Goal: Task Accomplishment & Management: Manage account settings

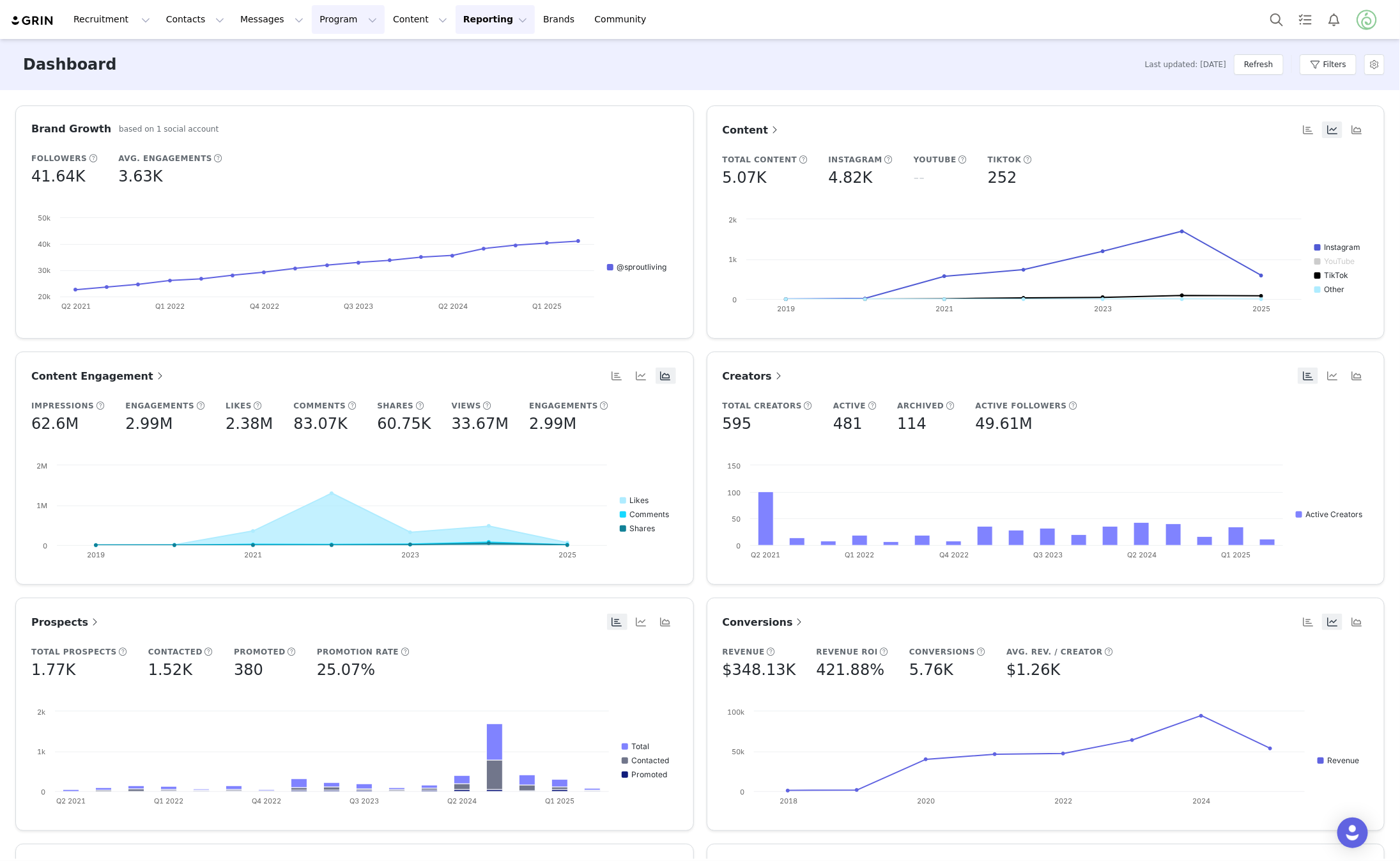
click at [321, 23] on button "Program Program" at bounding box center [348, 20] width 73 height 29
click at [327, 61] on p "Activations" at bounding box center [327, 56] width 49 height 13
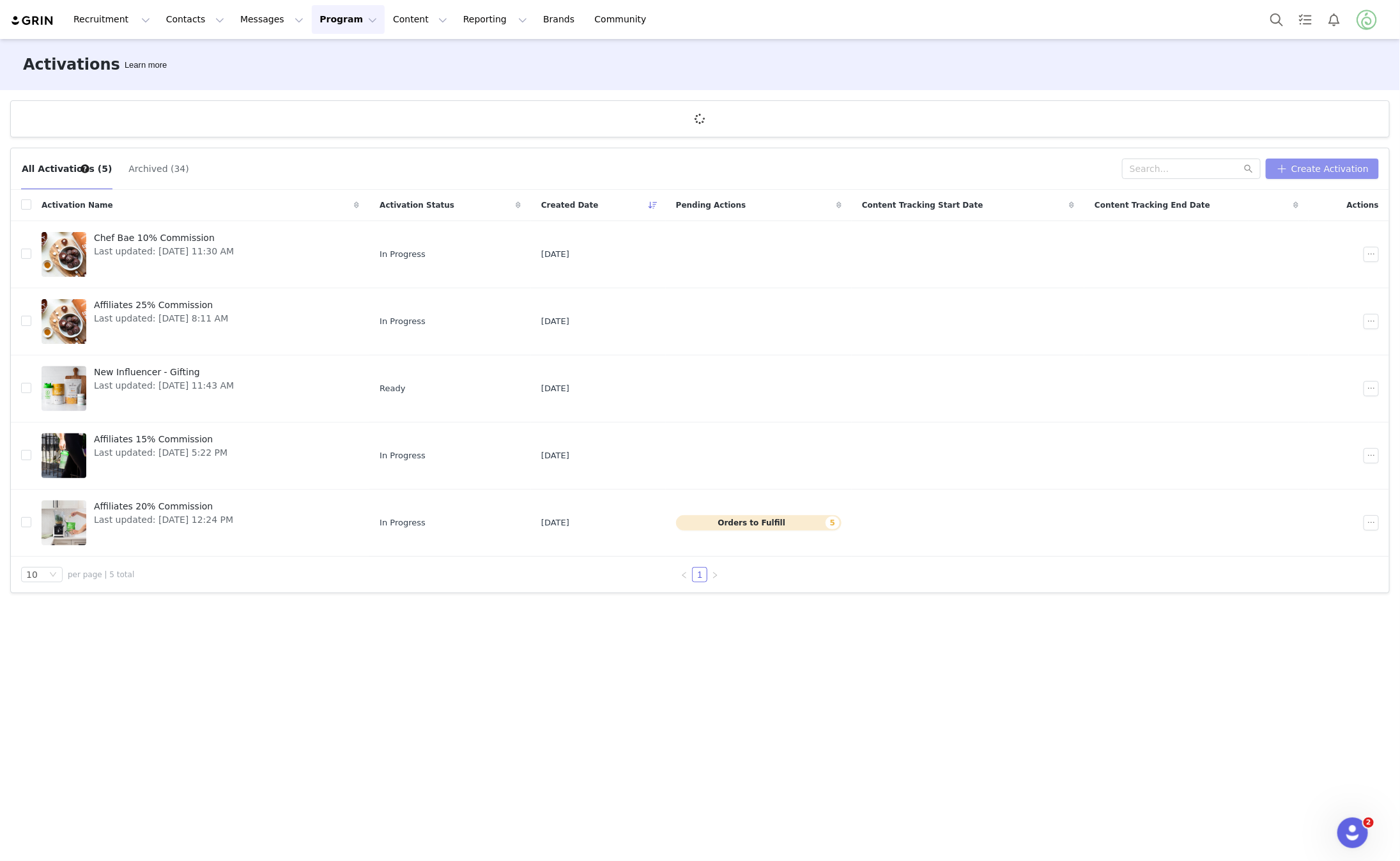
click at [1316, 165] on button "Create Activation" at bounding box center [1322, 168] width 113 height 20
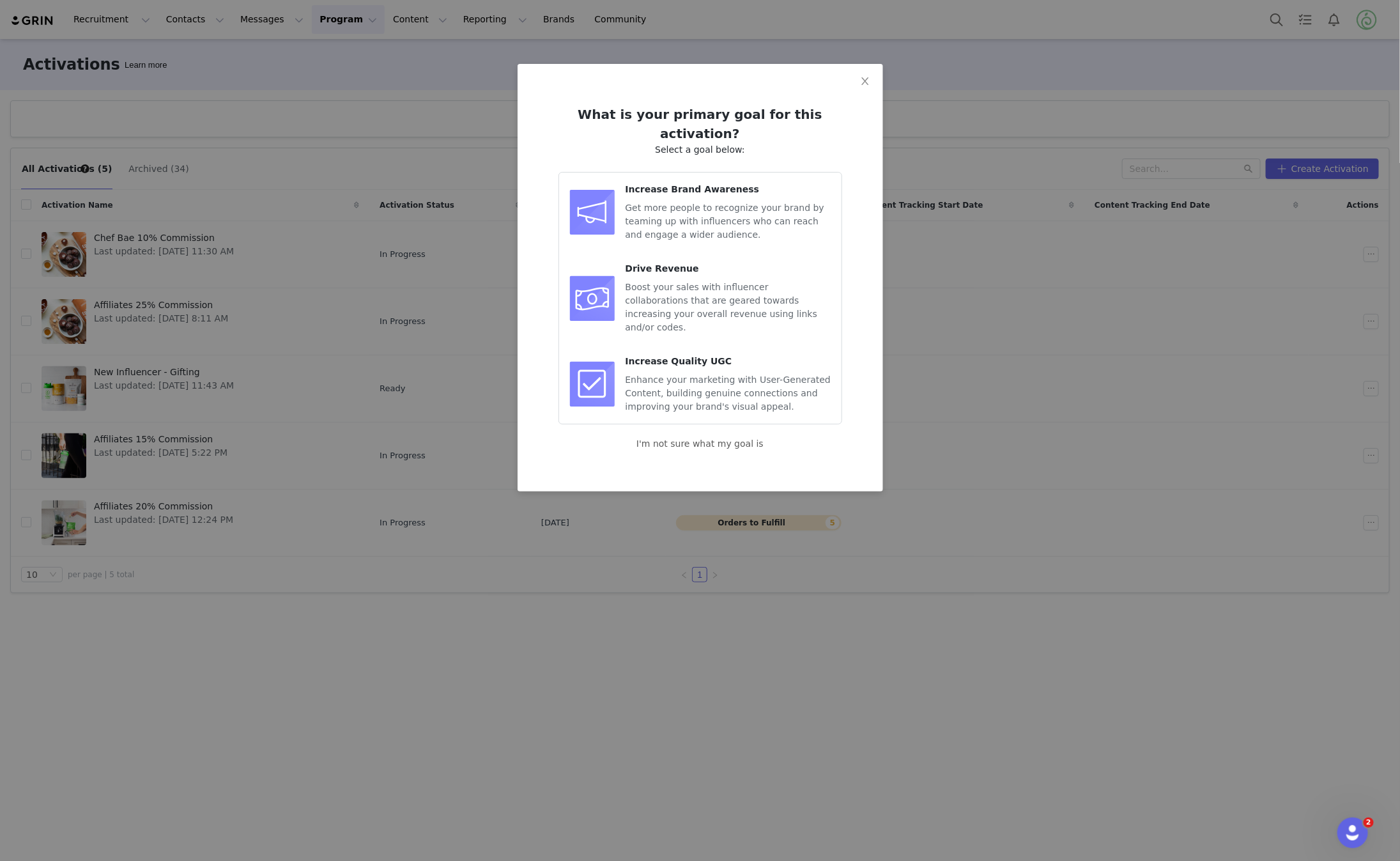
click at [727, 203] on span "Get more people to recognize your brand by teaming up with influencers who can …" at bounding box center [725, 221] width 199 height 37
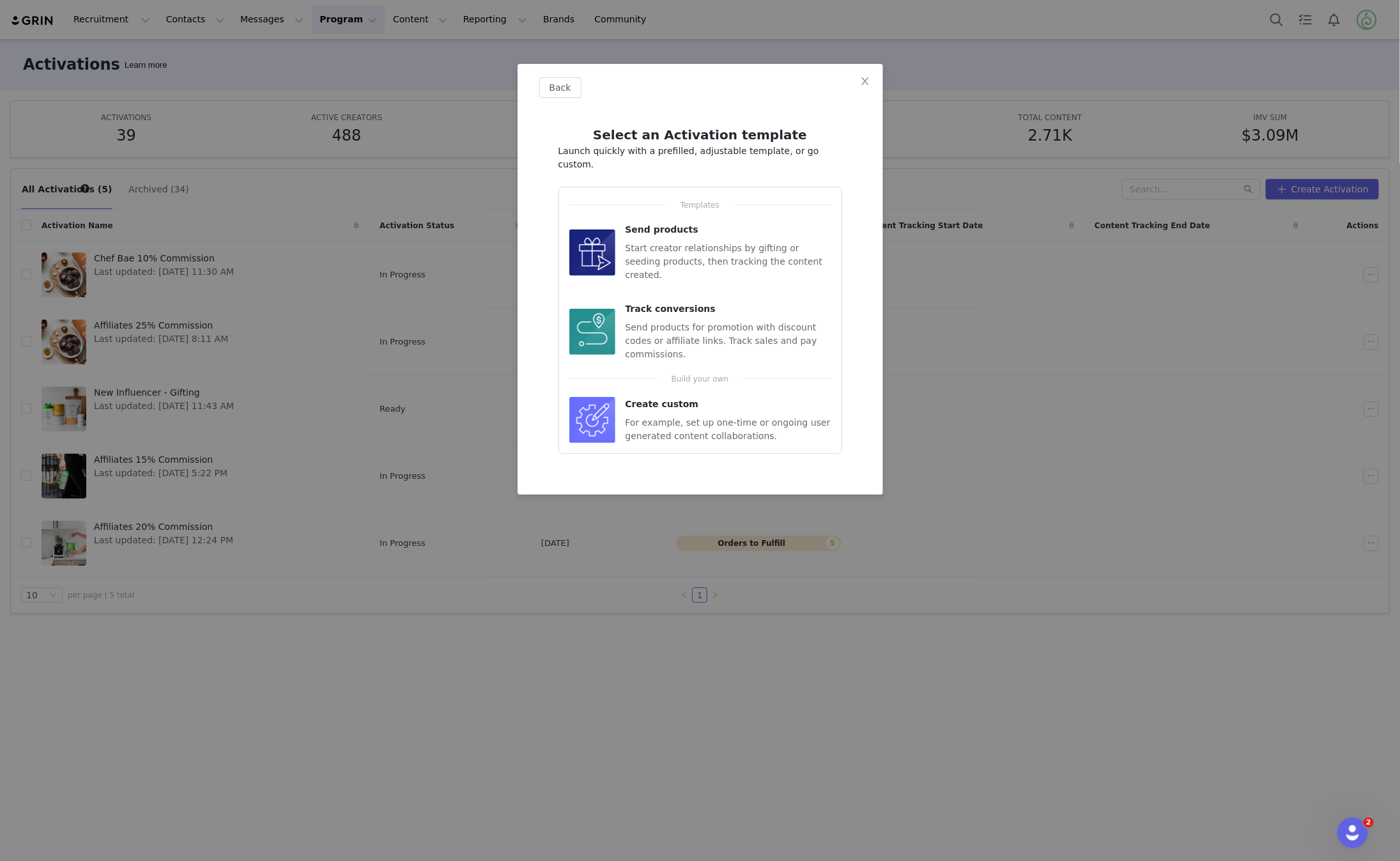
click at [677, 243] on span "Start creator relationships by gifting or seeding products, then tracking the c…" at bounding box center [724, 261] width 197 height 37
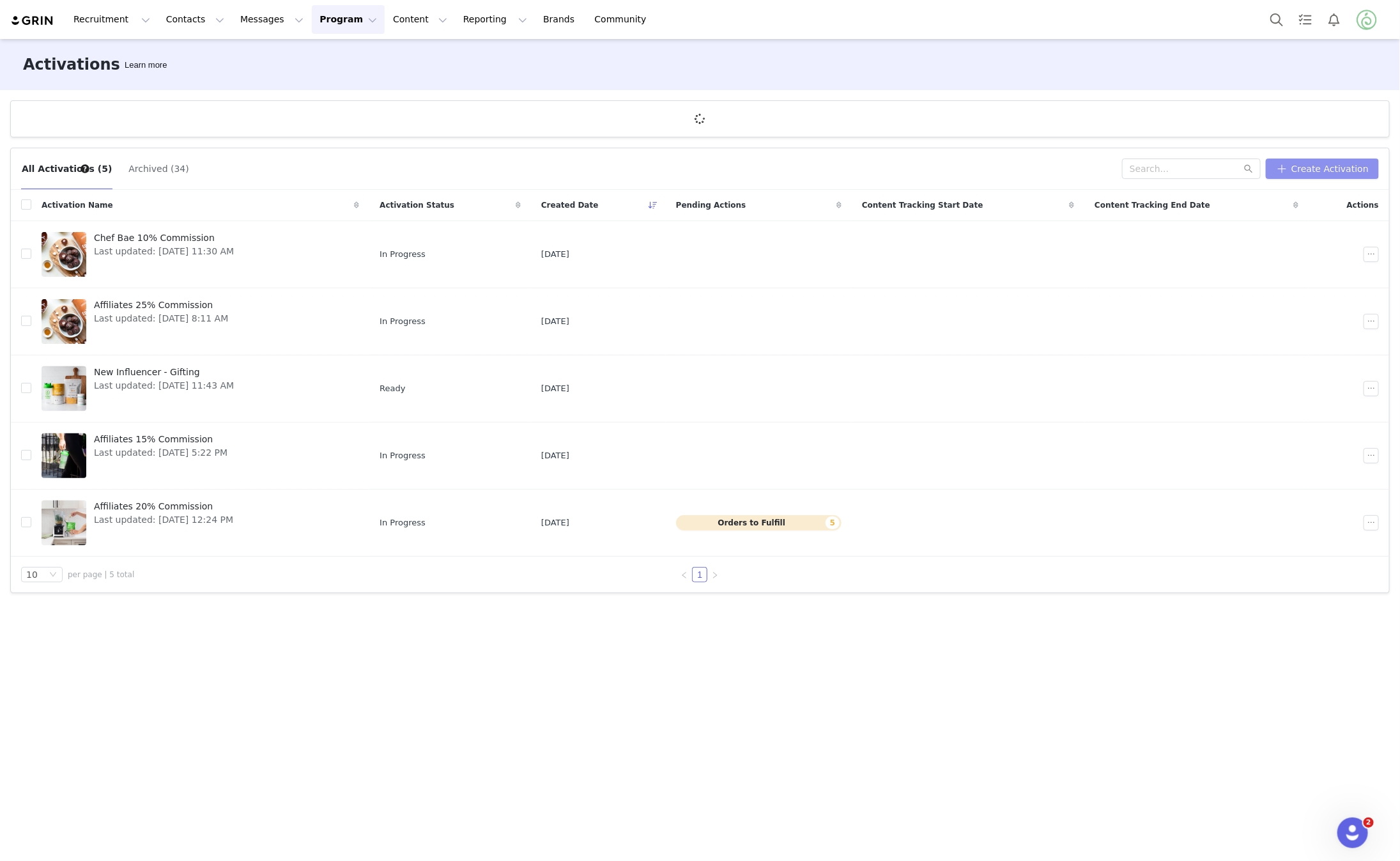
click at [1312, 163] on button "Create Activation" at bounding box center [1322, 168] width 113 height 20
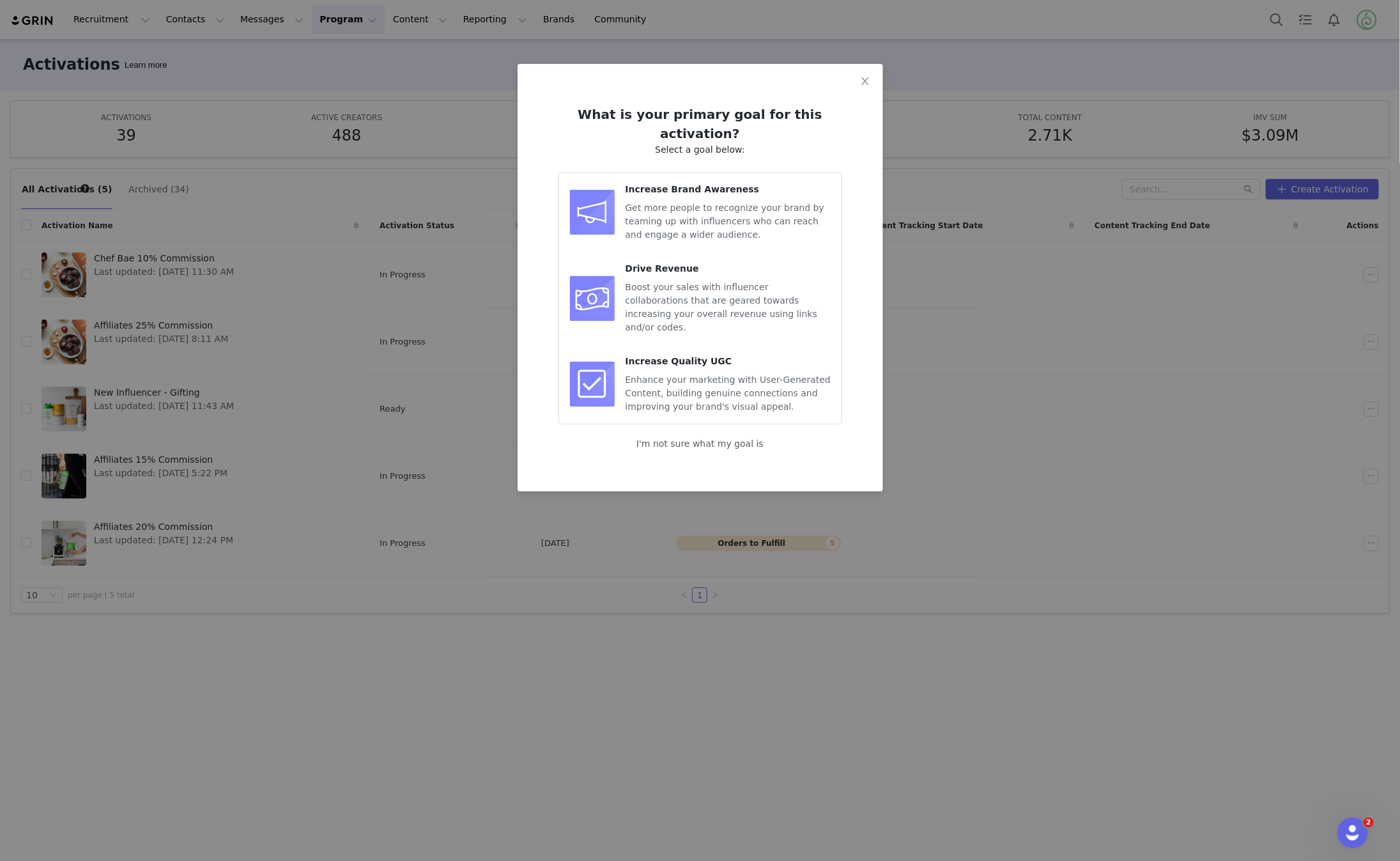
click at [770, 203] on span "Get more people to recognize your brand by teaming up with influencers who can …" at bounding box center [725, 221] width 199 height 37
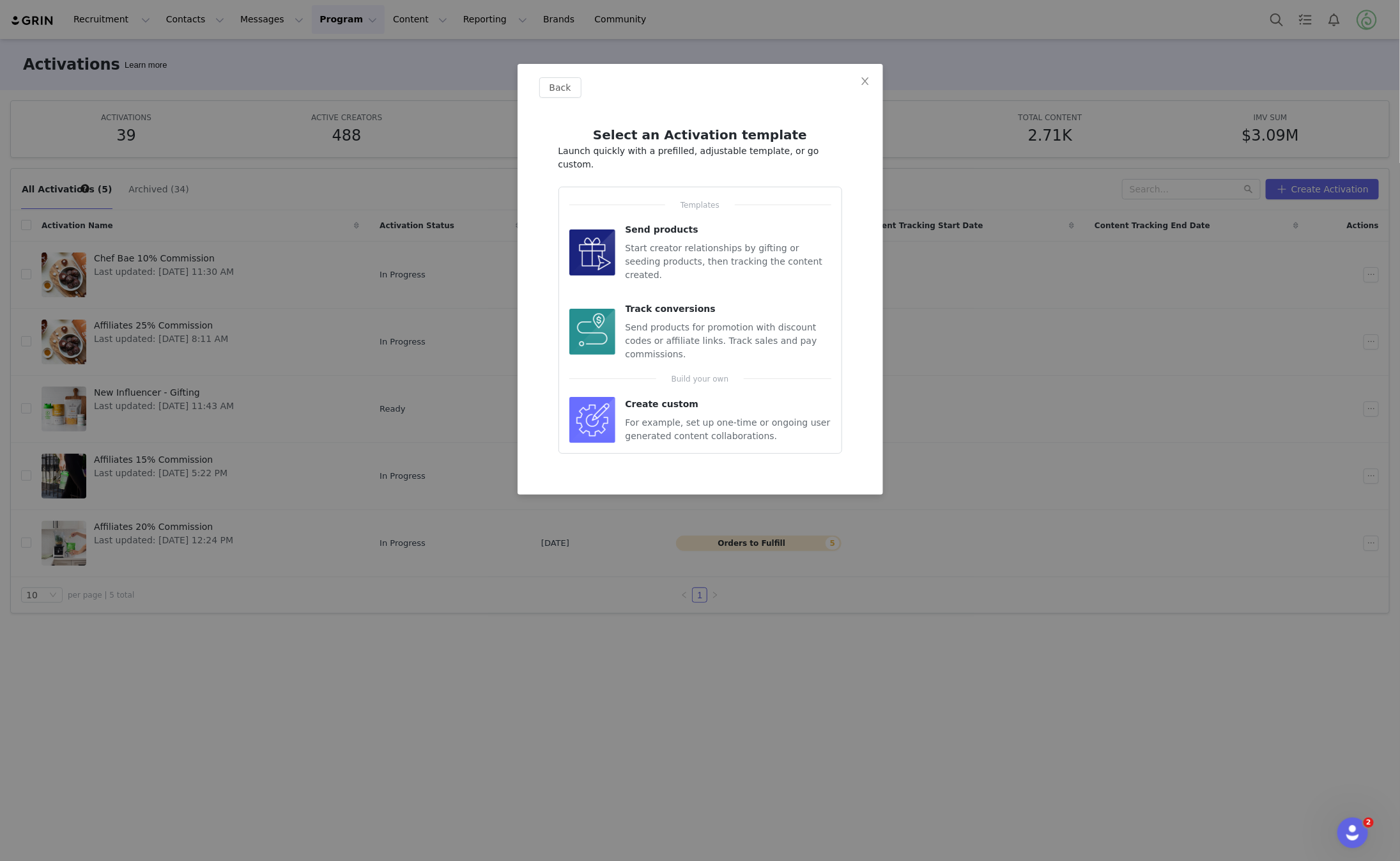
click at [733, 249] on span "Start creator relationships by gifting or seeding products, then tracking the c…" at bounding box center [724, 261] width 197 height 37
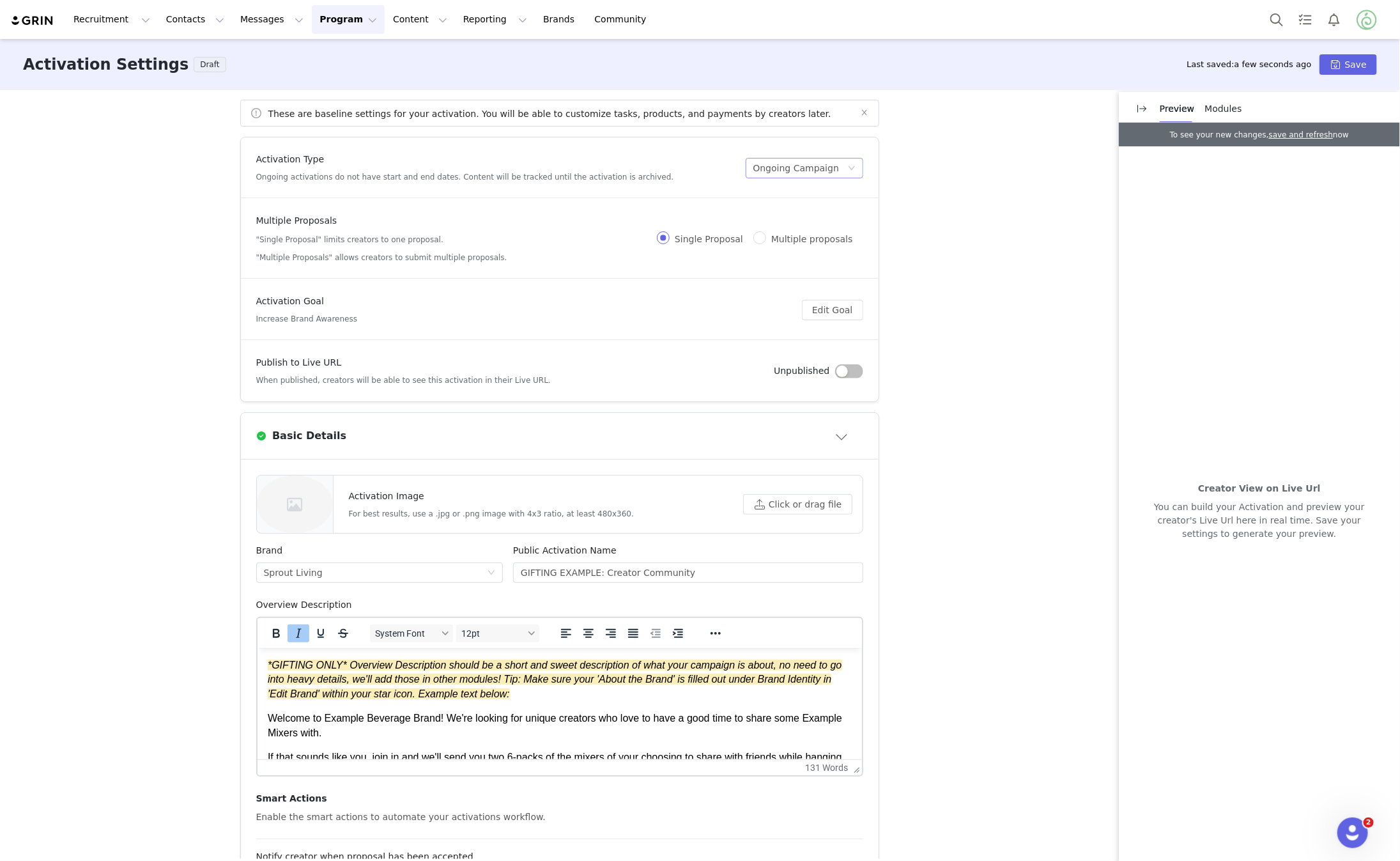
click at [799, 167] on div "Ongoing Campaign" at bounding box center [796, 168] width 86 height 19
click at [778, 211] on li "Scheduled Campaign" at bounding box center [799, 214] width 128 height 20
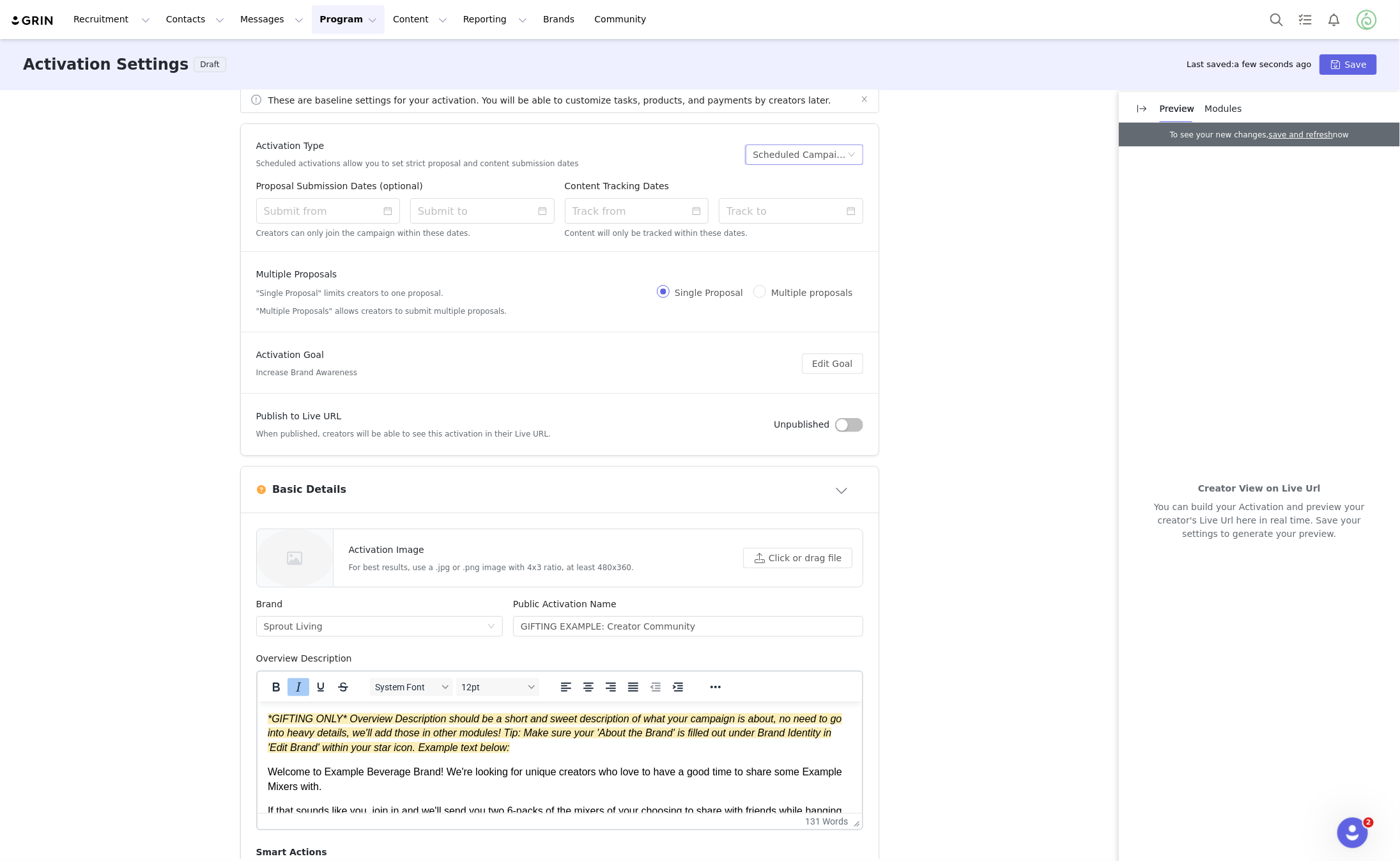
scroll to position [14, 0]
click at [389, 226] on div "Creators can only join the campaign within these dates." at bounding box center [405, 232] width 298 height 14
click at [389, 214] on input at bounding box center [328, 210] width 144 height 26
click at [644, 335] on article "Activation Goal Increase Brand Awareness Edit Goal" at bounding box center [560, 363] width 638 height 61
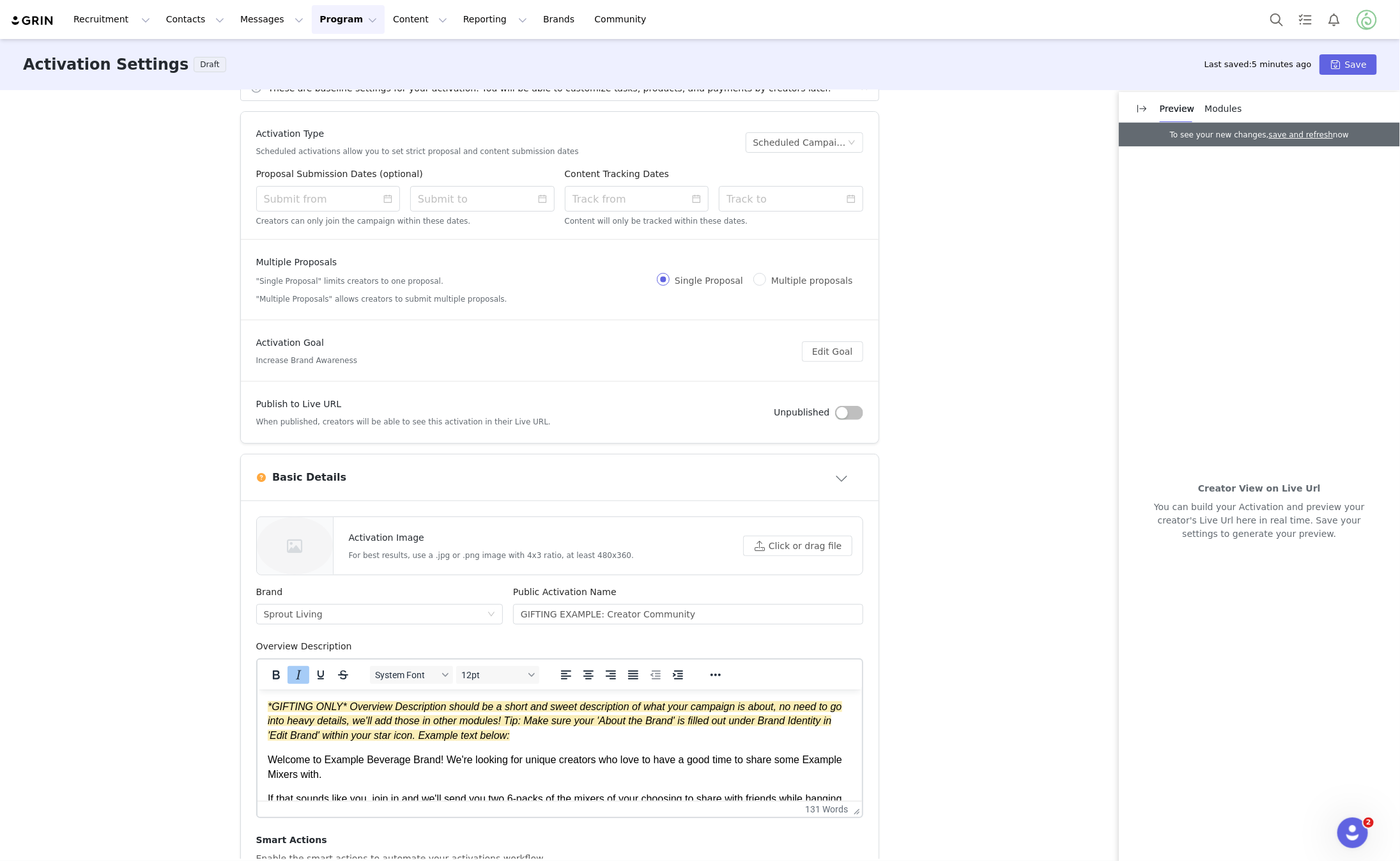
scroll to position [45, 0]
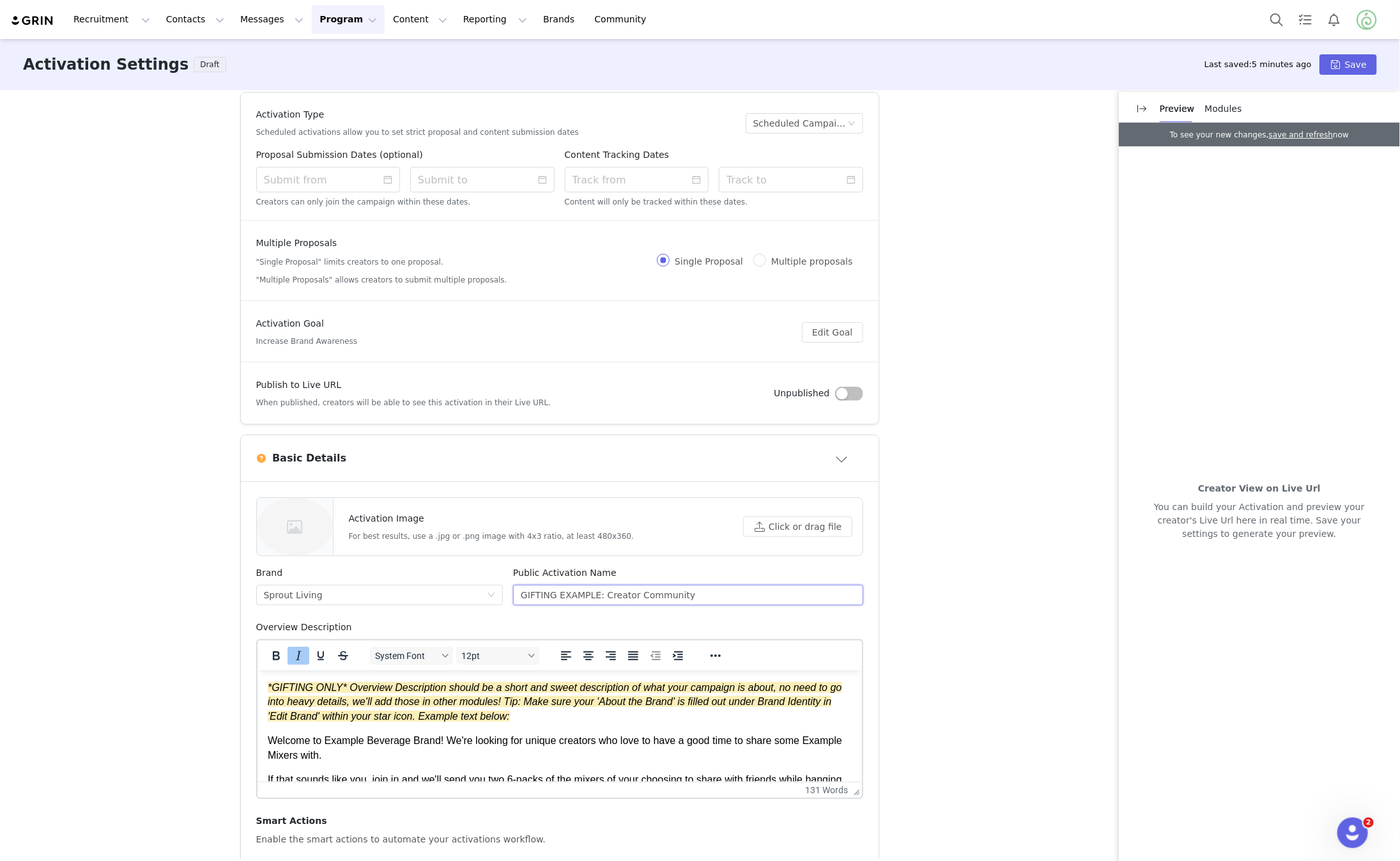
click at [628, 585] on input "GIFTING EXAMPLE: Creator Community" at bounding box center [687, 595] width 350 height 20
paste input "Sprouts Innovation Center Launch"
click at [597, 592] on input "Sprouts Innovation Center Launch" at bounding box center [687, 595] width 350 height 20
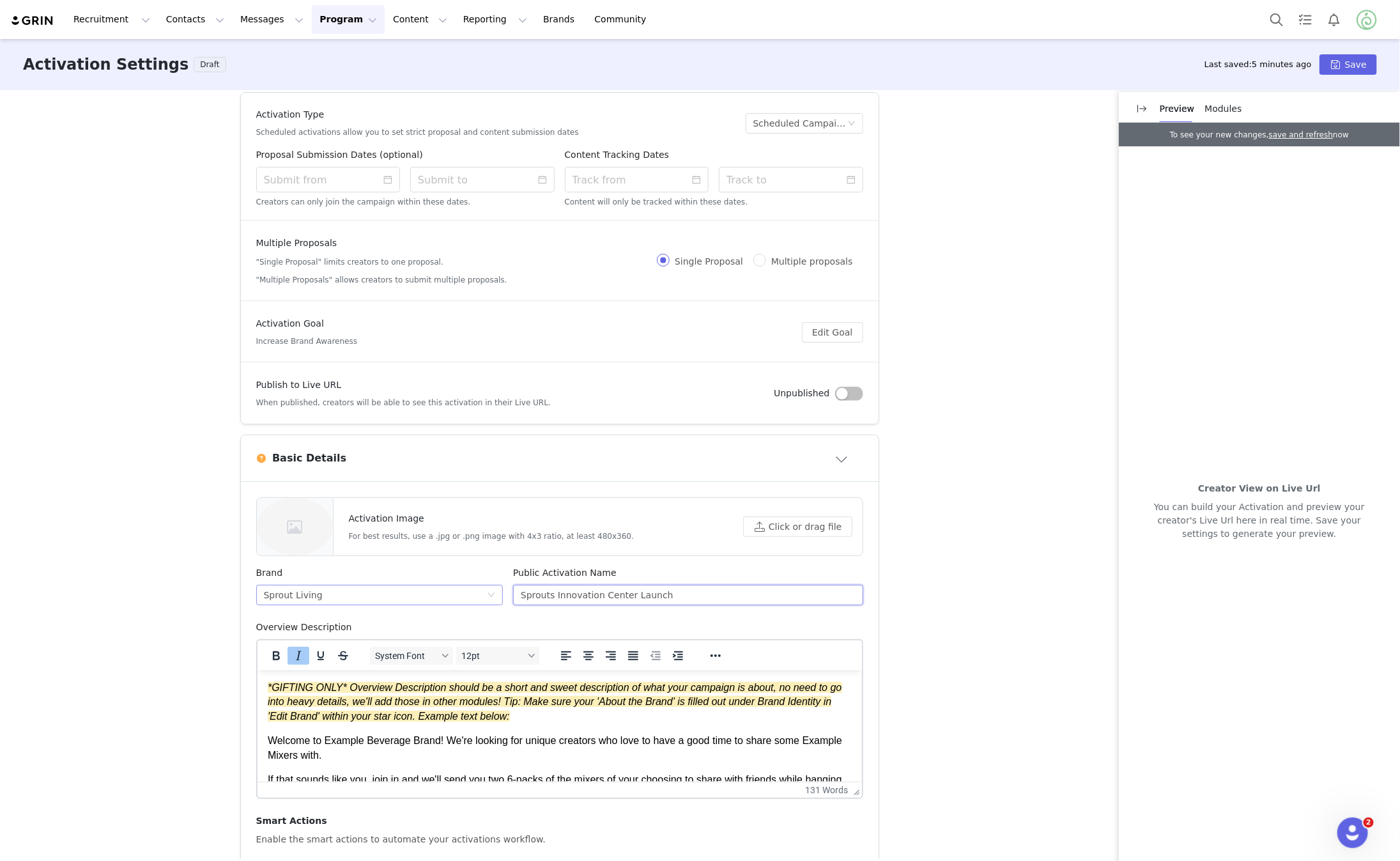
drag, startPoint x: 629, startPoint y: 593, endPoint x: 497, endPoint y: 594, distance: 132.0
click at [497, 594] on div "Brand Sprout Living Public Activation Name Sprouts Innovation Center Launch" at bounding box center [560, 593] width 618 height 54
type input "Fresh Thyme Launch"
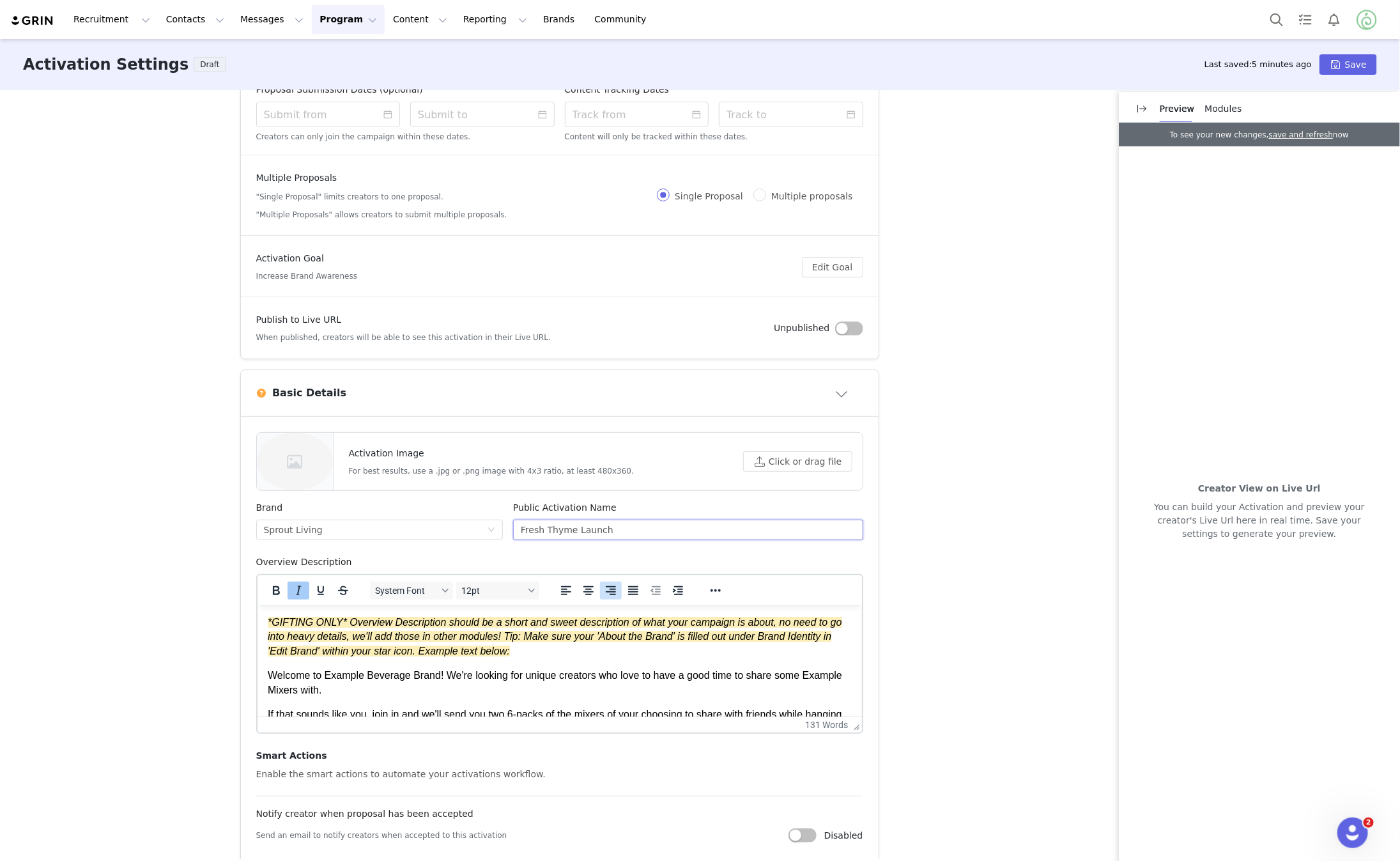
scroll to position [222, 0]
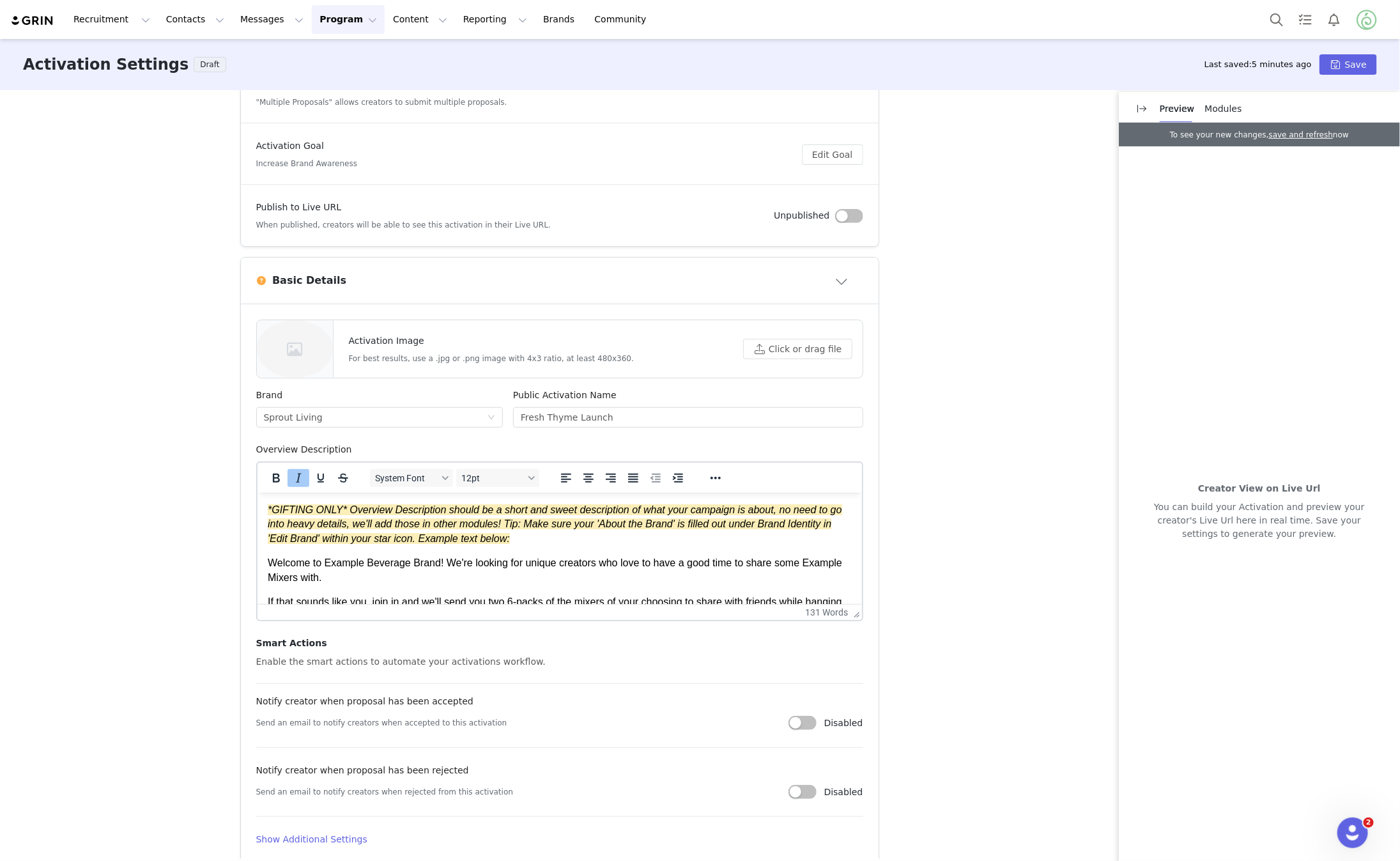
click at [634, 569] on p "Welcome to Example Beverage Brand! We're looking for unique creators who love t…" at bounding box center [559, 570] width 584 height 29
click at [630, 552] on body "*GIFTING ONLY* Overview Description should be a short and sweet description of …" at bounding box center [559, 570] width 584 height 135
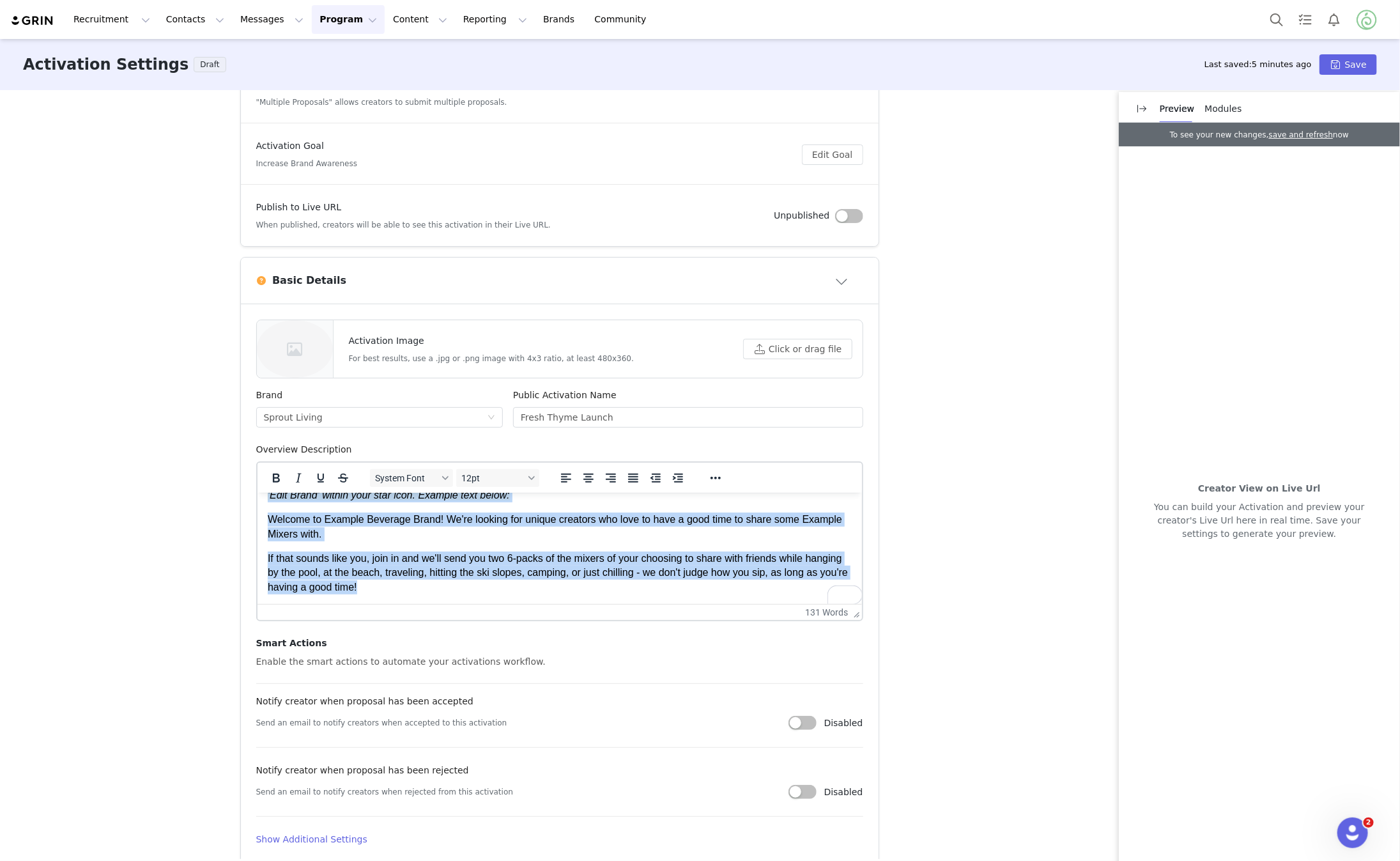
scroll to position [0, 0]
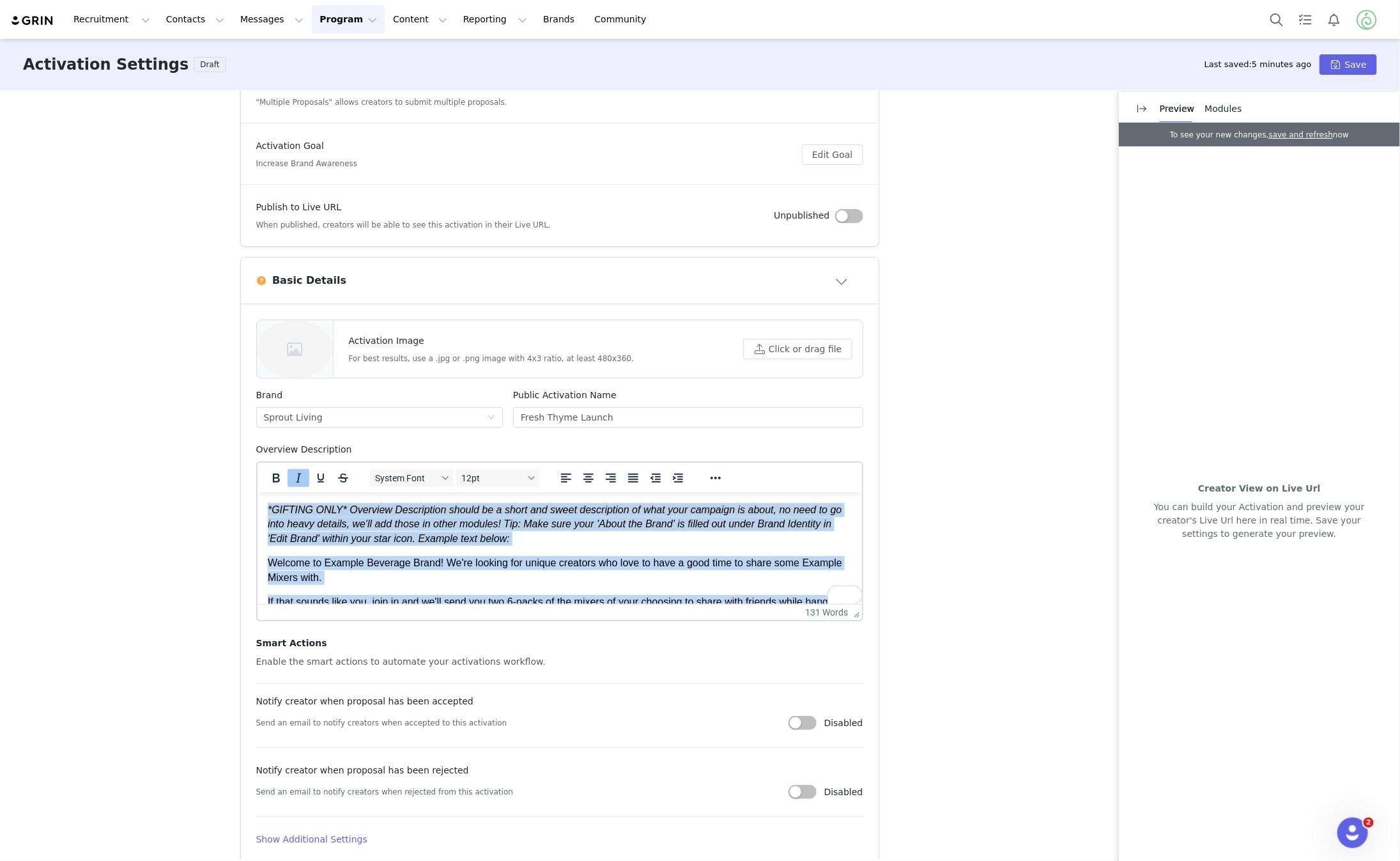
drag, startPoint x: 449, startPoint y: 590, endPoint x: 289, endPoint y: 385, distance: 260.0
click at [289, 493] on html "*GIFTING ONLY* Overview Description should be a short and sweet description of …" at bounding box center [559, 570] width 604 height 155
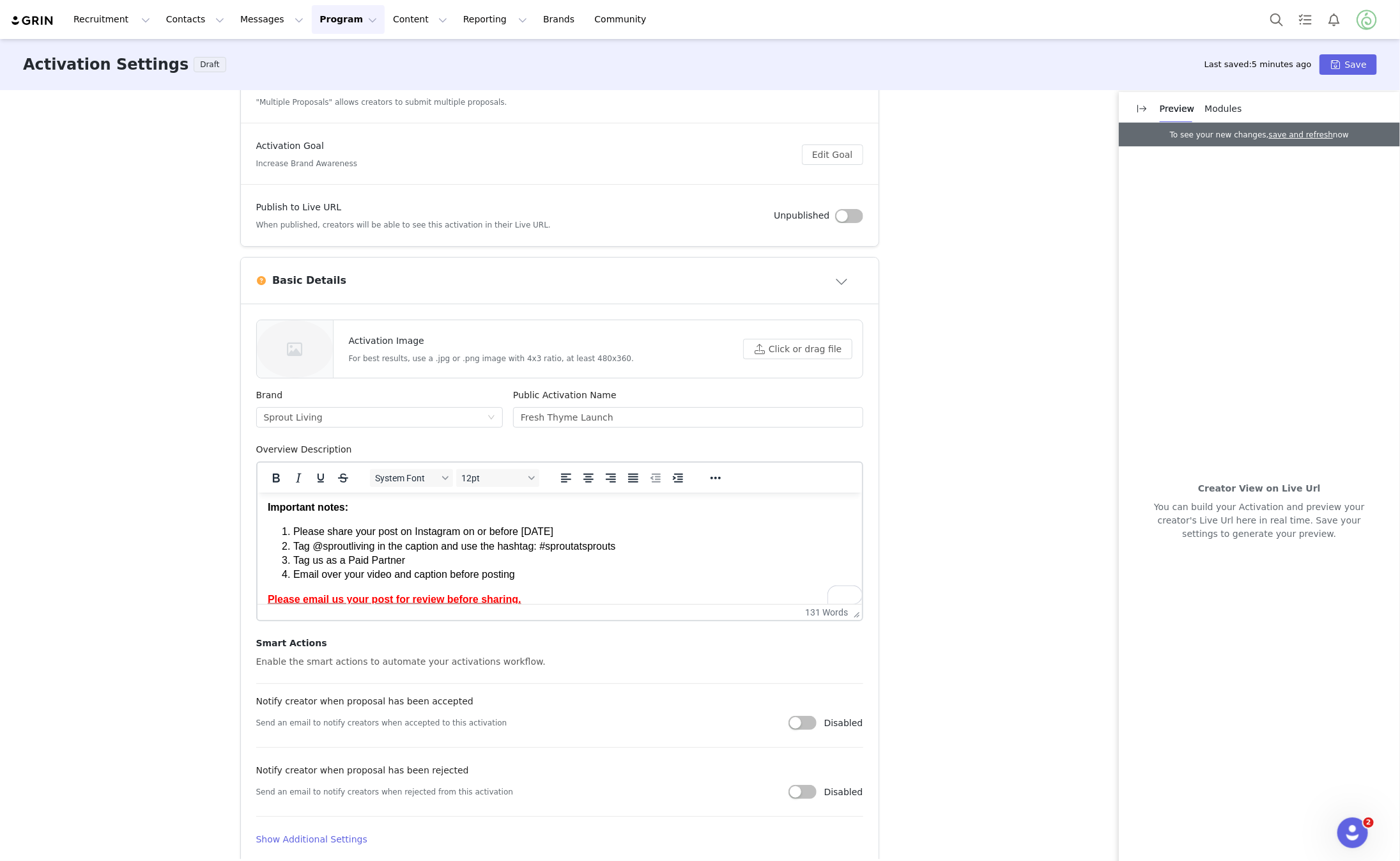
scroll to position [144, 0]
click at [510, 529] on li "Please share your post on Instagram on or before Saturday, November 30th" at bounding box center [572, 531] width 558 height 14
drag, startPoint x: 626, startPoint y: 548, endPoint x: 548, endPoint y: 546, distance: 78.0
click at [548, 546] on li "Tag @sproutliving in the caption and use the hashtag: #sproutatsprouts" at bounding box center [572, 546] width 558 height 14
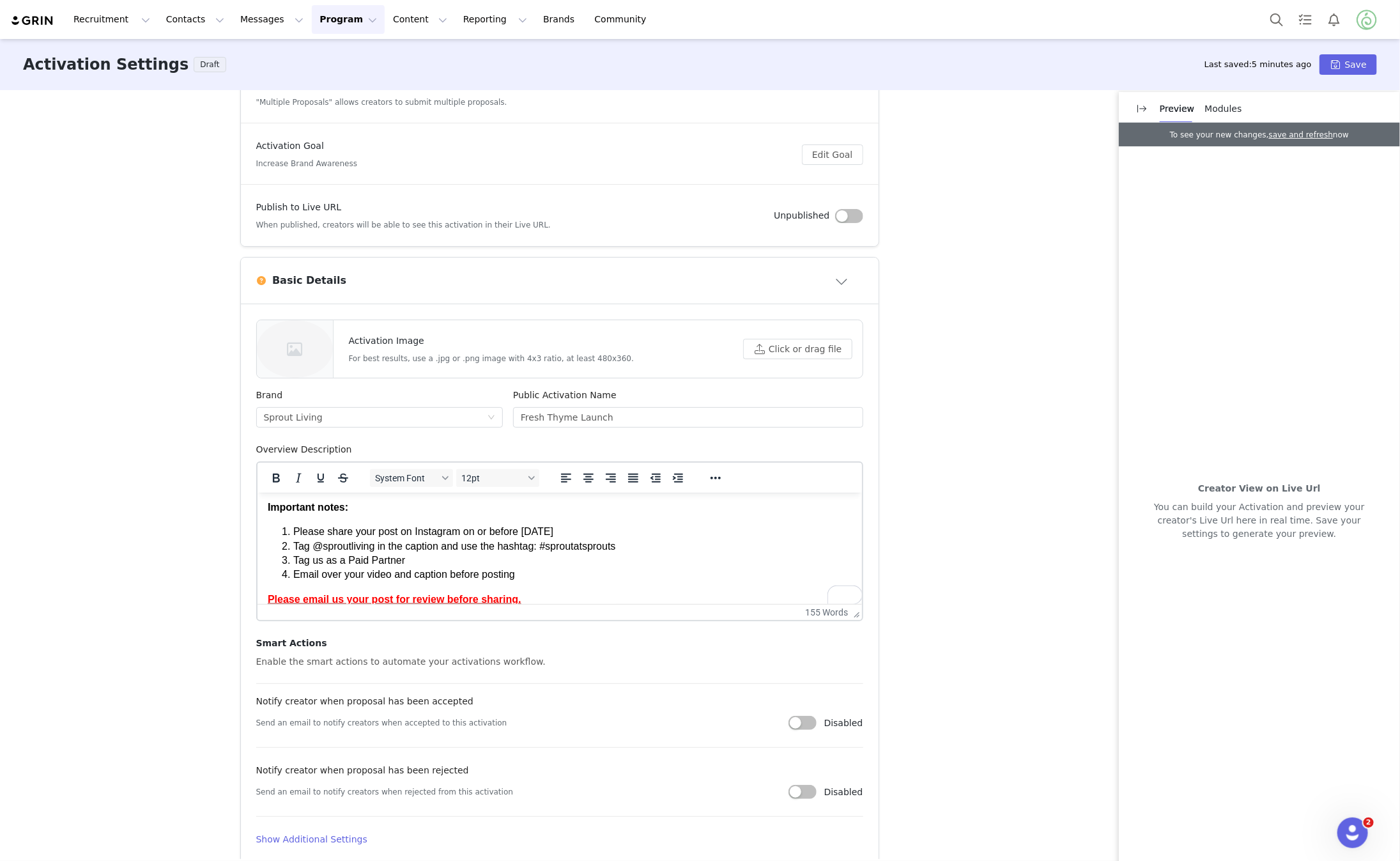
click at [621, 541] on li "Tag @sproutliving in the caption and use the hashtag: #sproutatsprouts" at bounding box center [572, 546] width 558 height 14
drag, startPoint x: 654, startPoint y: 548, endPoint x: 446, endPoint y: 544, distance: 208.0
click at [446, 544] on li "Tag @sproutliving in the caption and use the hashtag: #sproutatsprouts" at bounding box center [572, 546] width 558 height 14
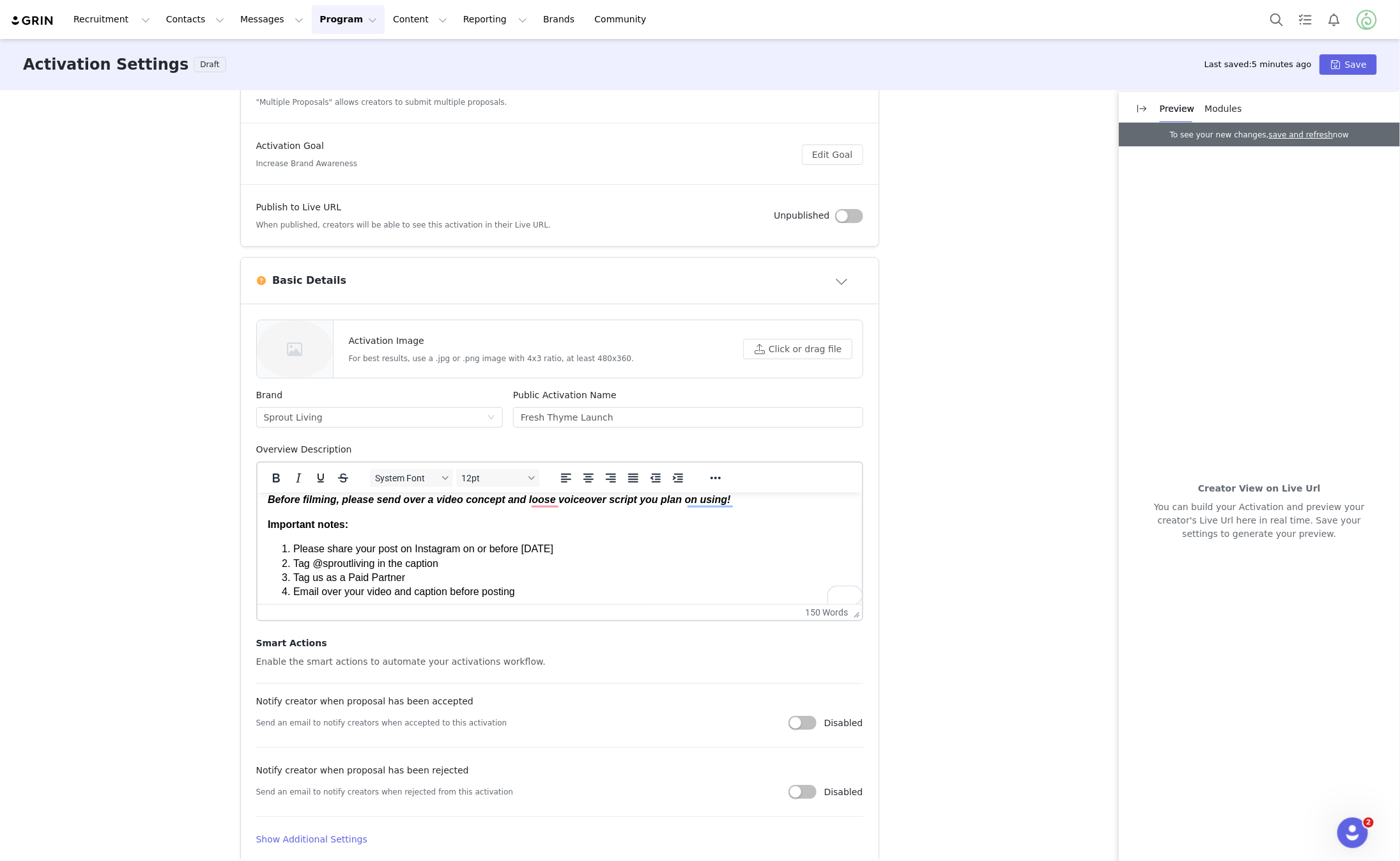
scroll to position [0, 0]
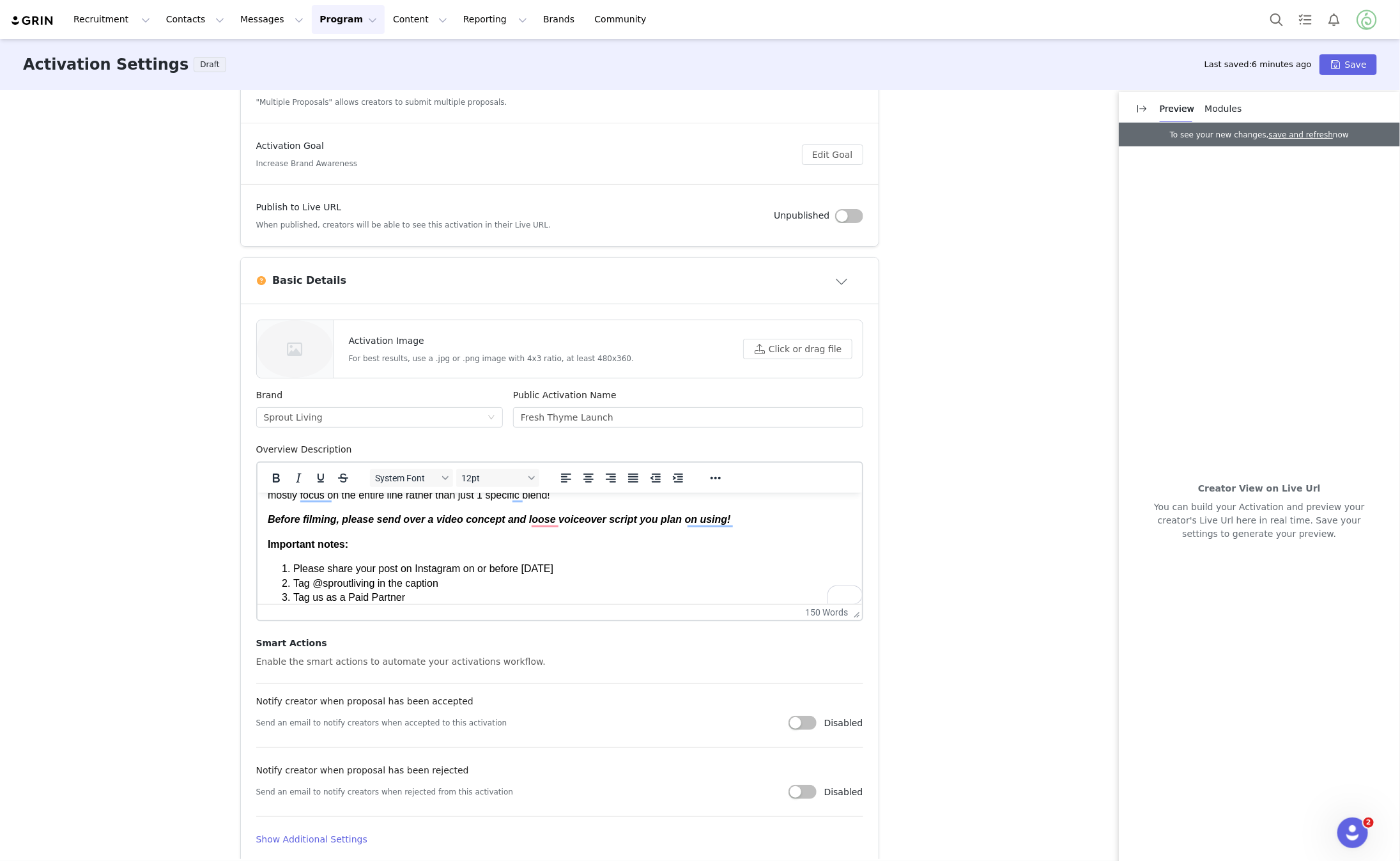
click at [563, 566] on li "Please share your post on Instagram on or before Saturday, November 30th" at bounding box center [572, 569] width 558 height 14
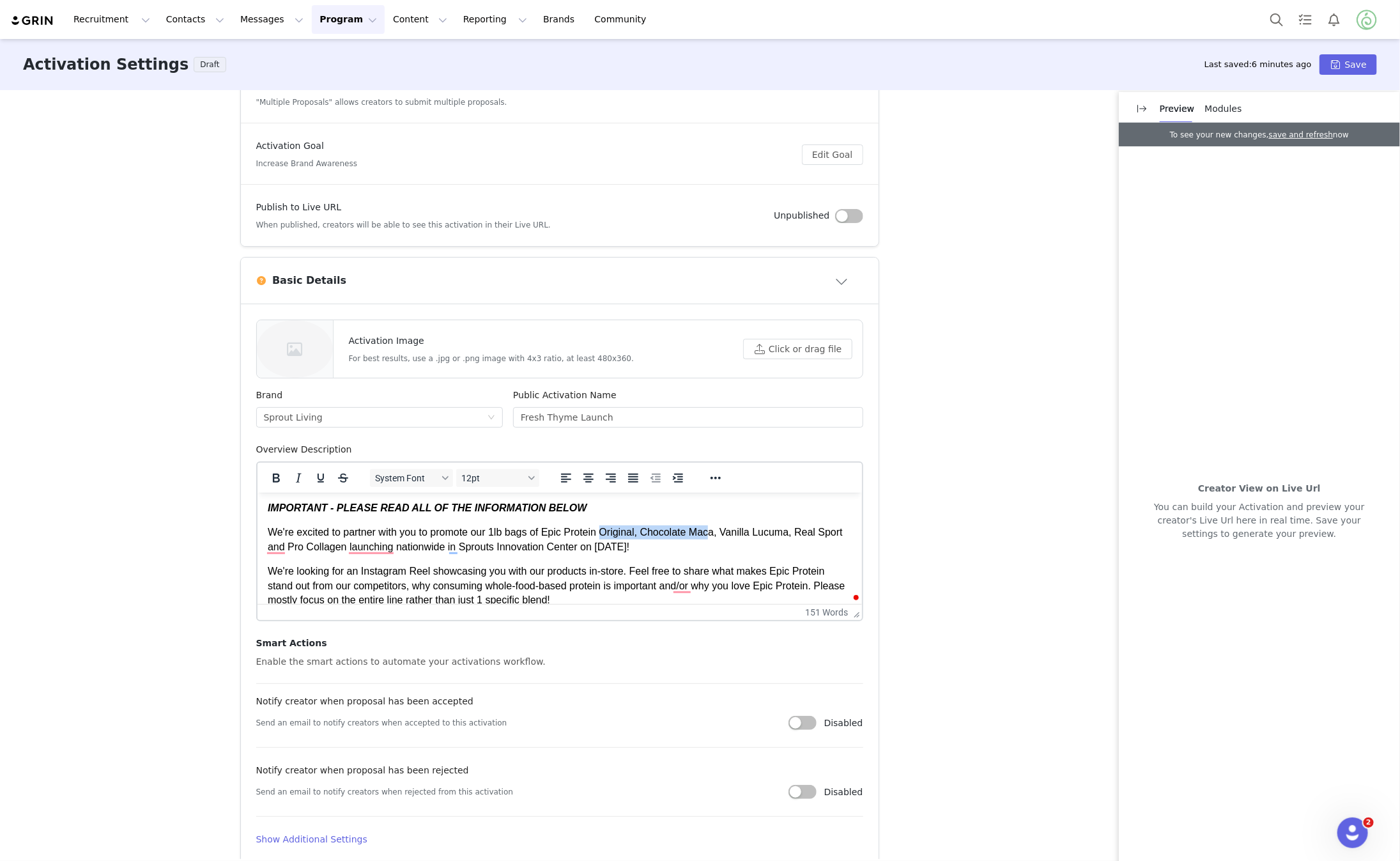
drag, startPoint x: 718, startPoint y: 530, endPoint x: 608, endPoint y: 530, distance: 110.0
click at [608, 530] on p "We're excited to partner with you to promote our 1lb bags of Epic Protein Origi…" at bounding box center [559, 539] width 584 height 29
click at [672, 541] on p "We're excited to partner with you to promote our 1lb bags of Epic Protein Origi…" at bounding box center [559, 539] width 584 height 29
drag, startPoint x: 648, startPoint y: 530, endPoint x: 608, endPoint y: 530, distance: 40.0
click at [608, 530] on p "We're excited to partner with you to promote our 1lb bags of Epic Protein Origi…" at bounding box center [559, 539] width 584 height 29
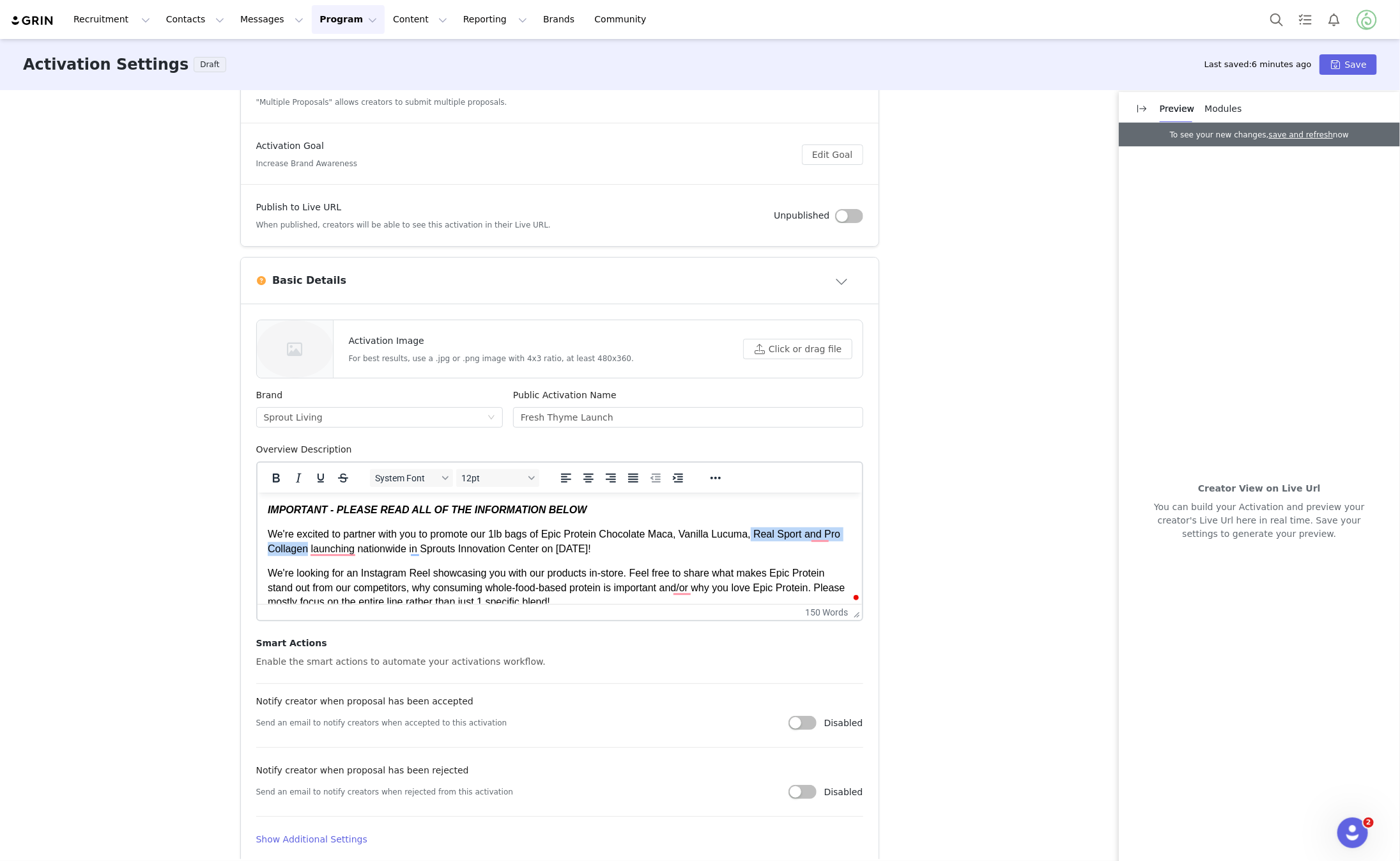
drag, startPoint x: 308, startPoint y: 545, endPoint x: 758, endPoint y: 530, distance: 450.2
click at [758, 530] on p "We're excited to partner with you to promote our 1lb bags of Epic Protein Choco…" at bounding box center [559, 541] width 584 height 29
drag, startPoint x: 604, startPoint y: 549, endPoint x: 486, endPoint y: 552, distance: 118.0
click at [486, 552] on p "We're excited to partner with you to promote our 1lb bags of Epic Protein Choco…" at bounding box center [559, 541] width 584 height 29
drag, startPoint x: 669, startPoint y: 552, endPoint x: 599, endPoint y: 549, distance: 70.1
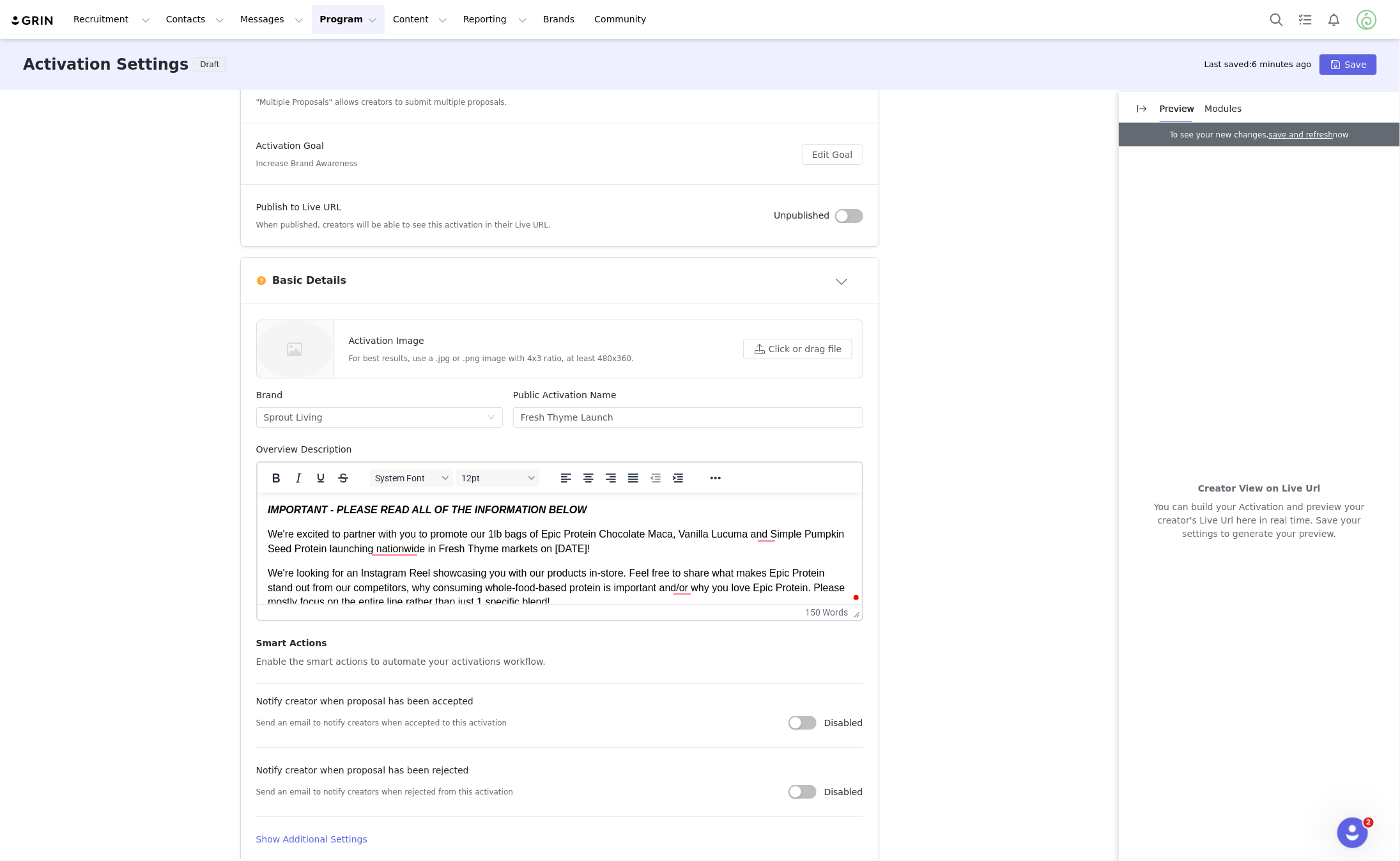
click at [599, 549] on p "We're excited to partner with you to promote our 1lb bags of Epic Protein Choco…" at bounding box center [559, 541] width 584 height 29
click at [686, 533] on p "We're excited to partner with you to promote our 1lb bags of Epic Protein Choco…" at bounding box center [559, 541] width 584 height 29
click at [662, 548] on p "We're excited to partner with you to promote our 1lb bags of Epic Protein Choco…" at bounding box center [559, 541] width 584 height 29
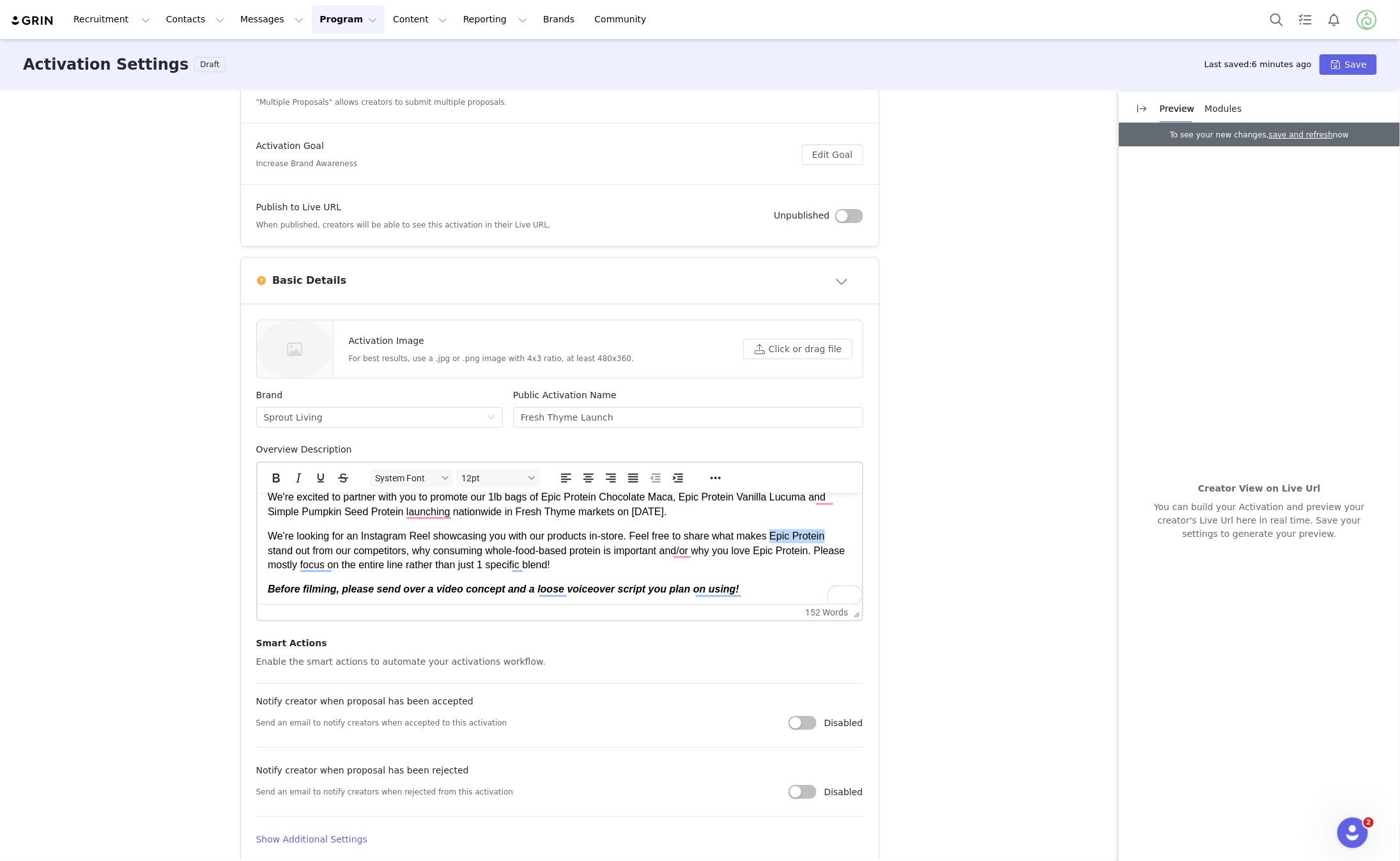
drag, startPoint x: 839, startPoint y: 534, endPoint x: 778, endPoint y: 537, distance: 61.1
click at [778, 537] on p "We're looking for an Instagram Reel showcasing you with our products in-store. …" at bounding box center [559, 550] width 584 height 43
click at [633, 563] on p "We're looking for an Instagram Reel showcasing you with our products in-store. …" at bounding box center [559, 550] width 584 height 43
drag, startPoint x: 304, startPoint y: 566, endPoint x: 263, endPoint y: 566, distance: 41.0
click at [263, 567] on html "IMPORTANT - PLEASE READ ALL OF THE INFORMATION BELOW We're excited to partner w…" at bounding box center [559, 589] width 604 height 268
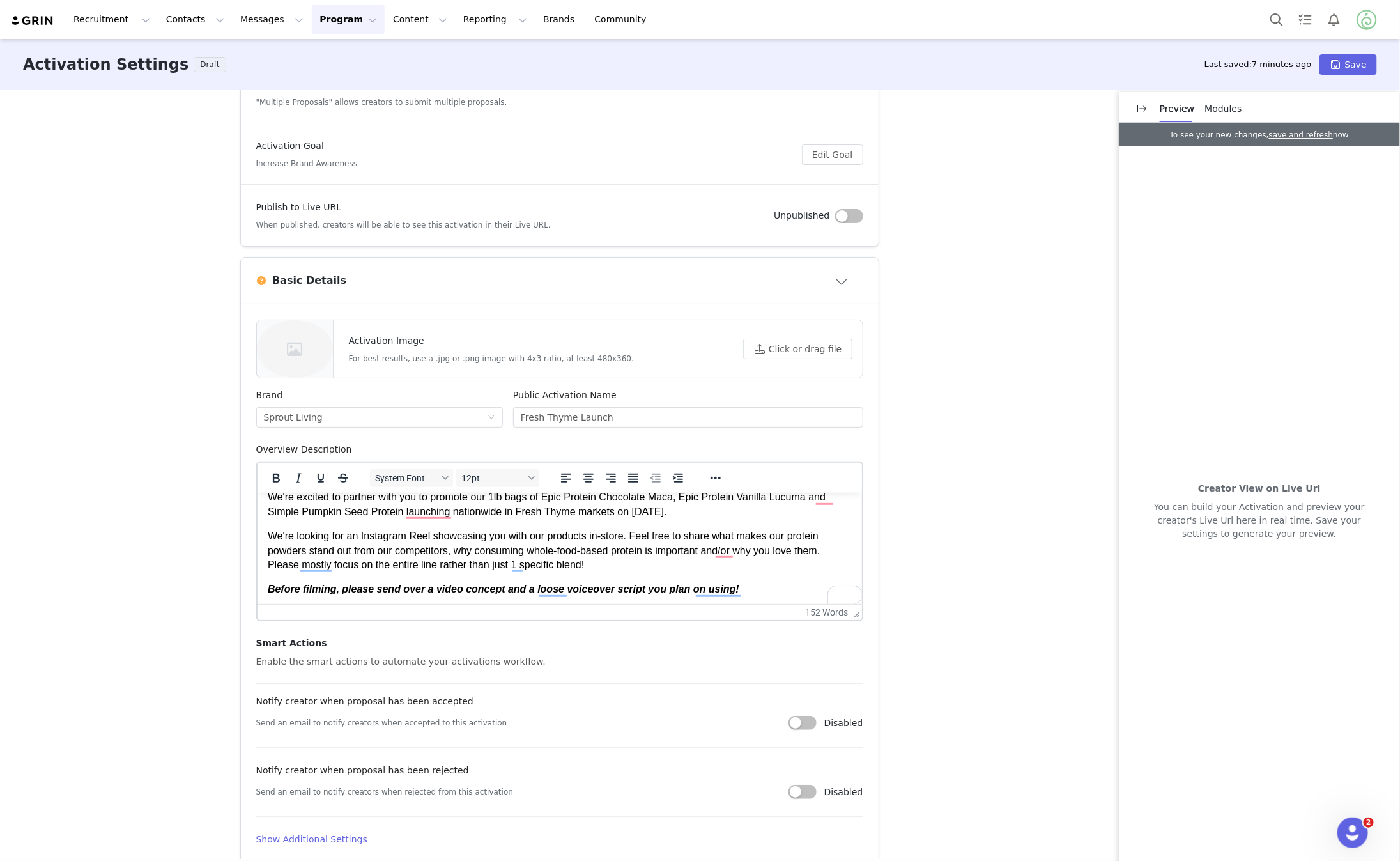
click at [599, 563] on p "We're looking for an Instagram Reel showcasing you with our products in-store. …" at bounding box center [559, 550] width 584 height 43
drag, startPoint x: 630, startPoint y: 563, endPoint x: 247, endPoint y: 562, distance: 383.0
click at [257, 562] on html "IMPORTANT - PLEASE READ ALL OF THE INFORMATION BELOW We're excited to partner w…" at bounding box center [559, 589] width 604 height 268
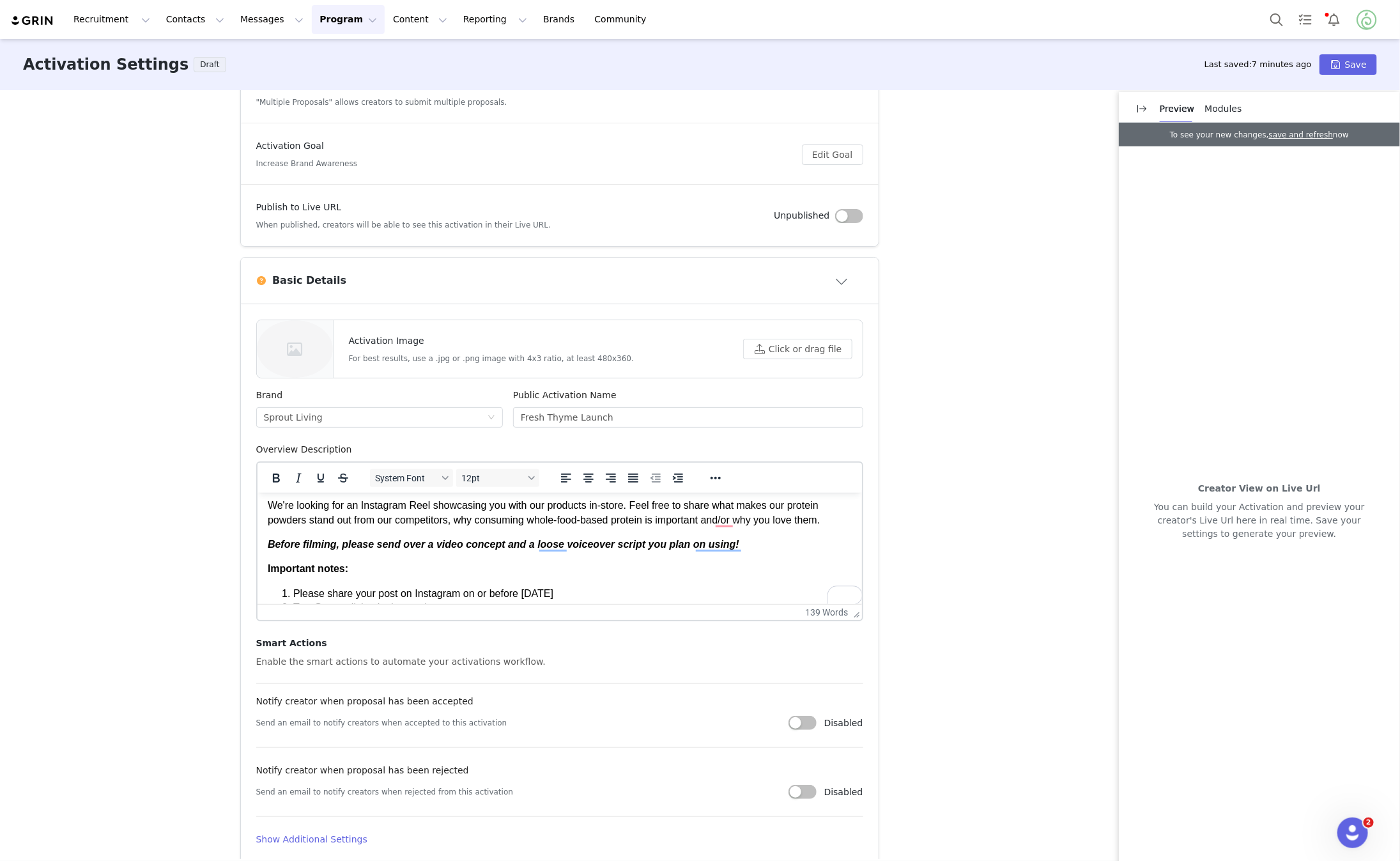
scroll to position [70, 0]
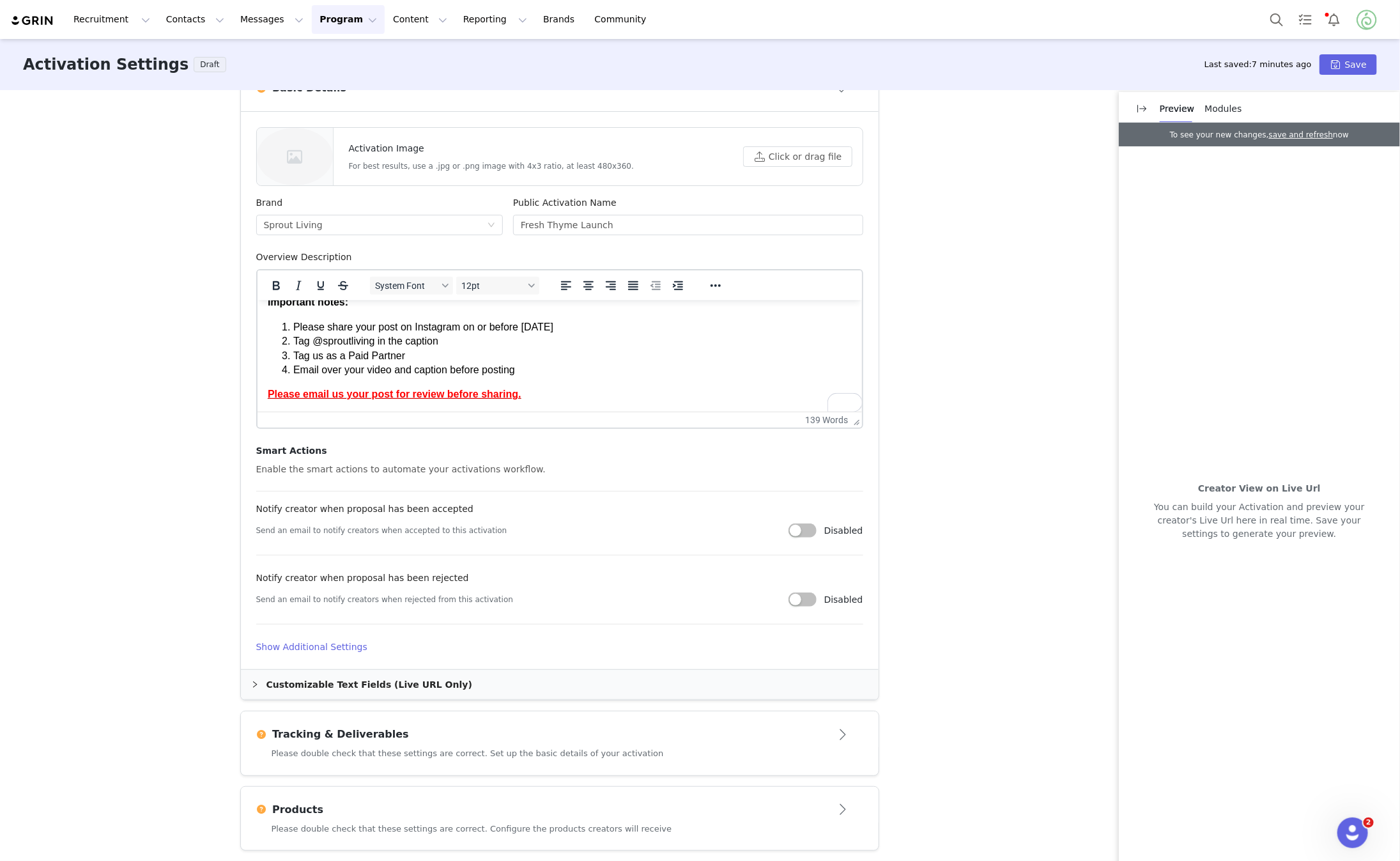
click at [805, 526] on button "button" at bounding box center [803, 531] width 28 height 14
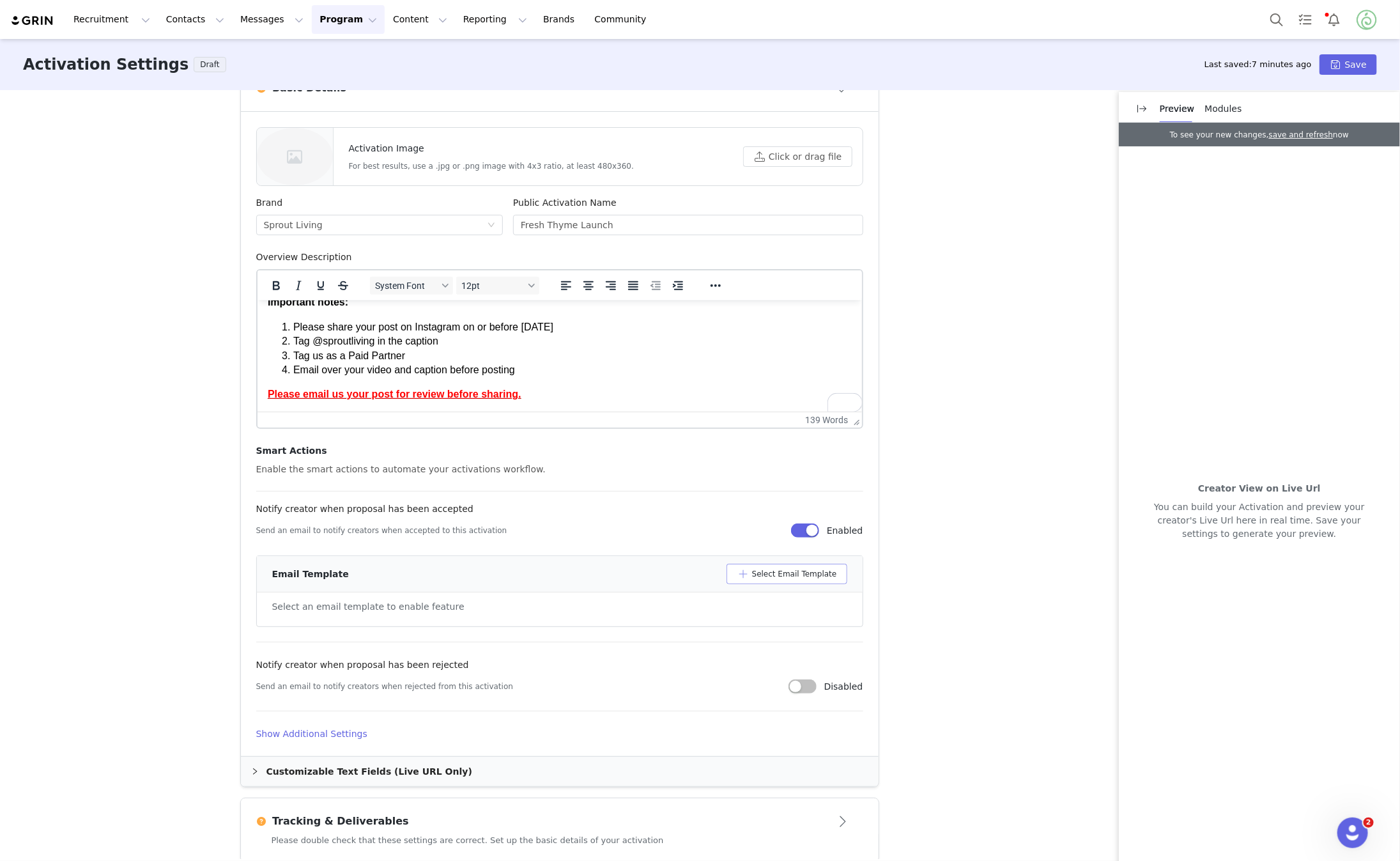
click at [793, 570] on button "Select Email Template" at bounding box center [787, 574] width 121 height 20
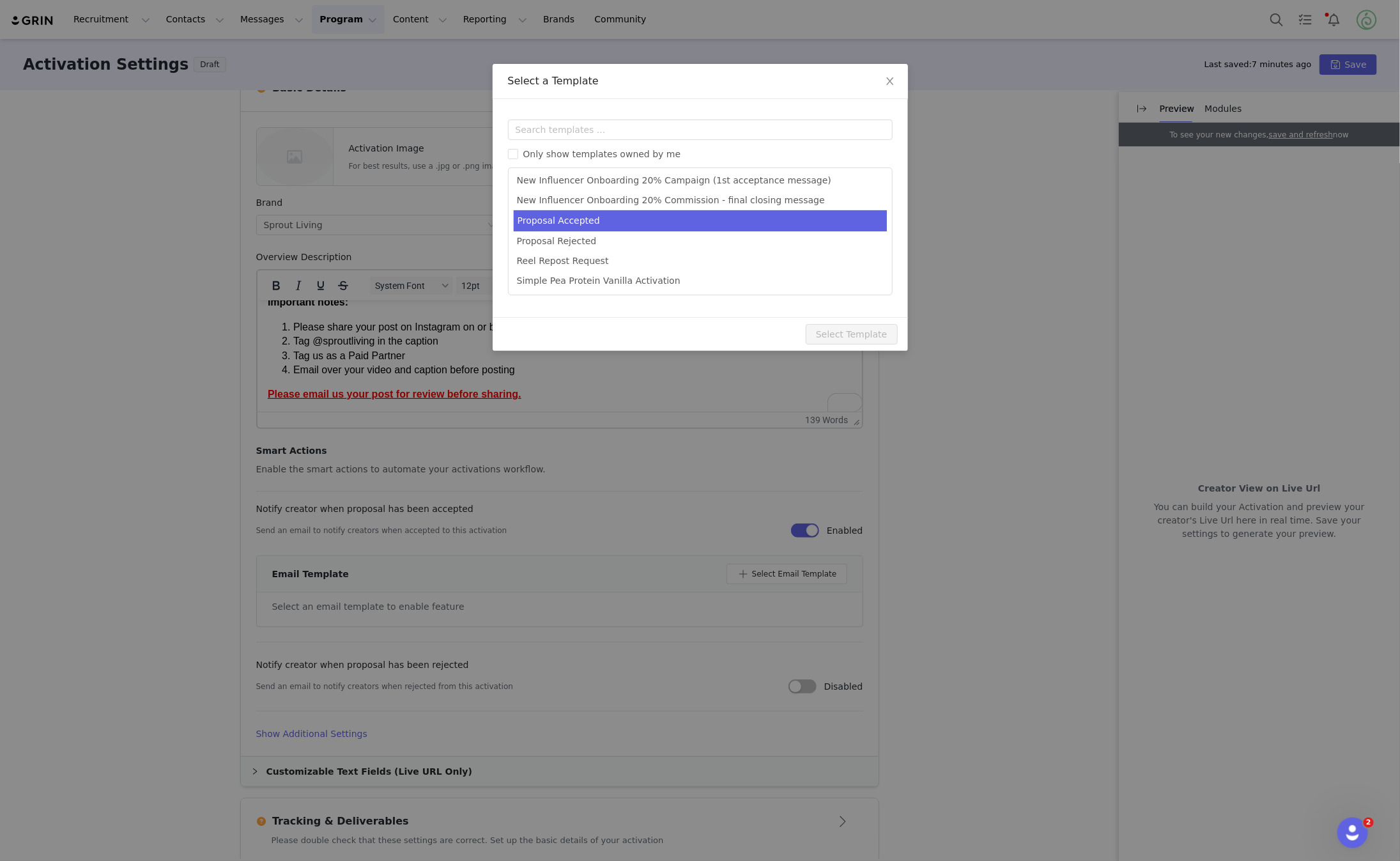
click at [666, 219] on li "Proposal Accepted" at bounding box center [700, 221] width 373 height 21
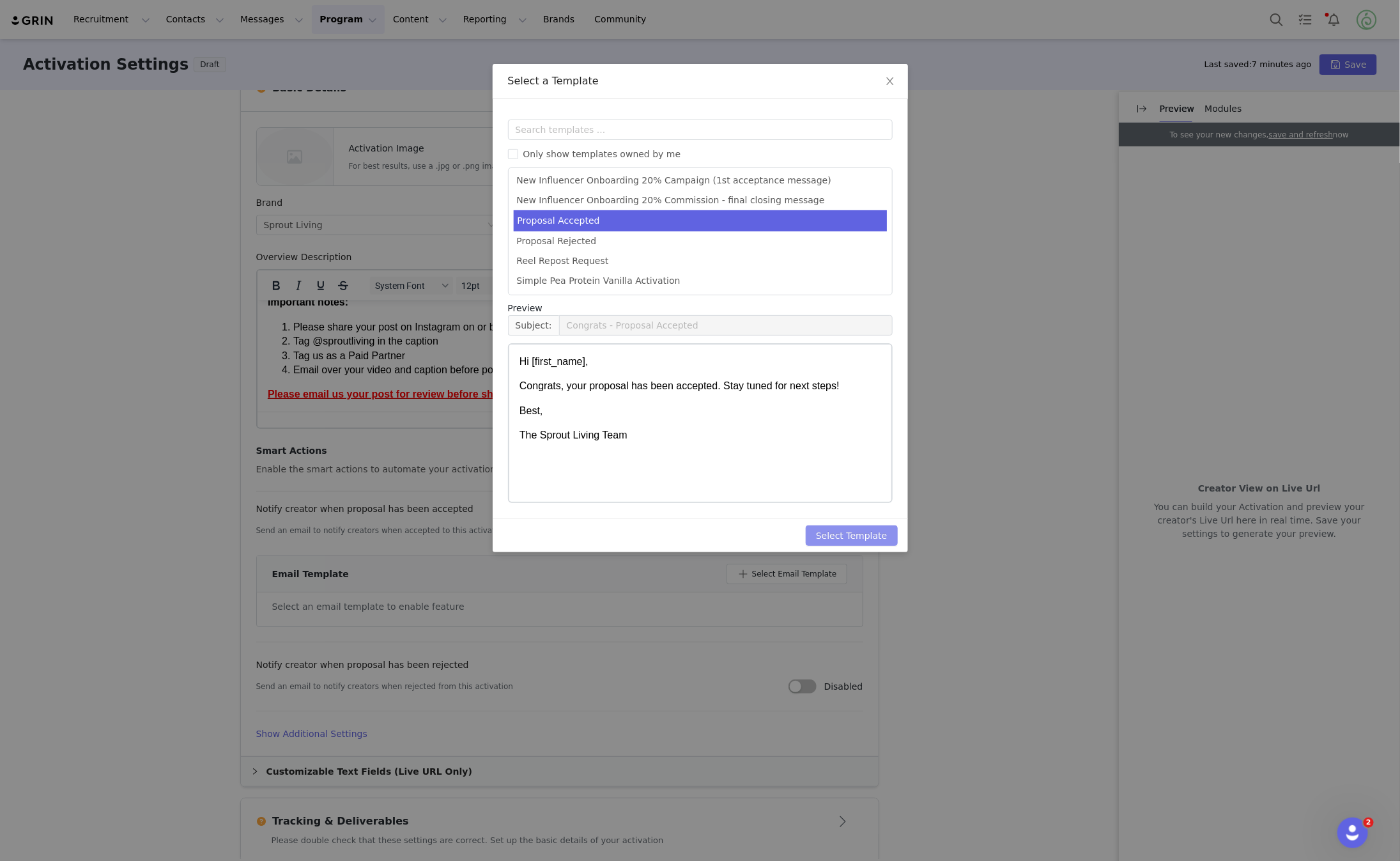
click at [842, 530] on button "Select Template" at bounding box center [852, 536] width 92 height 20
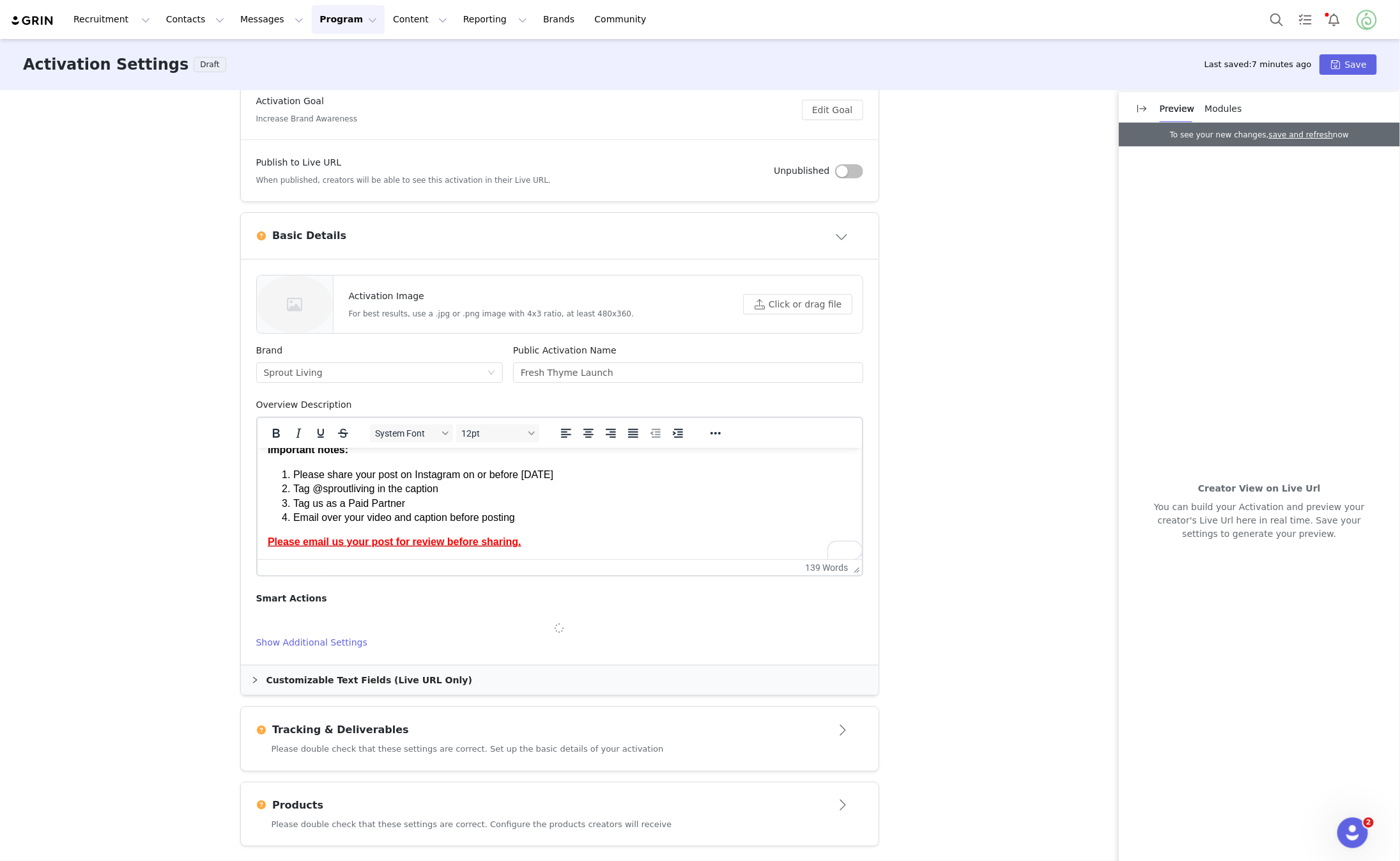
type input "Congrats - Proposal Accepted"
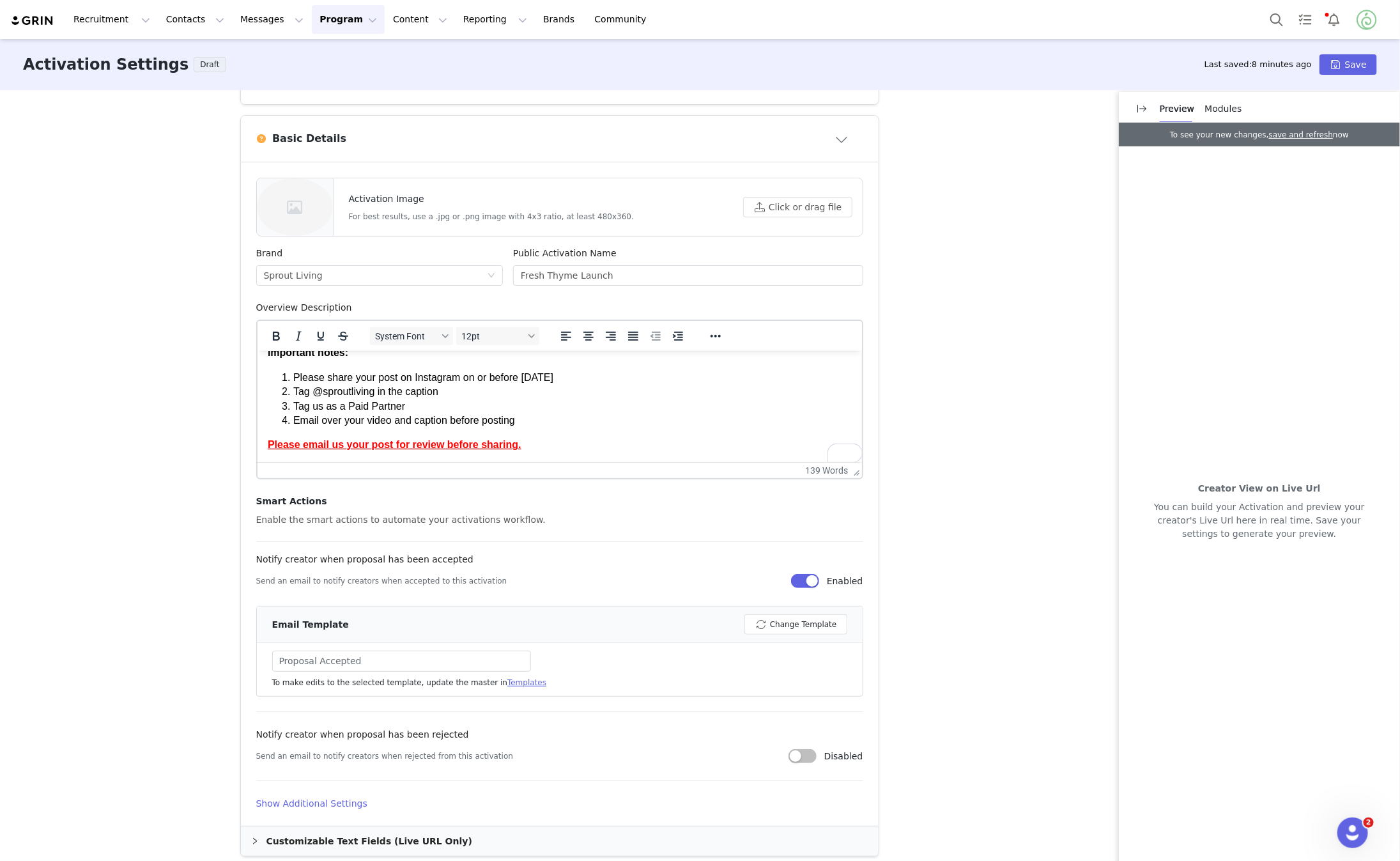
scroll to position [522, 0]
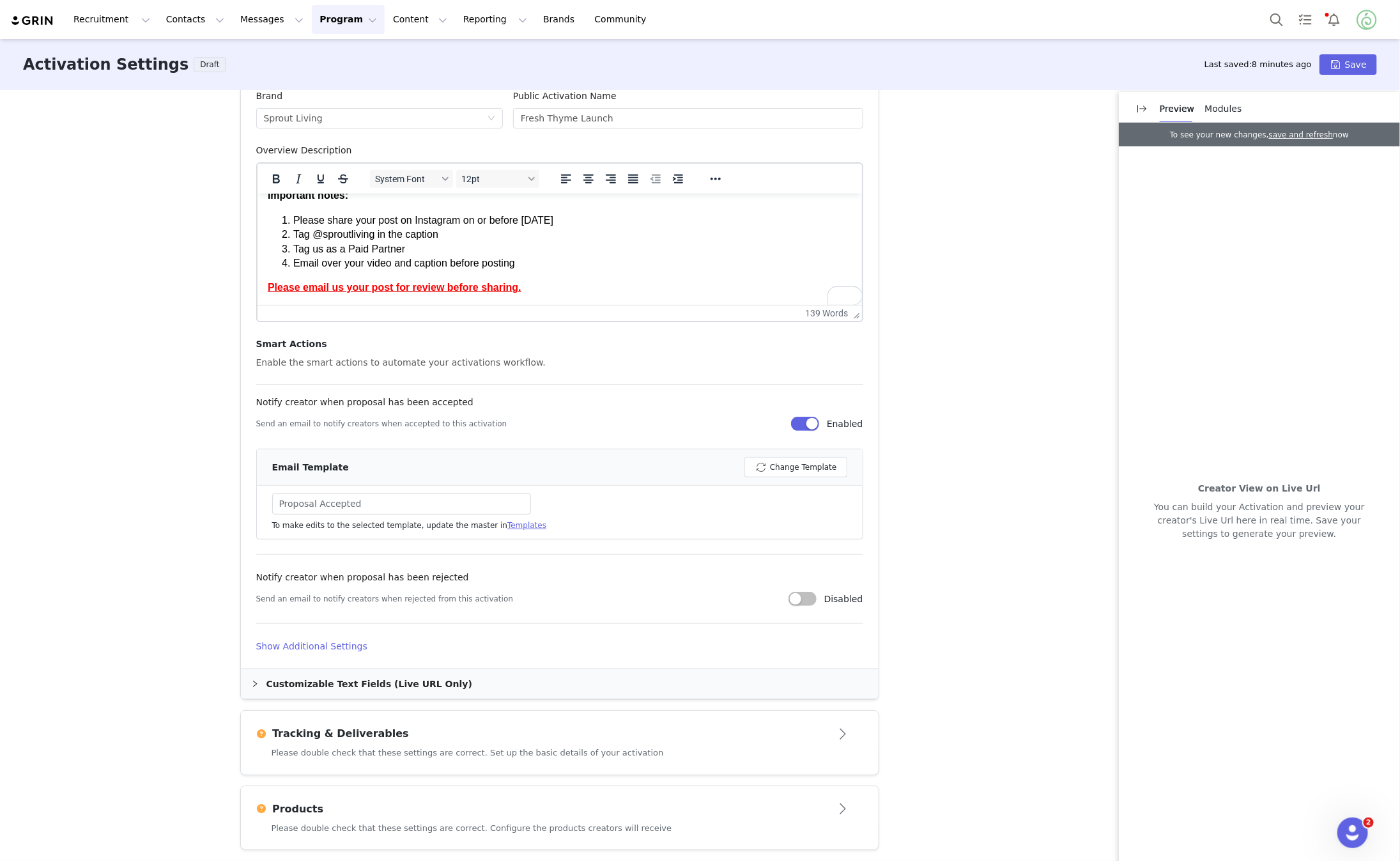
click at [826, 726] on button "Open module" at bounding box center [843, 734] width 40 height 20
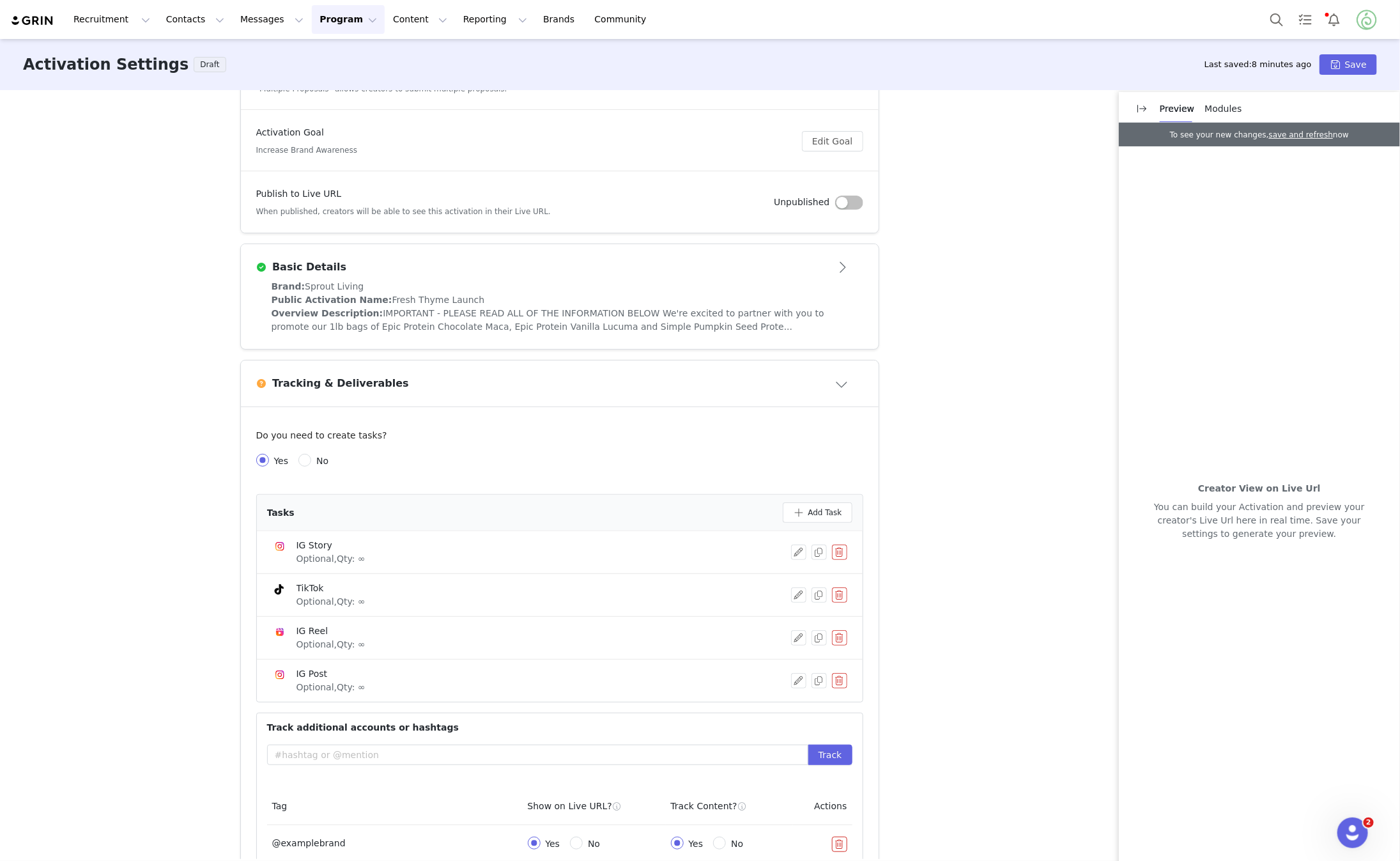
scroll to position [312, 0]
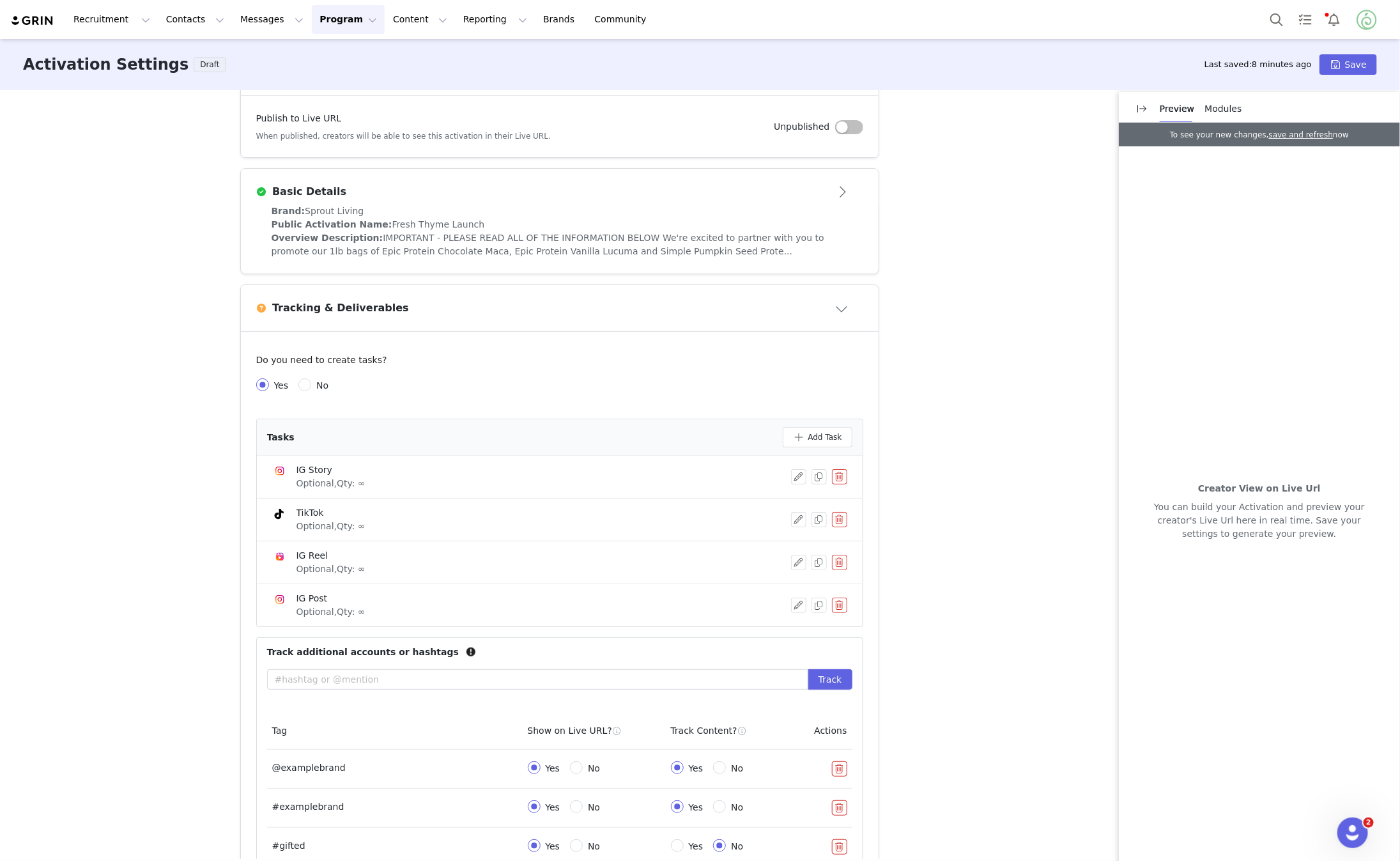
click at [841, 519] on button "button" at bounding box center [840, 520] width 16 height 16
click at [796, 541] on button "Delete" at bounding box center [795, 541] width 50 height 20
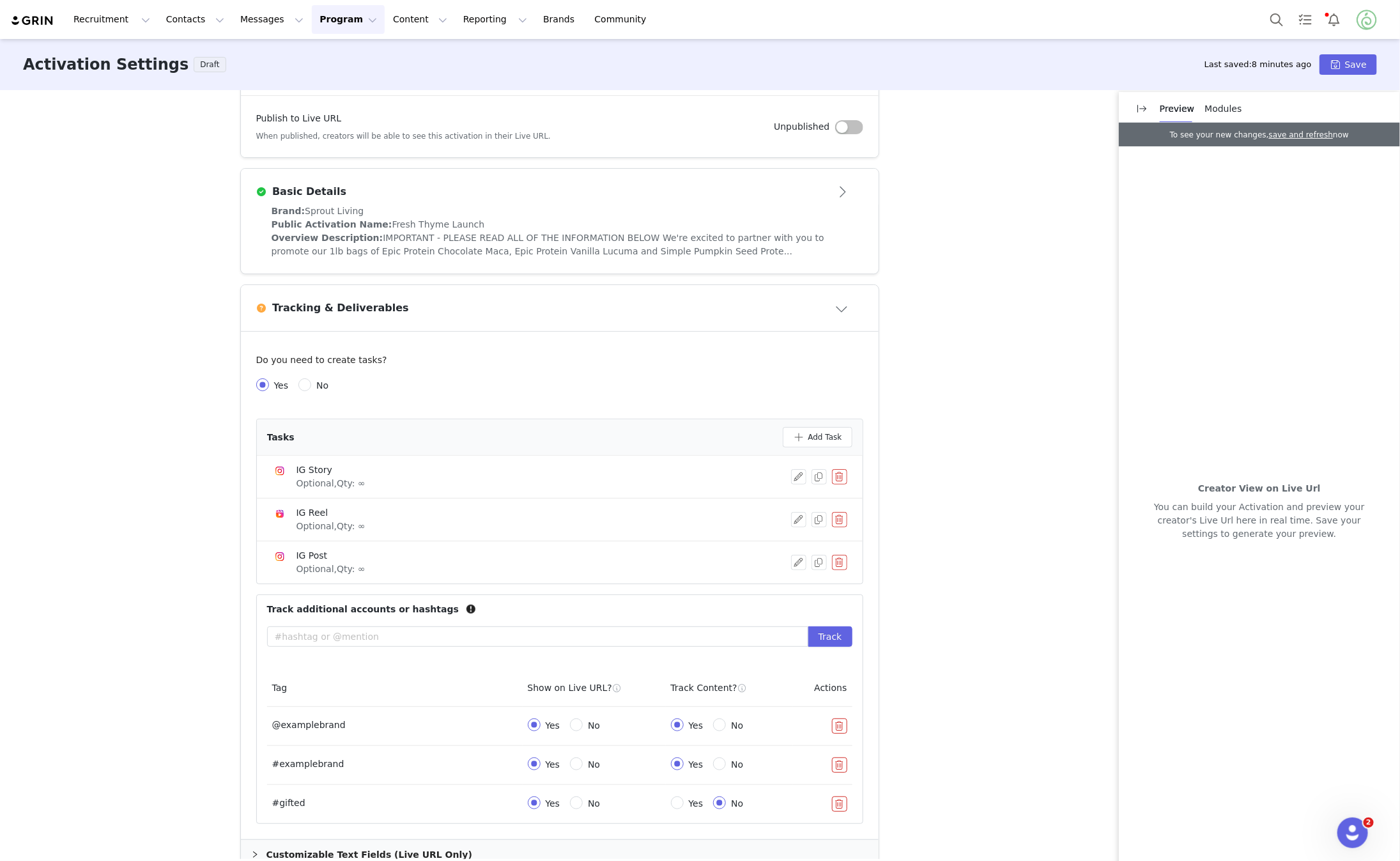
click at [840, 478] on button "button" at bounding box center [840, 477] width 16 height 16
click at [785, 498] on button "Delete" at bounding box center [795, 499] width 50 height 20
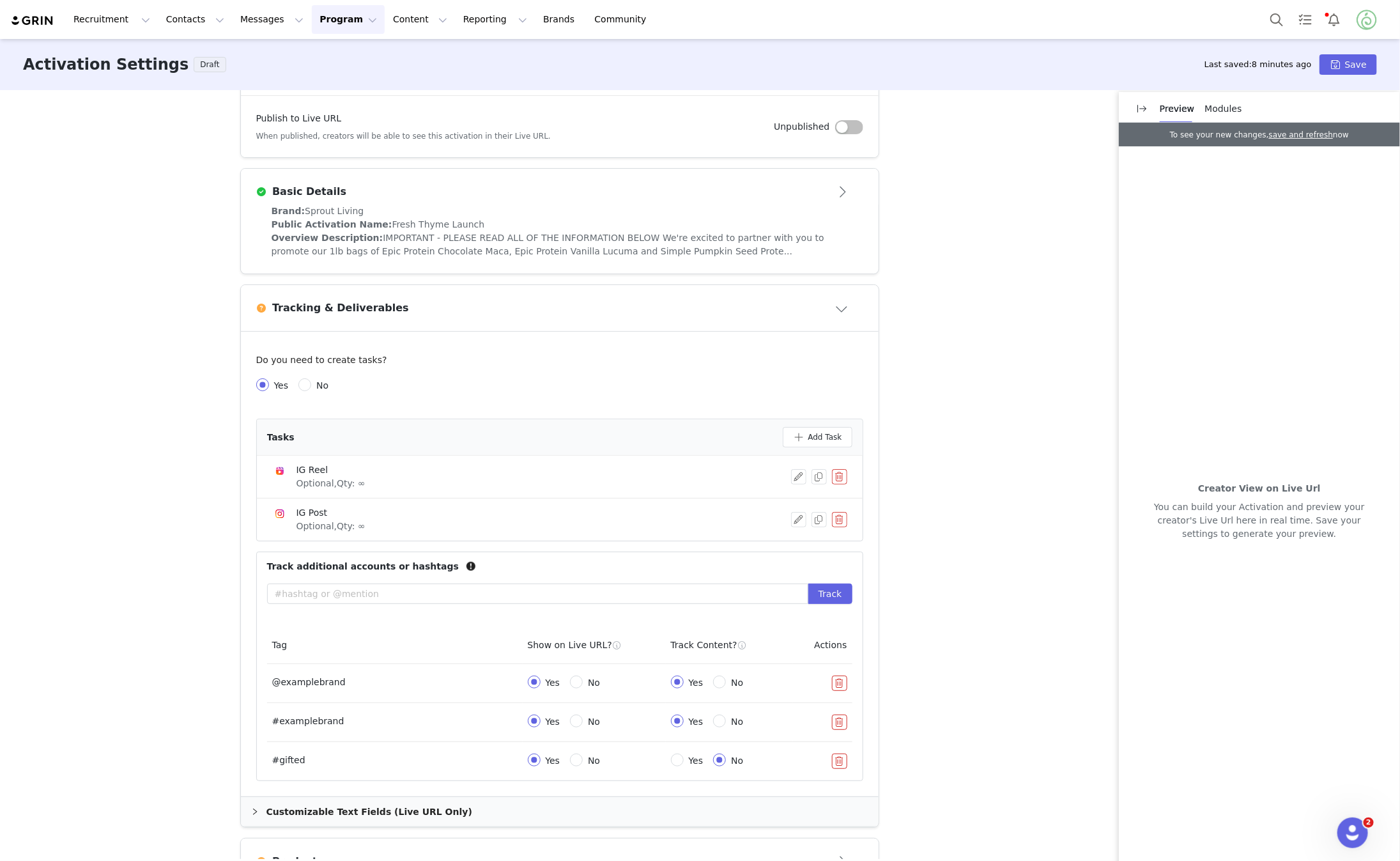
click at [840, 516] on button "button" at bounding box center [840, 520] width 16 height 16
click at [781, 541] on button "Delete" at bounding box center [795, 541] width 50 height 20
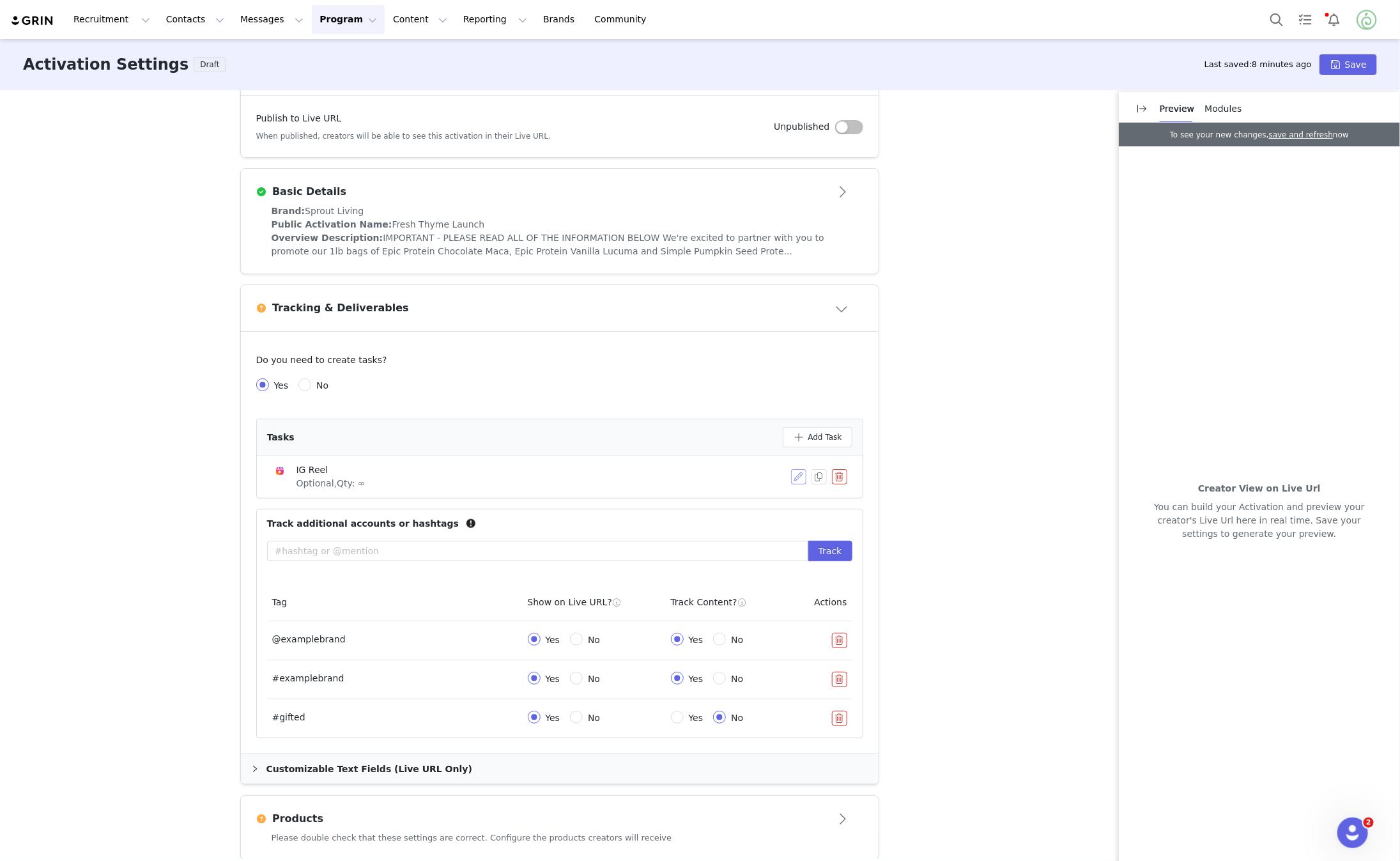
click at [799, 476] on button "button" at bounding box center [799, 477] width 16 height 16
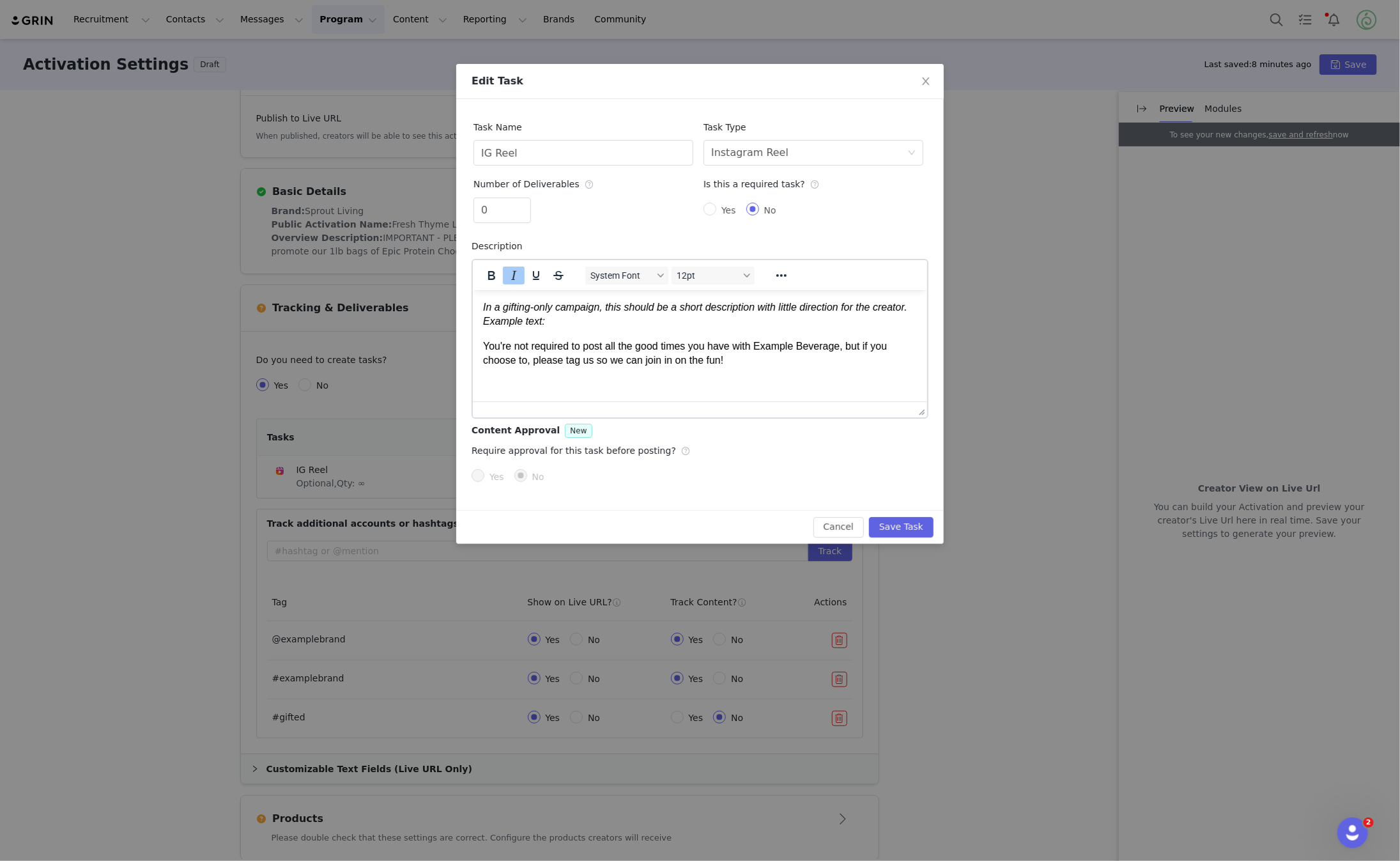
scroll to position [0, 0]
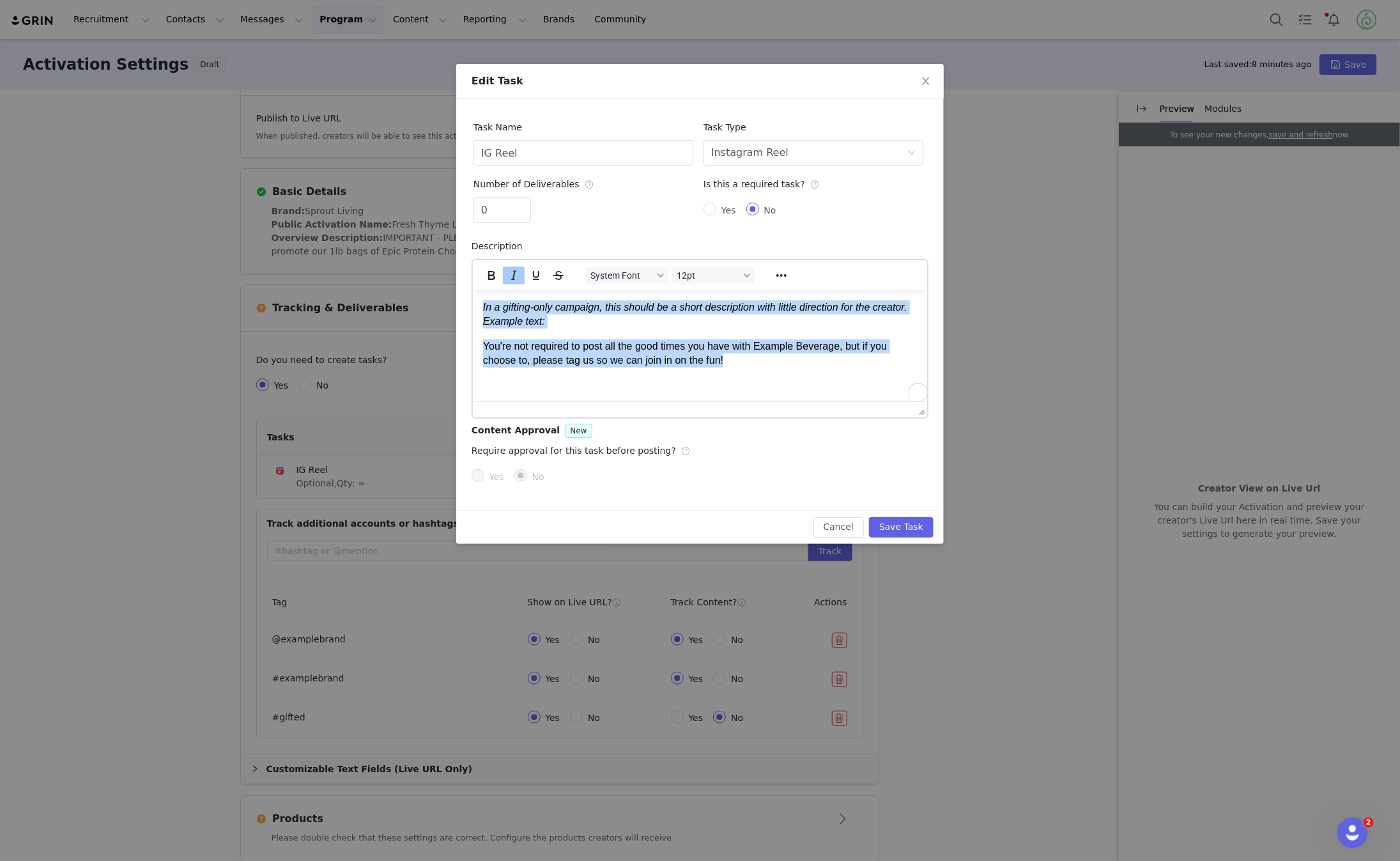
drag, startPoint x: 748, startPoint y: 360, endPoint x: 500, endPoint y: 298, distance: 255.6
click at [500, 298] on html "In a gifting-only campaign, this should be a short description with little dire…" at bounding box center [699, 334] width 454 height 89
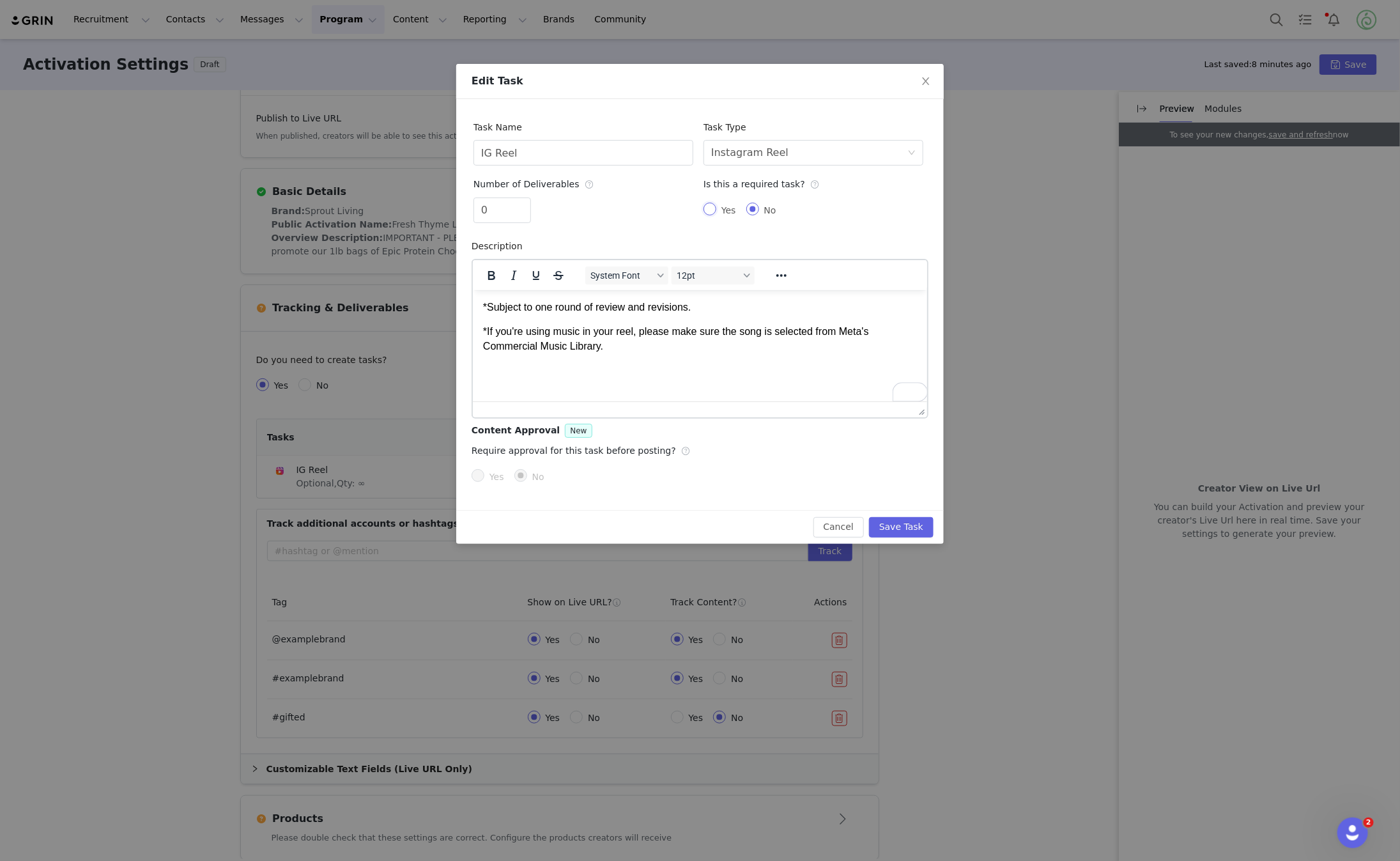
click at [711, 206] on input "Yes" at bounding box center [710, 209] width 13 height 13
radio input "true"
radio input "false"
click at [503, 209] on input "0" at bounding box center [503, 210] width 56 height 24
click at [525, 205] on icon "icon: up" at bounding box center [524, 205] width 4 height 2
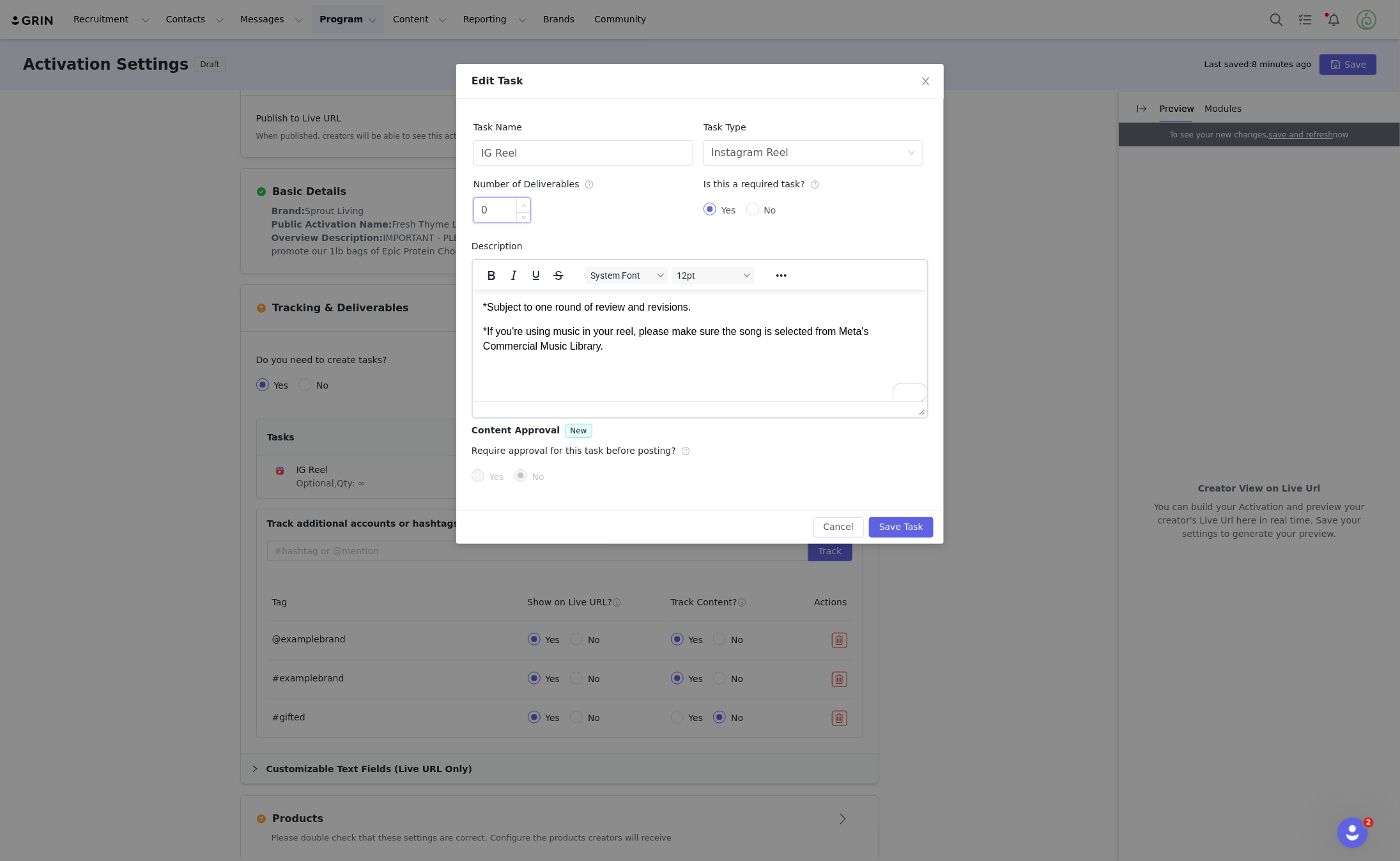
type input "1"
click at [493, 475] on span "Yes" at bounding box center [497, 476] width 25 height 10
click at [485, 475] on input "Yes" at bounding box center [478, 476] width 13 height 13
radio input "true"
radio input "false"
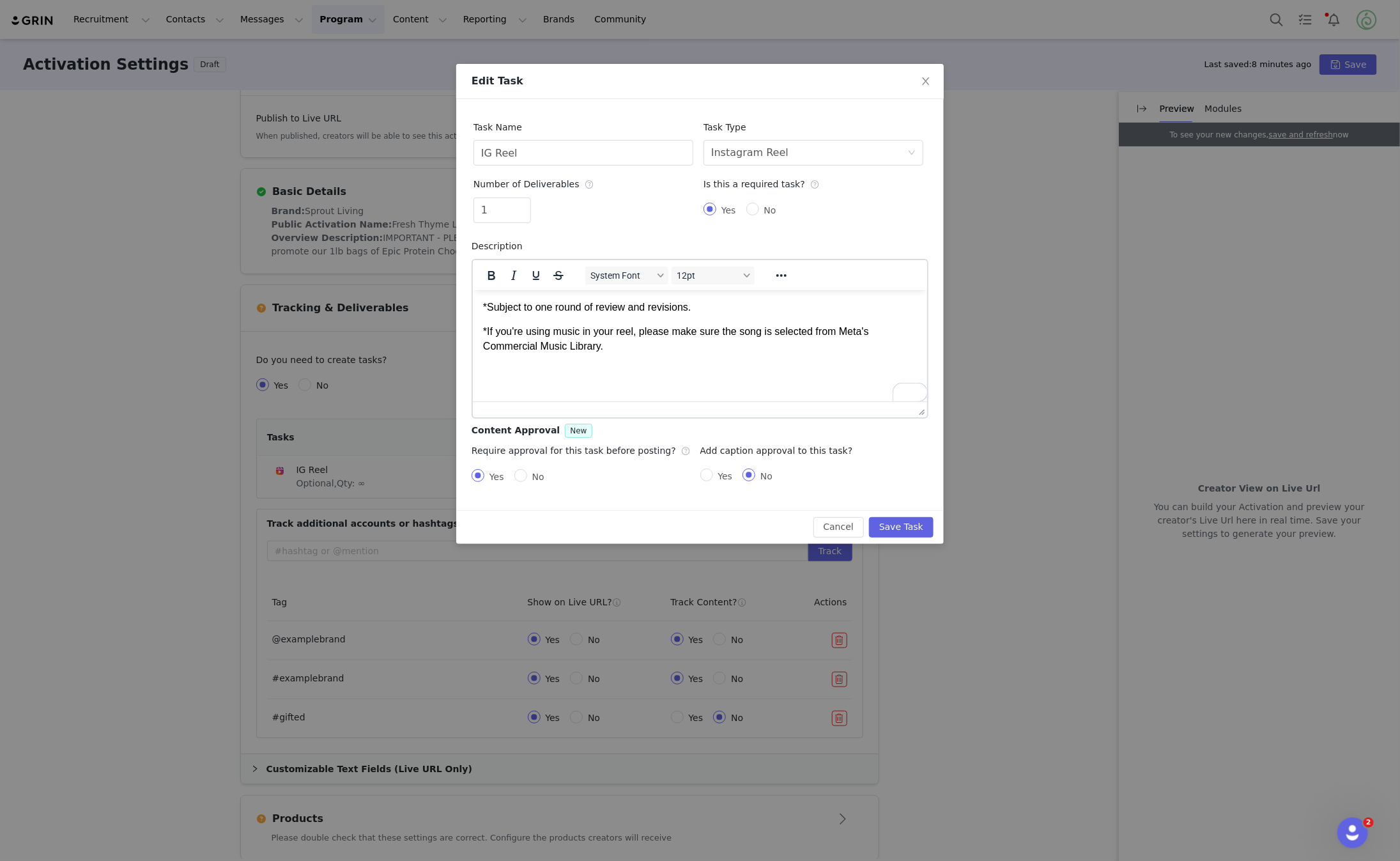
click at [715, 476] on span "Yes" at bounding box center [726, 476] width 25 height 10
click at [713, 476] on input "Yes" at bounding box center [707, 475] width 13 height 13
radio input "true"
radio input "false"
click at [906, 527] on button "Save Task" at bounding box center [901, 527] width 64 height 20
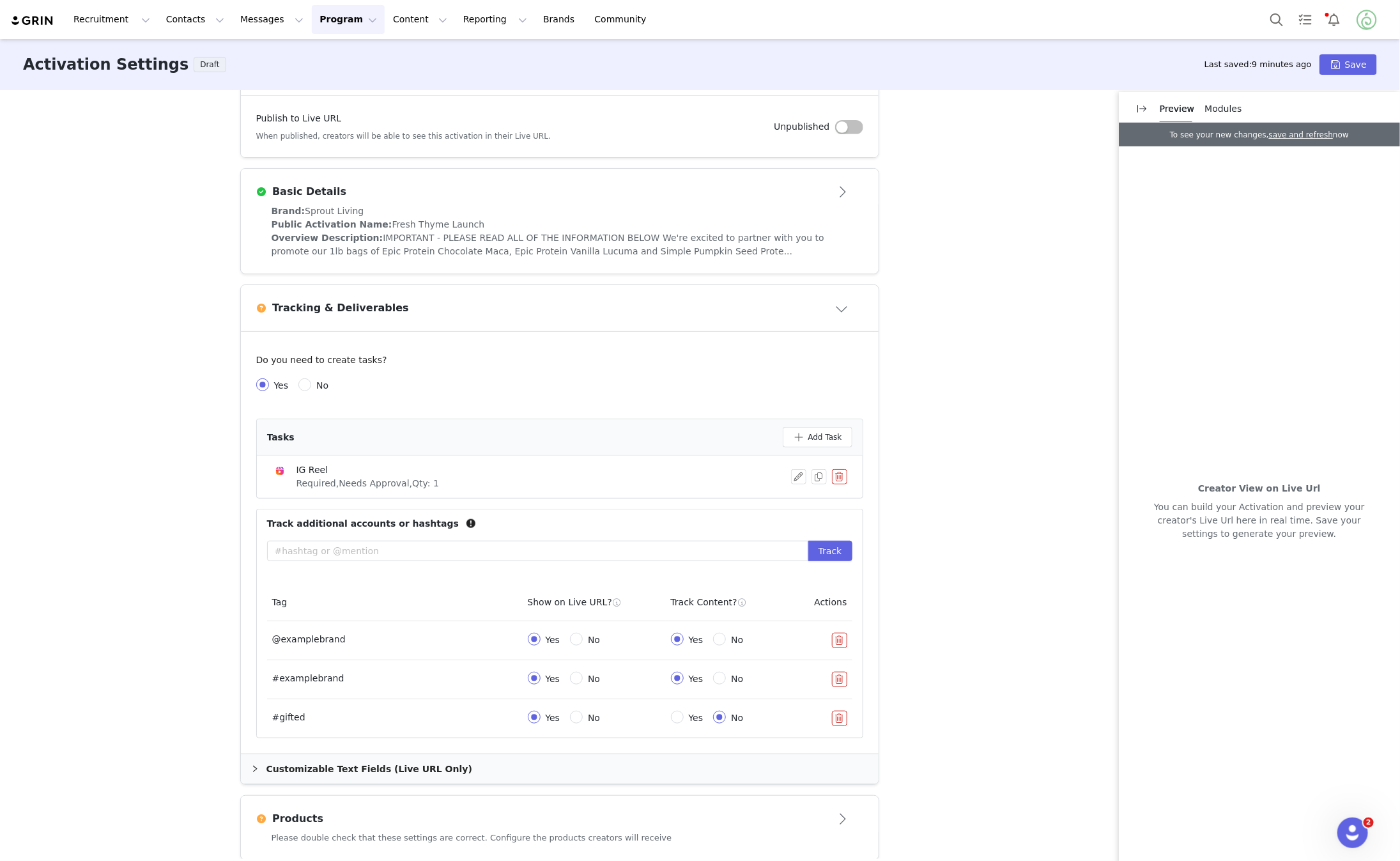
click at [844, 715] on button "button" at bounding box center [840, 719] width 16 height 16
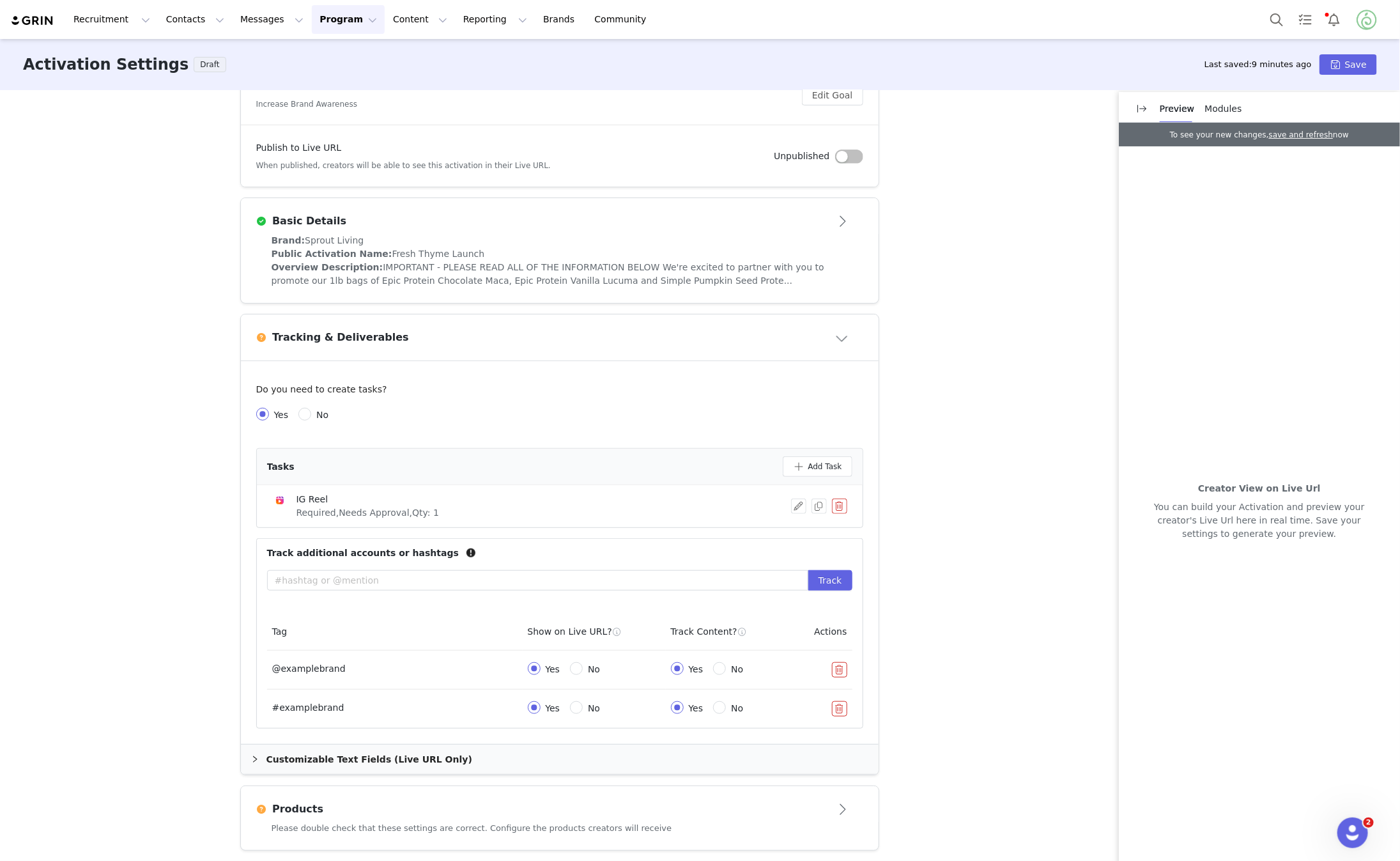
click at [840, 701] on button "button" at bounding box center [840, 709] width 16 height 16
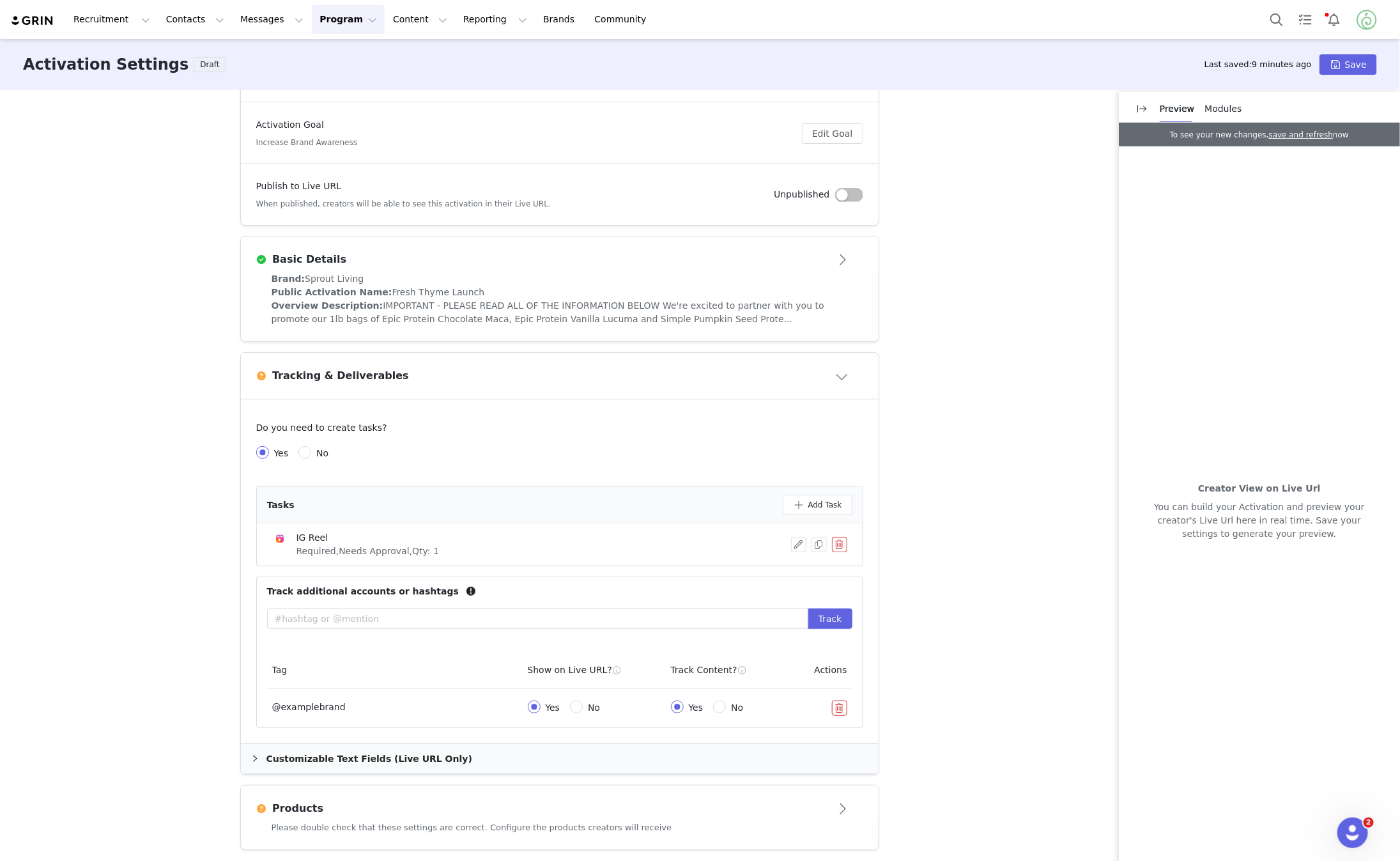
click at [839, 702] on button "button" at bounding box center [840, 709] width 16 height 16
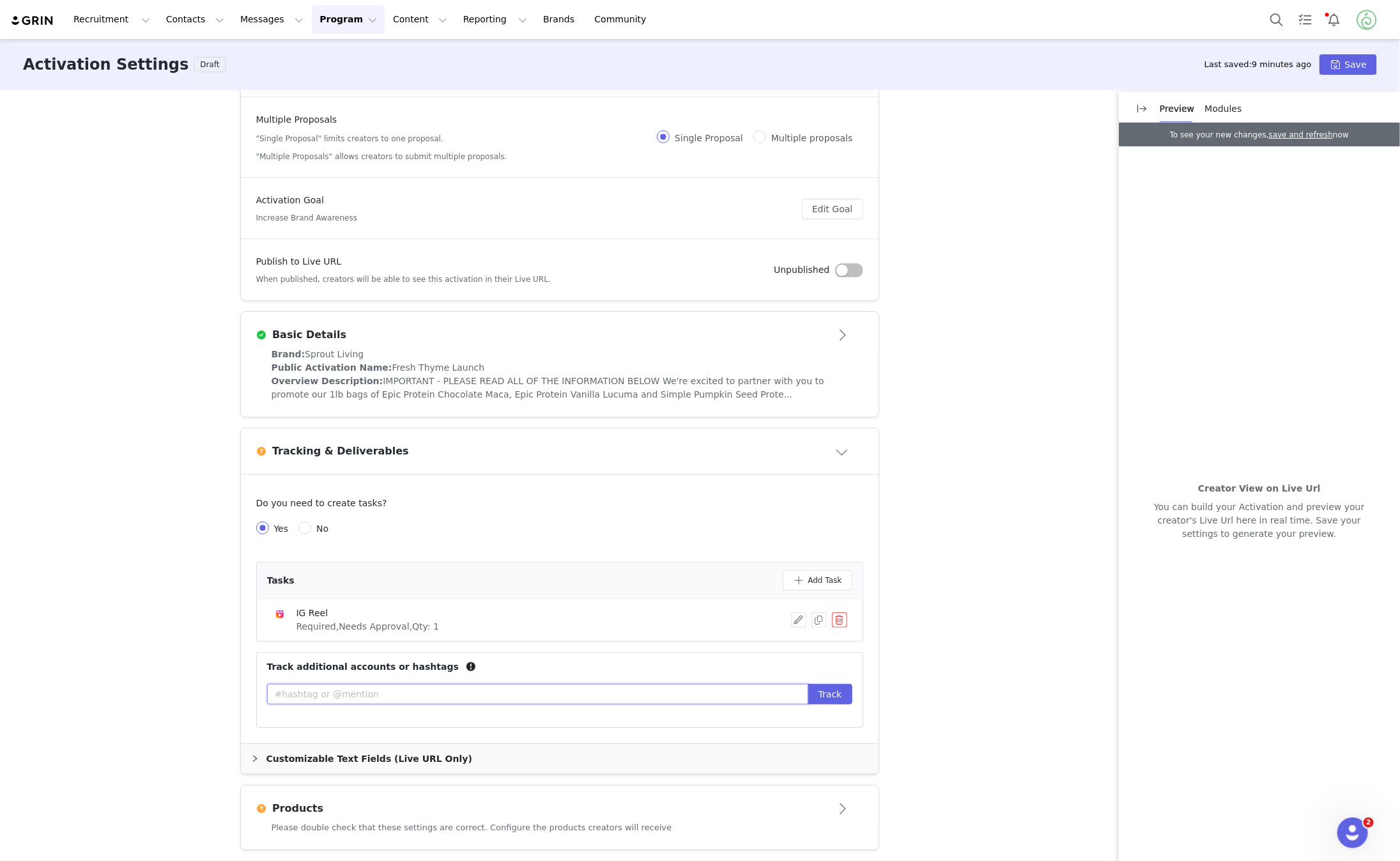
click at [733, 700] on input "text" at bounding box center [537, 694] width 541 height 20
type input "@sproutliving"
click at [826, 696] on button "Track" at bounding box center [831, 694] width 44 height 20
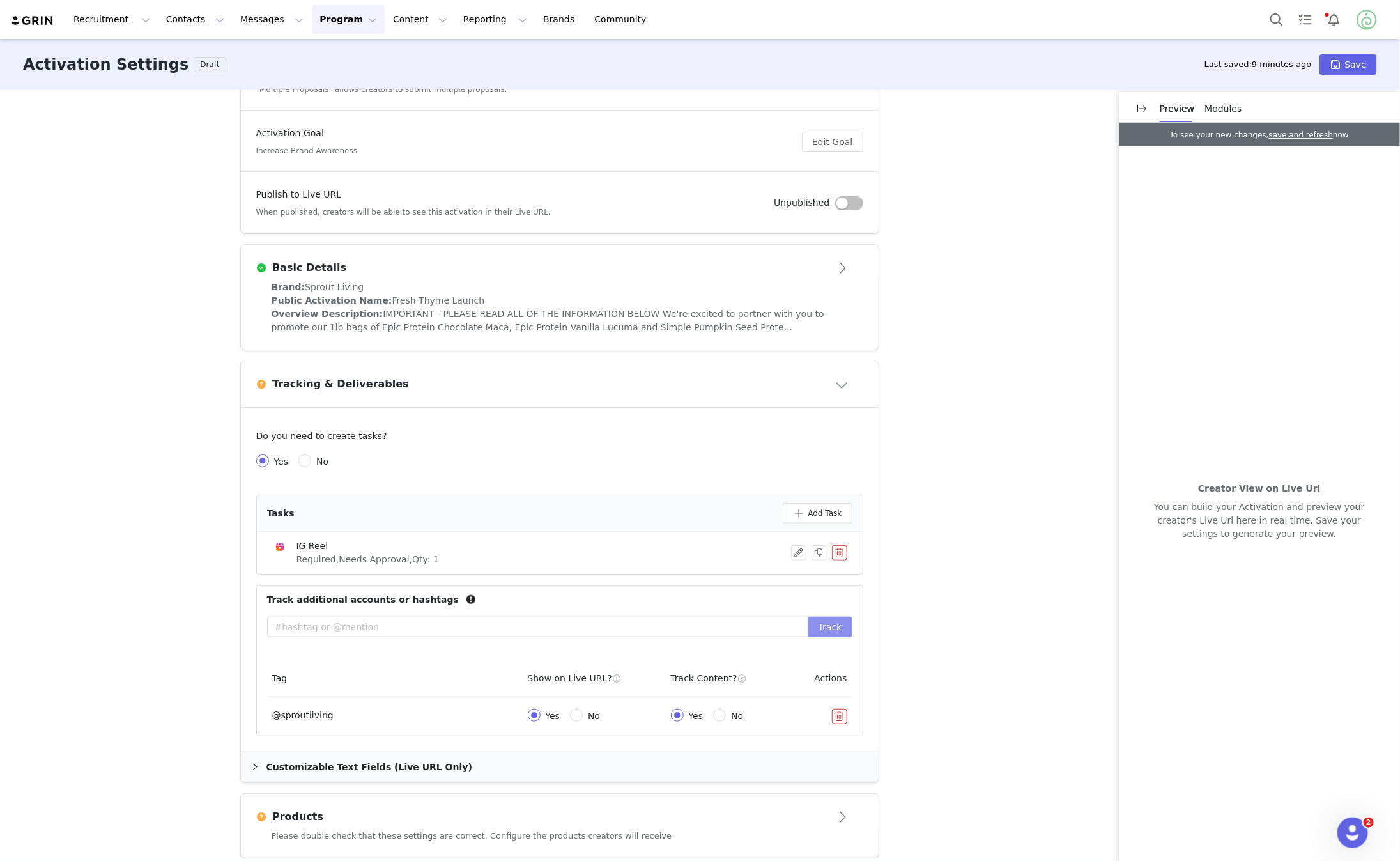
scroll to position [244, 0]
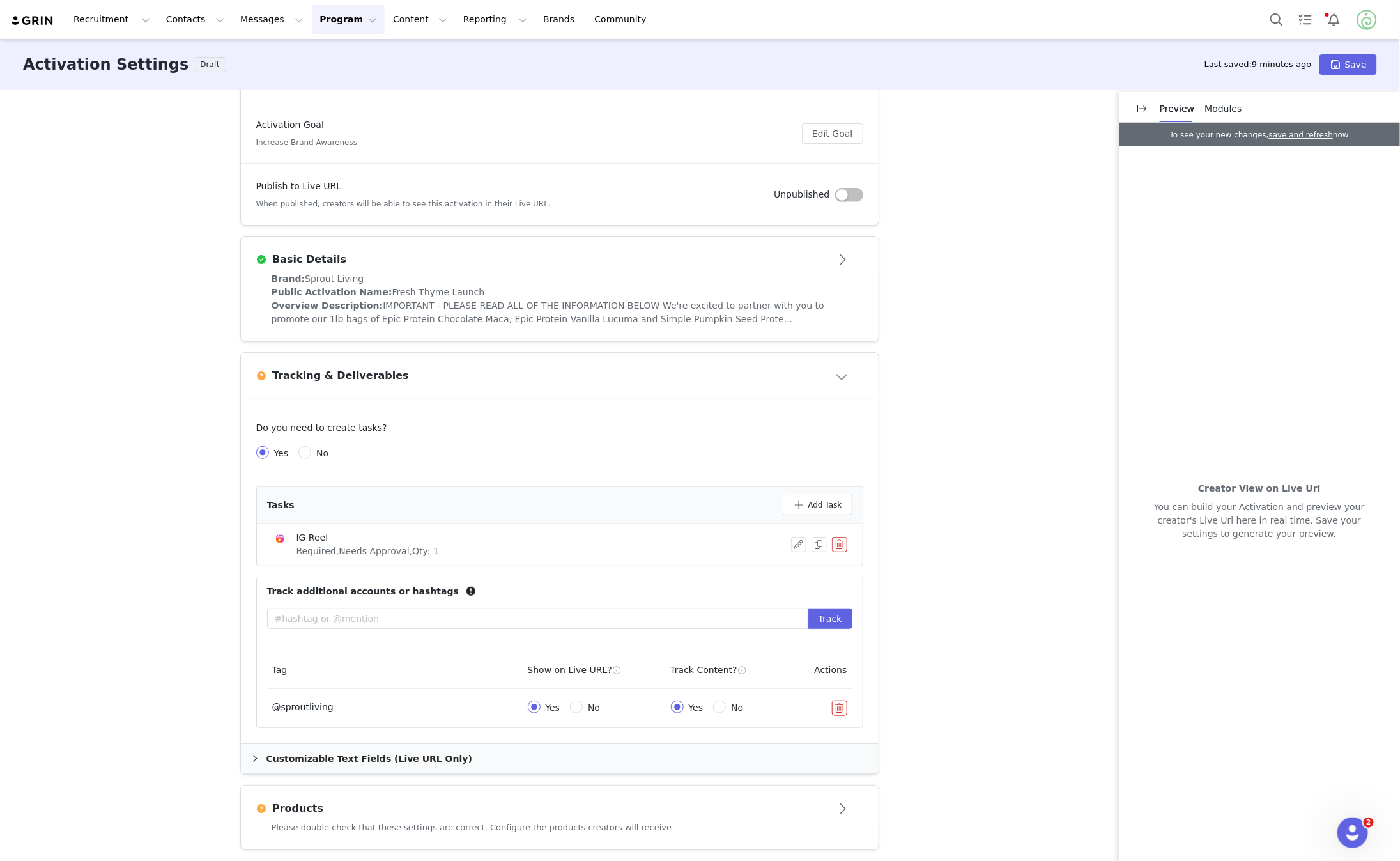
click at [744, 801] on div "Products" at bounding box center [539, 809] width 565 height 16
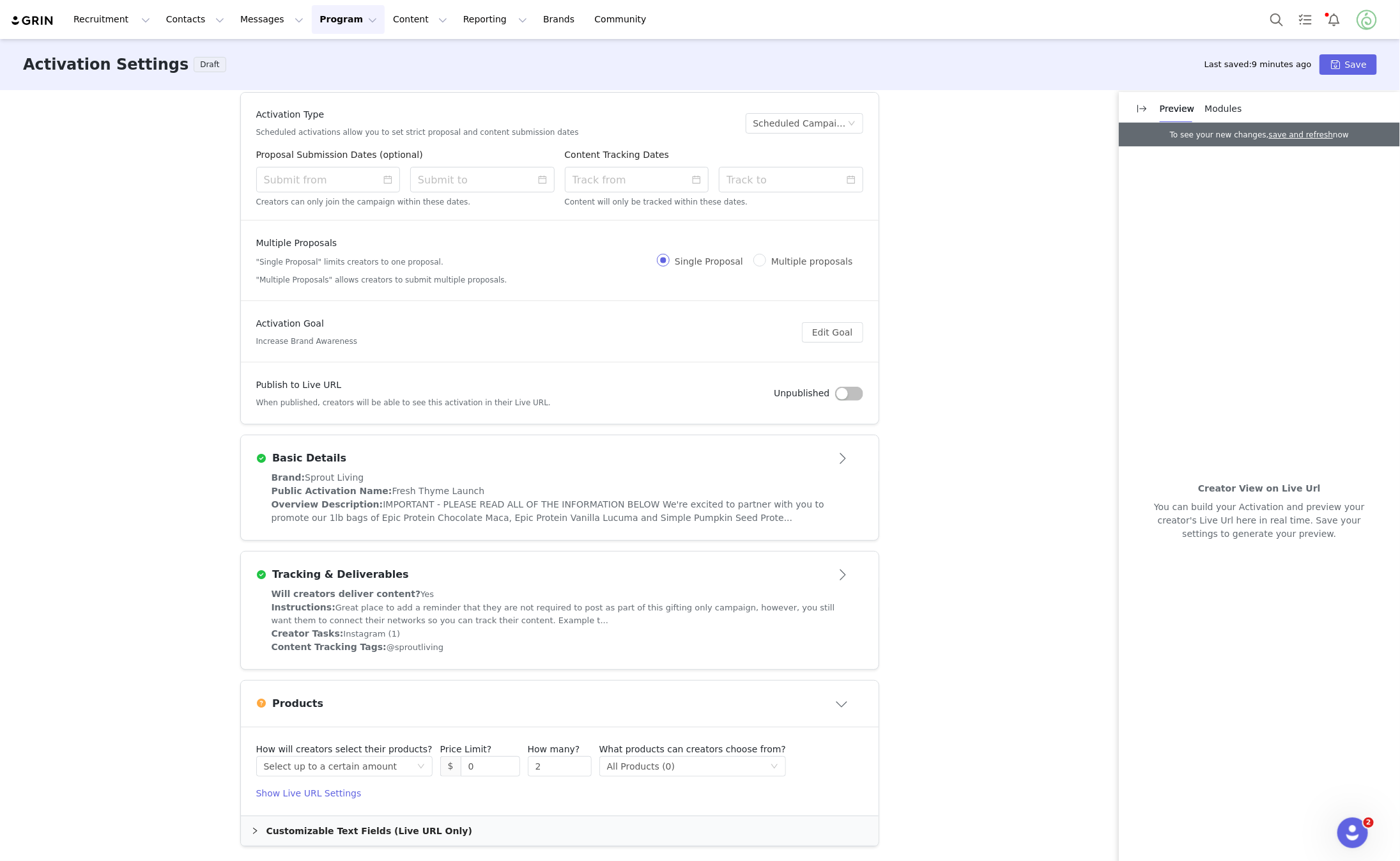
scroll to position [42, 0]
click at [402, 761] on div "Select method Select up to a certain amount" at bounding box center [340, 769] width 153 height 19
click at [835, 730] on article "How will creators select their products? Select method Select up to a certain a…" at bounding box center [560, 774] width 638 height 89
click at [841, 712] on button "Close module" at bounding box center [843, 707] width 40 height 20
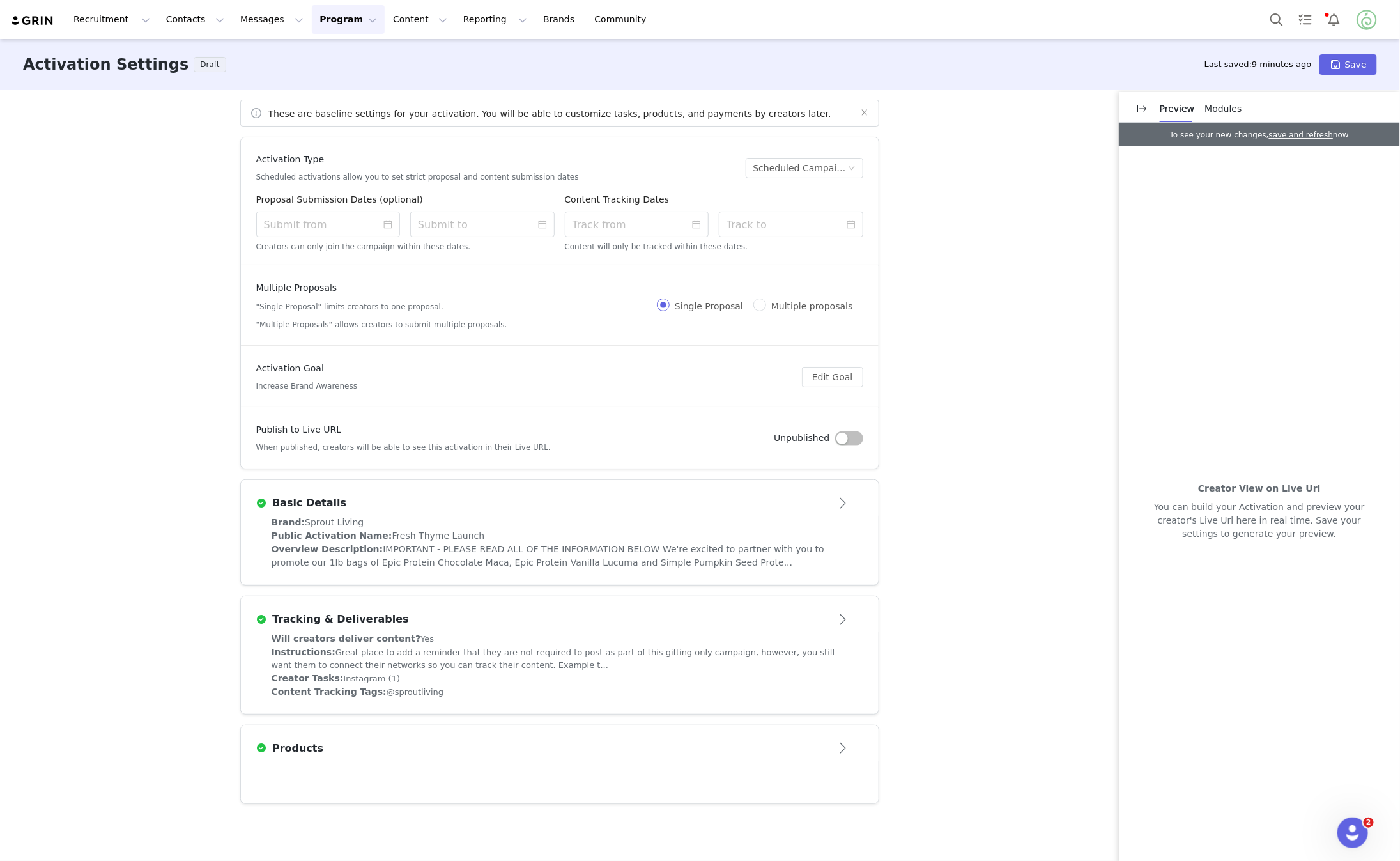
scroll to position [0, 0]
click at [1361, 61] on button "Save" at bounding box center [1348, 64] width 57 height 20
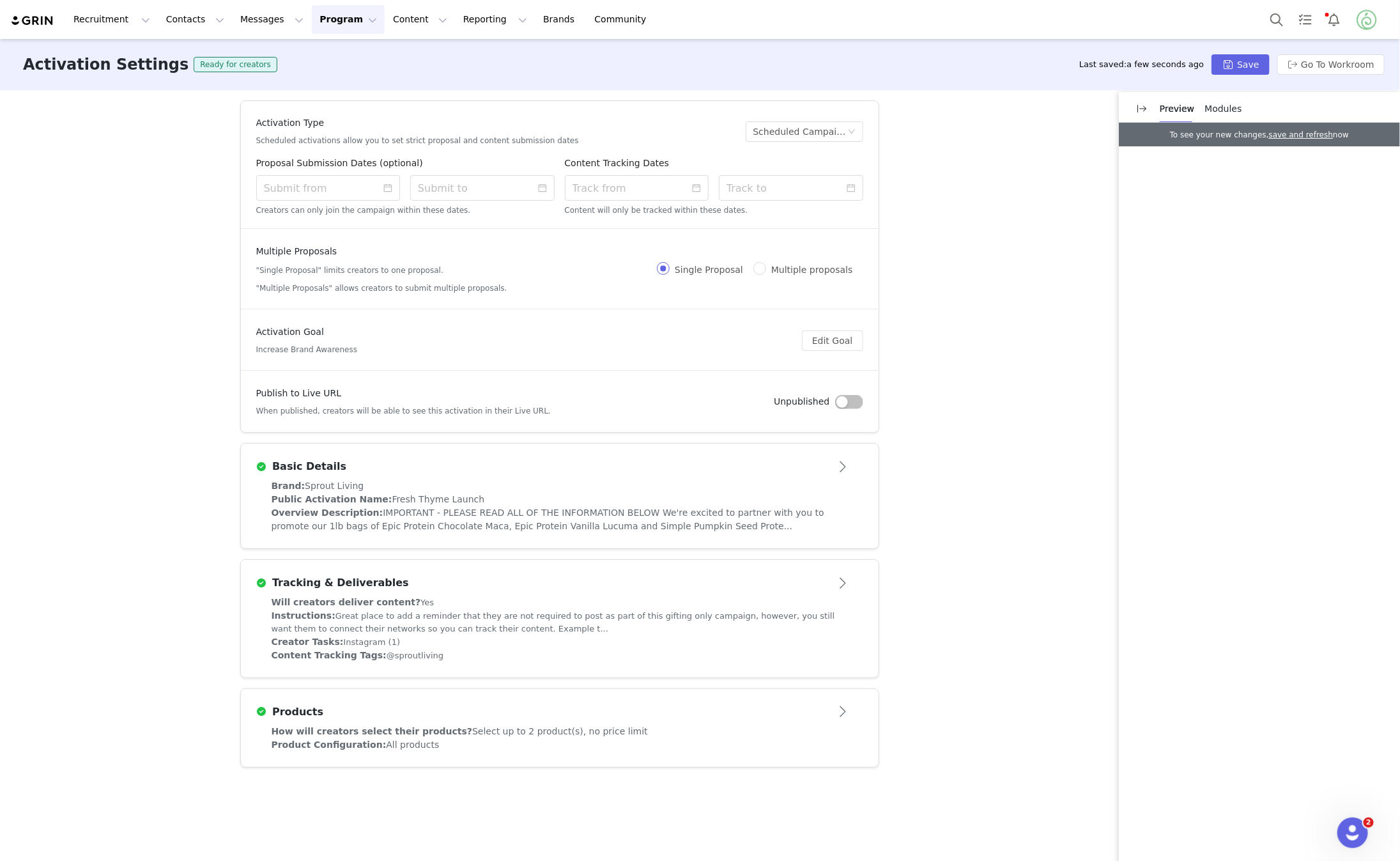
click at [849, 483] on div "Brand: Sprout Living Public Activation Name: Fresh Thyme Launch Overview Descri…" at bounding box center [560, 514] width 638 height 69
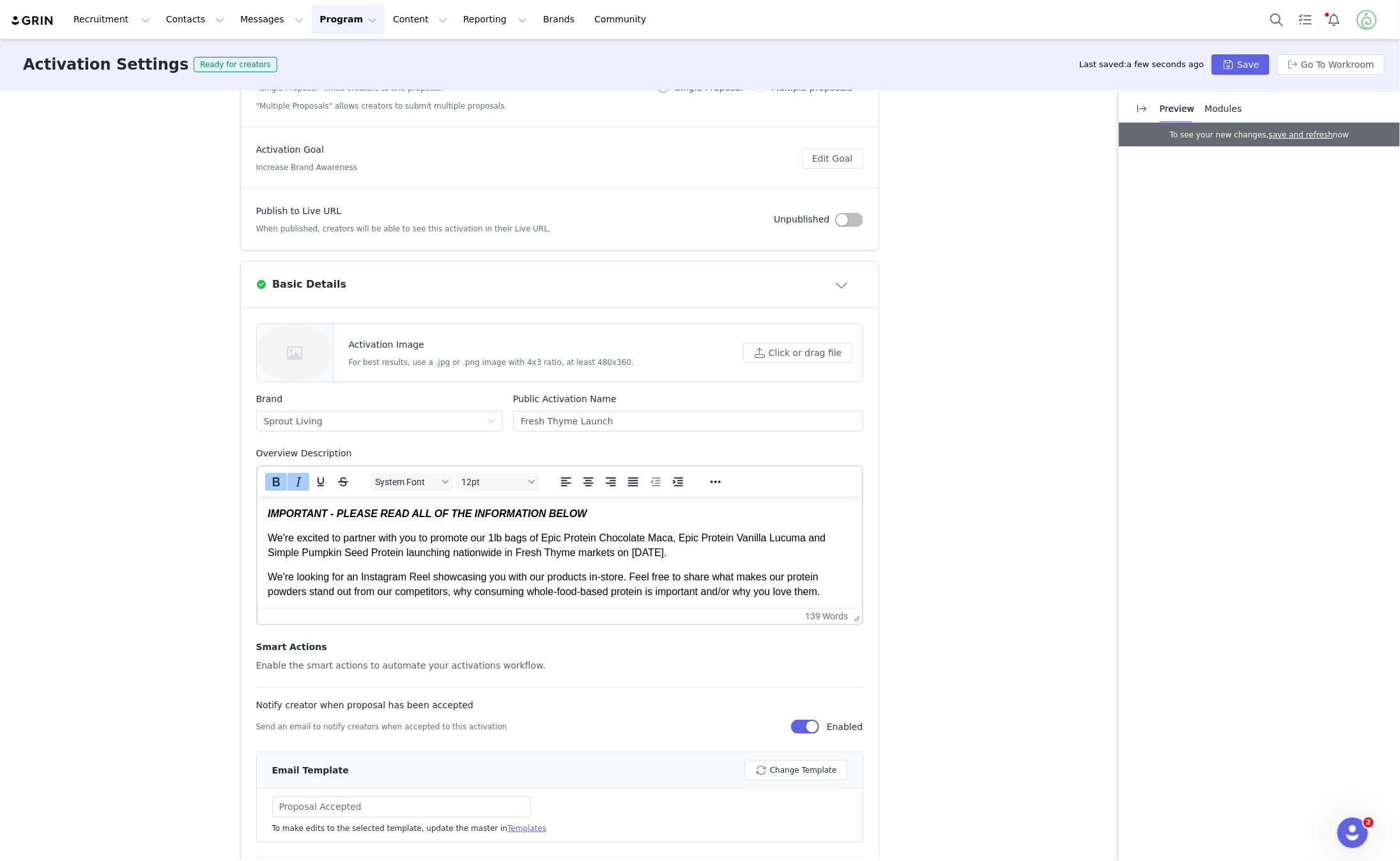
scroll to position [228, 0]
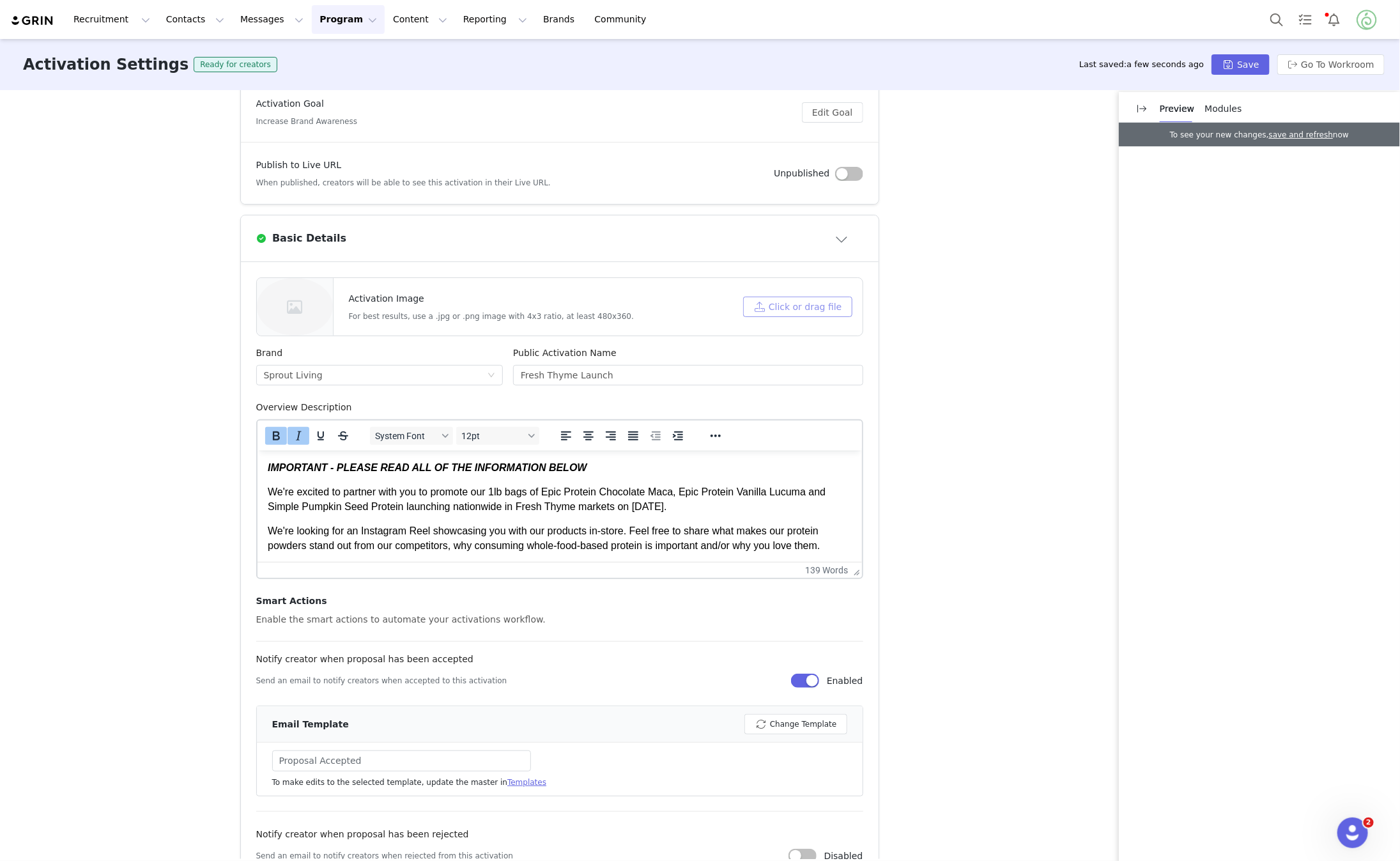
click at [819, 302] on button "Click or drag file" at bounding box center [797, 307] width 109 height 20
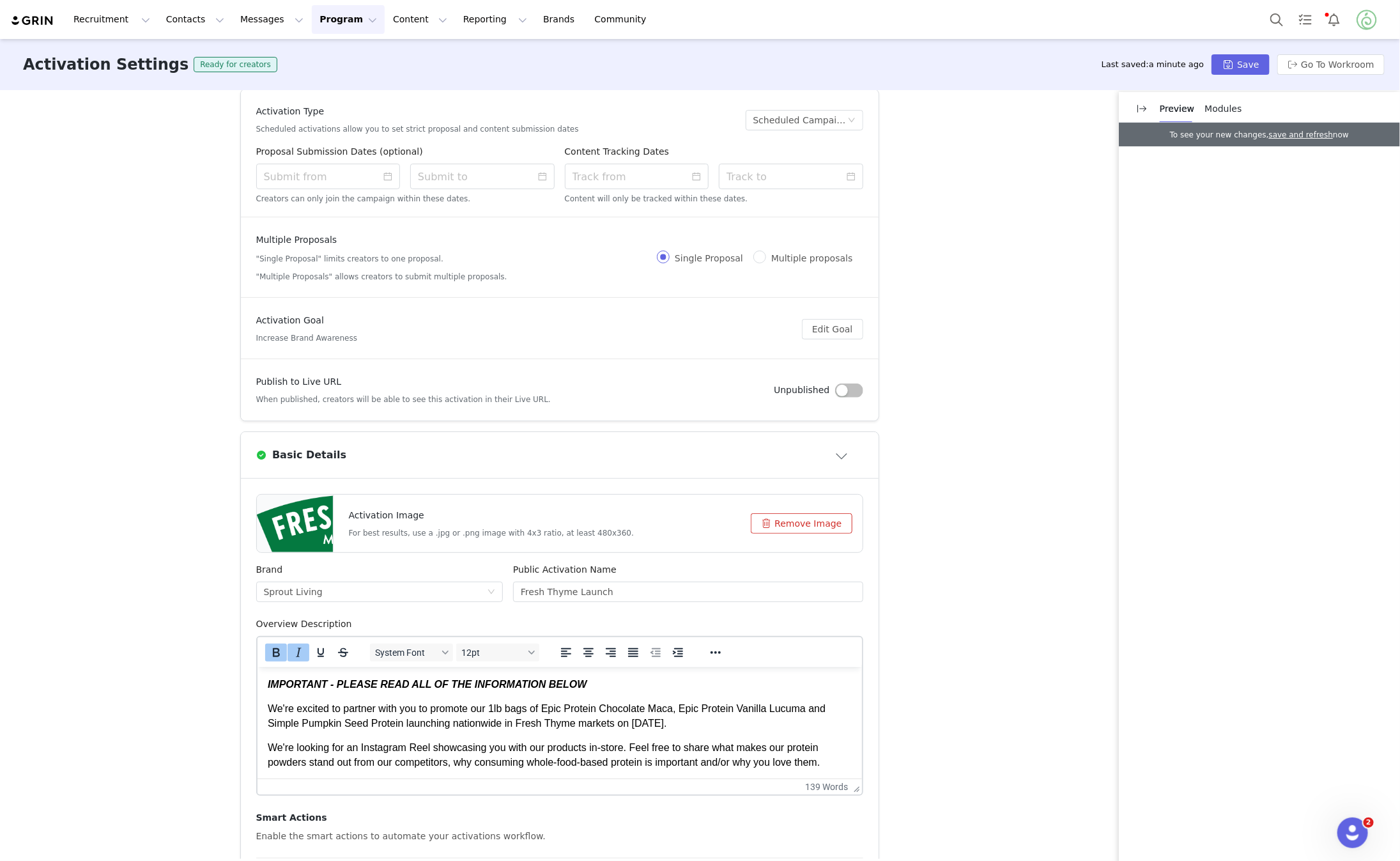
scroll to position [0, 0]
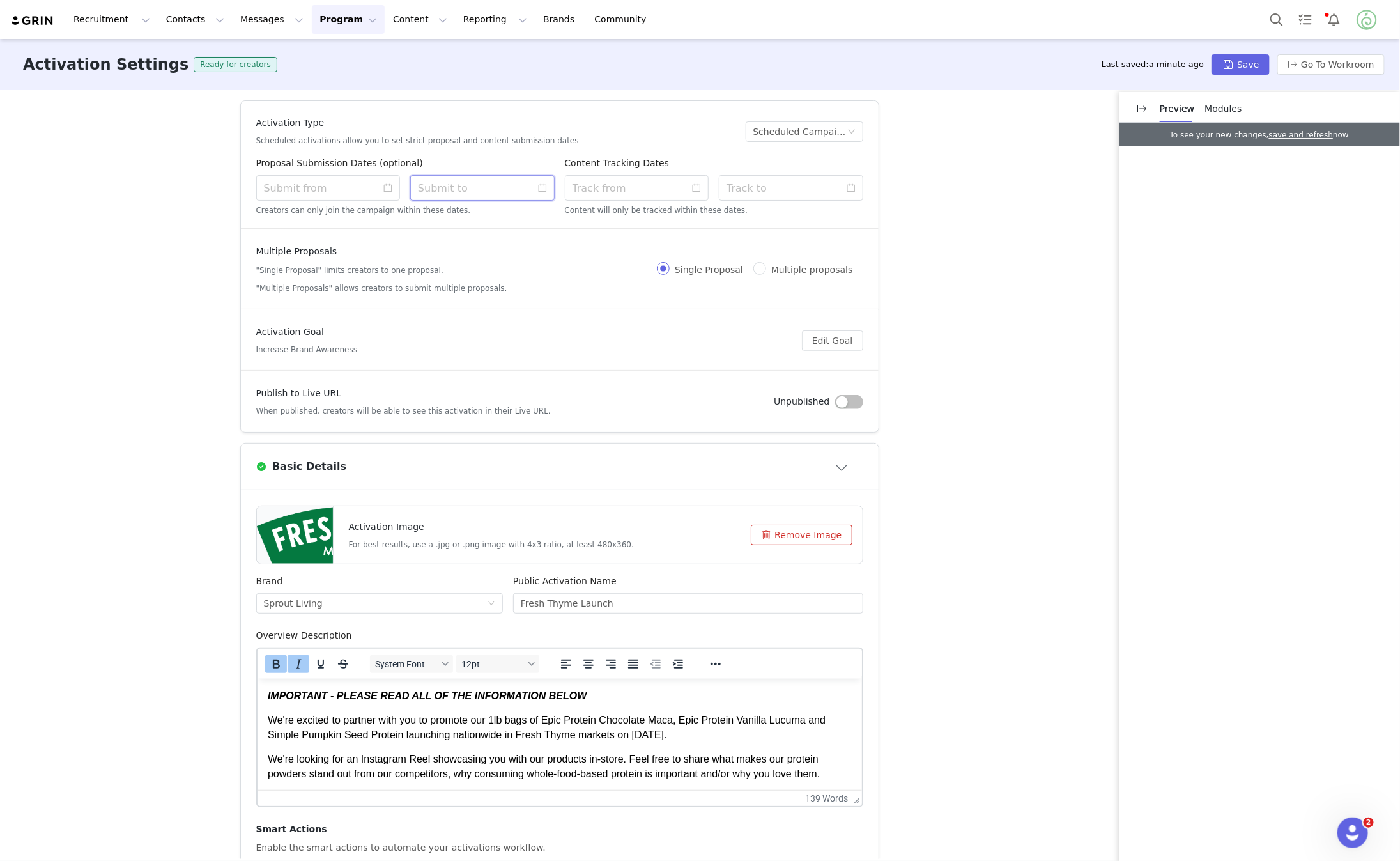
click at [460, 189] on input at bounding box center [482, 188] width 144 height 26
click at [345, 197] on input at bounding box center [328, 188] width 144 height 26
click at [342, 255] on div "1" at bounding box center [346, 255] width 16 height 16
type input "10/01/2025 10:22 AM"
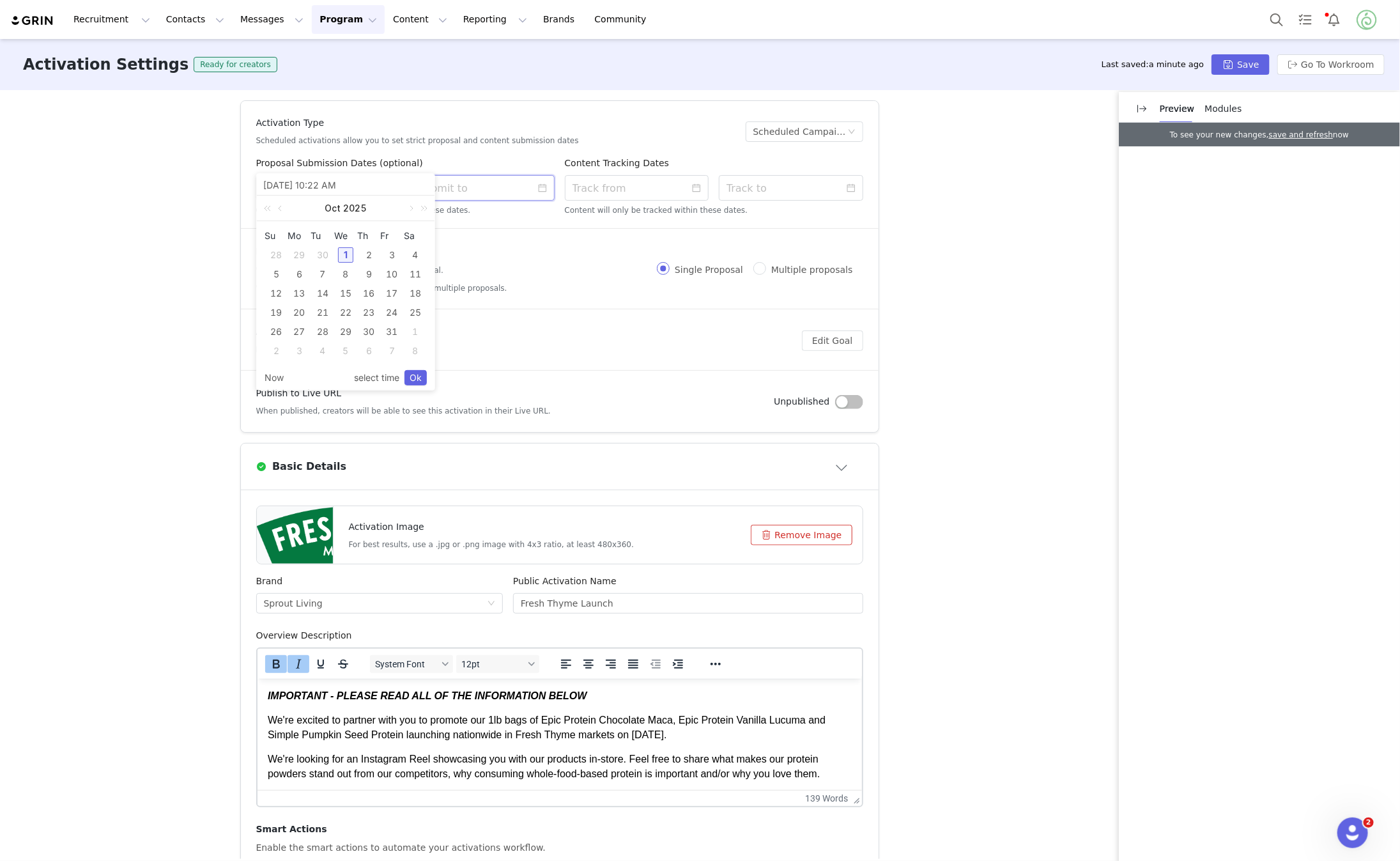
click at [458, 197] on input at bounding box center [482, 188] width 144 height 26
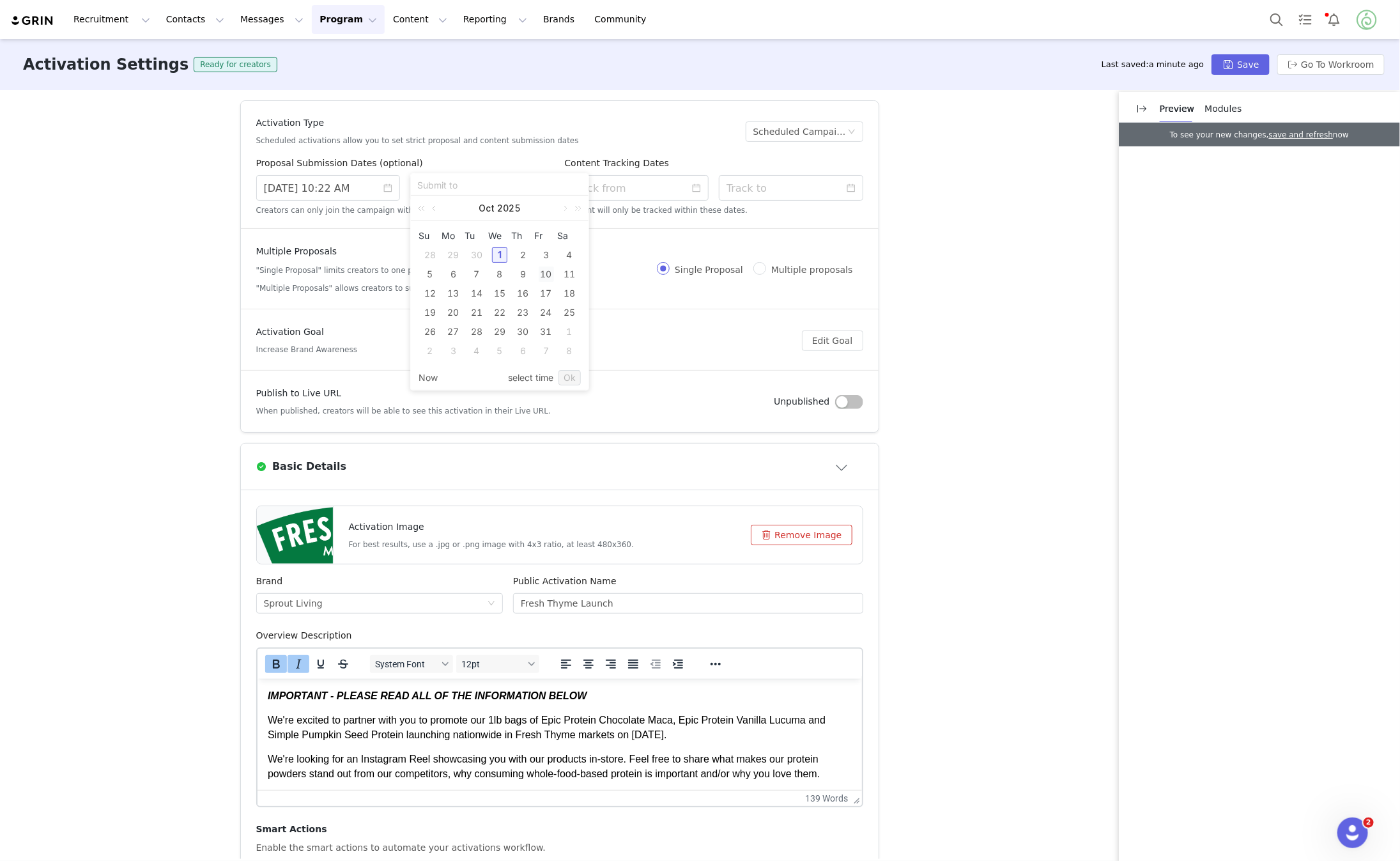
click at [544, 271] on div "10" at bounding box center [547, 274] width 16 height 16
type input "10/10/2025 10:22 AM"
click at [665, 238] on article "Multiple Proposals "Single Proposal" limits creators to one proposal. "Multiple…" at bounding box center [560, 270] width 638 height 80
click at [701, 193] on input at bounding box center [637, 188] width 144 height 26
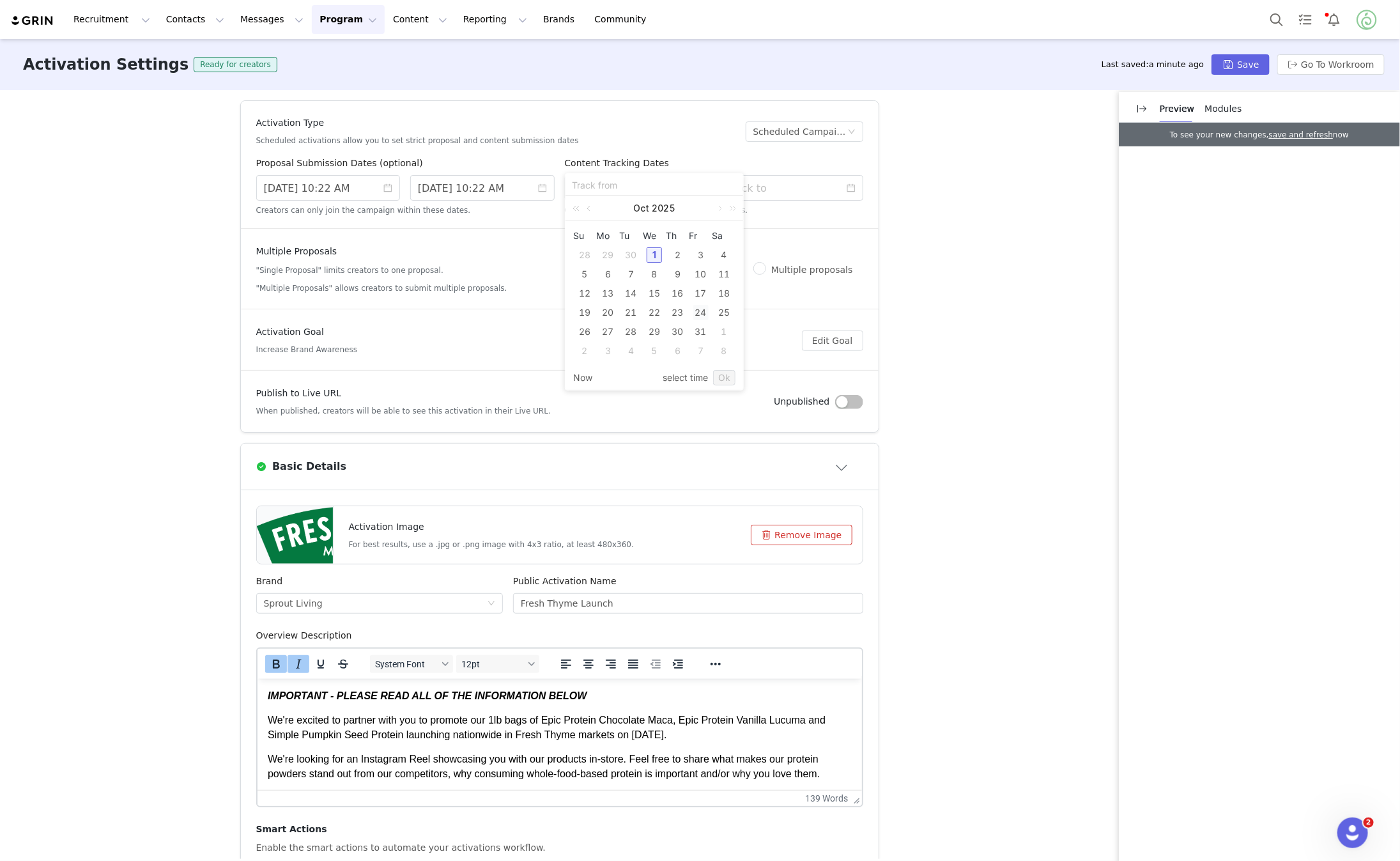
click at [701, 313] on div "24" at bounding box center [702, 313] width 16 height 16
type input "10/24/2025 10:22 AM"
click at [780, 189] on input at bounding box center [791, 188] width 144 height 26
click at [871, 208] on link at bounding box center [873, 208] width 12 height 26
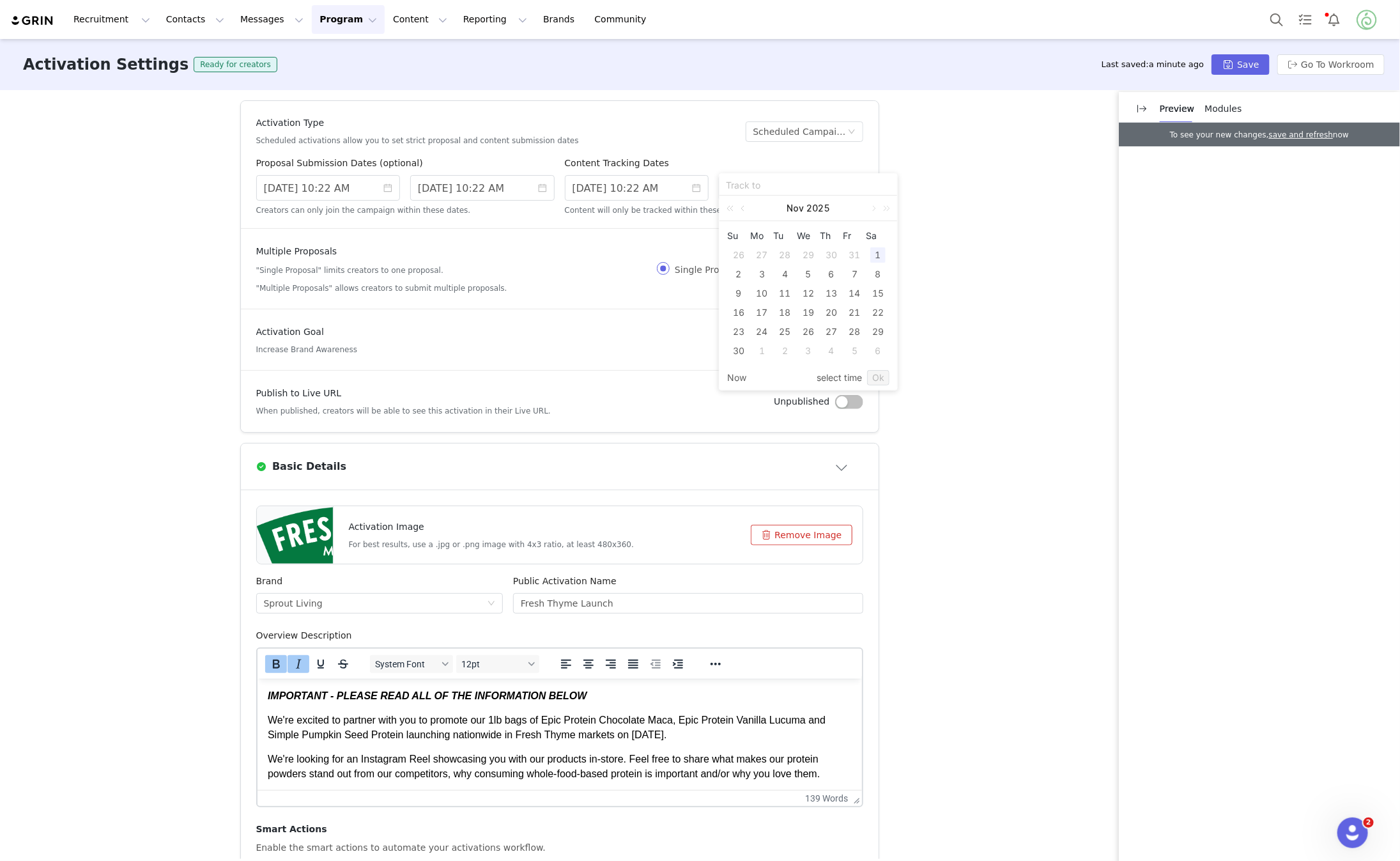
click at [756, 346] on div "1" at bounding box center [762, 351] width 16 height 16
type input "12/01/2025 10:22 AM"
click at [661, 315] on article "Activation Goal Increase Brand Awareness Edit Goal" at bounding box center [560, 341] width 638 height 61
click at [1242, 62] on button "Save" at bounding box center [1240, 64] width 57 height 20
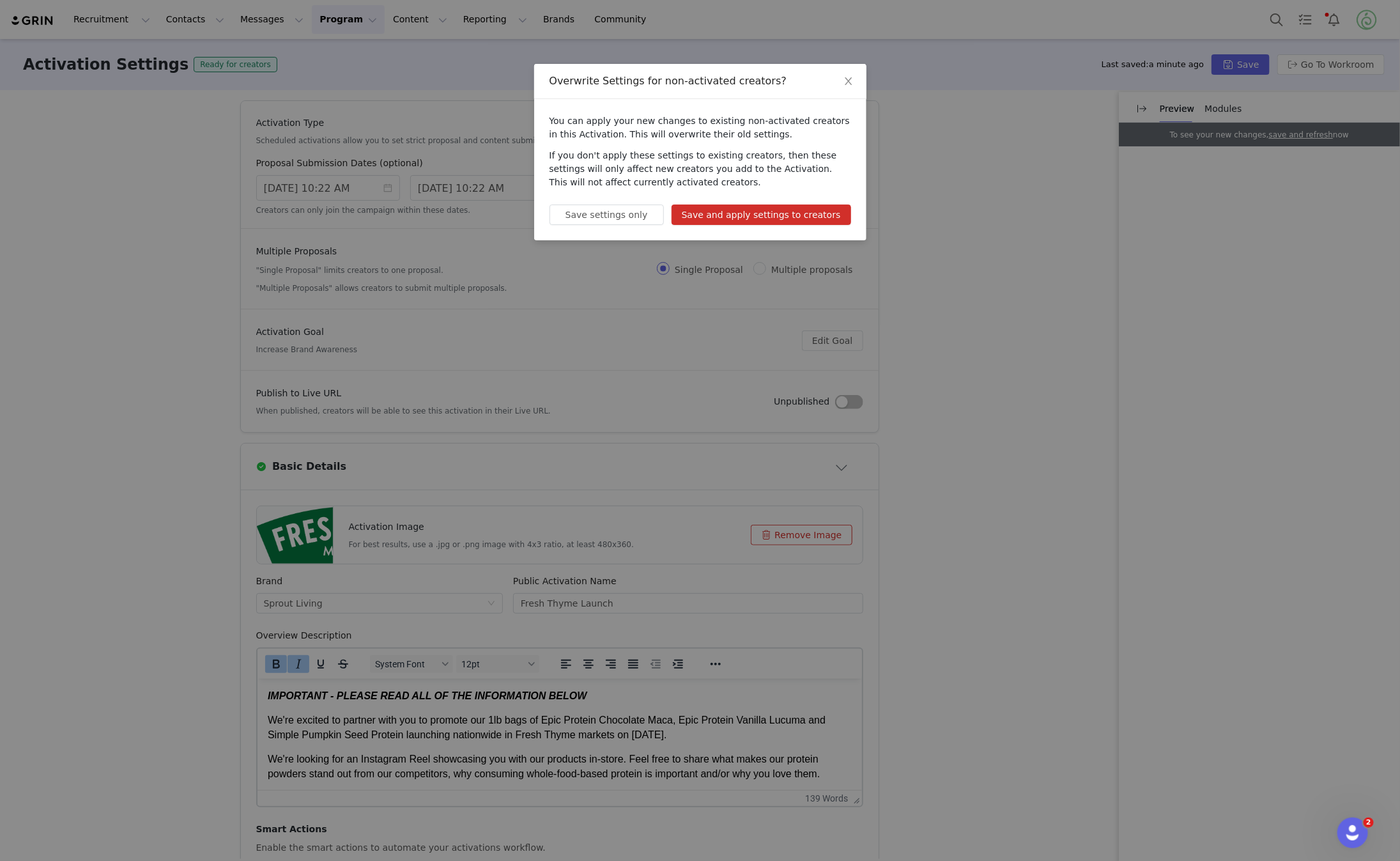
click at [758, 217] on button "Save and apply settings to creators" at bounding box center [761, 215] width 179 height 20
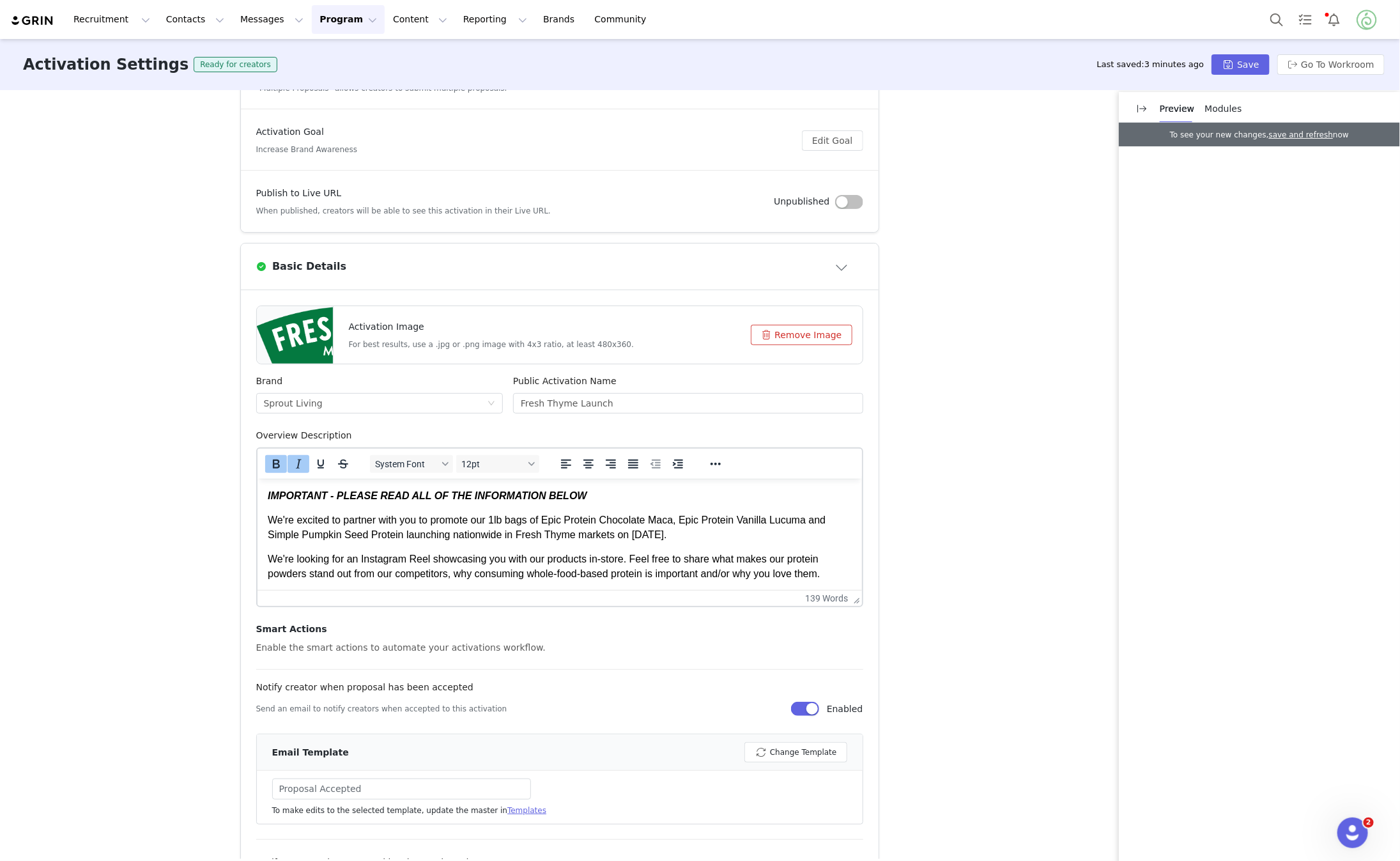
scroll to position [222, 0]
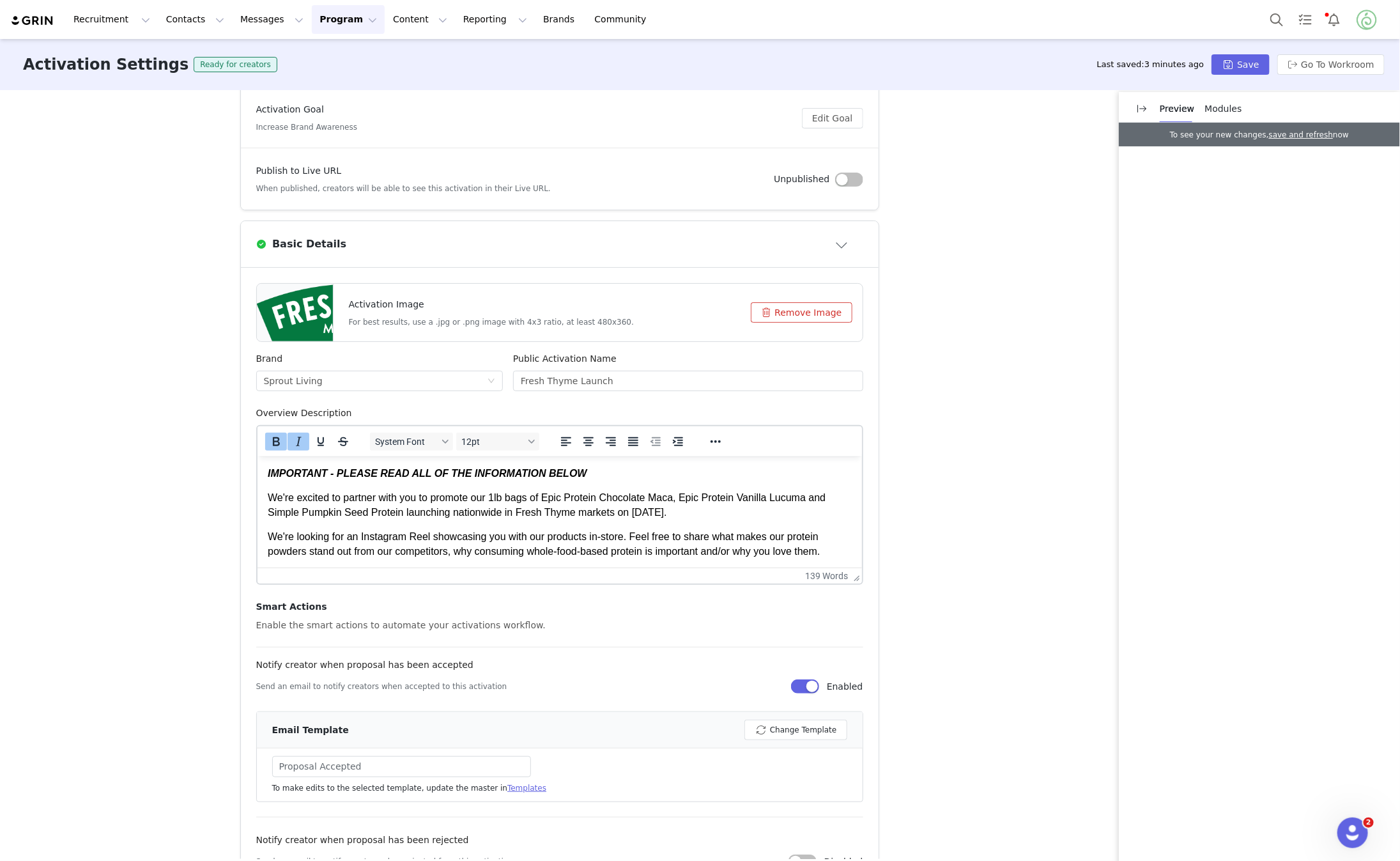
click at [670, 516] on p "We're excited to partner with you to promote our 1lb bags of Epic Protein Choco…" at bounding box center [559, 505] width 584 height 29
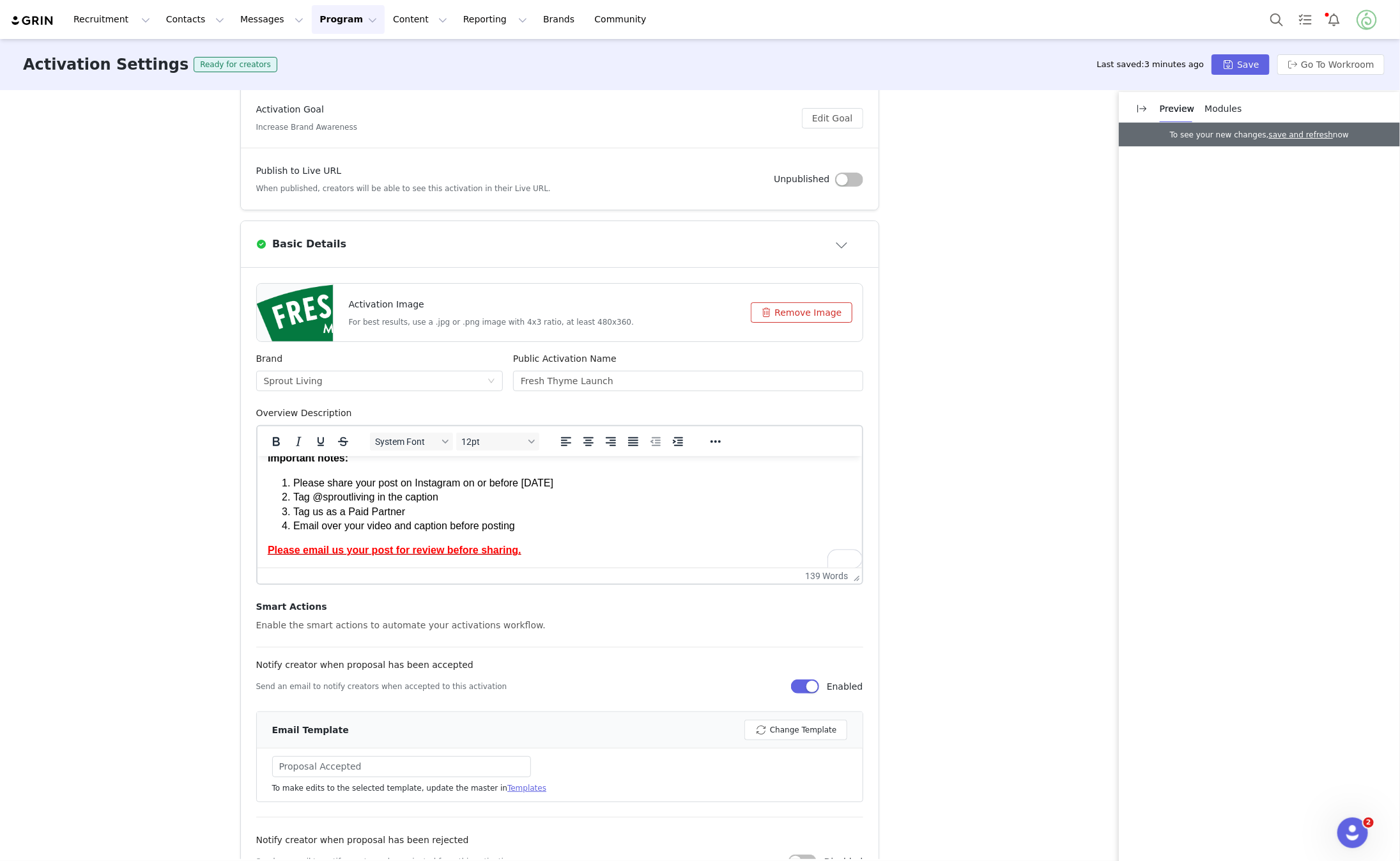
scroll to position [142, 0]
click at [619, 485] on li "Please share your post on Instagram on or before Saturday, November 30th" at bounding box center [572, 483] width 558 height 14
click at [626, 489] on li "Please share your post on Instagram on or before Saturday, November 30th" at bounding box center [572, 483] width 558 height 14
click at [502, 500] on li "Tag @sproutliving in the caption" at bounding box center [572, 497] width 558 height 14
click at [319, 527] on li "Tag us as a Paid Partner" at bounding box center [572, 526] width 558 height 14
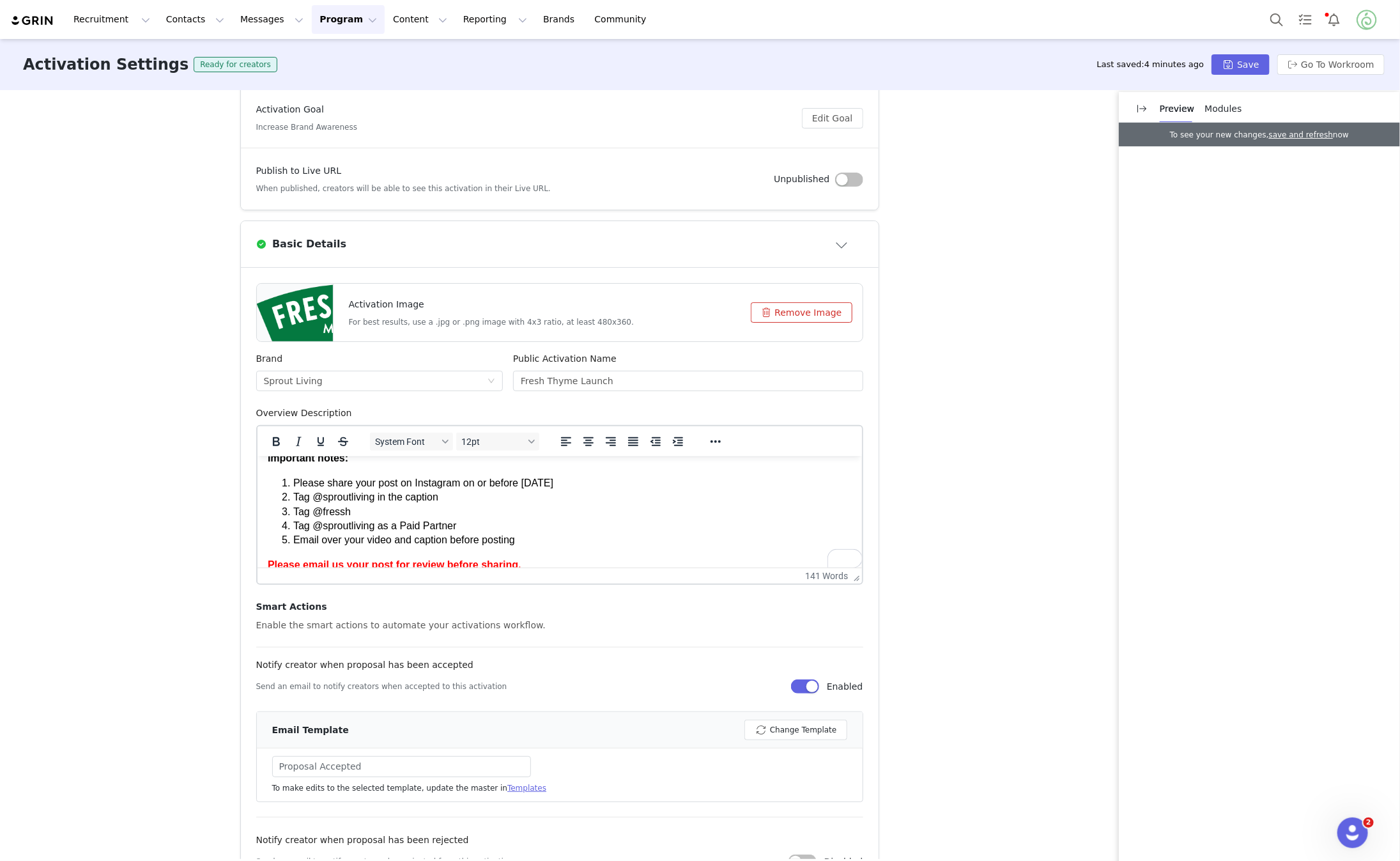
click at [460, 501] on li "Tag @sproutliving in the caption" at bounding box center [572, 497] width 558 height 14
click at [382, 515] on li "Tag @fressh" at bounding box center [572, 512] width 558 height 14
click at [474, 526] on li "Tag @sproutliving as a Paid Partner" at bounding box center [572, 526] width 558 height 14
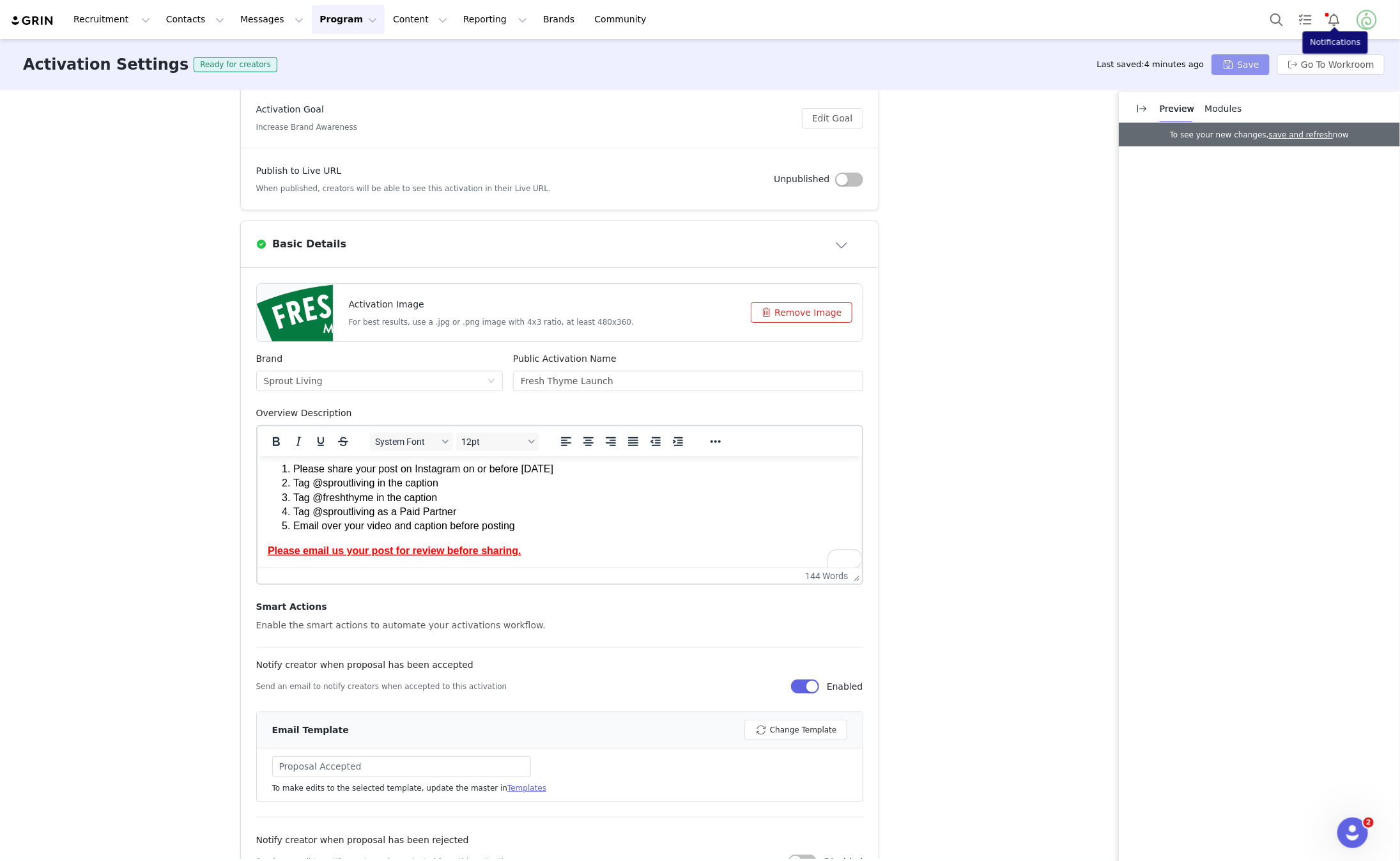
click at [1254, 67] on button "Save" at bounding box center [1240, 64] width 57 height 20
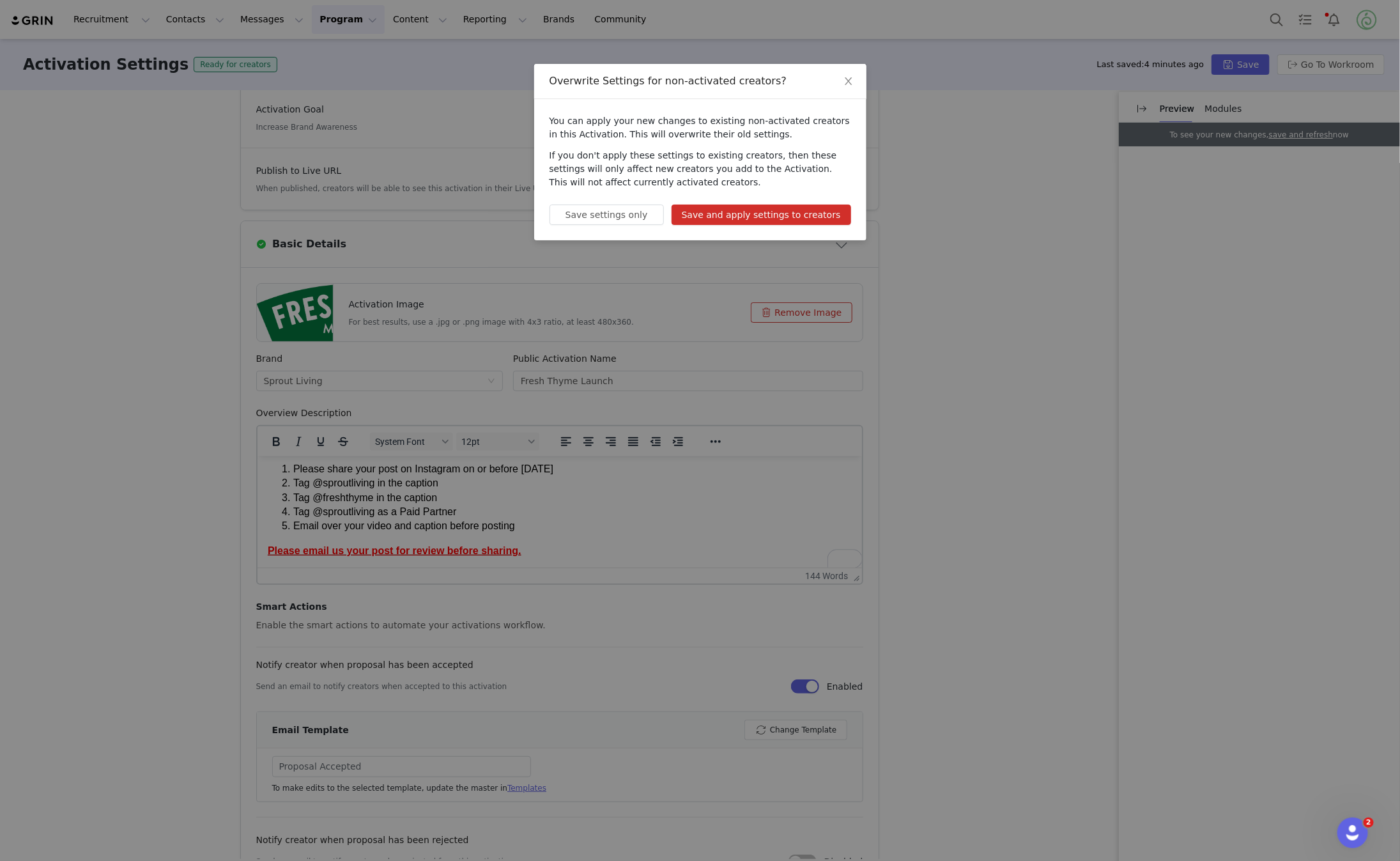
click at [833, 211] on button "Save and apply settings to creators" at bounding box center [761, 215] width 179 height 20
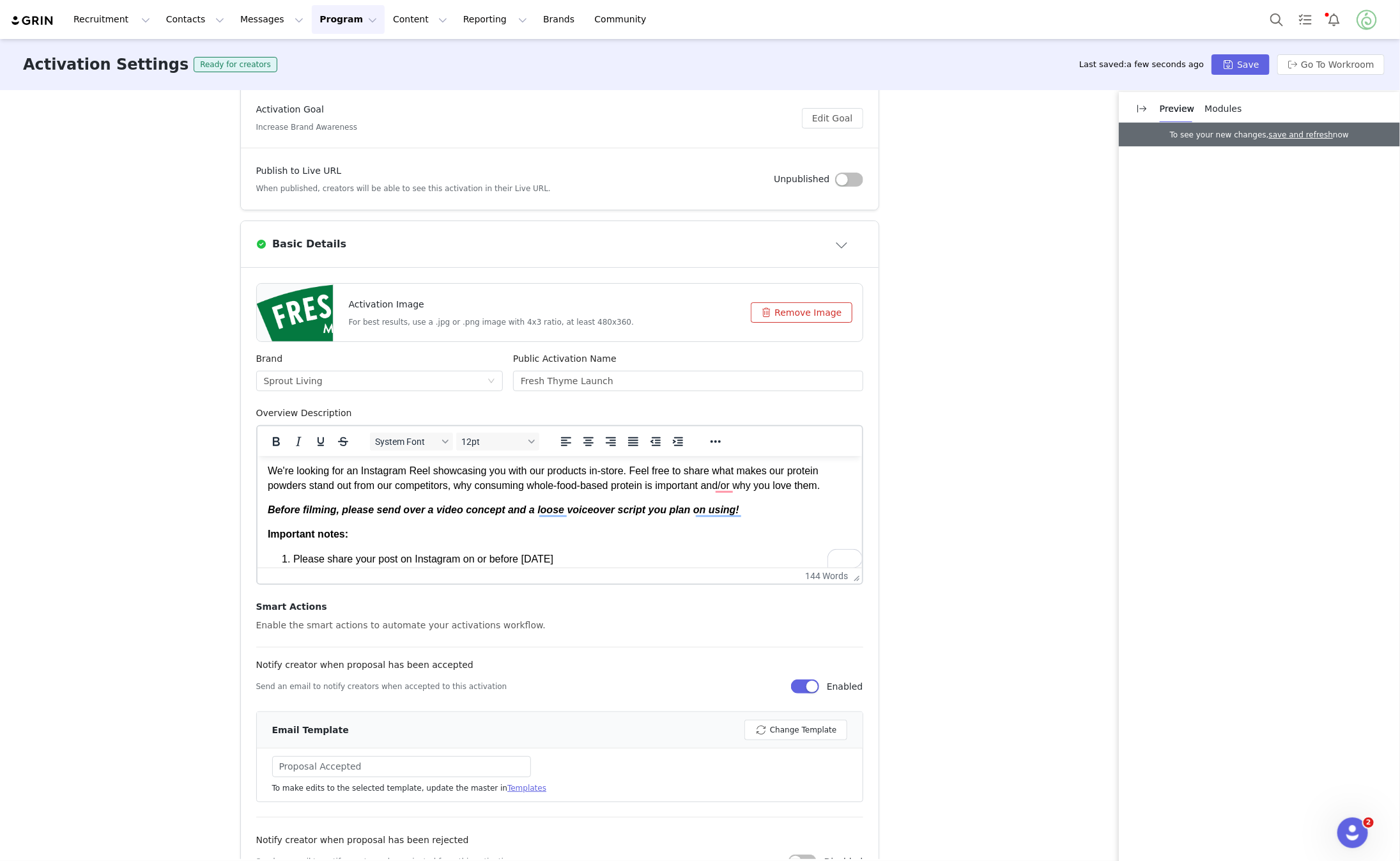
scroll to position [58, 0]
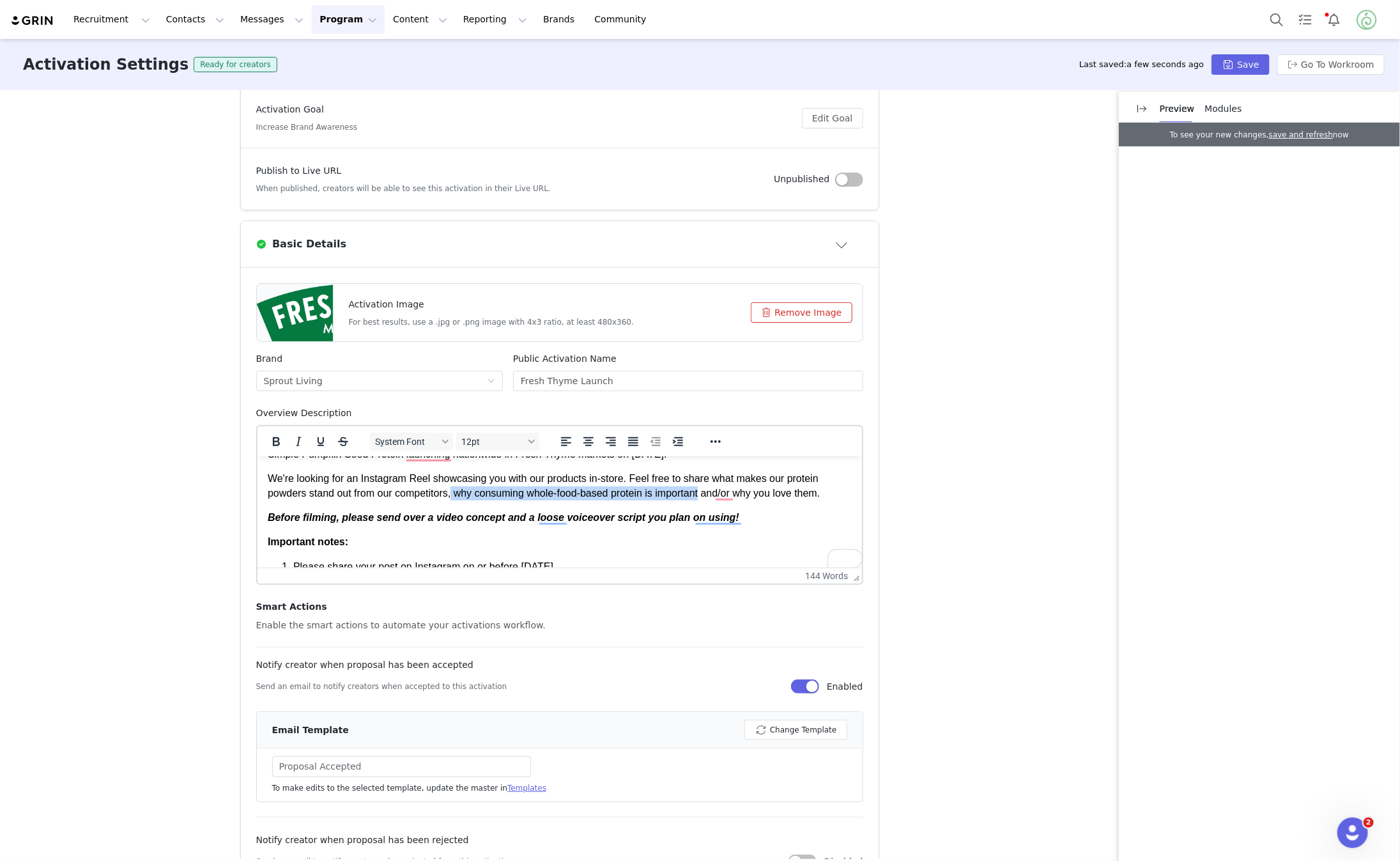
drag, startPoint x: 714, startPoint y: 492, endPoint x: 456, endPoint y: 490, distance: 258.0
click at [456, 490] on p "We're looking for an Instagram Reel showcasing you with our products in-store. …" at bounding box center [559, 486] width 584 height 29
click at [669, 489] on p "We're looking for an Instagram Reel showcasing you with our products in-store. …" at bounding box center [559, 486] width 584 height 29
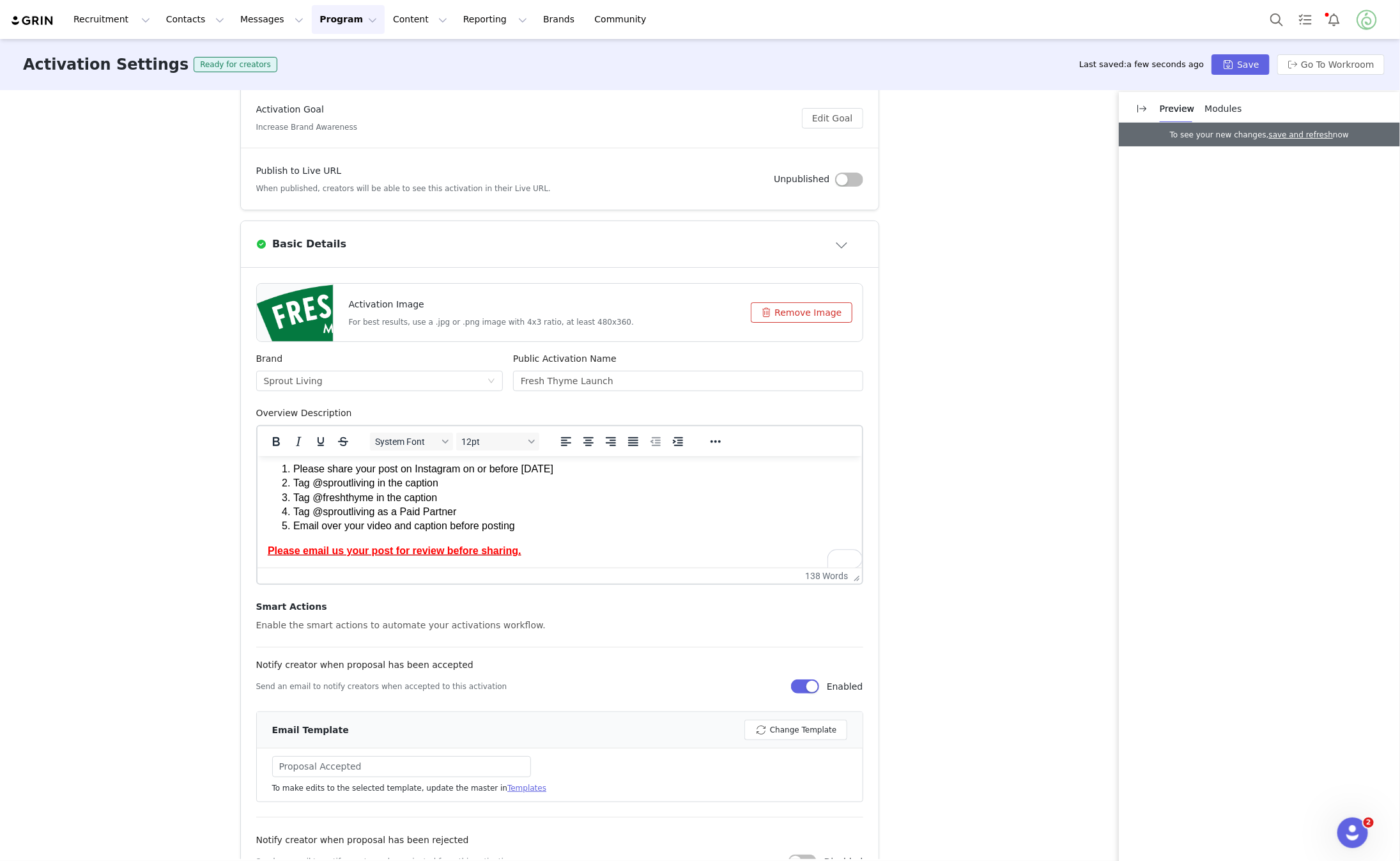
scroll to position [156, 0]
click at [1247, 67] on button "Save" at bounding box center [1240, 64] width 57 height 20
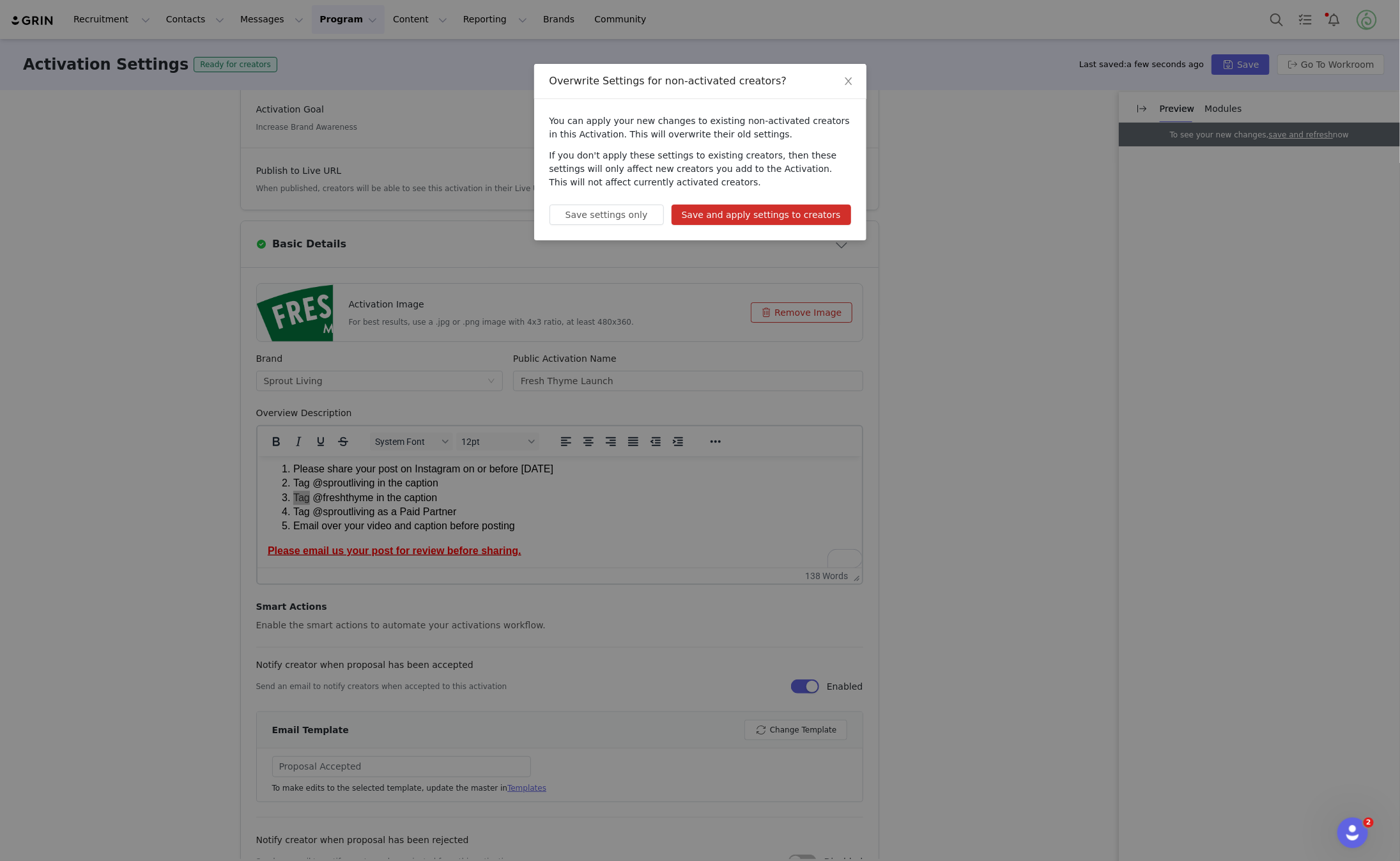
click at [811, 212] on button "Save and apply settings to creators" at bounding box center [761, 215] width 179 height 20
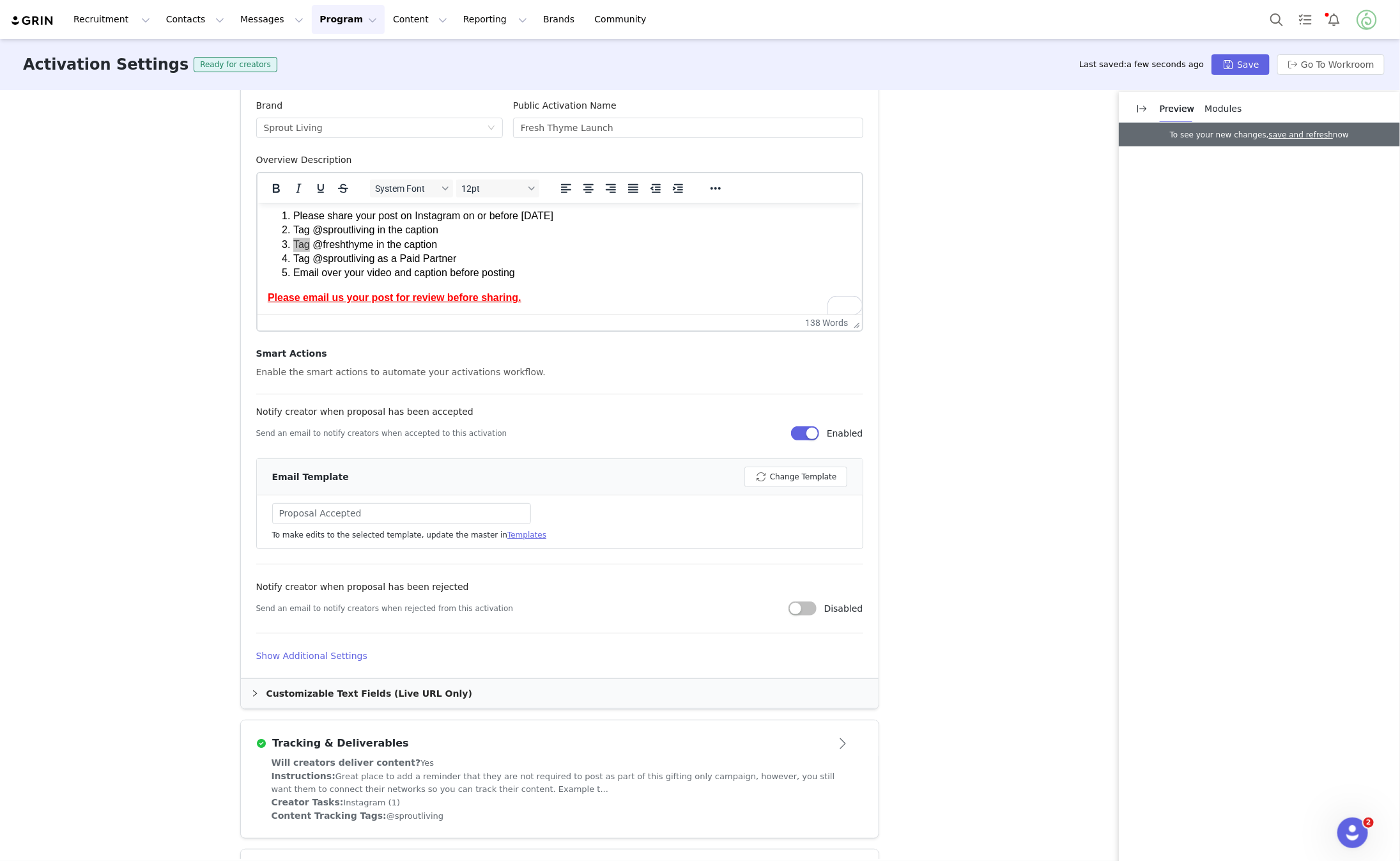
scroll to position [554, 0]
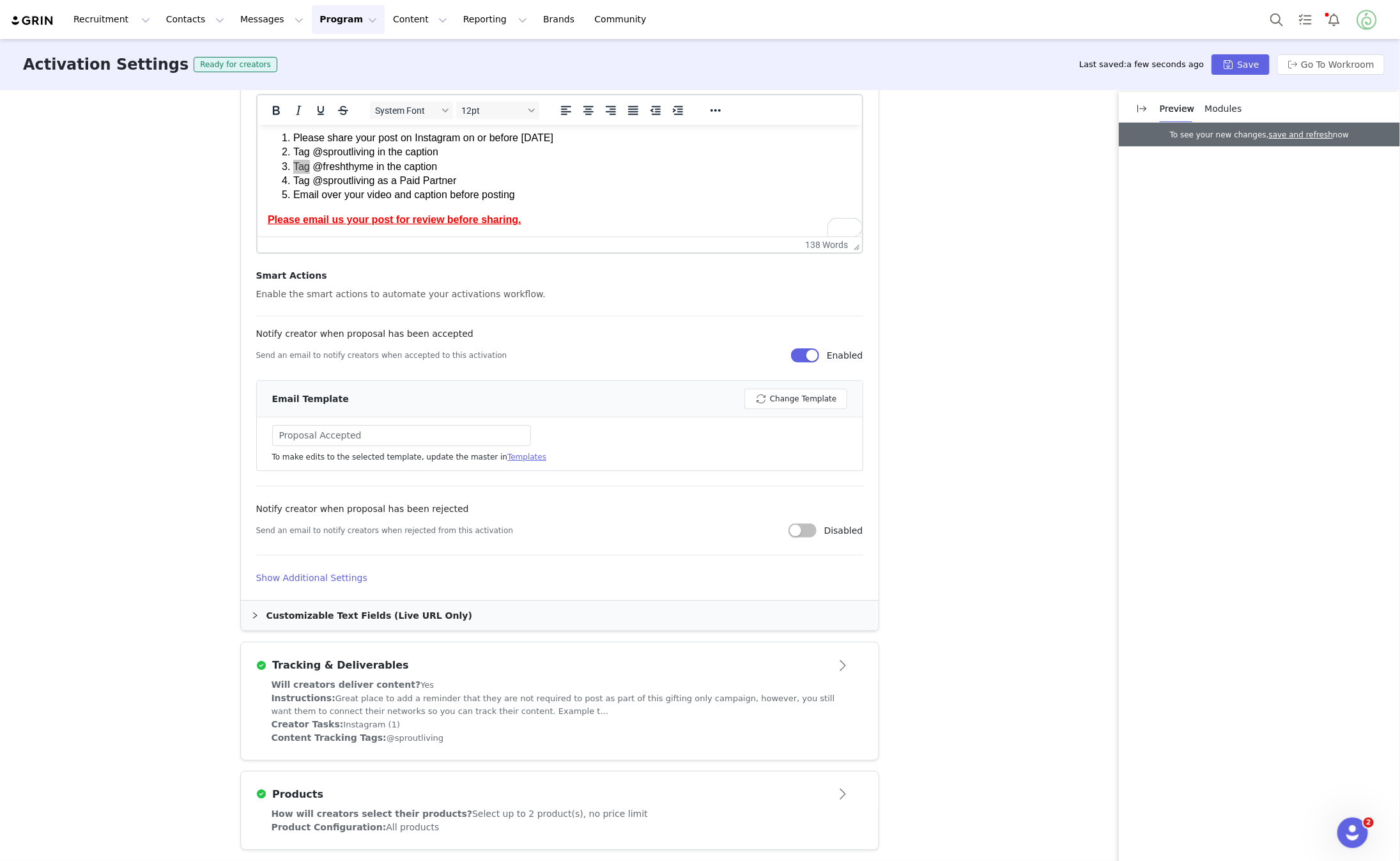
click at [269, 607] on div "Customizable Text Fields (Live URL Only)" at bounding box center [560, 616] width 638 height 30
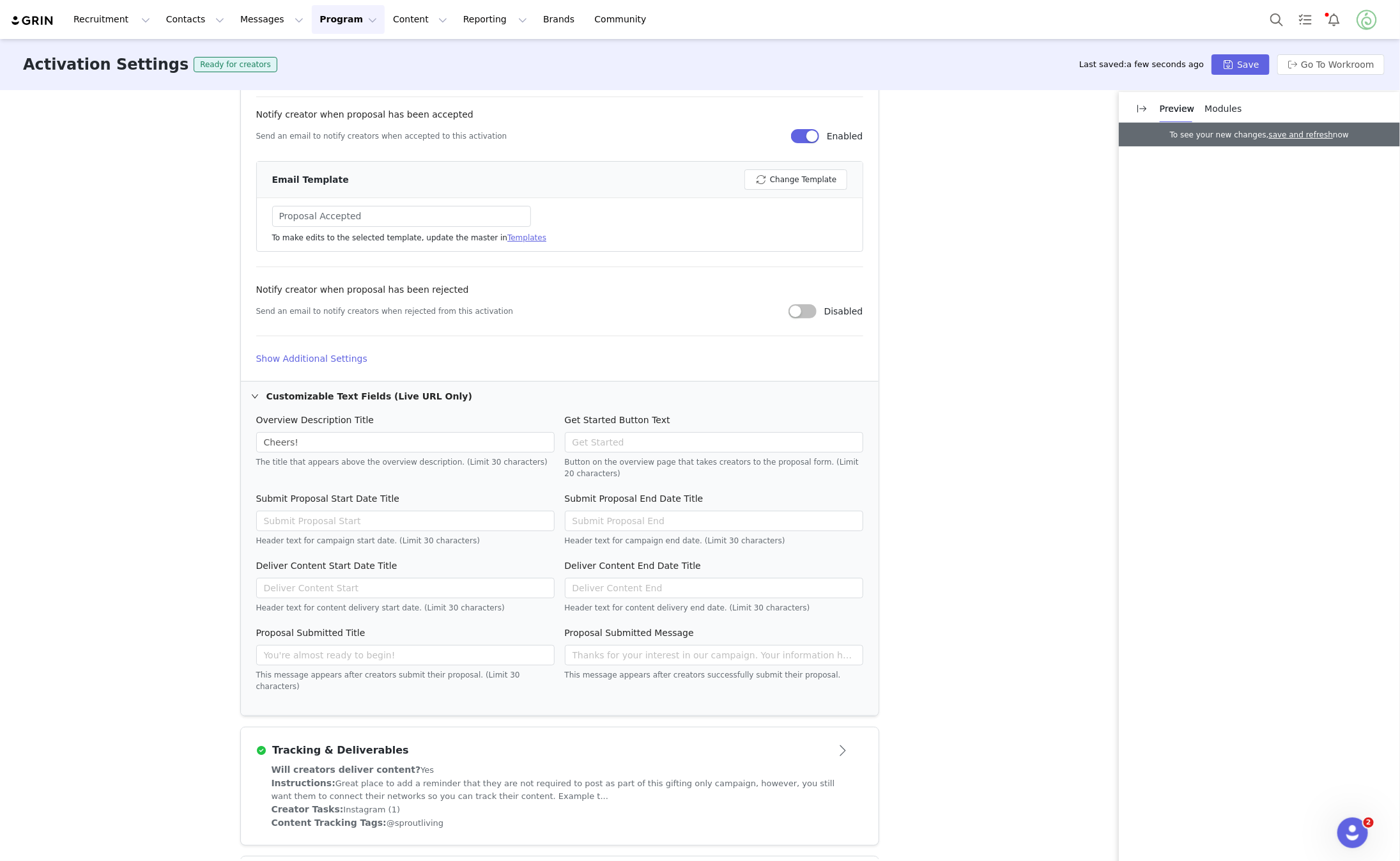
scroll to position [847, 0]
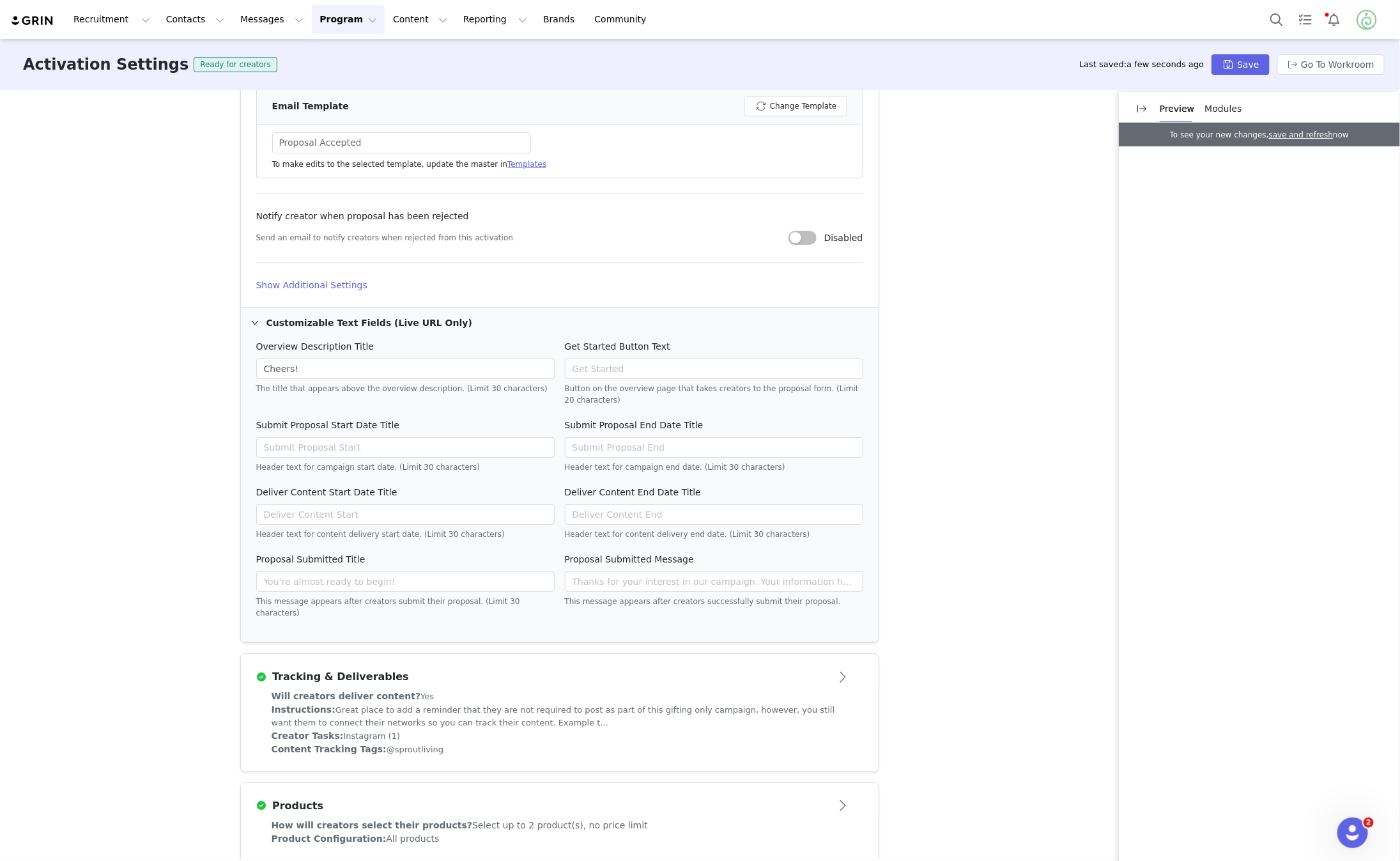
click at [799, 654] on article "Tracking & Deliverables" at bounding box center [560, 672] width 638 height 36
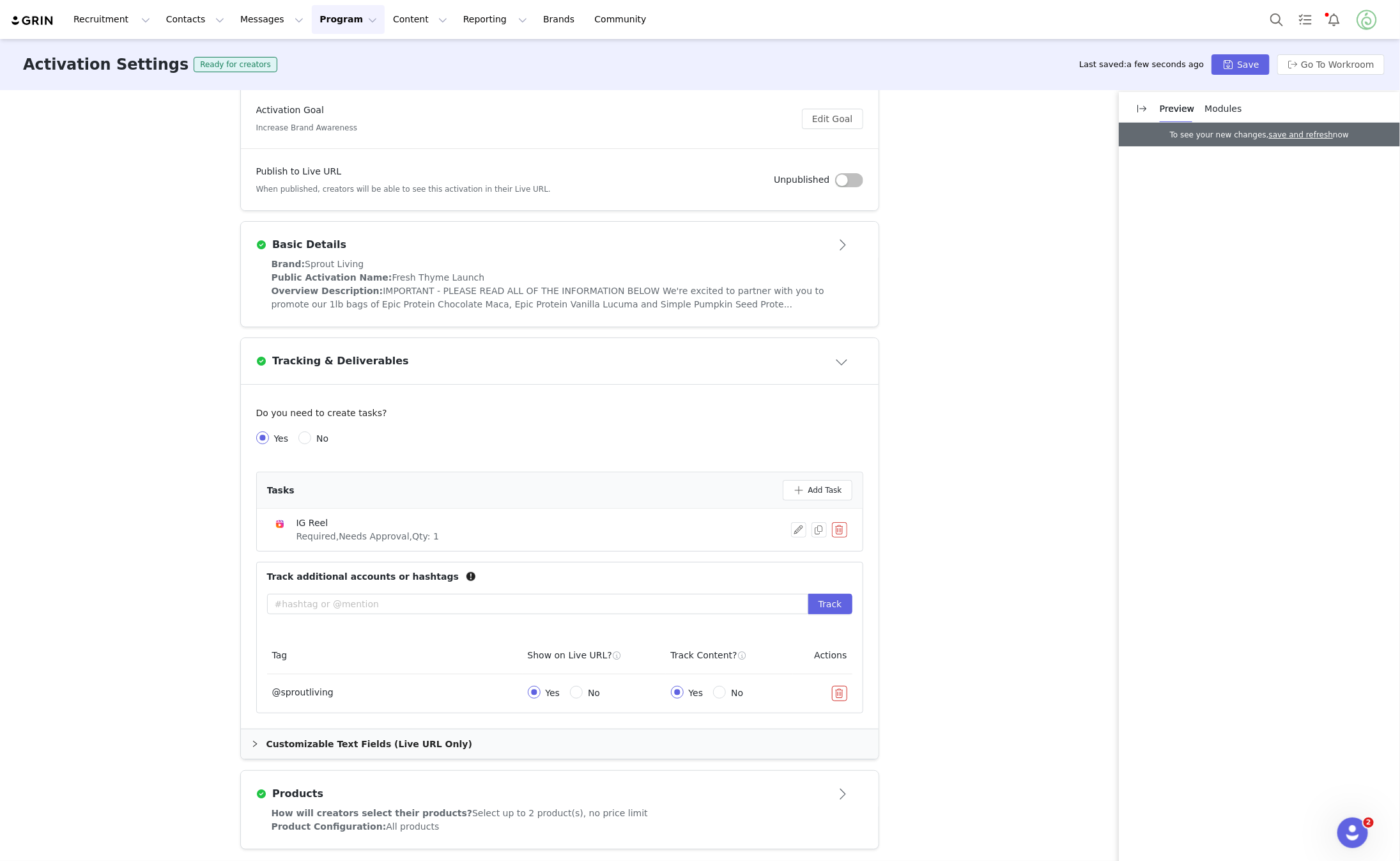
click at [523, 742] on div "Customizable Text Fields (Live URL Only)" at bounding box center [560, 744] width 638 height 30
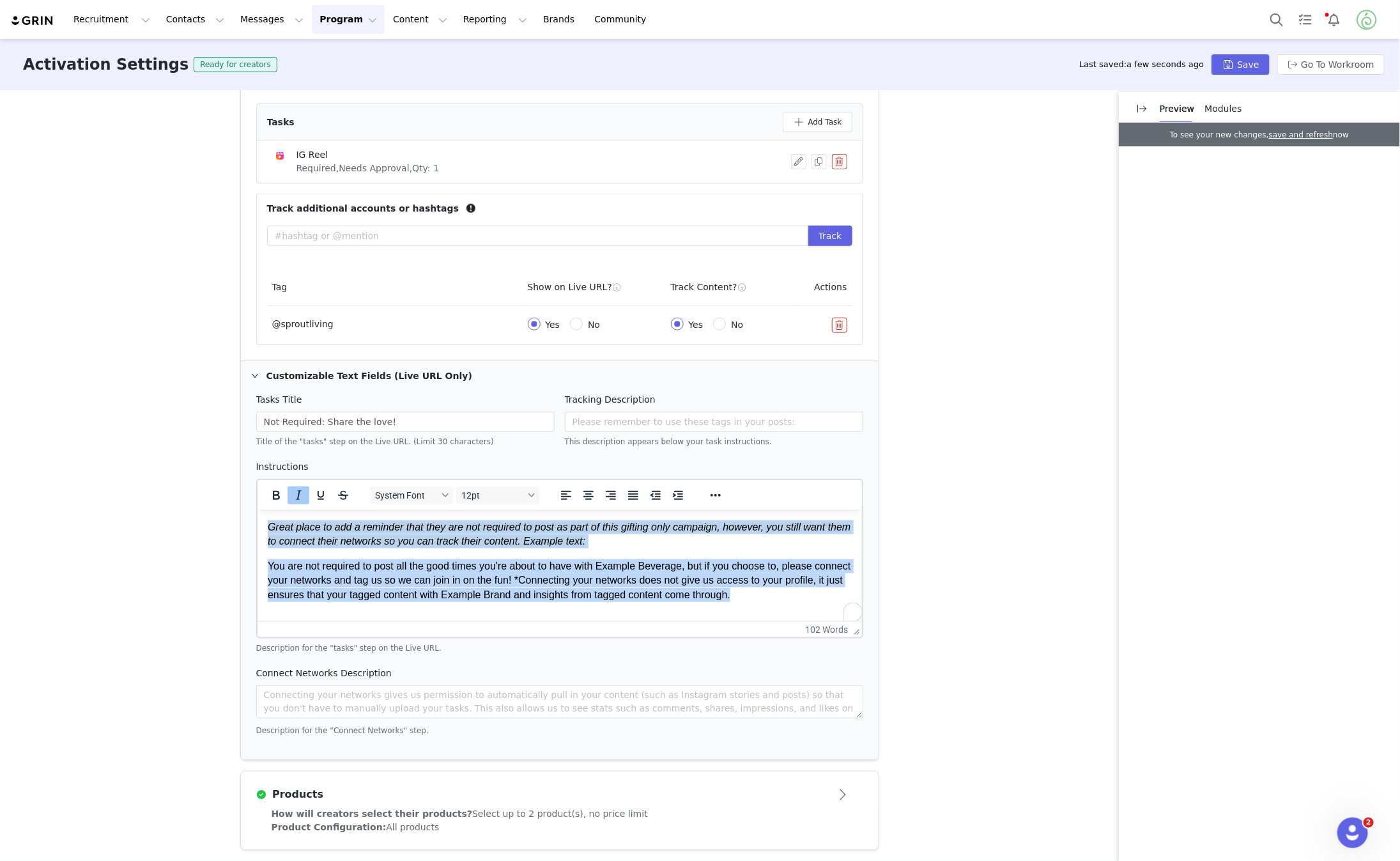
drag, startPoint x: 539, startPoint y: 581, endPoint x: 207, endPoint y: 520, distance: 337.6
click at [257, 520] on html "Great place to add a reminder that they are not required to post as part of thi…" at bounding box center [559, 561] width 604 height 103
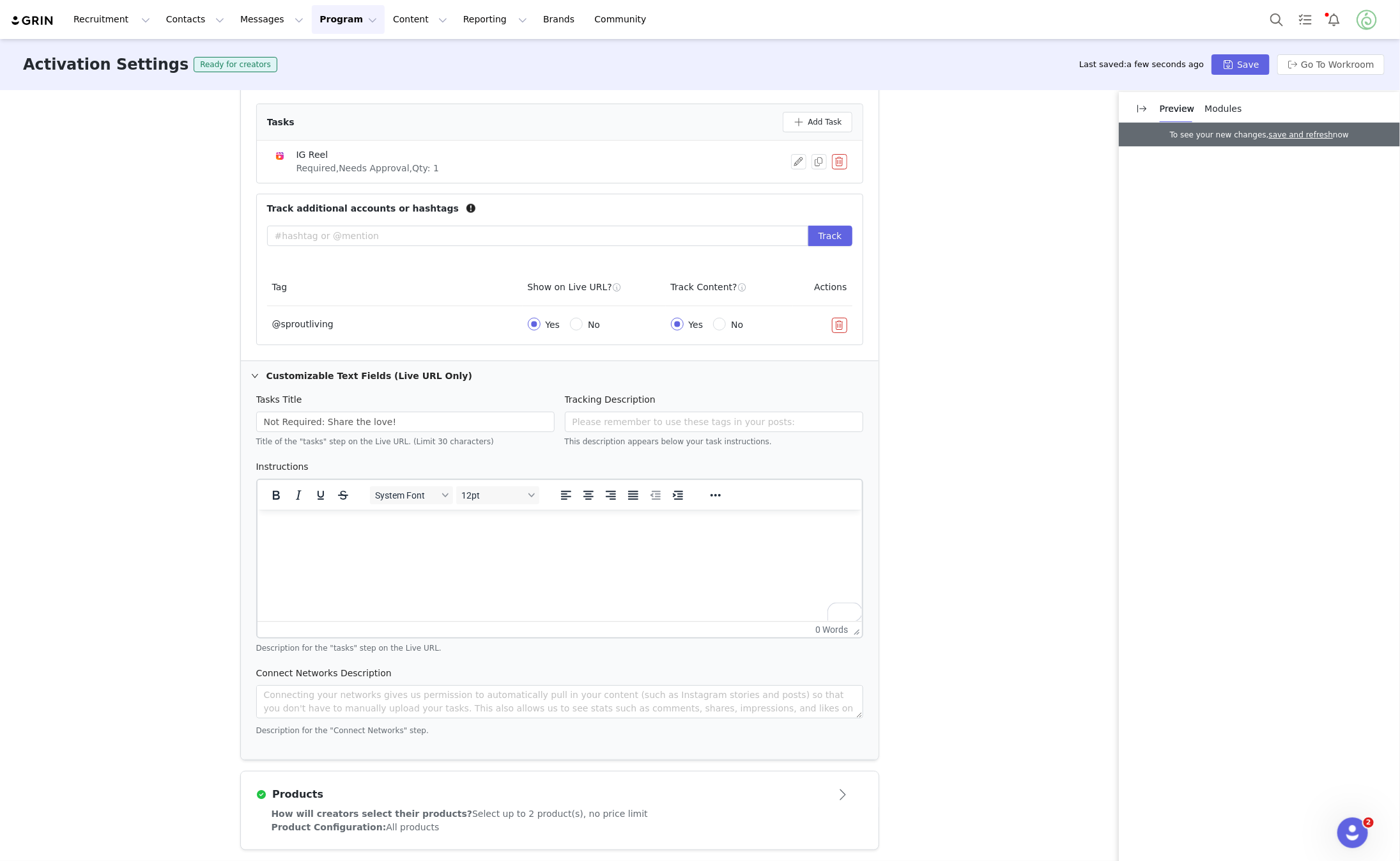
click at [254, 374] on icon "icon: right" at bounding box center [254, 376] width 6 height 4
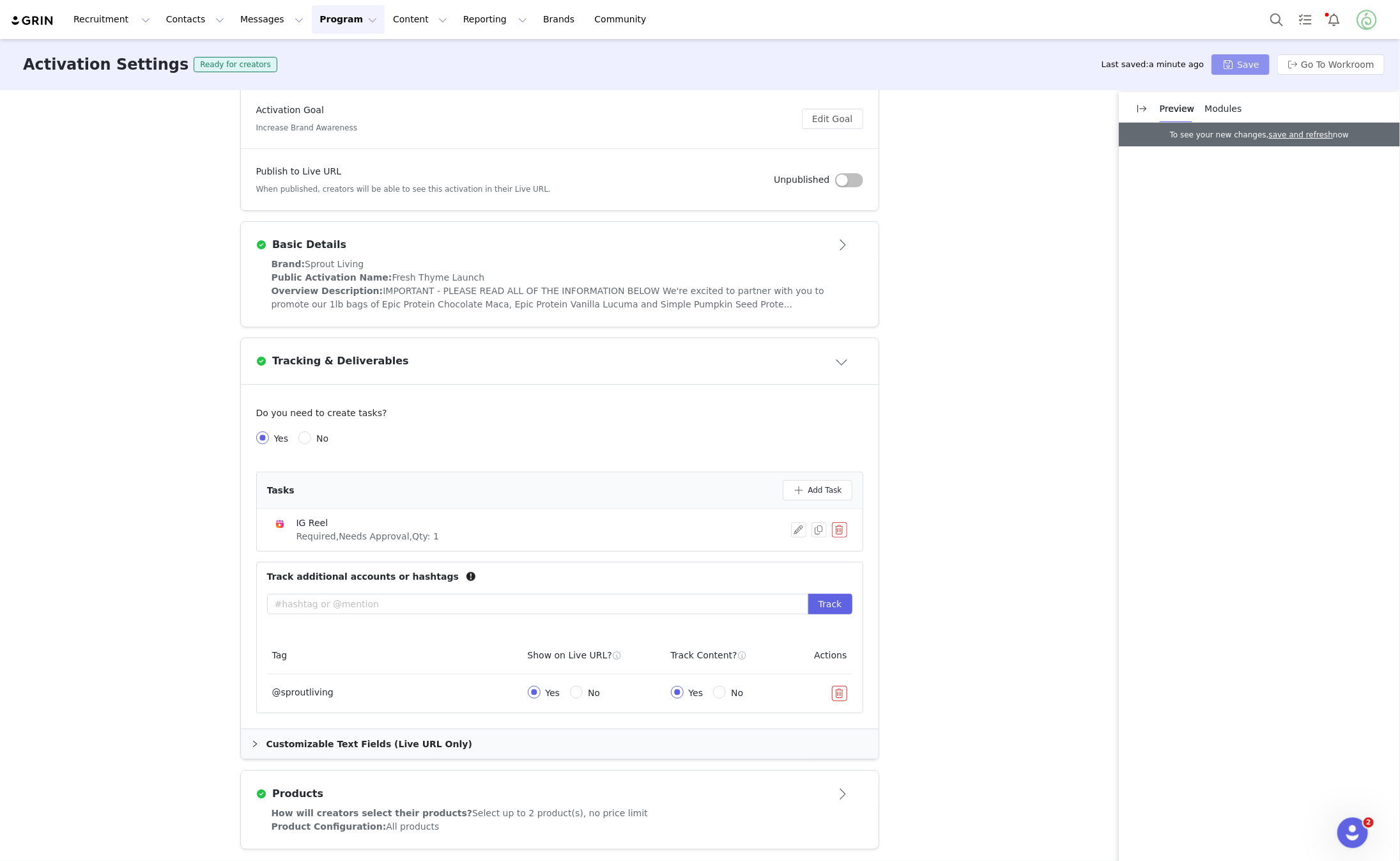
click at [1250, 70] on button "Save" at bounding box center [1240, 64] width 57 height 20
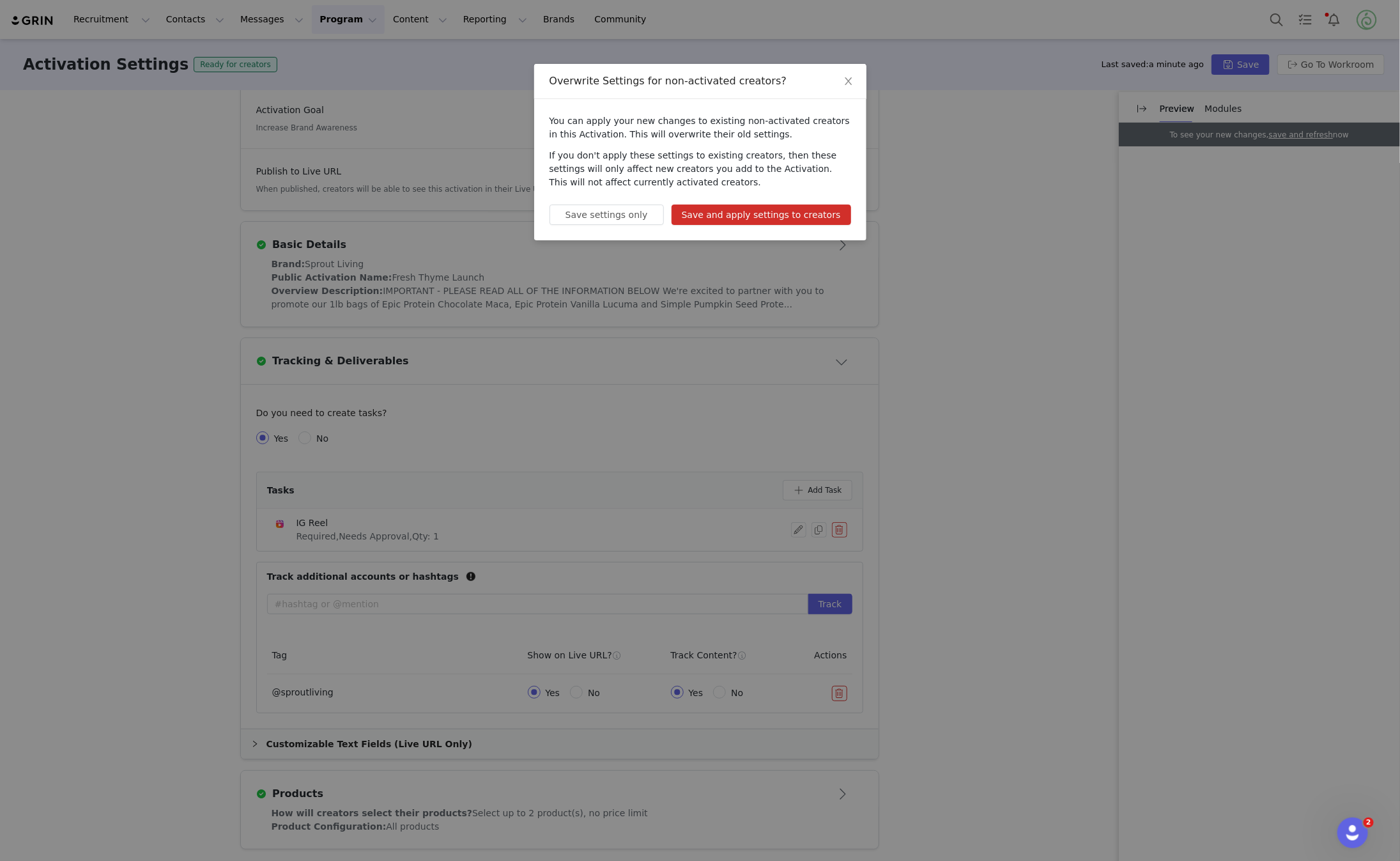
click at [785, 218] on button "Save and apply settings to creators" at bounding box center [761, 215] width 179 height 20
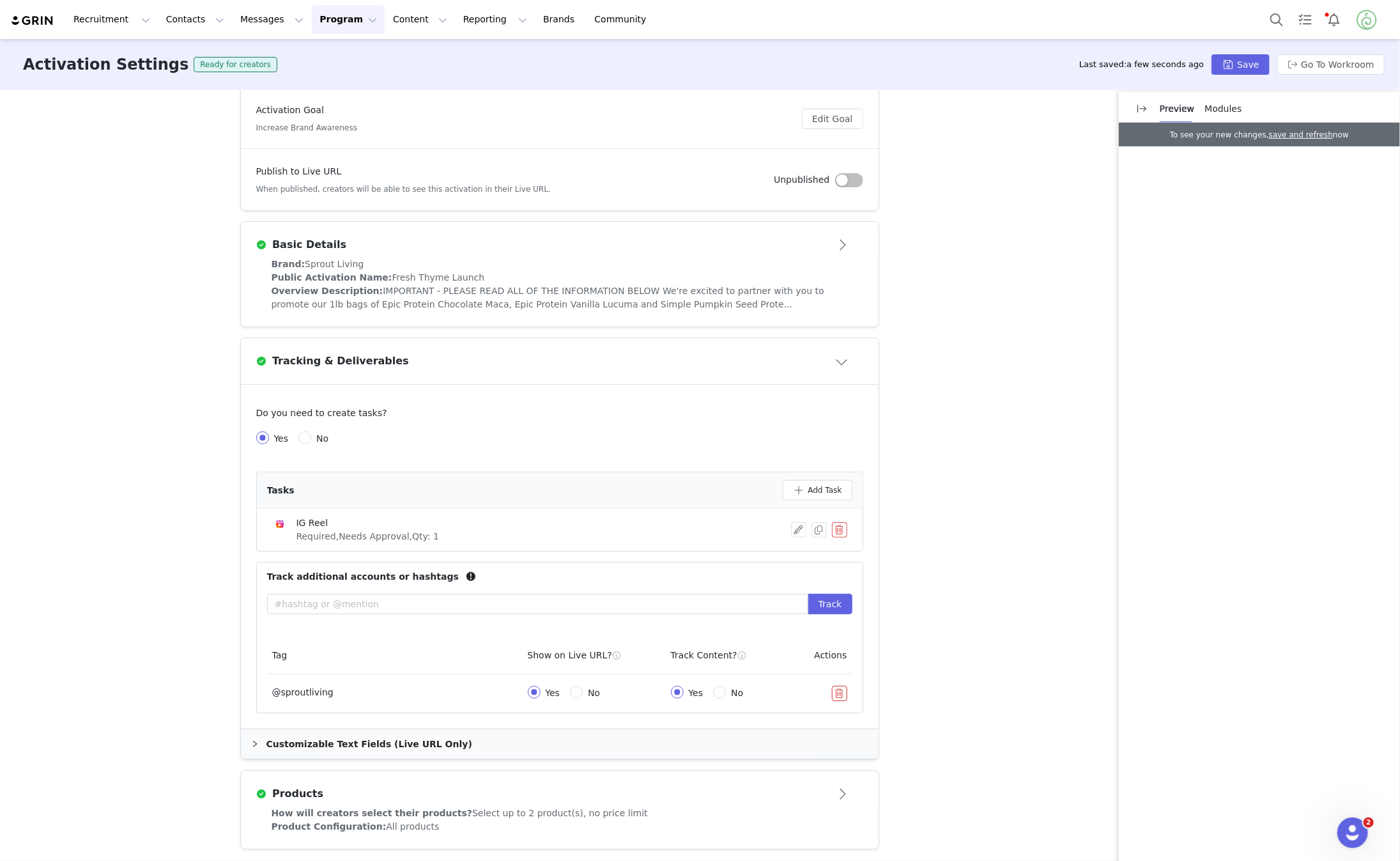
click at [404, 787] on div "Products" at bounding box center [539, 794] width 565 height 16
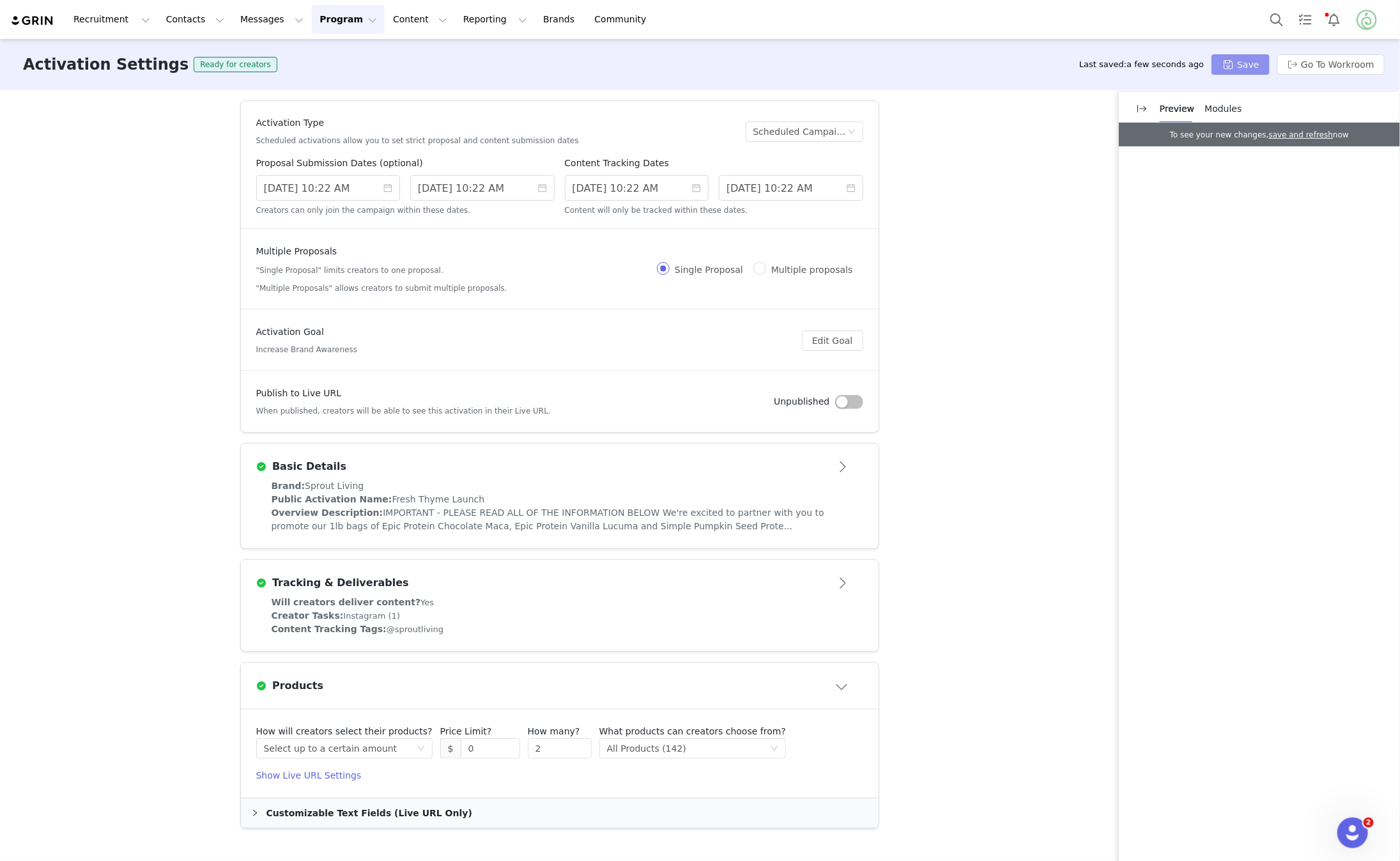
click at [1239, 64] on button "Save" at bounding box center [1240, 64] width 57 height 20
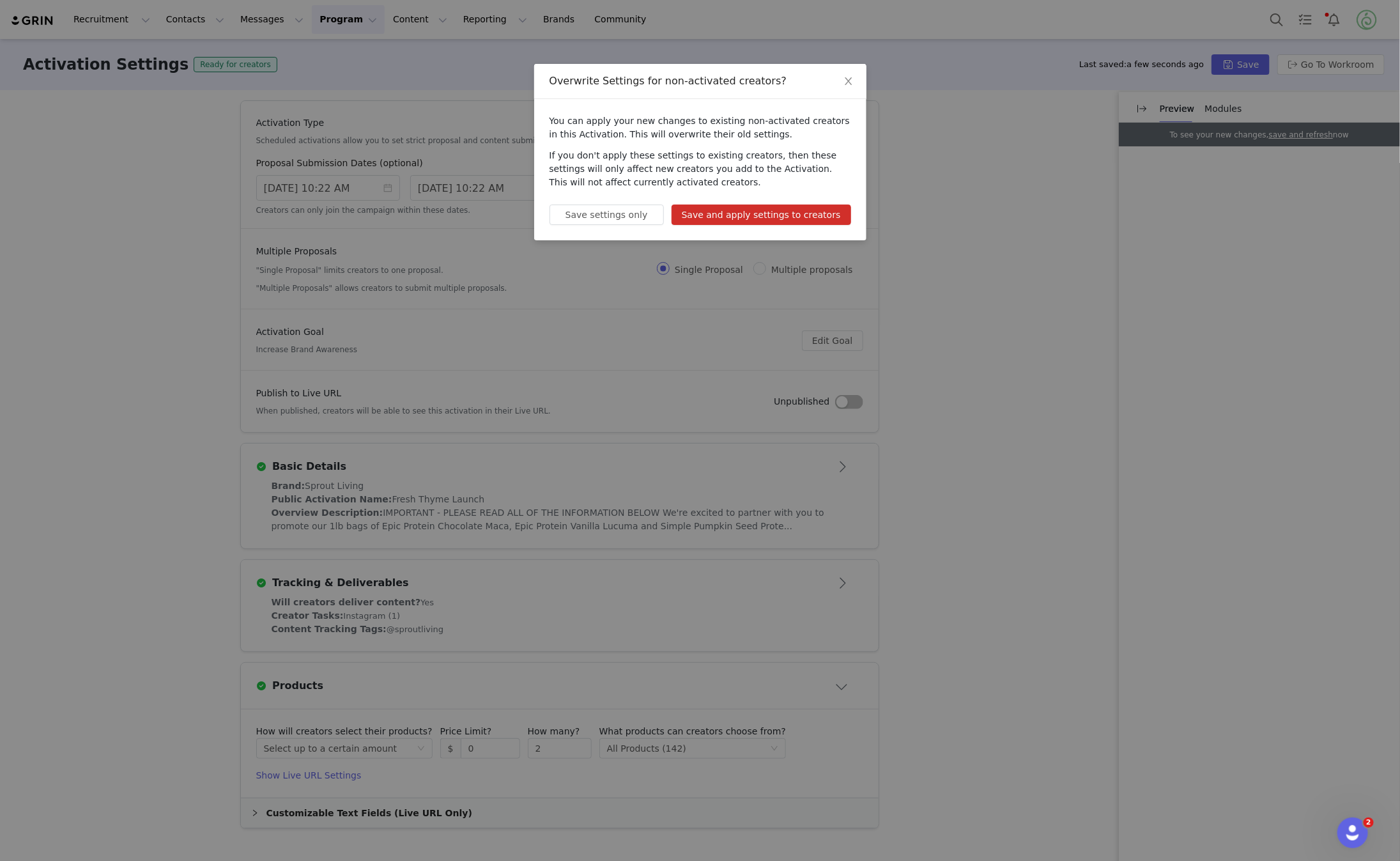
click at [747, 214] on button "Save and apply settings to creators" at bounding box center [761, 215] width 179 height 20
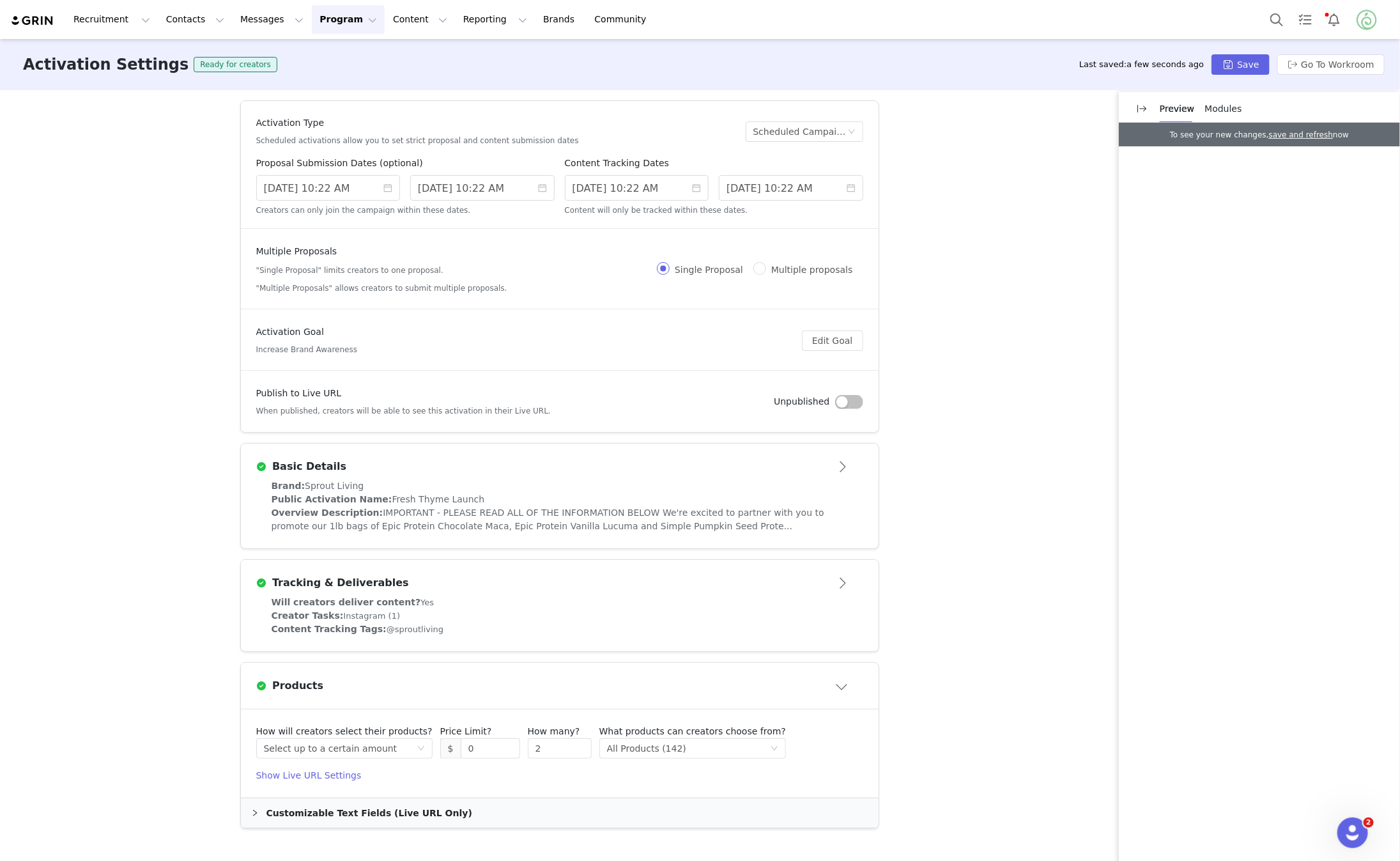
click at [846, 396] on button "button" at bounding box center [850, 402] width 28 height 14
click at [1240, 58] on button "Save" at bounding box center [1240, 64] width 57 height 20
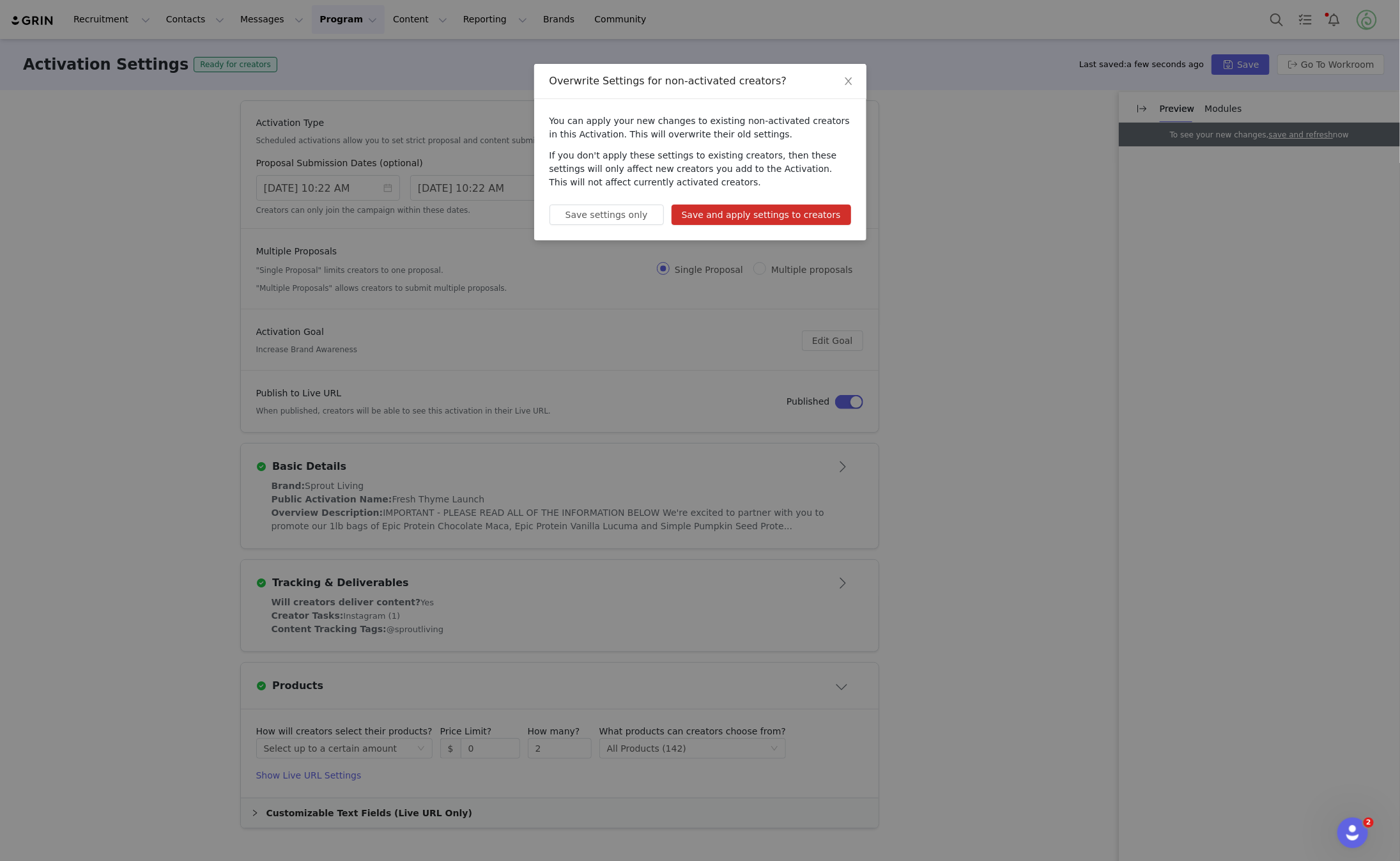
click at [720, 211] on button "Save and apply settings to creators" at bounding box center [761, 215] width 179 height 20
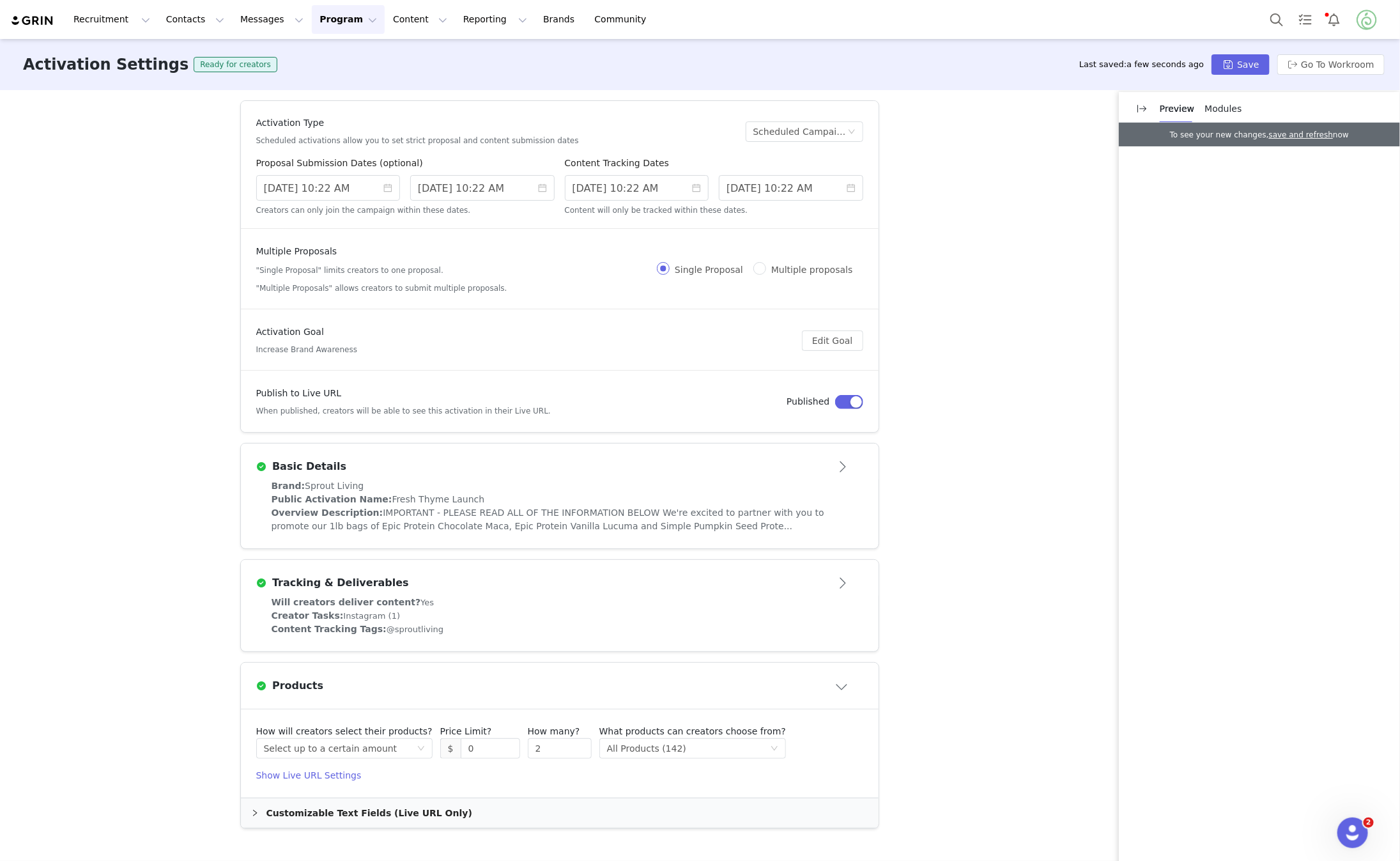
click at [327, 774] on h4 "Show Live URL Settings" at bounding box center [559, 776] width 607 height 13
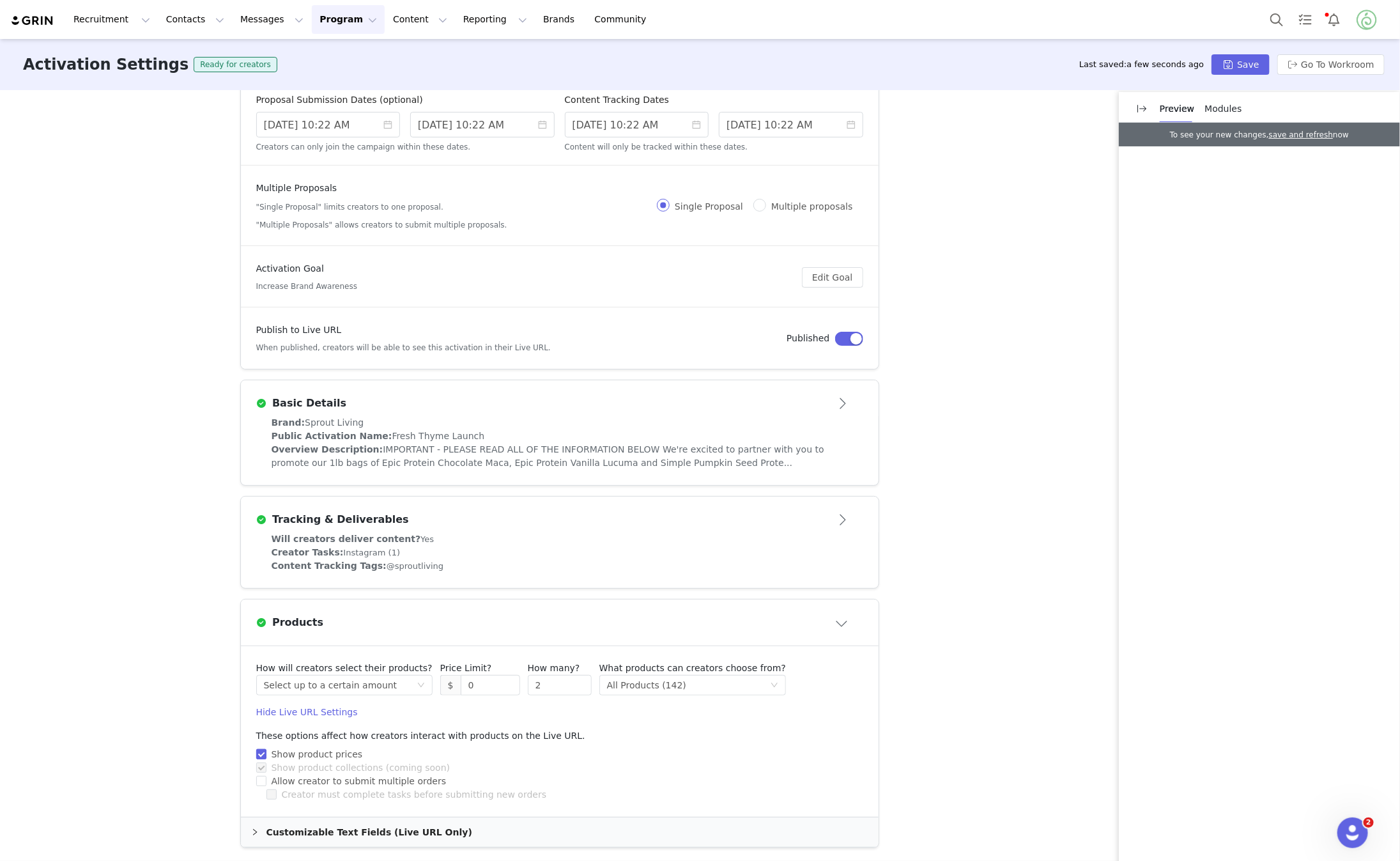
click at [327, 751] on span "Show product prices" at bounding box center [317, 754] width 102 height 10
click at [265, 751] on input "Show product prices" at bounding box center [260, 754] width 9 height 9
click at [327, 751] on span "Show product prices" at bounding box center [317, 754] width 102 height 10
click at [265, 751] on input "Show product prices" at bounding box center [260, 754] width 9 height 9
click at [327, 751] on span "Show product prices" at bounding box center [317, 754] width 102 height 10
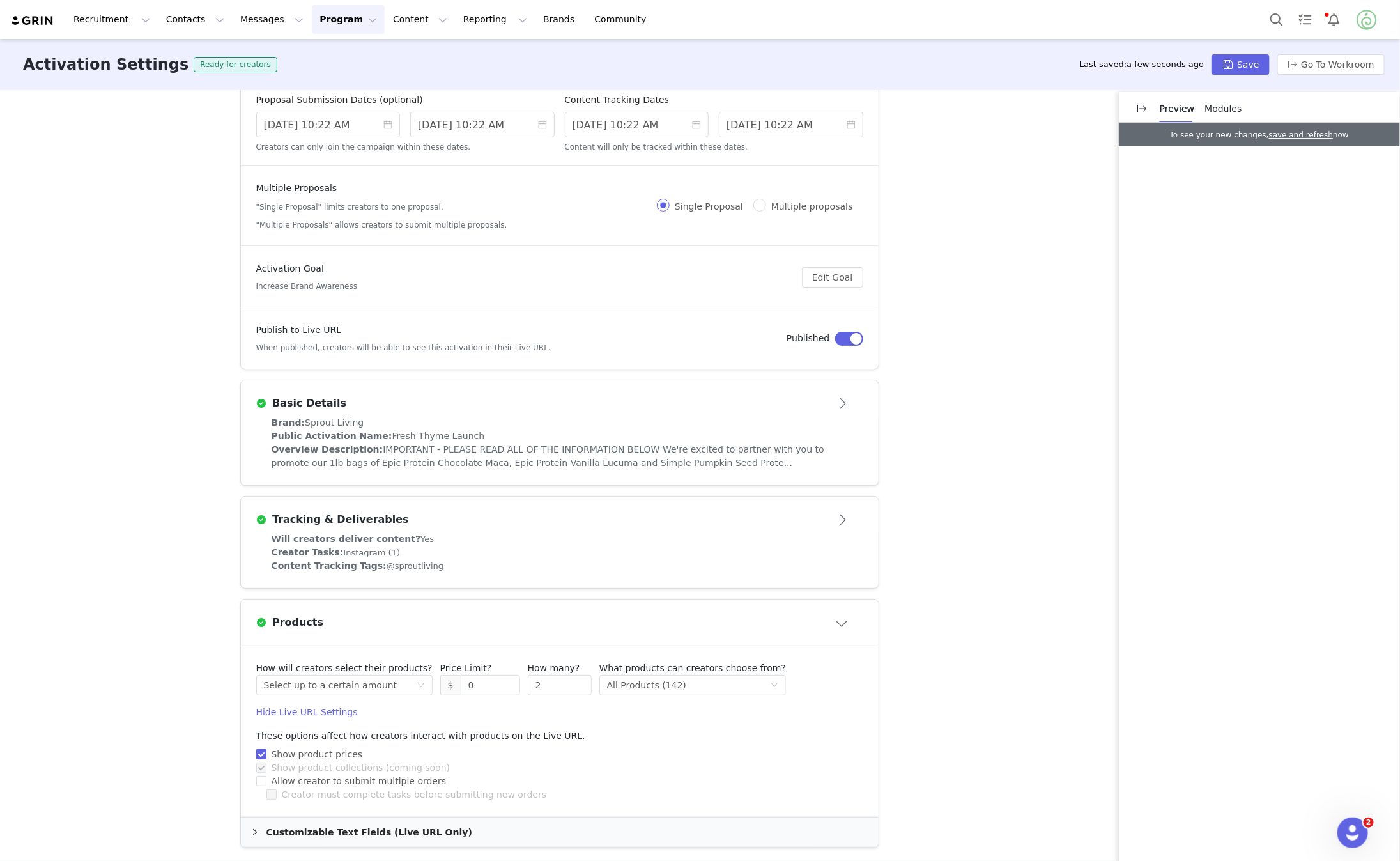
click at [265, 751] on input "Show product prices" at bounding box center [260, 754] width 9 height 9
checkbox input "false"
click at [372, 683] on div "Select up to a certain amount" at bounding box center [330, 686] width 134 height 19
click at [357, 765] on li "Receive preselected products" at bounding box center [339, 771] width 167 height 20
checkbox input "false"
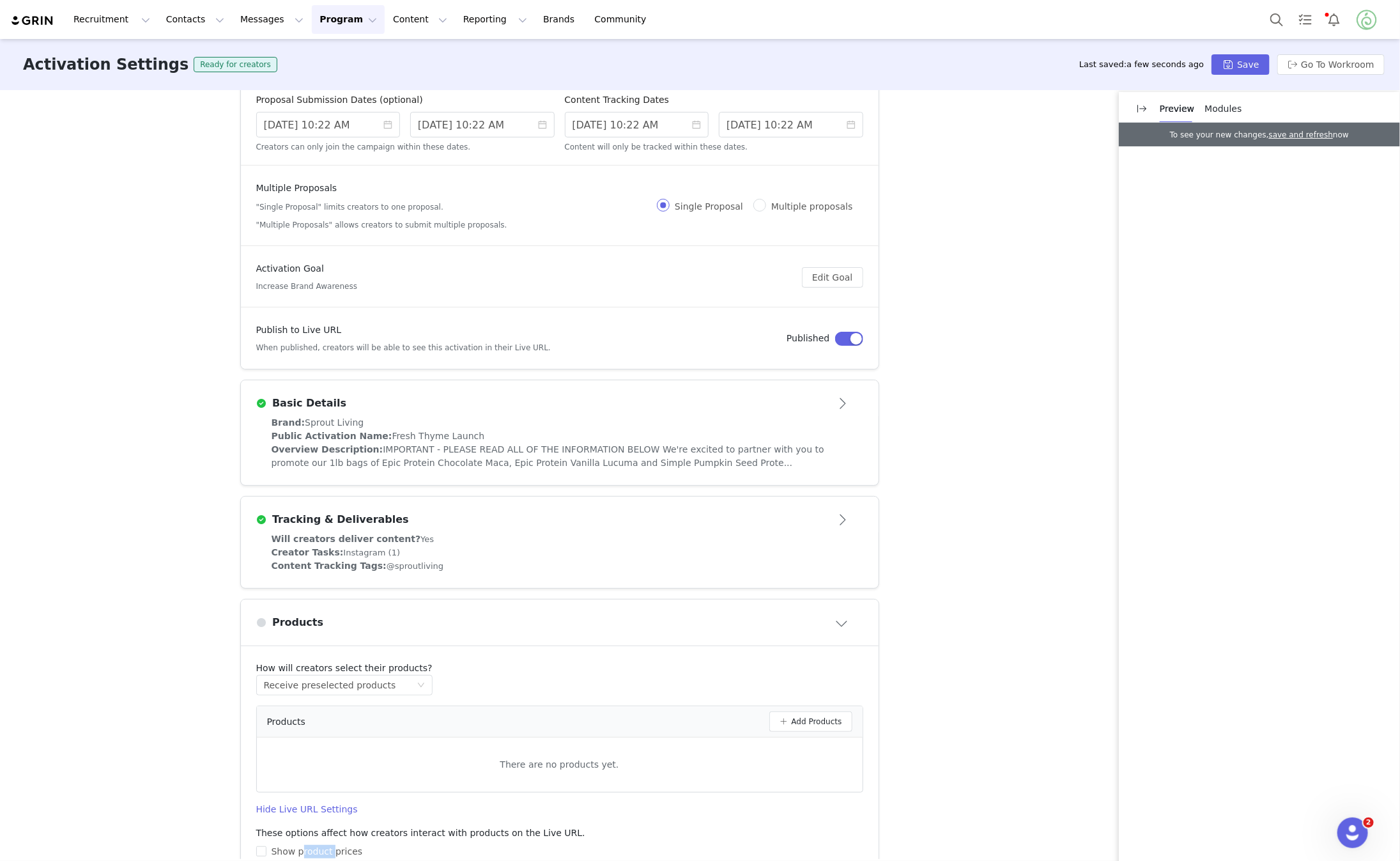
scroll to position [159, 0]
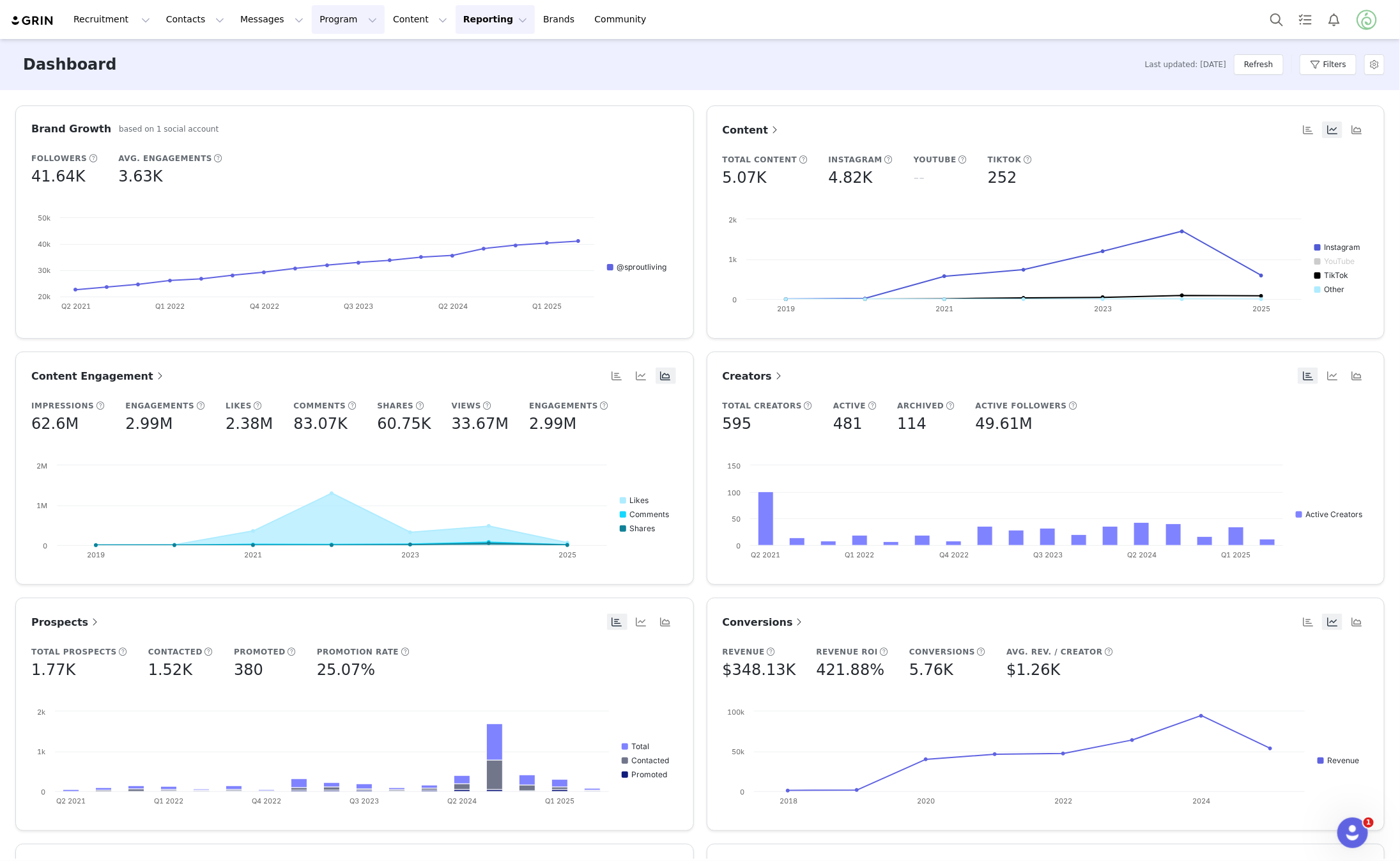
click at [316, 22] on button "Program Program" at bounding box center [348, 20] width 73 height 29
click at [334, 61] on p "Activations" at bounding box center [327, 56] width 49 height 13
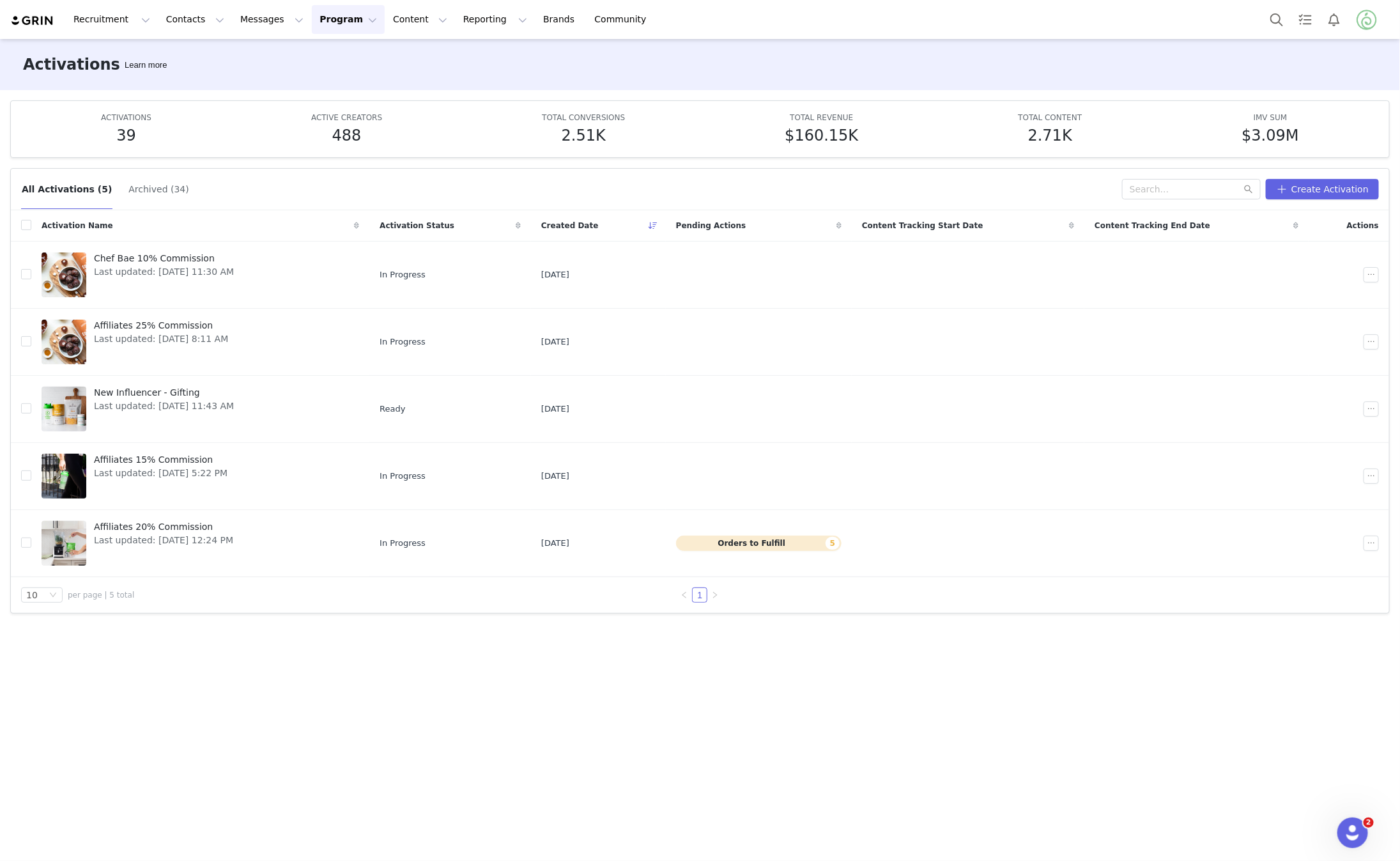
click at [136, 185] on button "Archived (34)" at bounding box center [158, 190] width 61 height 20
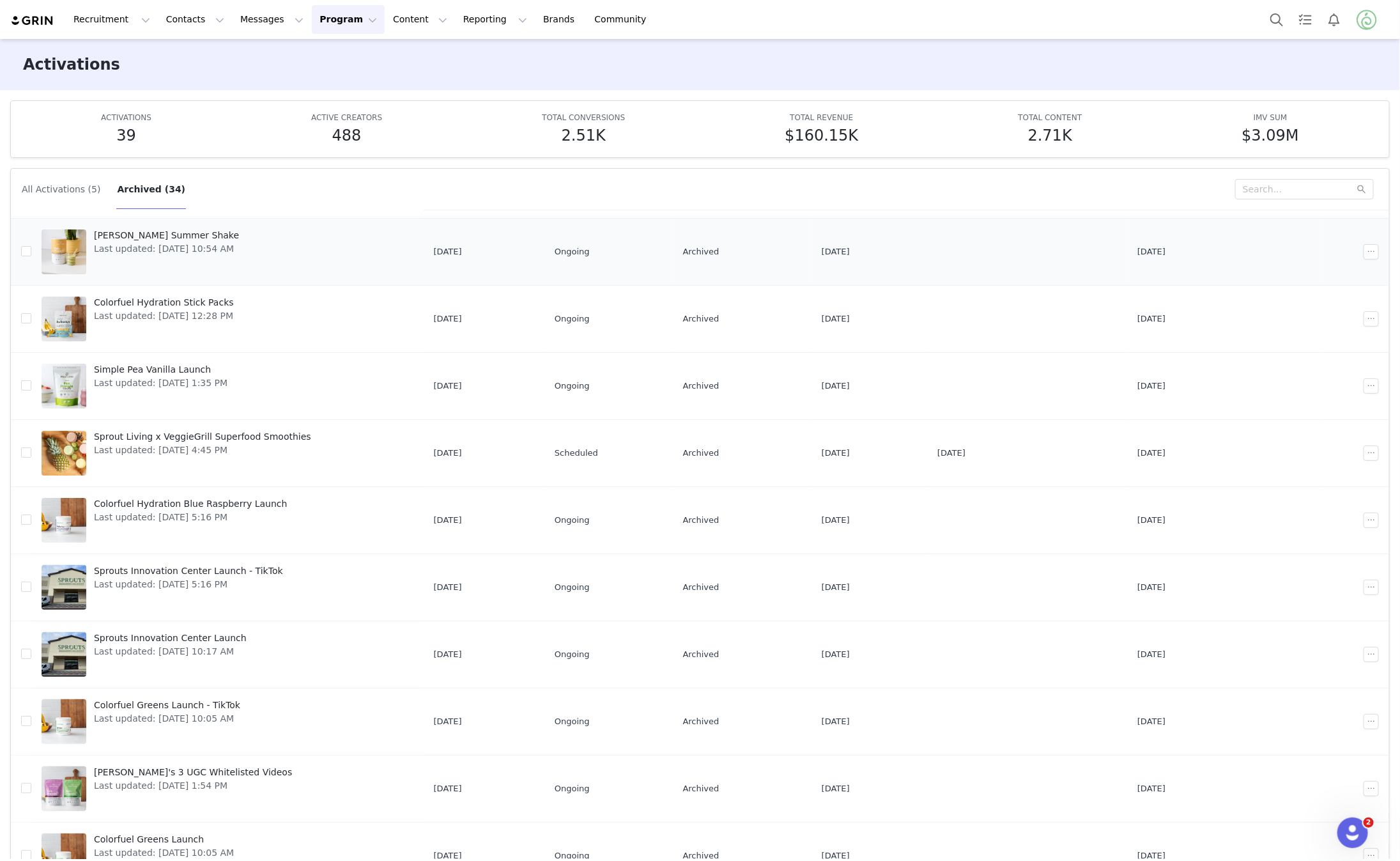
scroll to position [26, 0]
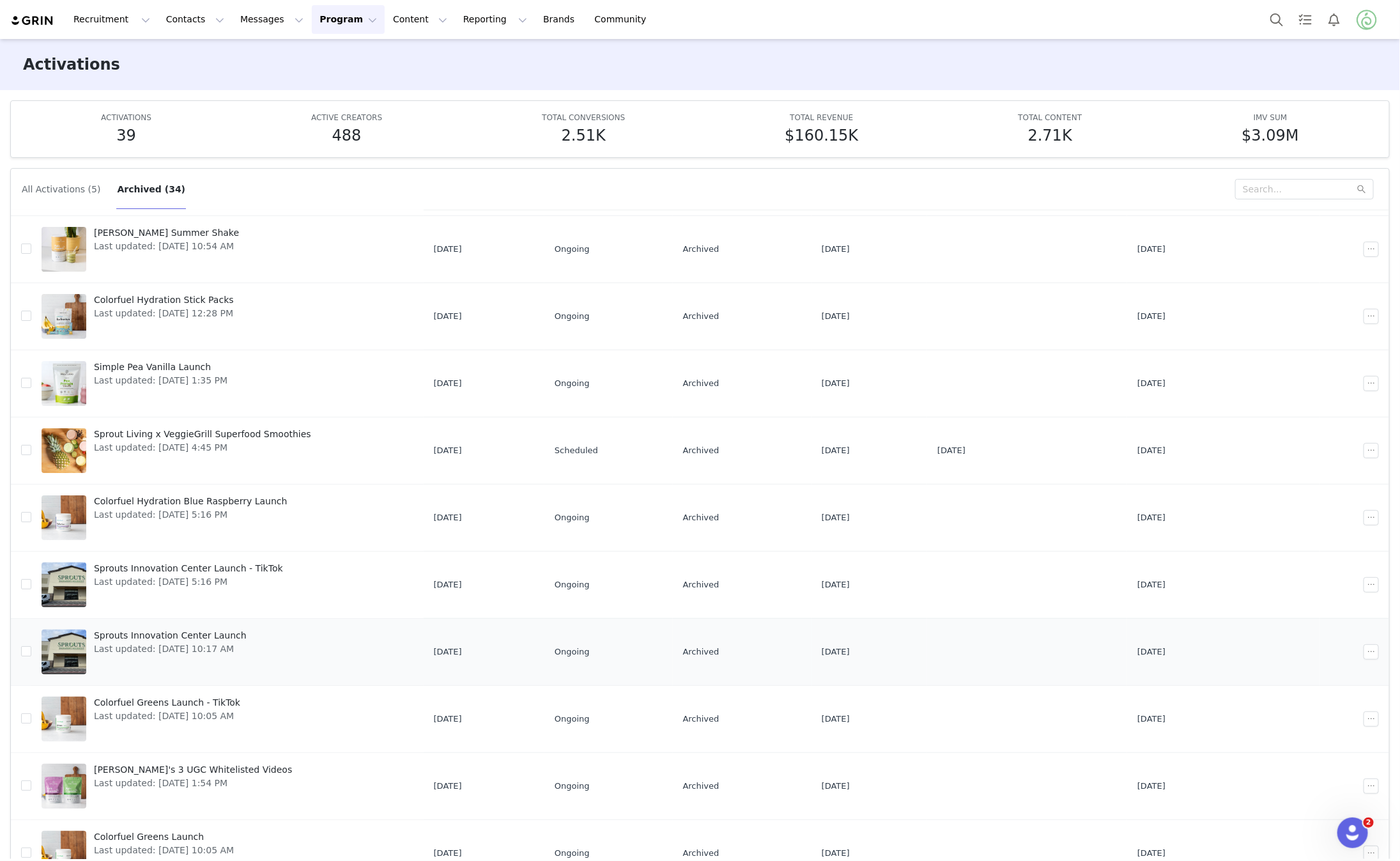
click at [175, 639] on span "Sprouts Innovation Center Launch" at bounding box center [170, 635] width 153 height 13
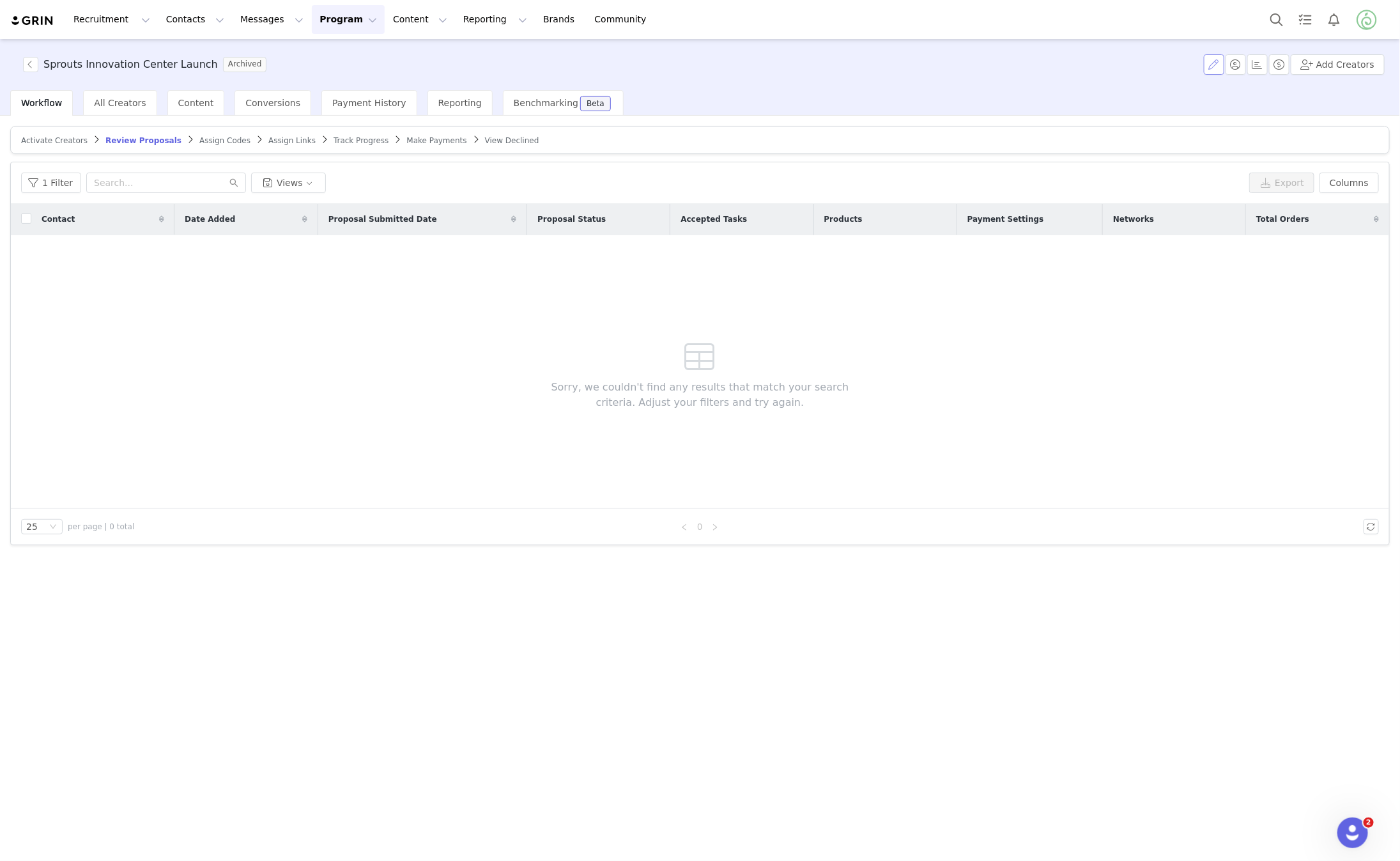
click at [1222, 60] on button "button" at bounding box center [1214, 64] width 20 height 20
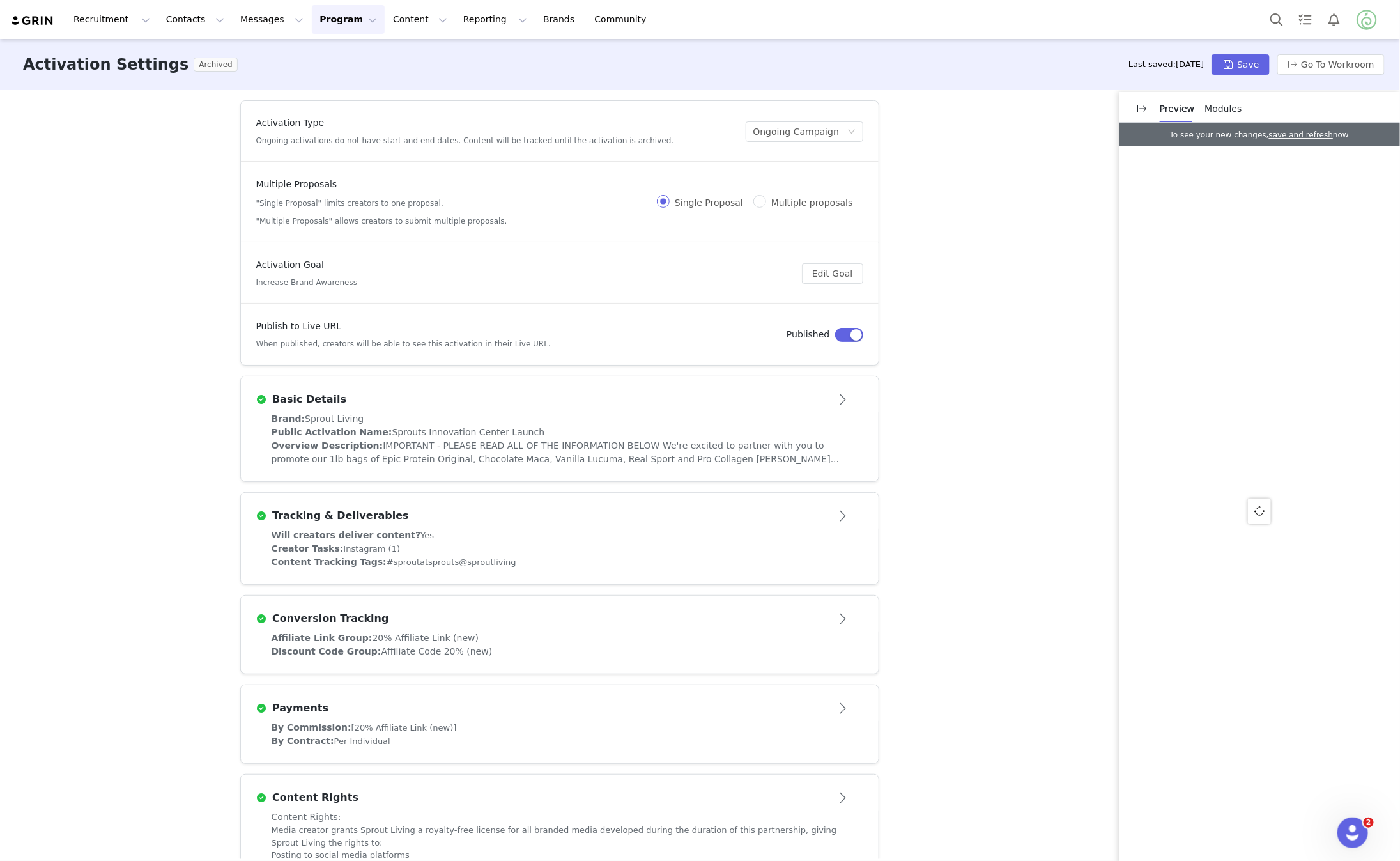
scroll to position [165, 0]
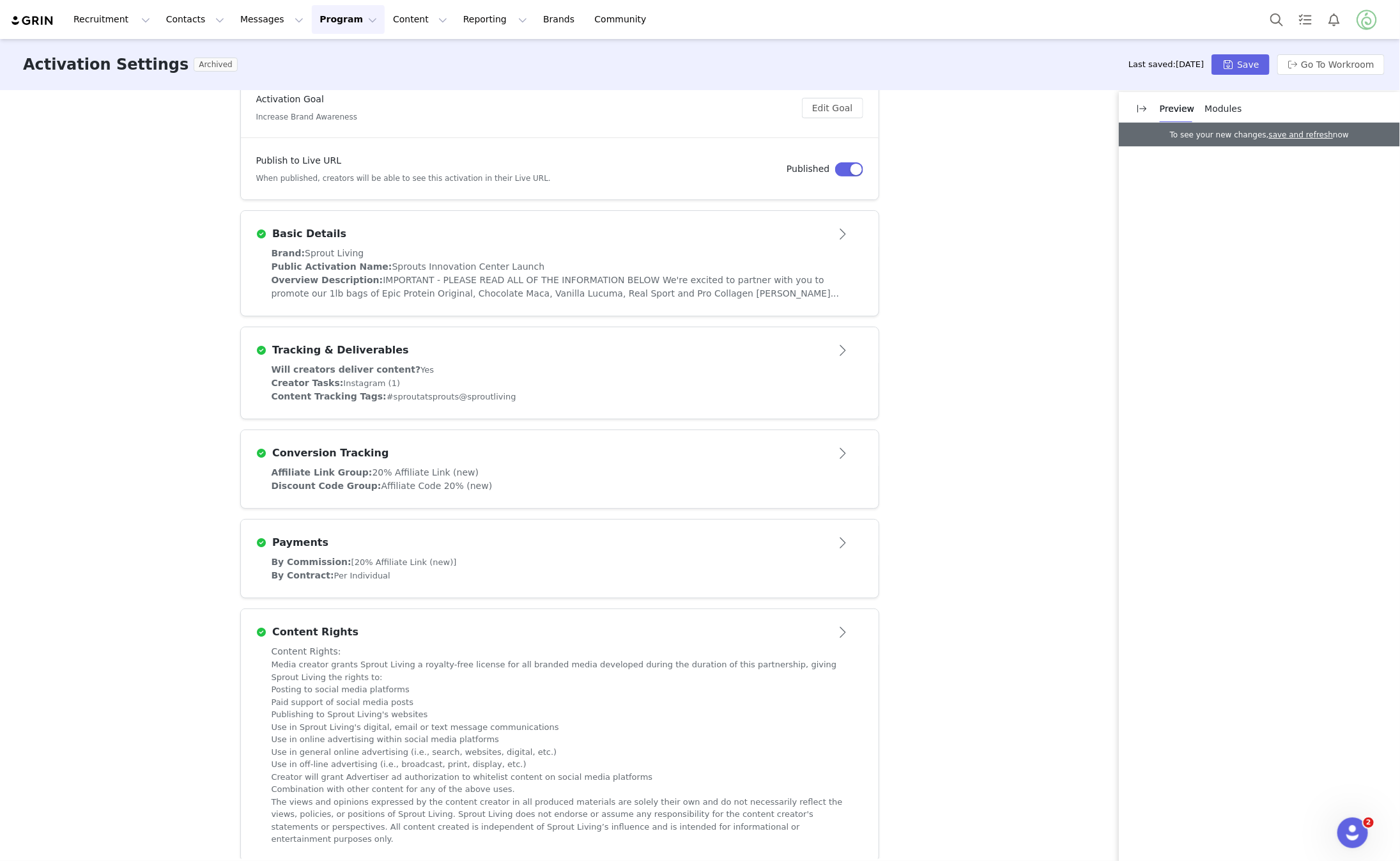
click at [655, 250] on div "Brand: Sprout Living" at bounding box center [560, 253] width 576 height 13
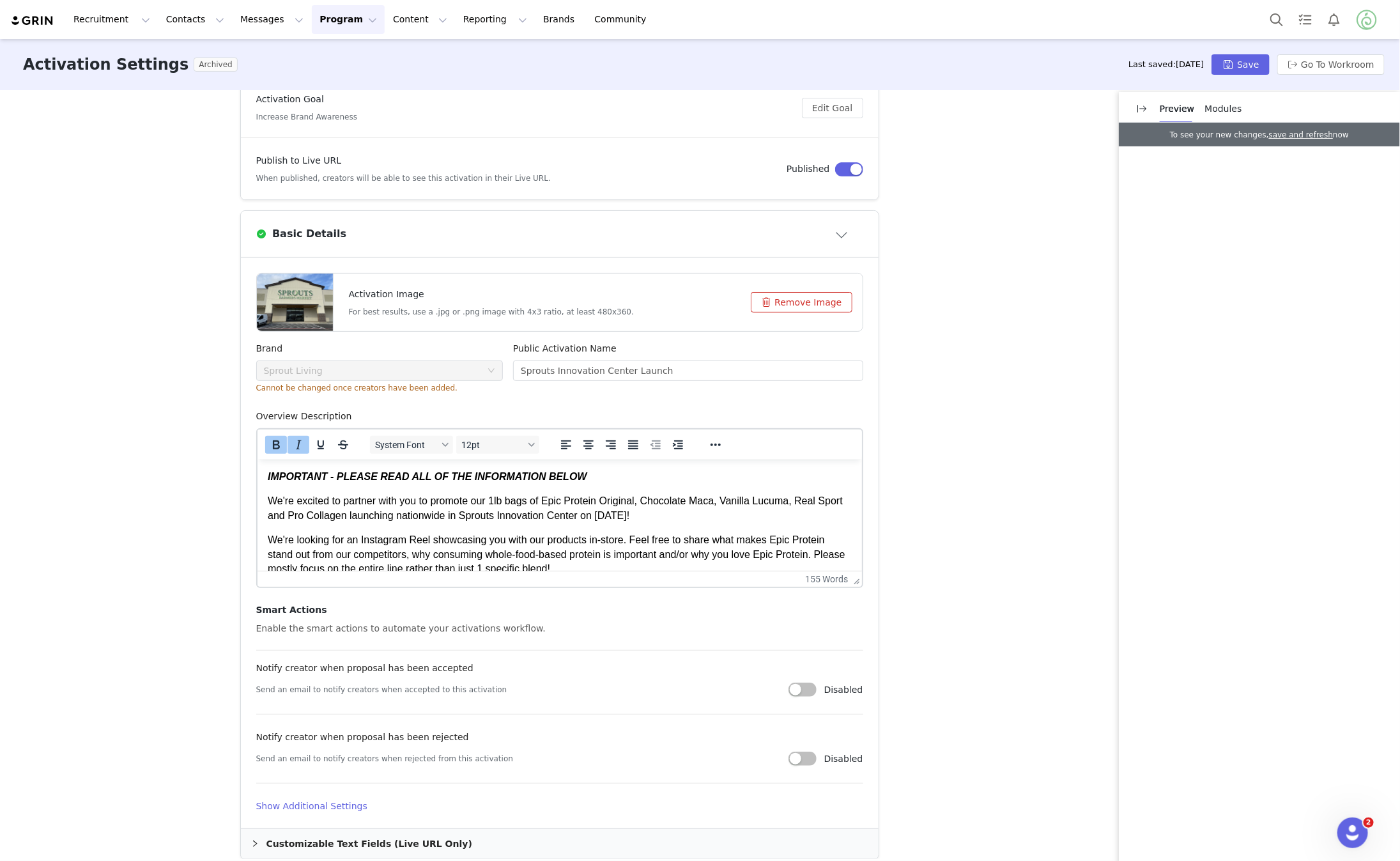
scroll to position [0, 0]
click at [600, 364] on input "Sprouts Innovation Center Launch" at bounding box center [687, 371] width 350 height 20
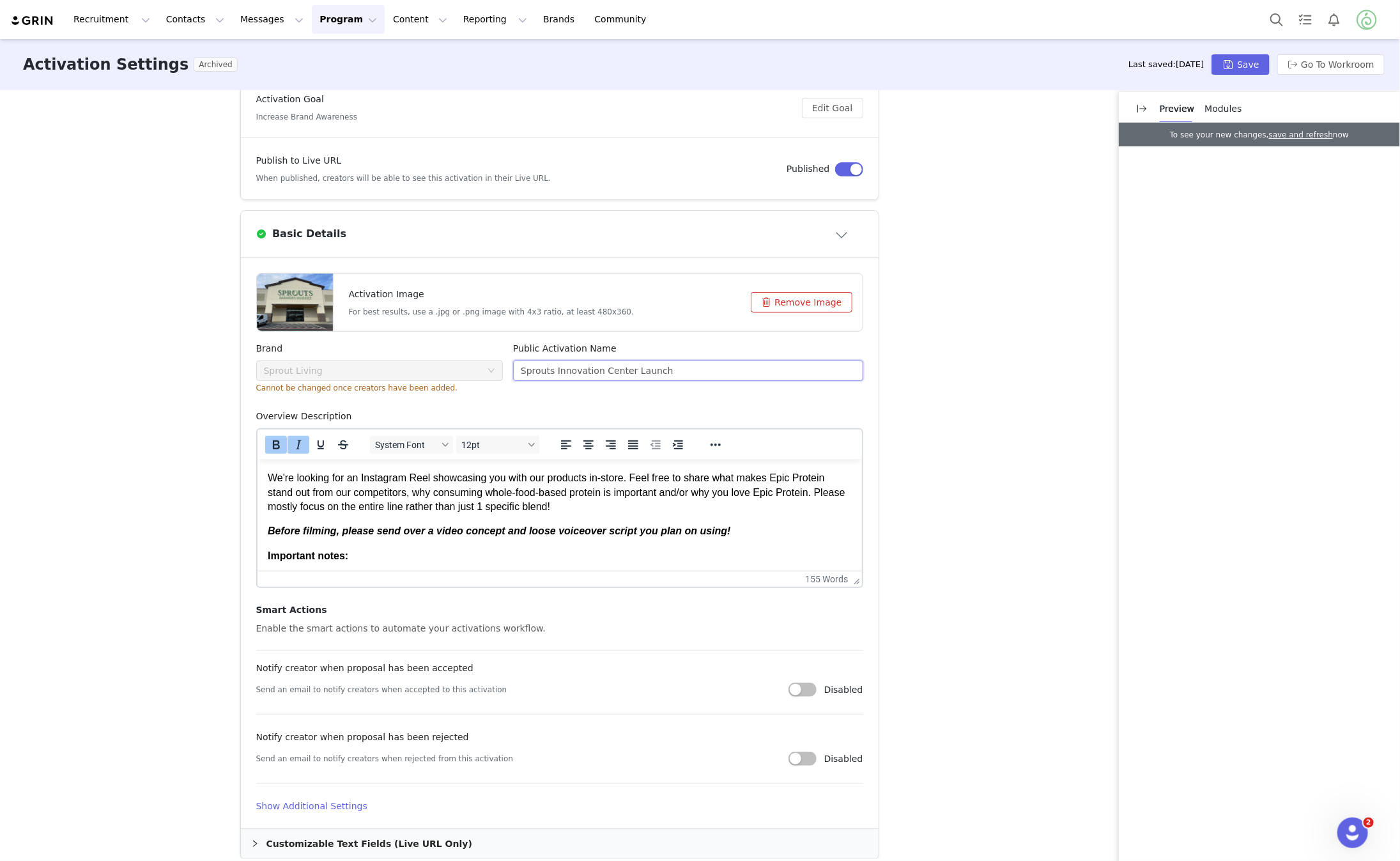
scroll to position [156, 0]
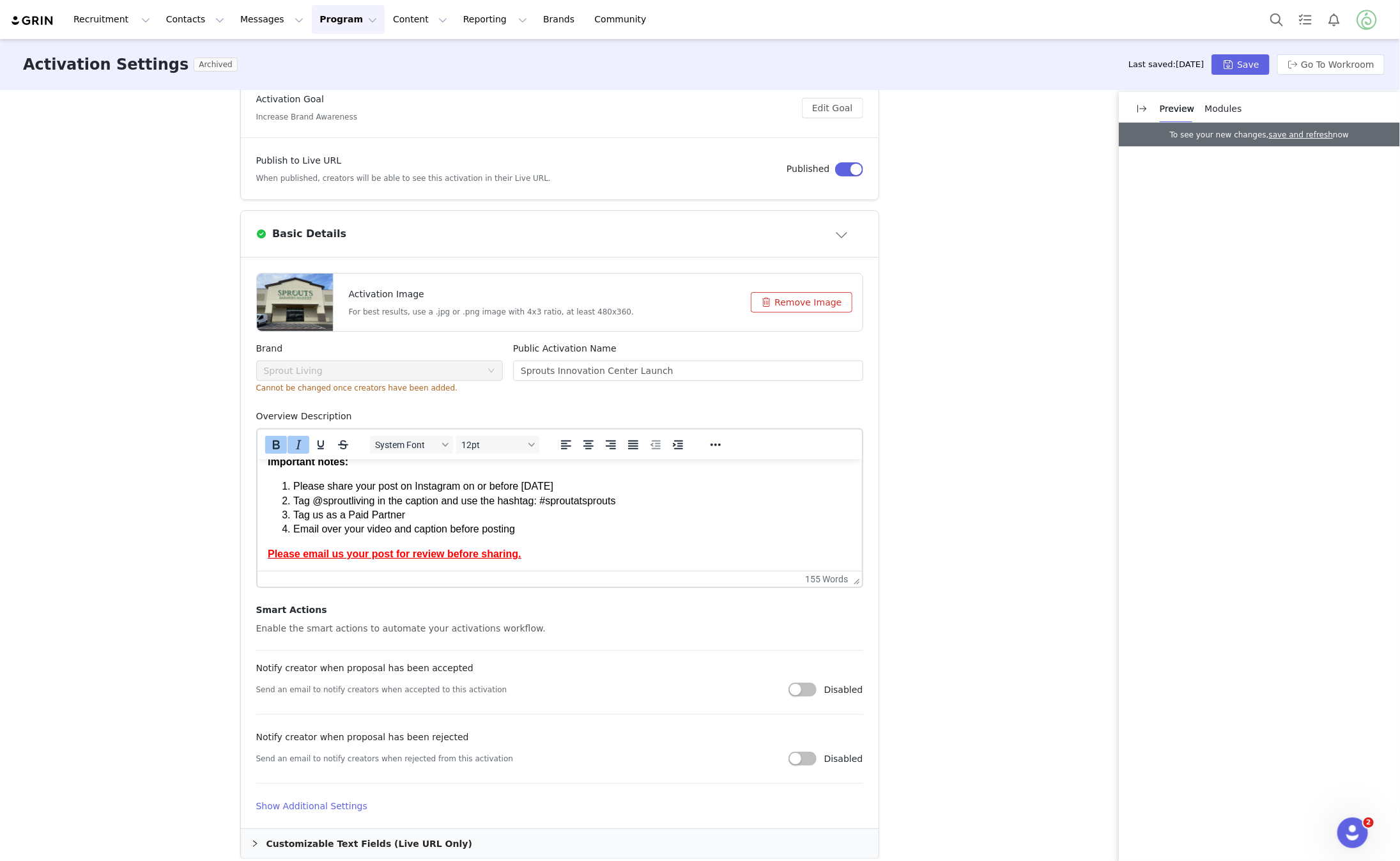
click at [558, 534] on li "Email over your video and caption before posting" at bounding box center [572, 529] width 558 height 14
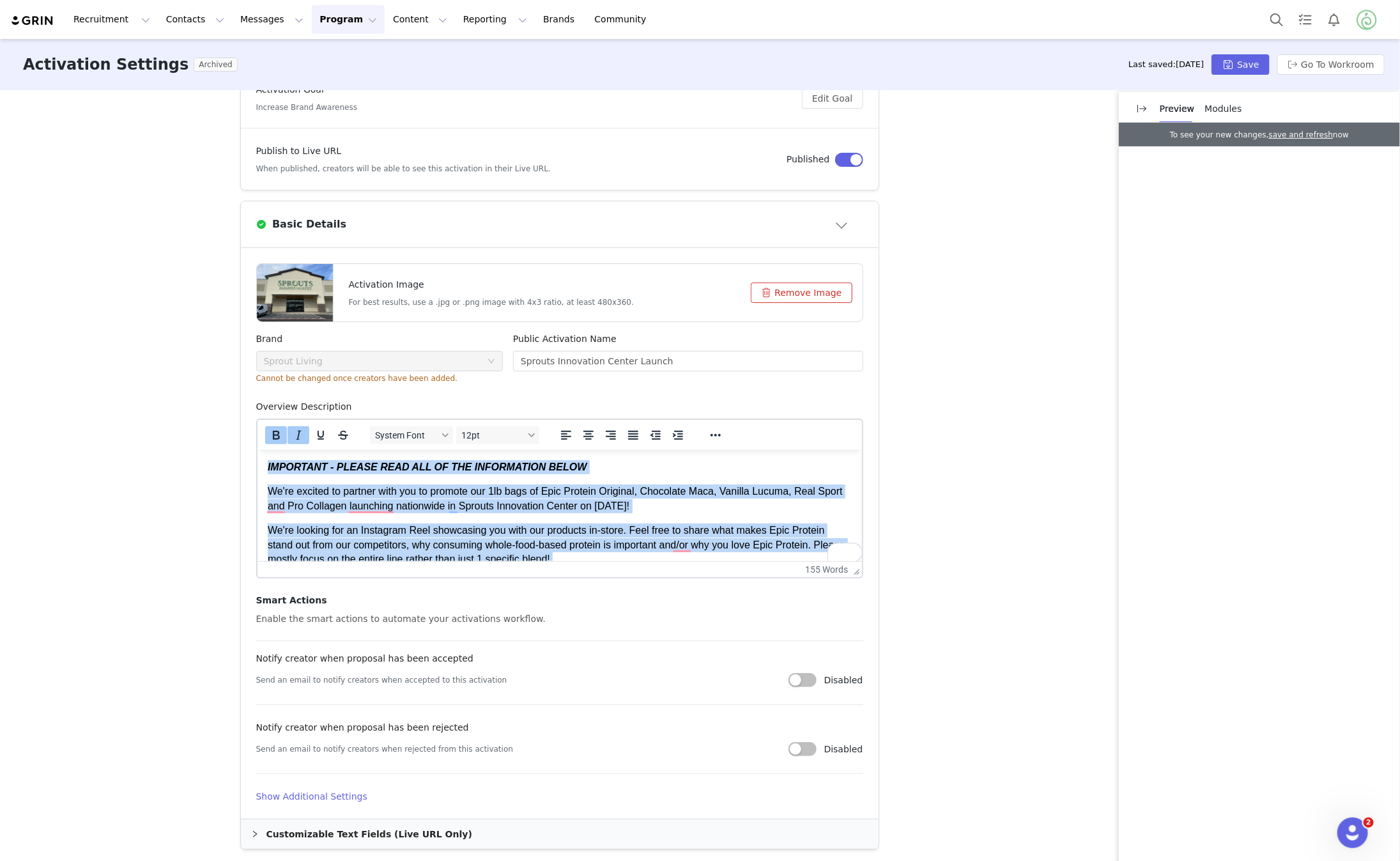
scroll to position [175, 0]
drag, startPoint x: 552, startPoint y: 544, endPoint x: 367, endPoint y: 410, distance: 228.4
click at [367, 450] on html "IMPORTANT - PLEASE READ ALL OF THE INFORMATION BELOW We're excited to partner w…" at bounding box center [559, 584] width 604 height 268
copy body "IMPORTANT - PLEASE READ ALL OF THE INFORMATION BELOW We're excited to partner w…"
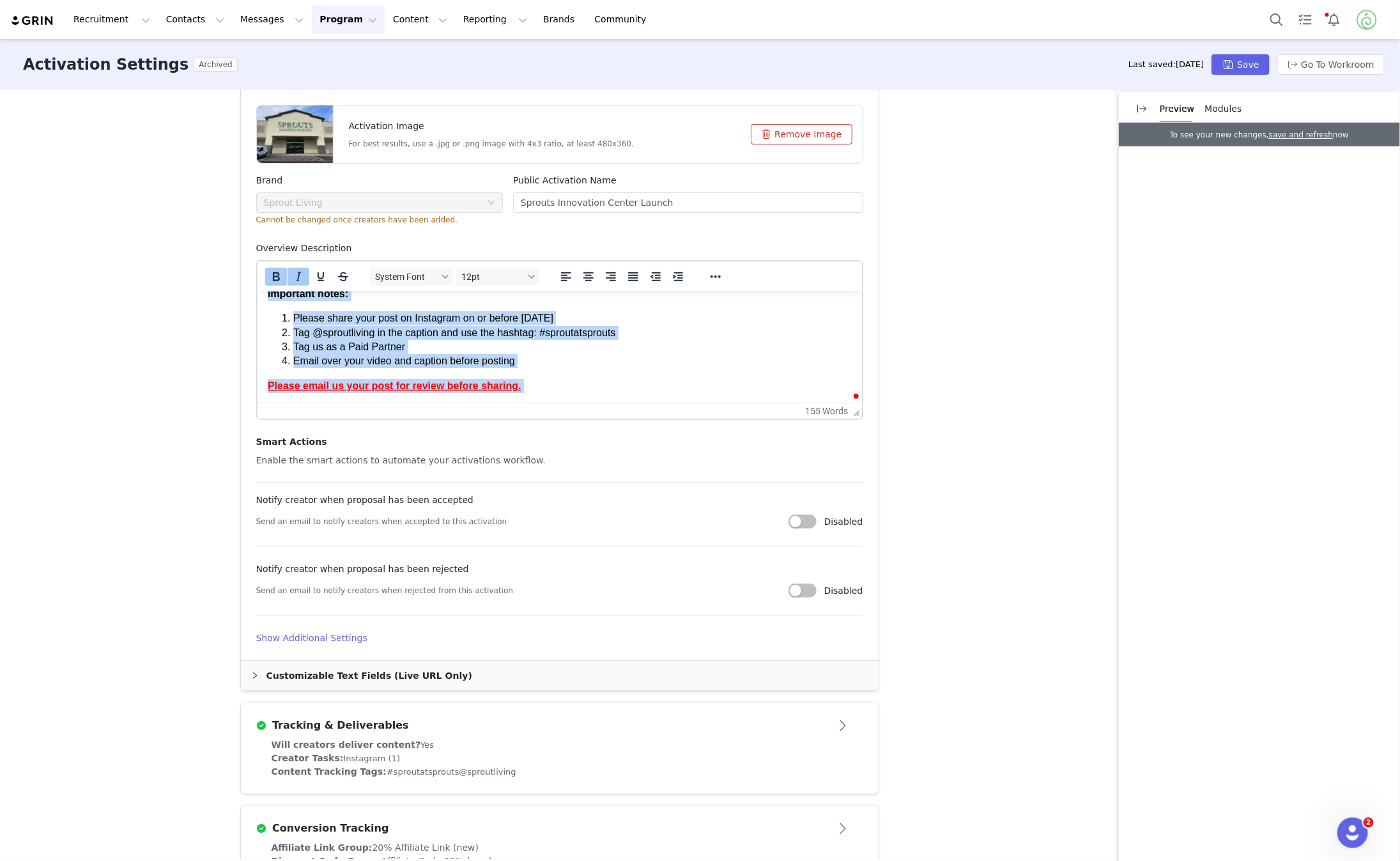
scroll to position [642, 0]
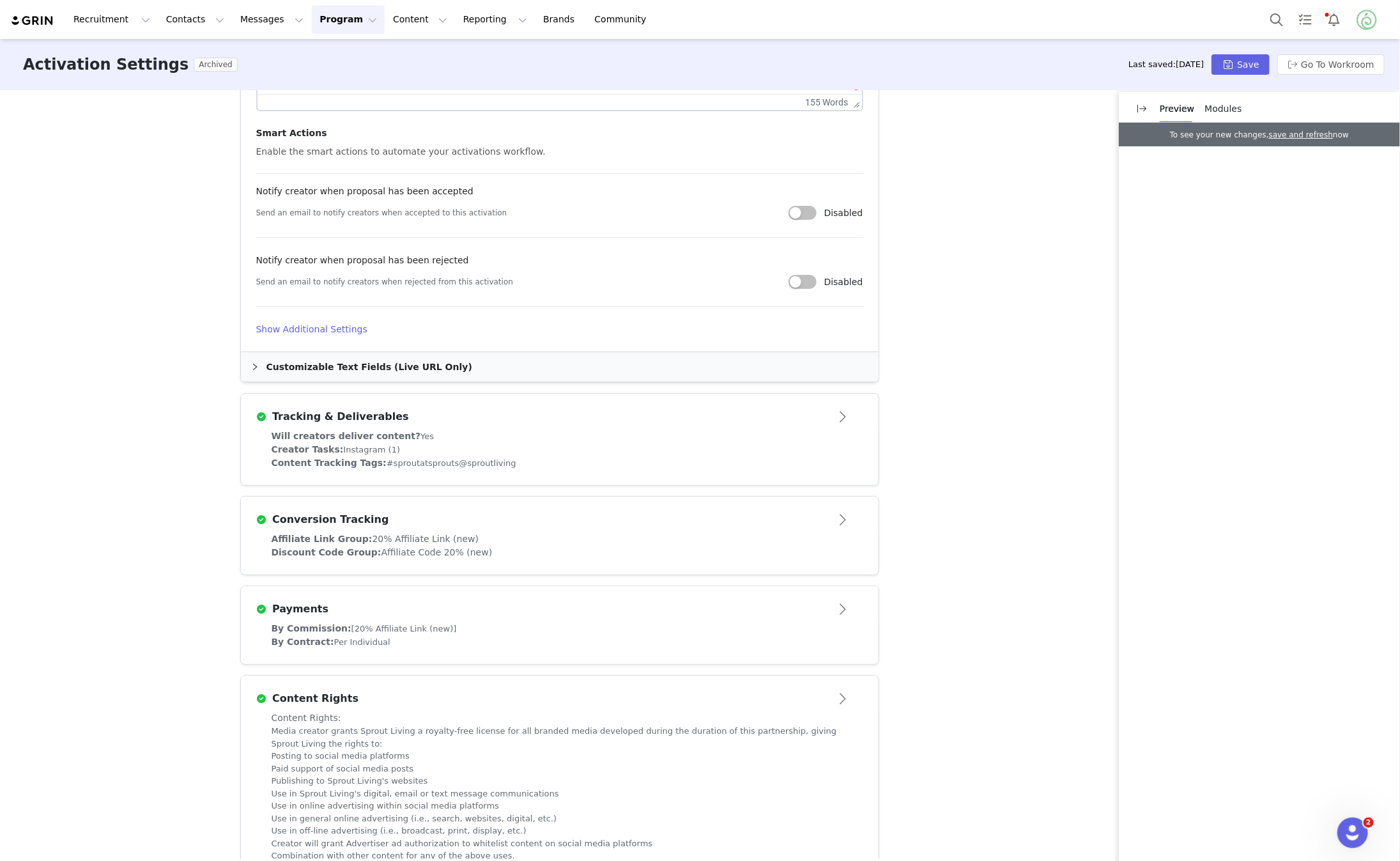
click at [846, 426] on article "Tracking & Deliverables" at bounding box center [560, 412] width 638 height 36
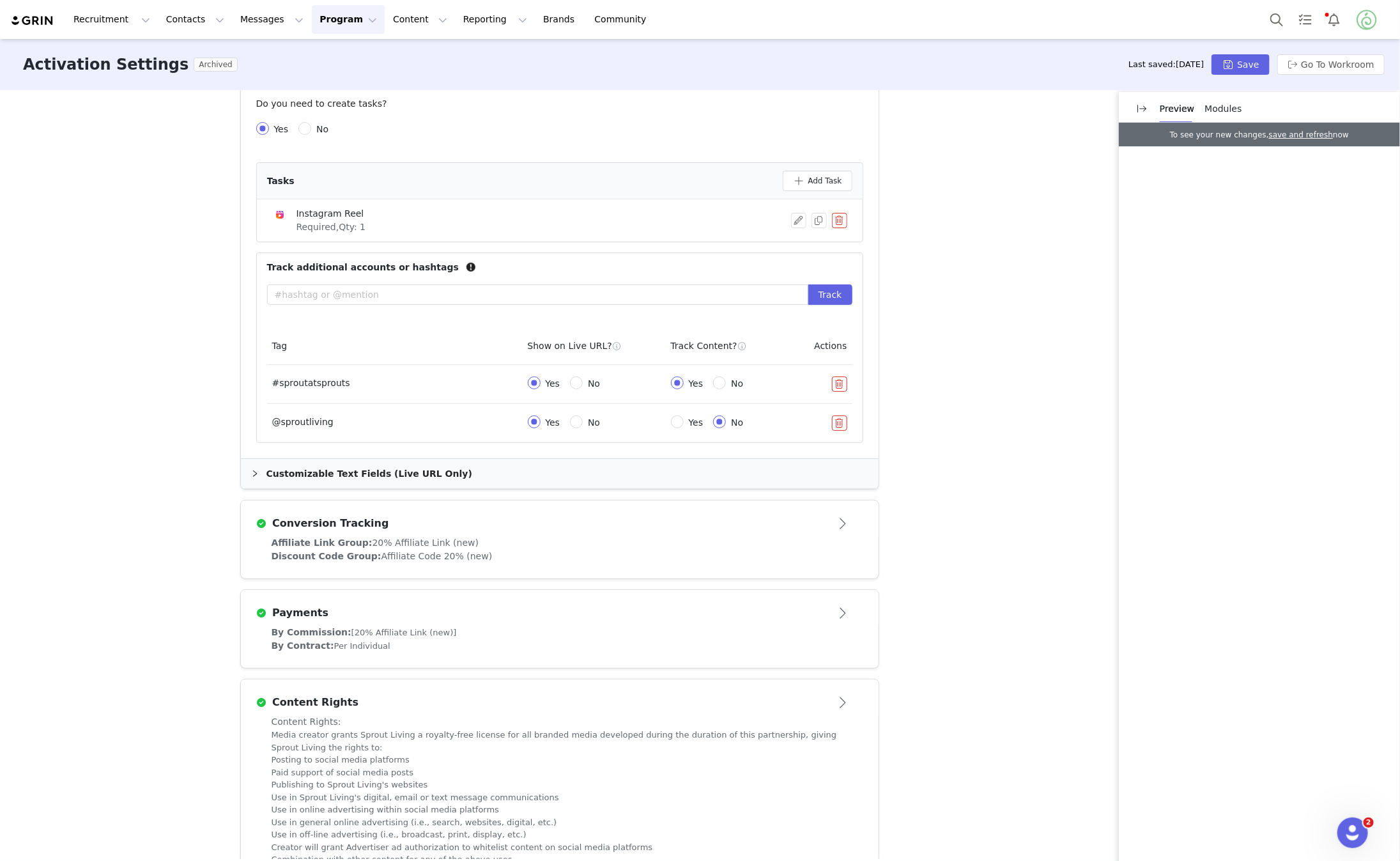
scroll to position [457, 0]
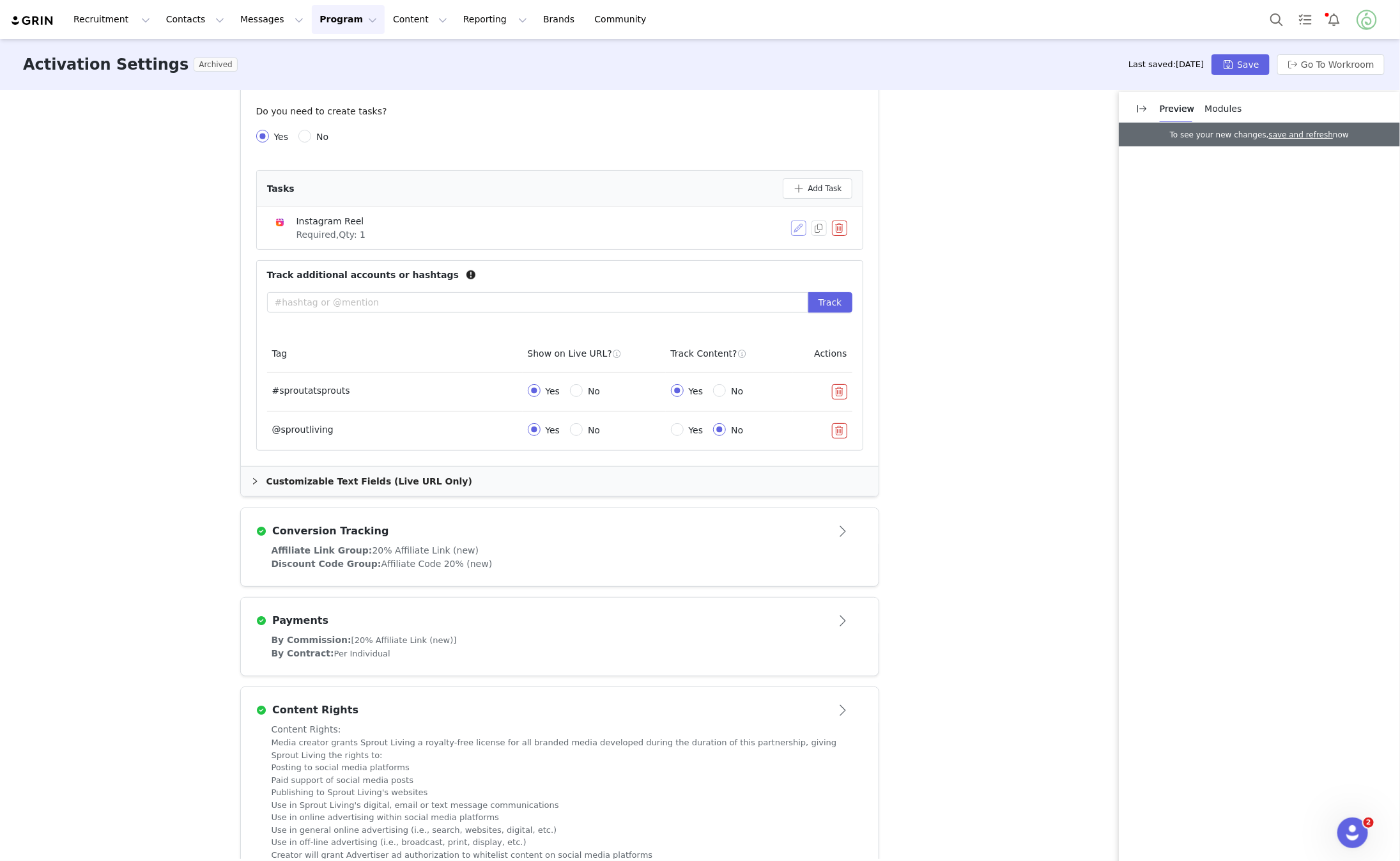
click at [796, 228] on button "button" at bounding box center [799, 229] width 16 height 16
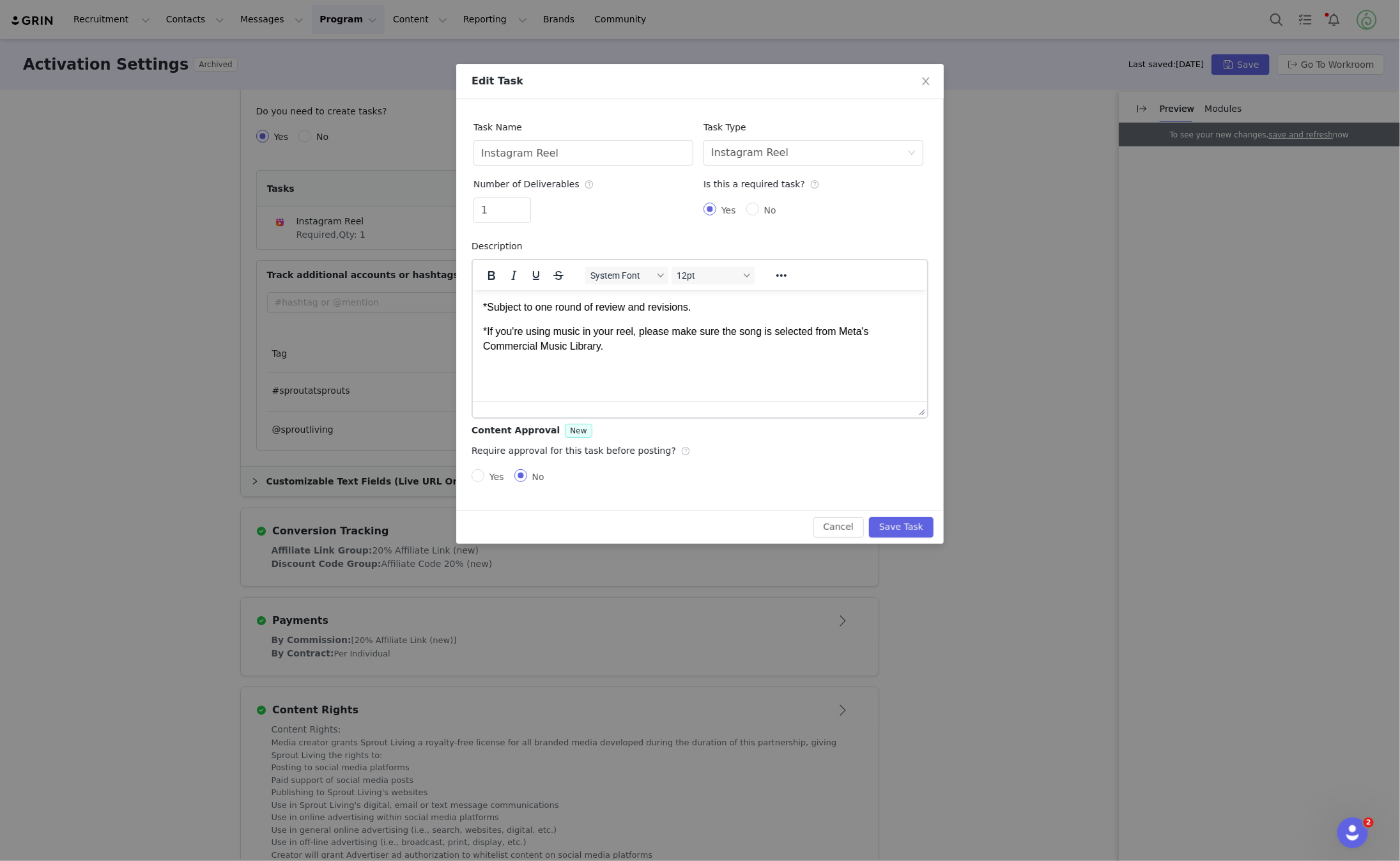
scroll to position [0, 0]
click at [662, 359] on html "*Subject to one round of review and revisions. *If you're using music in your r…" at bounding box center [699, 327] width 454 height 74
drag, startPoint x: 659, startPoint y: 351, endPoint x: 455, endPoint y: 287, distance: 213.8
click at [472, 290] on html "*Subject to one round of review and revisions. *If you're using music in your r…" at bounding box center [699, 327] width 454 height 74
copy body "*Subject to one round of review and revisions. *If you're using music in your r…"
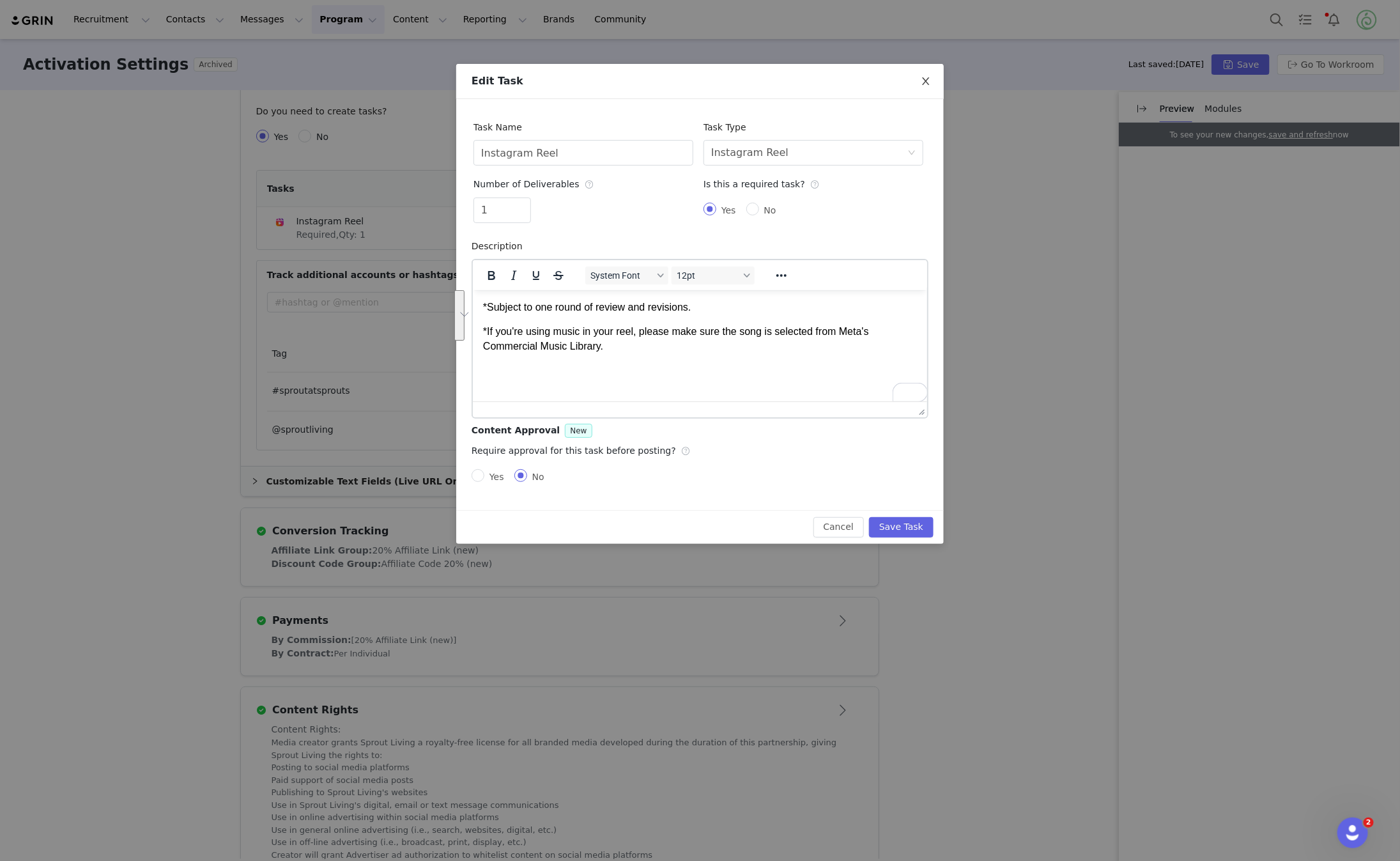
click at [930, 78] on icon "icon: close" at bounding box center [926, 81] width 10 height 10
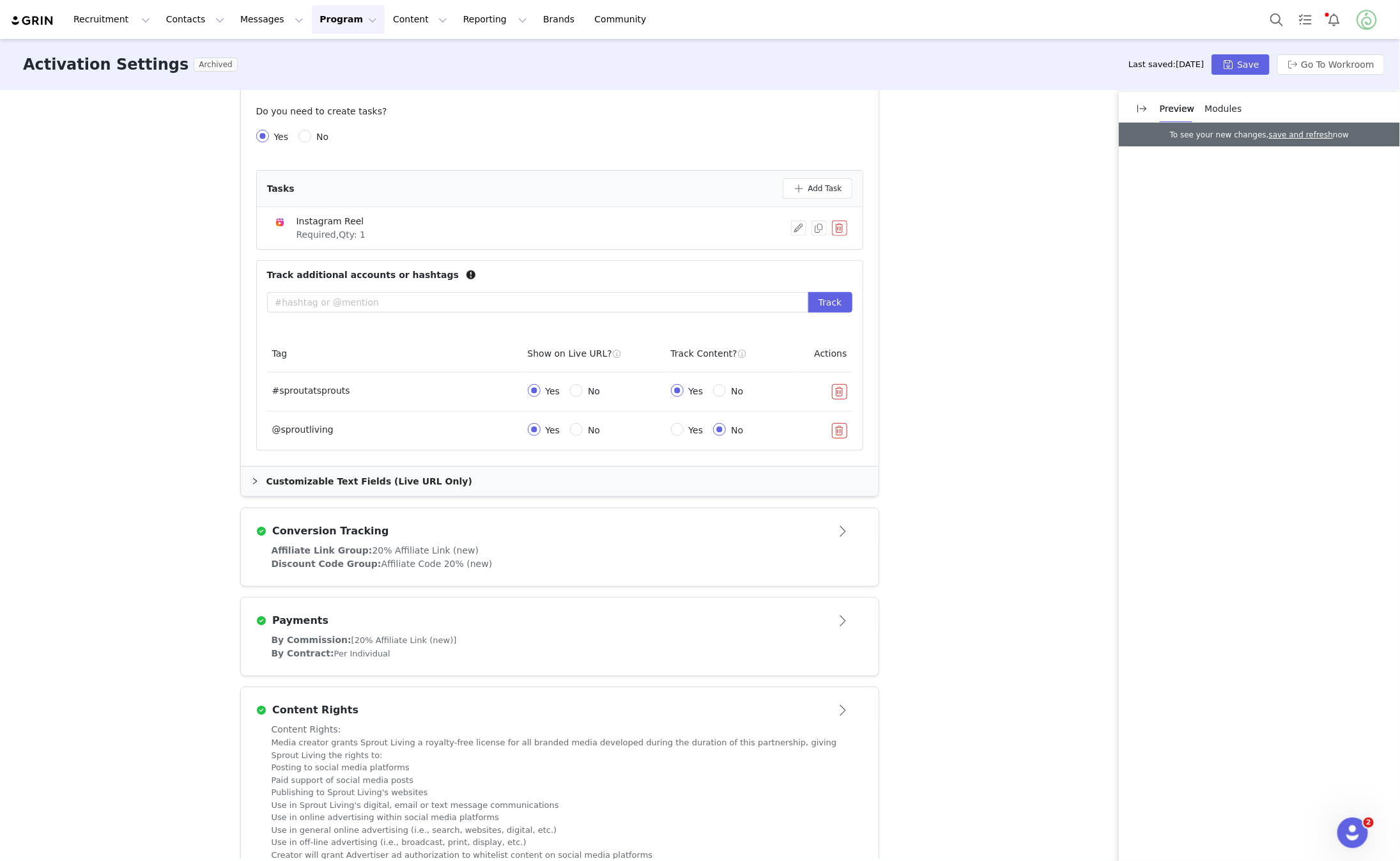
scroll to position [534, 0]
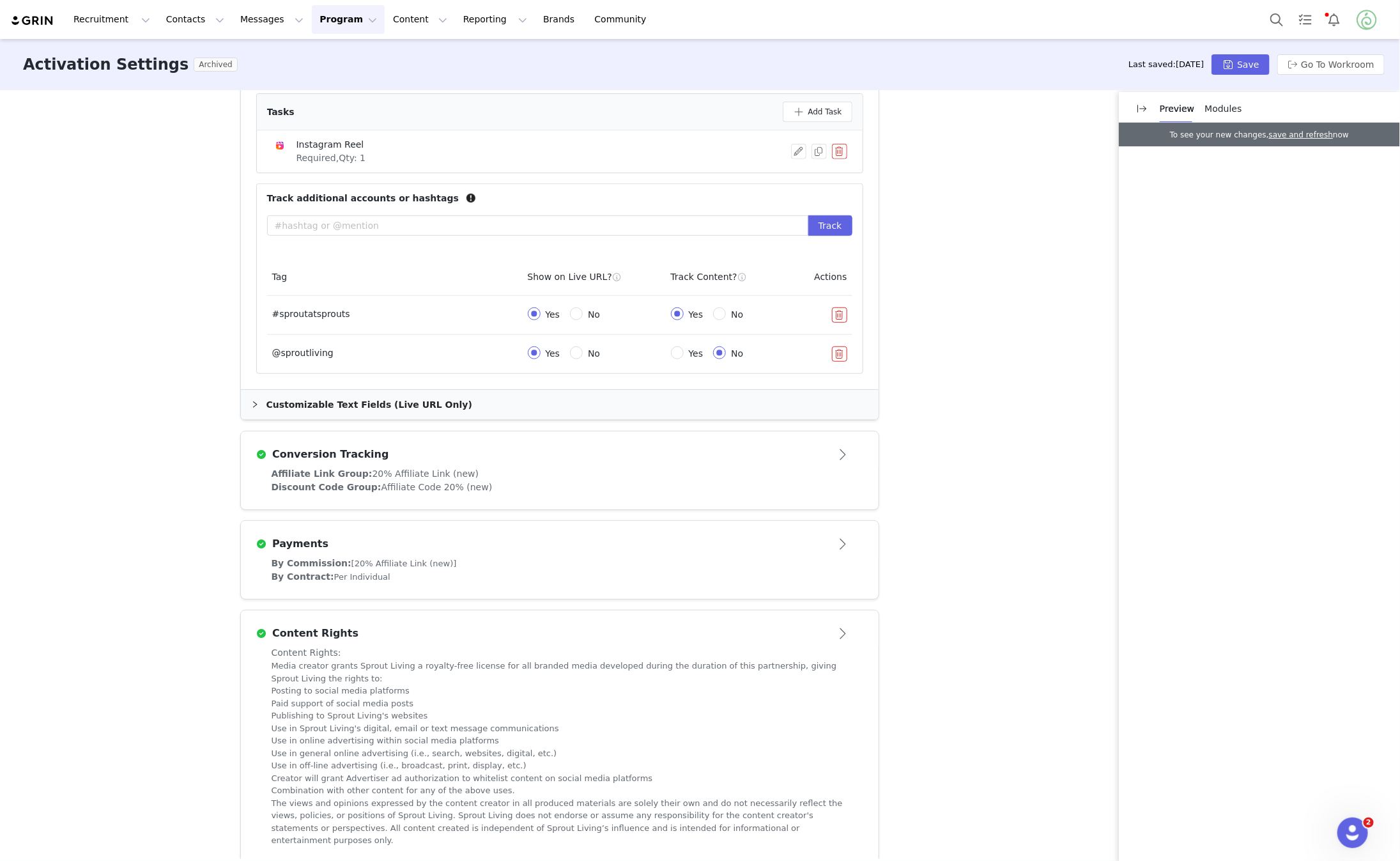
click at [850, 557] on div "By Commission: [20% Affiliate Link (new)] By Contract: Per Individual" at bounding box center [560, 578] width 638 height 42
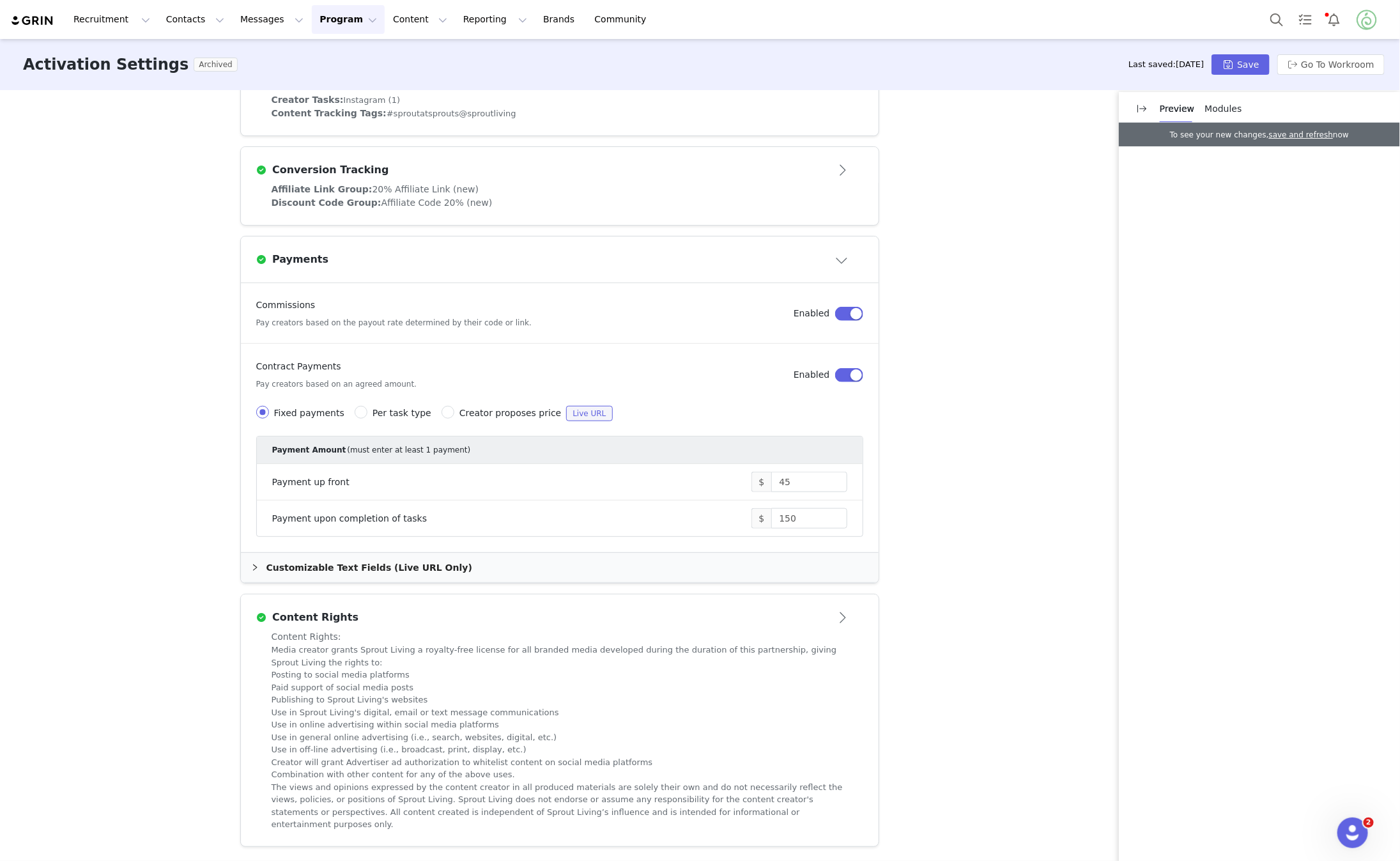
scroll to position [433, 0]
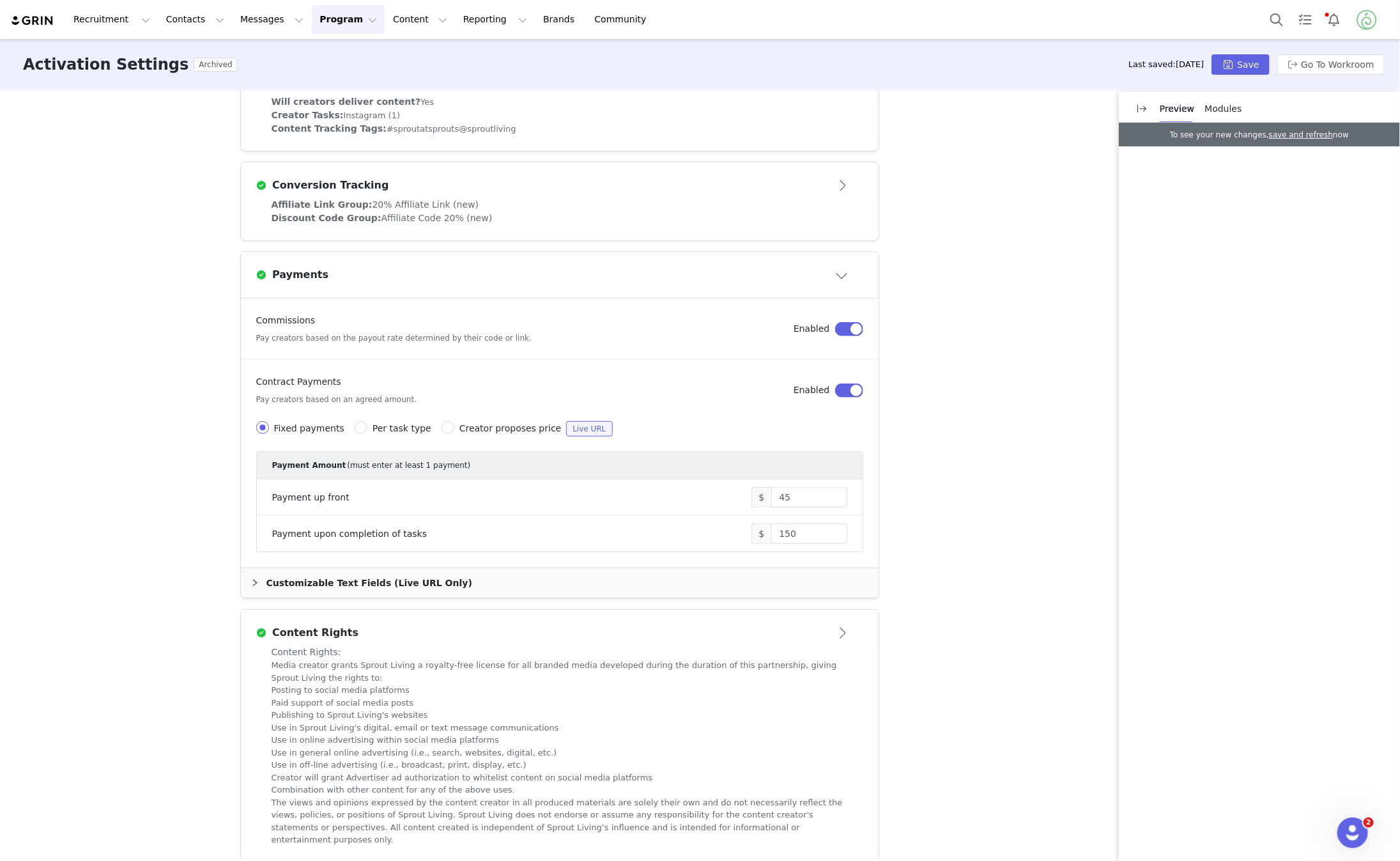
click at [836, 274] on button "Close module" at bounding box center [843, 275] width 40 height 20
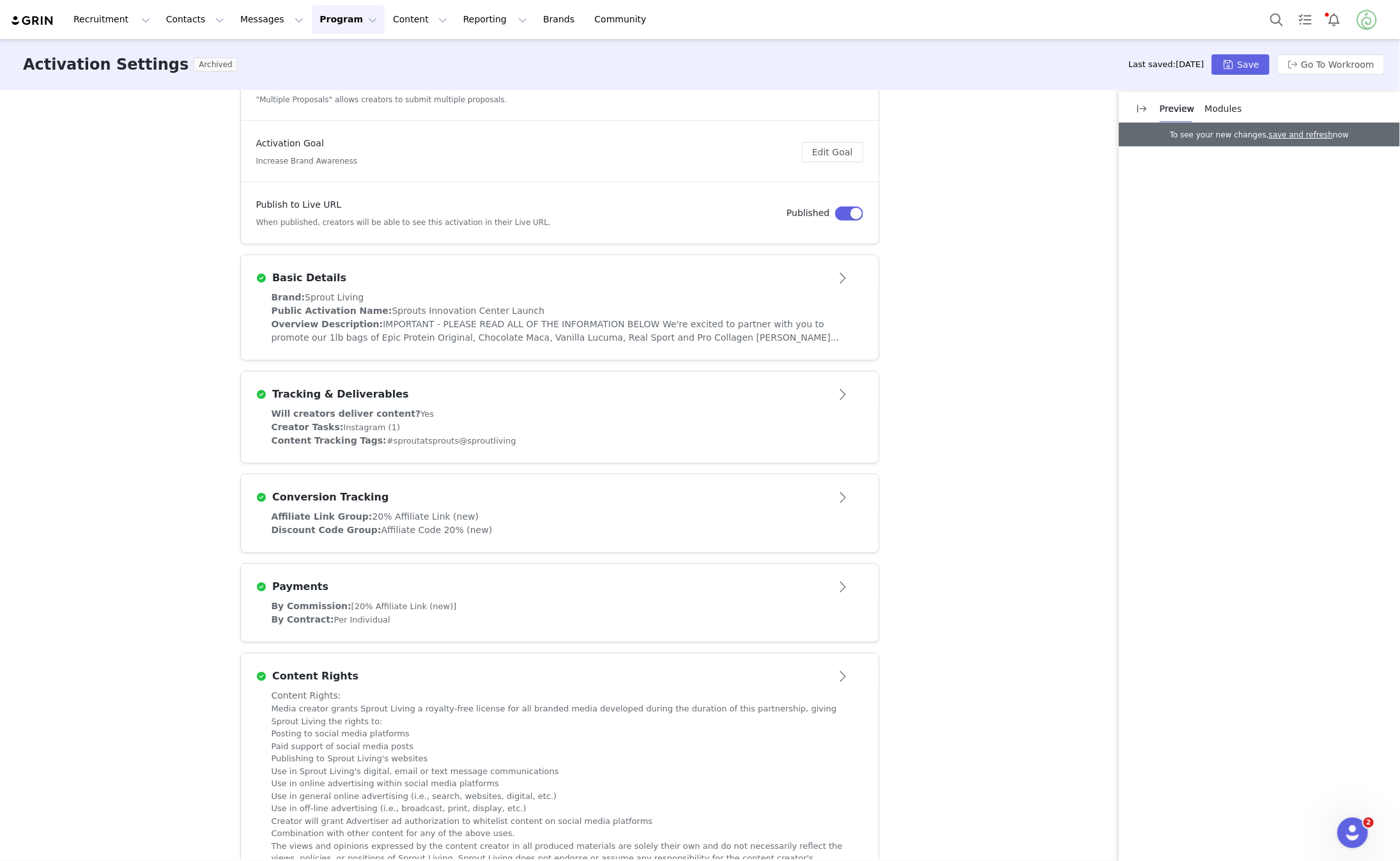
scroll to position [165, 0]
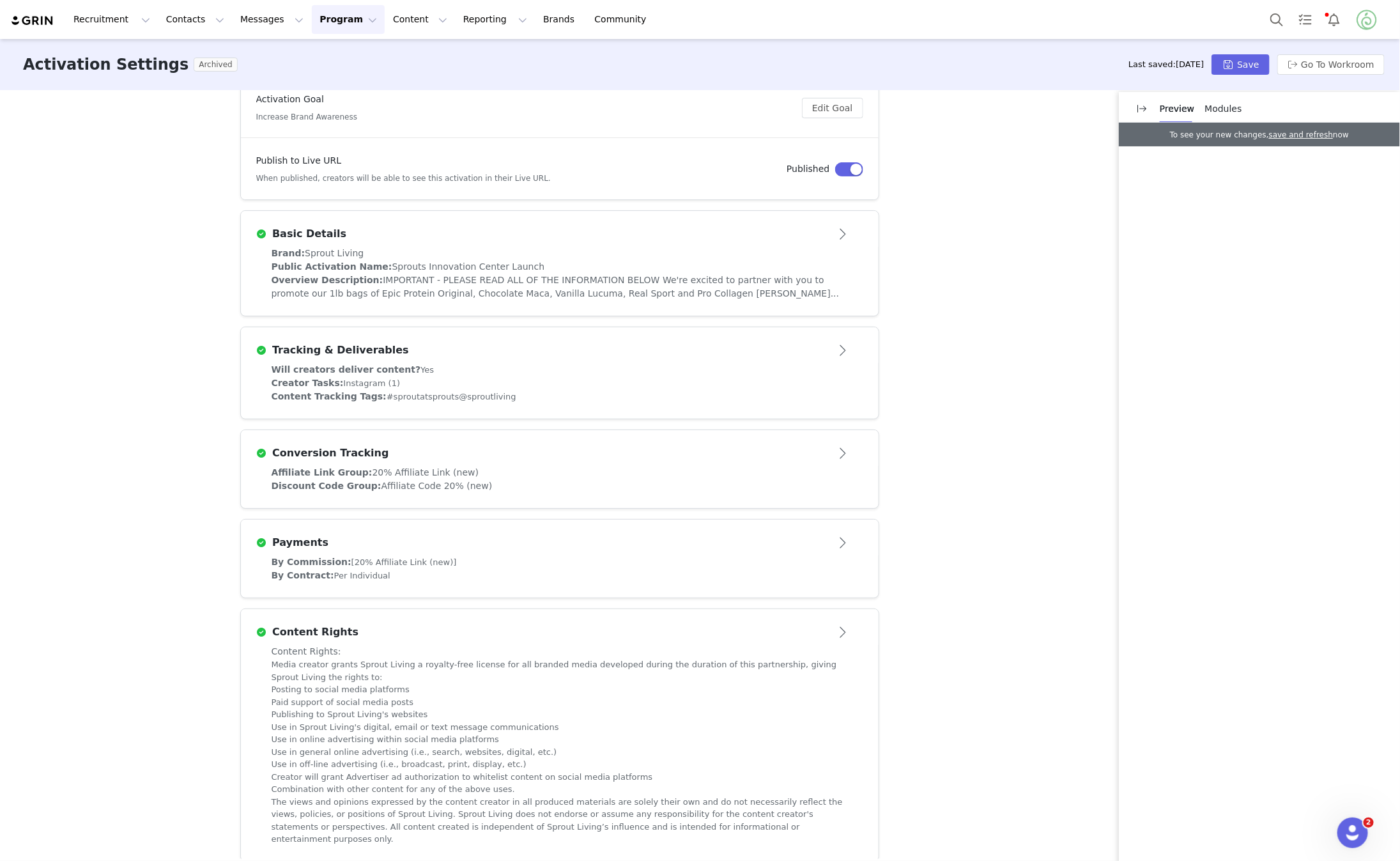
click at [763, 361] on article "Tracking & Deliverables" at bounding box center [560, 345] width 638 height 36
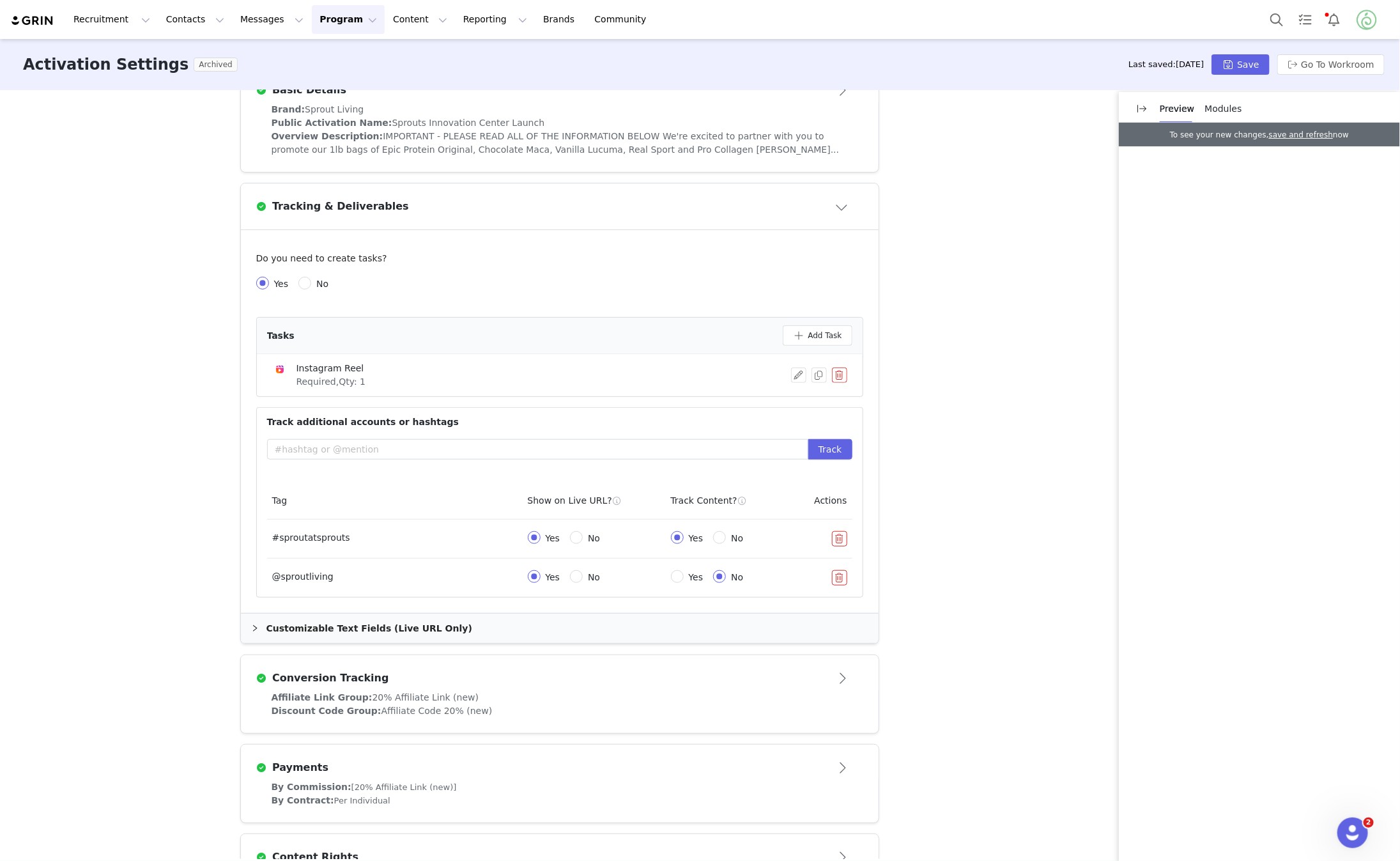
scroll to position [534, 0]
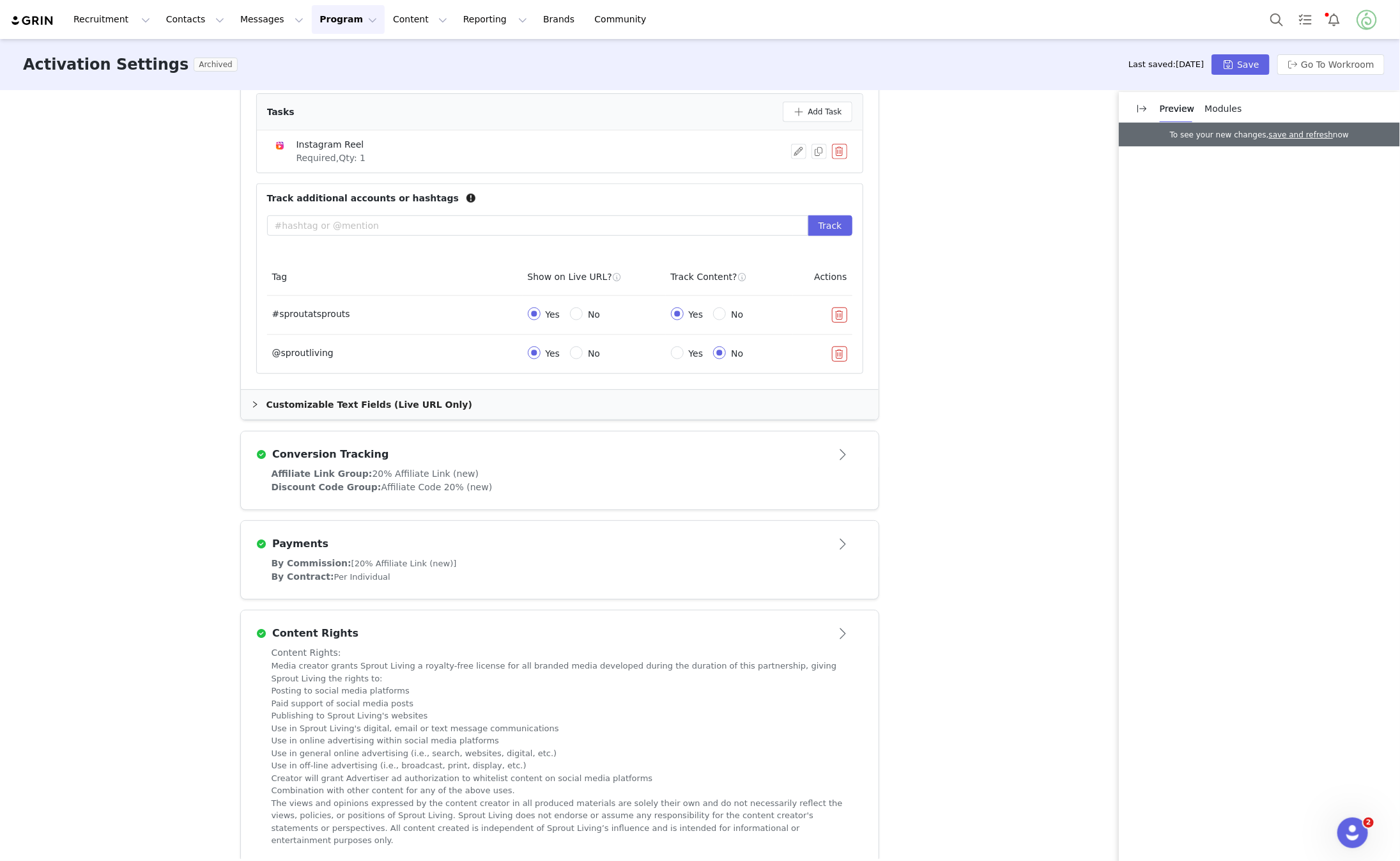
click at [579, 401] on div "Customizable Text Fields (Live URL Only)" at bounding box center [560, 405] width 638 height 30
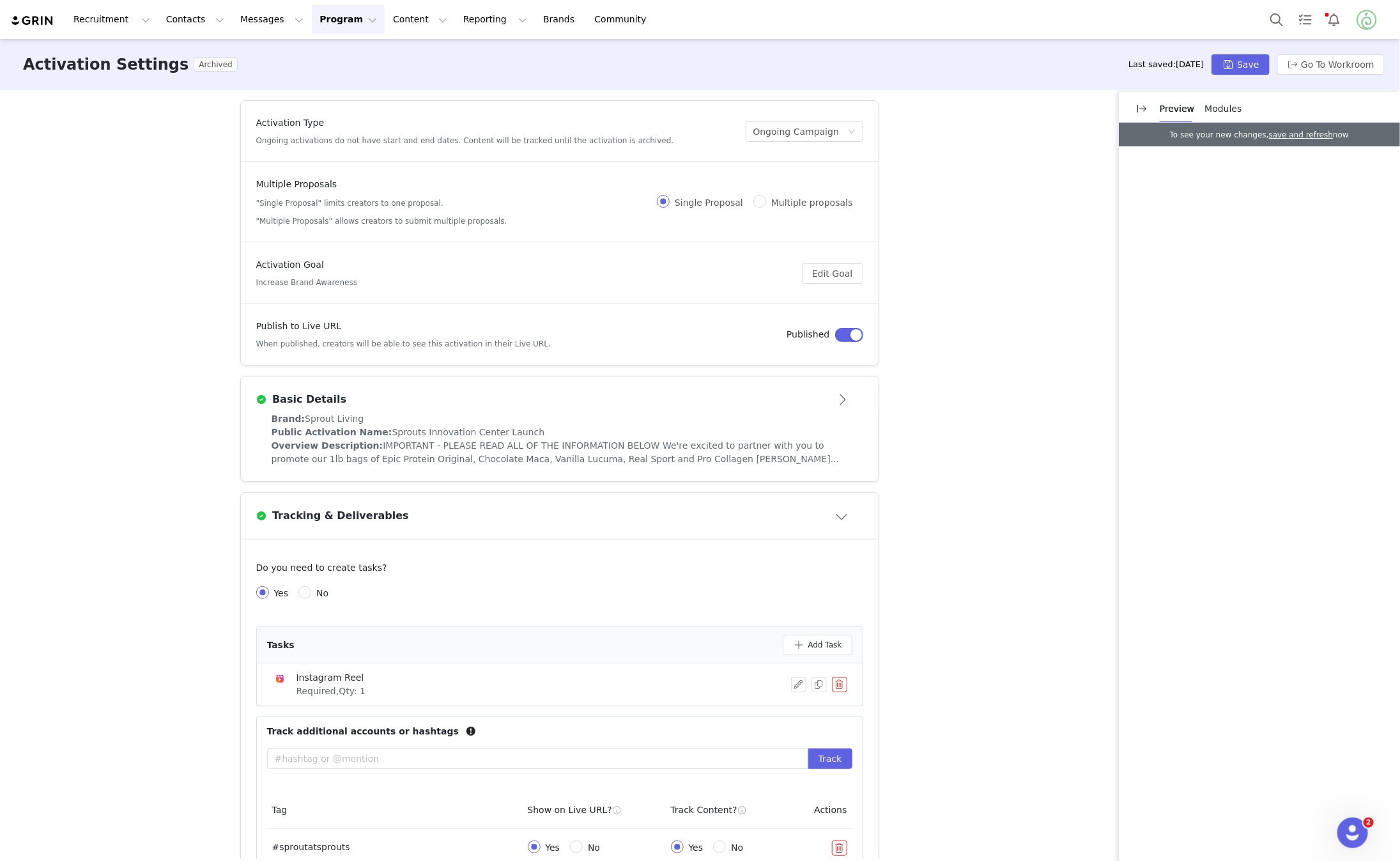
scroll to position [69, 0]
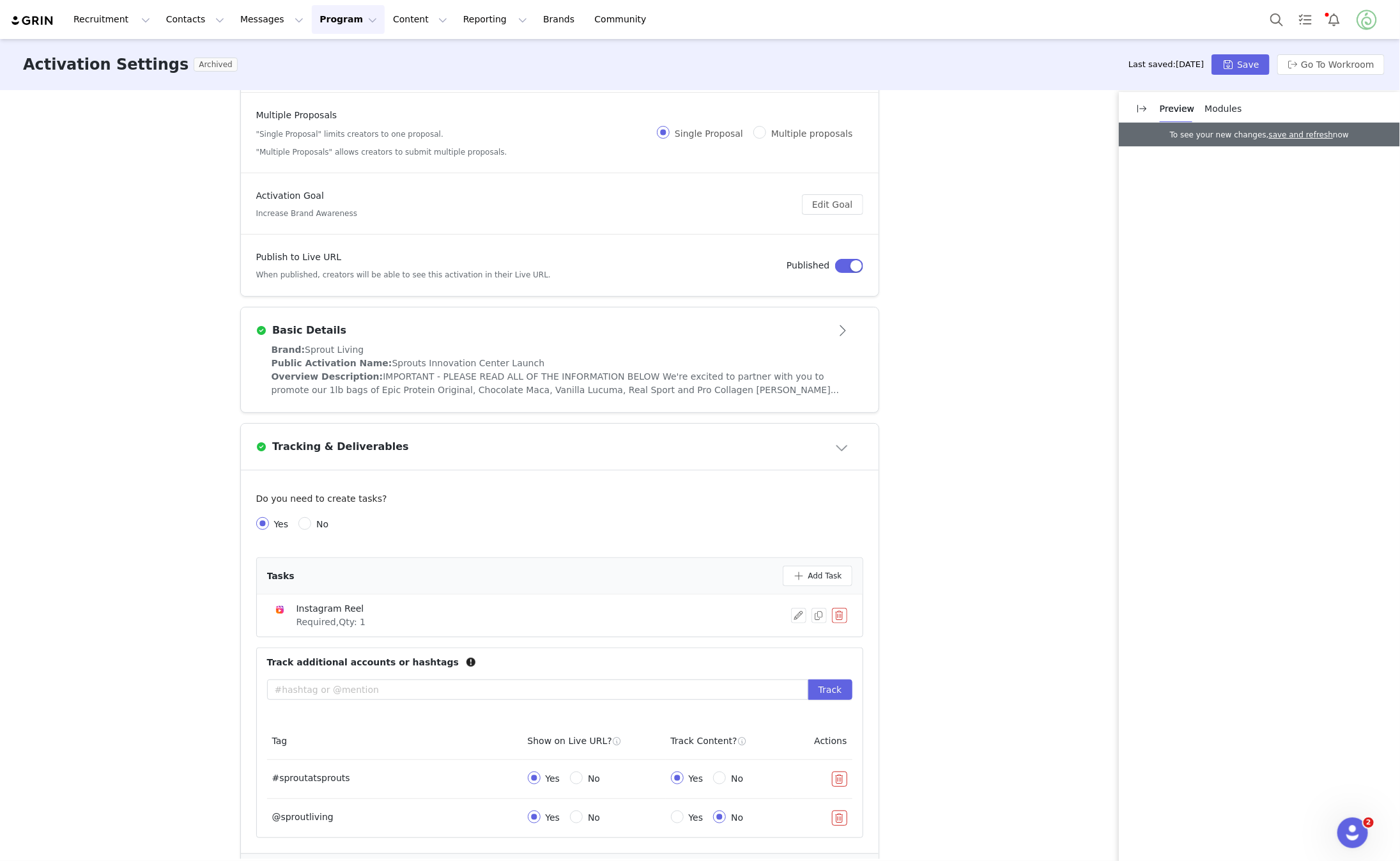
click at [850, 441] on button "Close module" at bounding box center [843, 447] width 40 height 20
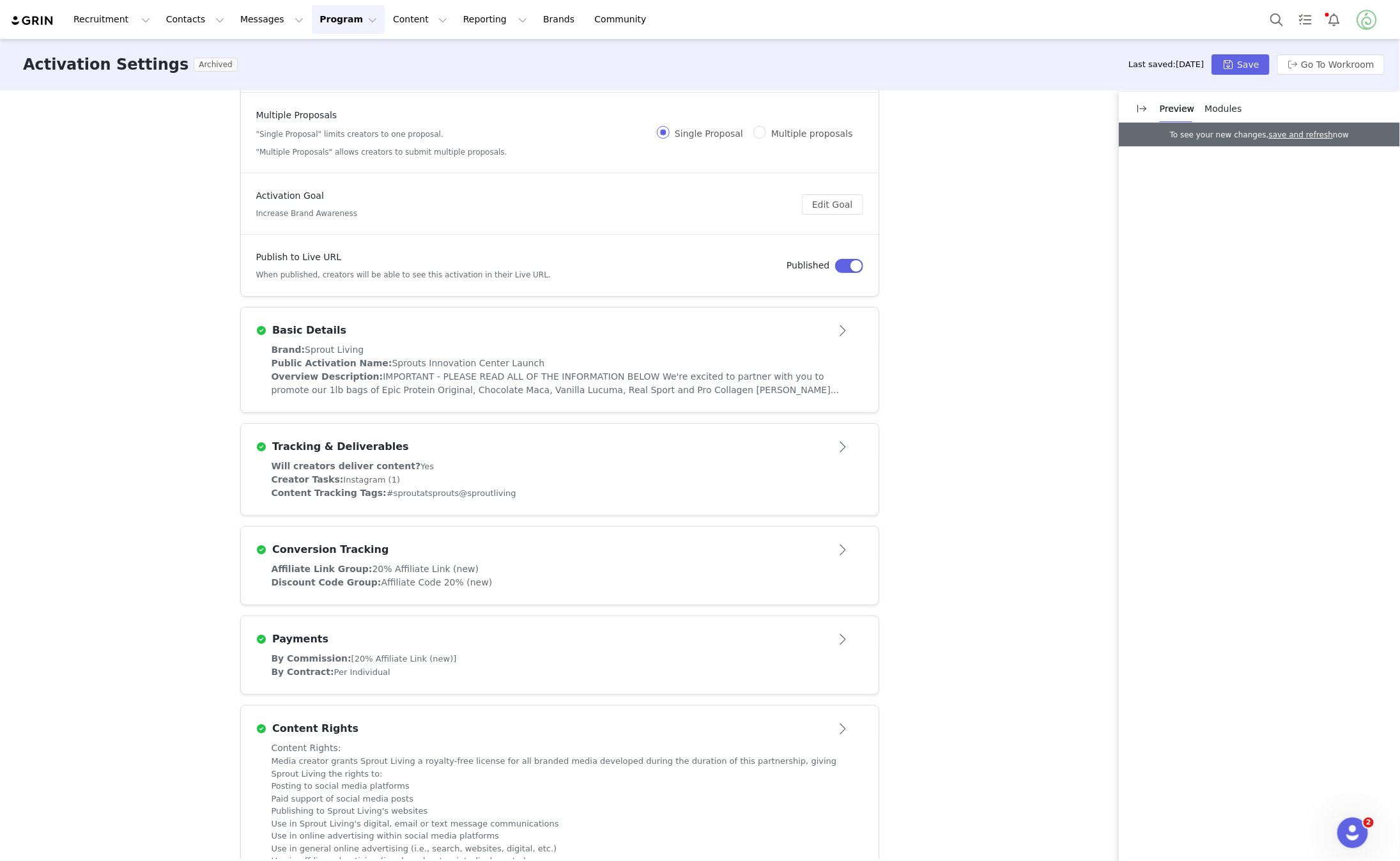
click at [836, 721] on button "Open module" at bounding box center [843, 729] width 40 height 20
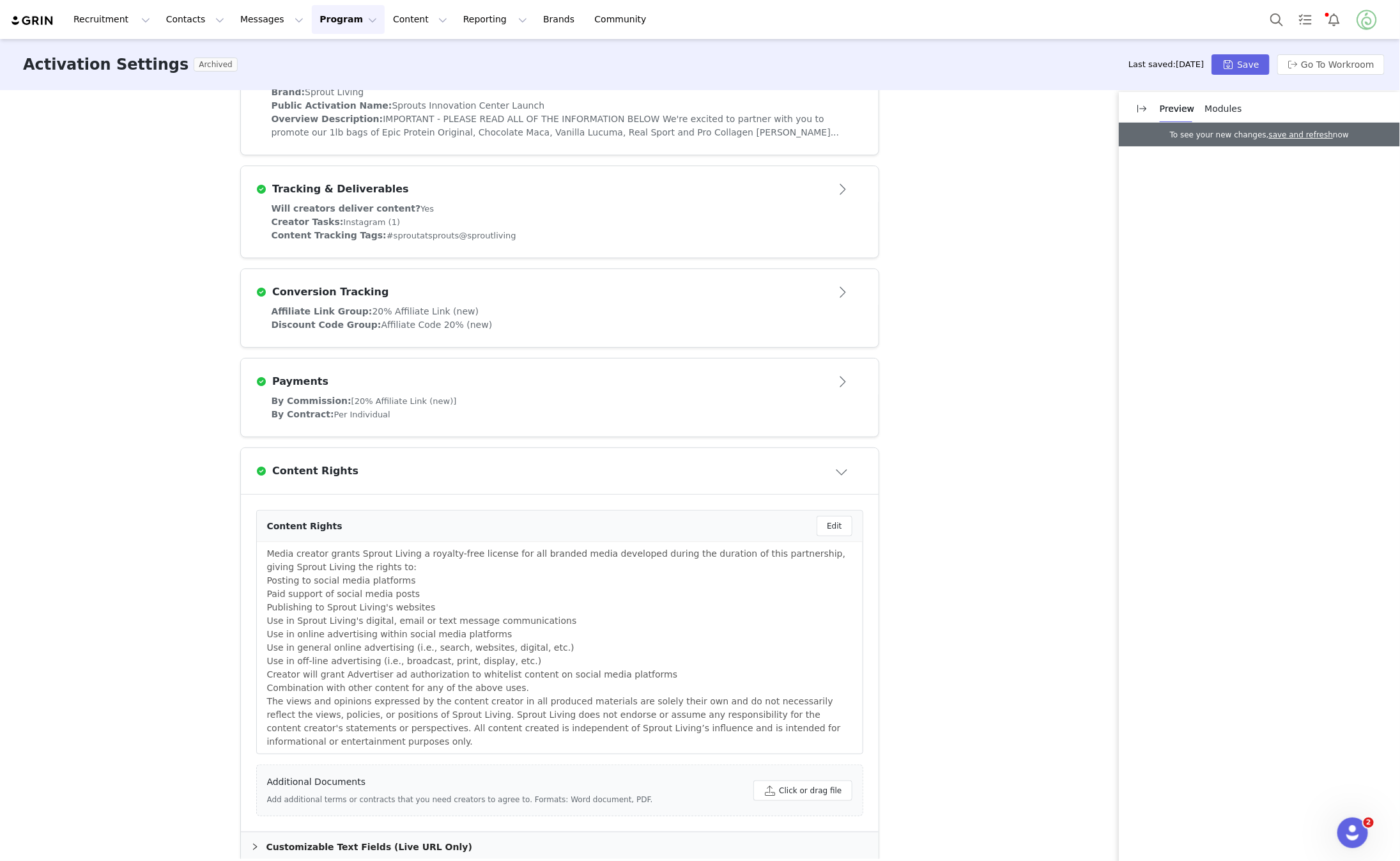
scroll to position [339, 0]
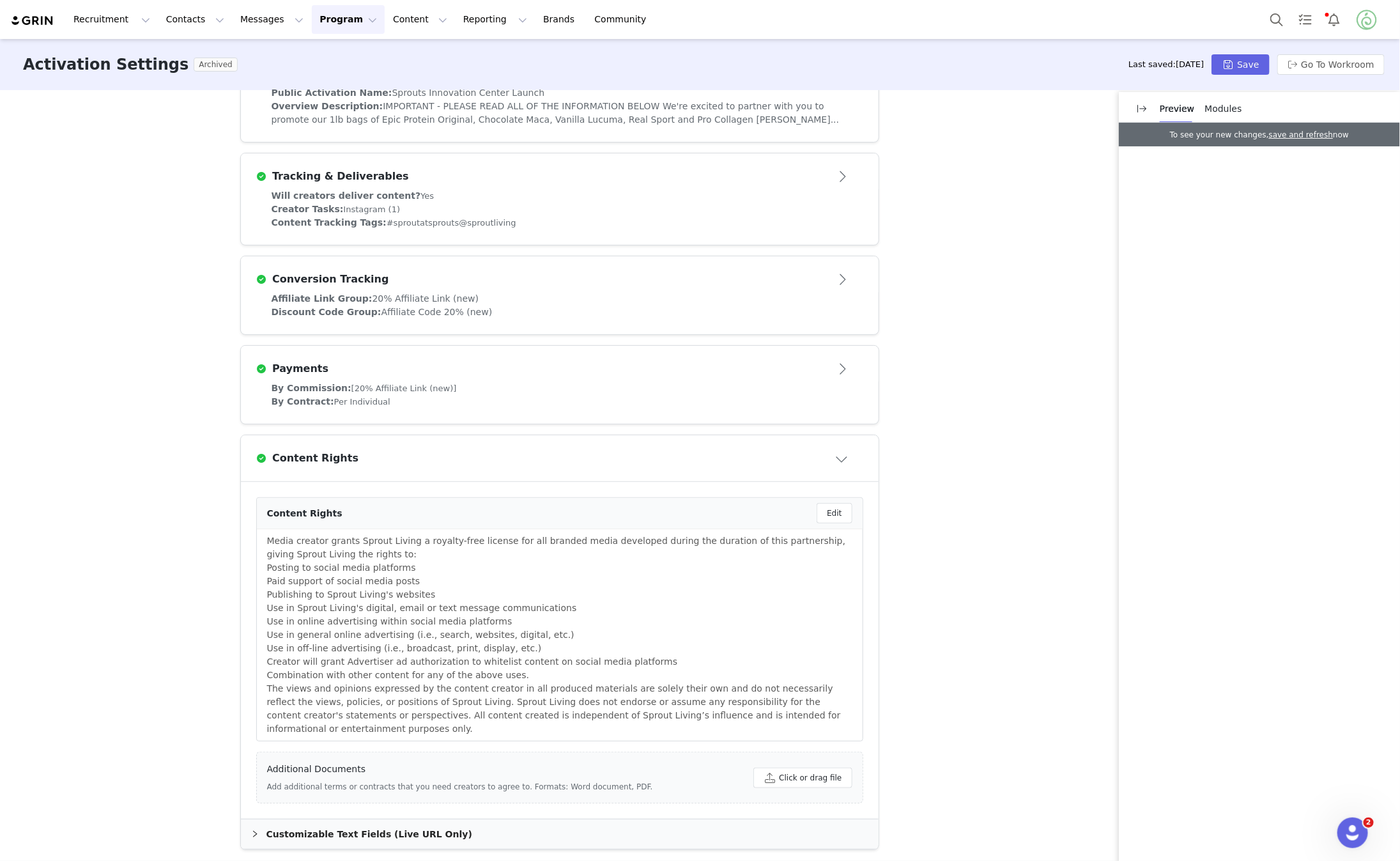
click at [843, 432] on div "Activation Type Ongoing activations do not have start and end dates. Content wi…" at bounding box center [560, 136] width 639 height 769
click at [828, 451] on button "Close module" at bounding box center [843, 458] width 40 height 20
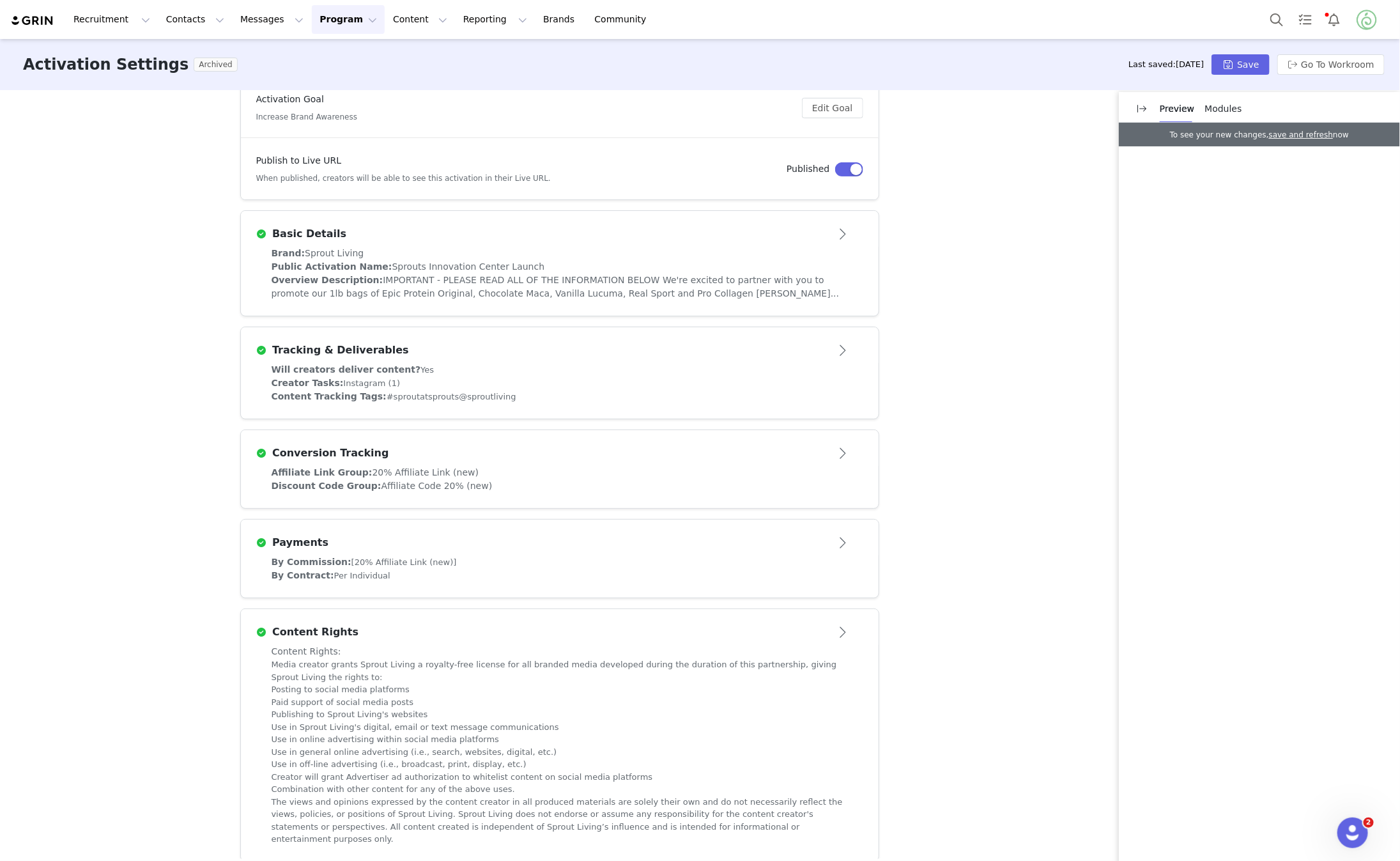
click at [831, 626] on button "Open module" at bounding box center [843, 632] width 40 height 20
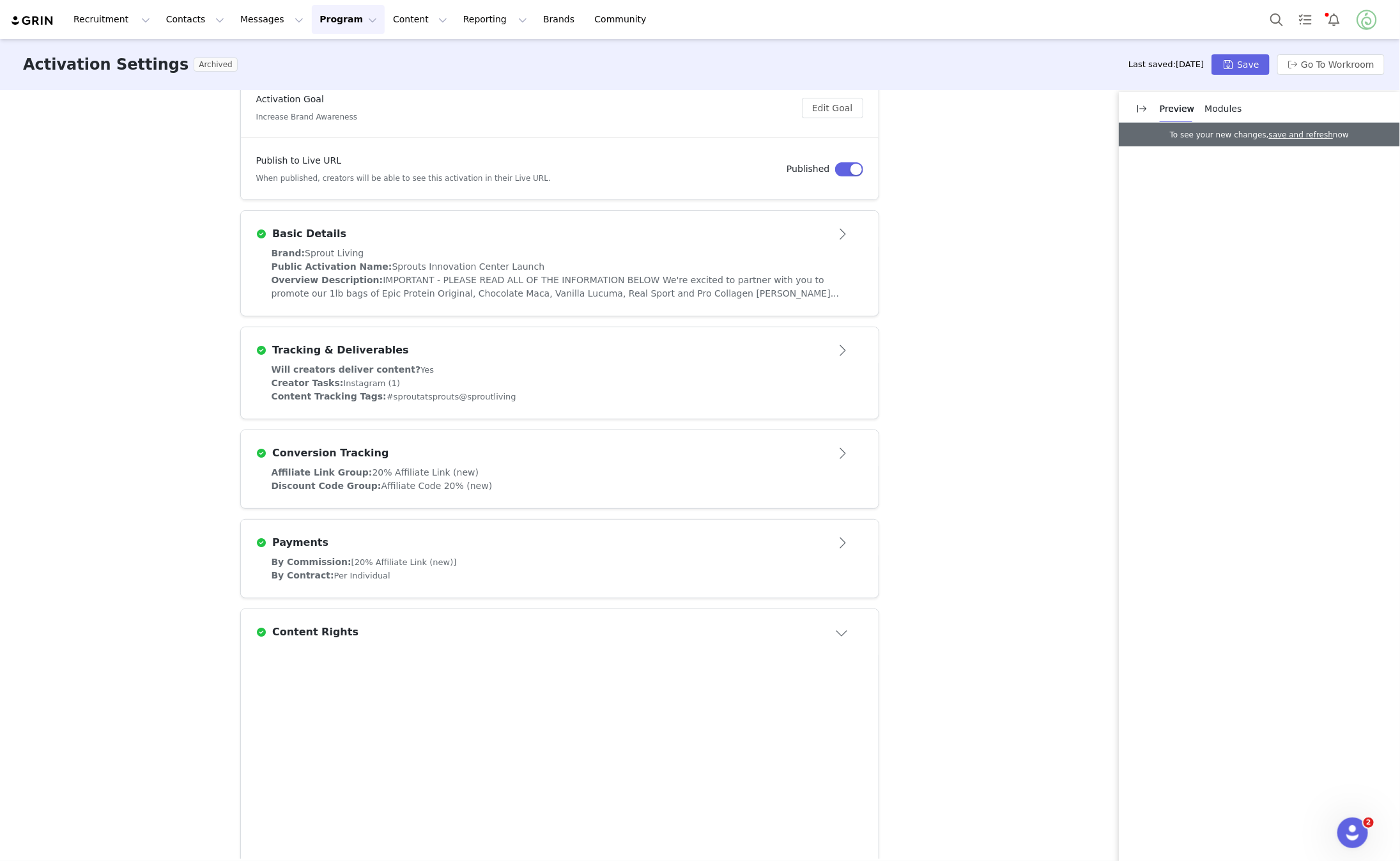
scroll to position [339, 0]
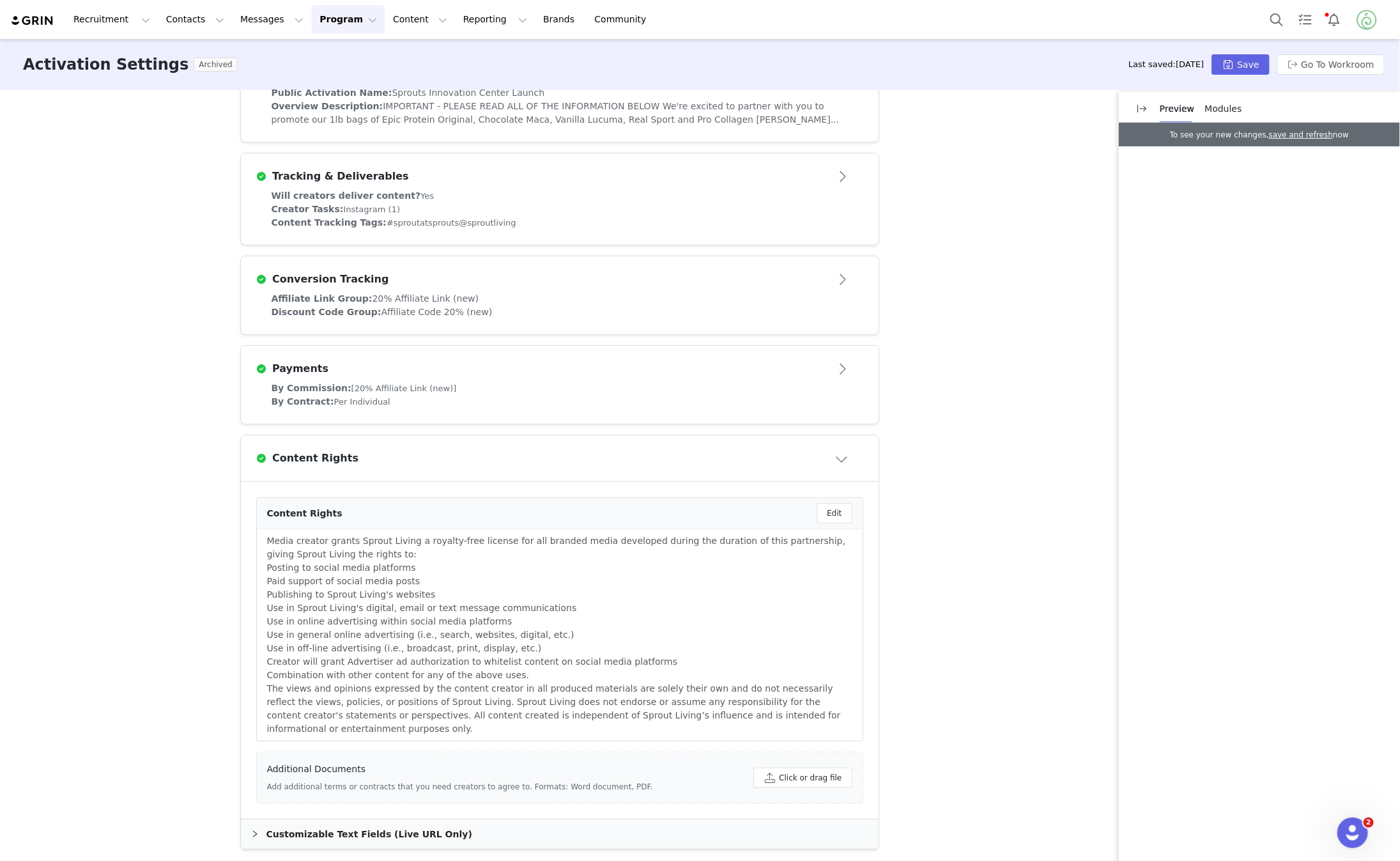
click at [817, 455] on div "Content Rights" at bounding box center [539, 458] width 565 height 16
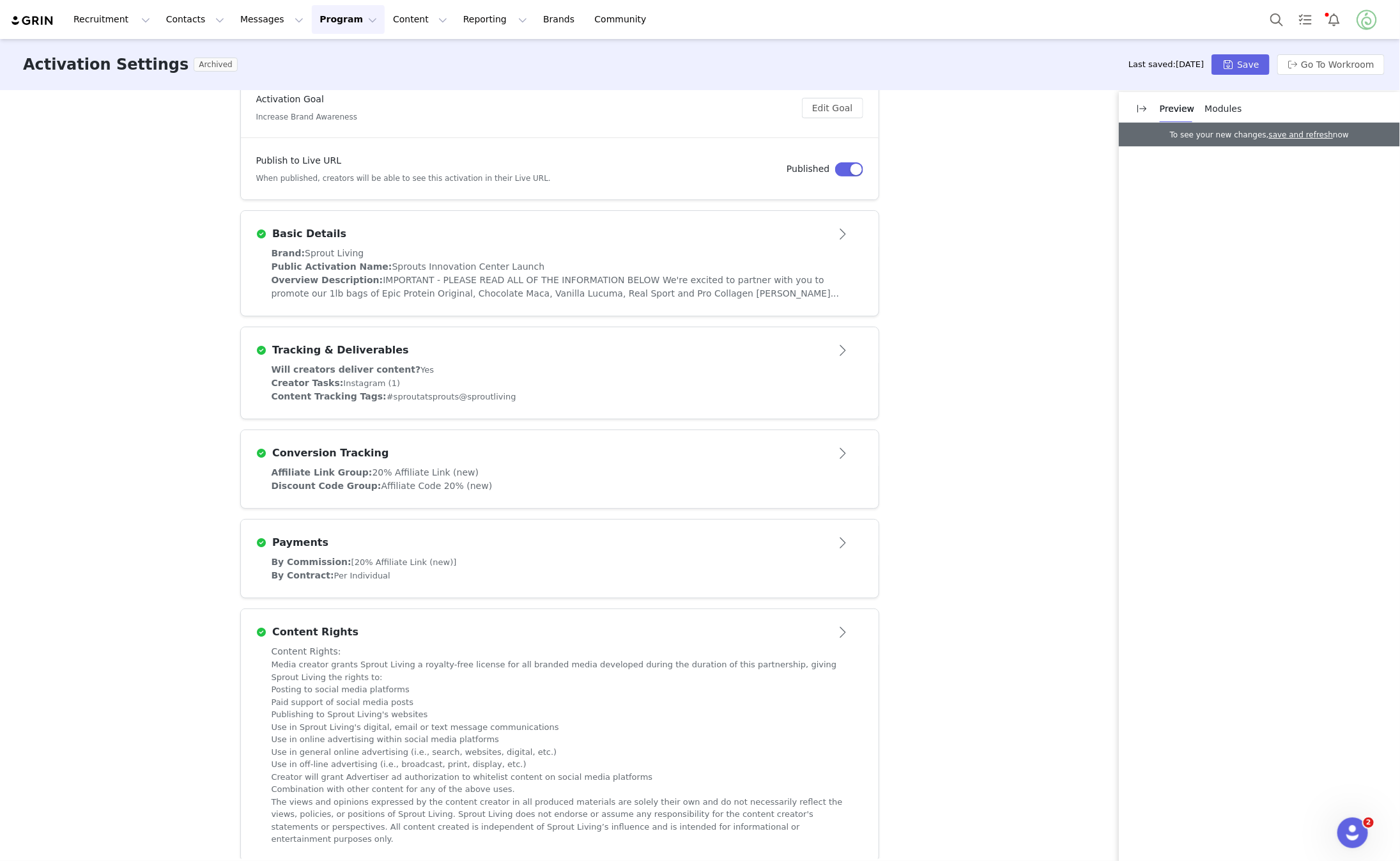
click at [799, 629] on div "Content Rights" at bounding box center [539, 632] width 565 height 16
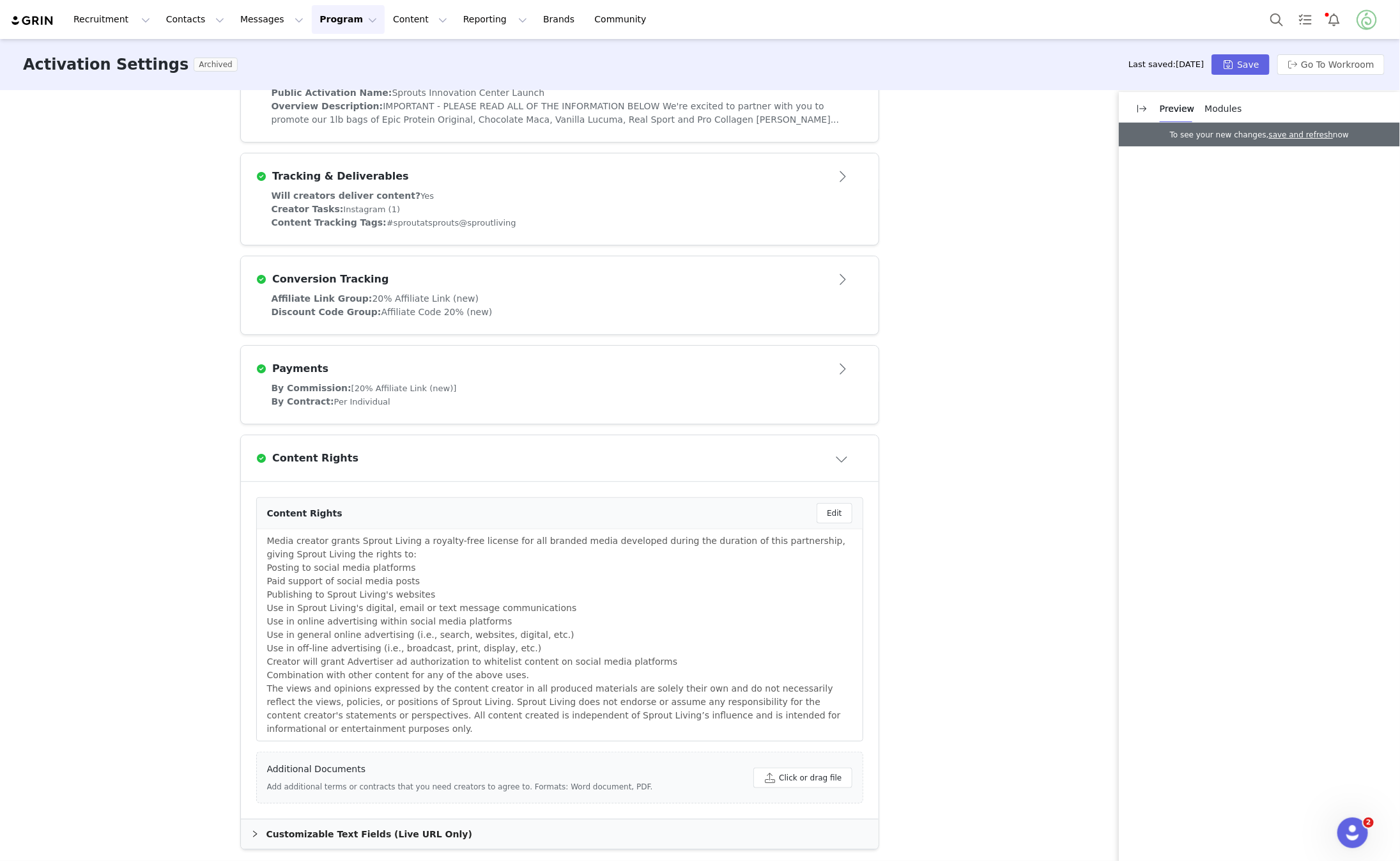
click at [805, 454] on div "Content Rights" at bounding box center [539, 458] width 565 height 16
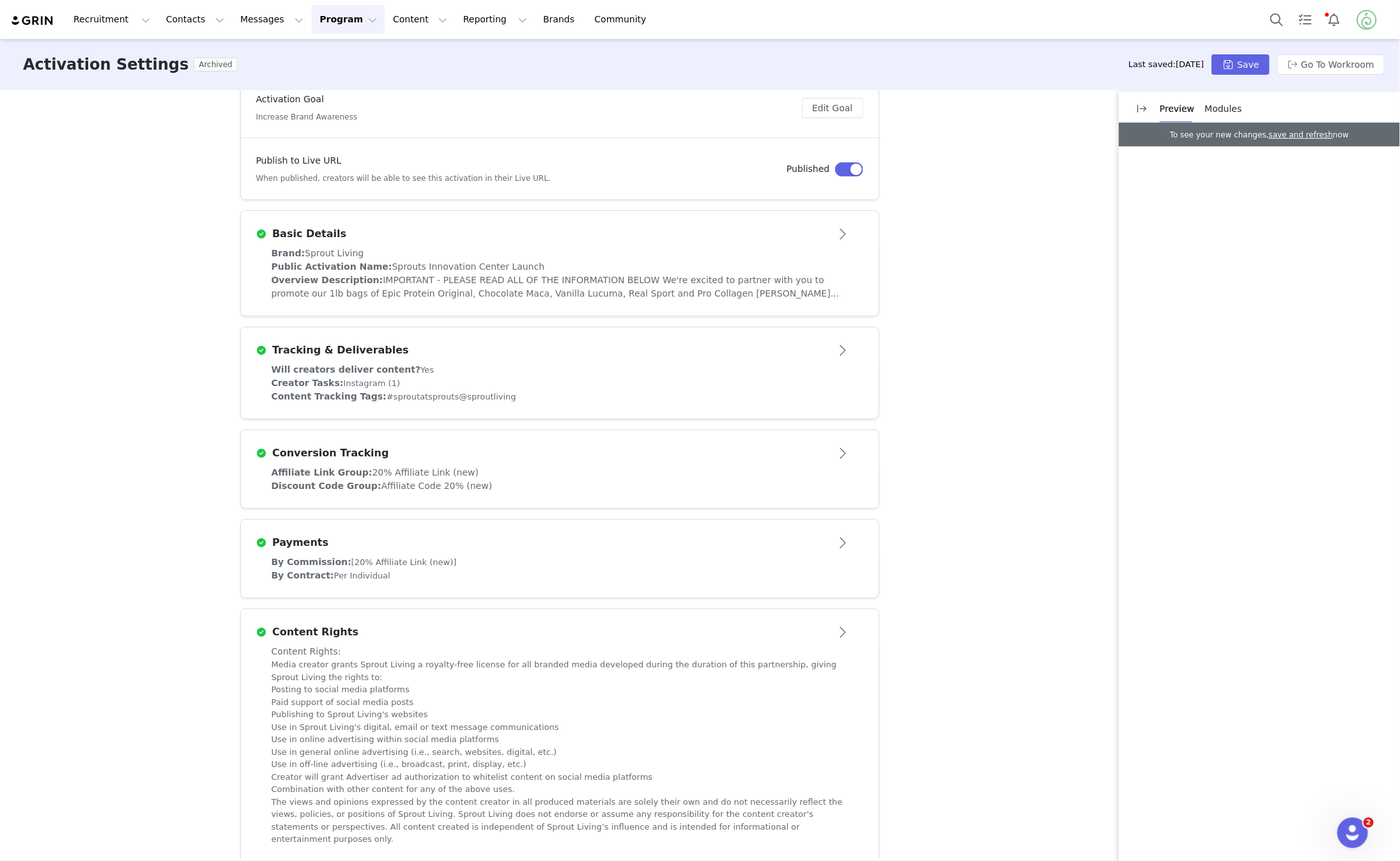
scroll to position [0, 0]
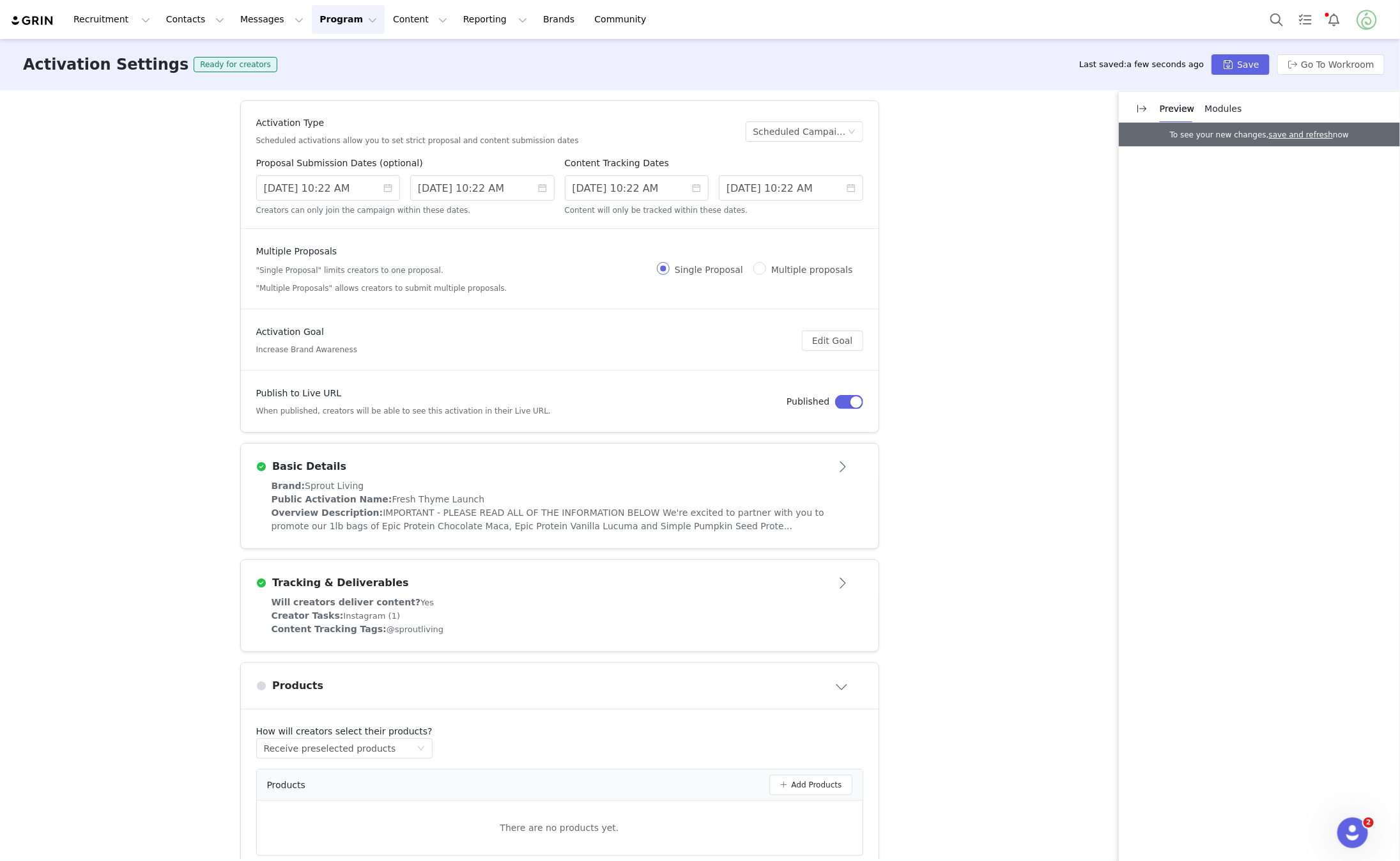
scroll to position [159, 0]
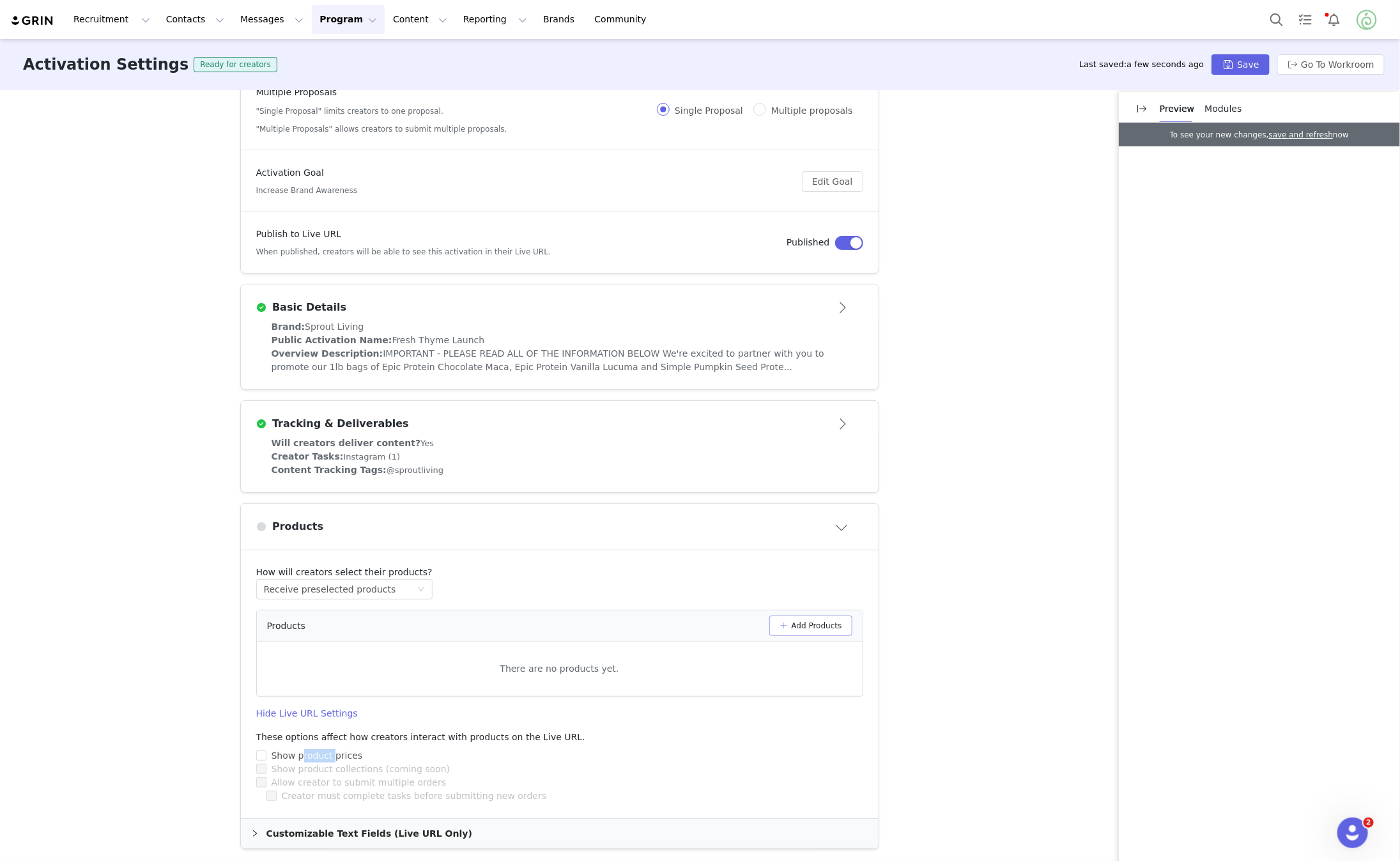
click at [812, 630] on button "Add Products" at bounding box center [811, 626] width 83 height 20
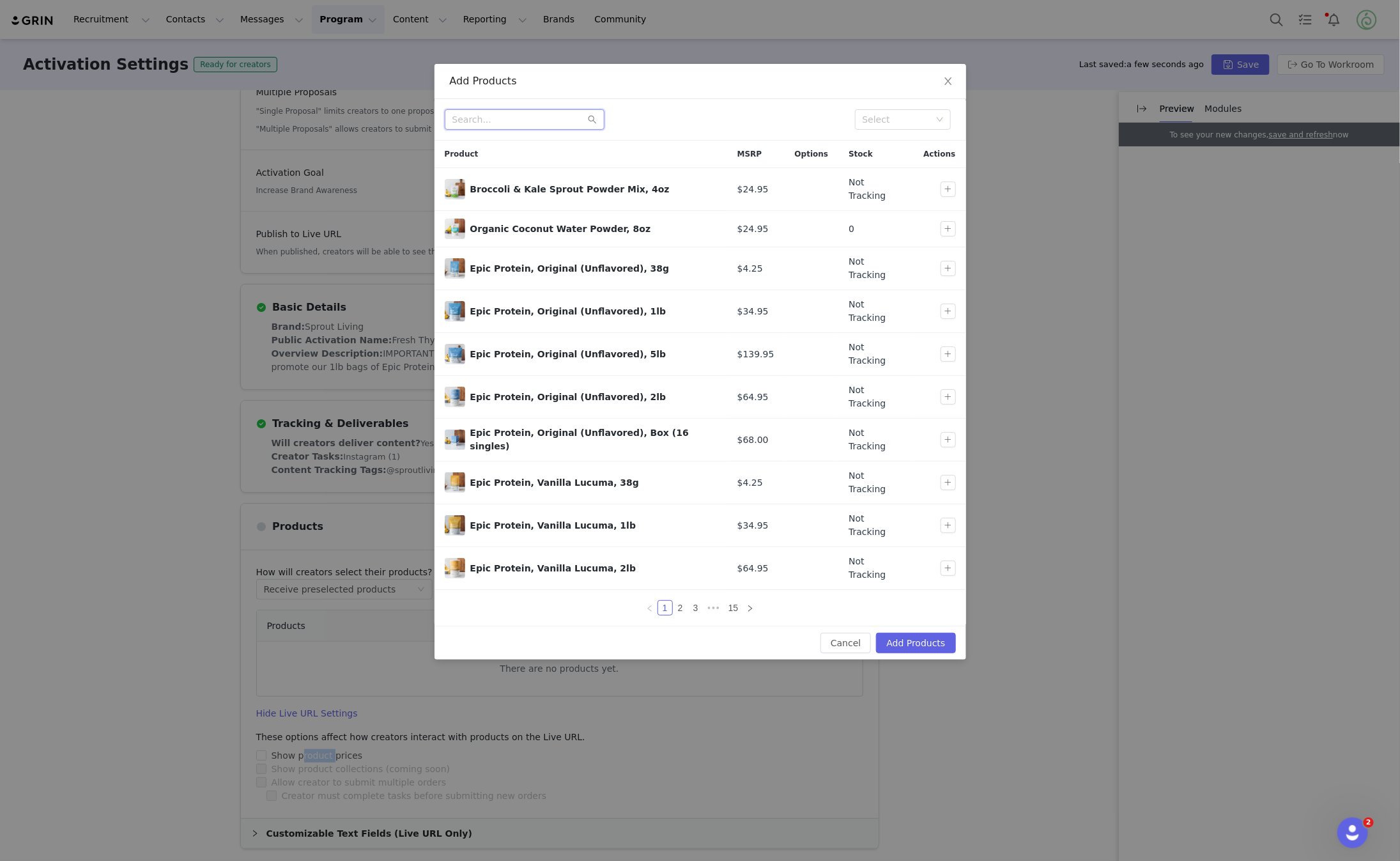
click at [572, 119] on input "text" at bounding box center [525, 120] width 160 height 20
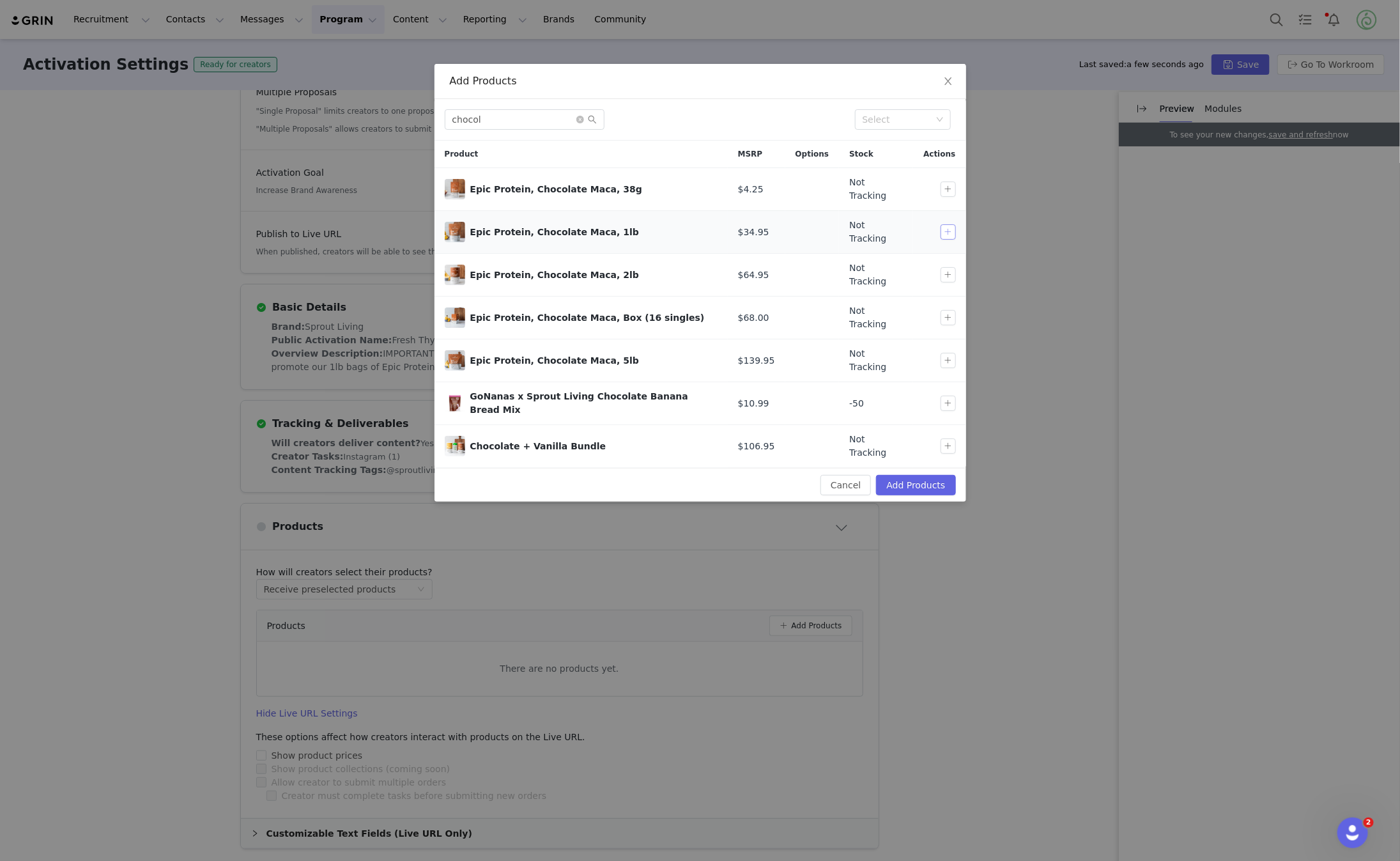
click at [948, 227] on button "button" at bounding box center [949, 233] width 16 height 16
click at [543, 127] on input "chocol" at bounding box center [525, 120] width 160 height 20
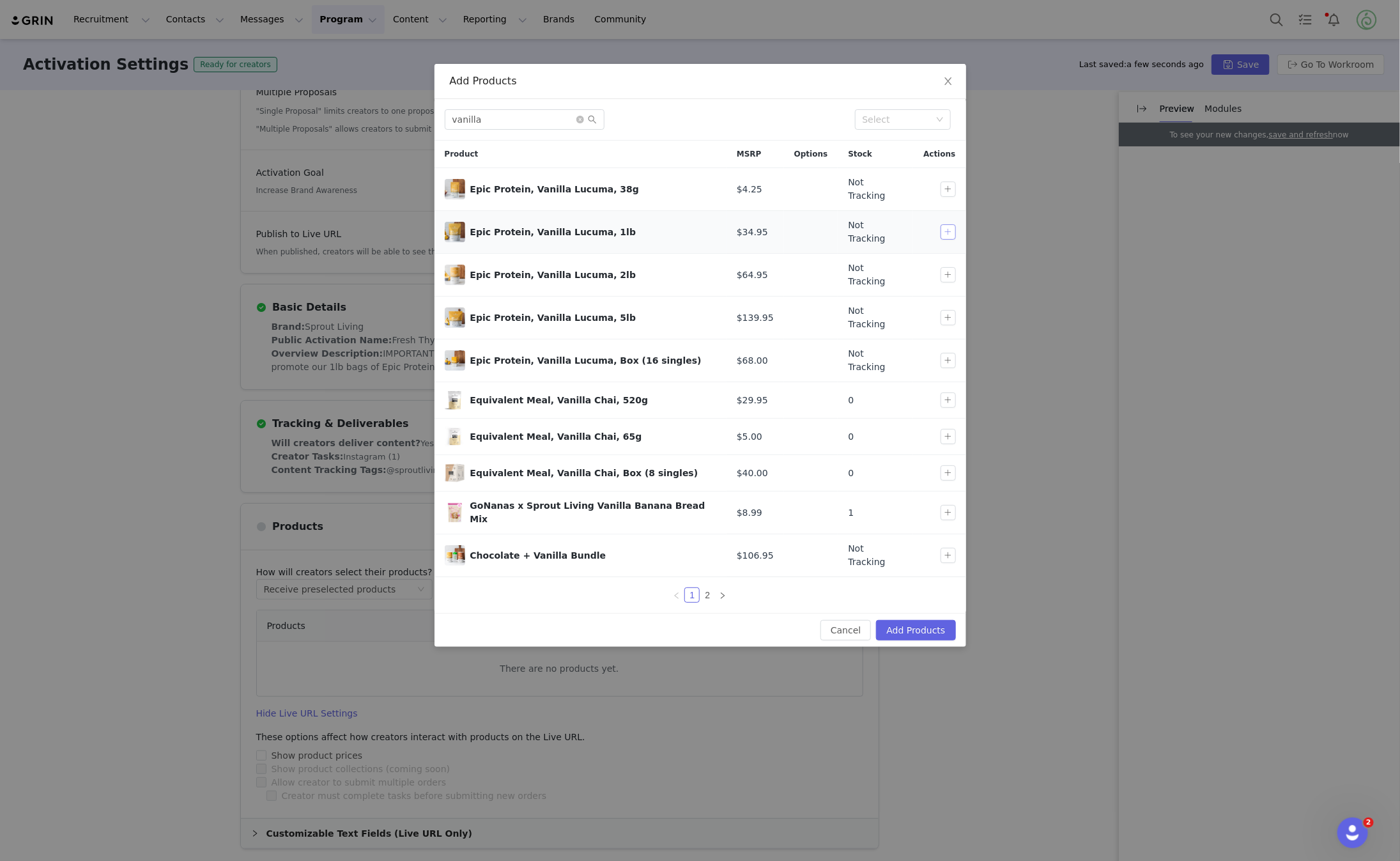
click at [941, 225] on button "button" at bounding box center [949, 233] width 16 height 16
click at [547, 119] on input "vanilla" at bounding box center [525, 120] width 160 height 20
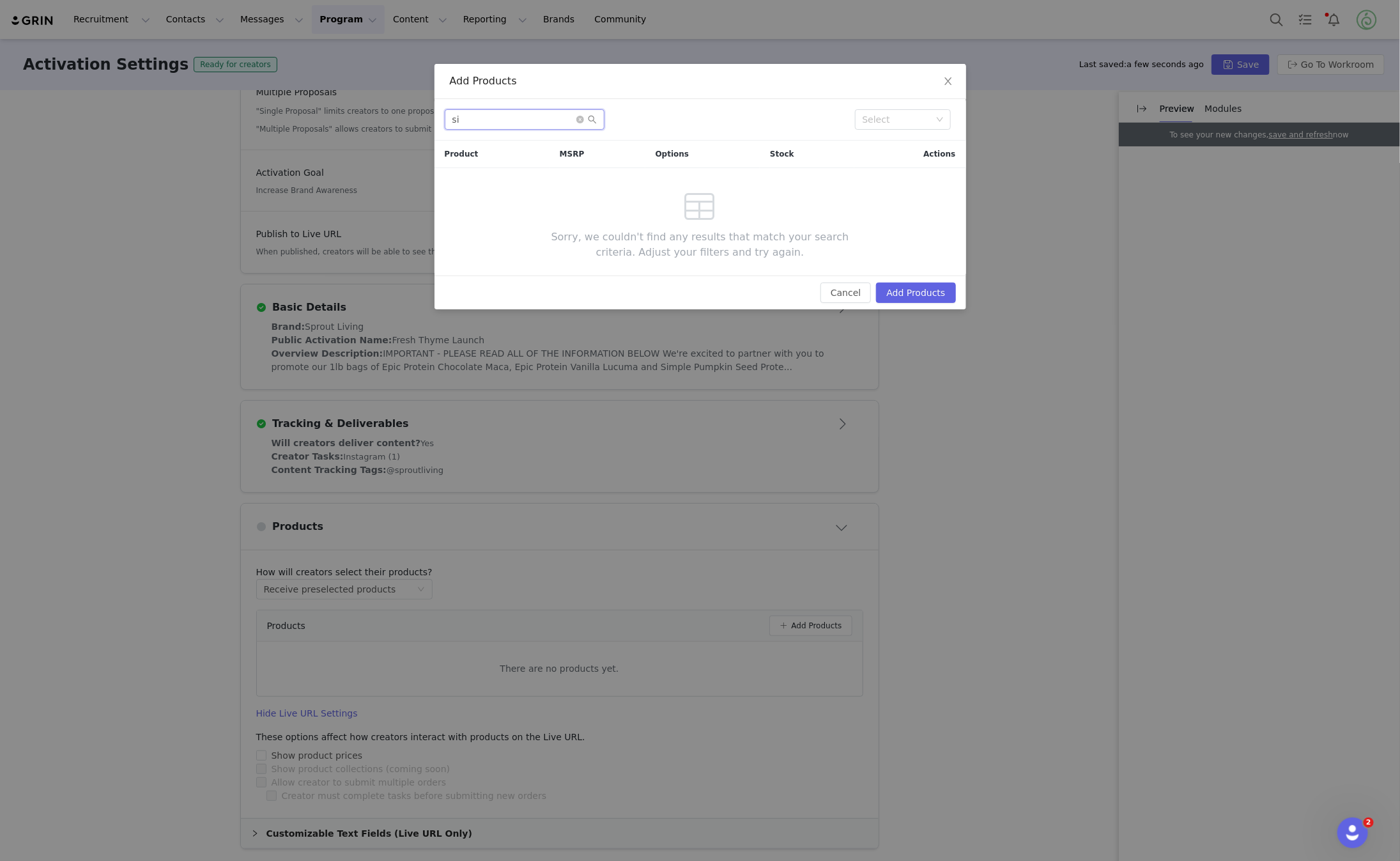
type input "s"
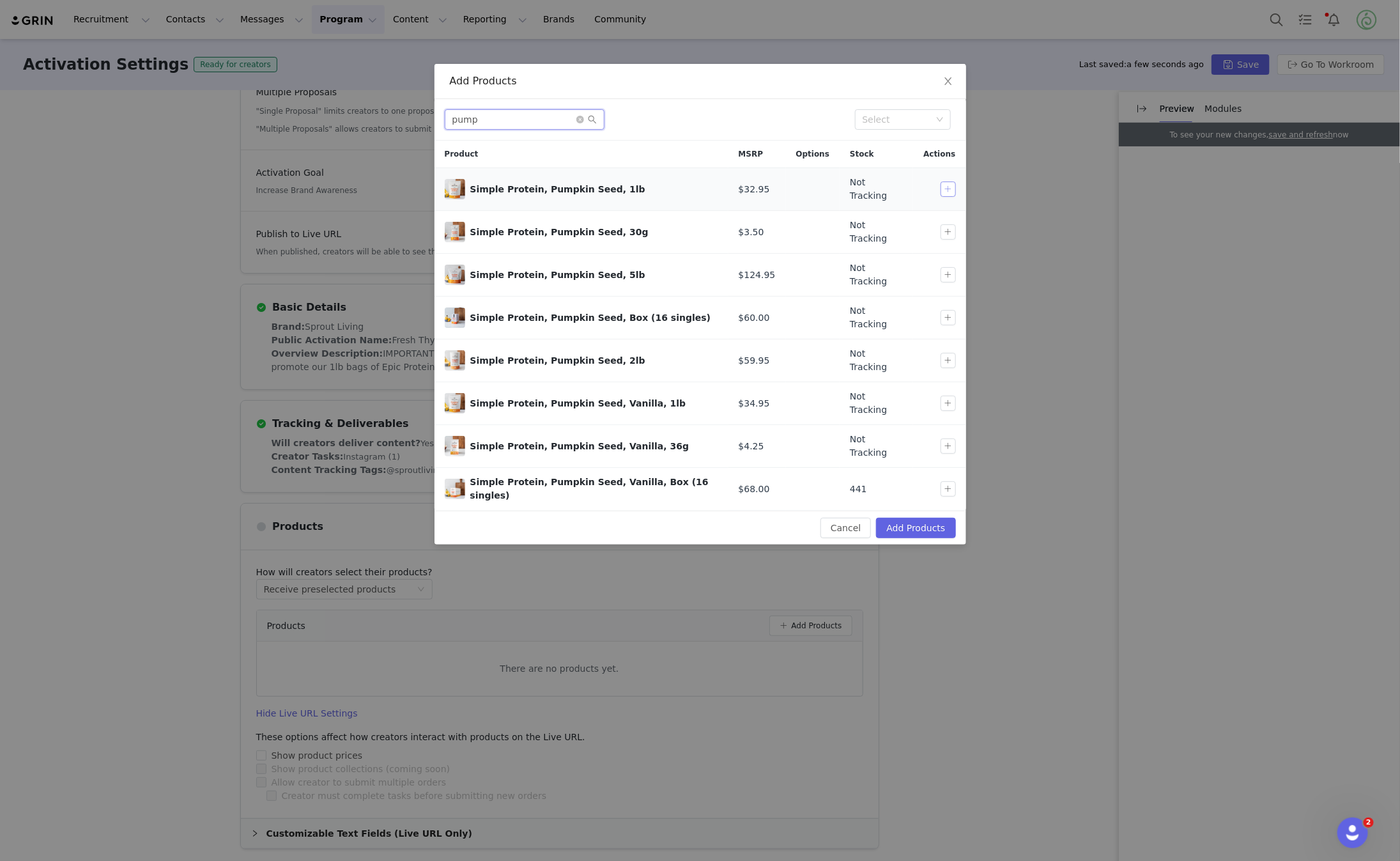
type input "pump"
click at [947, 185] on button "button" at bounding box center [949, 190] width 16 height 16
click at [928, 518] on button "Add Products" at bounding box center [915, 528] width 79 height 20
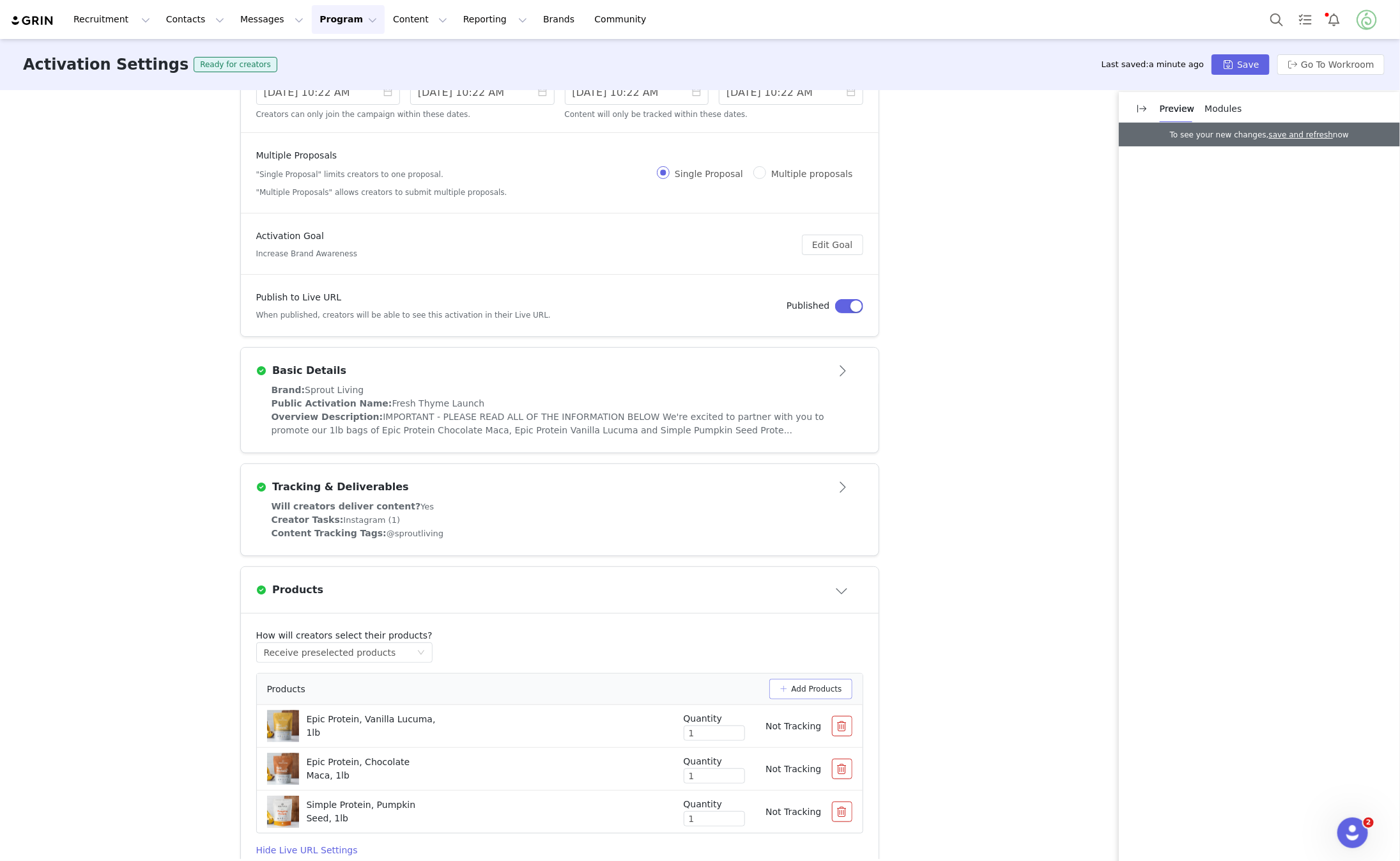
scroll to position [0, 0]
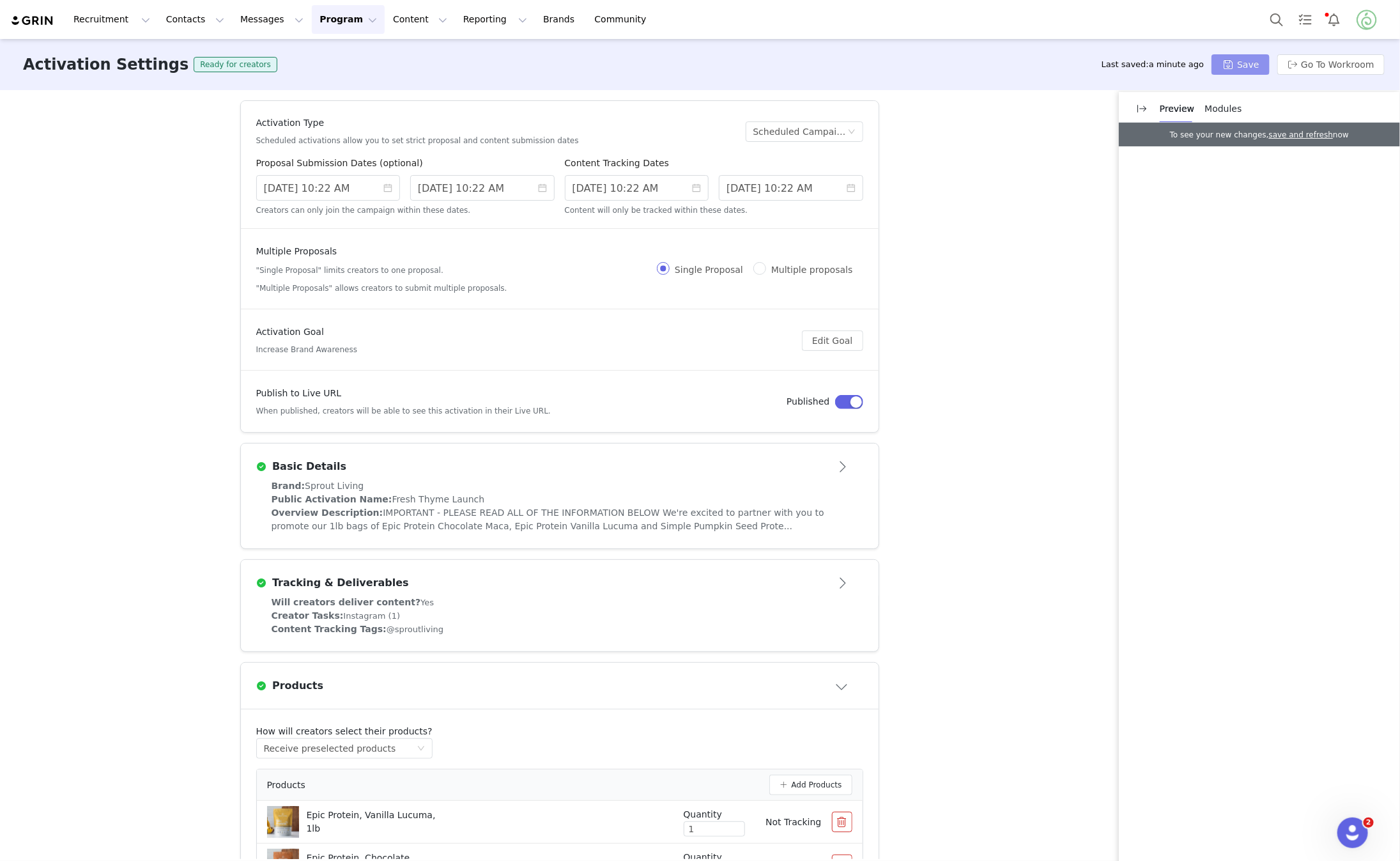
click at [1265, 59] on button "Save" at bounding box center [1240, 64] width 57 height 20
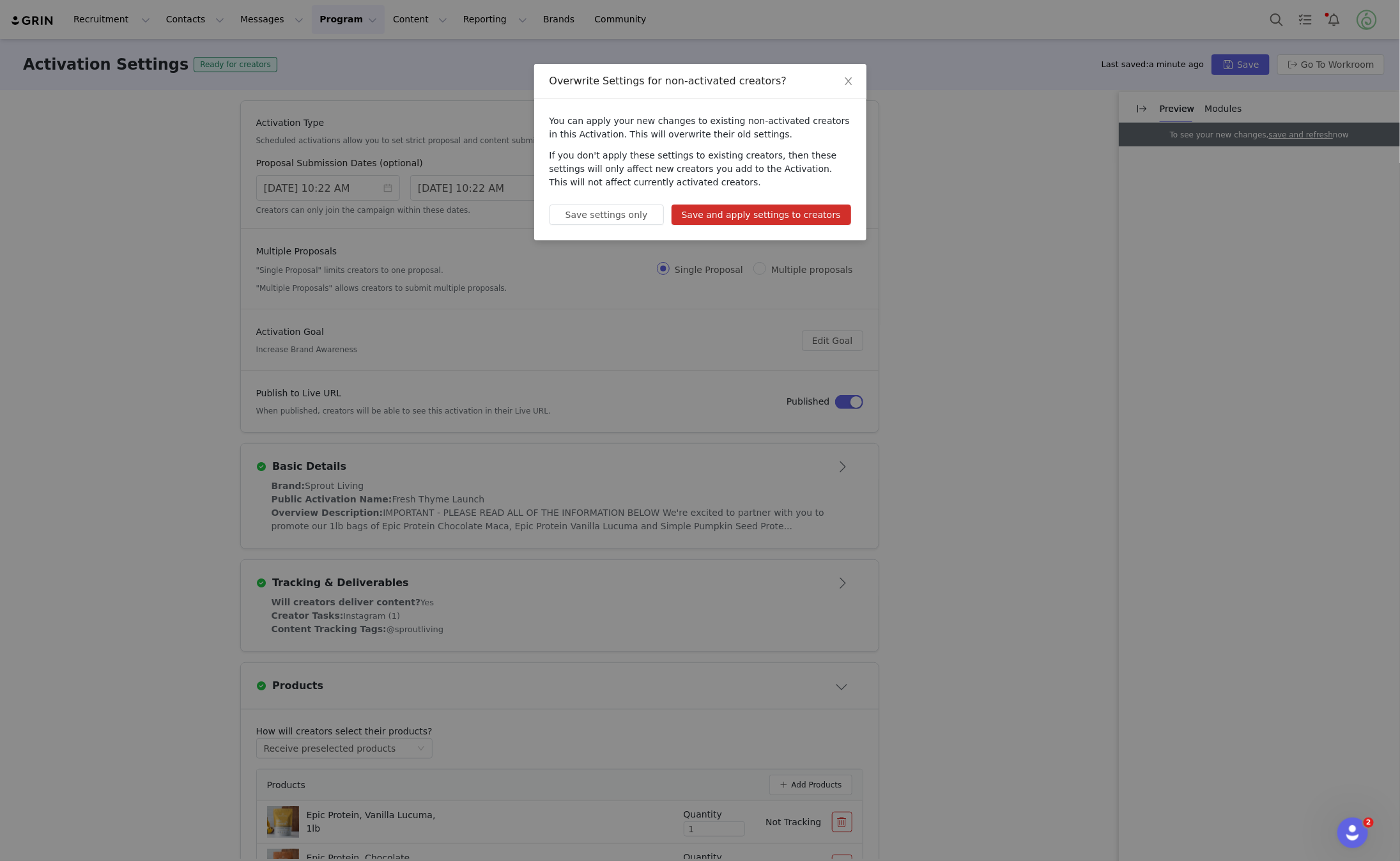
click at [749, 208] on button "Save and apply settings to creators" at bounding box center [761, 215] width 179 height 20
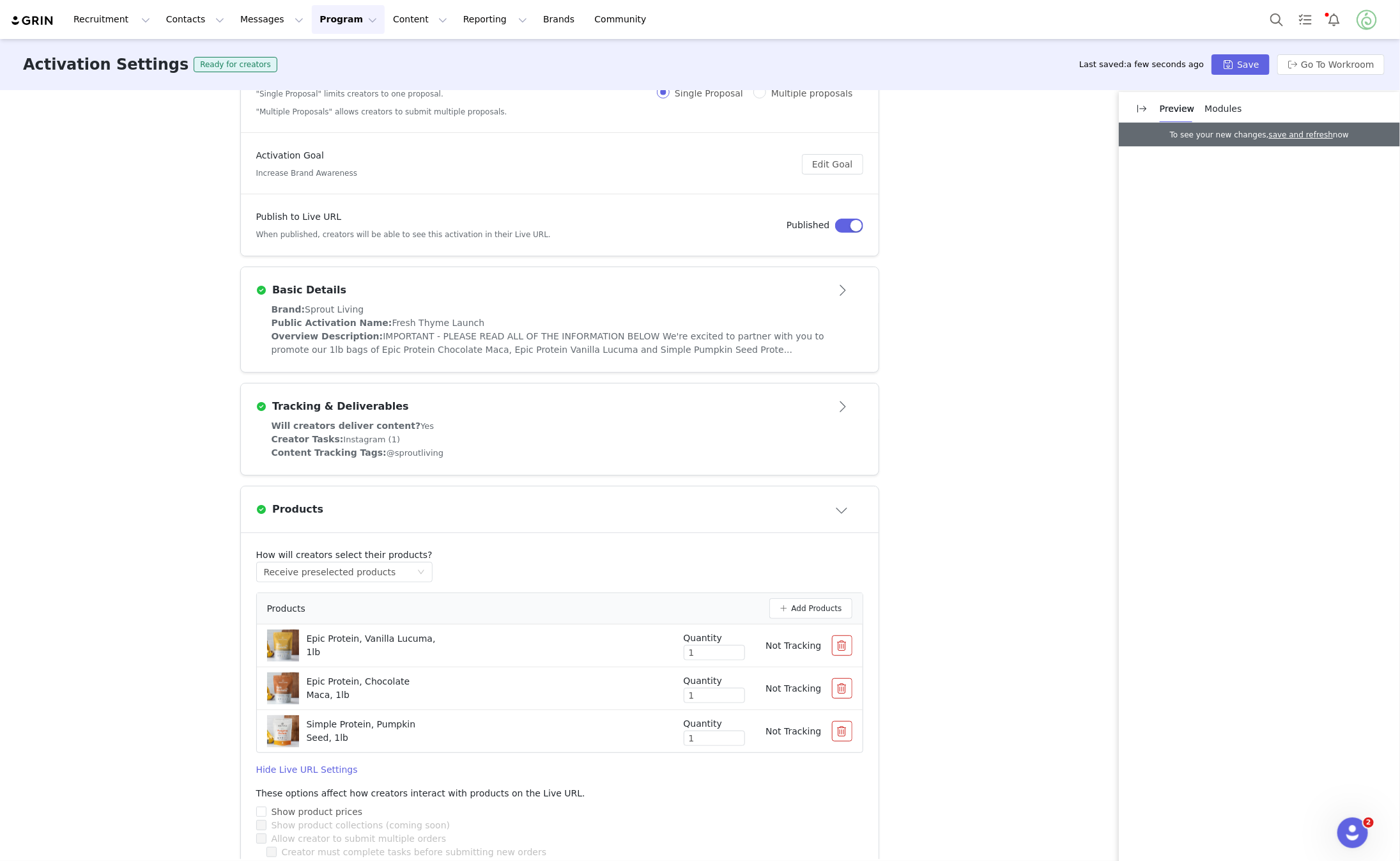
scroll to position [233, 0]
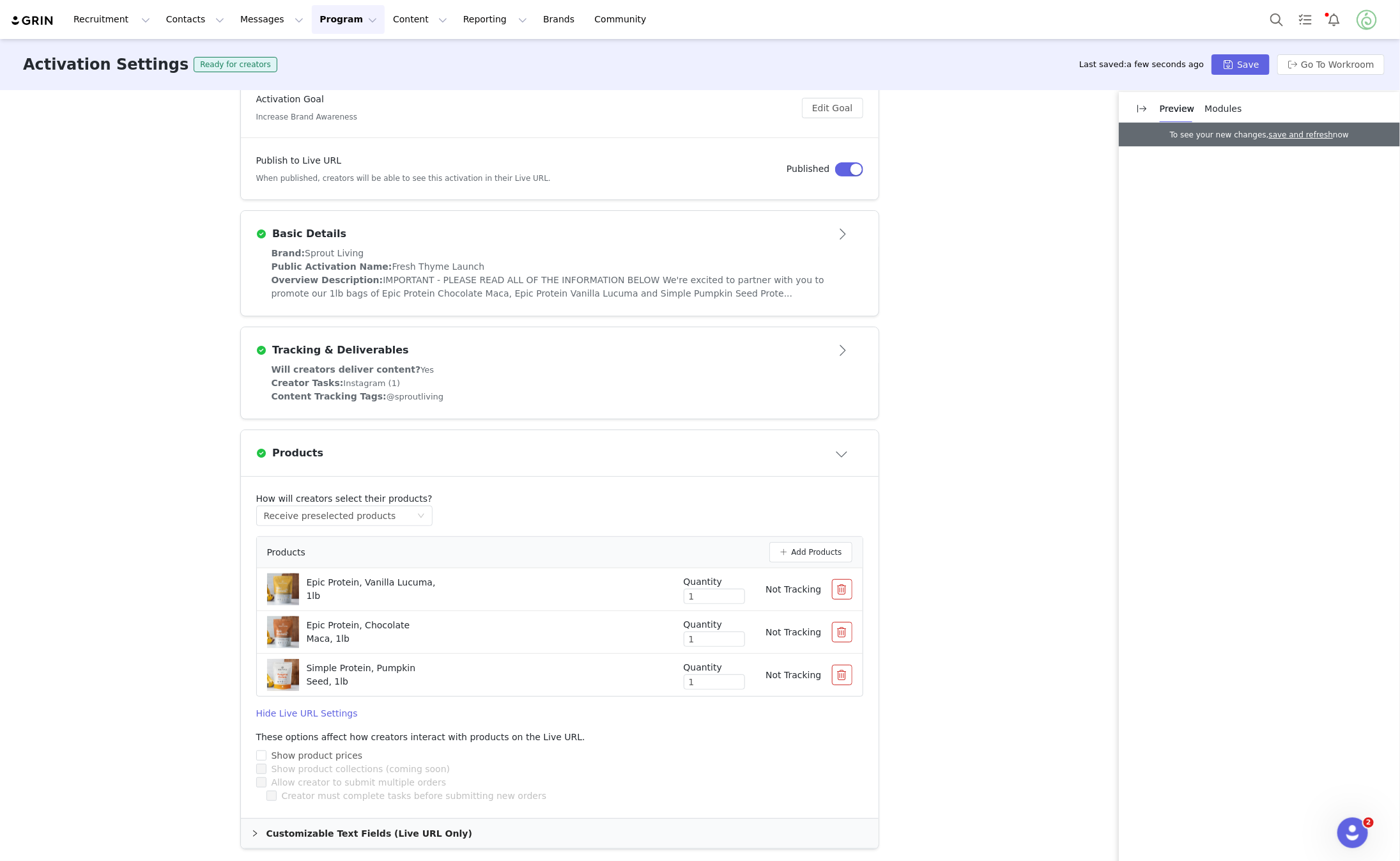
click at [839, 454] on button "Close module" at bounding box center [843, 454] width 40 height 20
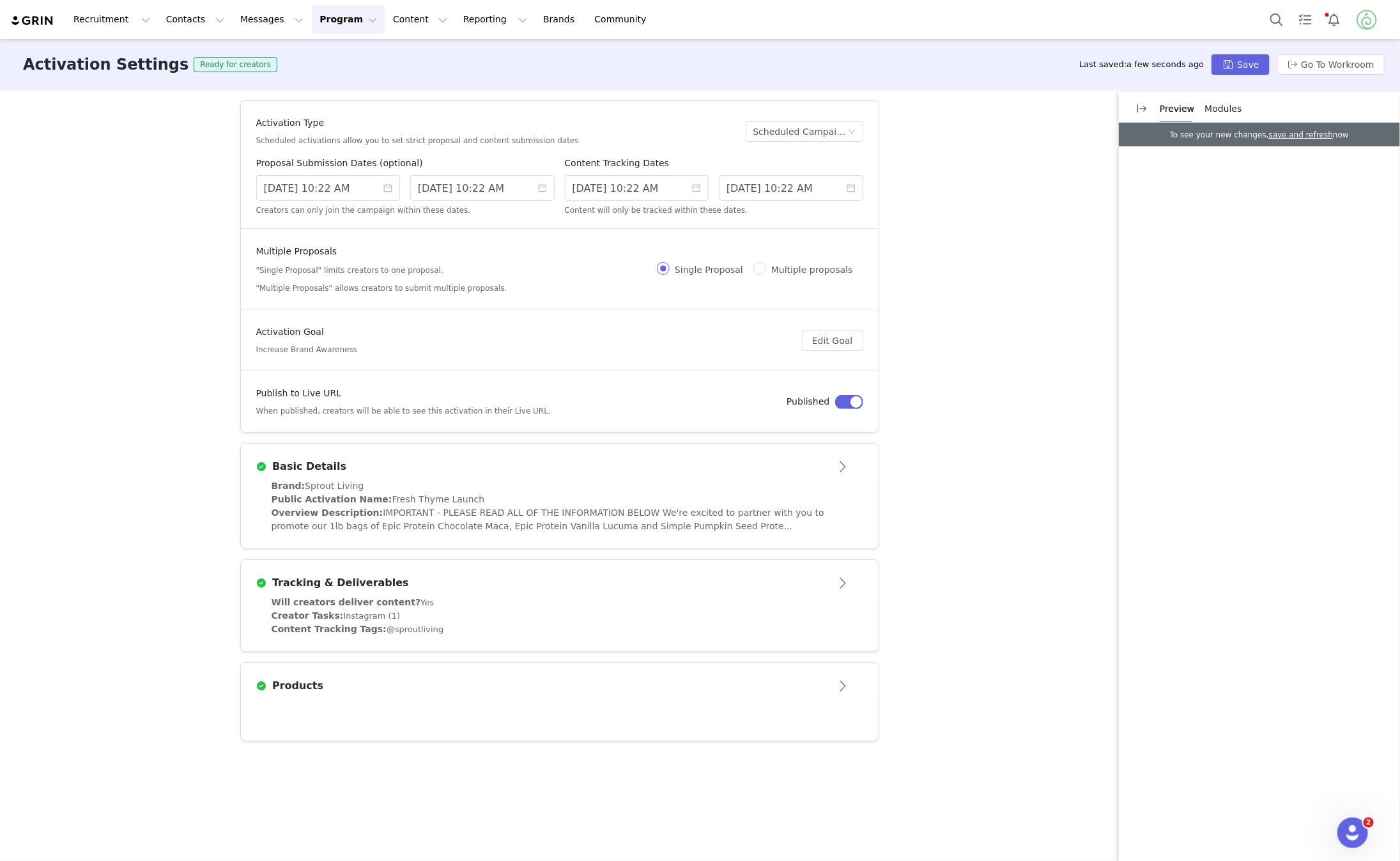
scroll to position [0, 0]
click at [1355, 829] on icon "Open Intercom Messenger" at bounding box center [1351, 831] width 21 height 21
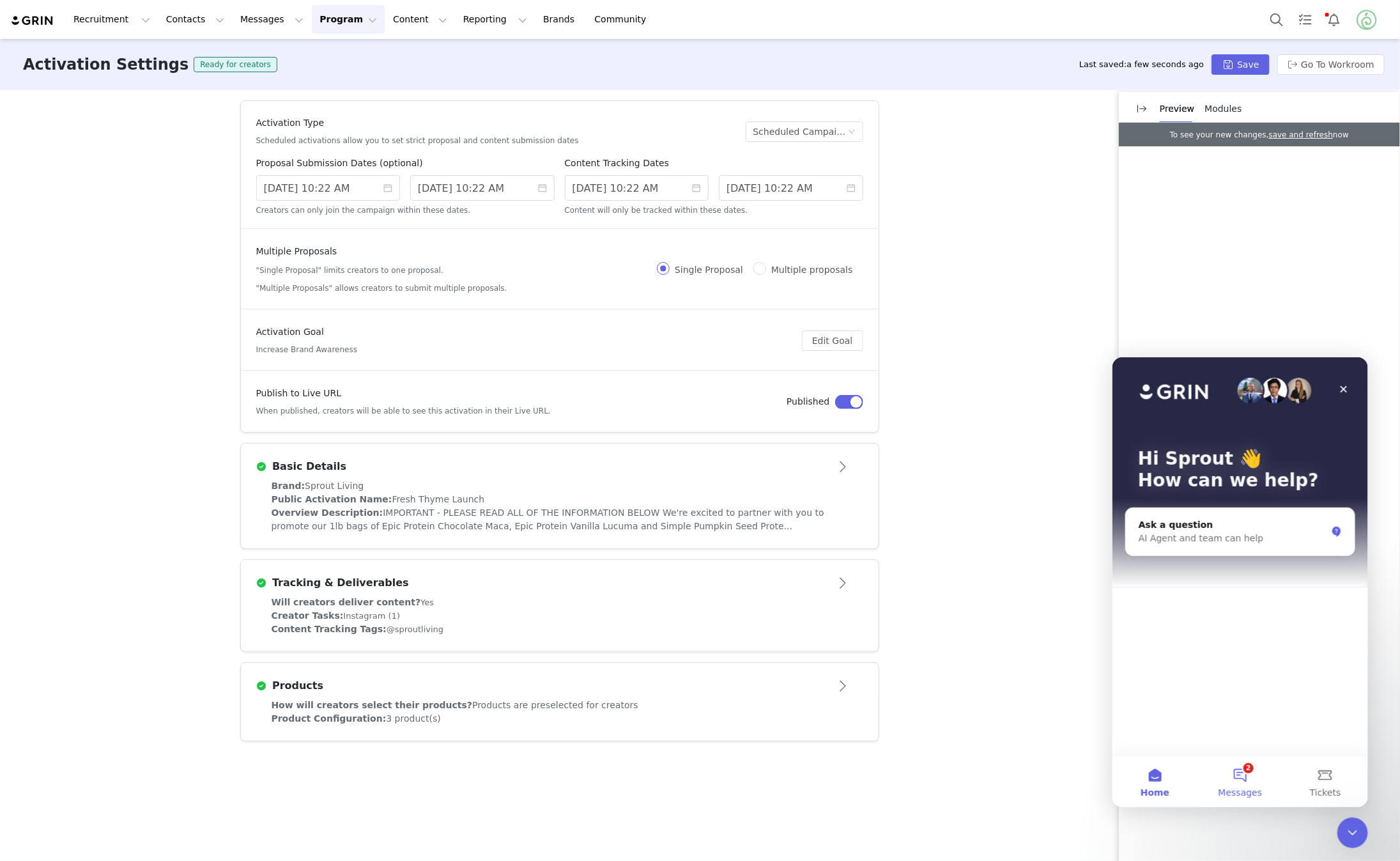
click at [1249, 771] on button "2 Messages" at bounding box center [1239, 781] width 85 height 51
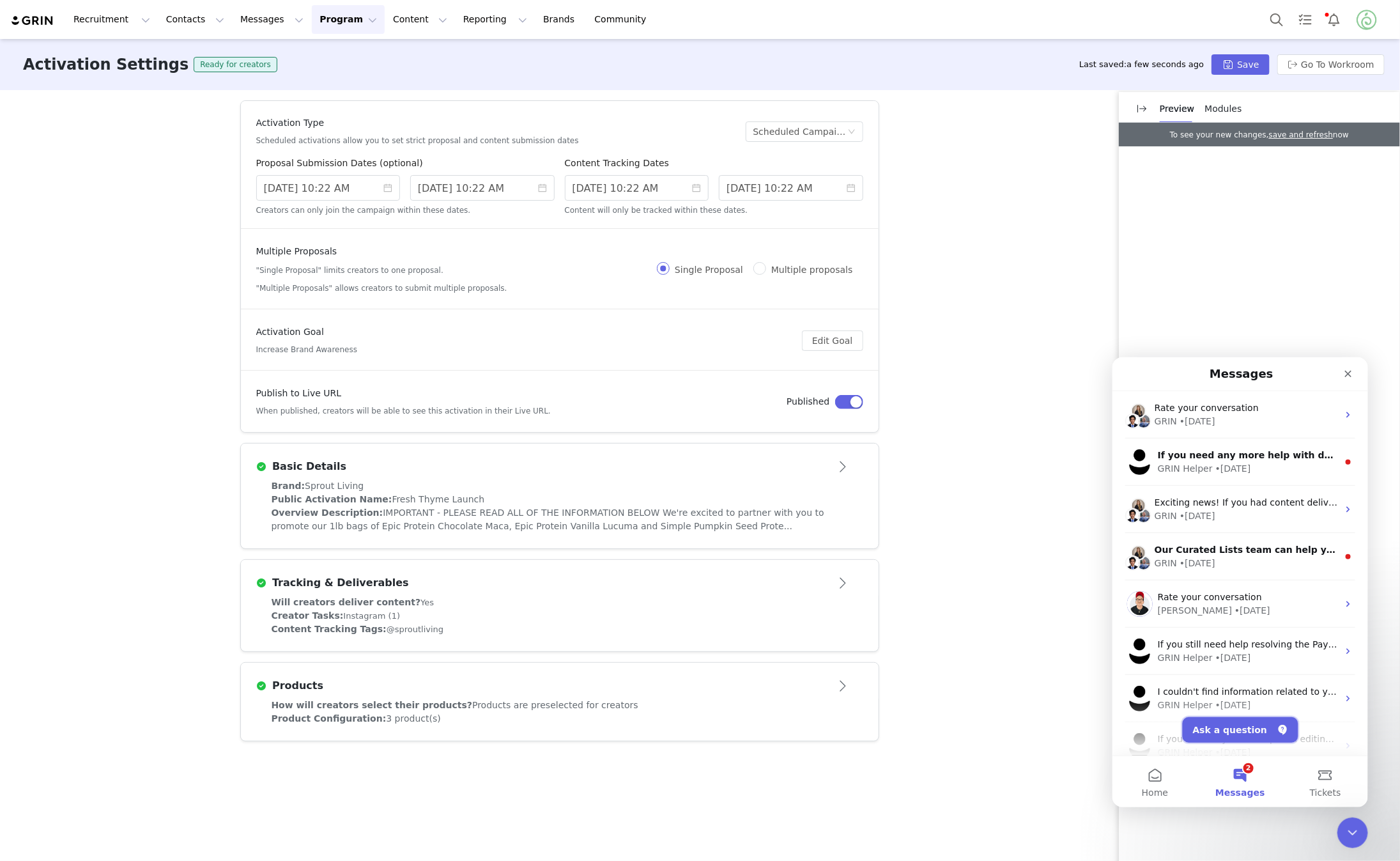
click at [1243, 729] on button "Ask a question" at bounding box center [1240, 729] width 116 height 26
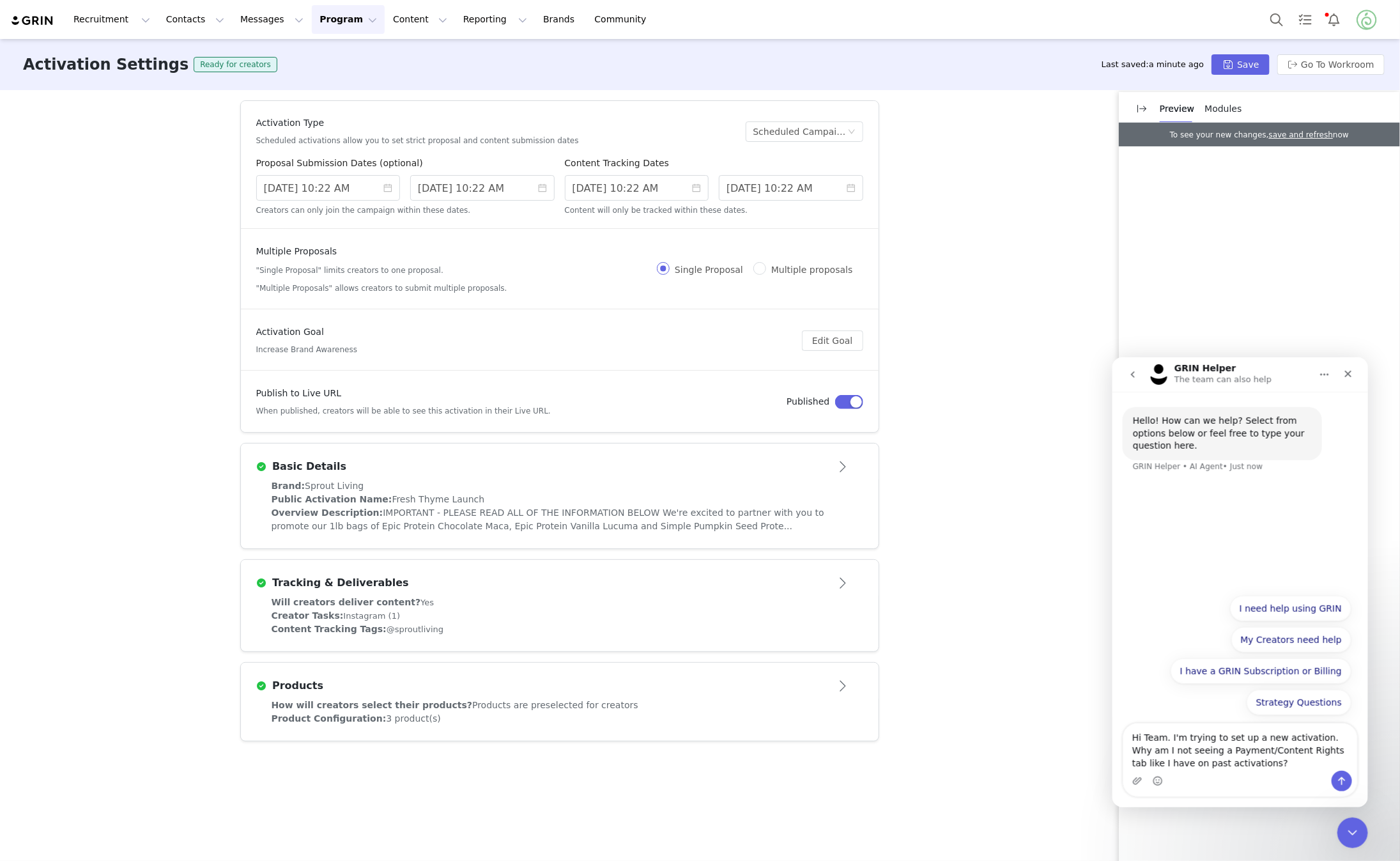
type textarea "Hi Team. I'm trying to set up a new activation. Why am I not seeing a Payment/C…"
click at [1343, 776] on icon "Send a message…" at bounding box center [1341, 780] width 10 height 10
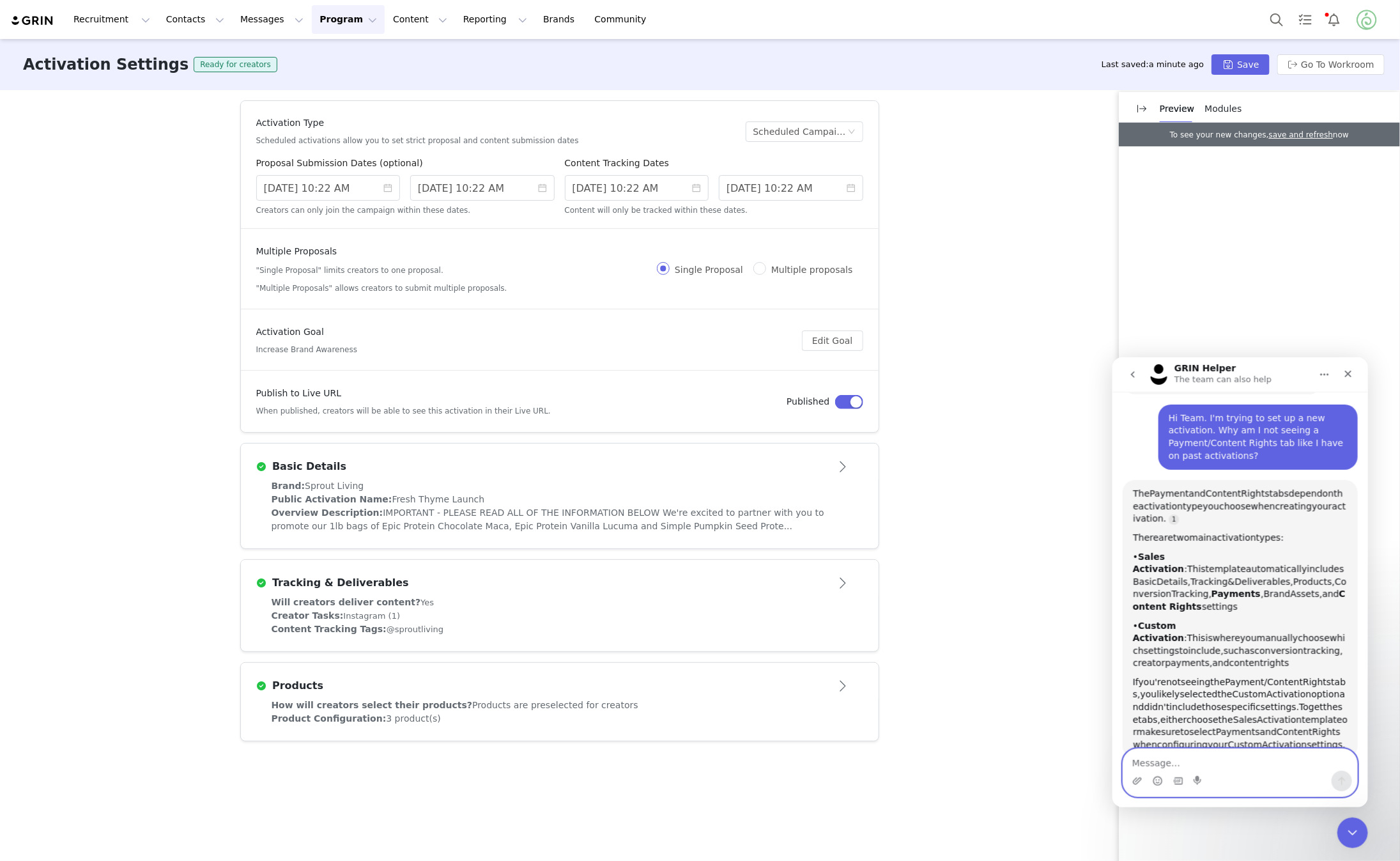
scroll to position [89, 0]
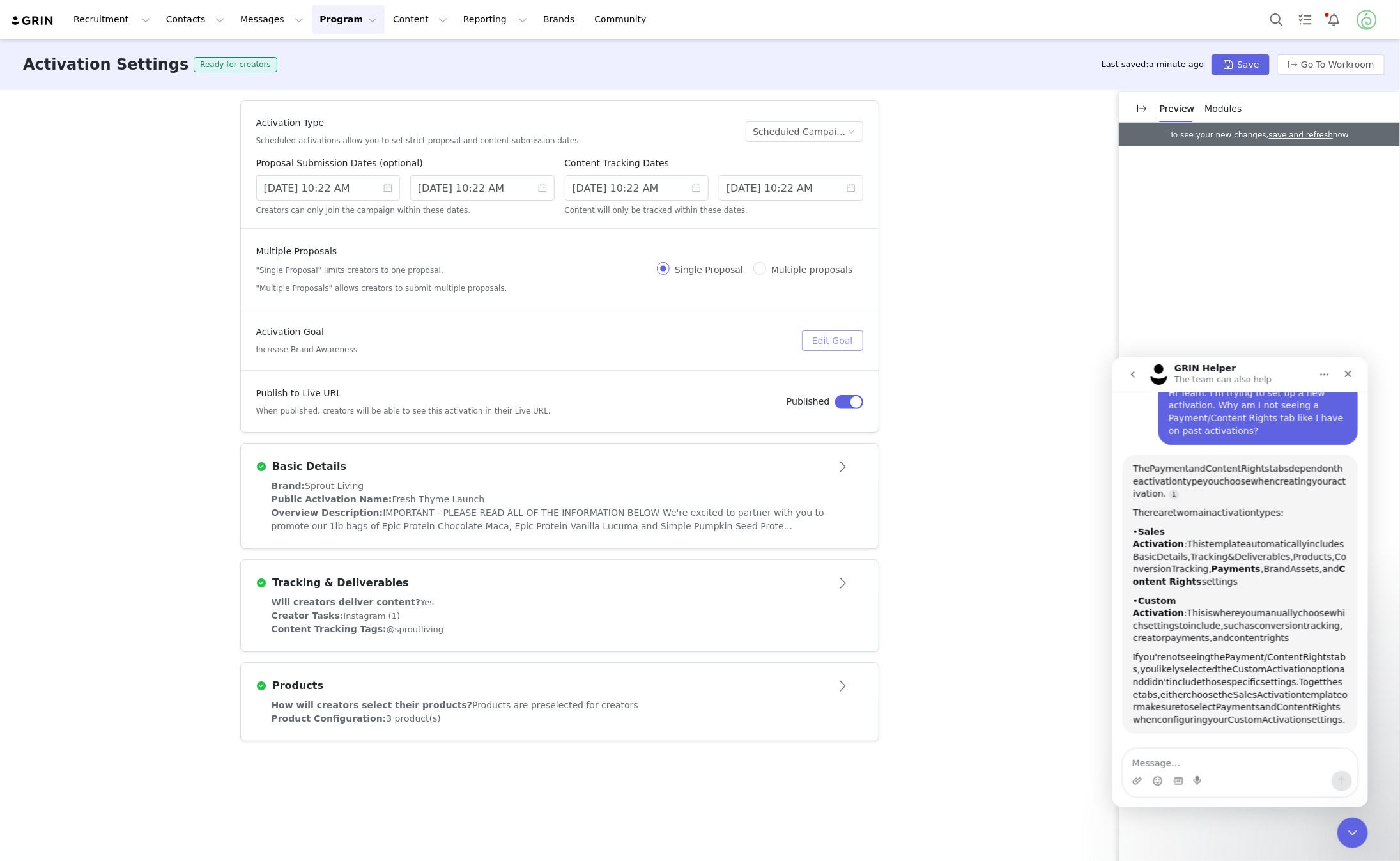
click at [835, 340] on button "Edit Goal" at bounding box center [832, 341] width 61 height 20
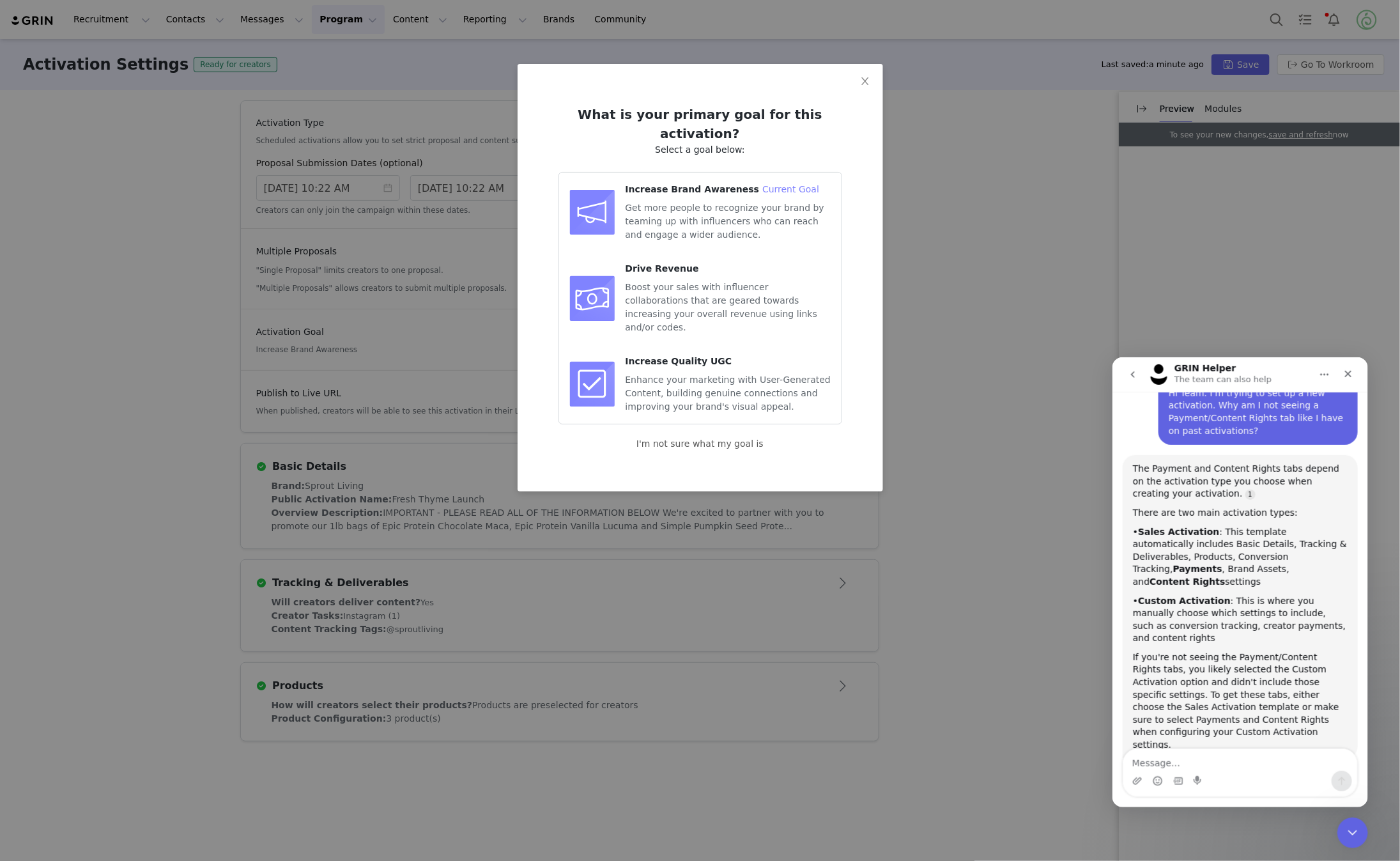
scroll to position [131, 0]
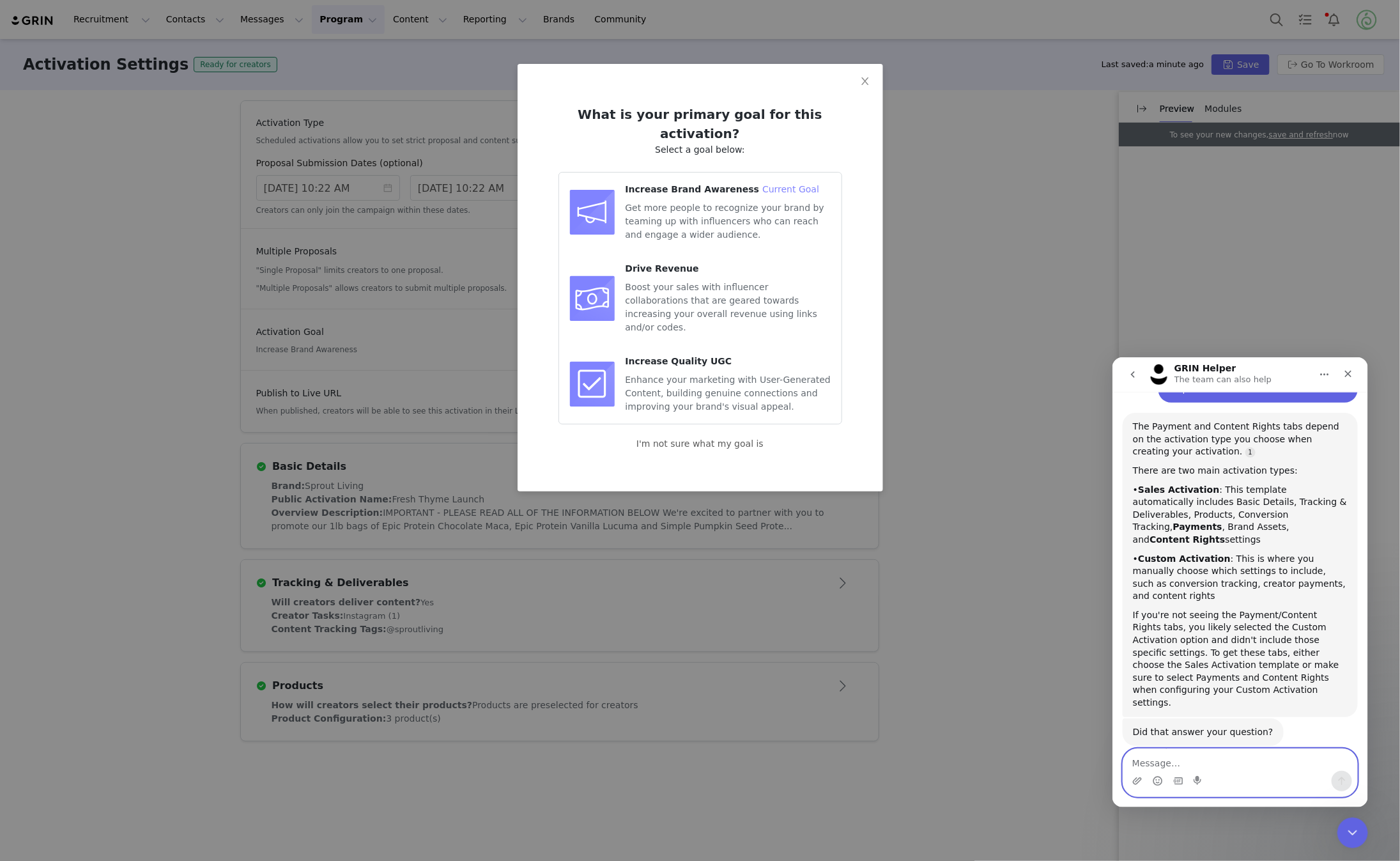
click at [1174, 763] on textarea "Message…" at bounding box center [1239, 760] width 234 height 22
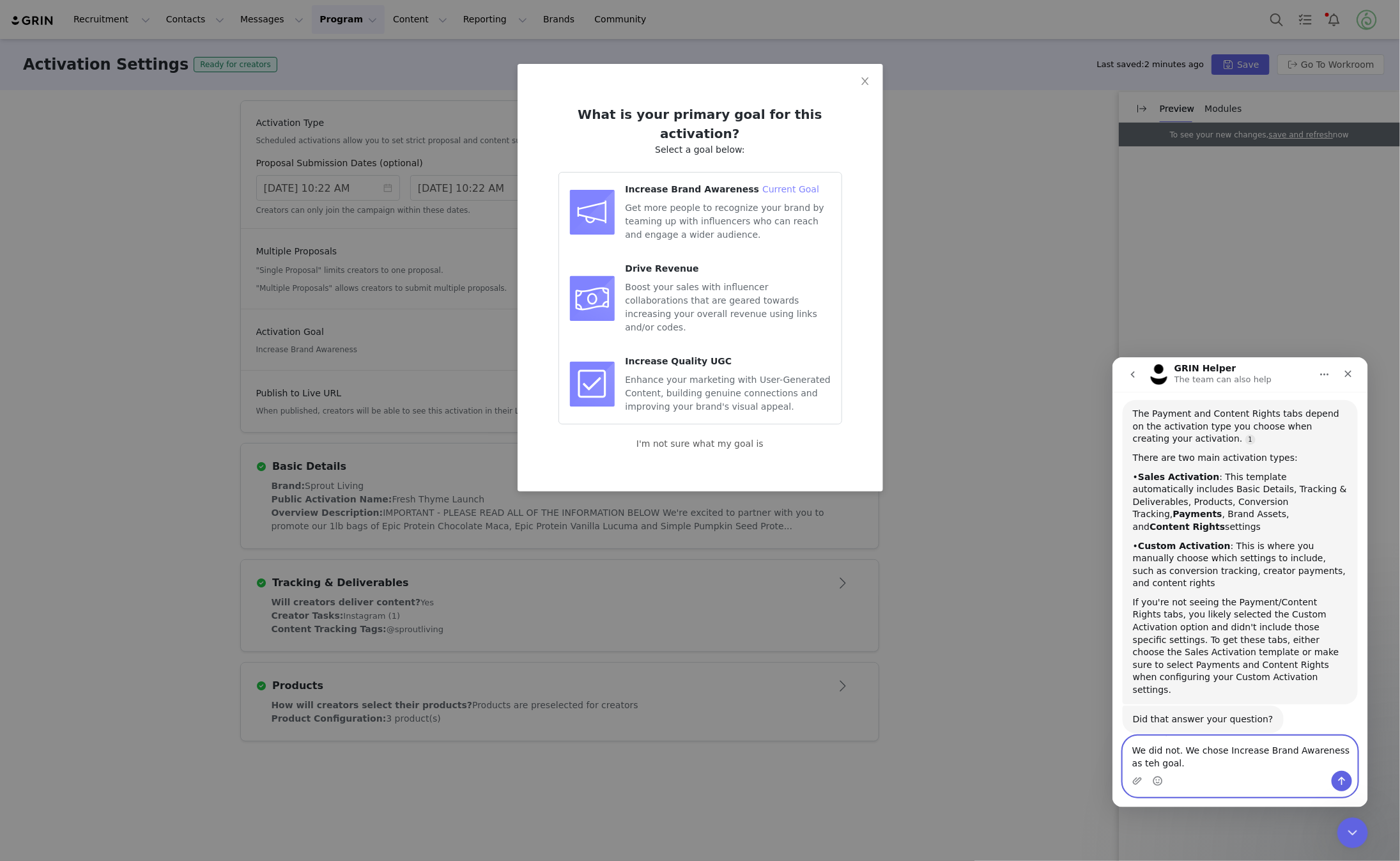
click at [1141, 762] on textarea "We did not. We chose Increase Brand Awareness as teh goal." at bounding box center [1239, 754] width 234 height 34
type textarea "We did not. We chose Increase Brand Awareness as the goal."
click at [1342, 782] on icon "Send a message…" at bounding box center [1341, 780] width 10 height 10
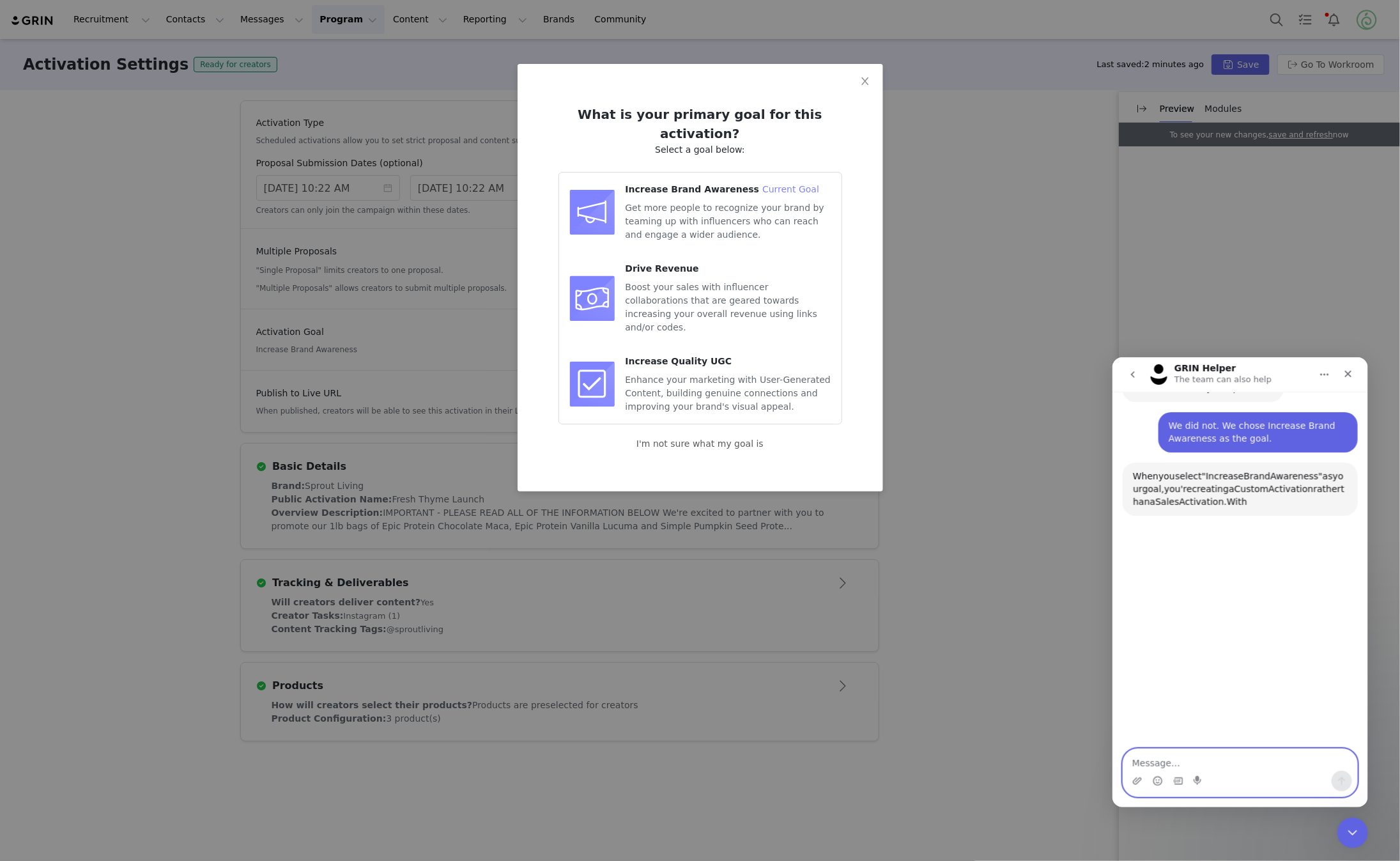
scroll to position [476, 0]
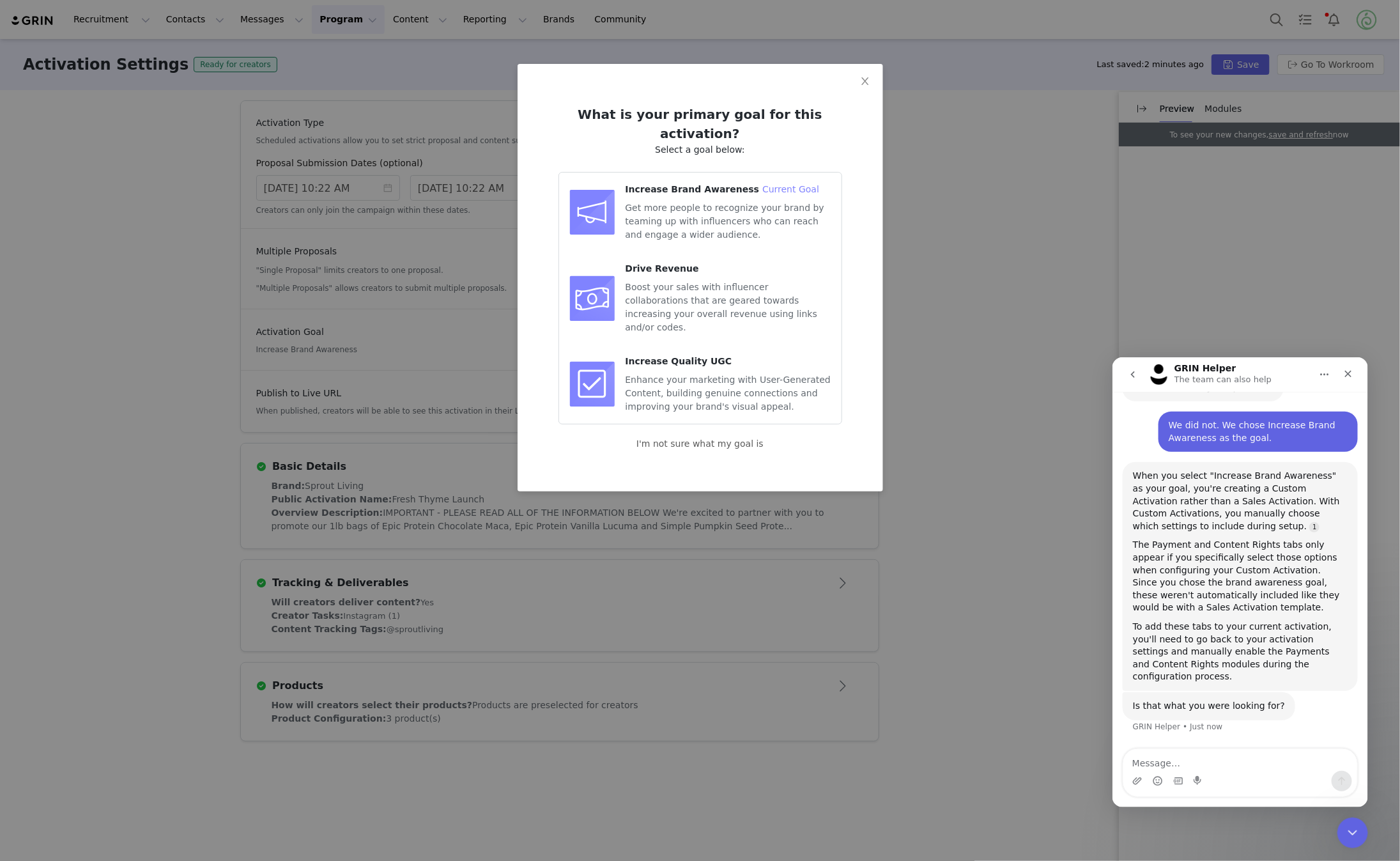
click at [713, 282] on span "Boost your sales with influencer collaborations that are geared towards increas…" at bounding box center [722, 307] width 193 height 50
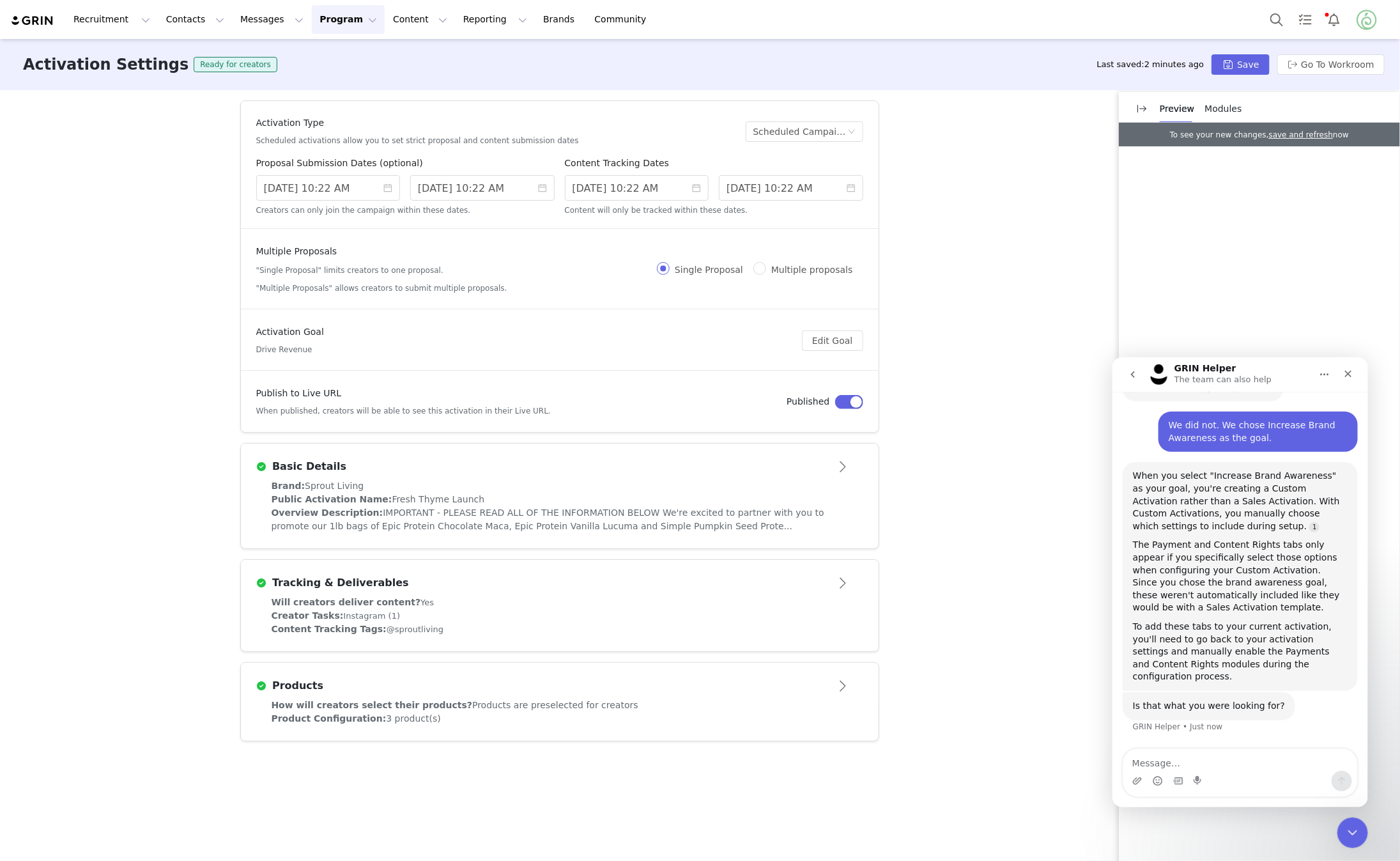
click at [1216, 55] on div "Last saved: 2 minutes ago Save Go To Workroom" at bounding box center [1241, 64] width 287 height 20
click at [1234, 61] on button "Save" at bounding box center [1240, 64] width 57 height 20
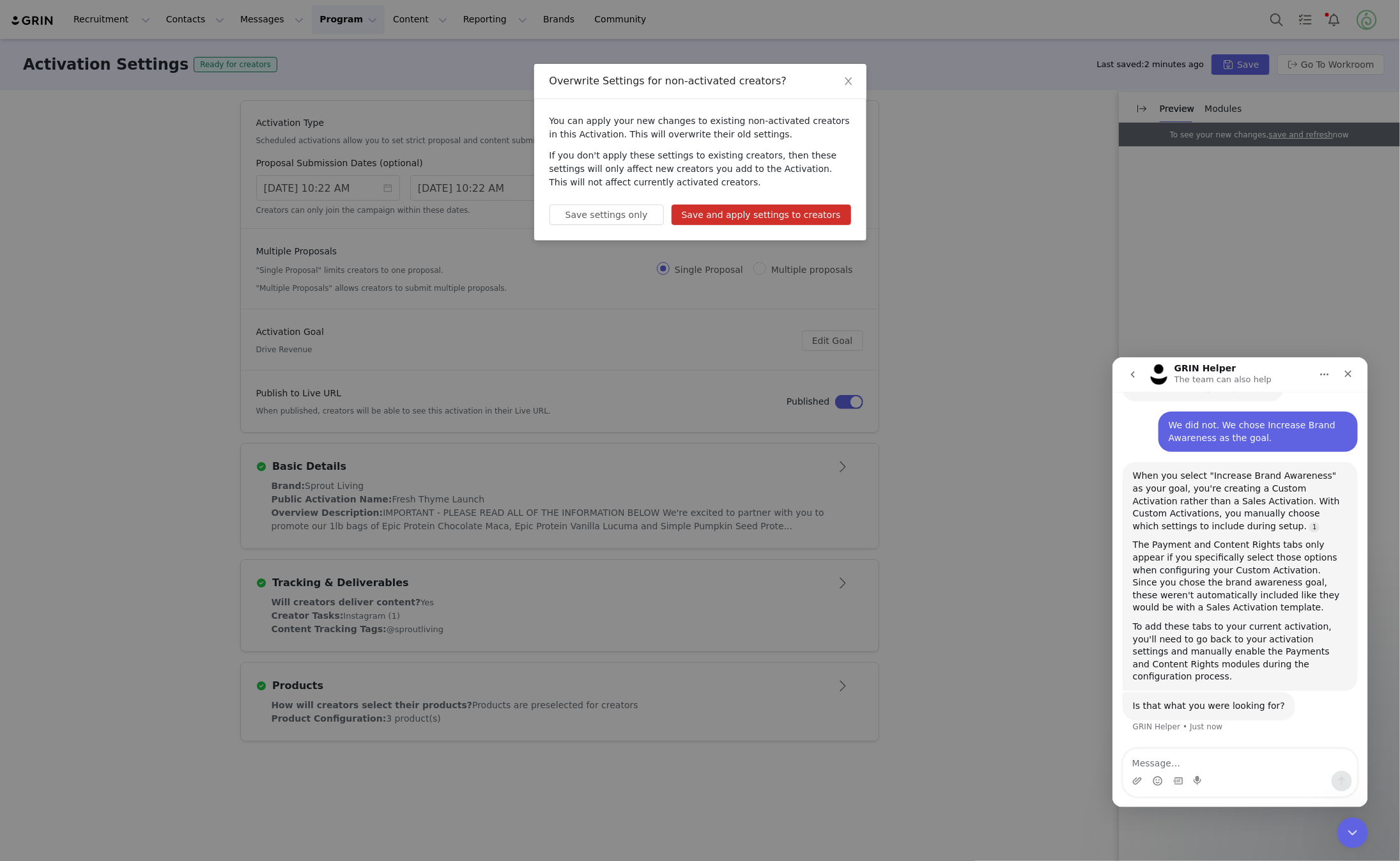
click at [739, 212] on button "Save and apply settings to creators" at bounding box center [761, 215] width 179 height 20
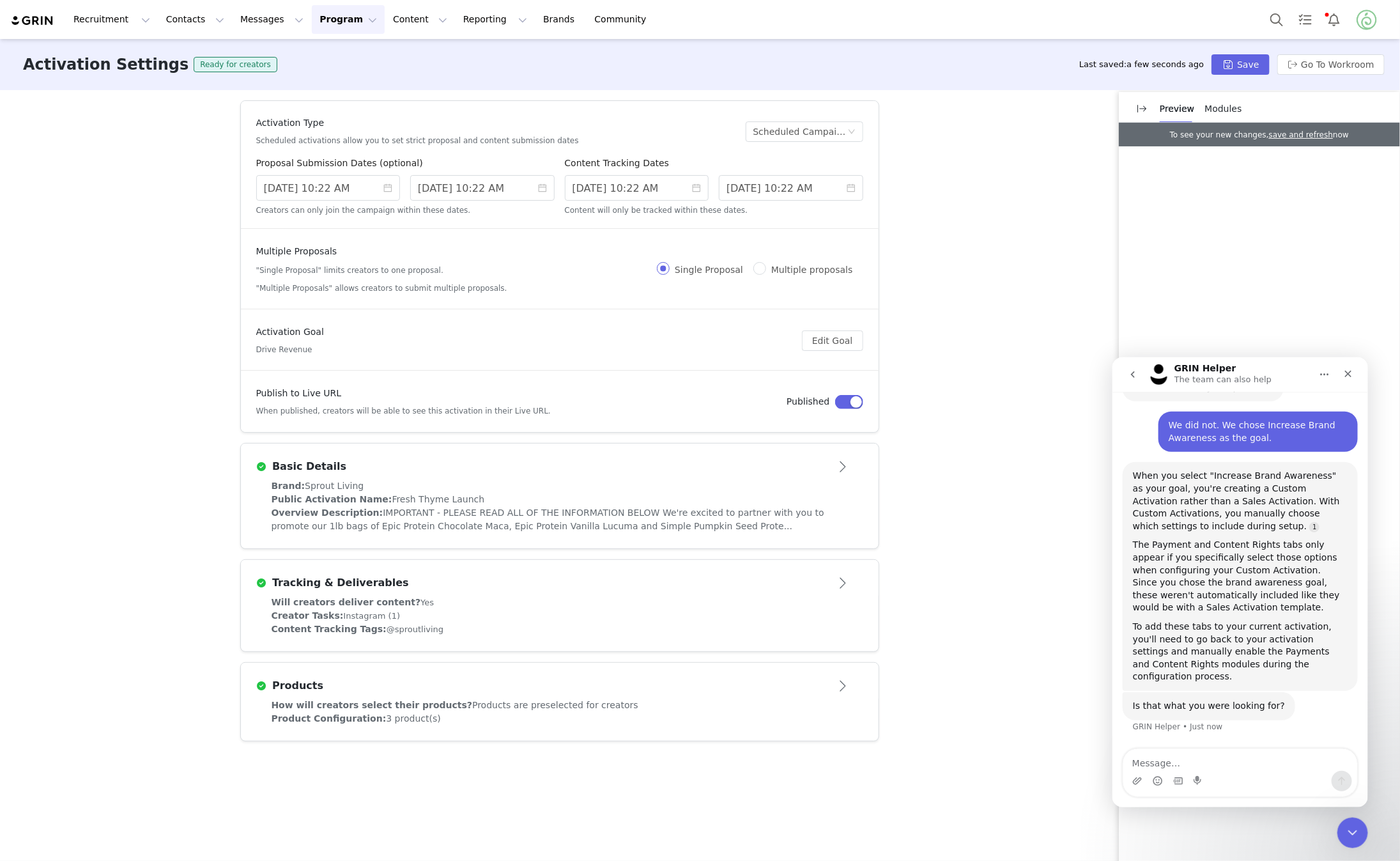
click at [341, 31] on button "Program Program" at bounding box center [348, 20] width 73 height 29
click at [352, 47] on link "Activations" at bounding box center [342, 56] width 101 height 24
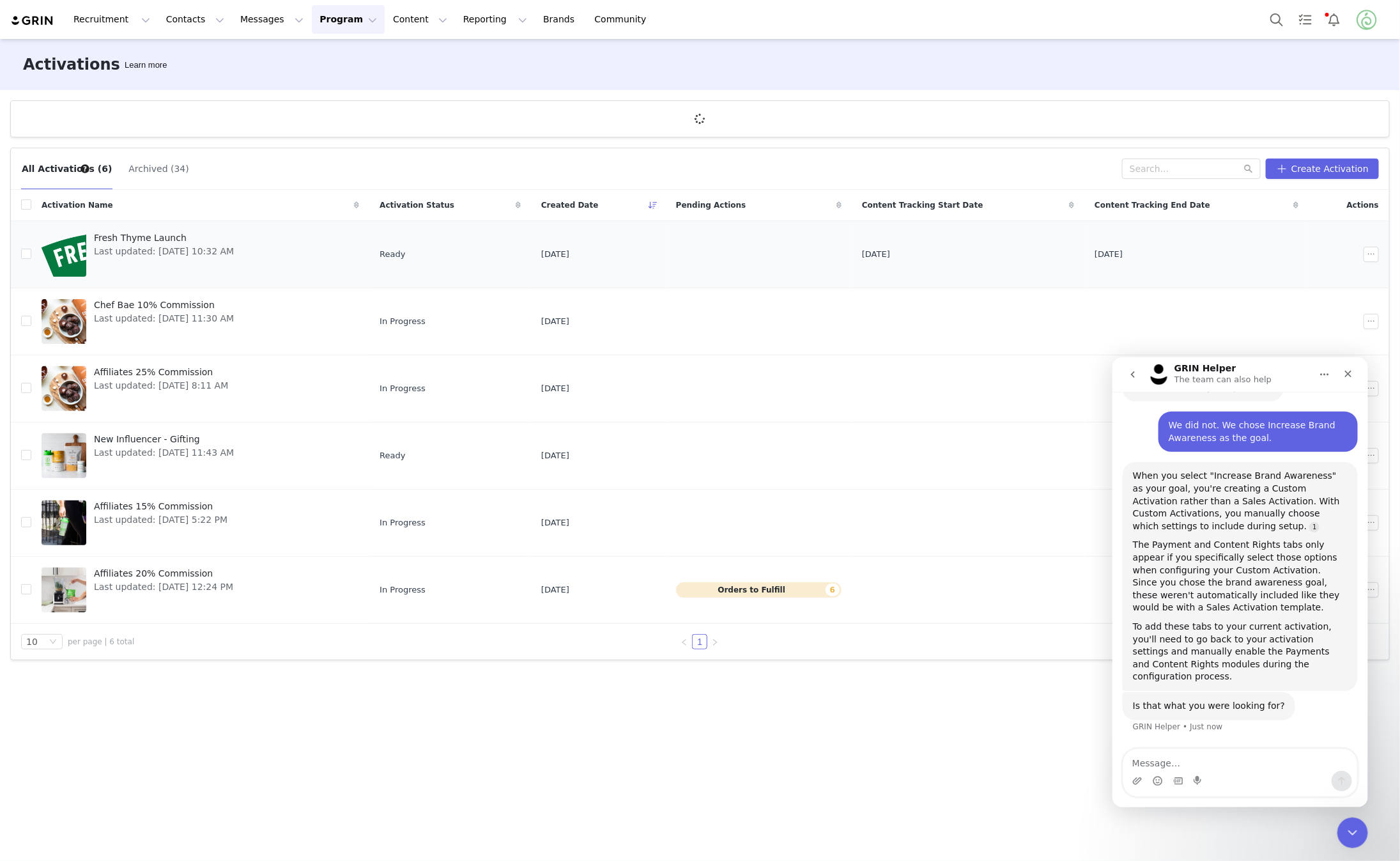
click at [132, 240] on span "Fresh Thyme Launch" at bounding box center [164, 237] width 140 height 13
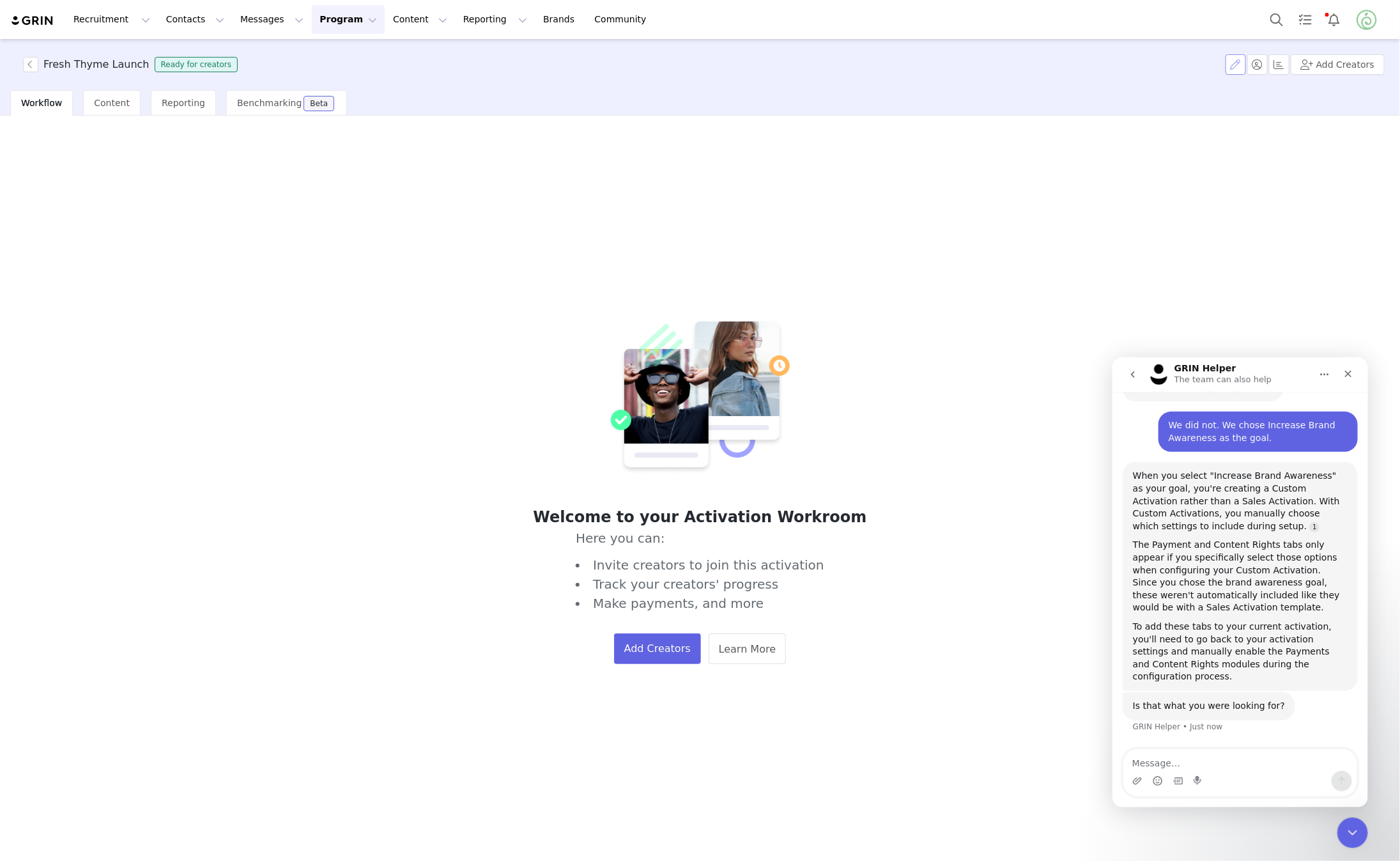
click at [1245, 64] on button "button" at bounding box center [1236, 64] width 20 height 20
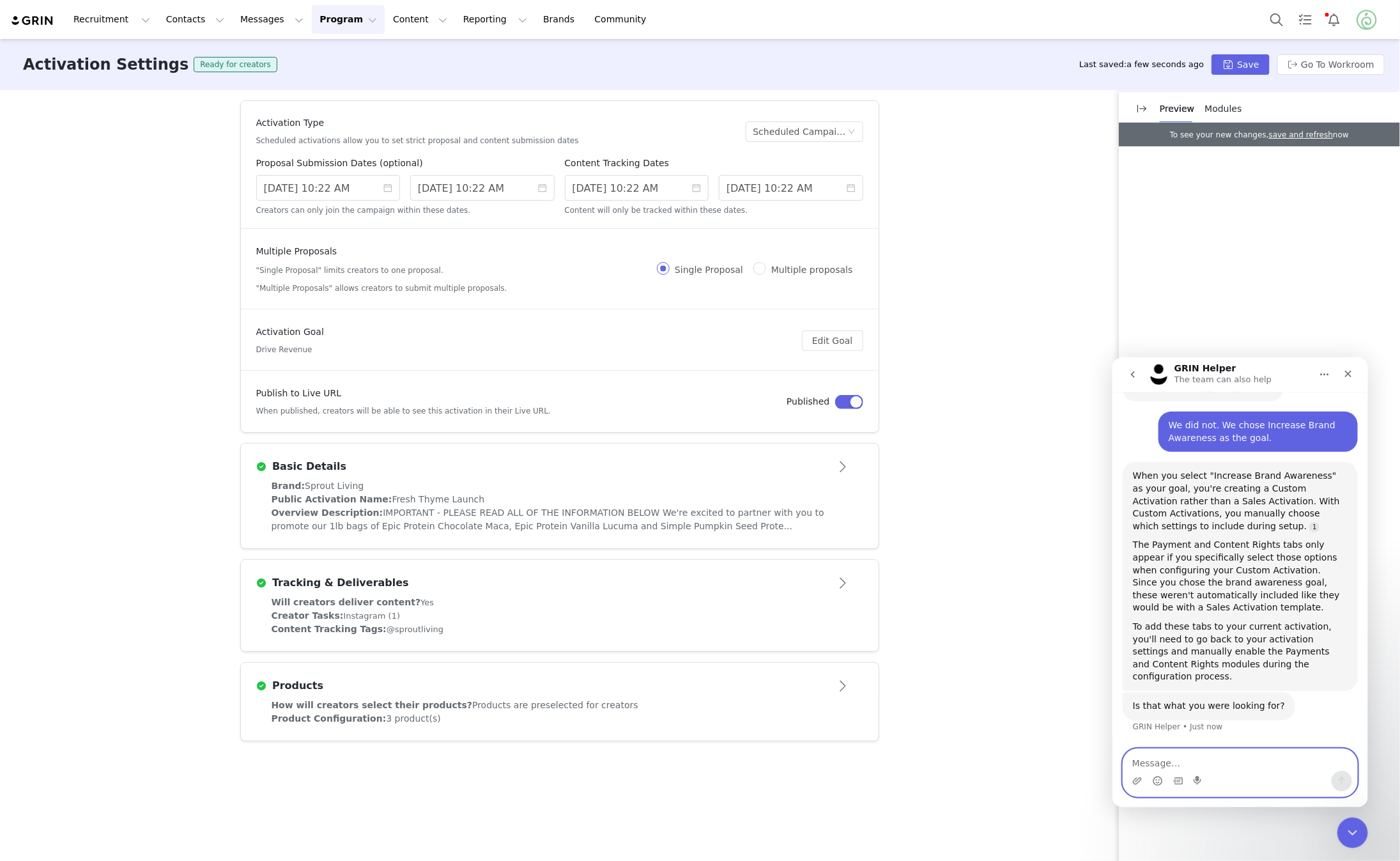
click at [1215, 761] on textarea "Message…" at bounding box center [1239, 760] width 234 height 22
type textarea "How can I manually enable them?"
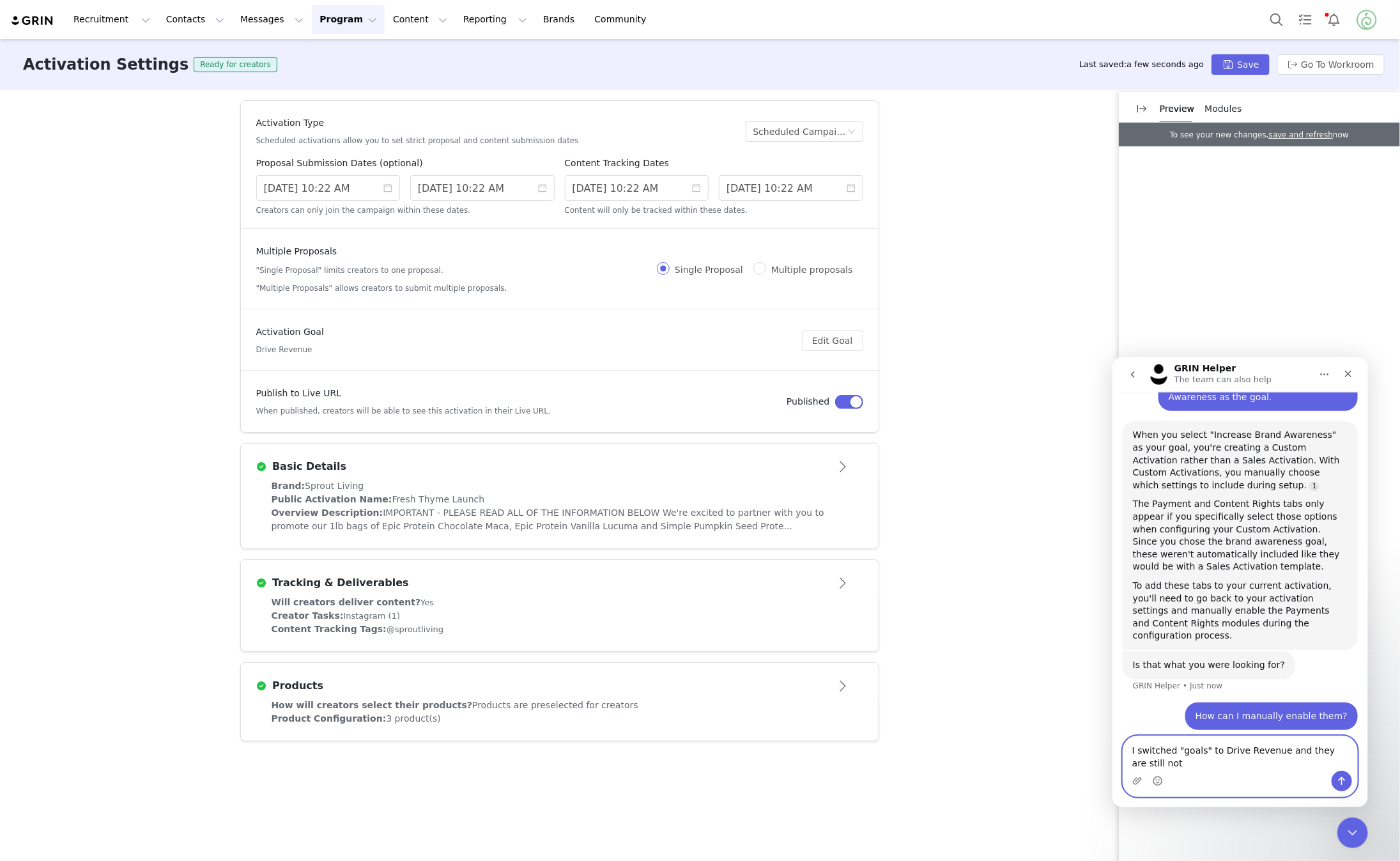
scroll to position [530, 0]
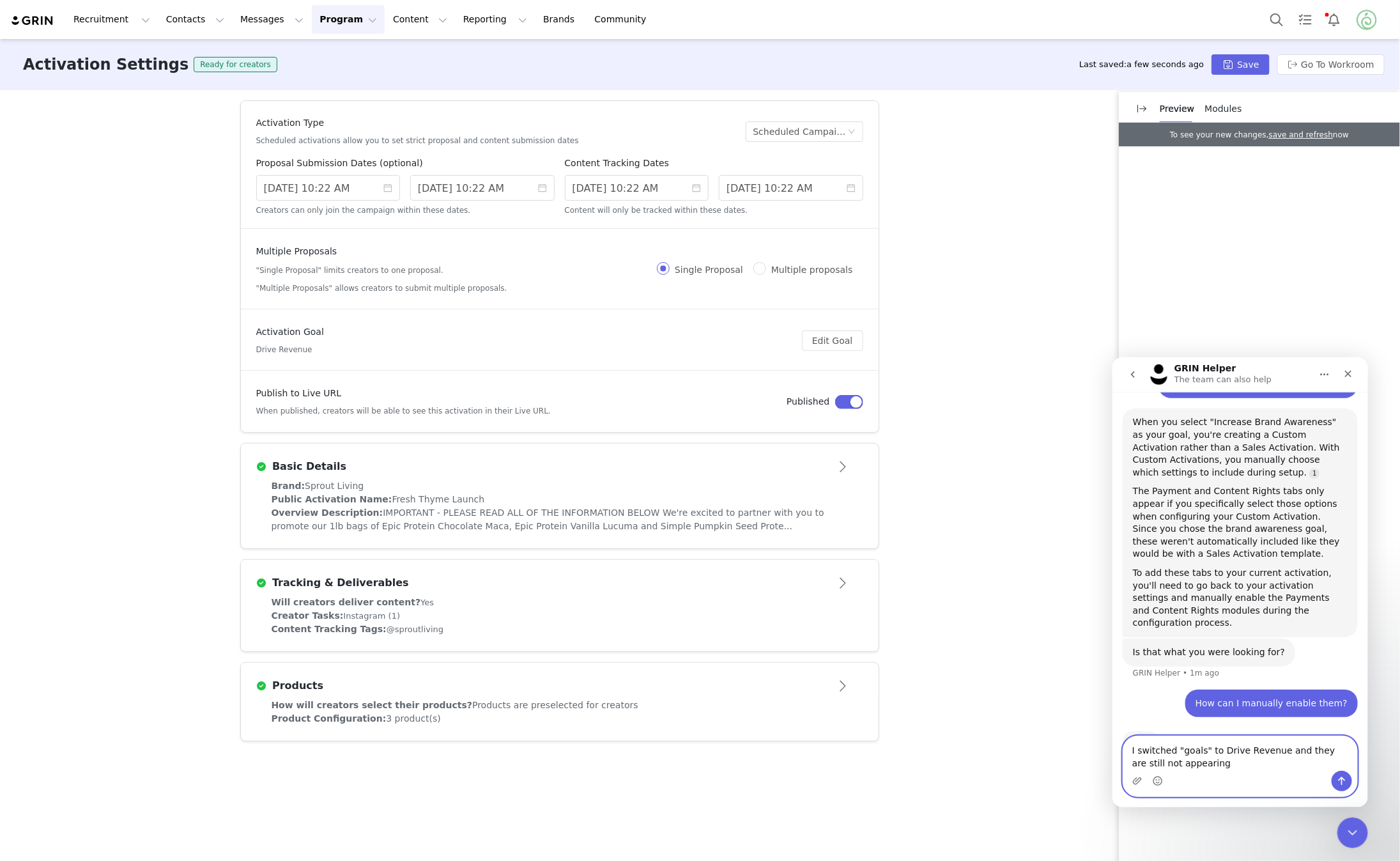
type textarea "I switched "goals" to Drive Revenue and they are still not appearing."
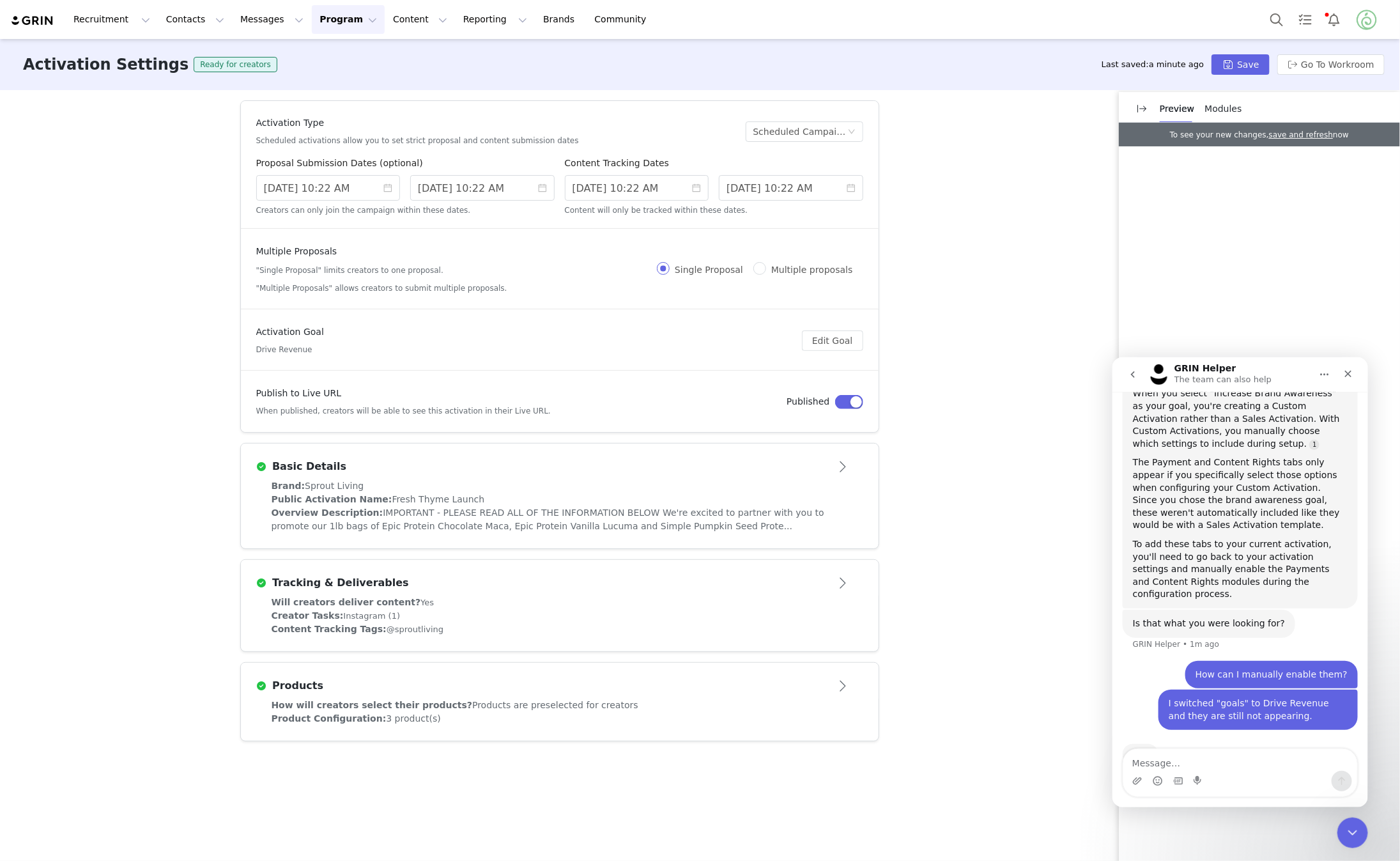
click at [1225, 109] on span "Modules" at bounding box center [1223, 108] width 37 height 10
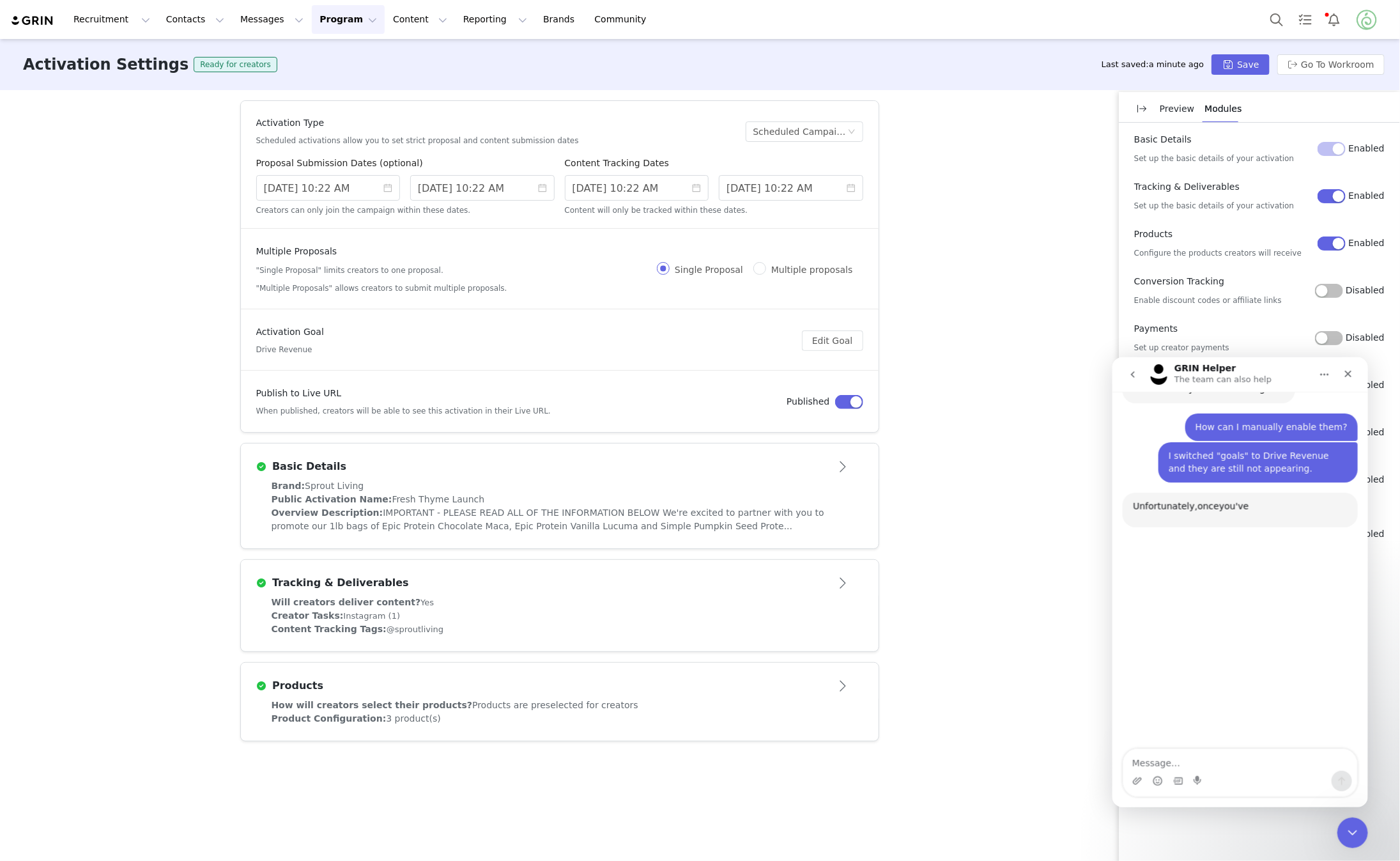
click at [1333, 290] on button "Disabled" at bounding box center [1330, 291] width 28 height 14
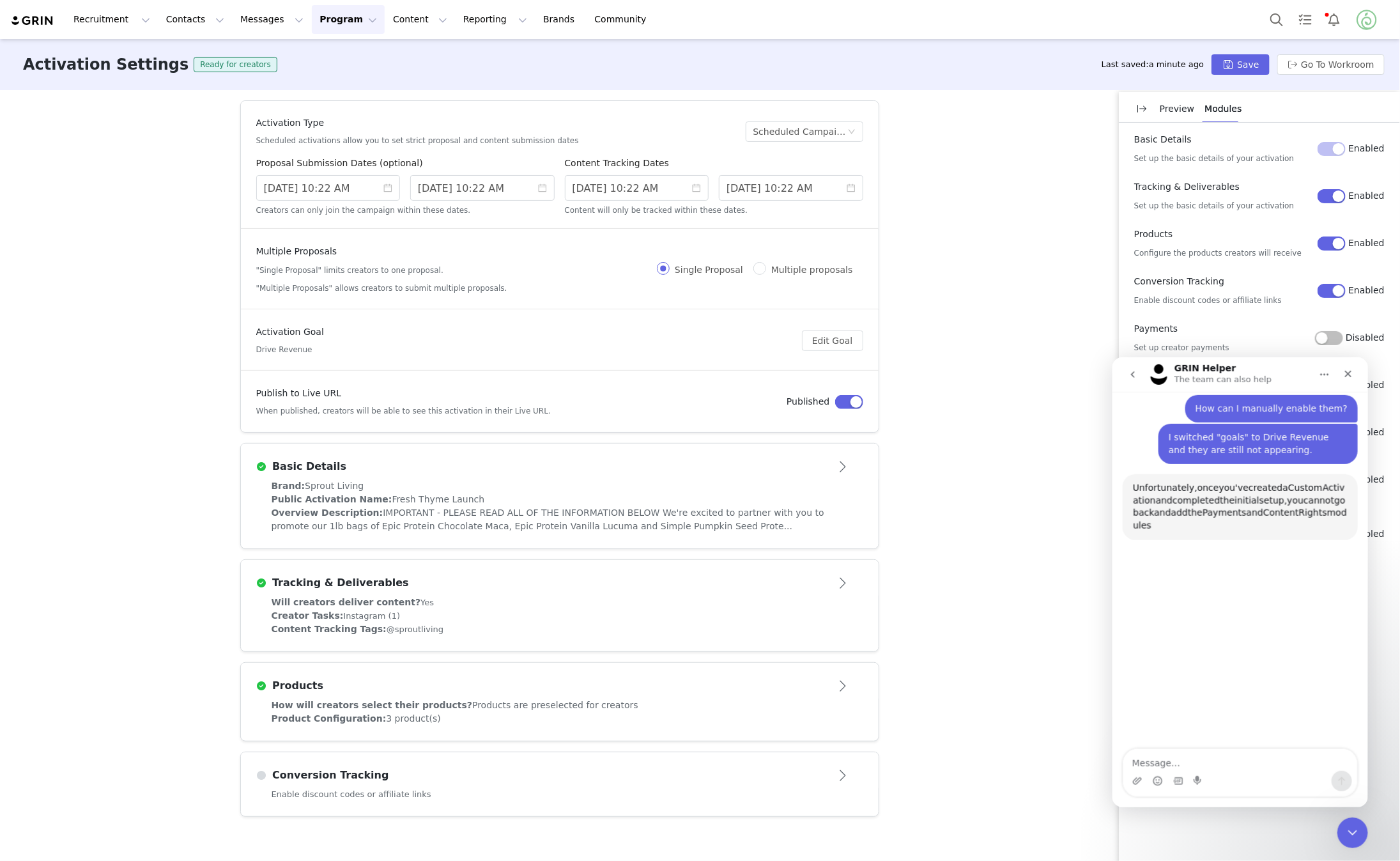
click at [1330, 335] on button "Disabled" at bounding box center [1330, 338] width 28 height 14
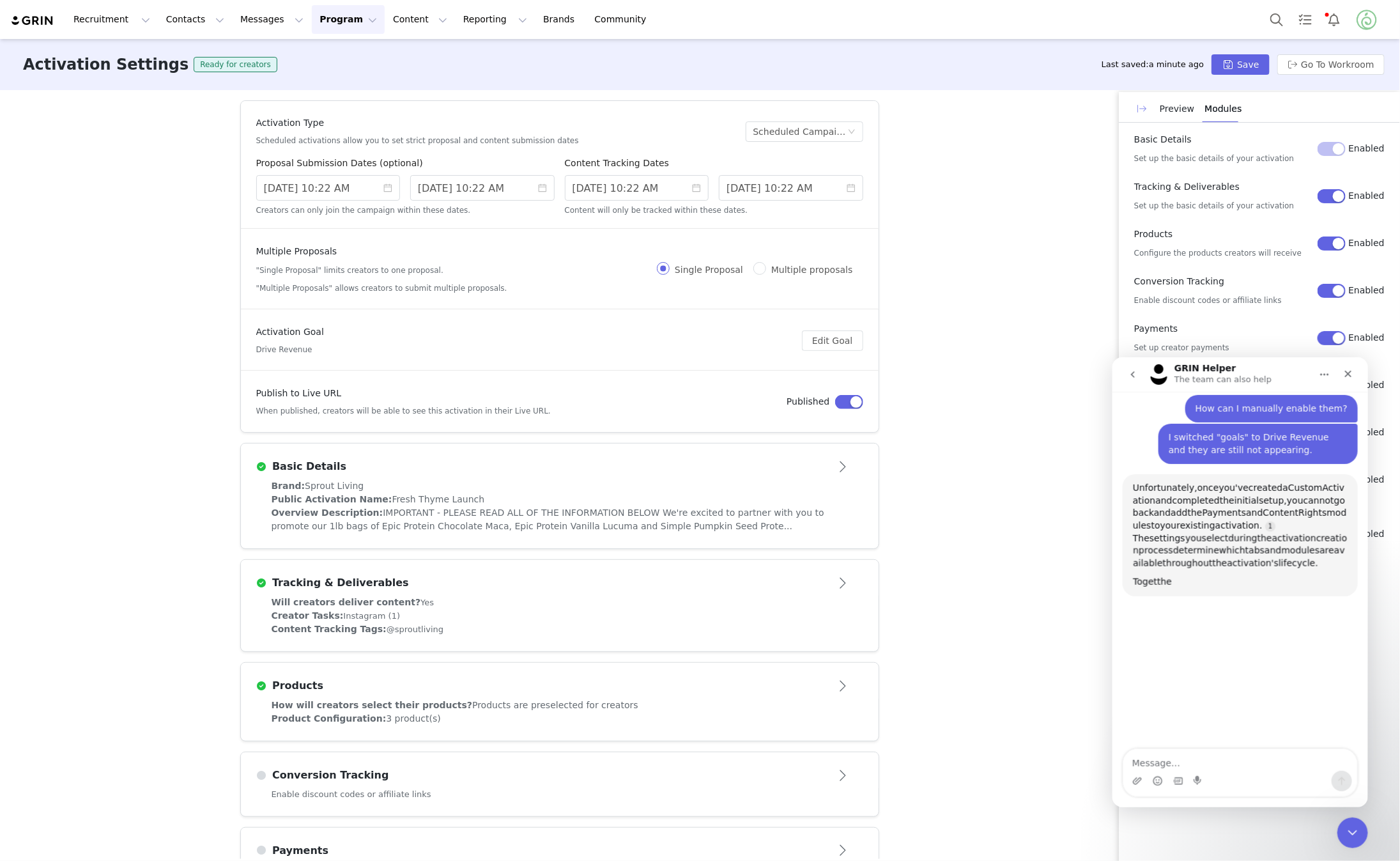
click at [1142, 108] on button "button" at bounding box center [1142, 109] width 20 height 20
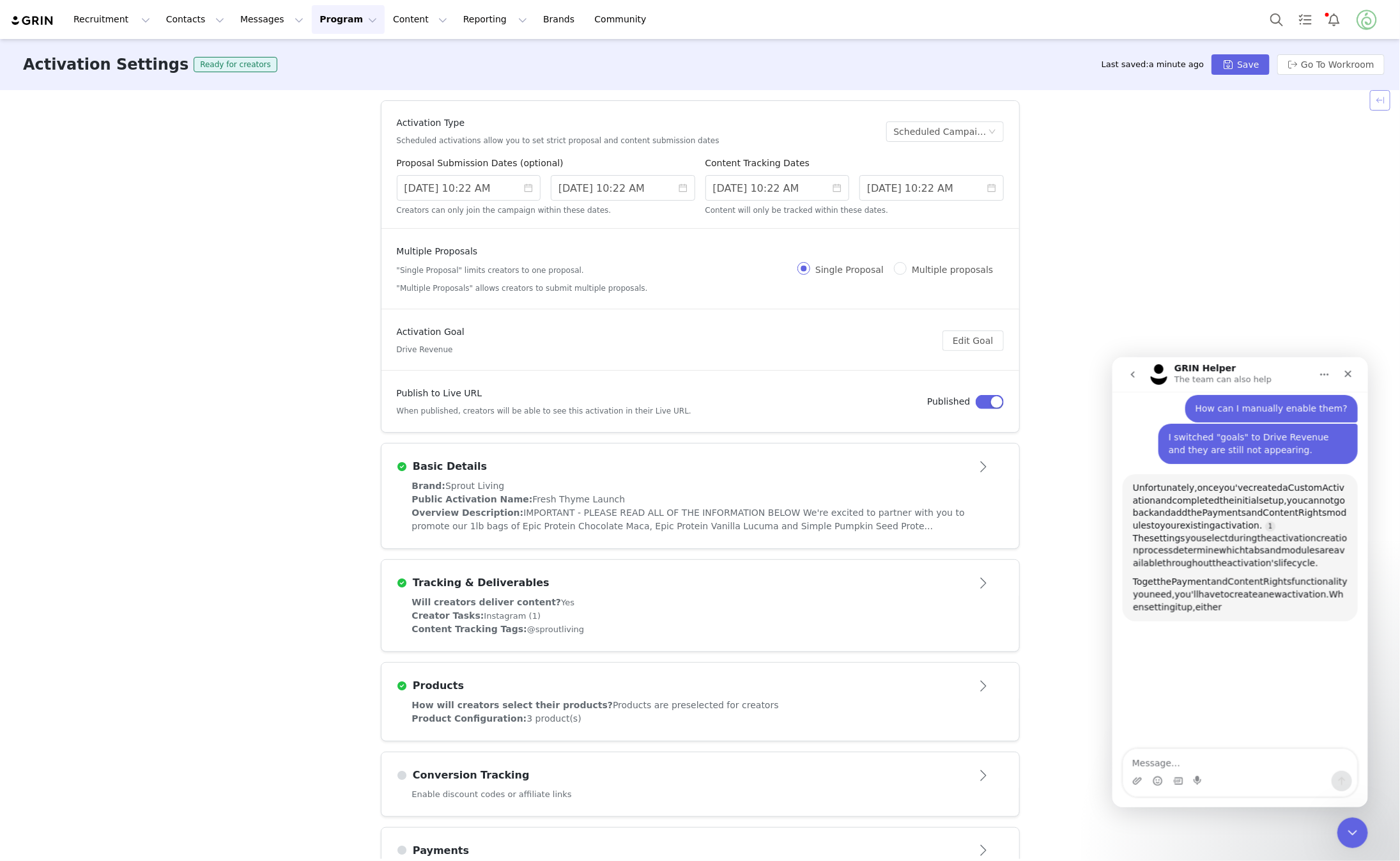
click at [1383, 99] on button "button" at bounding box center [1380, 100] width 20 height 20
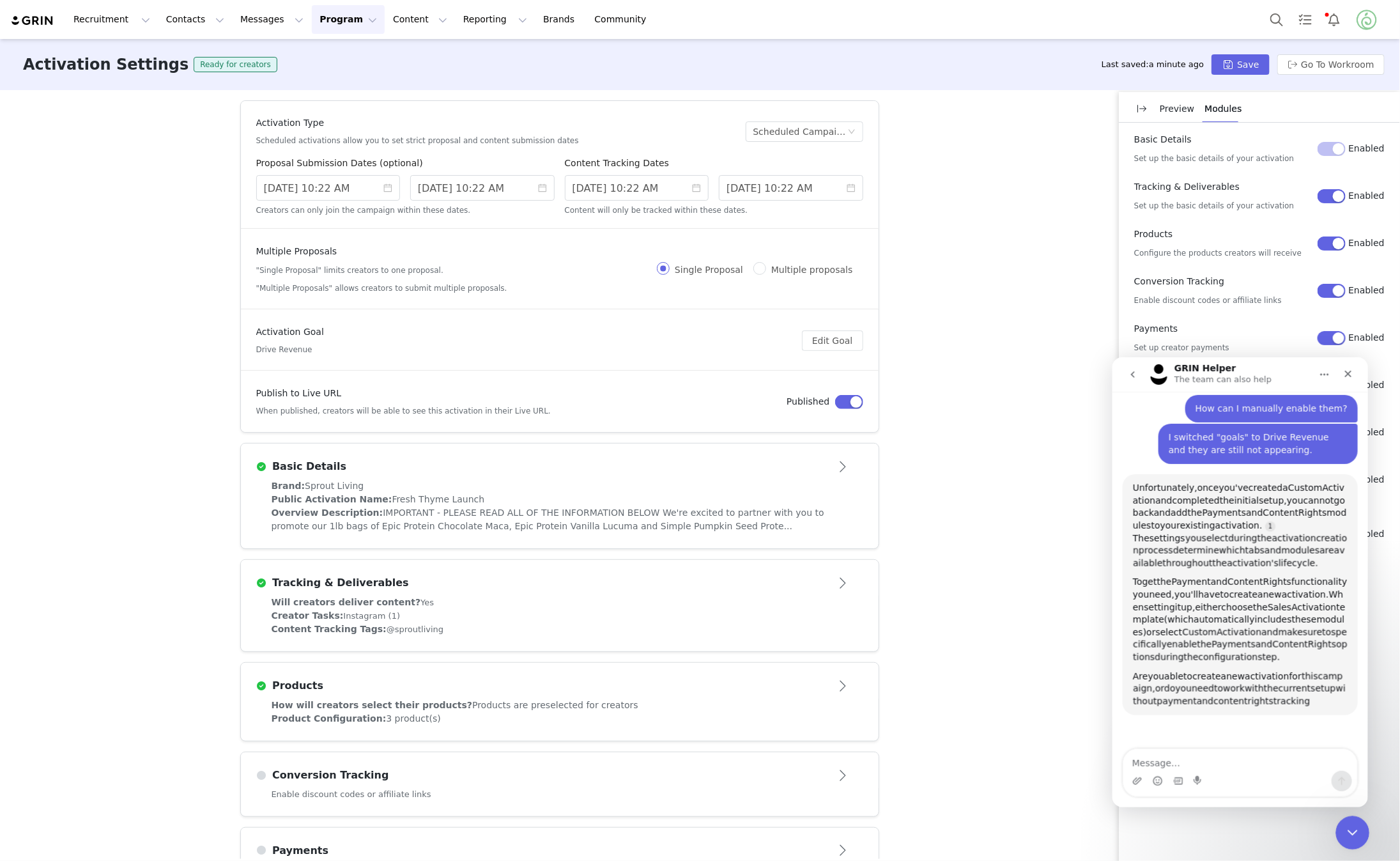
click at [1351, 830] on icon "Close Intercom Messenger" at bounding box center [1351, 831] width 16 height 16
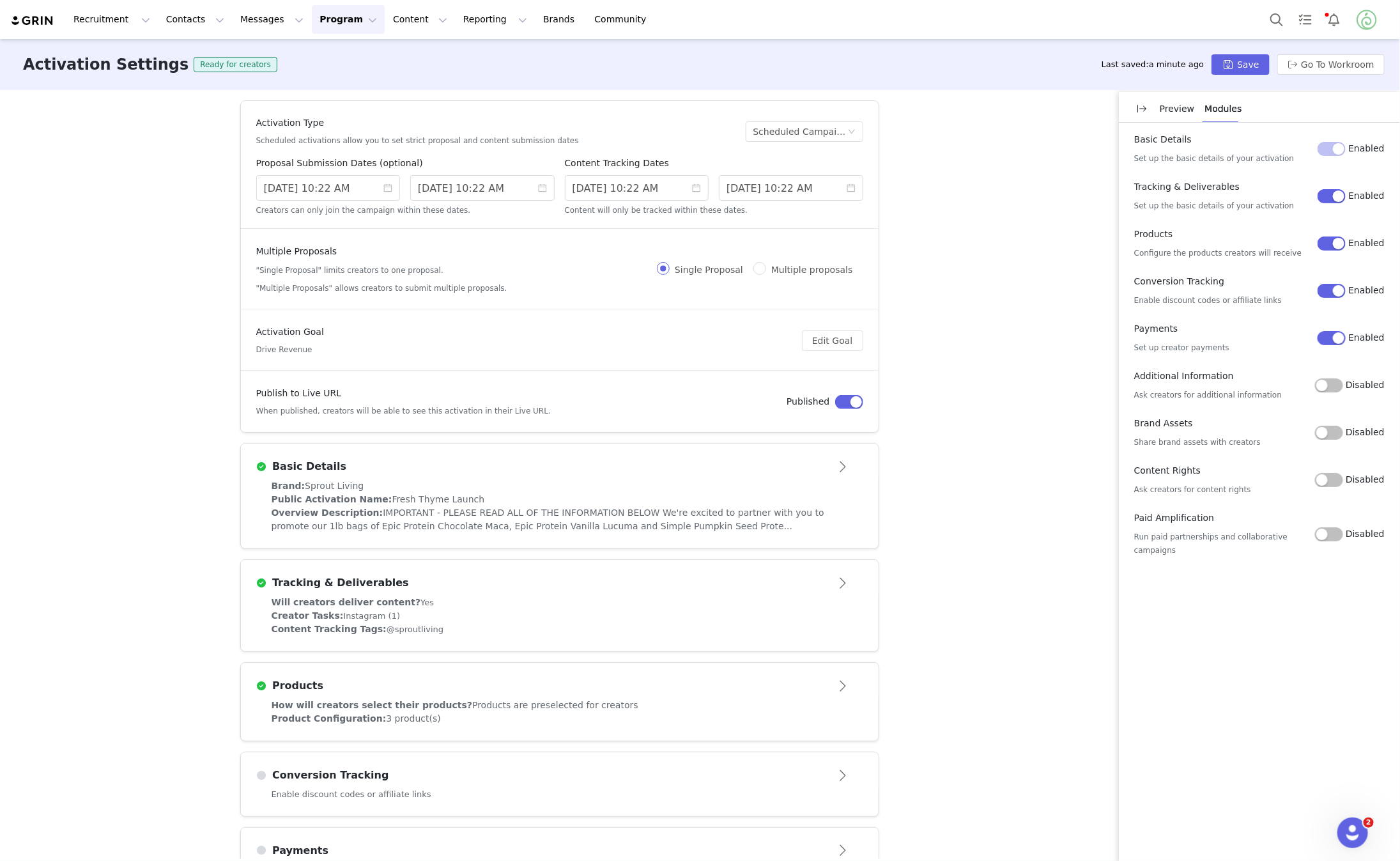
scroll to position [43, 0]
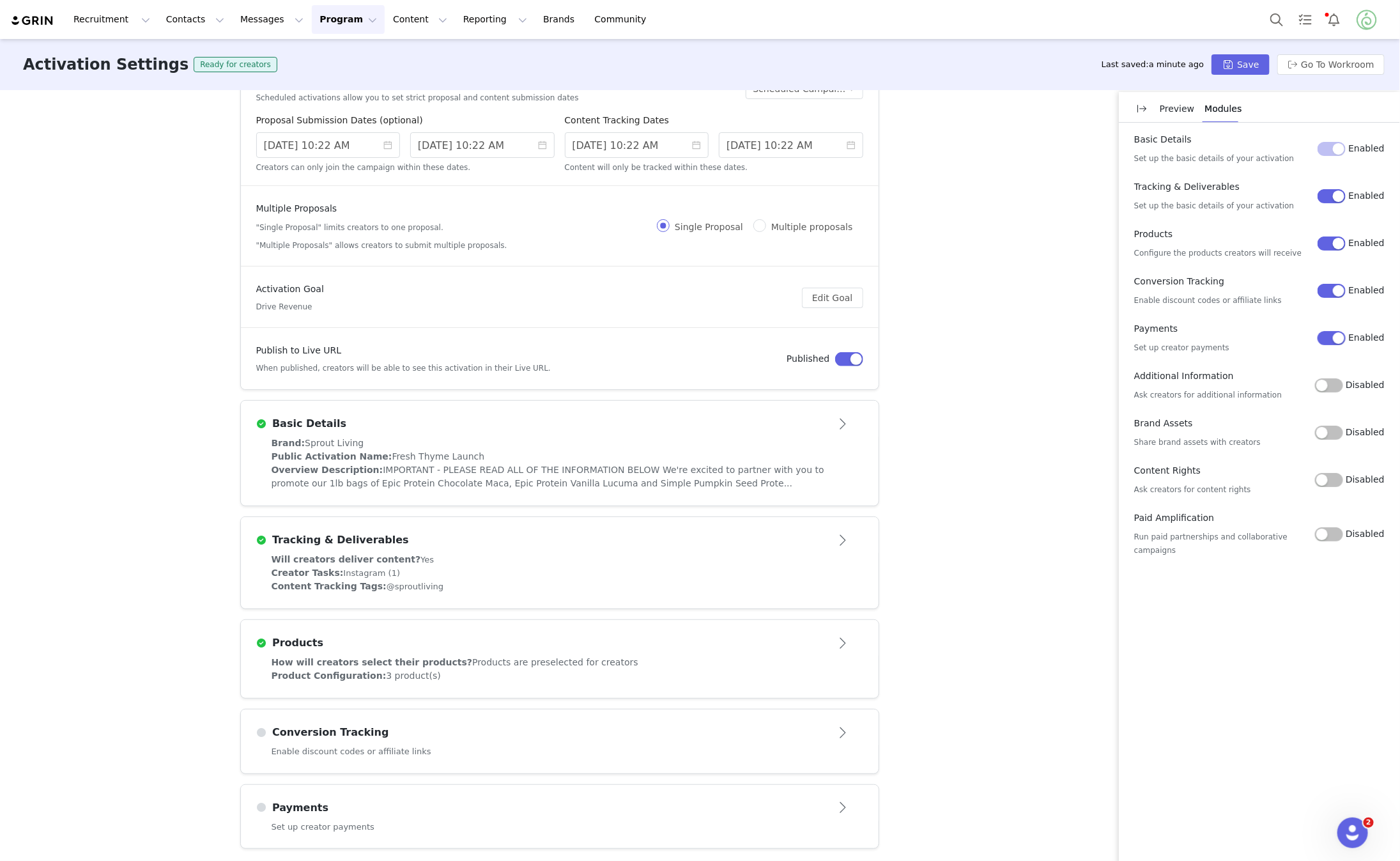
click at [852, 733] on button "Open module" at bounding box center [843, 733] width 40 height 20
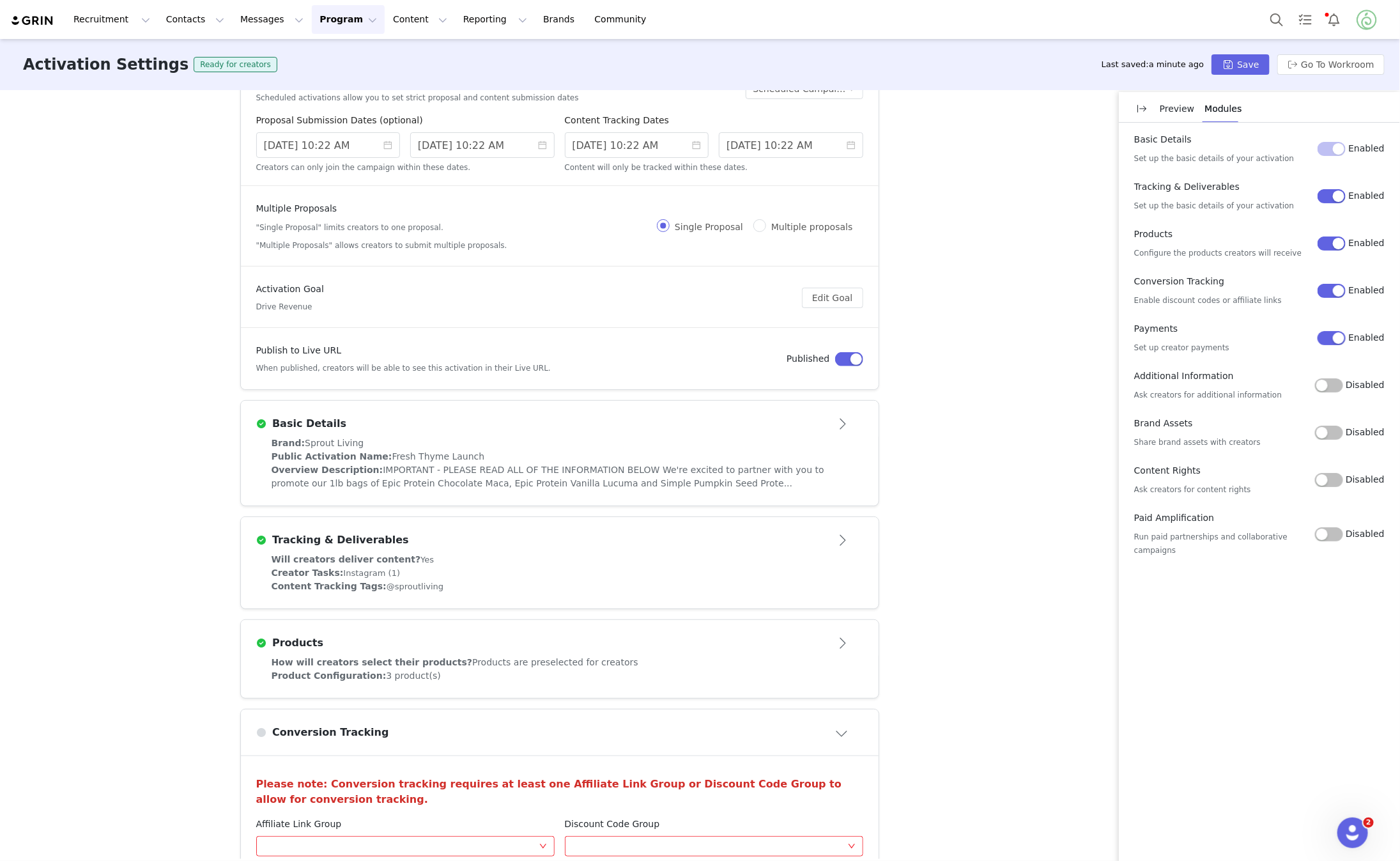
scroll to position [183, 0]
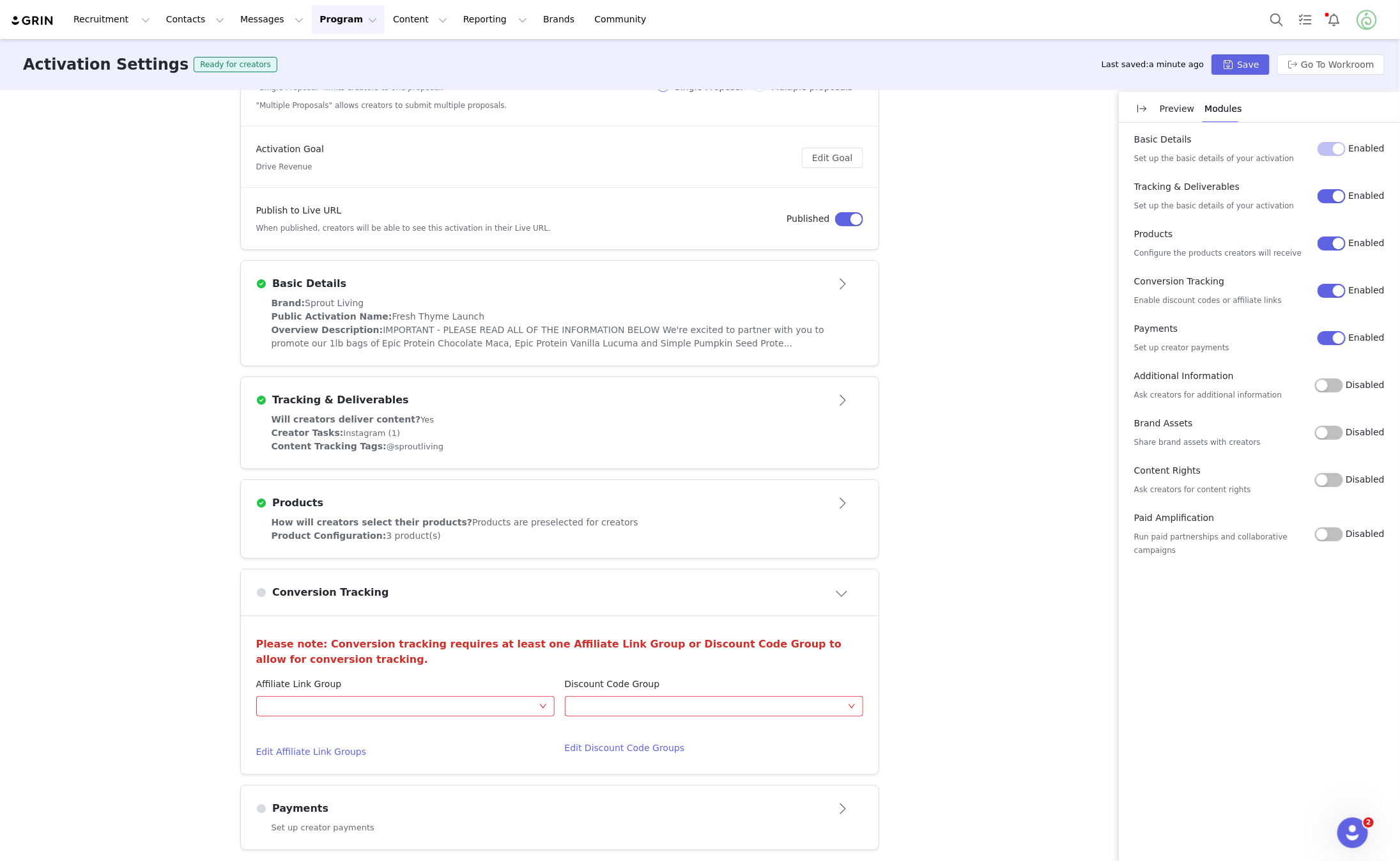
click at [520, 715] on div "Affiliate Link Group Optional" at bounding box center [405, 699] width 298 height 43
click at [529, 708] on div "Optional" at bounding box center [401, 707] width 275 height 19
click at [492, 741] on li "20% Affiliate Link (new)" at bounding box center [405, 751] width 298 height 20
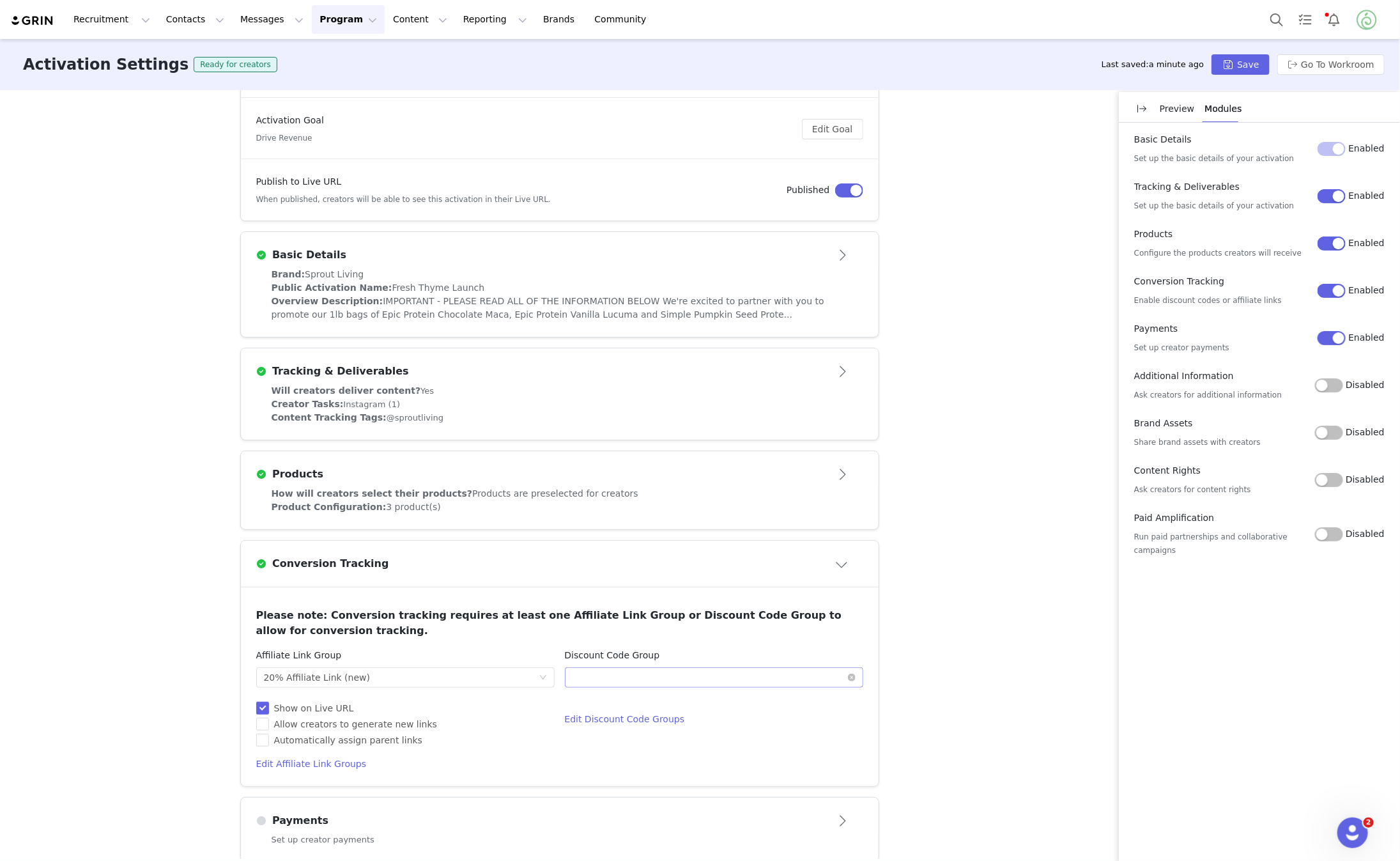
scroll to position [214, 0]
click at [651, 674] on div "Optional" at bounding box center [709, 676] width 275 height 19
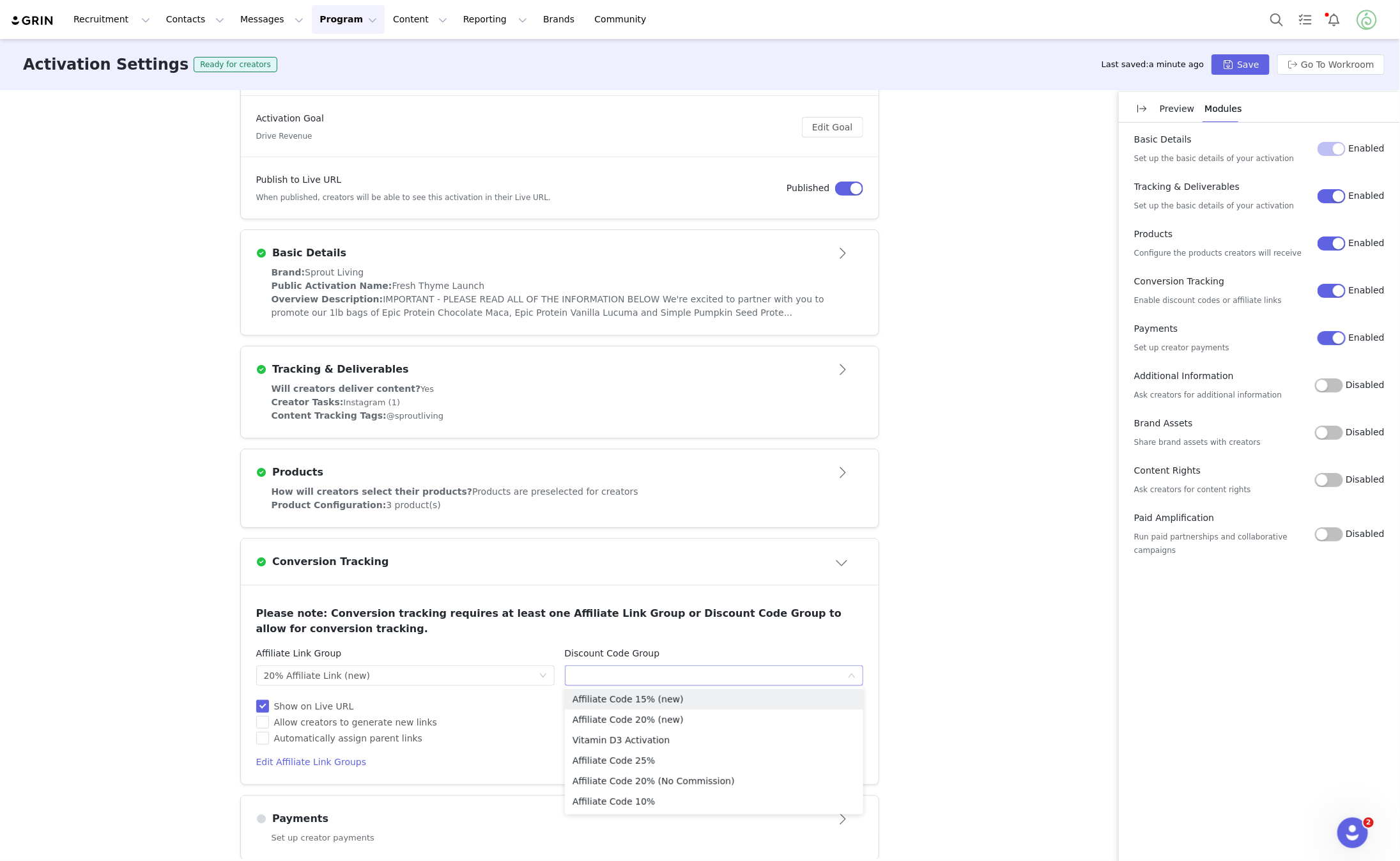
scroll to position [848, 0]
click at [651, 719] on li "Affiliate Code 20% (new)" at bounding box center [714, 720] width 298 height 20
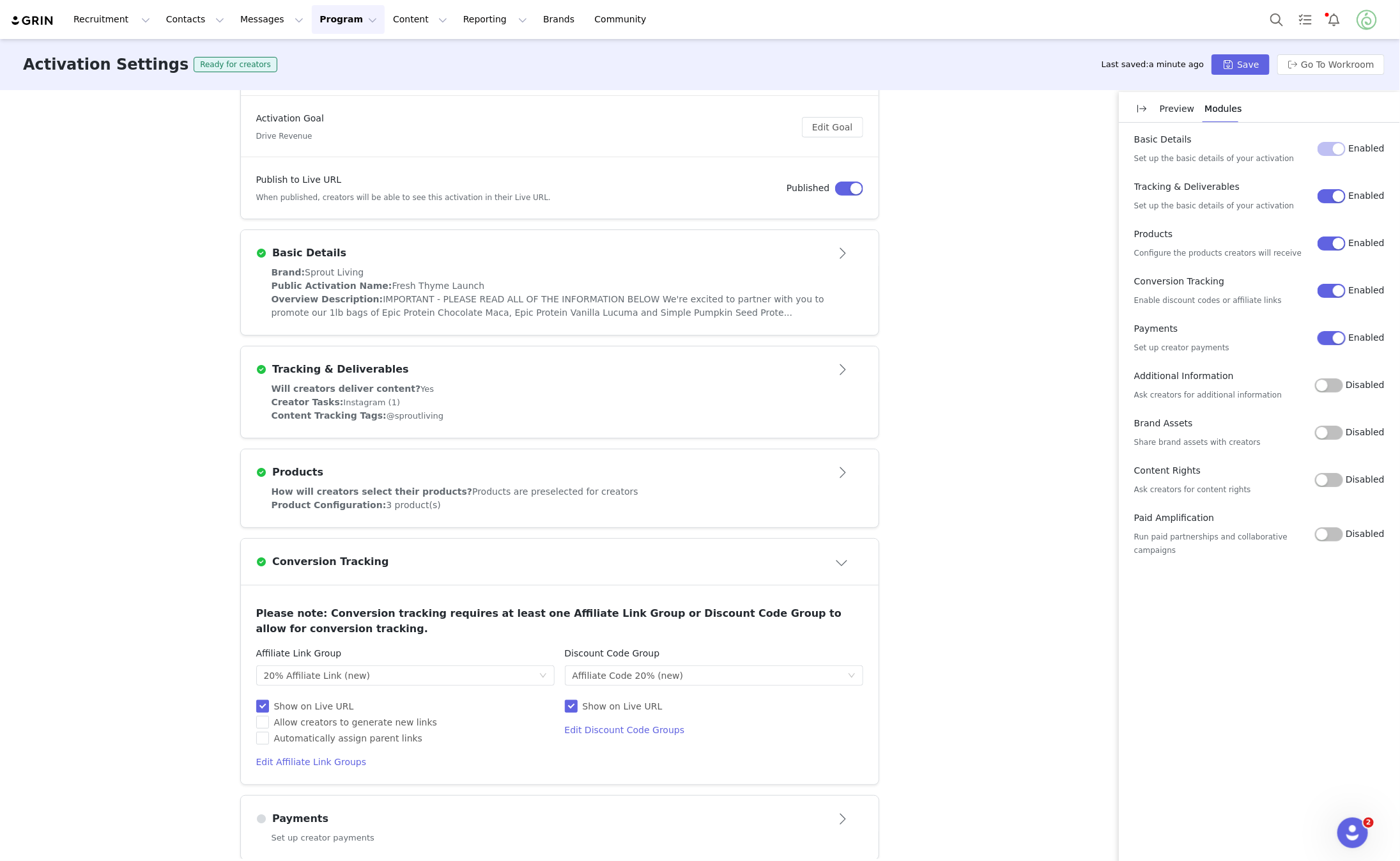
scroll to position [226, 0]
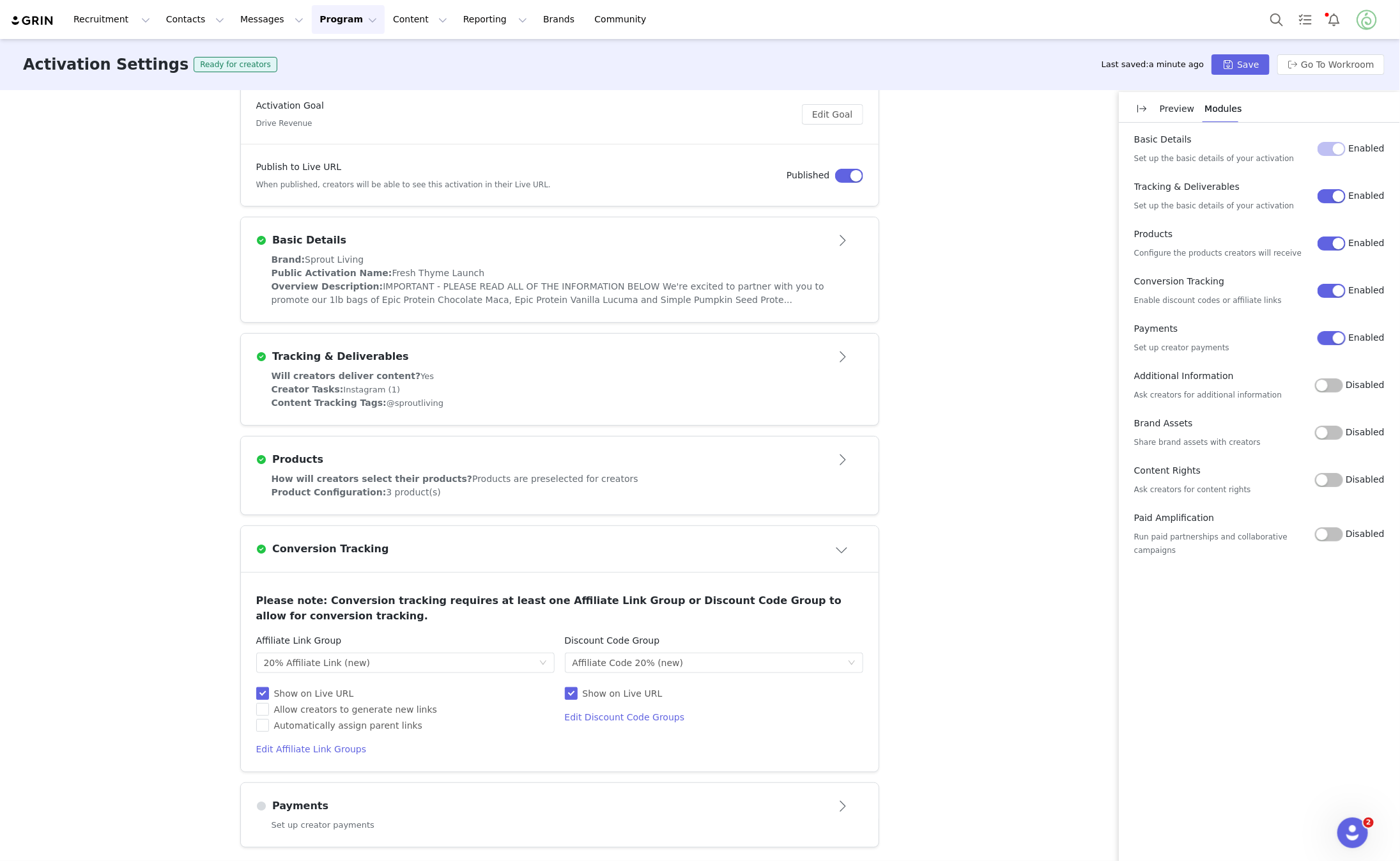
click at [491, 798] on div "Payments" at bounding box center [559, 806] width 607 height 20
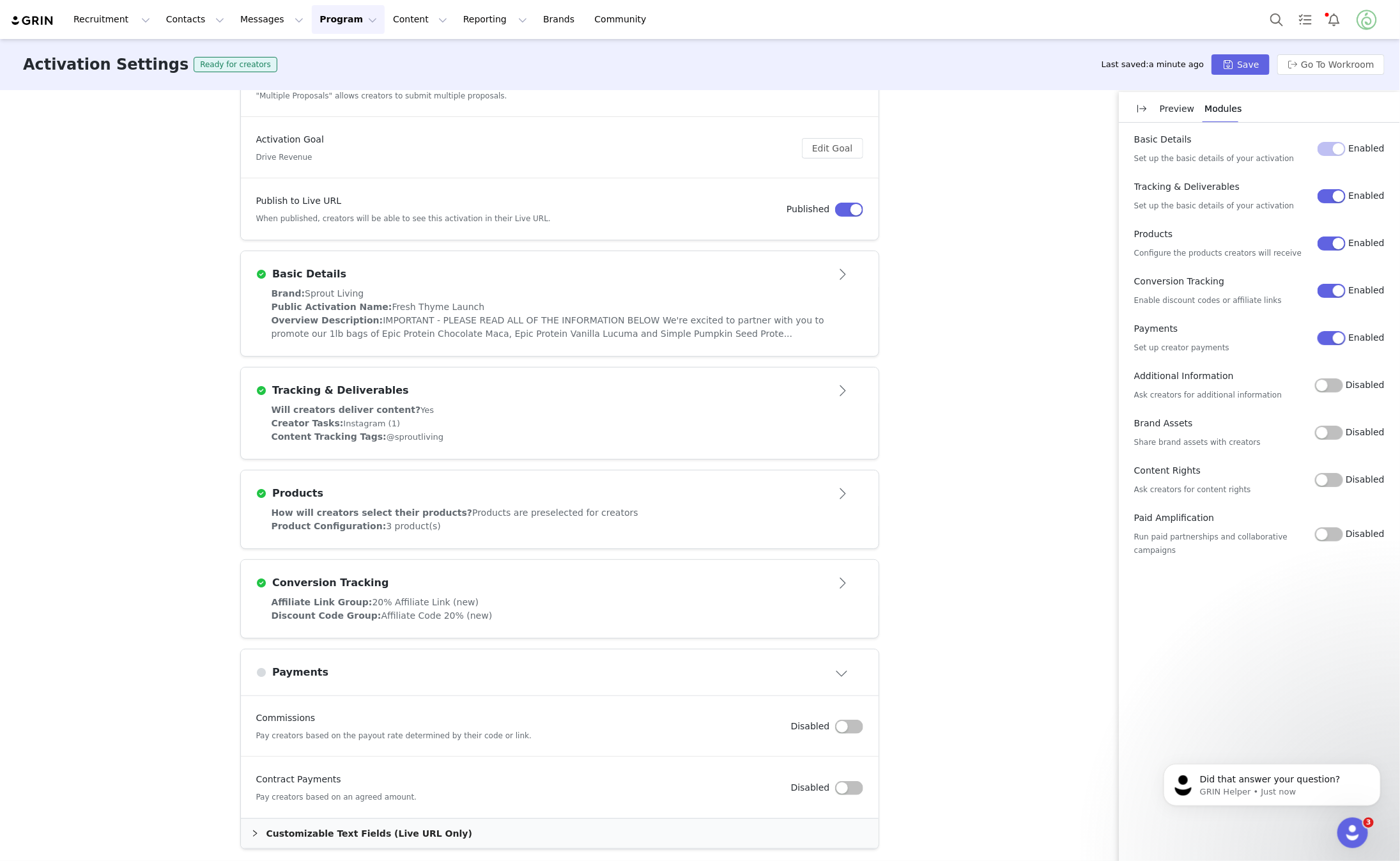
scroll to position [0, 0]
click at [843, 788] on button "button" at bounding box center [850, 788] width 28 height 14
click at [850, 720] on button "button" at bounding box center [850, 727] width 28 height 14
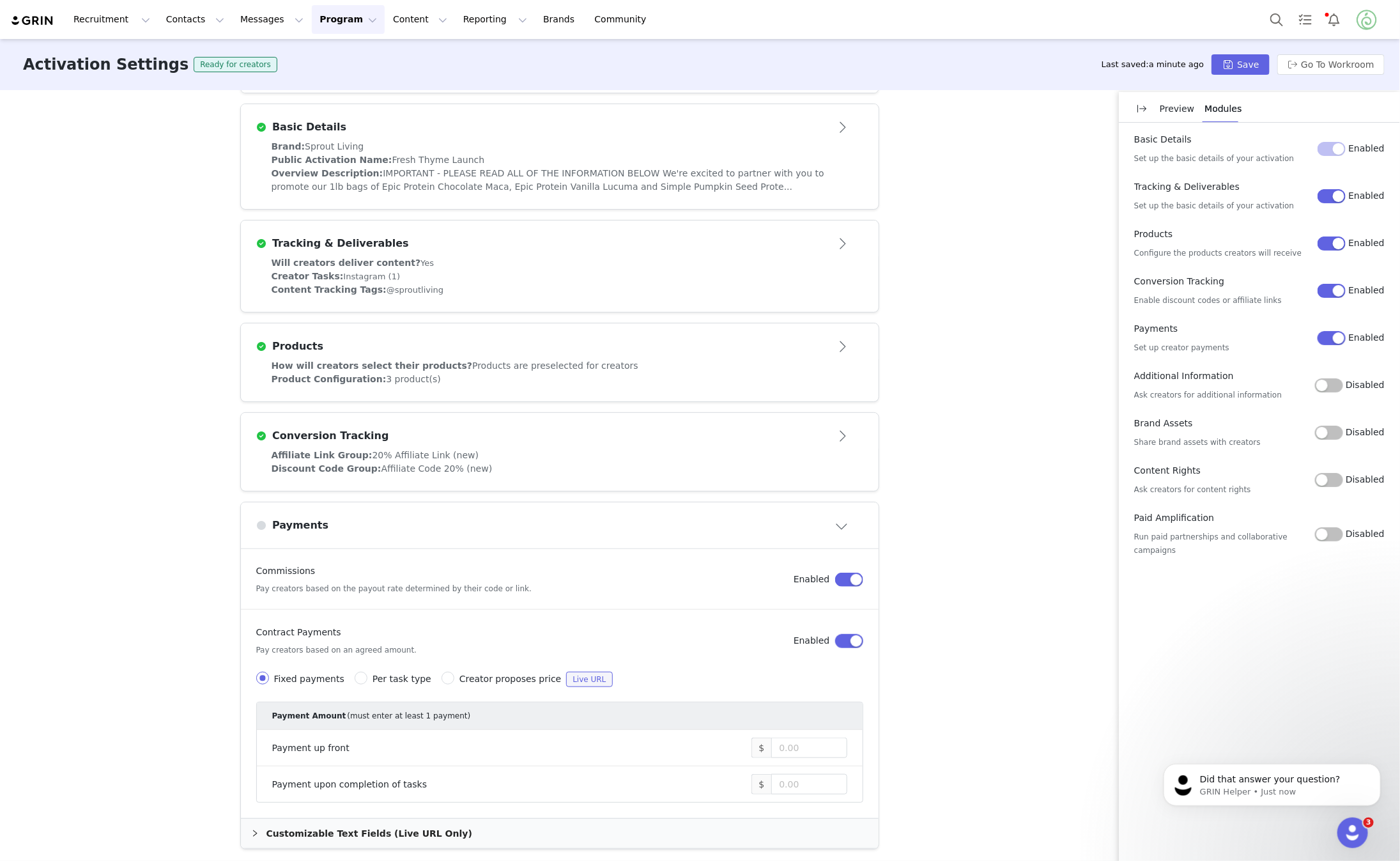
click at [467, 674] on span "Creator proposes price" at bounding box center [511, 678] width 103 height 10
click at [454, 672] on input "Creator proposes price Live URL" at bounding box center [448, 678] width 13 height 13
radio input "true"
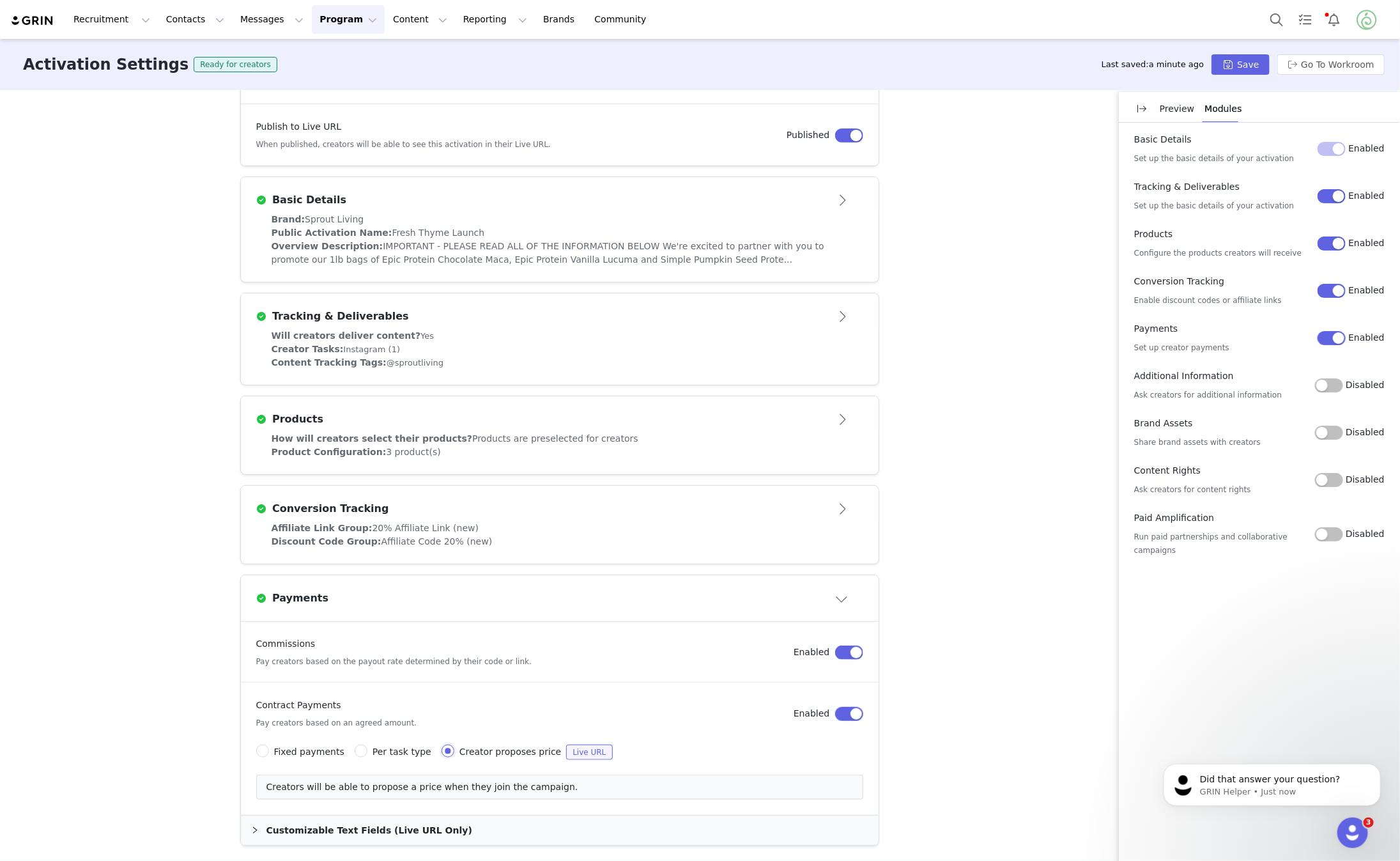
scroll to position [263, 0]
click at [1243, 68] on button "Save" at bounding box center [1240, 64] width 57 height 20
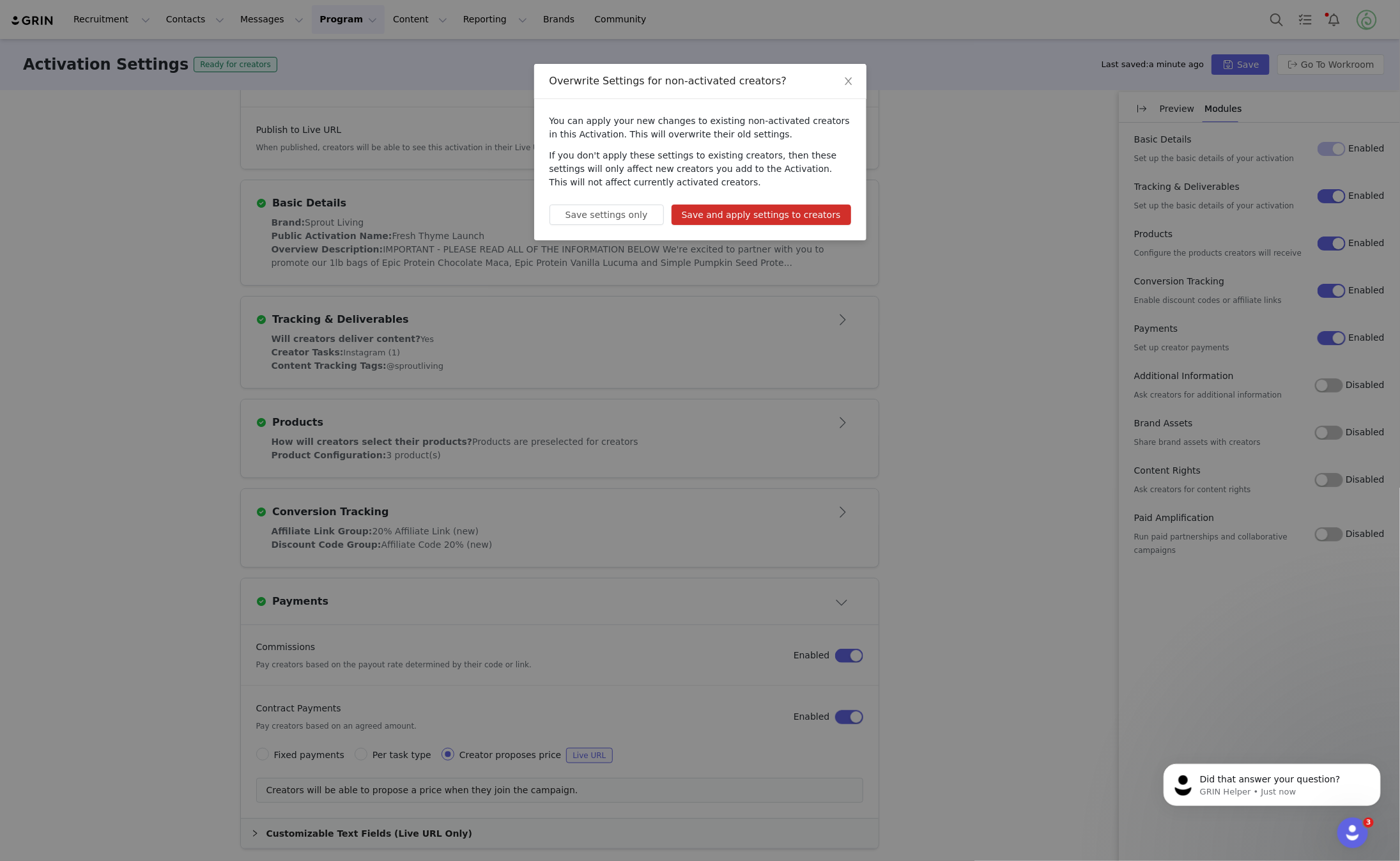
click at [781, 205] on button "Save and apply settings to creators" at bounding box center [761, 215] width 179 height 20
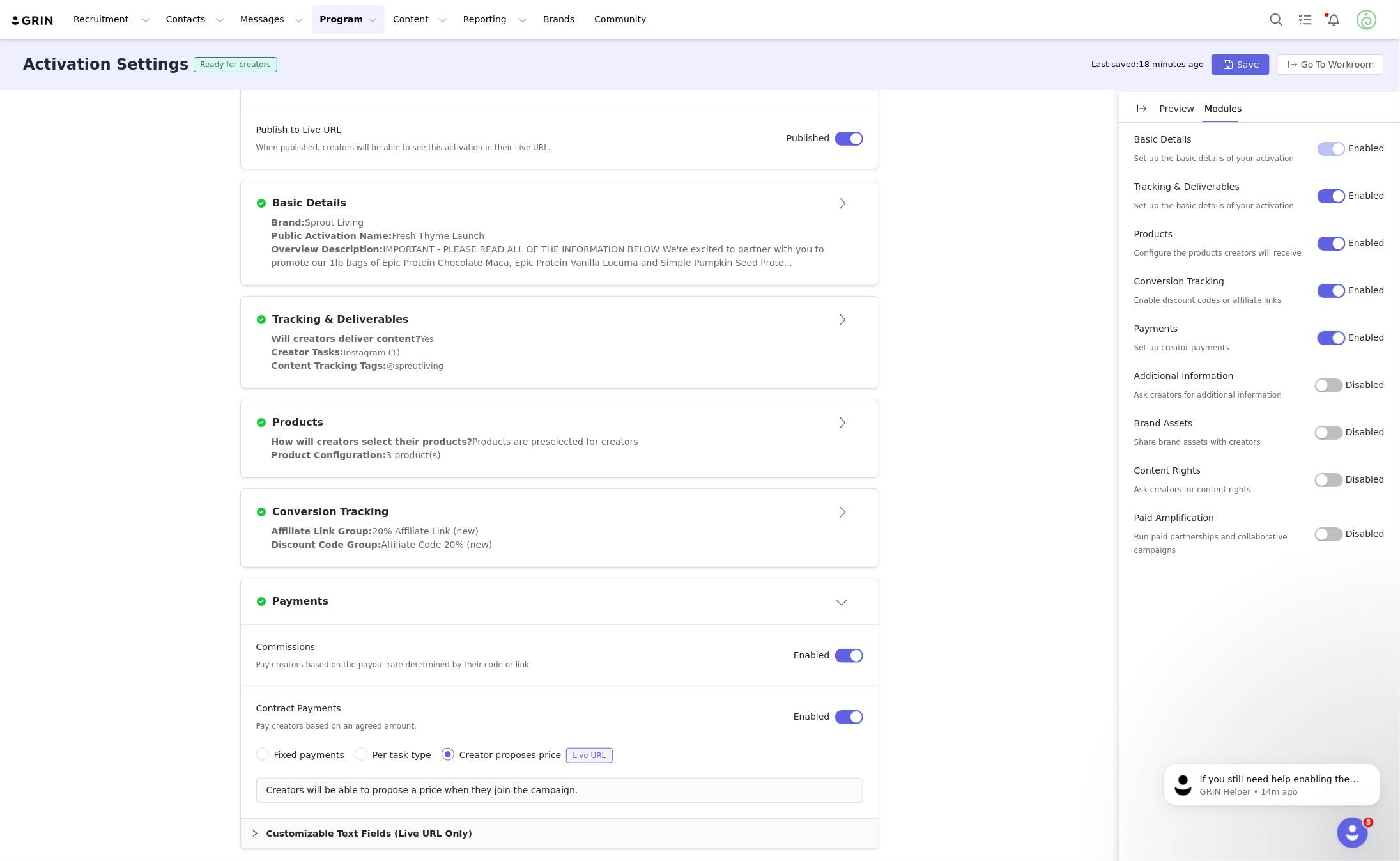
click at [799, 266] on div "Overview Description: IMPORTANT - PLEASE READ ALL OF THE INFORMATION BELOW We'r…" at bounding box center [560, 256] width 576 height 27
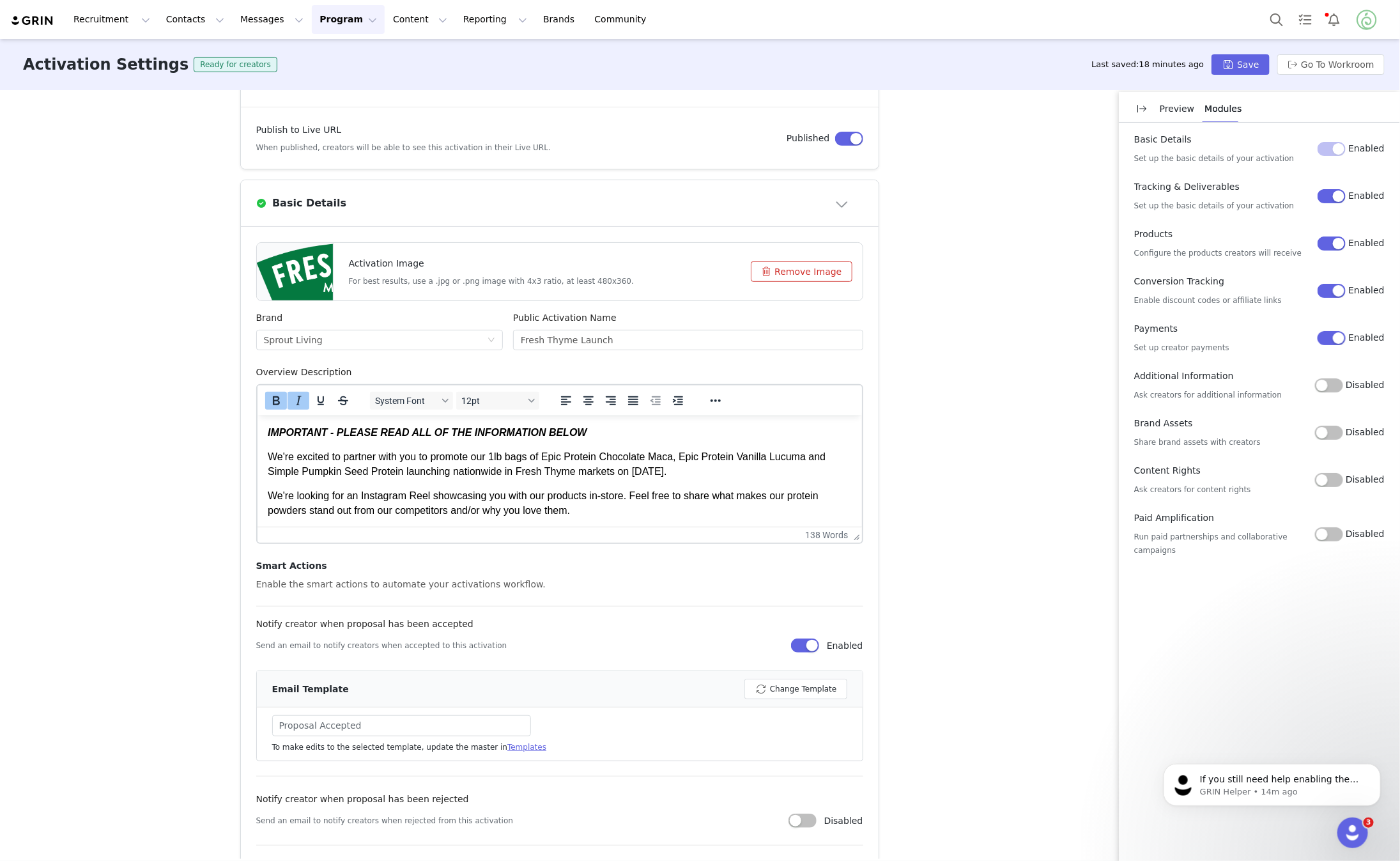
scroll to position [283, 0]
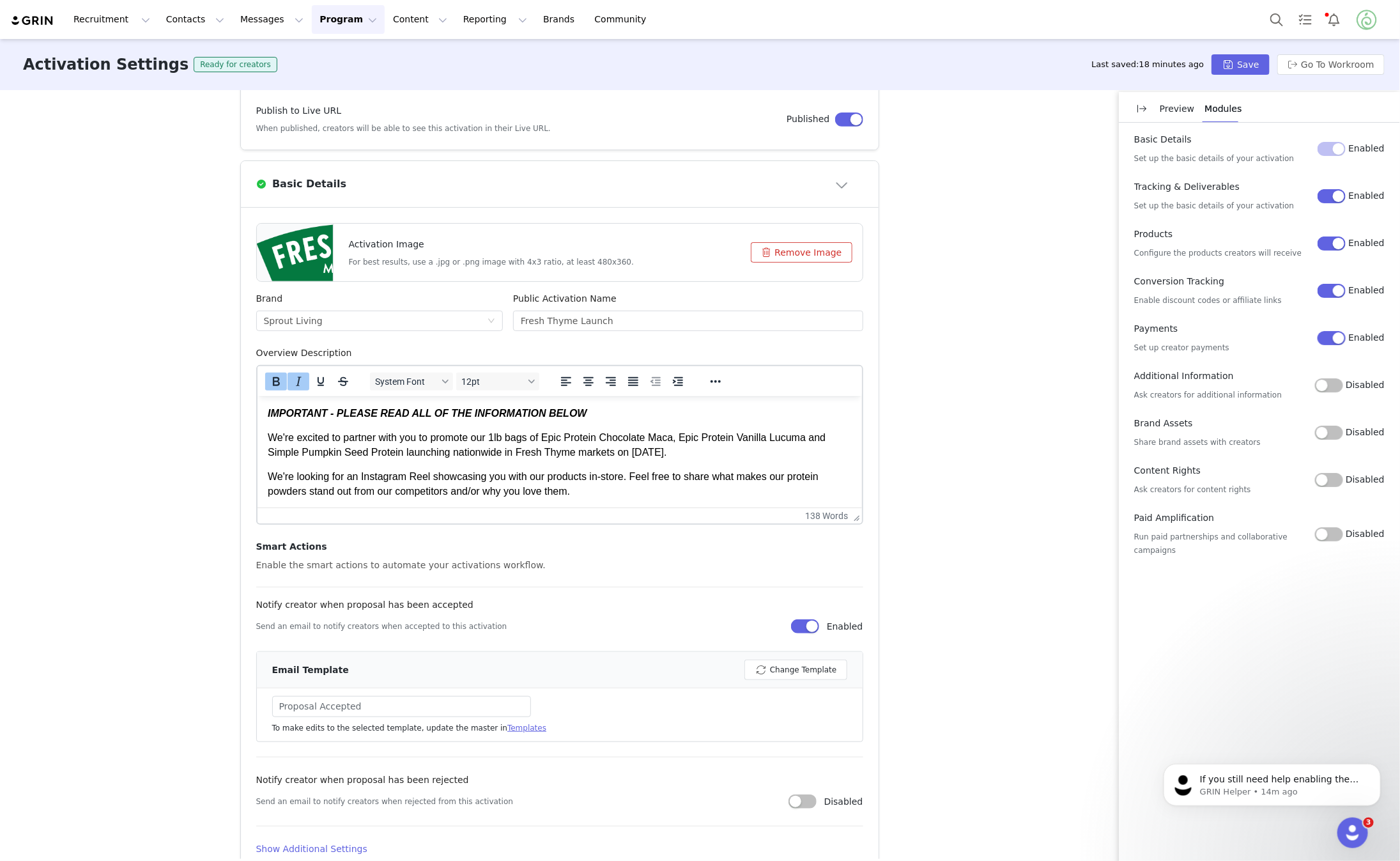
click at [604, 488] on p "We're looking for an Instagram Reel showcasing you with our products in-store. …" at bounding box center [559, 483] width 584 height 29
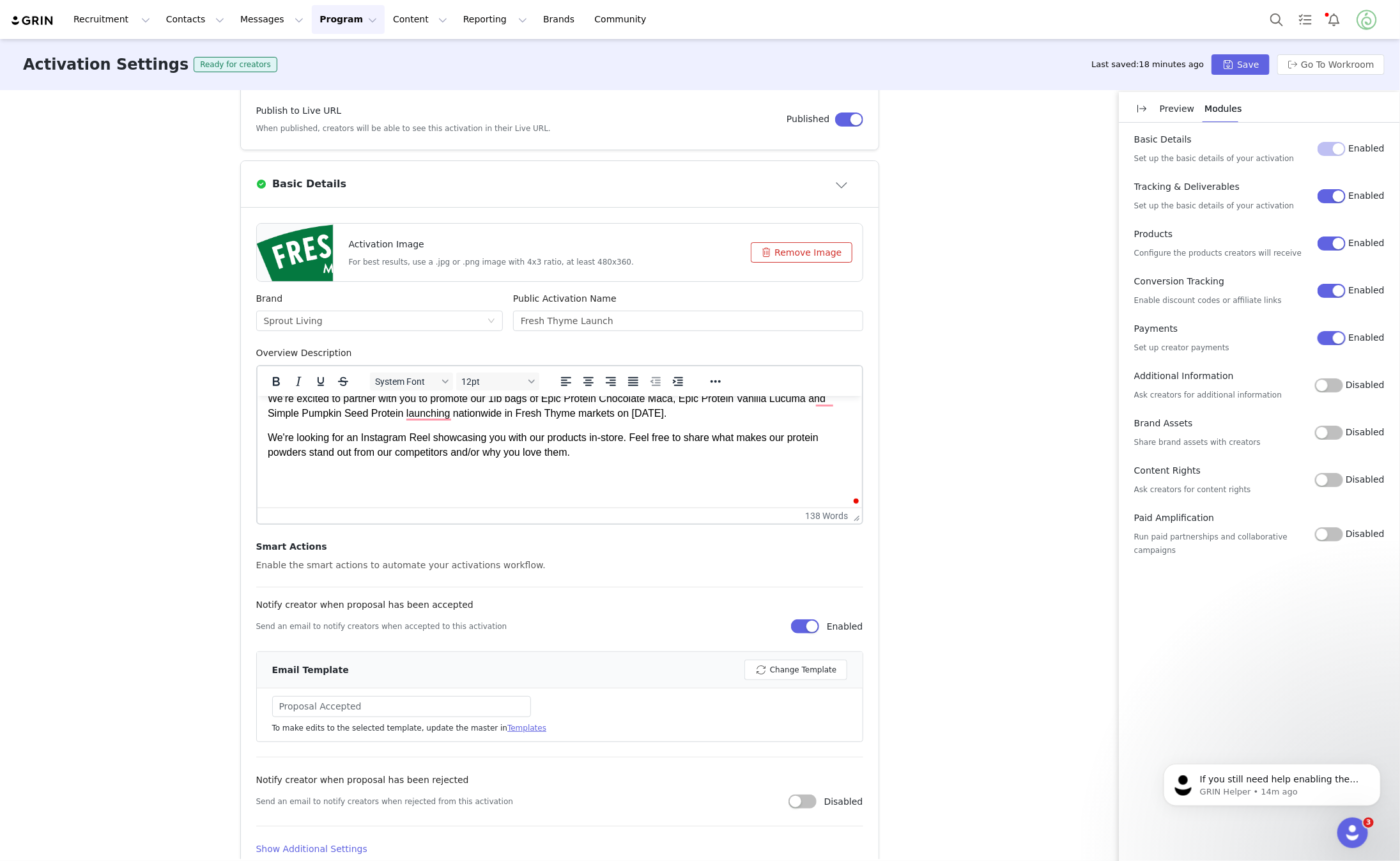
scroll to position [39, 0]
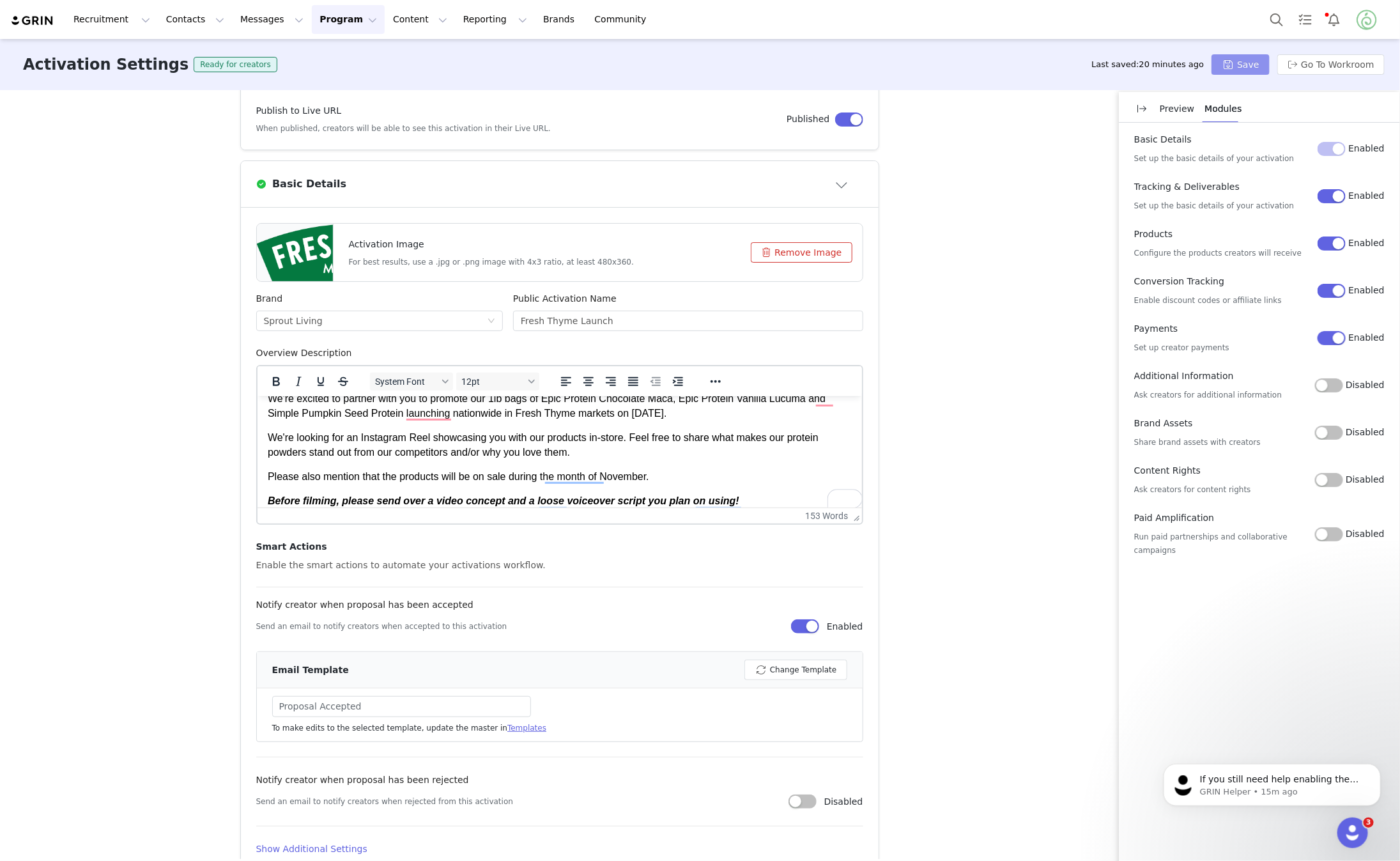
click at [1249, 67] on button "Save" at bounding box center [1240, 64] width 57 height 20
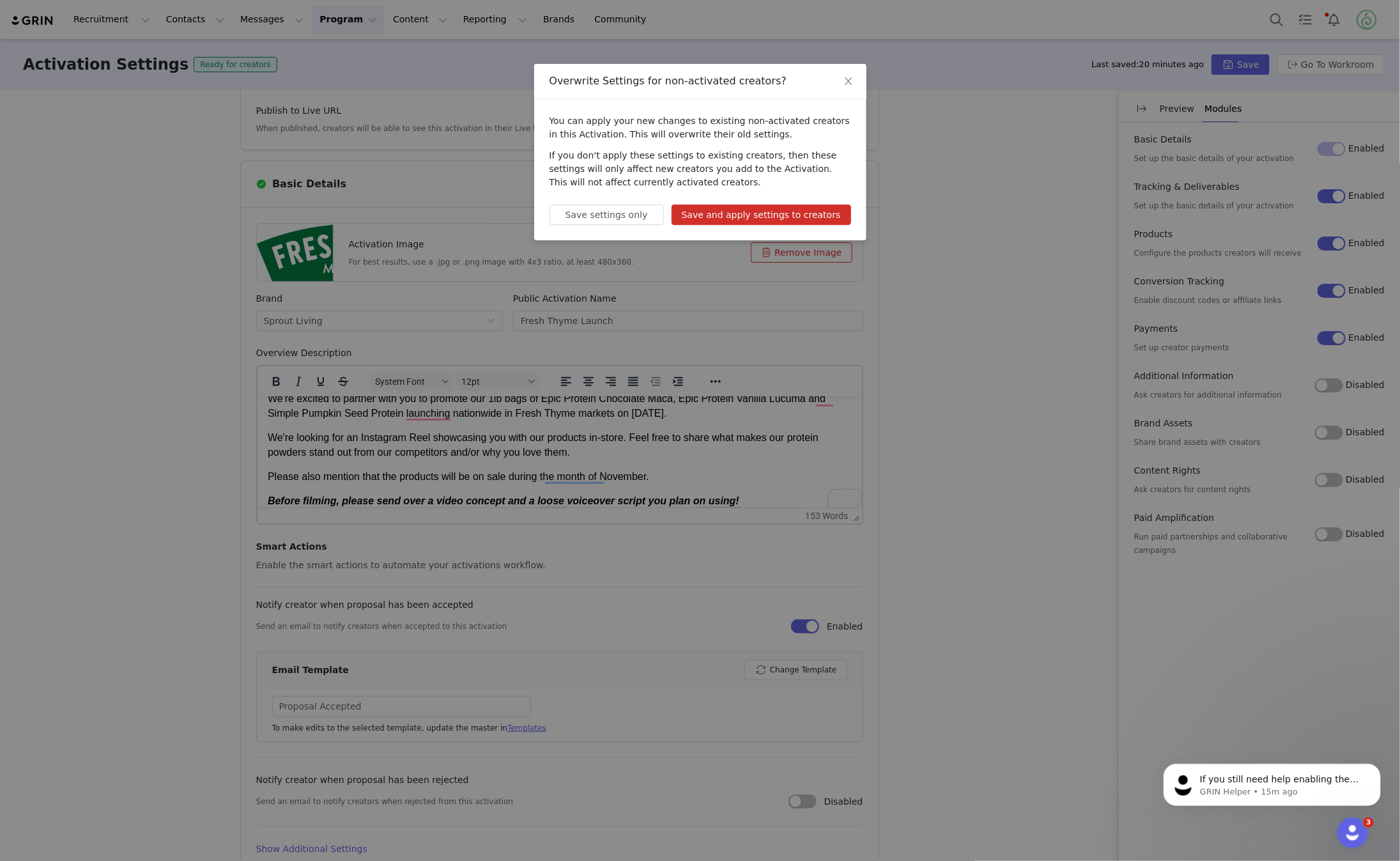
click at [741, 207] on button "Save and apply settings to creators" at bounding box center [761, 215] width 179 height 20
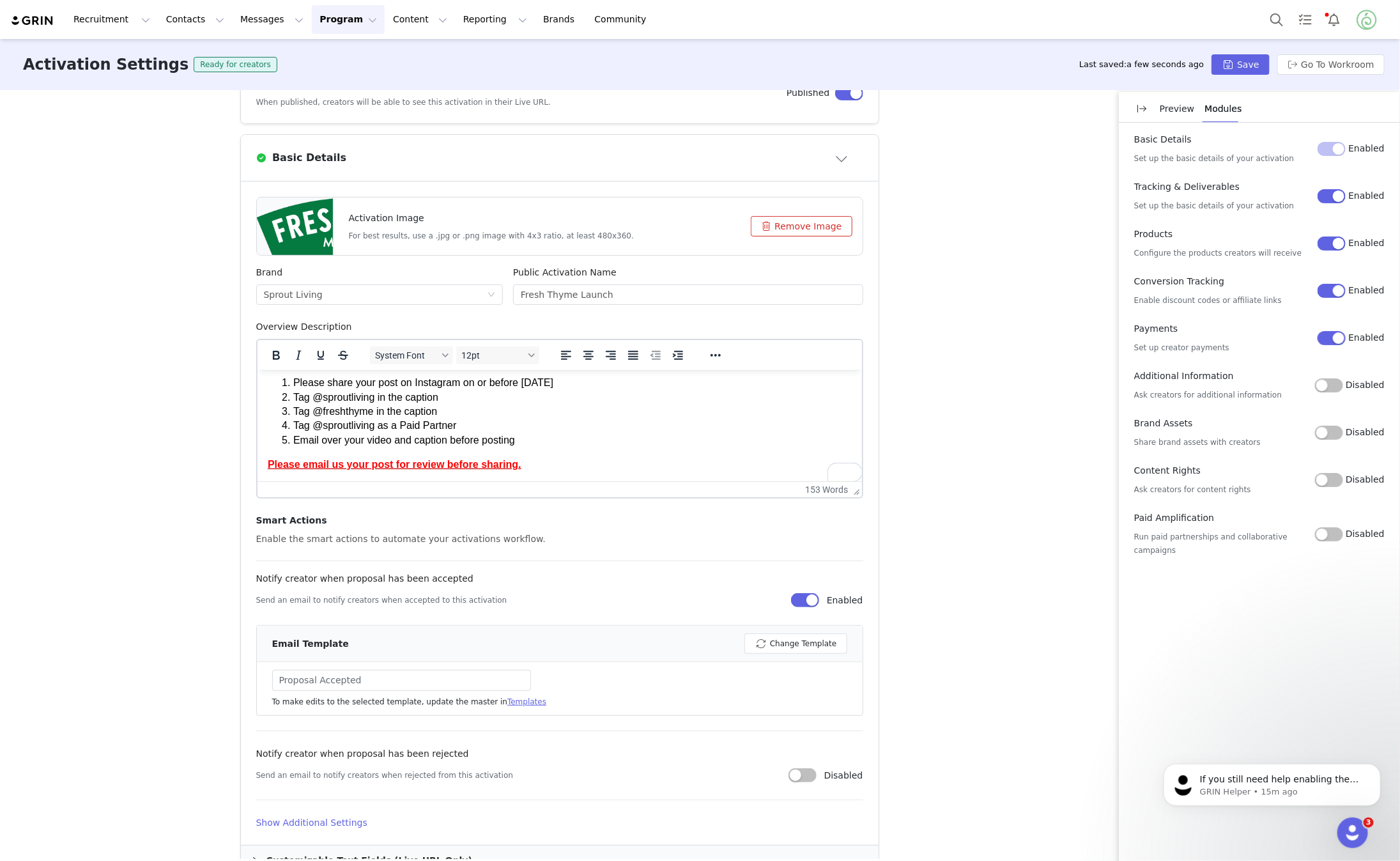
scroll to position [312, 0]
click at [1329, 476] on button "Disabled" at bounding box center [1330, 480] width 28 height 14
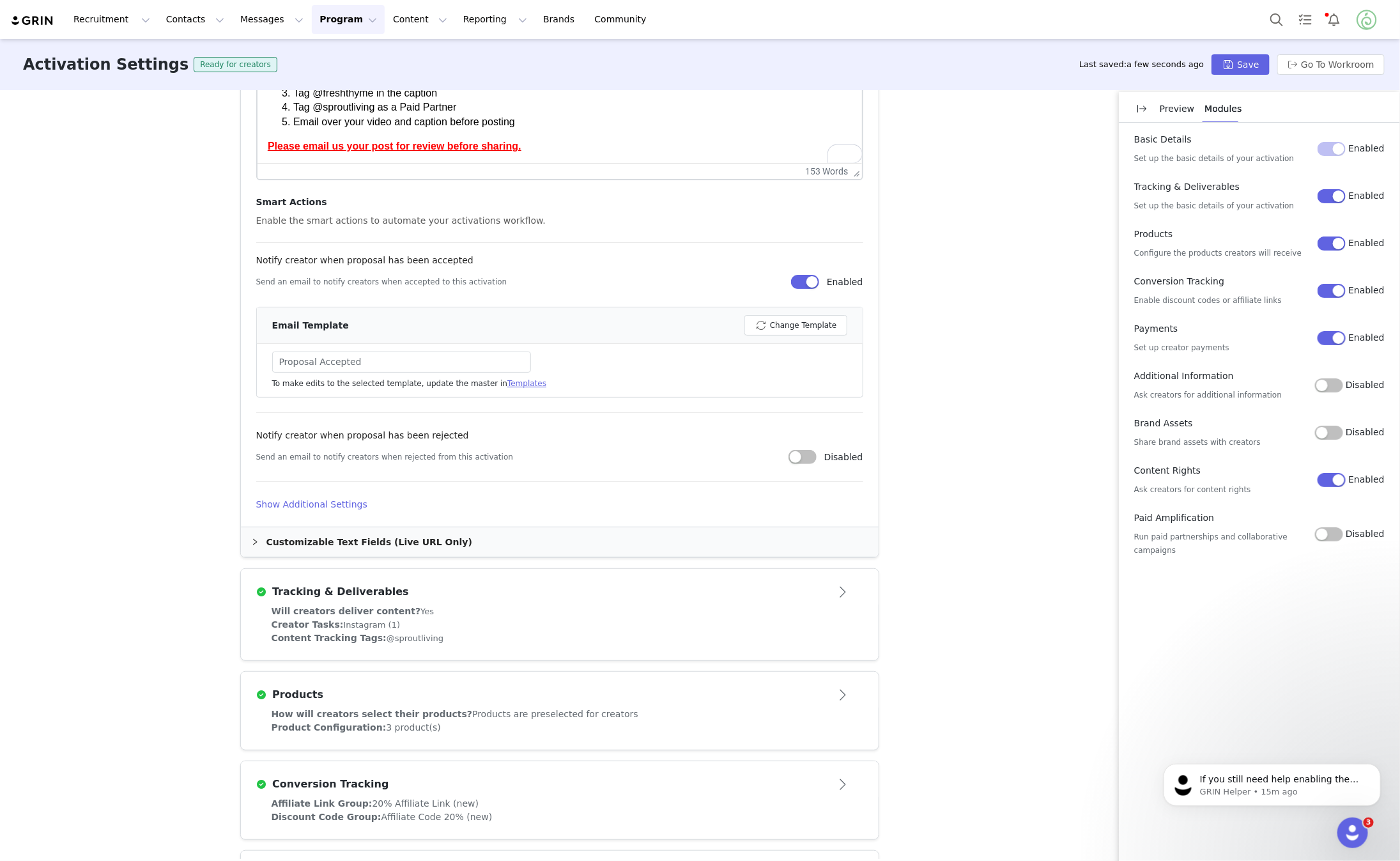
scroll to position [656, 0]
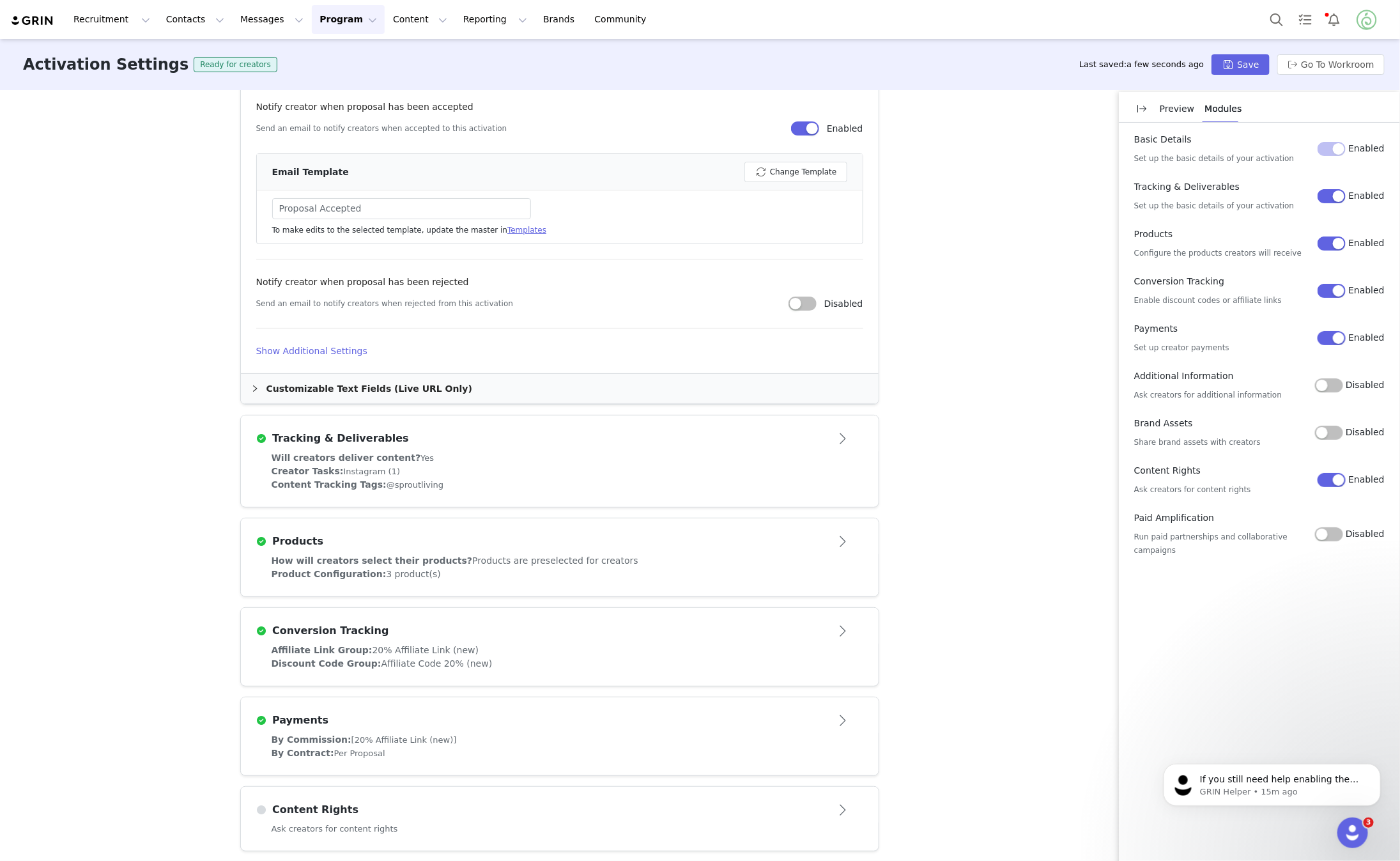
click at [691, 792] on article "Content Rights" at bounding box center [560, 805] width 638 height 36
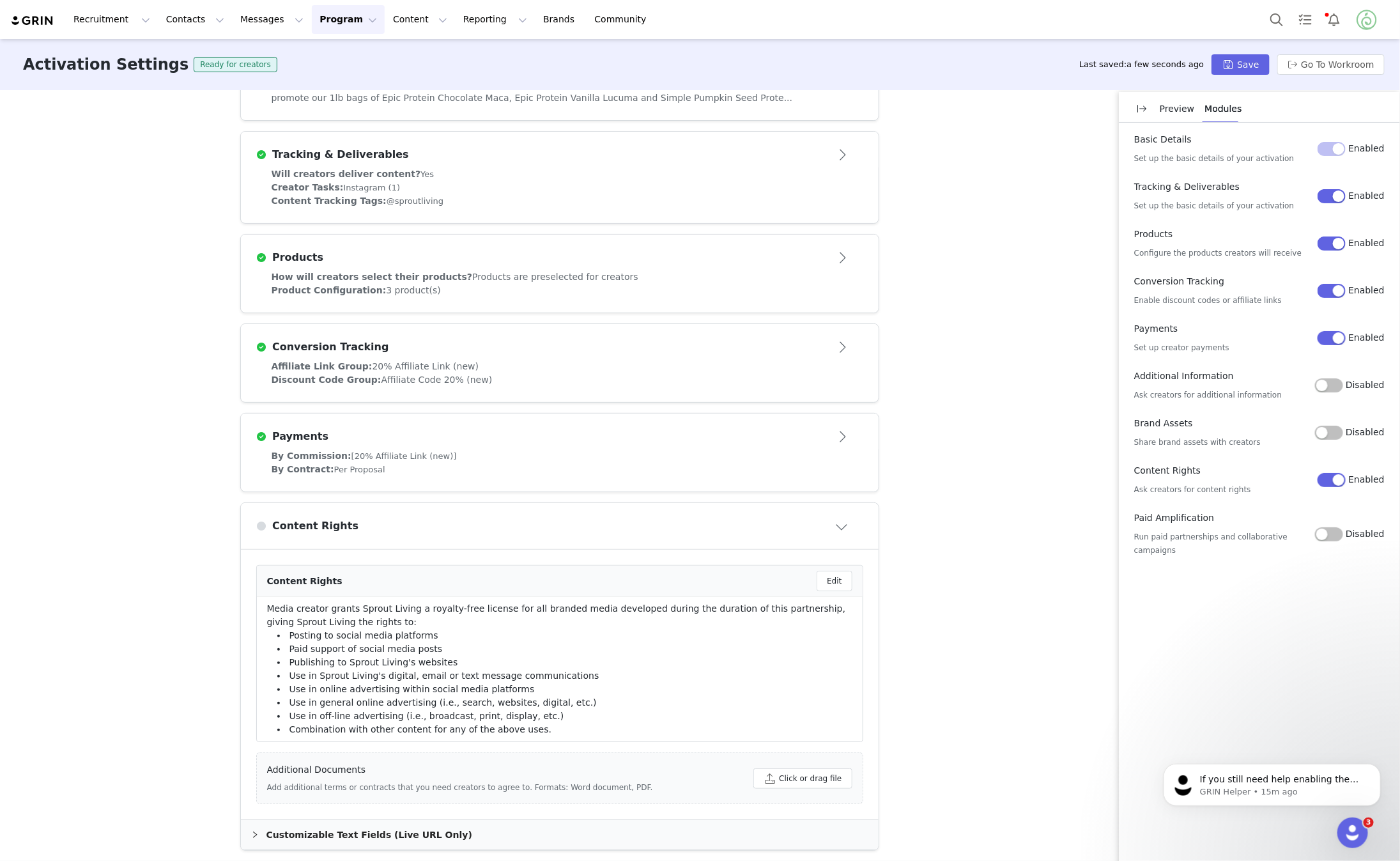
click at [695, 679] on li "Use in Sprout Living's digital, email or text message communications" at bounding box center [560, 676] width 586 height 13
click at [678, 698] on li "Use in general online advertising (i.e., search, websites, digital, etc.)" at bounding box center [560, 703] width 586 height 13
click at [1342, 534] on button "Disabled" at bounding box center [1330, 534] width 28 height 14
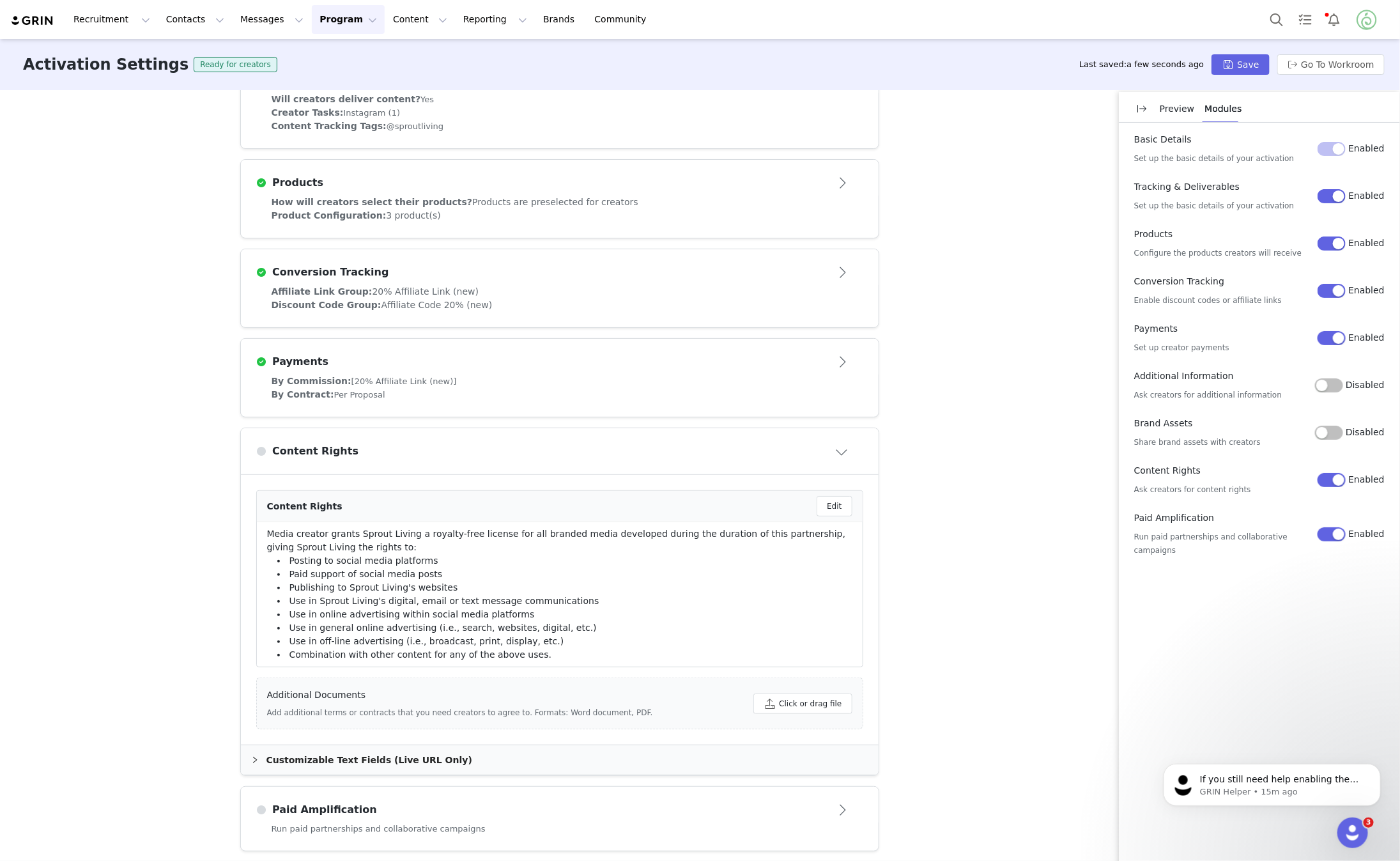
click at [699, 800] on div "Paid Amplification" at bounding box center [559, 810] width 607 height 20
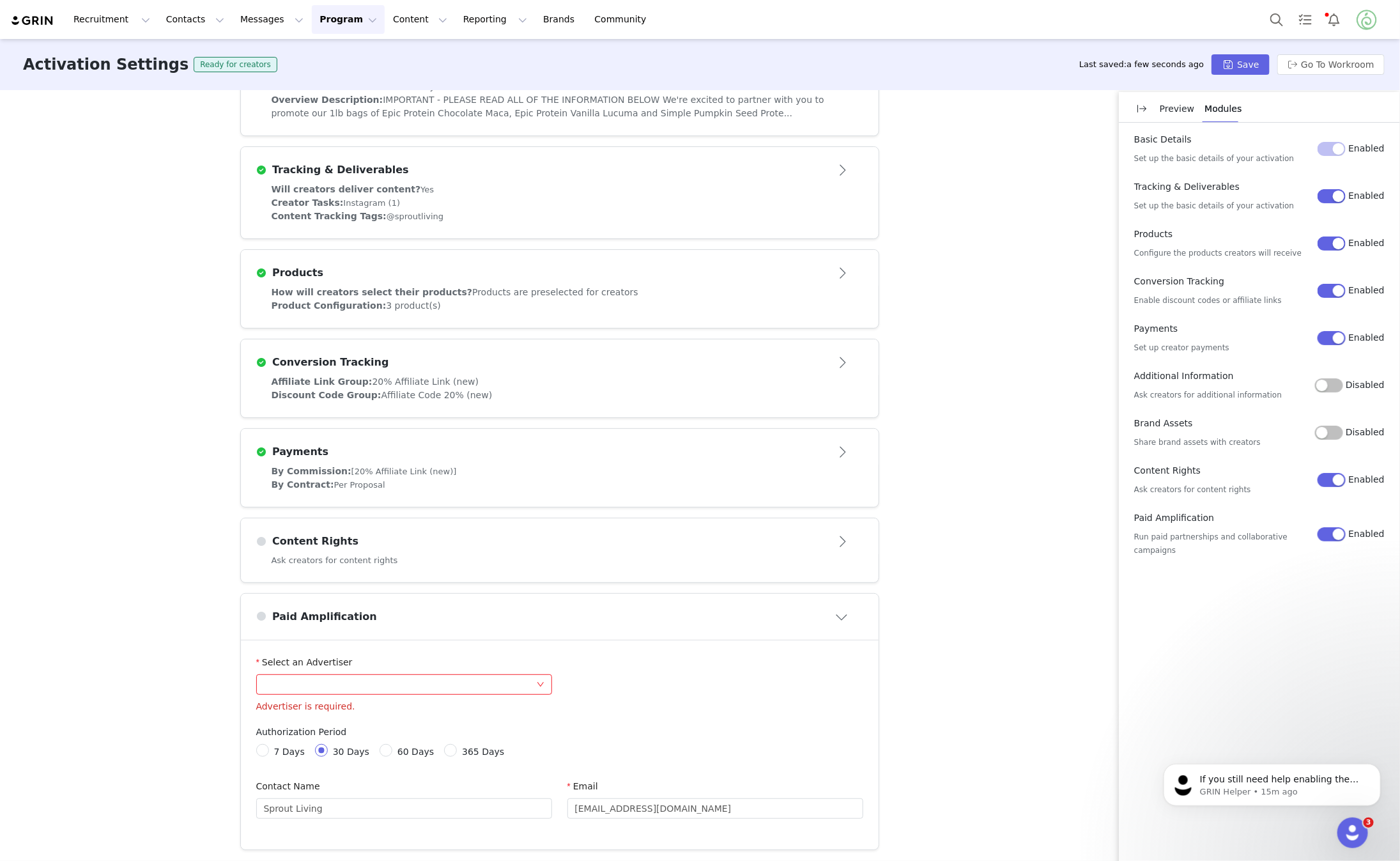
click at [544, 685] on div at bounding box center [404, 685] width 296 height 20
click at [512, 707] on li "Sprout Living" at bounding box center [404, 707] width 296 height 20
click at [457, 747] on span "365 Days" at bounding box center [483, 751] width 52 height 10
click at [452, 747] on input "365 Days" at bounding box center [448, 748] width 9 height 9
radio input "true"
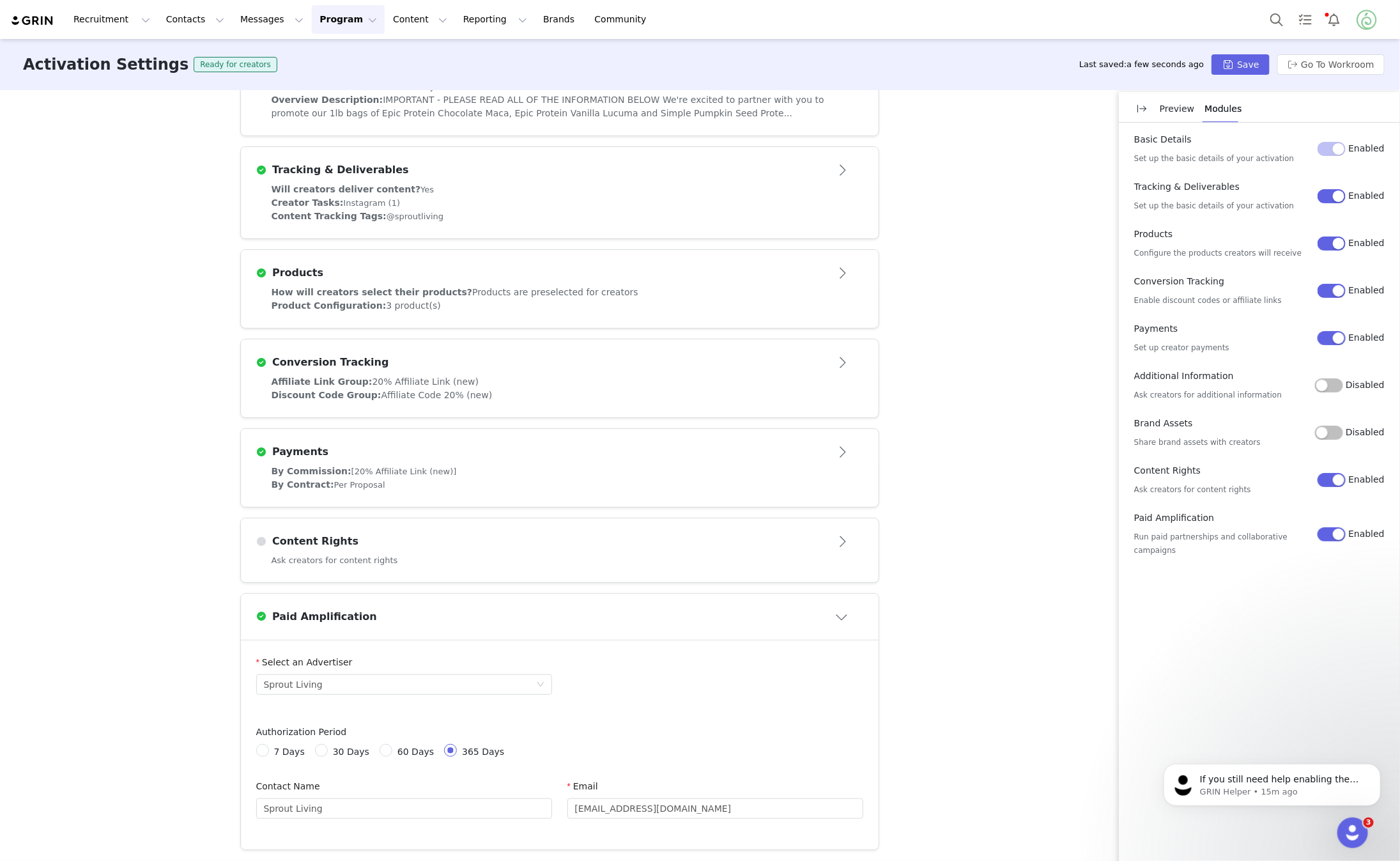
click at [573, 733] on div "Authorization Period 7 Days 30 Days 60 Days 365 Days" at bounding box center [559, 745] width 607 height 39
click at [744, 544] on div "Content Rights" at bounding box center [539, 542] width 565 height 16
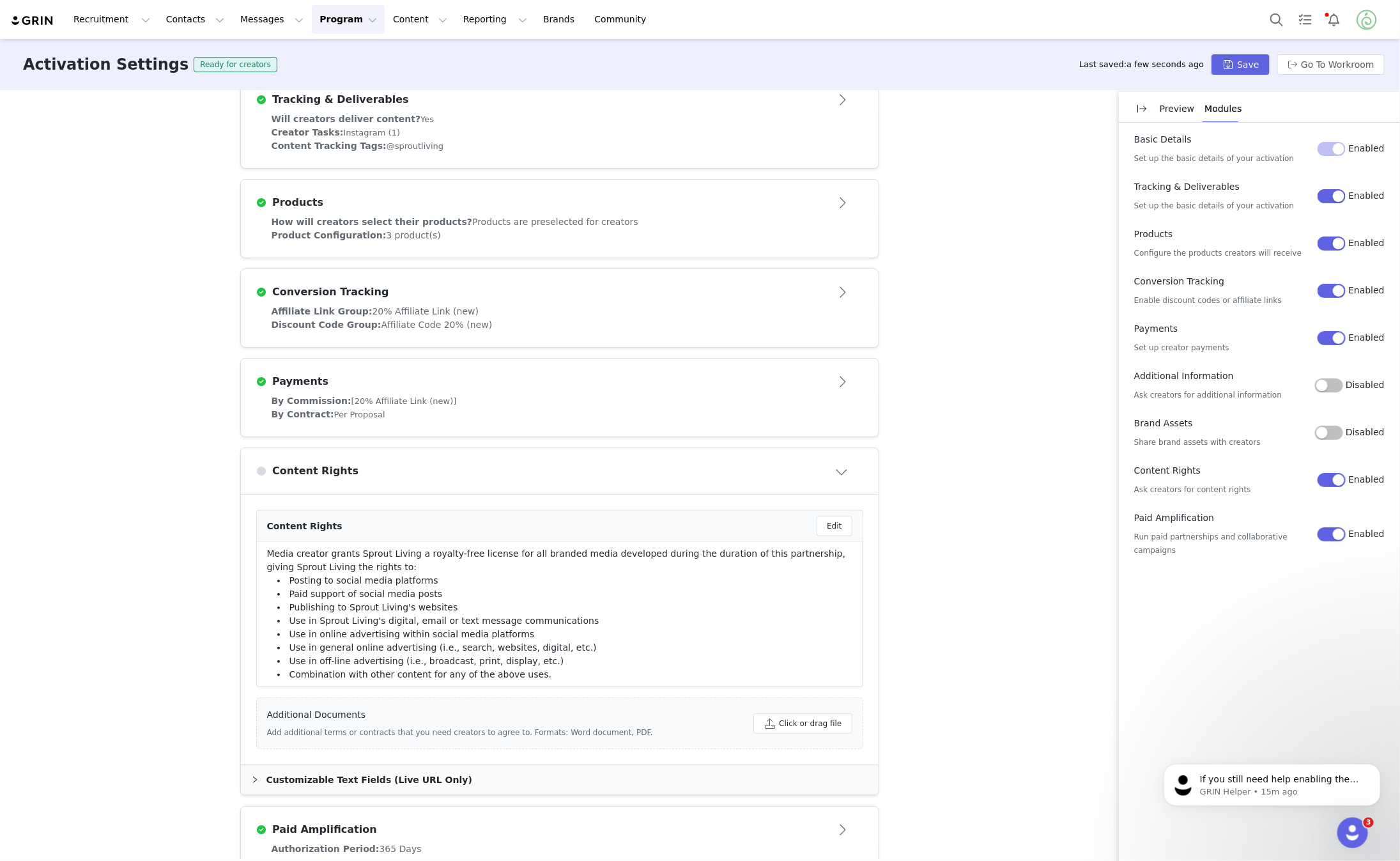
click at [643, 617] on li "Use in Sprout Living's digital, email or text message communications" at bounding box center [560, 620] width 586 height 13
click at [505, 682] on li "Media creator grants Sprout Living a royalty-free license for all branded media…" at bounding box center [560, 614] width 606 height 144
click at [536, 656] on li "Use in off-line advertising (i.e., broadcast, print, display, etc.)" at bounding box center [560, 661] width 586 height 13
click at [826, 520] on button "Edit" at bounding box center [834, 526] width 35 height 20
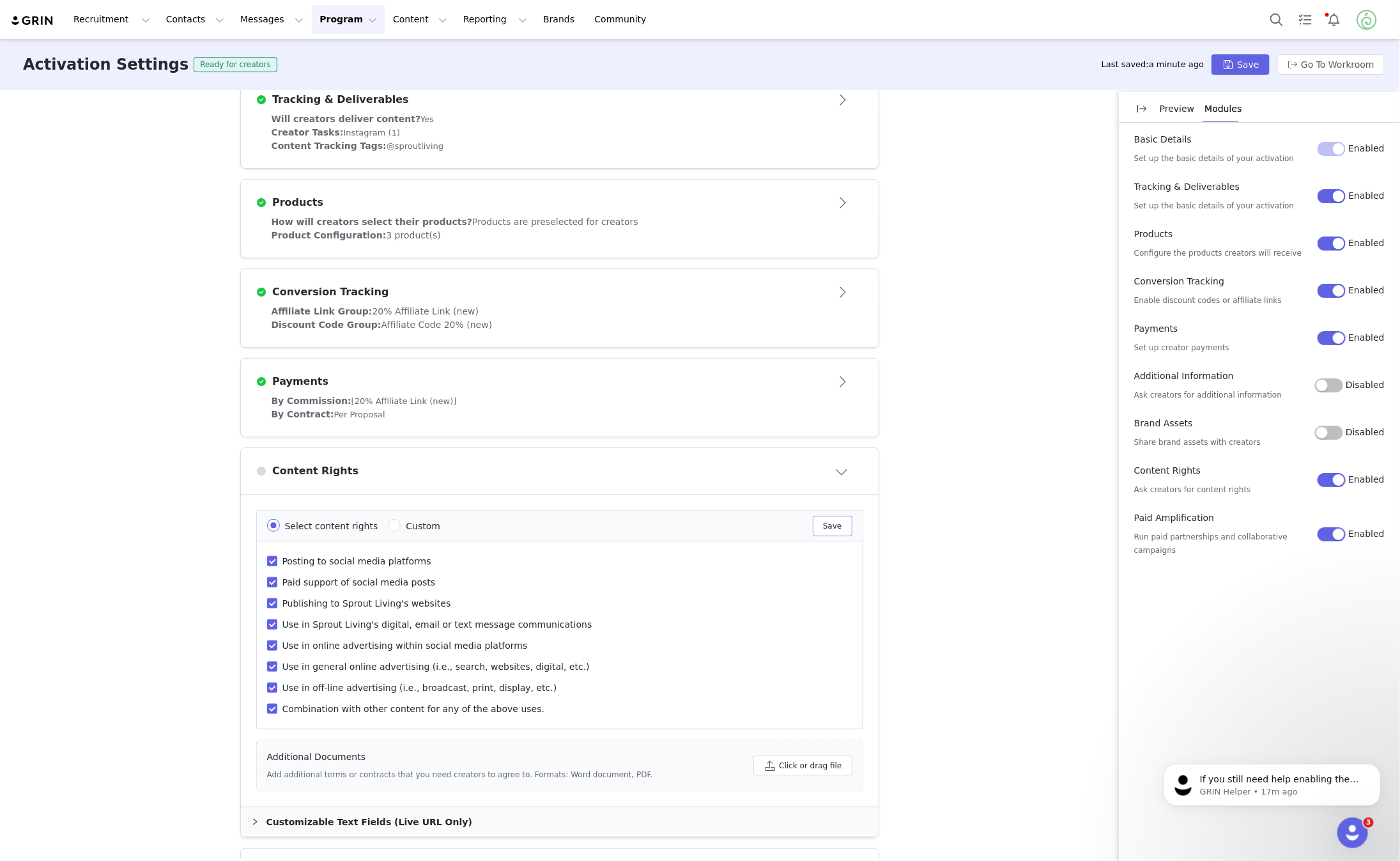
scroll to position [547, 0]
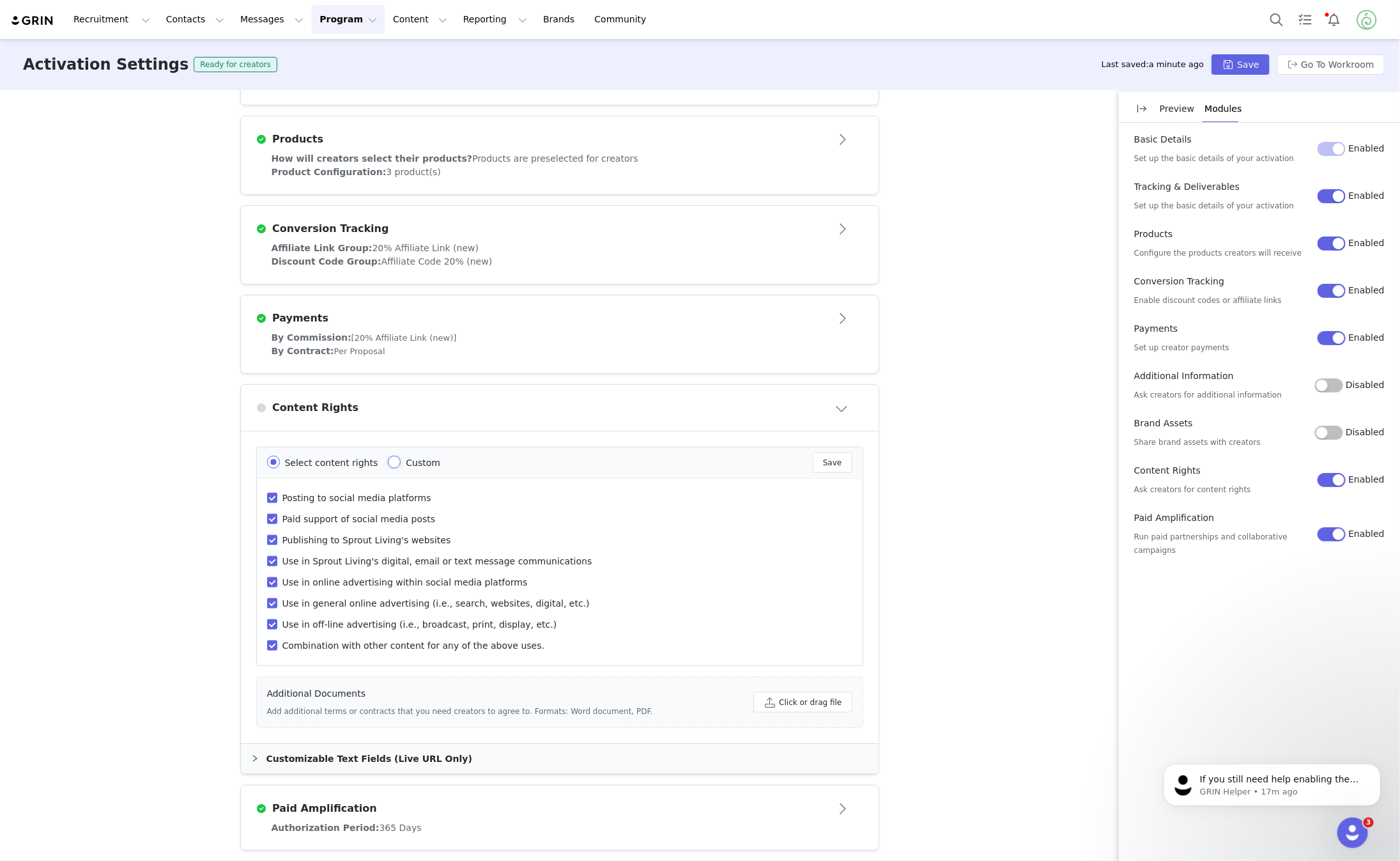
click at [393, 461] on input "Custom" at bounding box center [394, 462] width 13 height 13
radio input "true"
radio input "false"
radio input "true"
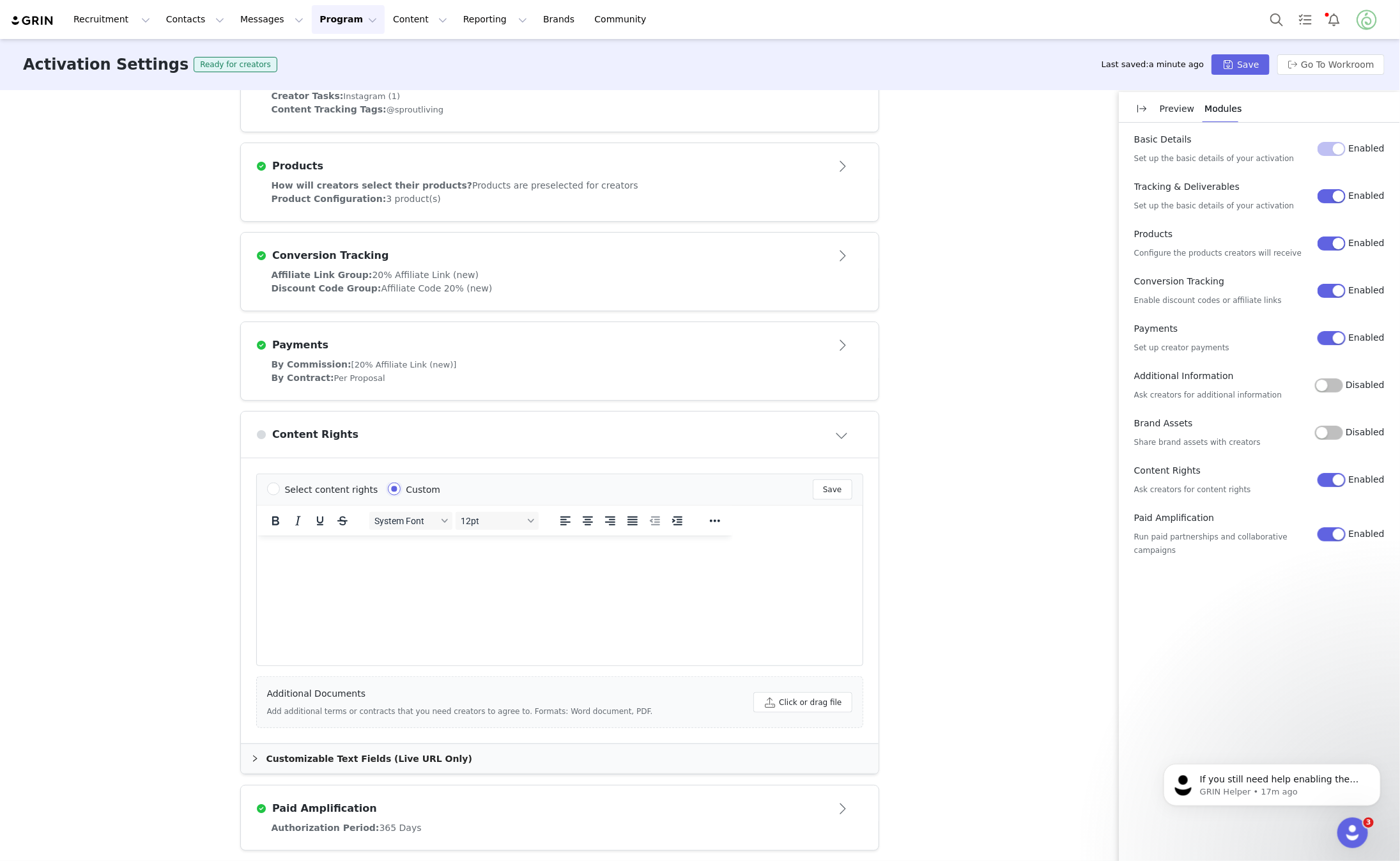
scroll to position [0, 0]
click at [421, 570] on html at bounding box center [494, 552] width 477 height 34
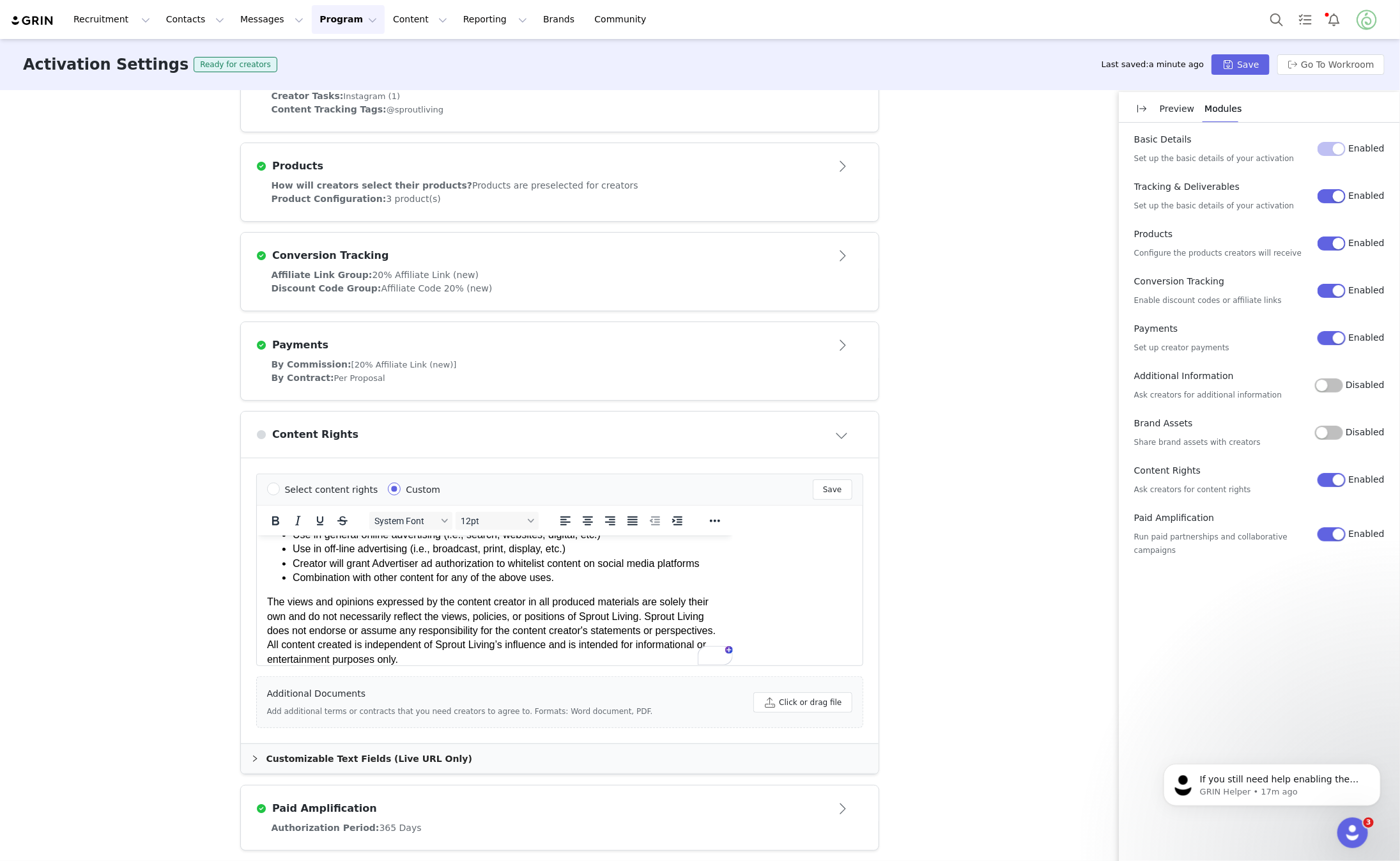
scroll to position [128, 0]
click at [846, 479] on button "Save" at bounding box center [832, 490] width 39 height 20
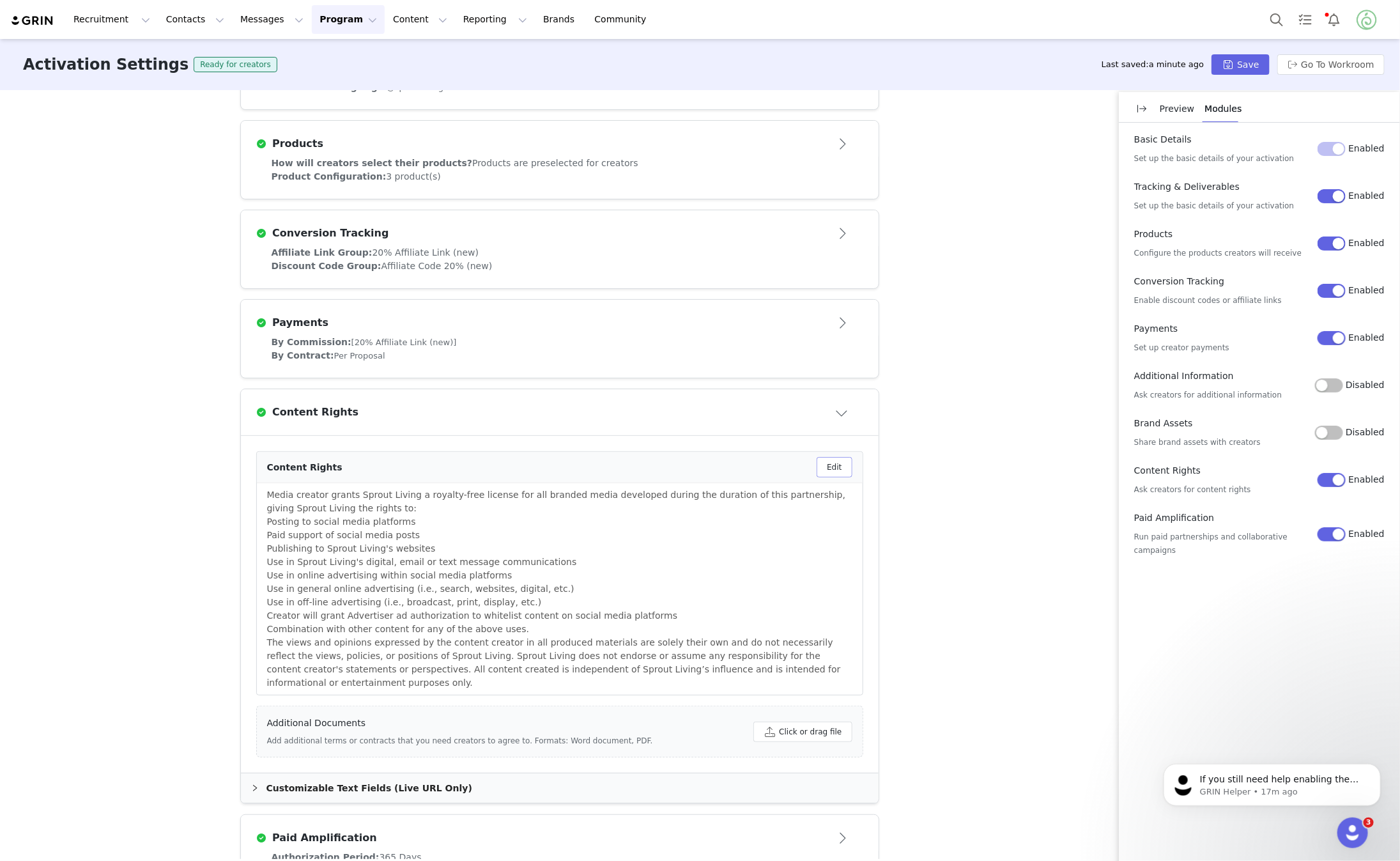
scroll to position [572, 0]
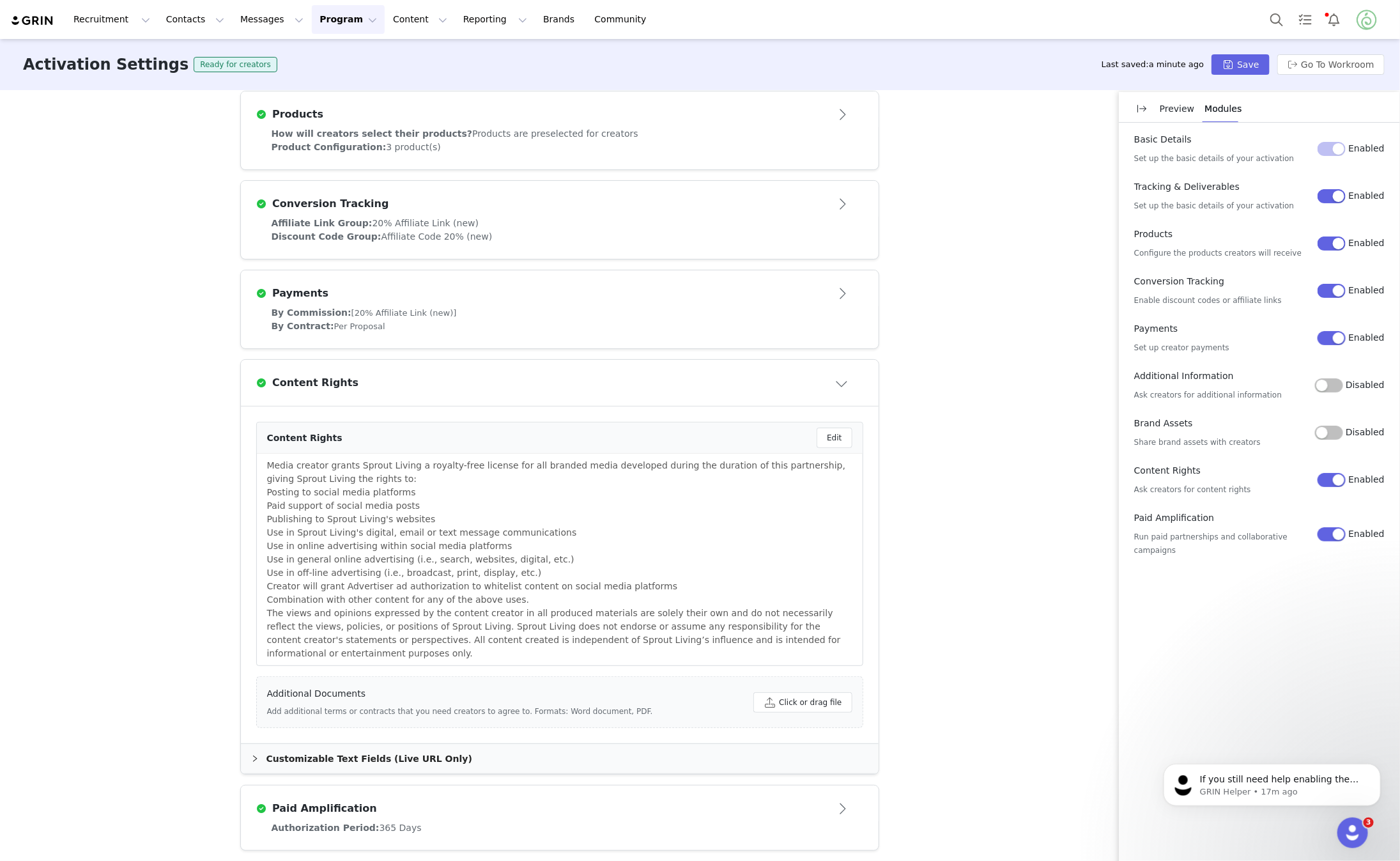
click at [846, 381] on button "Close module" at bounding box center [843, 383] width 40 height 20
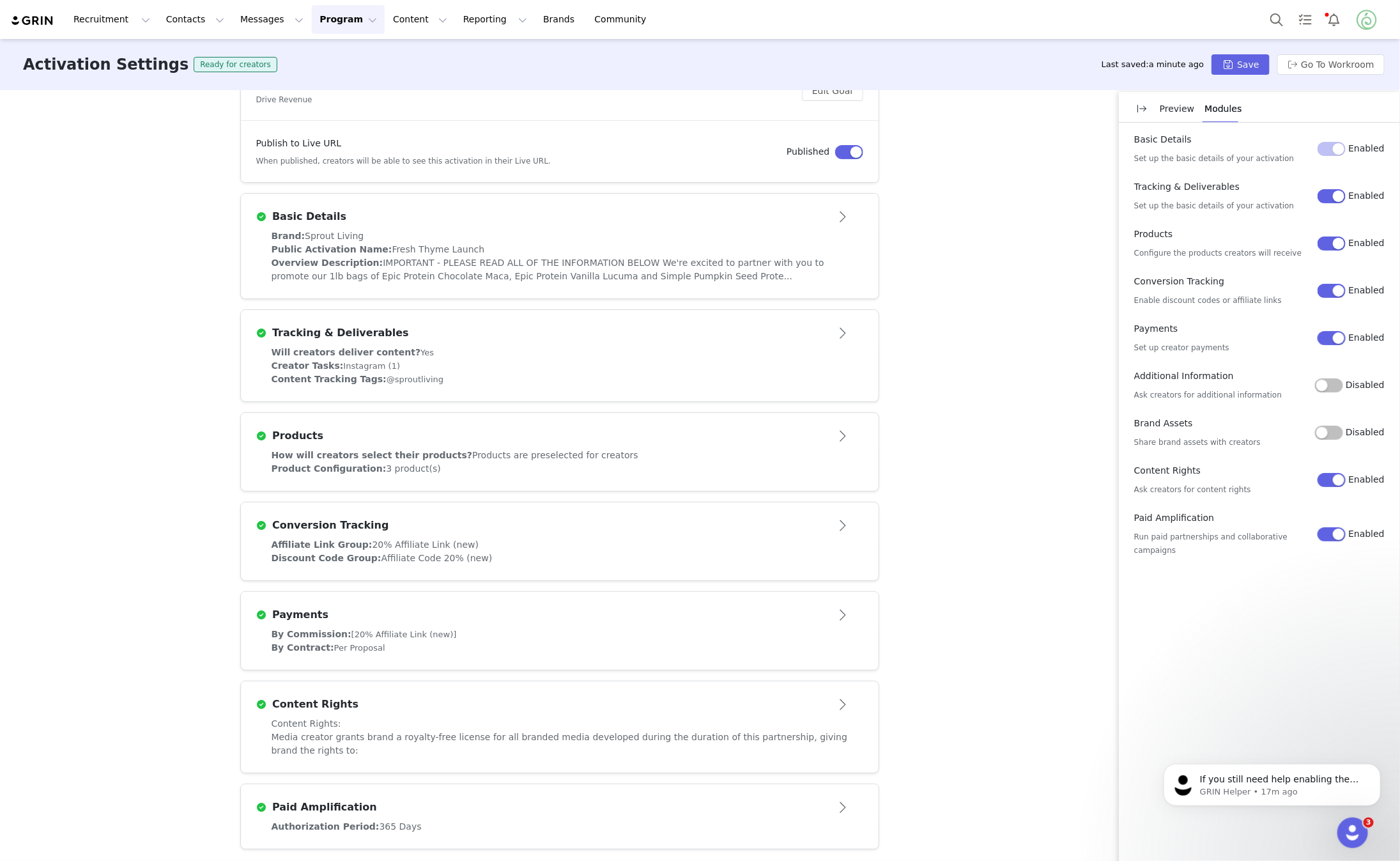
scroll to position [0, 0]
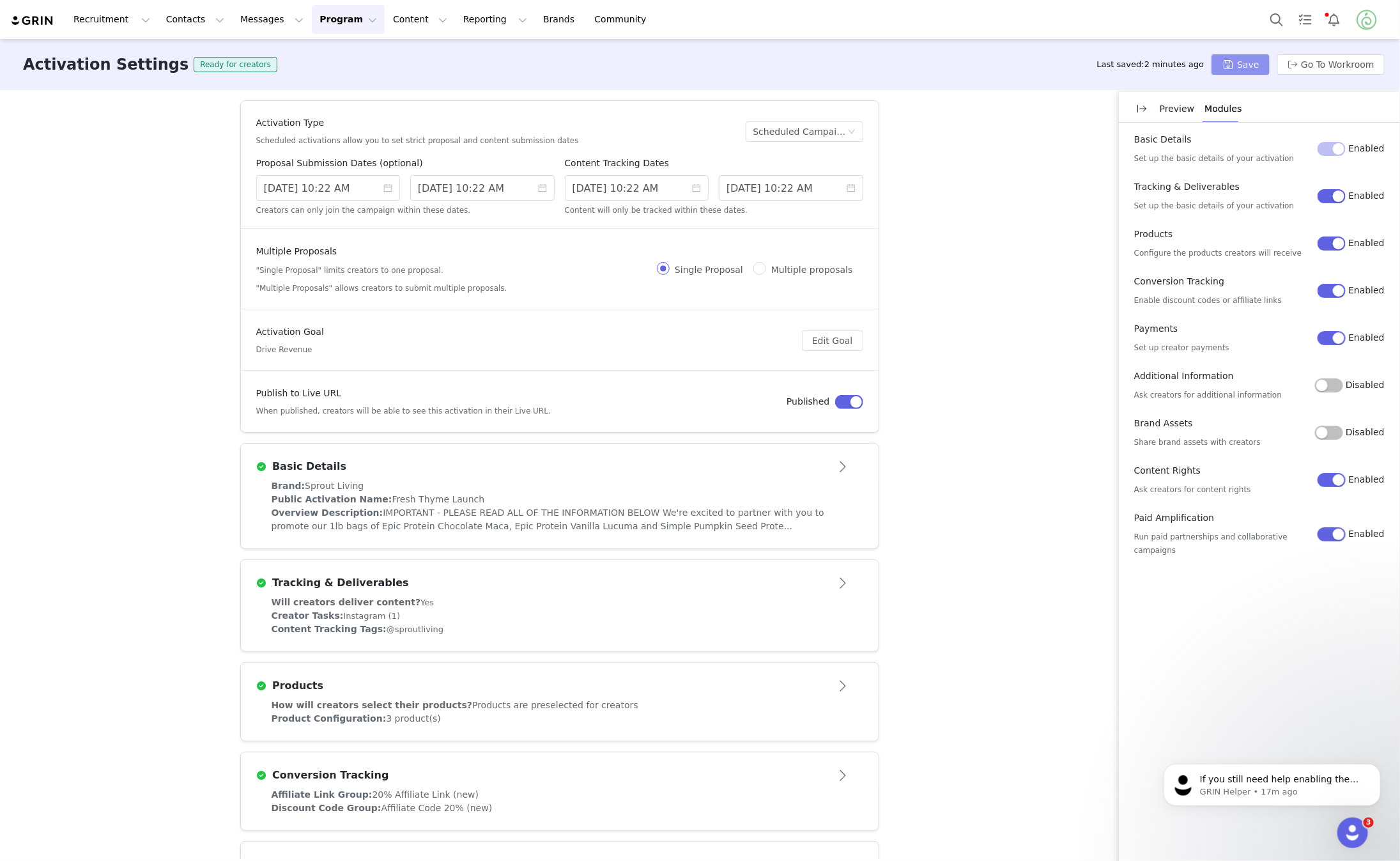
click at [1258, 63] on button "Save" at bounding box center [1240, 64] width 57 height 20
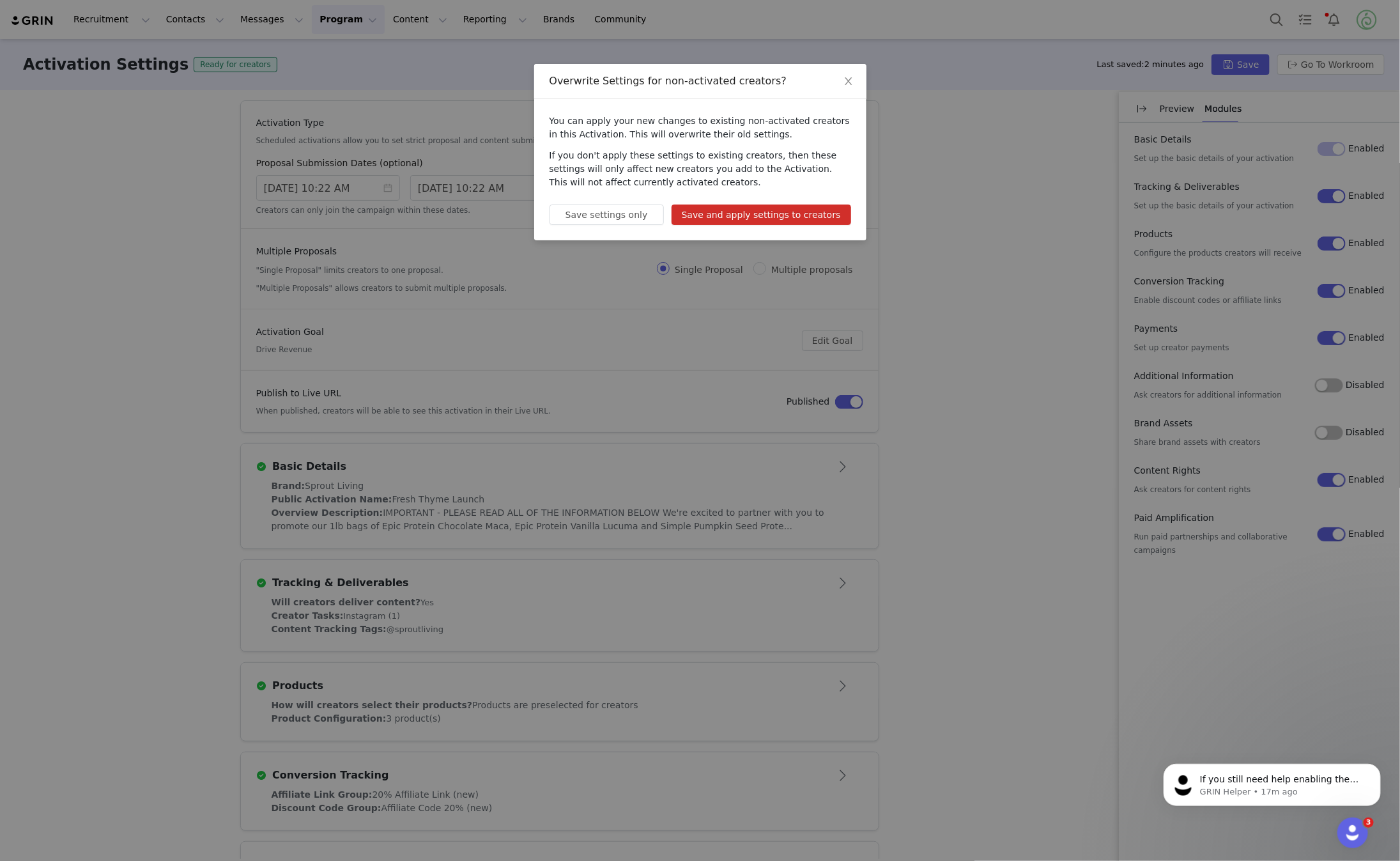
click at [767, 204] on div "You can apply your new changes to existing non-activated creators in this Activ…" at bounding box center [700, 170] width 332 height 141
click at [767, 214] on button "Save and apply settings to creators" at bounding box center [761, 215] width 179 height 20
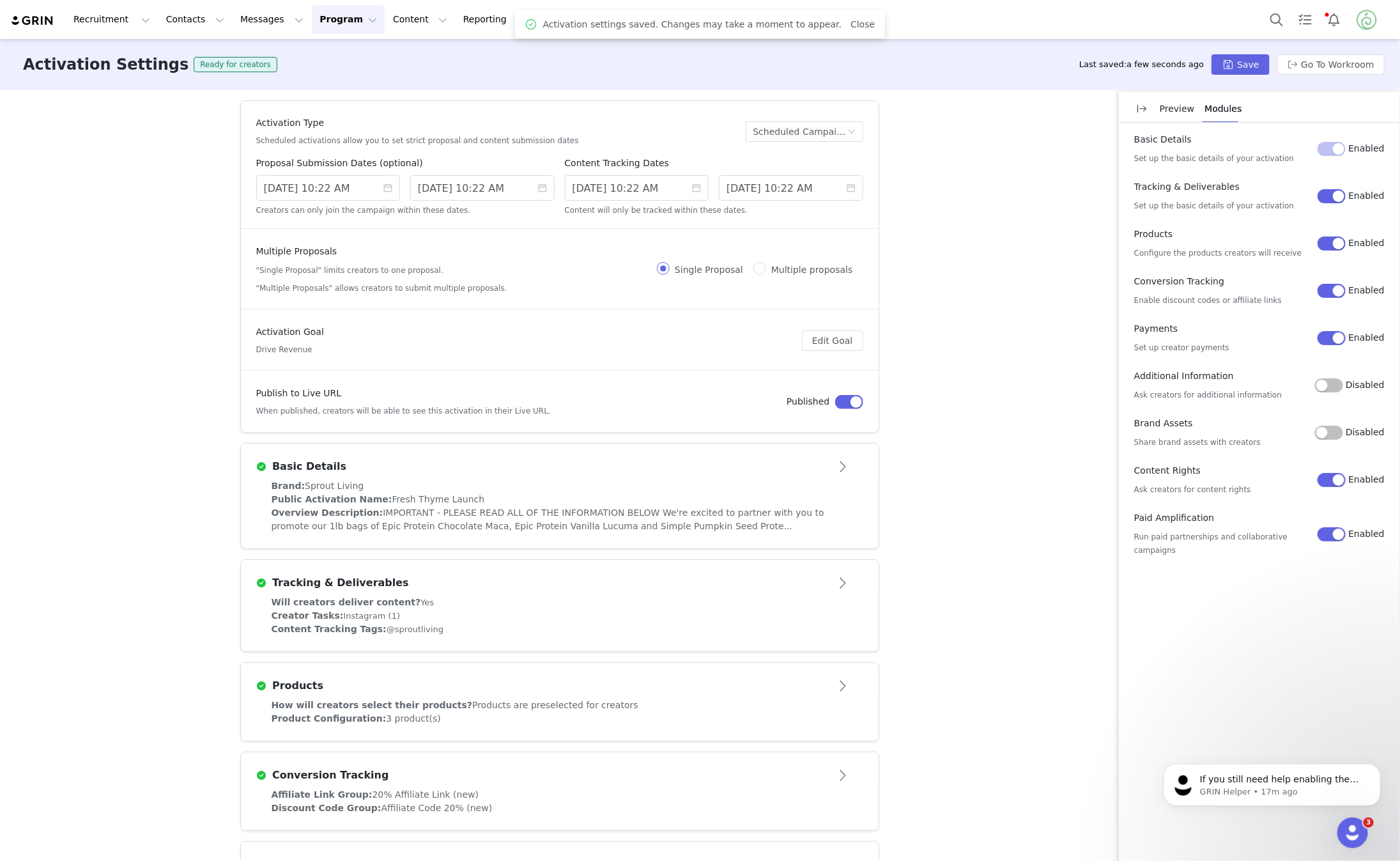
click at [37, 18] on img at bounding box center [32, 21] width 45 height 13
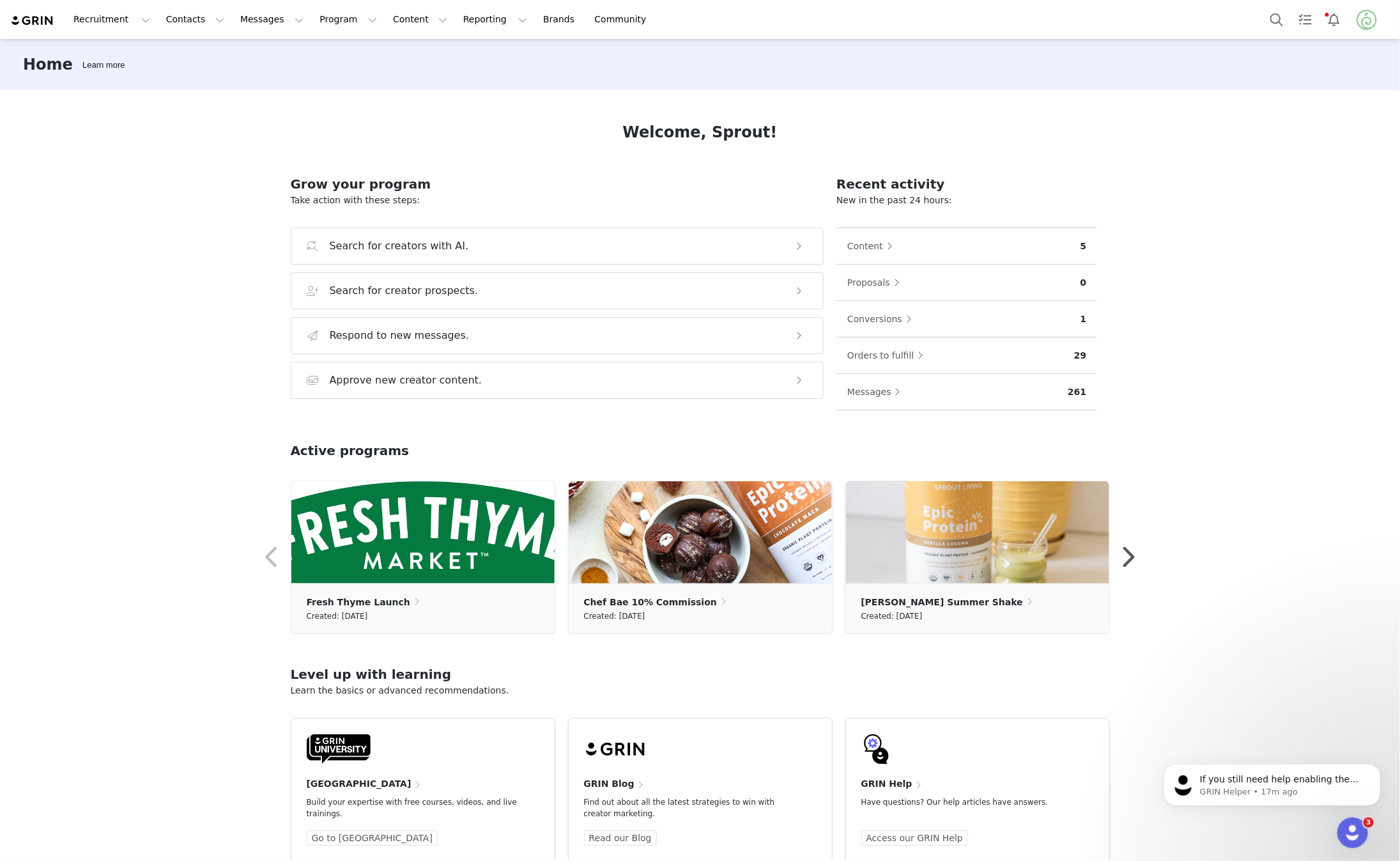
click at [233, 26] on span "Messages Messages Dashboard Inbox Templates Sequences" at bounding box center [272, 20] width 78 height 29
click at [242, 20] on button "Messages Messages" at bounding box center [272, 20] width 78 height 29
click at [273, 104] on div "Templates" at bounding box center [269, 103] width 85 height 13
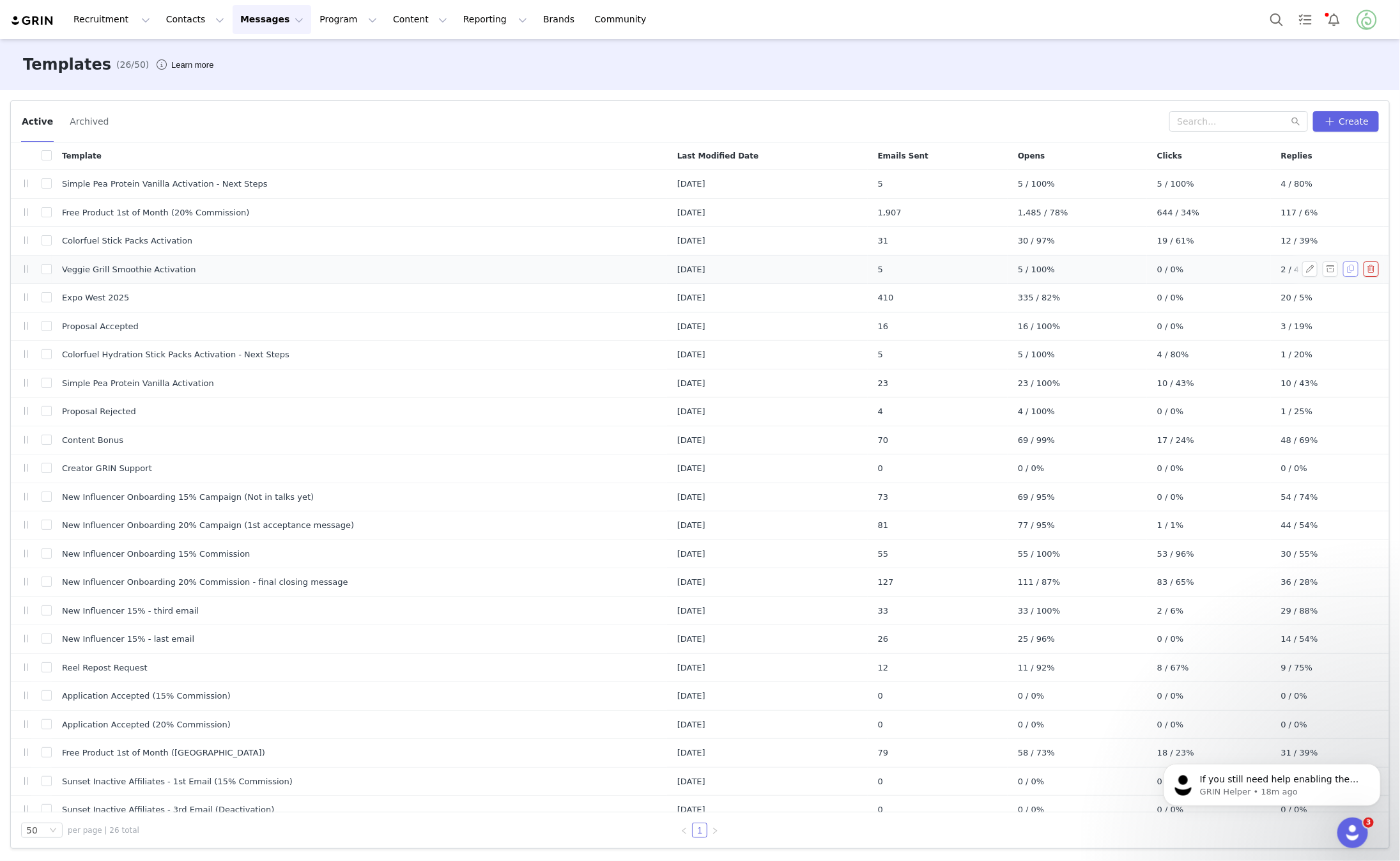
click at [1352, 270] on button "button" at bounding box center [1351, 270] width 16 height 16
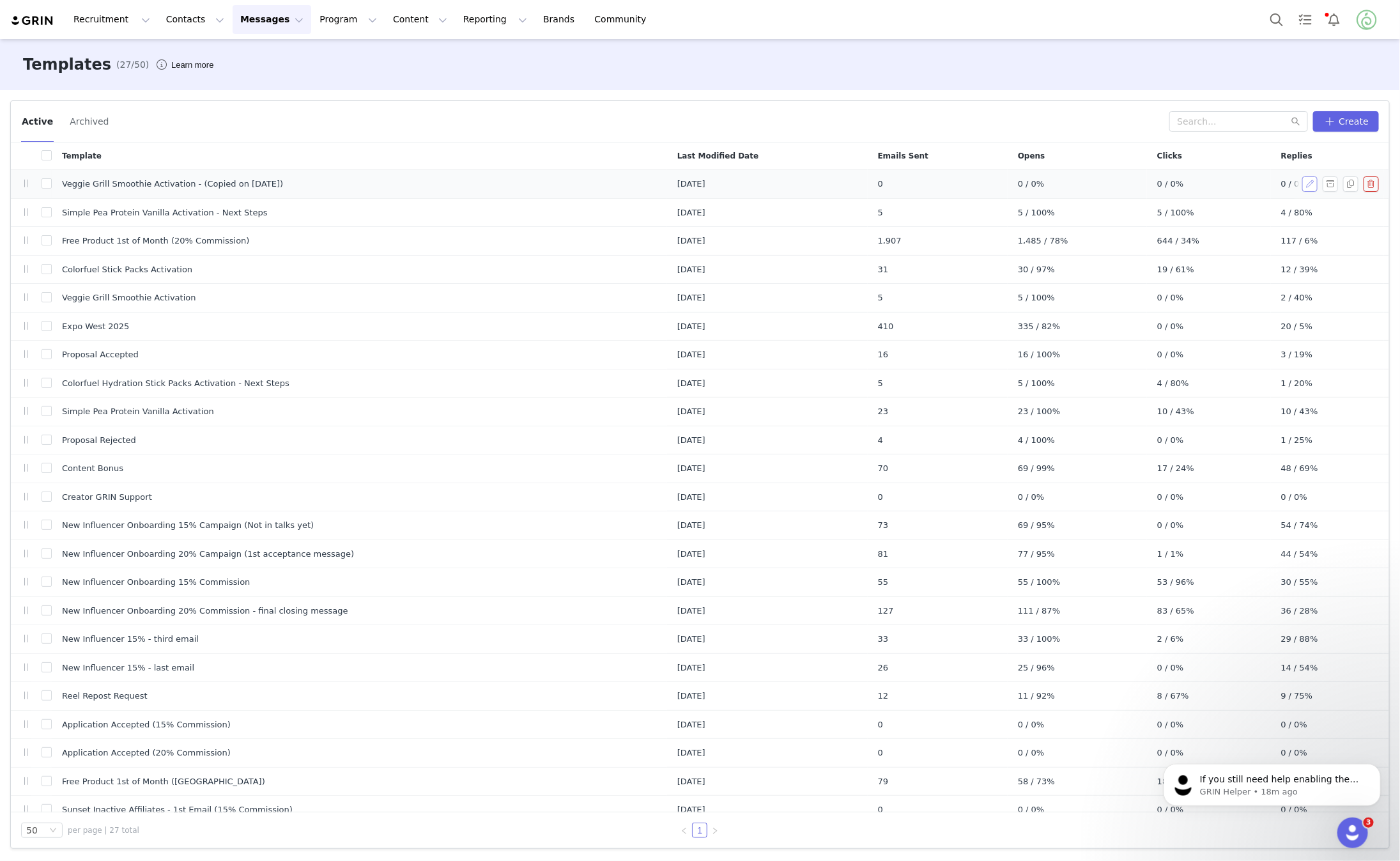
click at [1312, 179] on button "button" at bounding box center [1311, 184] width 16 height 16
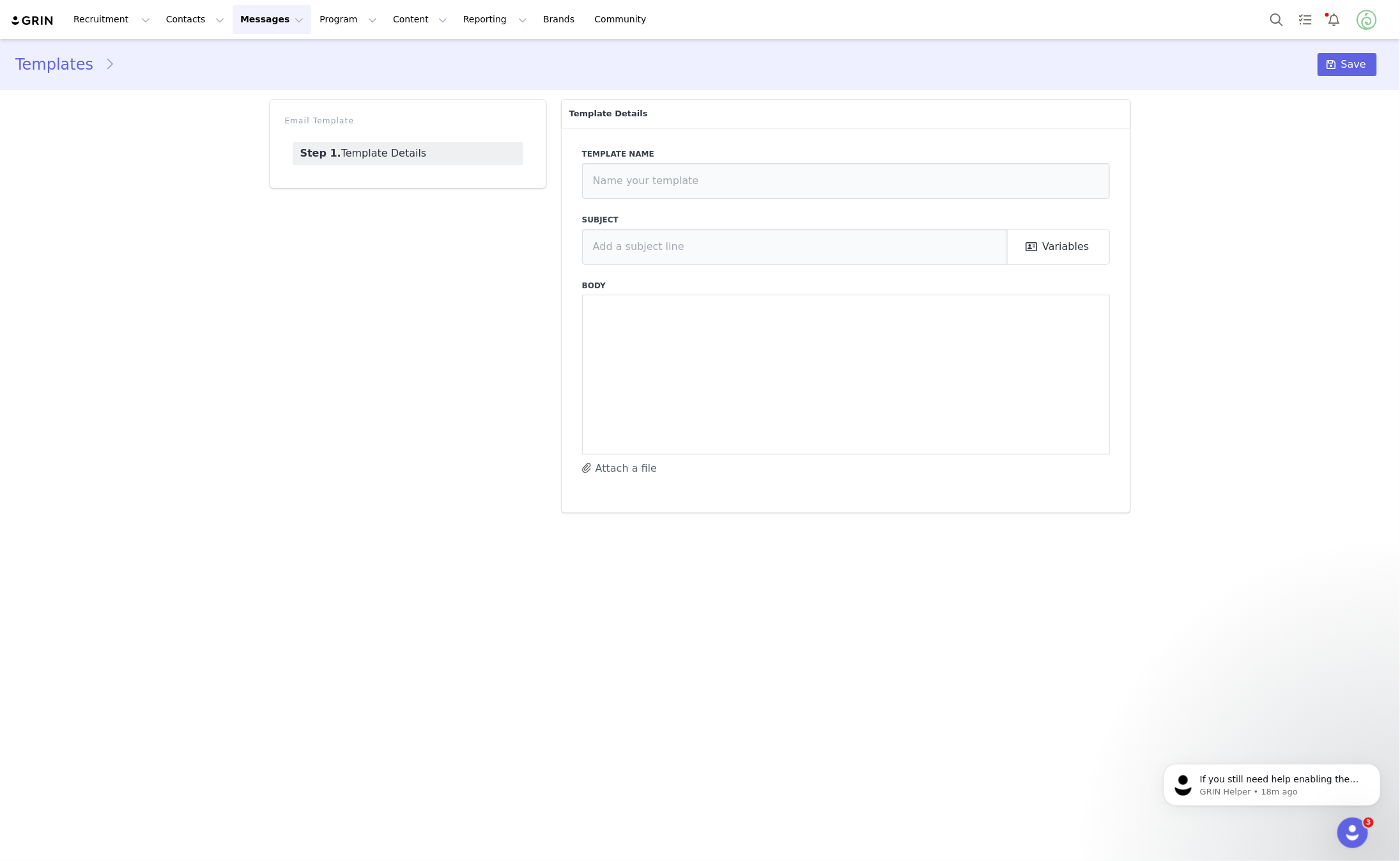
type input "Veggie Grill Smoothie Activation - (Copied on [DATE])"
type input "Paid Activation - Interest?"
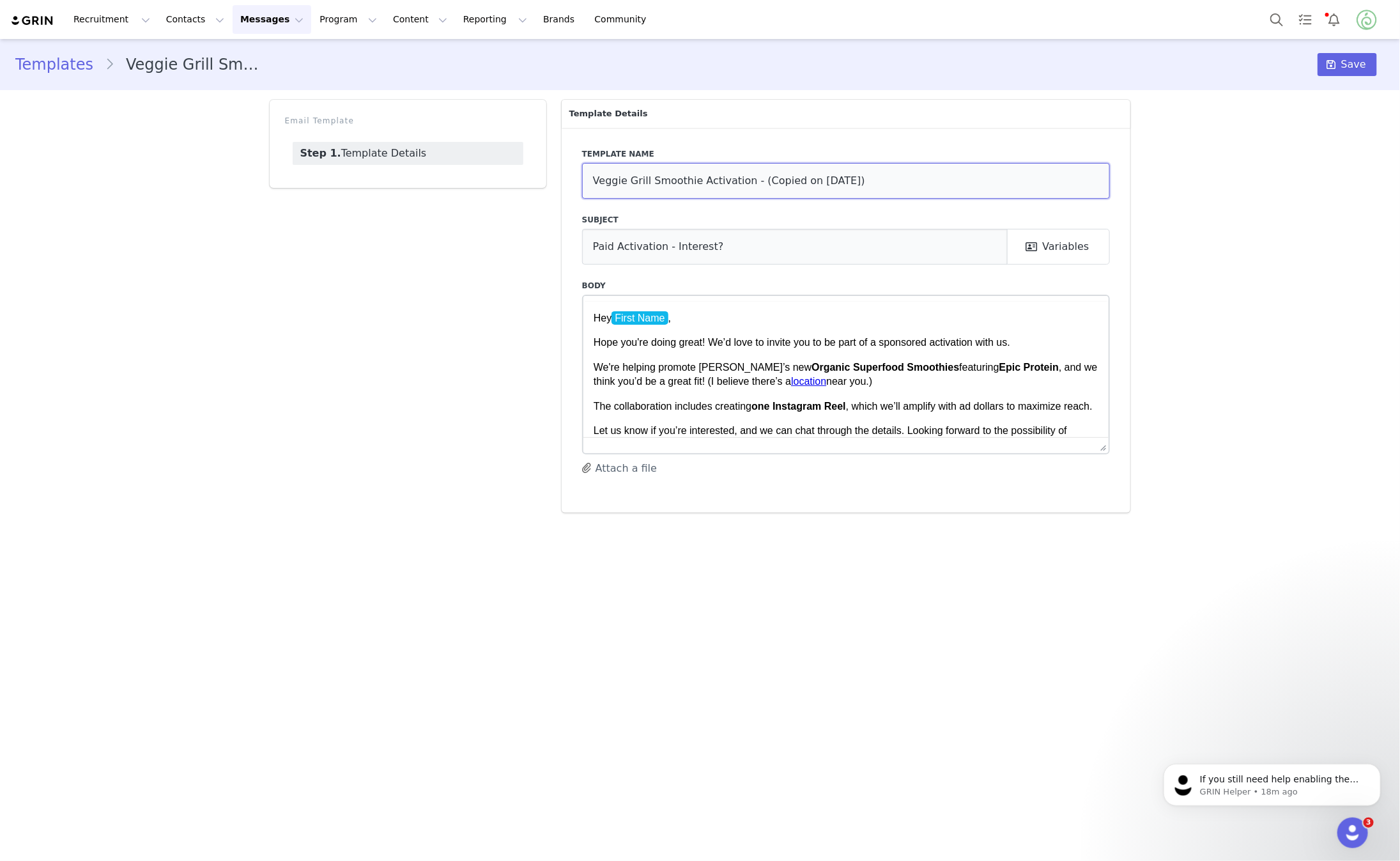
click at [646, 175] on input "Veggie Grill Smoothie Activation - (Copied on [DATE])" at bounding box center [846, 181] width 529 height 36
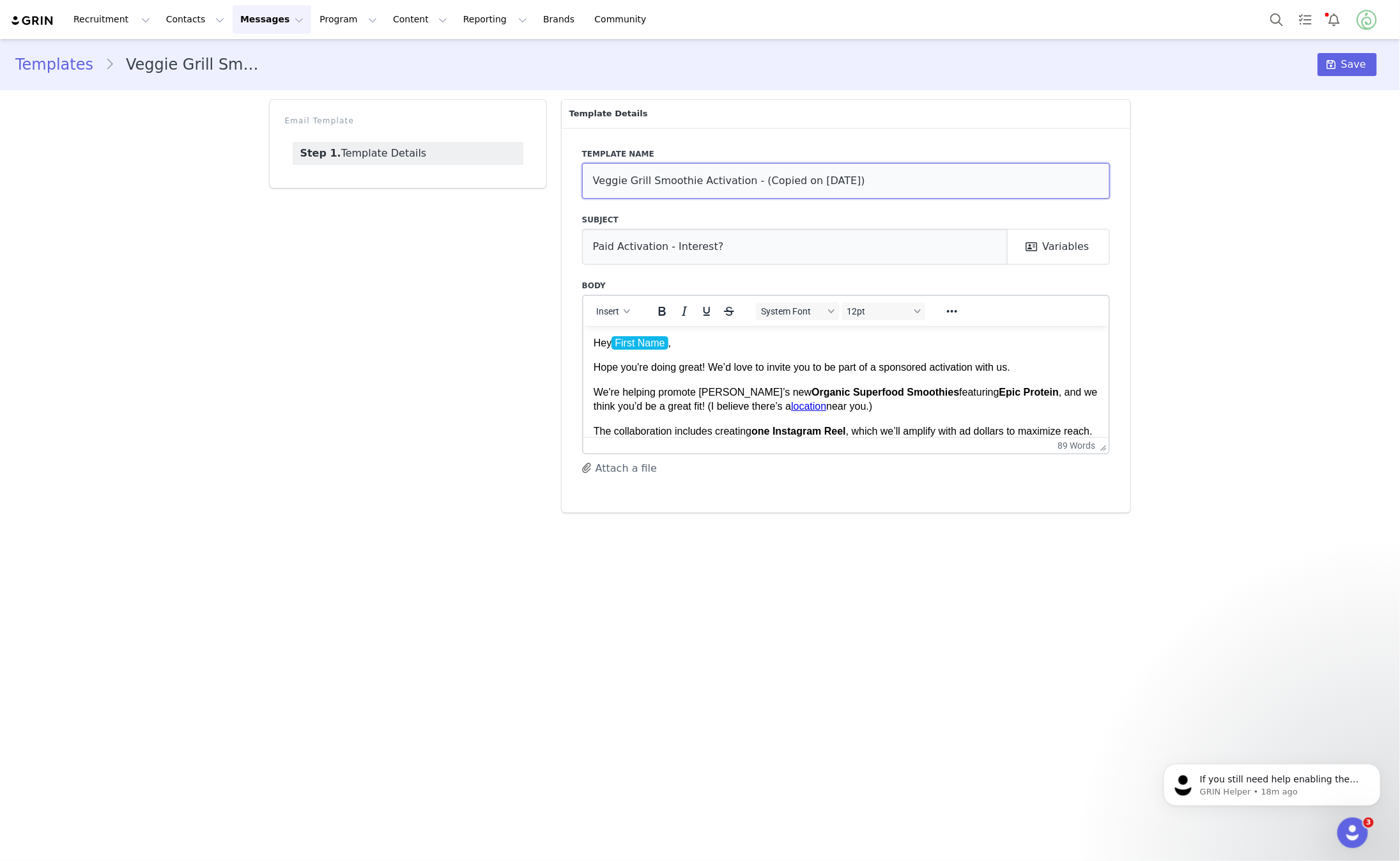
click at [646, 175] on input "Veggie Grill Smoothie Activation - (Copied on [DATE])" at bounding box center [846, 181] width 529 height 36
drag, startPoint x: 697, startPoint y: 179, endPoint x: 587, endPoint y: 186, distance: 110.2
click at [587, 186] on input "Veggie Grill Smoothie Activation - (Copied on [DATE])" at bounding box center [846, 181] width 529 height 36
drag, startPoint x: 833, startPoint y: 186, endPoint x: 708, endPoint y: 183, distance: 125.0
click at [708, 183] on input "Fresh Thyme Activation - (Copied on [DATE])" at bounding box center [846, 181] width 529 height 36
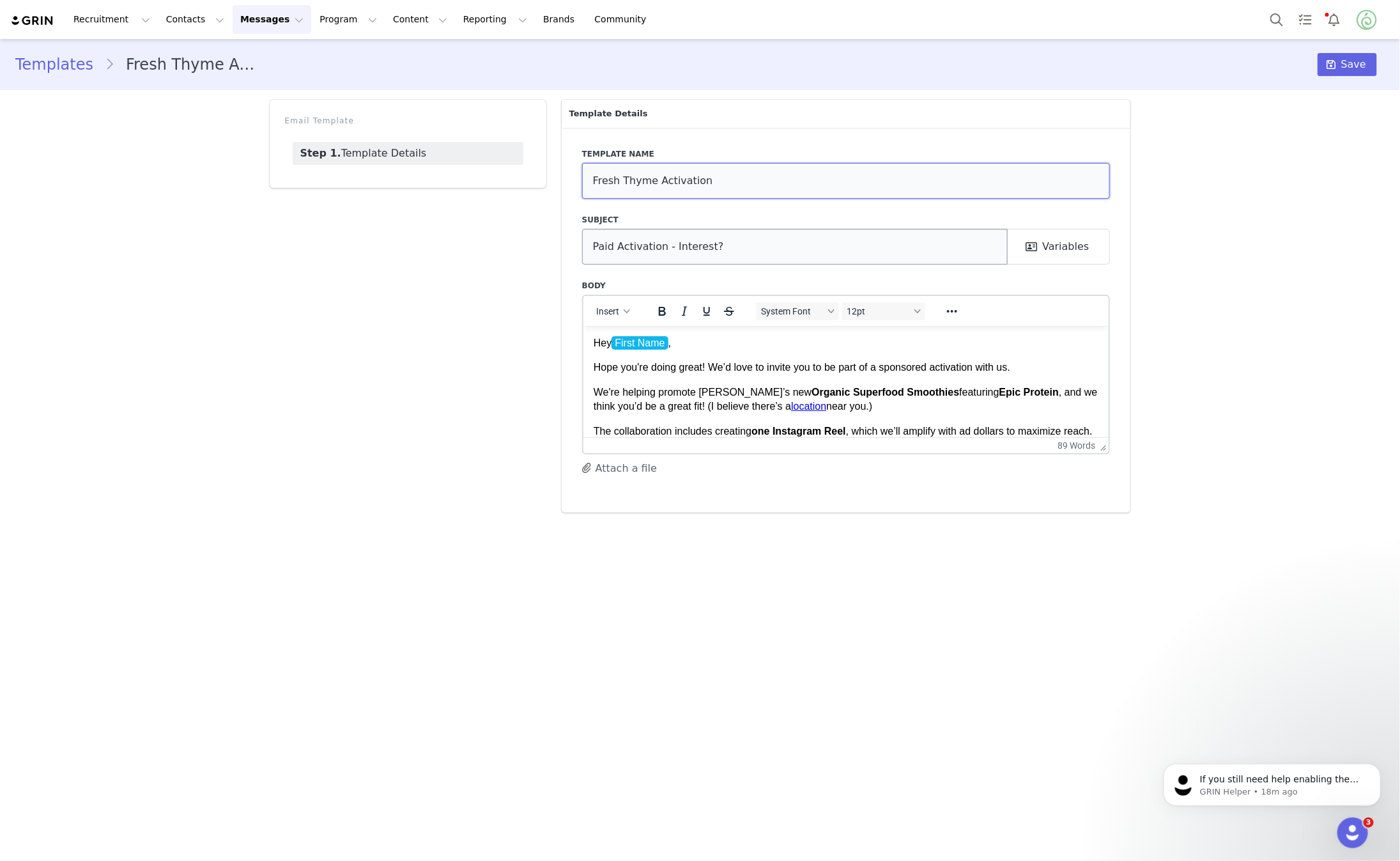
type input "Fresh Thyme Activation"
click at [677, 252] on input "Paid Activation - Interest?" at bounding box center [796, 247] width 426 height 36
click at [829, 397] on strong "Organic Superfood Smoothies" at bounding box center [885, 392] width 148 height 11
click at [857, 366] on p "Hope you're doing great! We’d love to invite you to be part of a sponsored acti…" at bounding box center [846, 367] width 506 height 14
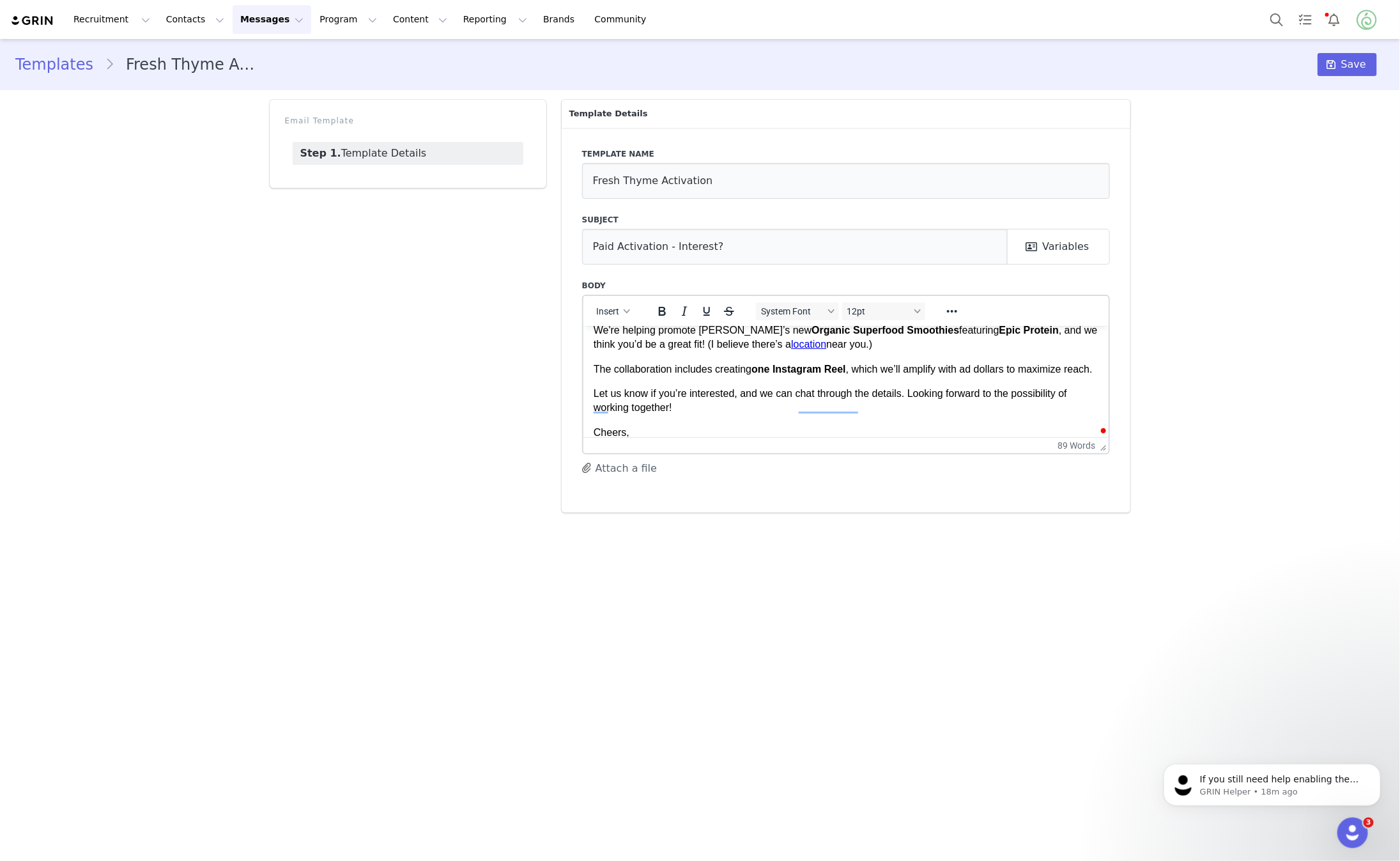
scroll to position [65, 0]
click at [732, 373] on p "The collaboration includes creating one Instagram Reel , which we’ll amplify wi…" at bounding box center [846, 366] width 506 height 14
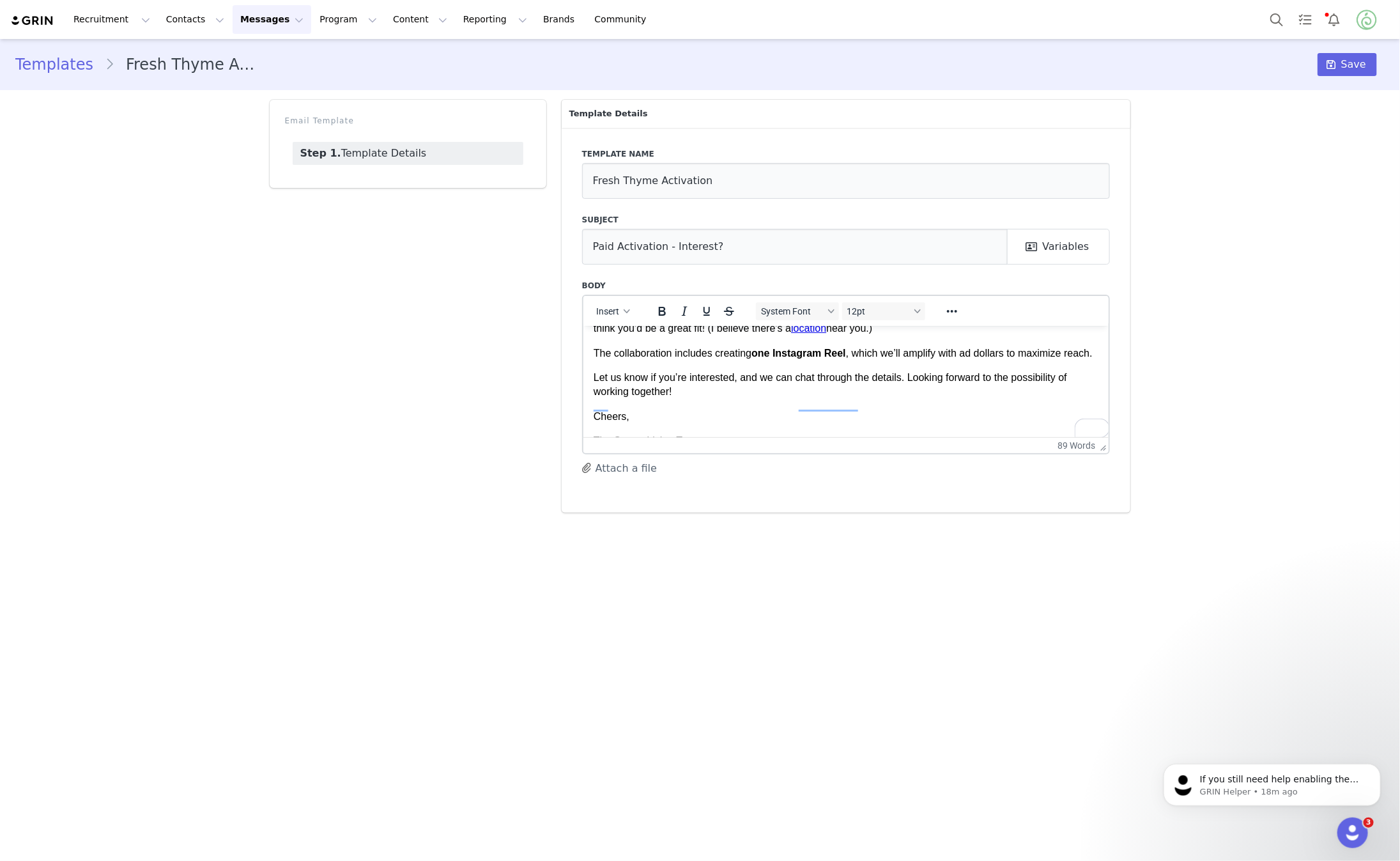
scroll to position [86, 0]
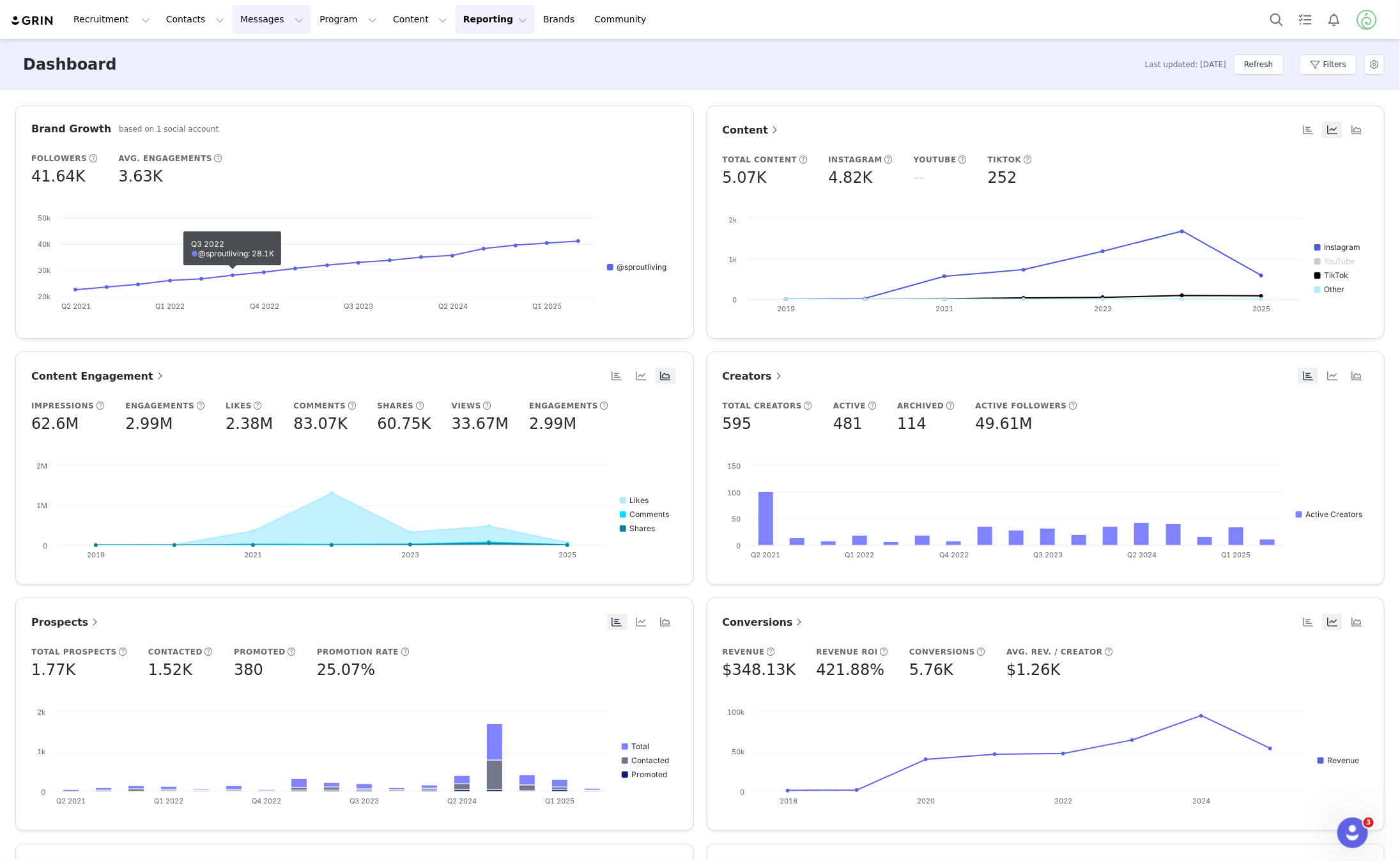
click at [244, 24] on button "Messages Messages" at bounding box center [272, 20] width 78 height 29
click at [385, 20] on button "Content Content" at bounding box center [420, 20] width 70 height 29
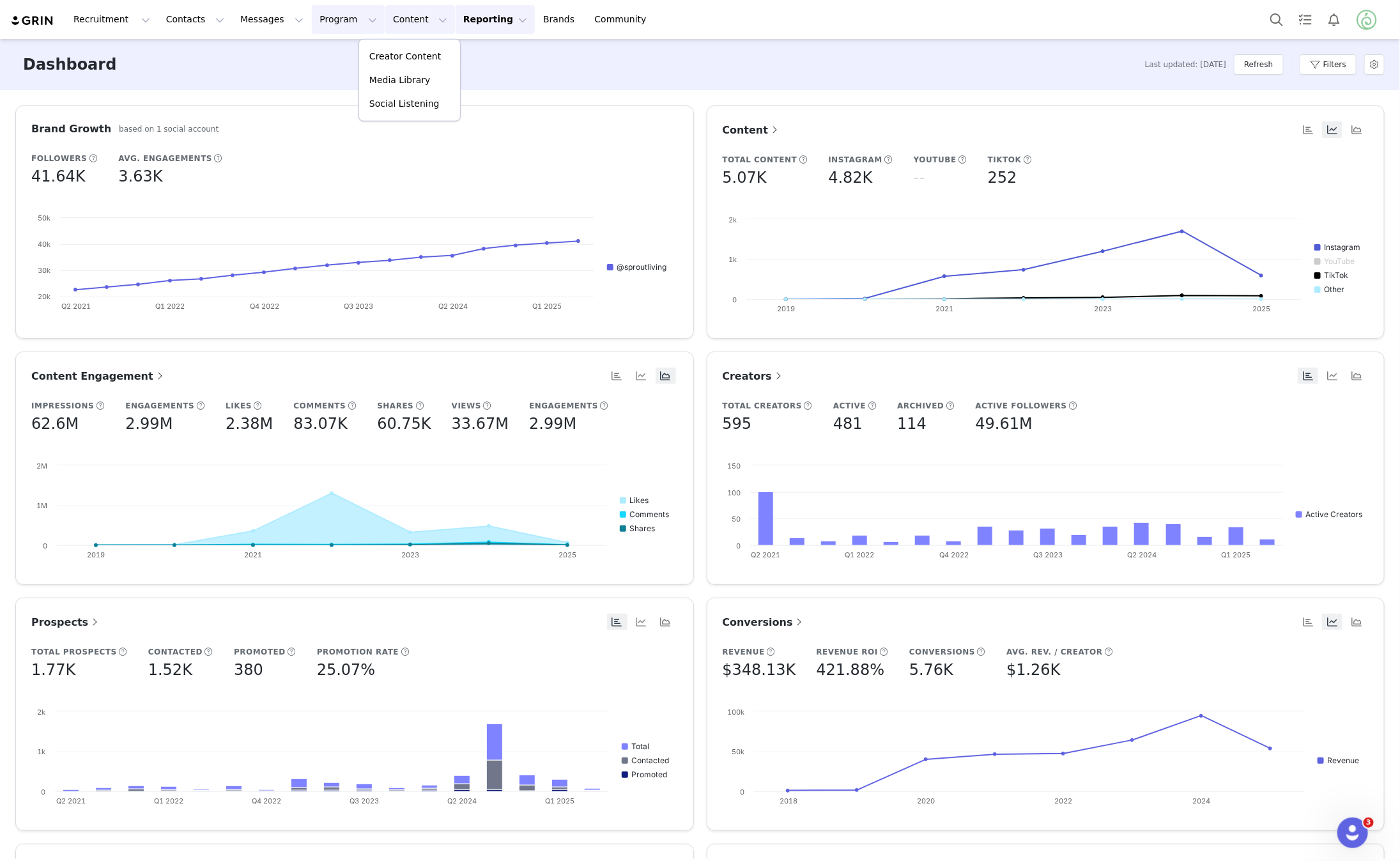
click at [315, 20] on button "Program Program" at bounding box center [348, 20] width 73 height 29
click at [326, 52] on p "Activations" at bounding box center [327, 56] width 49 height 13
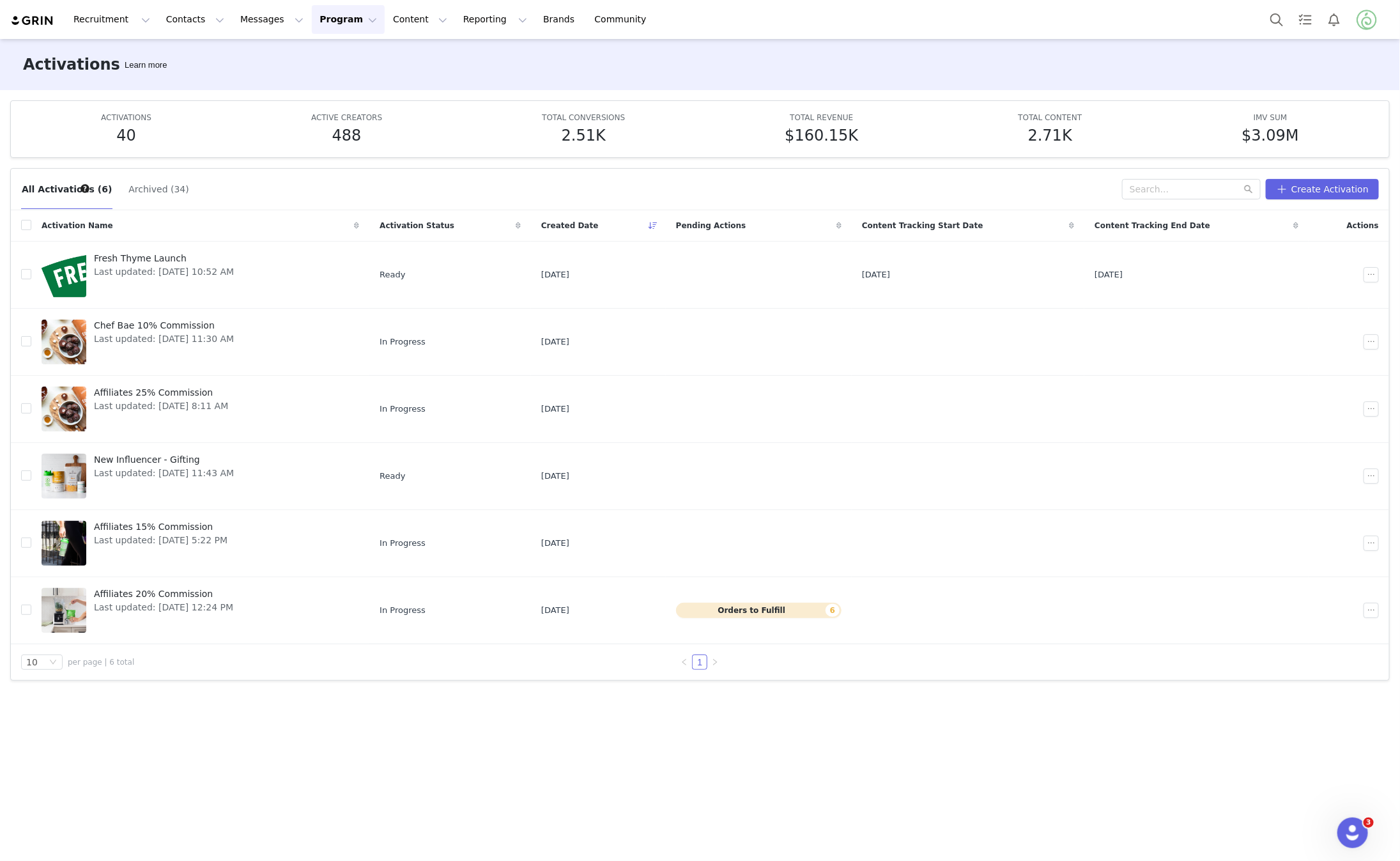
click at [151, 169] on div "All Activations (6) Archived (34) Create Activation" at bounding box center [700, 189] width 1379 height 42
click at [148, 181] on button "Archived (34)" at bounding box center [158, 190] width 61 height 20
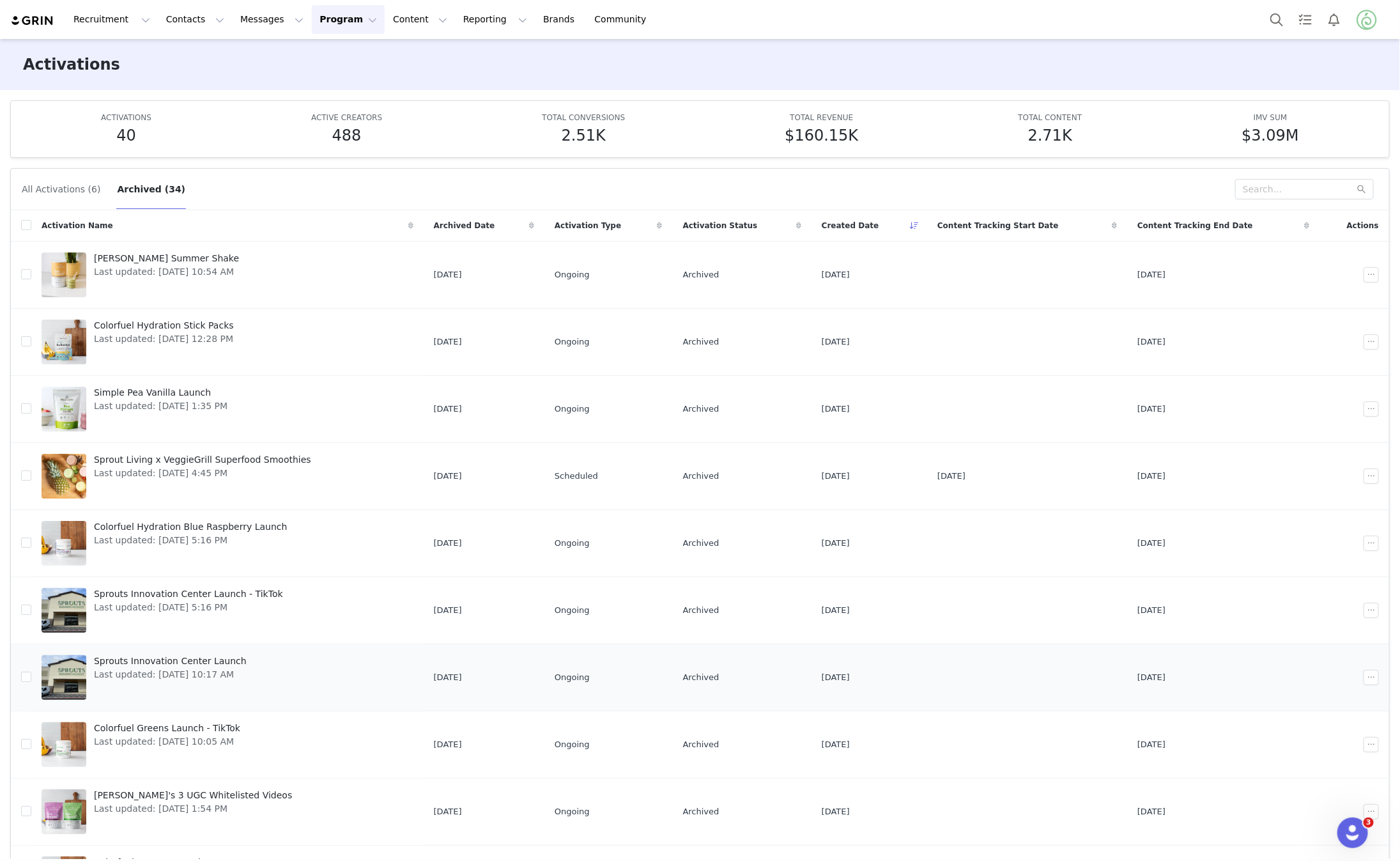
click at [218, 662] on span "Sprouts Innovation Center Launch" at bounding box center [170, 661] width 153 height 13
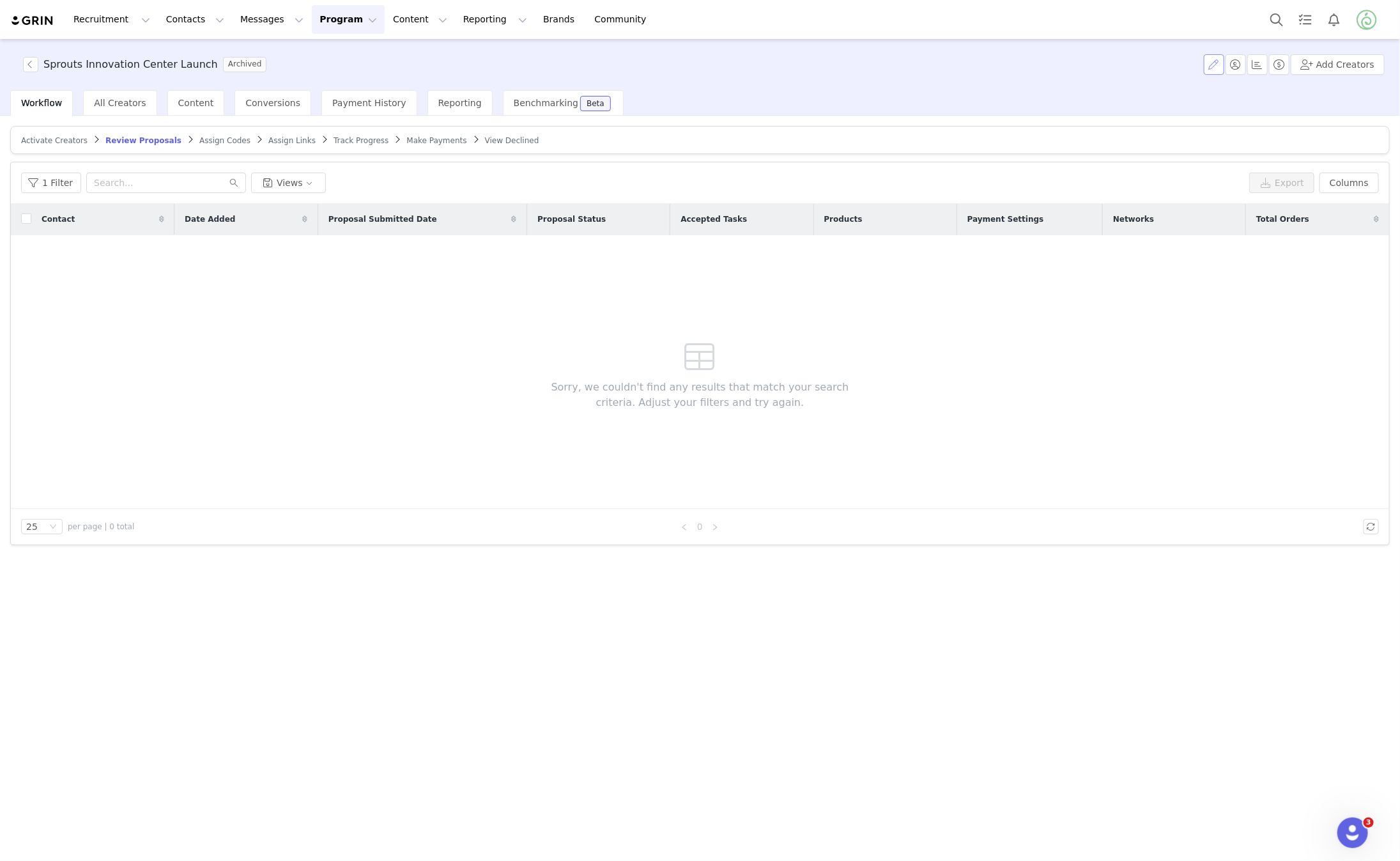
click at [1217, 65] on button "button" at bounding box center [1214, 64] width 20 height 20
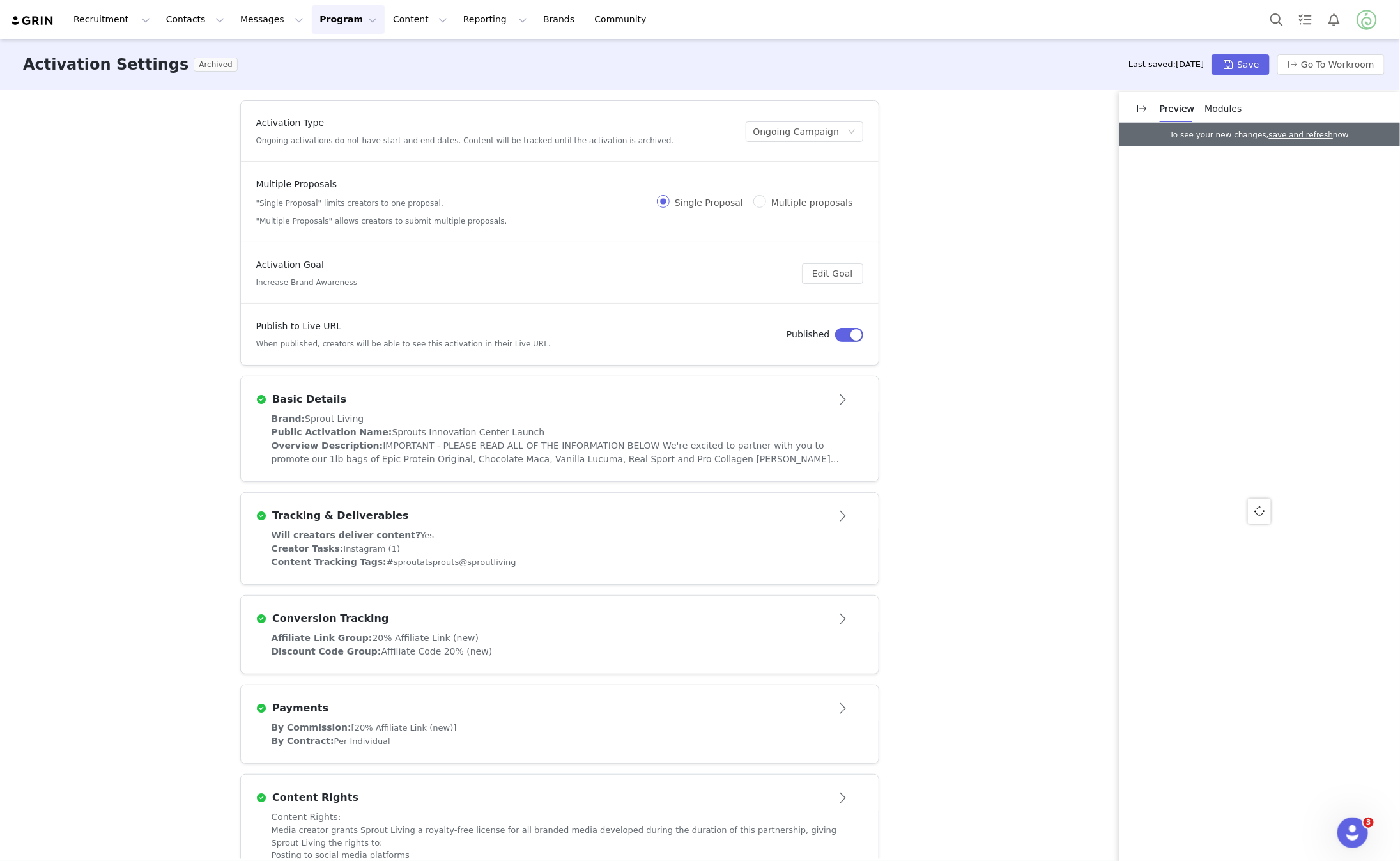
scroll to position [165, 0]
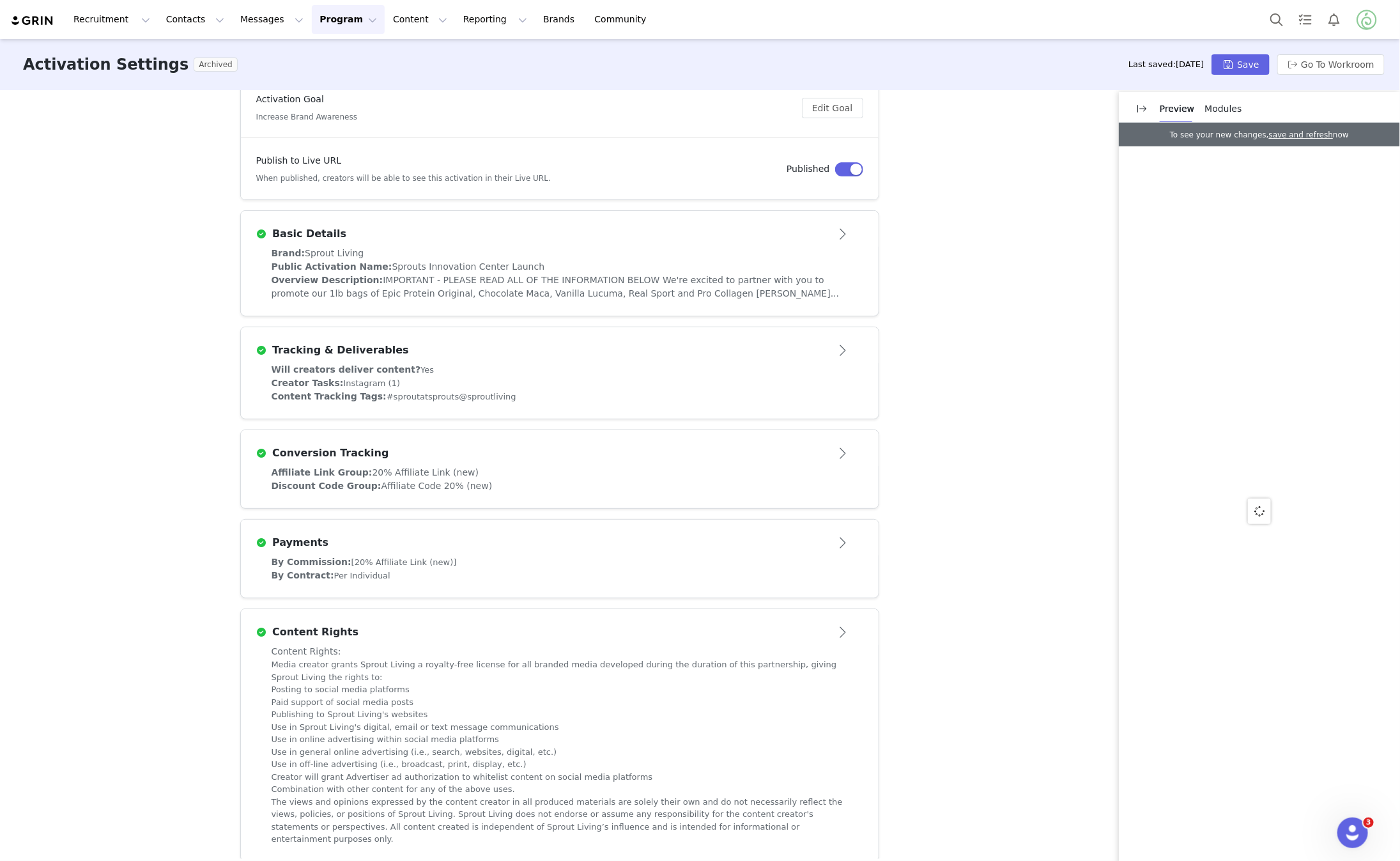
click at [847, 629] on button "Open module" at bounding box center [843, 632] width 40 height 20
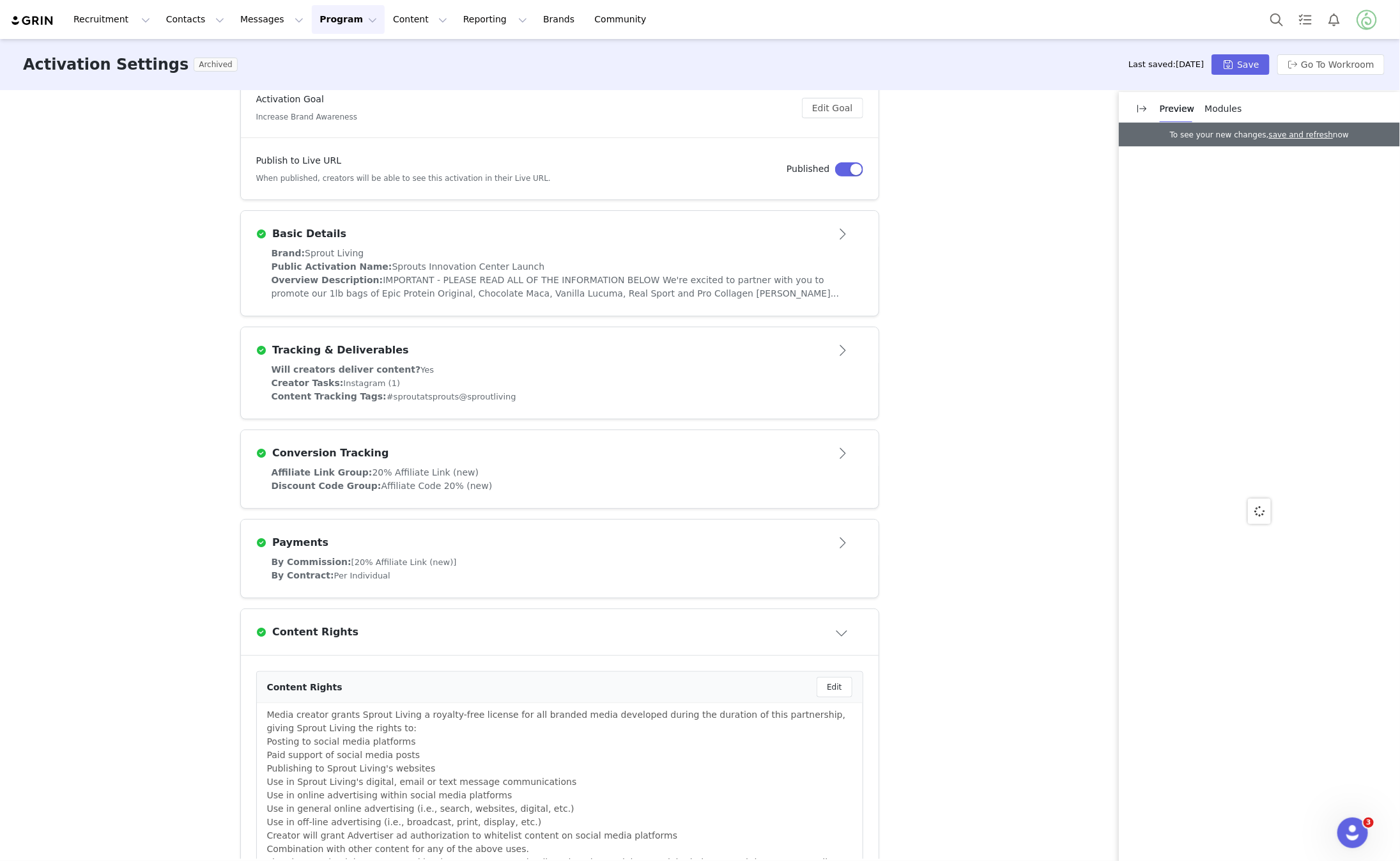
scroll to position [339, 0]
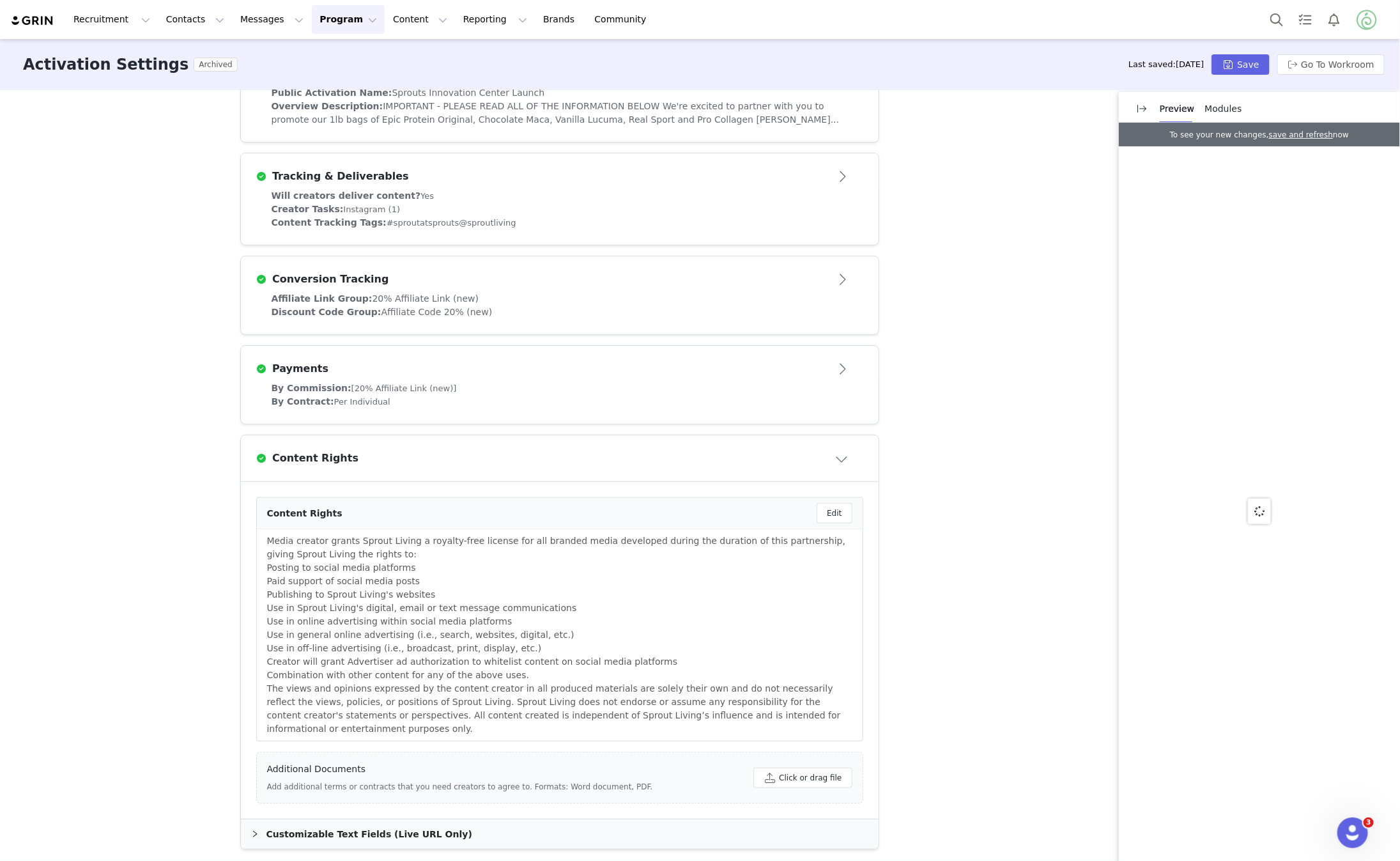
click at [312, 723] on p "The views and opinions expressed by the content creator in all produced materia…" at bounding box center [560, 709] width 586 height 54
drag, startPoint x: 301, startPoint y: 725, endPoint x: 297, endPoint y: 716, distance: 9.8
click at [297, 717] on p "The views and opinions expressed by the content creator in all produced materia…" at bounding box center [560, 709] width 586 height 54
click at [839, 516] on button "Edit" at bounding box center [834, 513] width 35 height 20
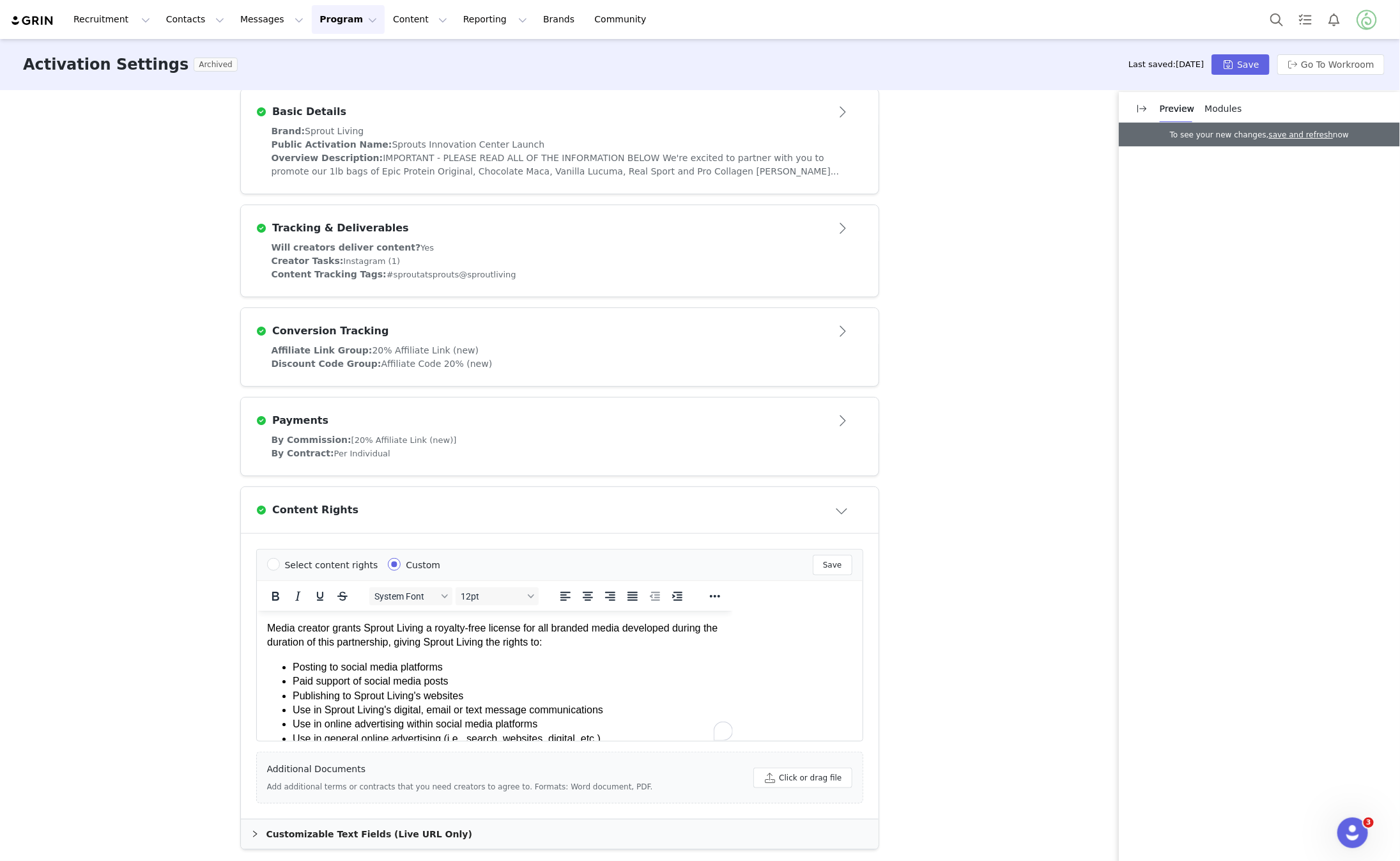
scroll to position [0, 0]
drag, startPoint x: 548, startPoint y: 727, endPoint x: 175, endPoint y: 468, distance: 454.1
click at [256, 611] on html "Media creator grants Sprout Living a royalty-free license for all branded media…" at bounding box center [494, 746] width 477 height 270
copy body "Lorem ipsumdo sitame Consec Adipis e seddoei-temp incidid utl etd magnaal enima…"
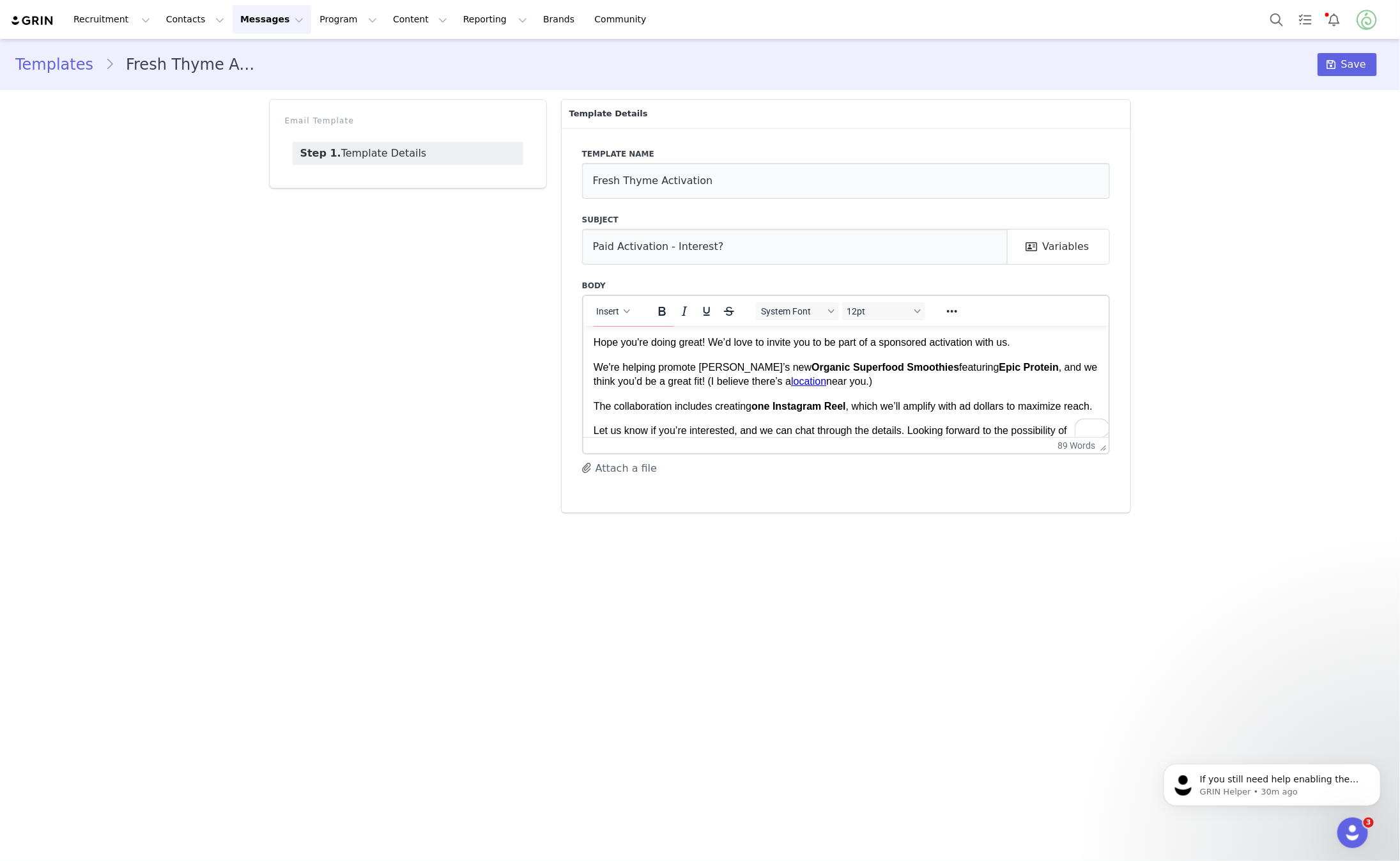
scroll to position [2, 0]
drag, startPoint x: 935, startPoint y: 385, endPoint x: 579, endPoint y: 370, distance: 356.3
click at [583, 370] on html "Hey First Name , [PERSON_NAME] you're doing great! We’d love to invite you to b…" at bounding box center [846, 406] width 526 height 211
paste body "To enrich screen reader interactions, please activate Accessibility in Grammarl…"
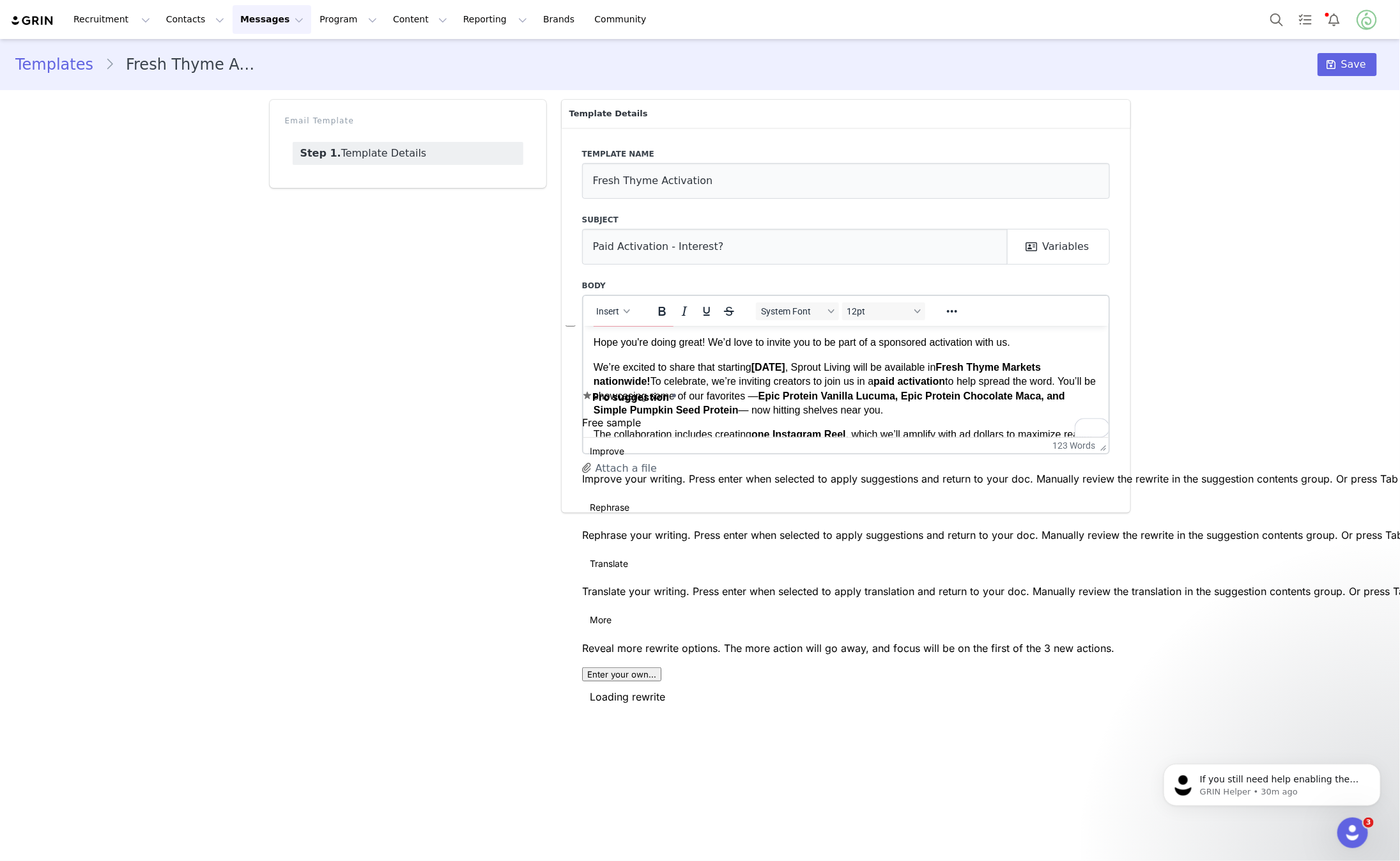
click at [797, 381] on p "We’re excited to share that starting [DATE] , Sprout Living will be available i…" at bounding box center [846, 389] width 506 height 57
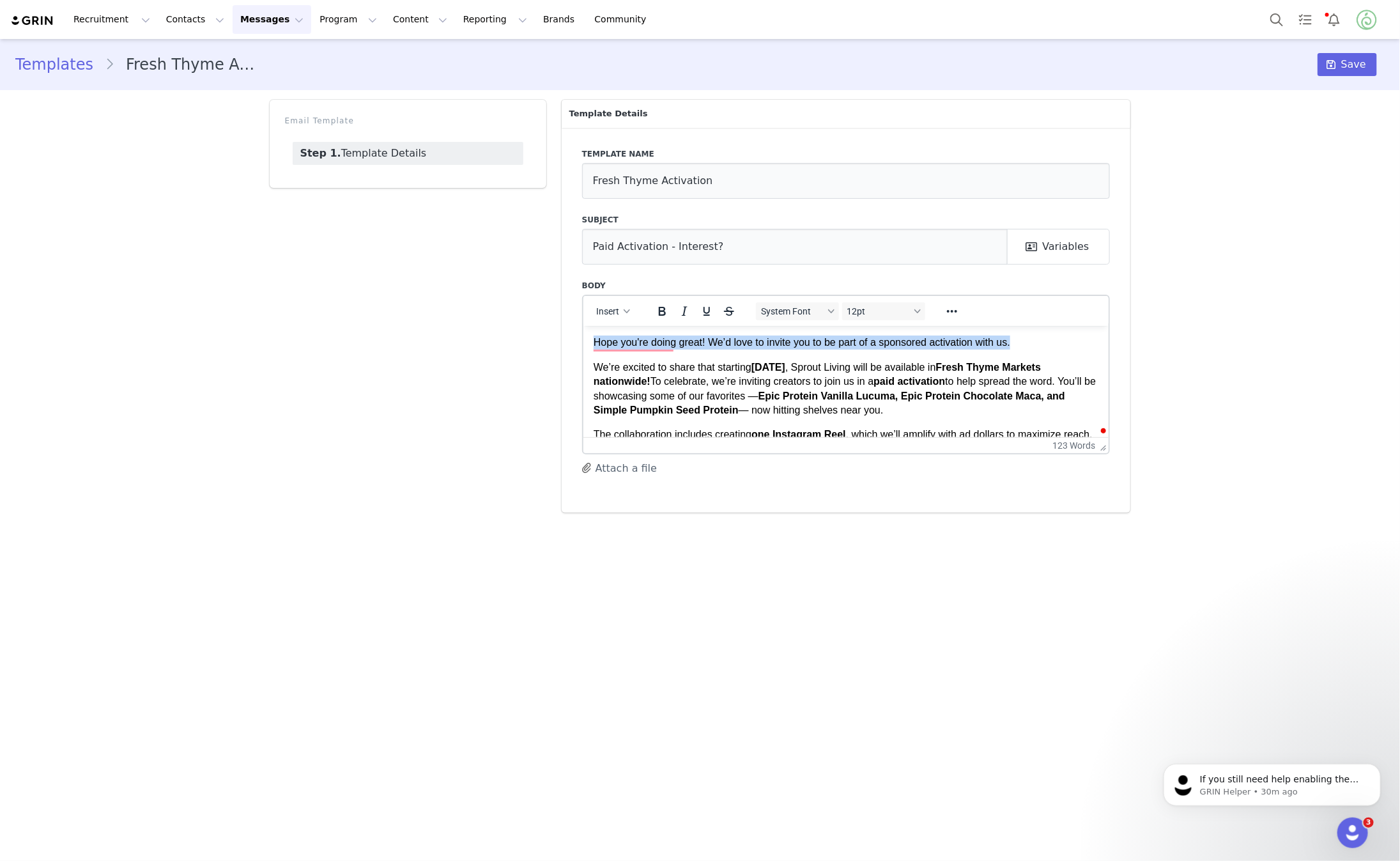
scroll to position [0, 0]
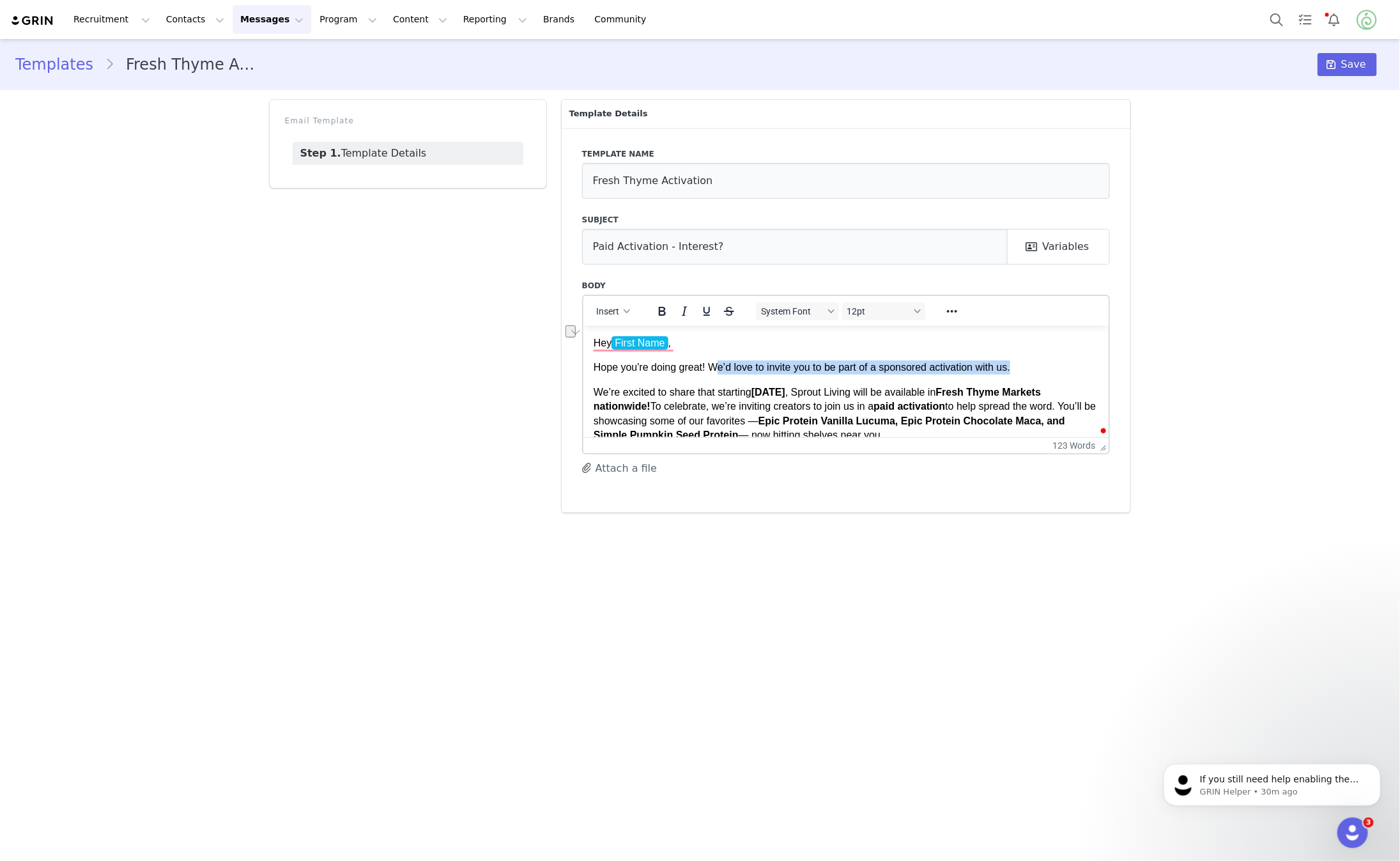
drag, startPoint x: 1044, startPoint y: 340, endPoint x: 716, endPoint y: 365, distance: 329.0
click at [716, 365] on p "Hope you're doing great! We’d love to invite you to be part of a sponsored acti…" at bounding box center [846, 367] width 506 height 14
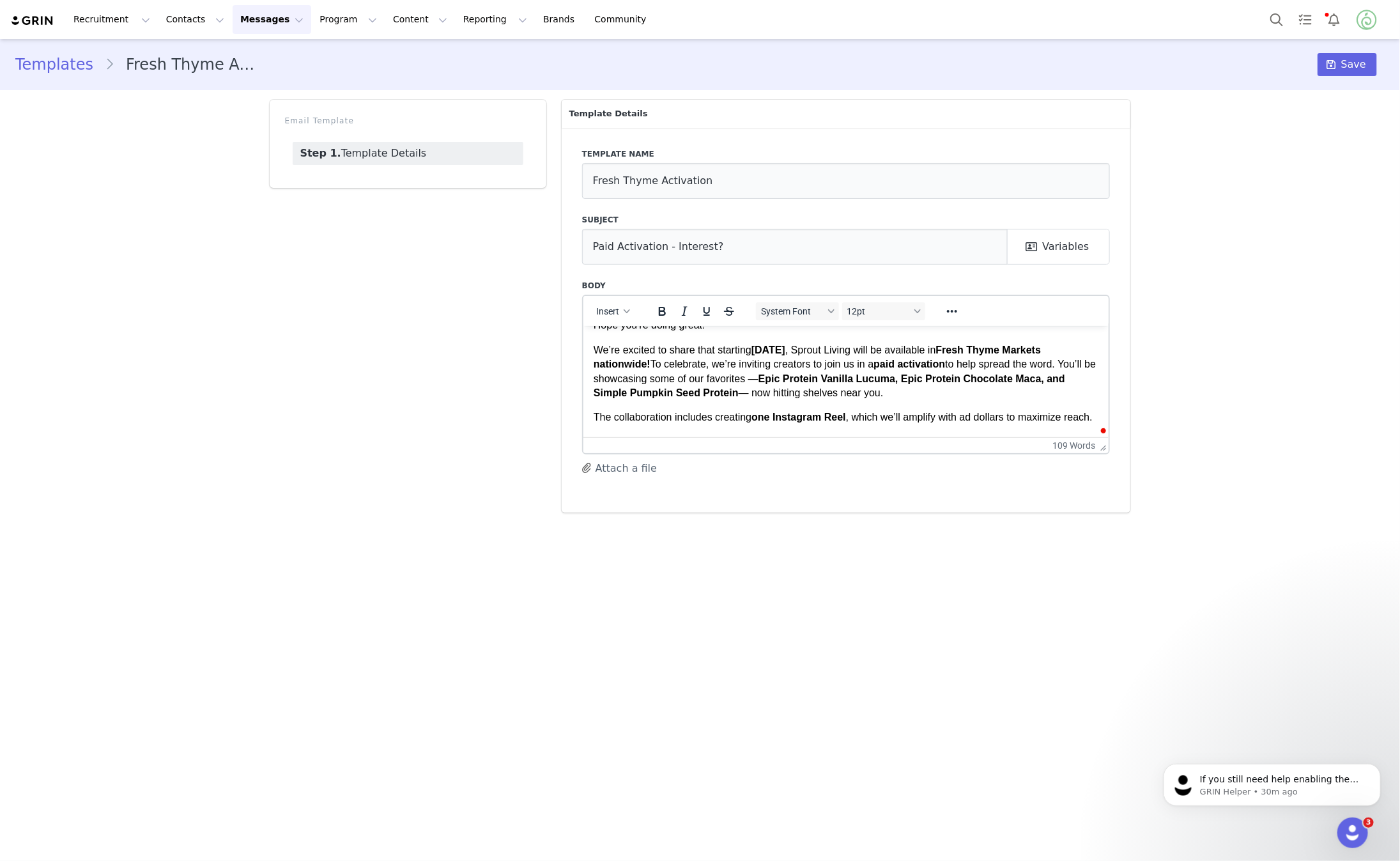
scroll to position [47, 0]
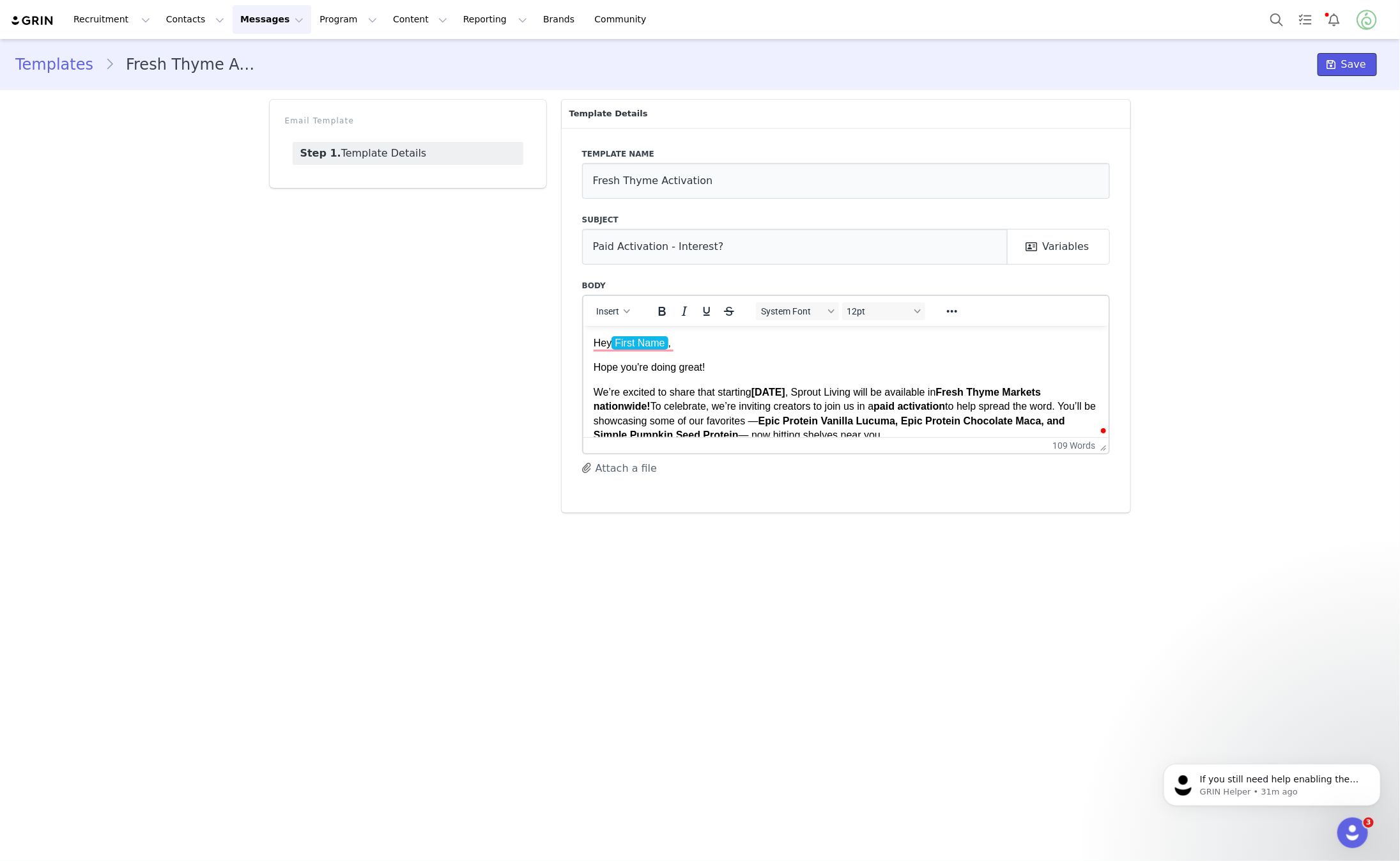
click at [1342, 61] on button "Save" at bounding box center [1348, 64] width 60 height 23
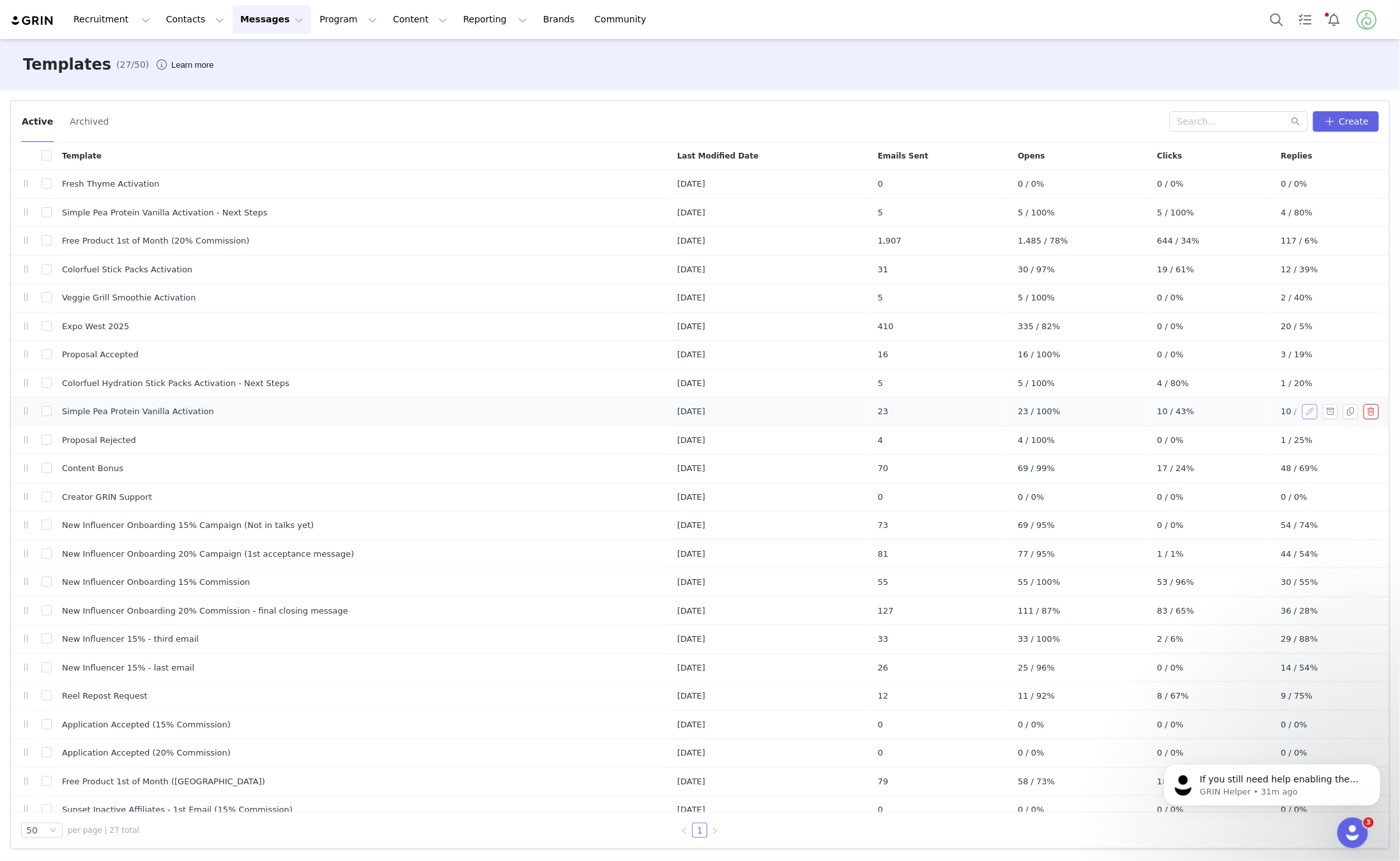
click at [1308, 413] on button "button" at bounding box center [1311, 412] width 16 height 16
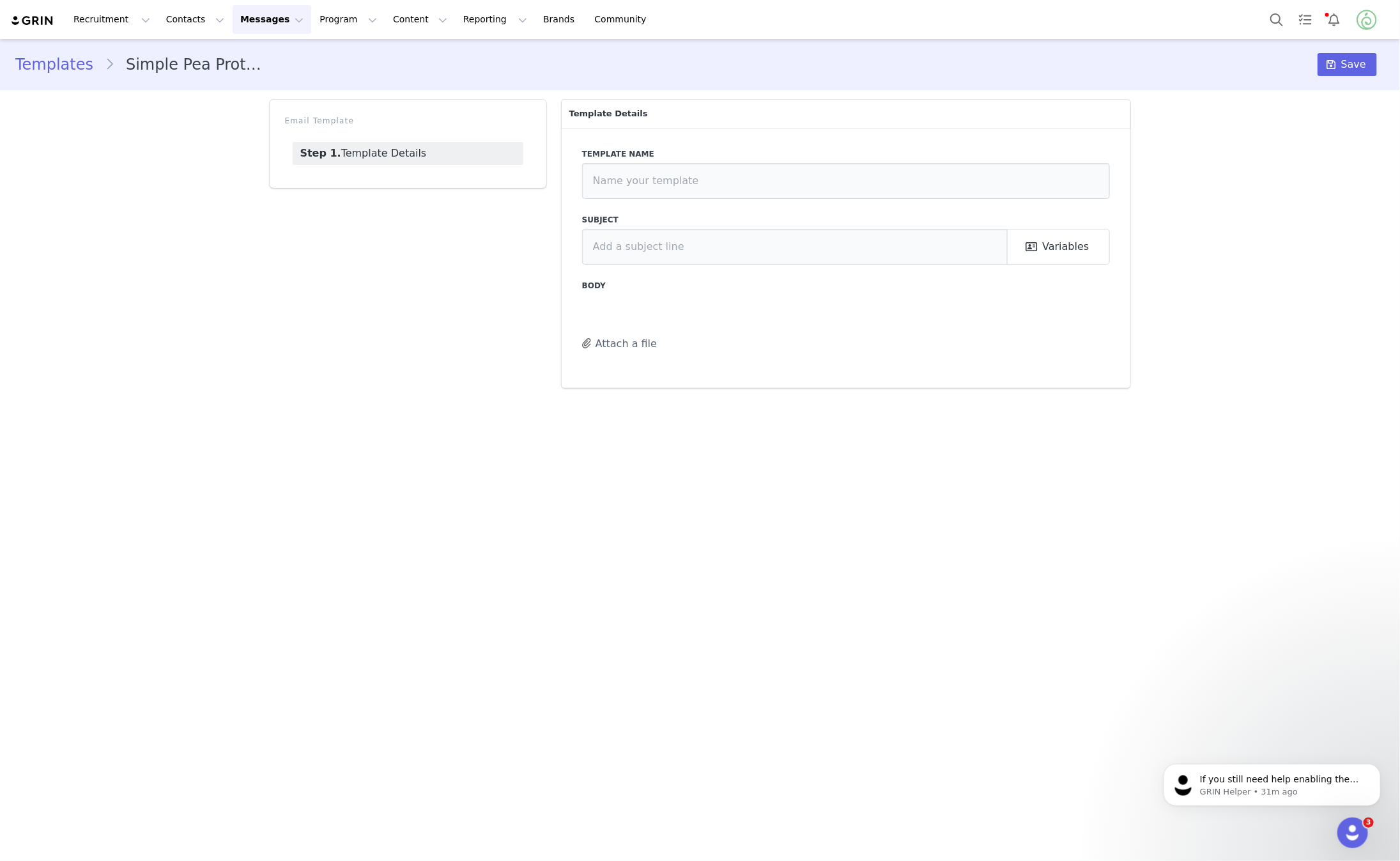
type input "Simple Pea Protein Vanilla Activation"
type input "Paid Activation - Interest?"
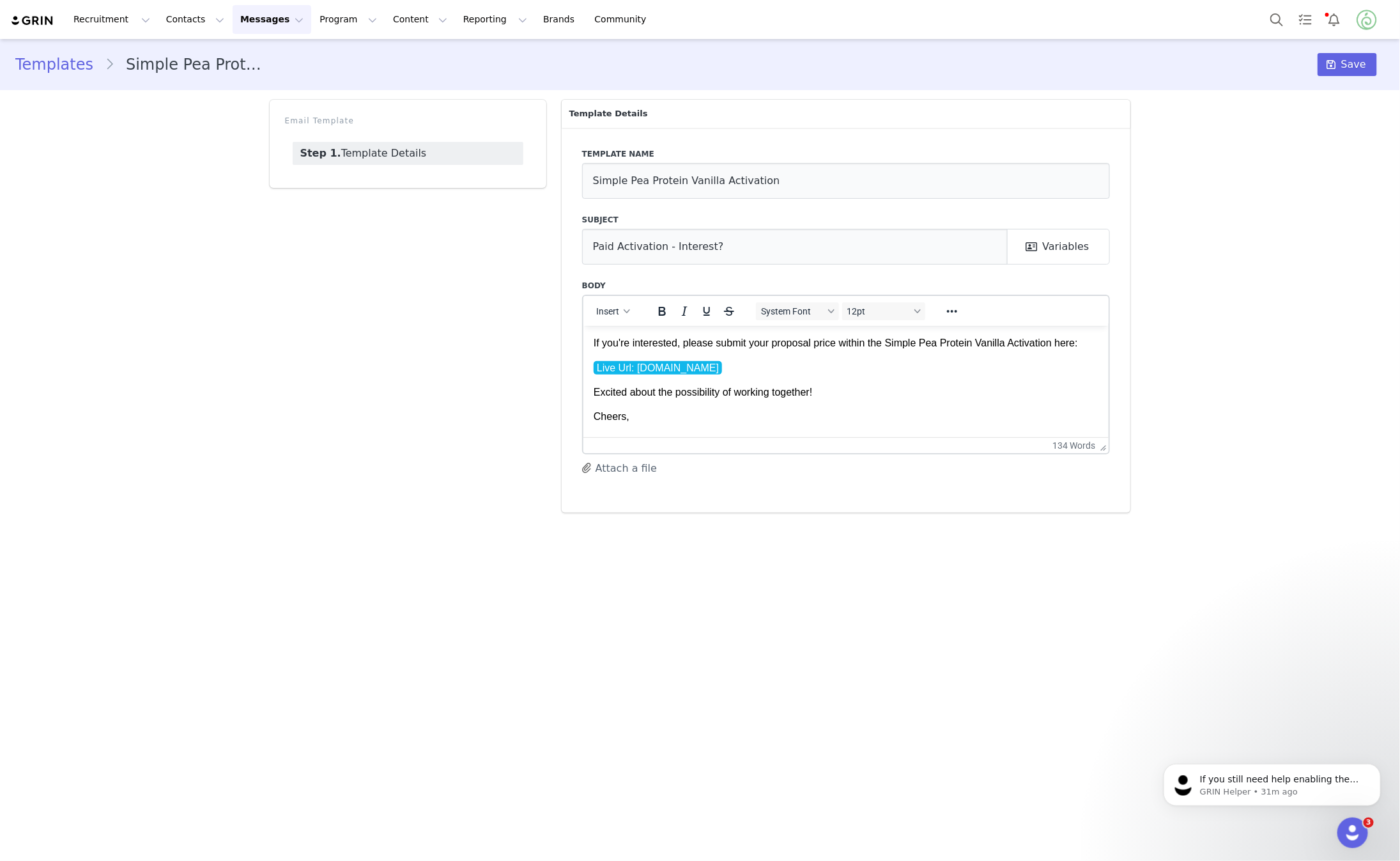
click at [927, 349] on p "If you're interested, please submit your proposal price within the Simple Pea P…" at bounding box center [846, 343] width 506 height 14
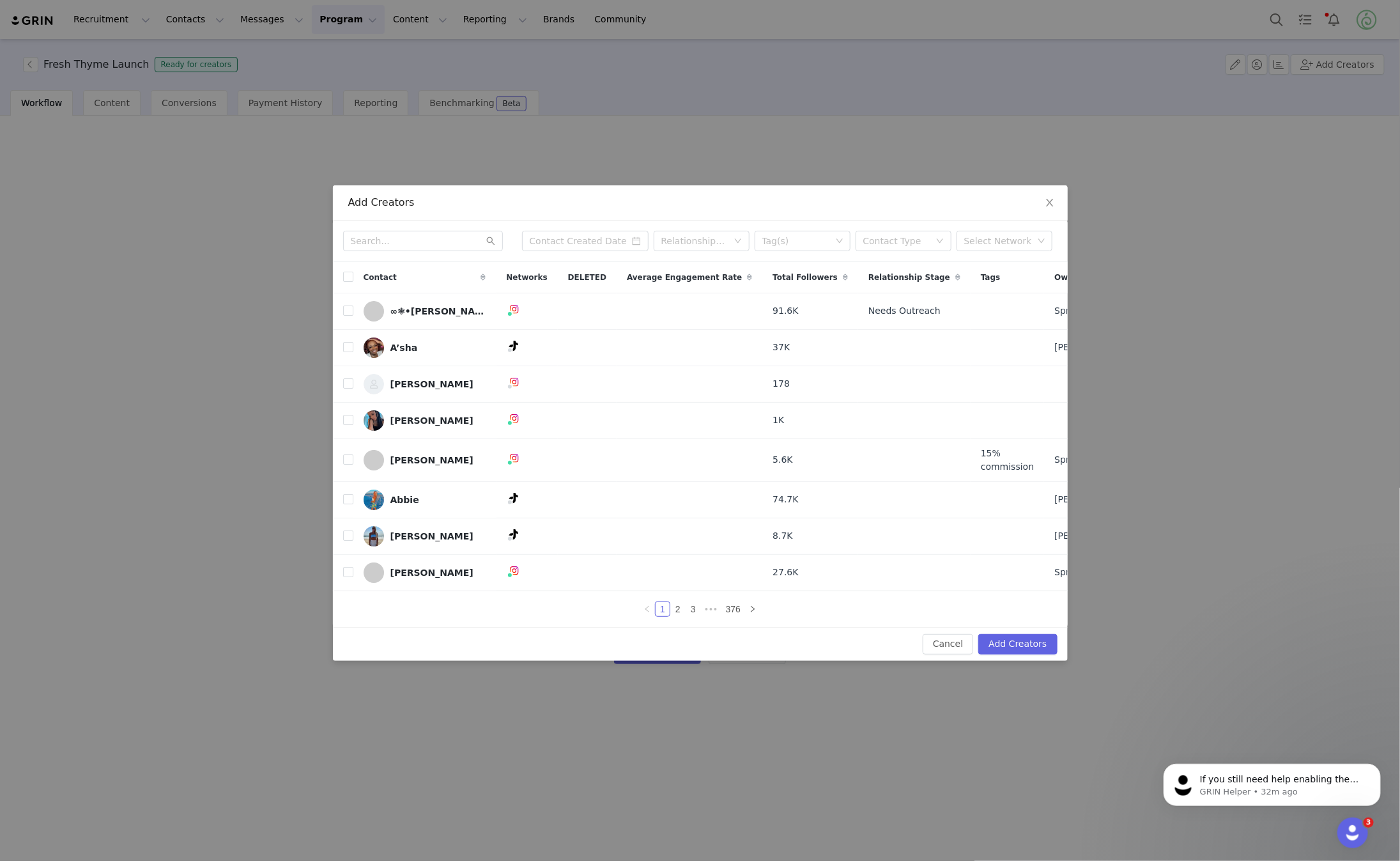
scroll to position [2, 0]
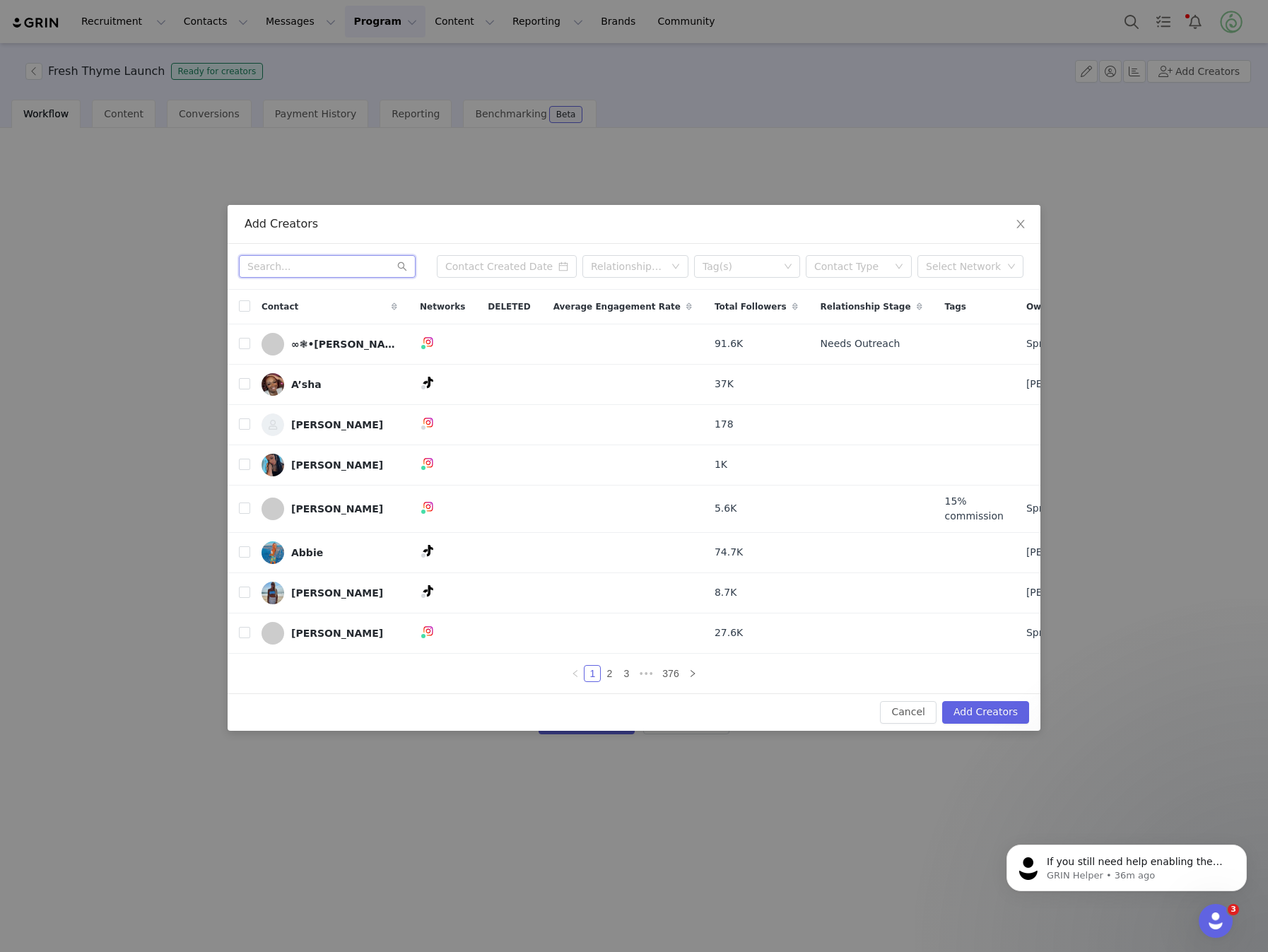
click at [367, 256] on input "text" at bounding box center [327, 267] width 177 height 23
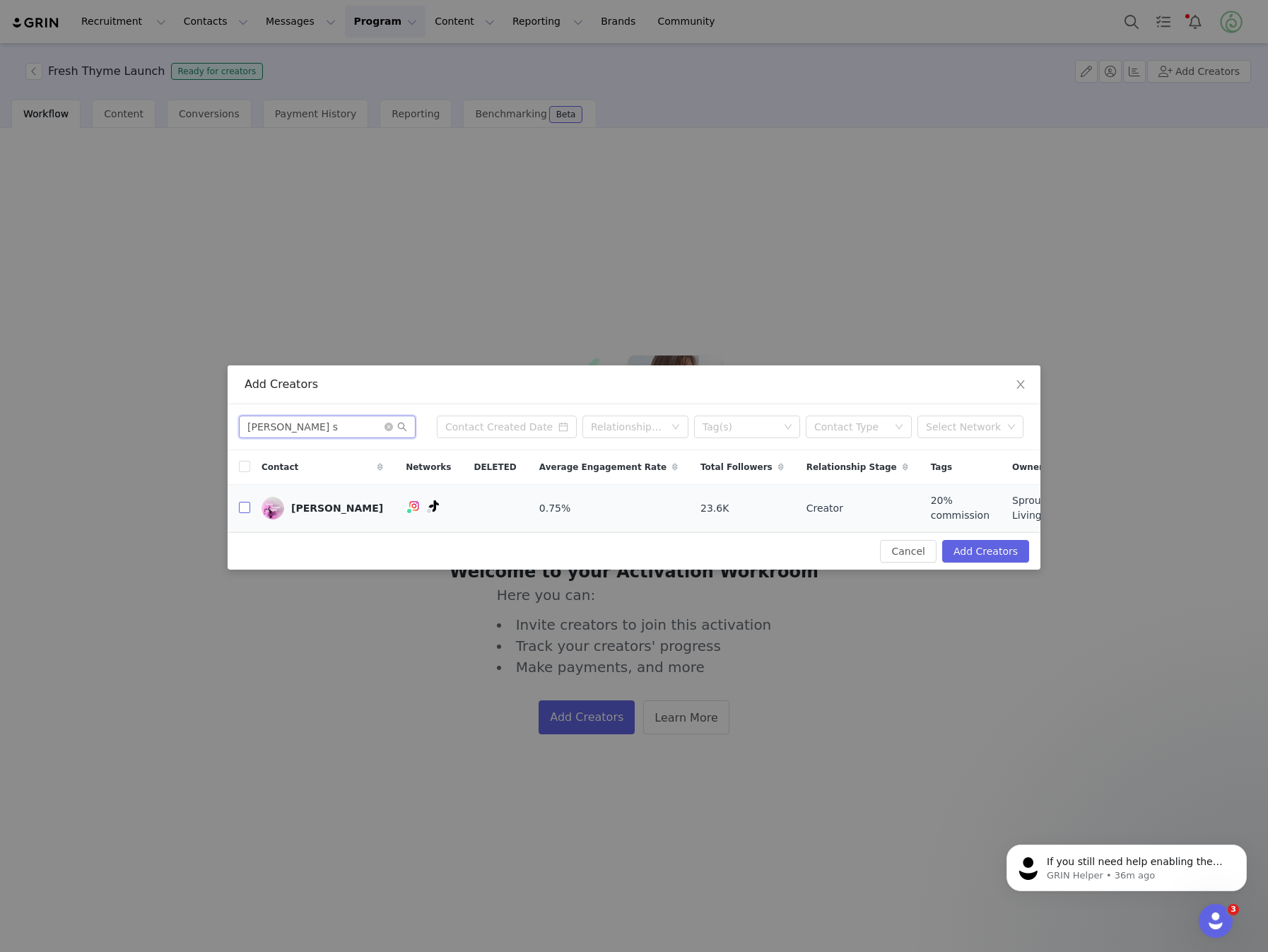
type input "[PERSON_NAME] s"
click at [249, 510] on input "checkbox" at bounding box center [244, 508] width 11 height 11
checkbox input "true"
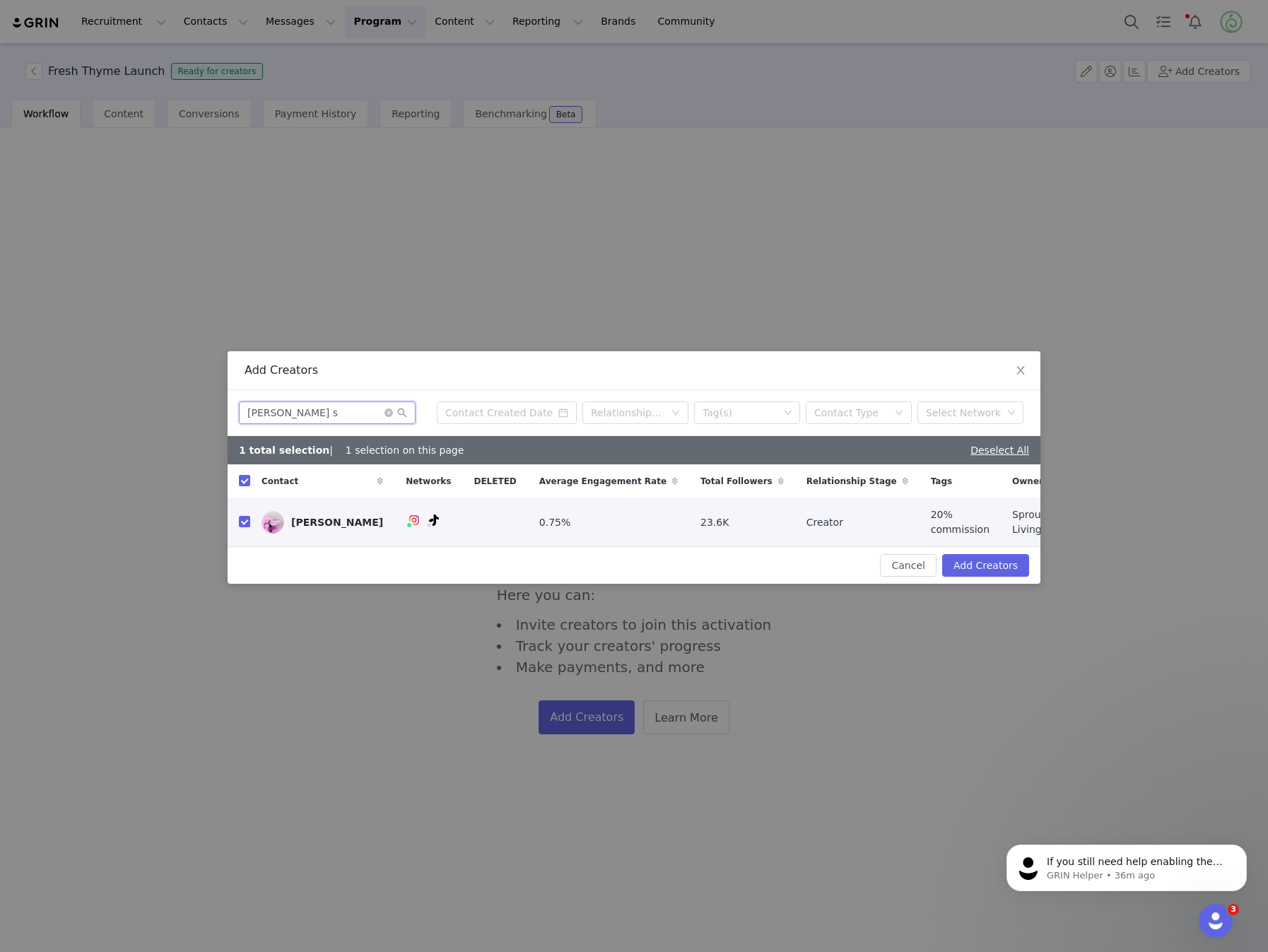
click at [309, 418] on input "[PERSON_NAME] s" at bounding box center [327, 413] width 177 height 23
click at [309, 418] on input "[PERSON_NAME] la" at bounding box center [327, 413] width 177 height 23
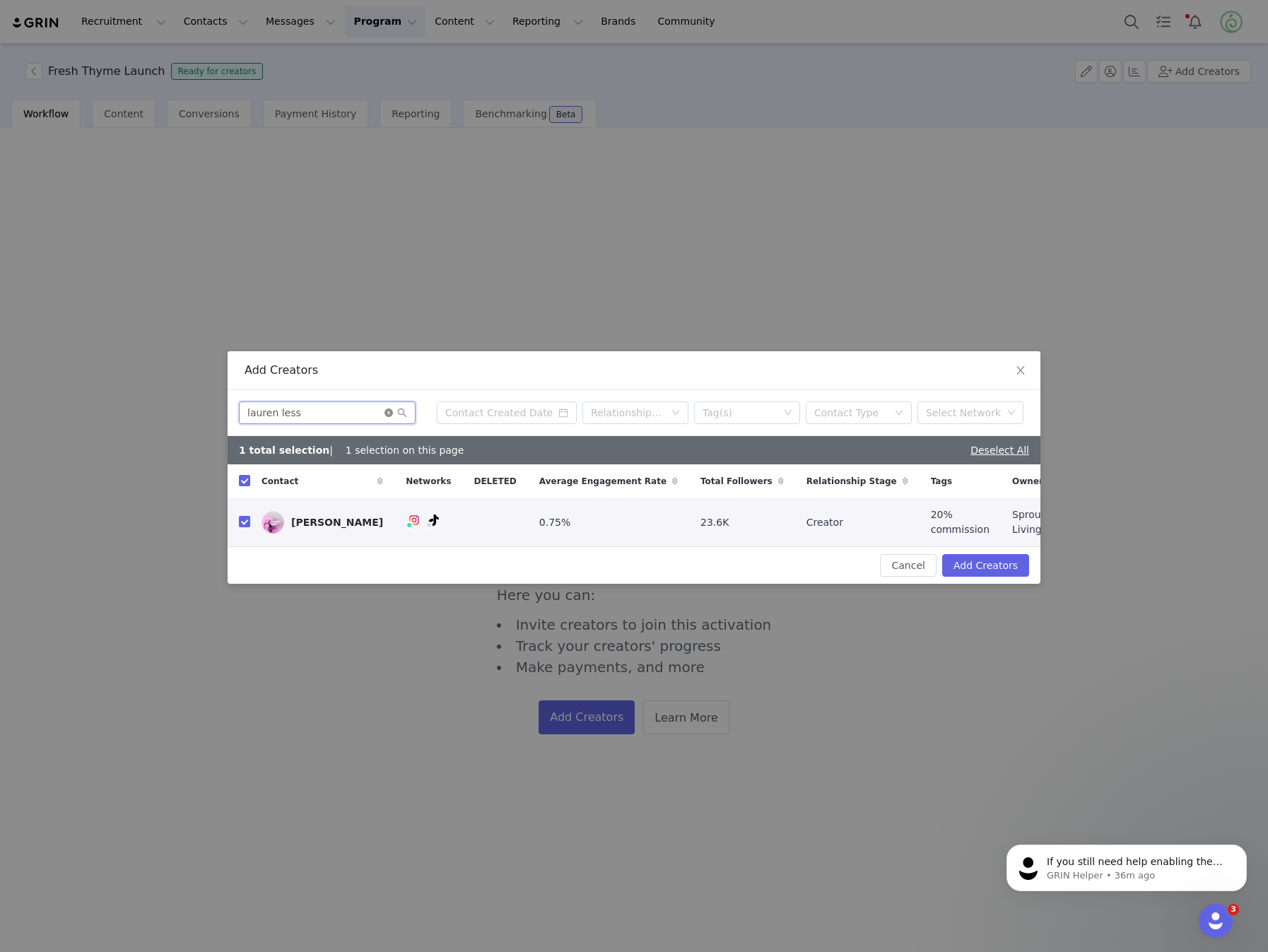
type input "lauren less"
click at [386, 412] on icon "icon: close-circle" at bounding box center [389, 413] width 9 height 9
checkbox input "false"
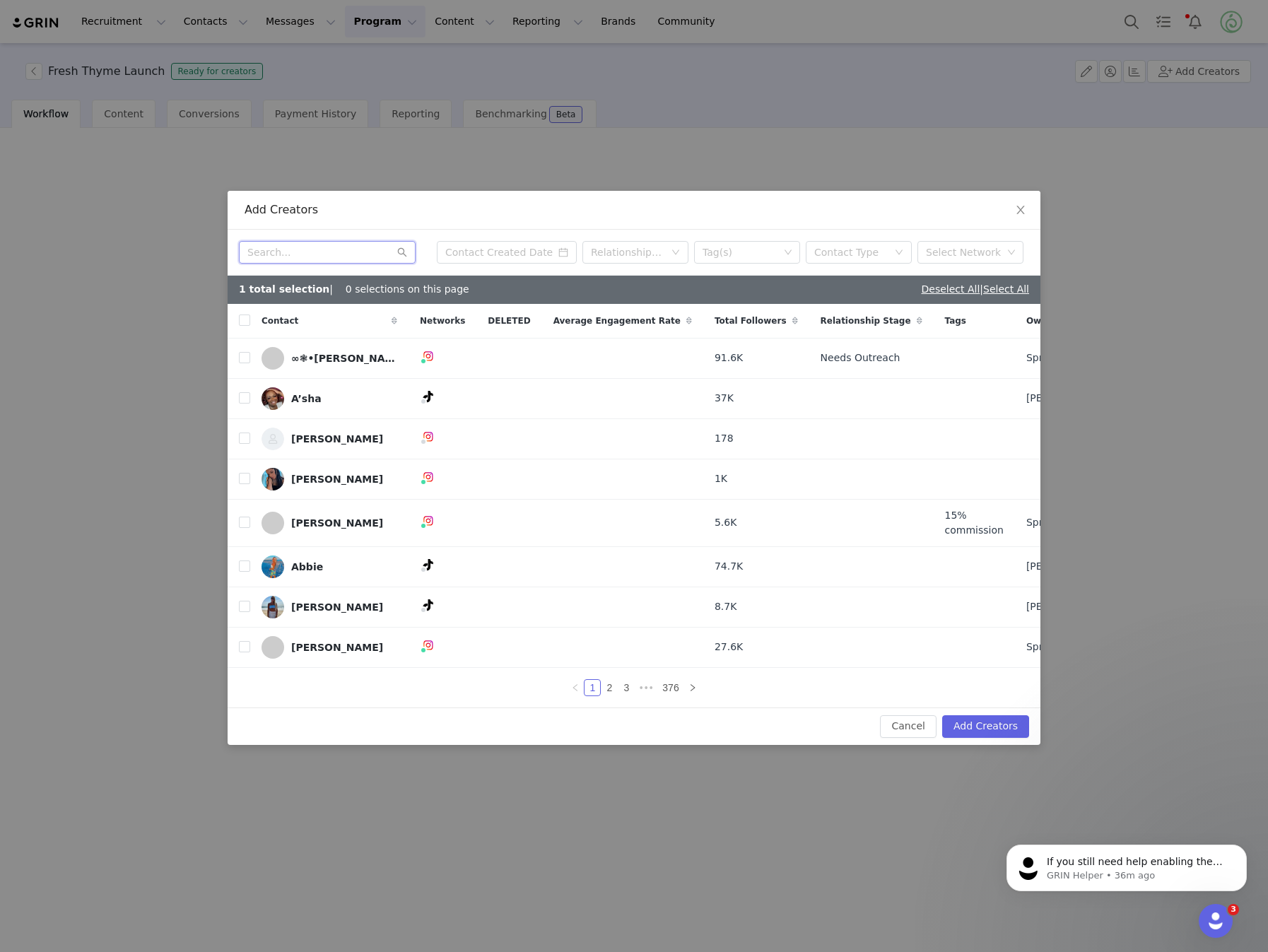
click at [353, 241] on input "text" at bounding box center [327, 252] width 177 height 23
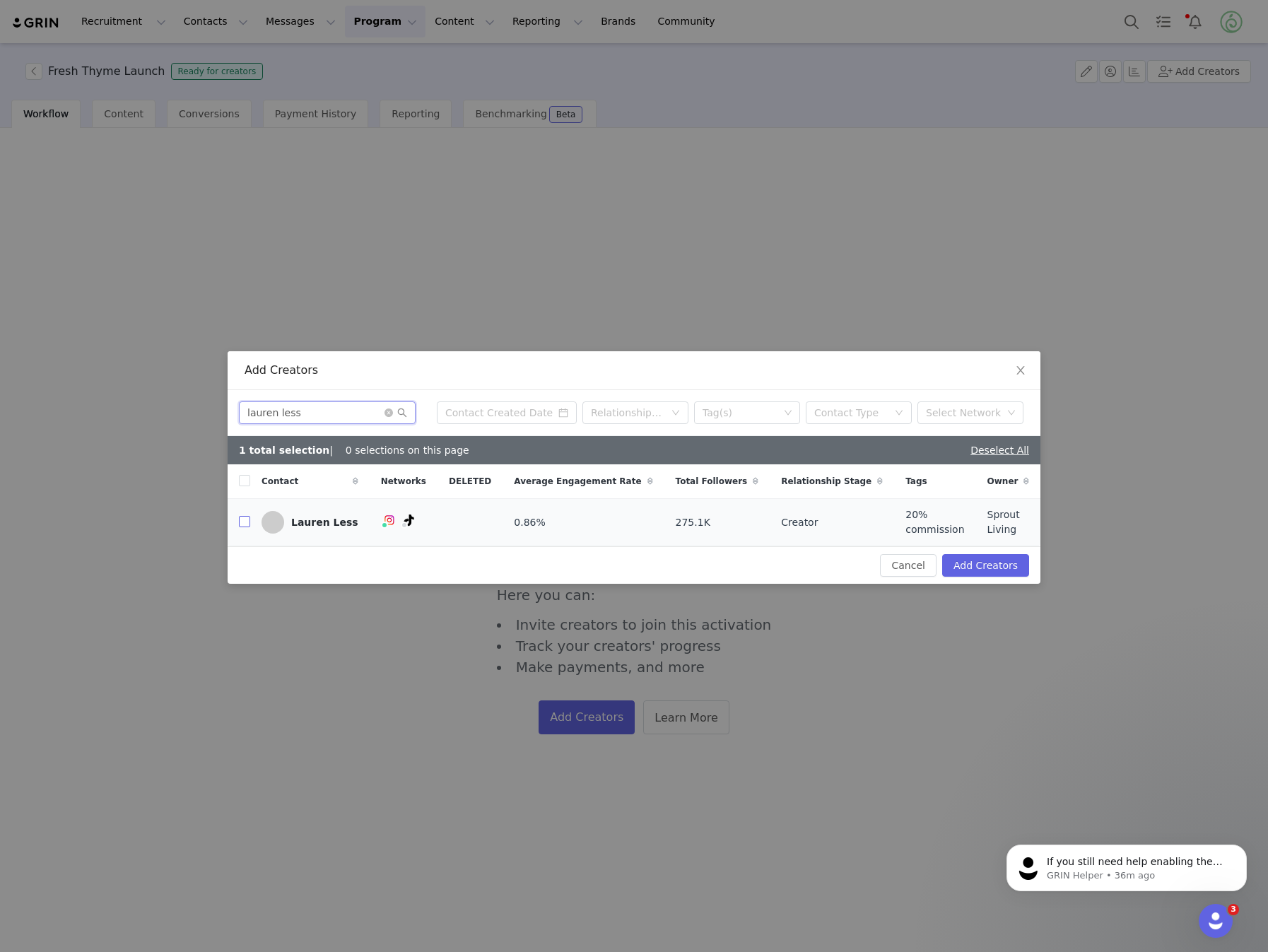
type input "lauren less"
click at [247, 521] on input "checkbox" at bounding box center [244, 521] width 11 height 11
checkbox input "true"
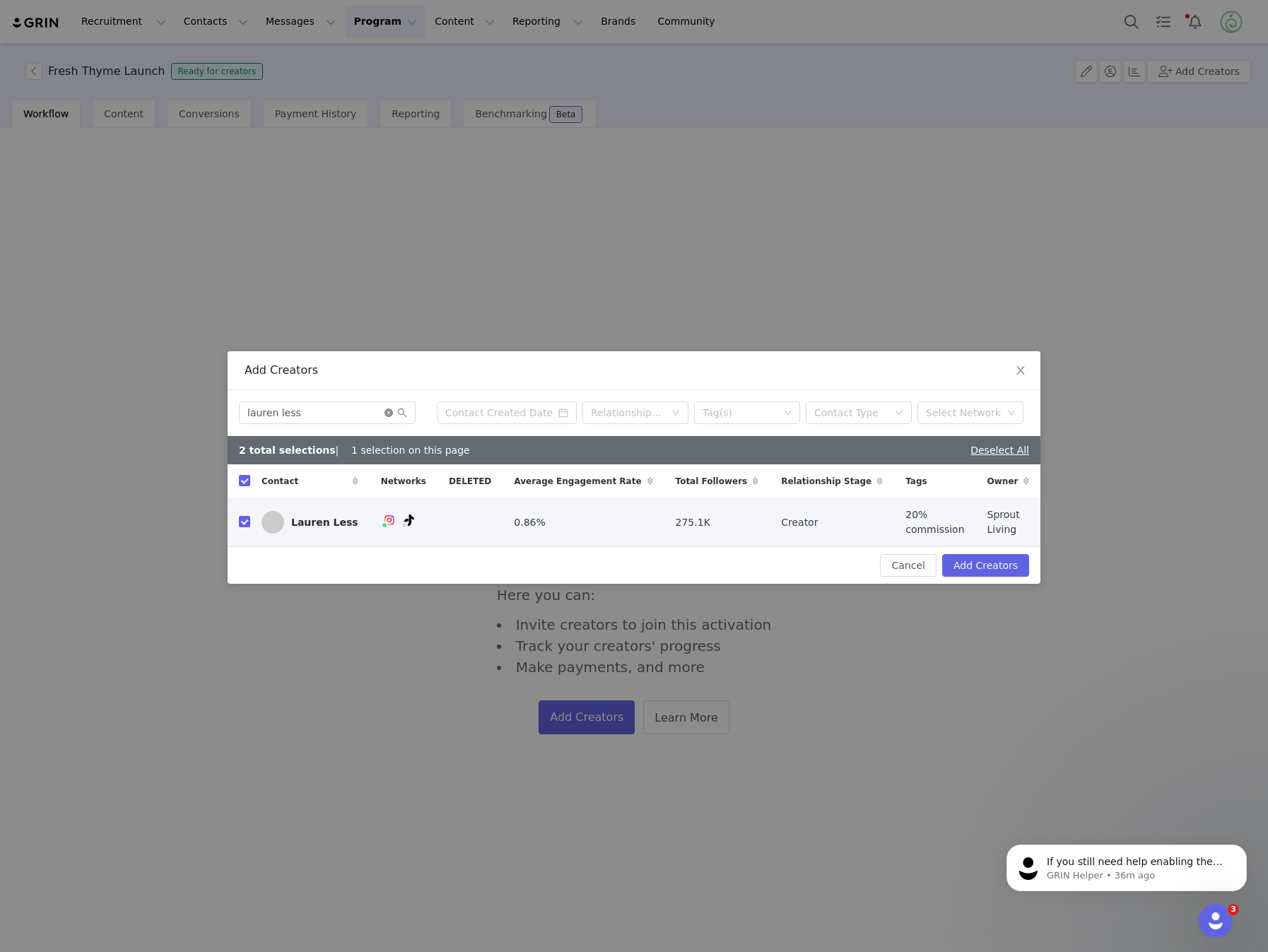
click at [388, 417] on icon "icon: close-circle" at bounding box center [389, 413] width 9 height 9
click at [333, 418] on input "text" at bounding box center [327, 413] width 177 height 23
checkbox input "false"
type input "[PERSON_NAME]"
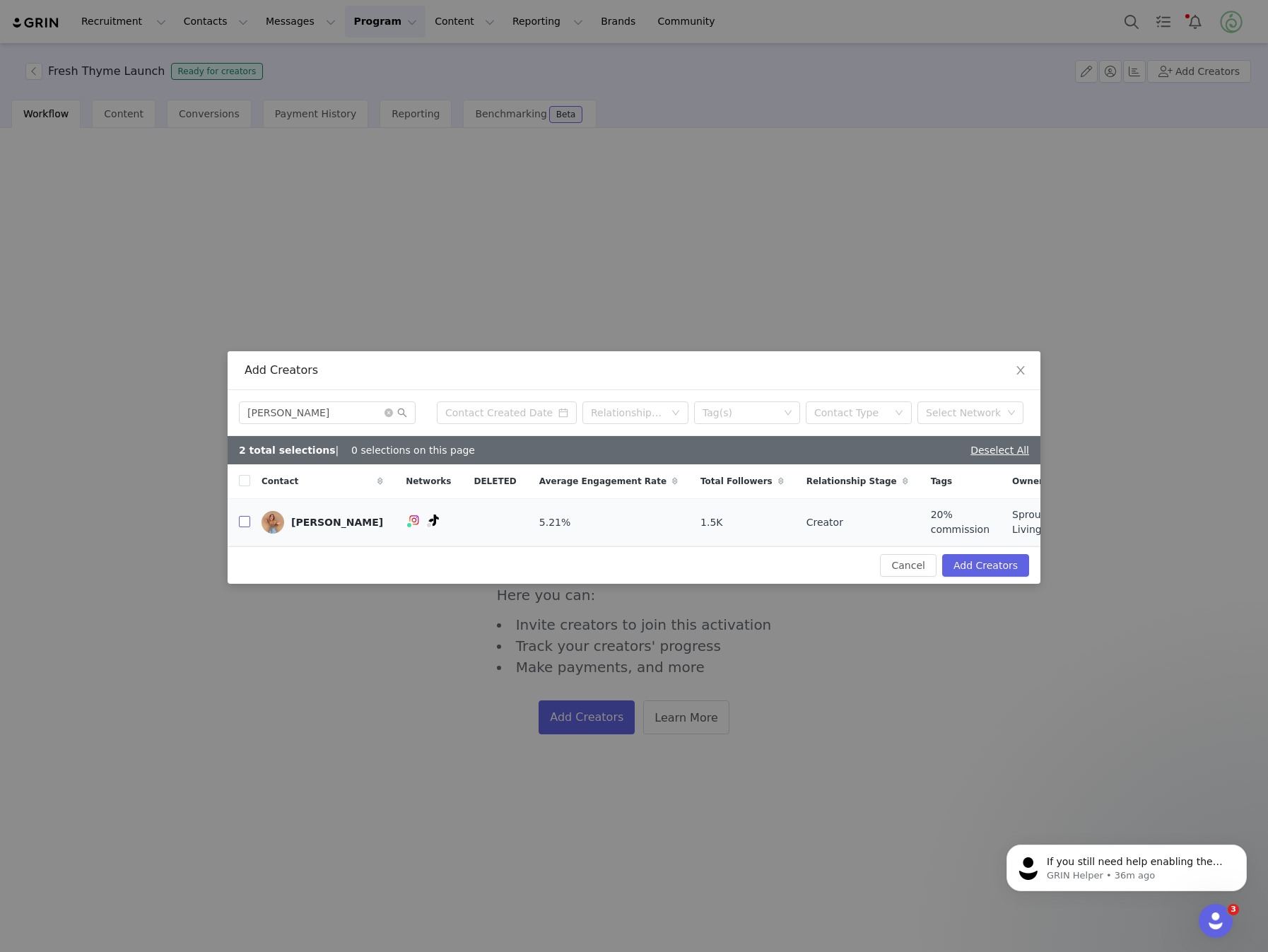
click at [248, 521] on input "checkbox" at bounding box center [244, 521] width 11 height 11
checkbox input "true"
click at [388, 418] on icon "icon: close-circle" at bounding box center [389, 413] width 9 height 9
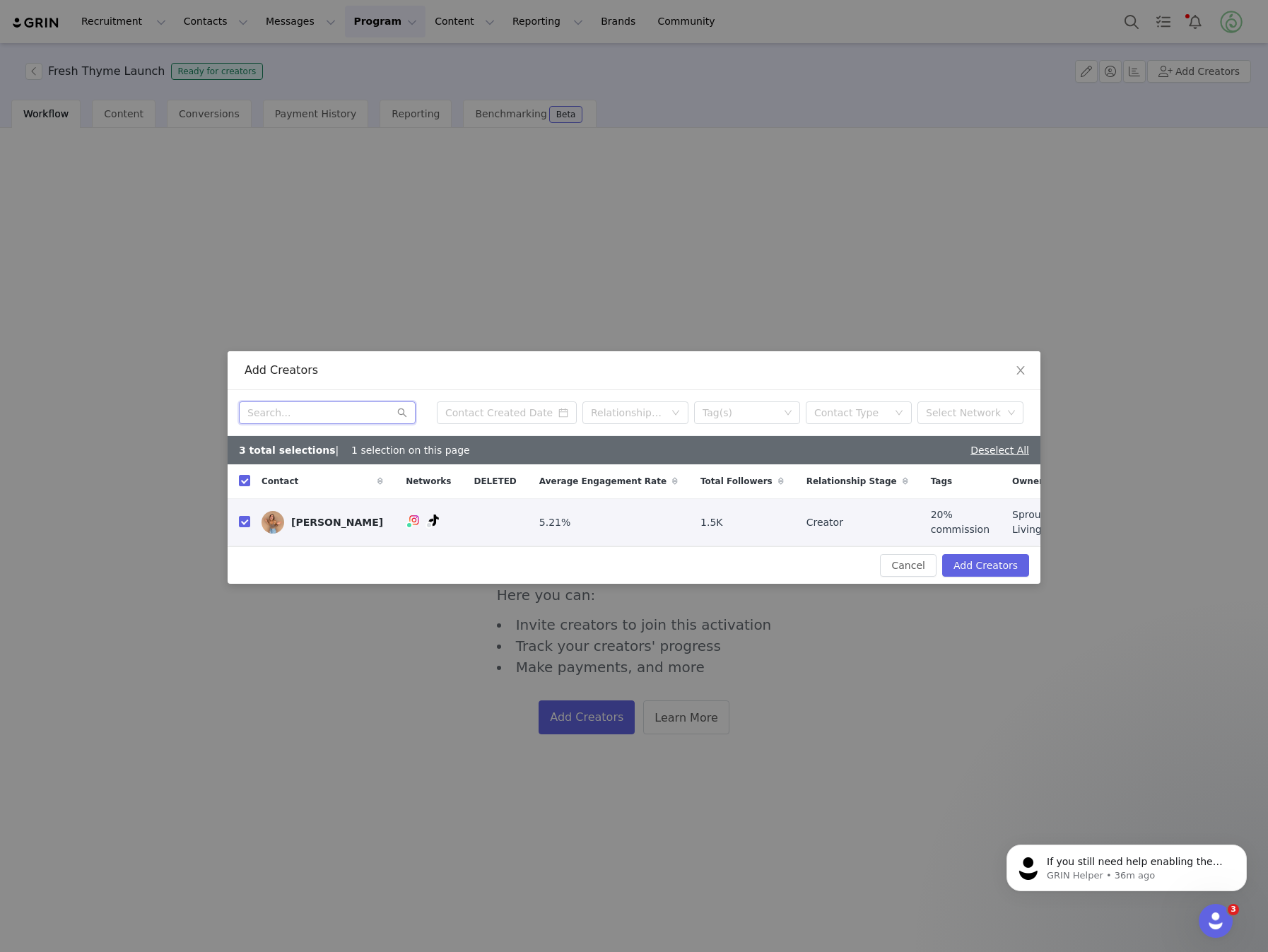
click at [337, 419] on input "text" at bounding box center [327, 413] width 177 height 23
checkbox input "false"
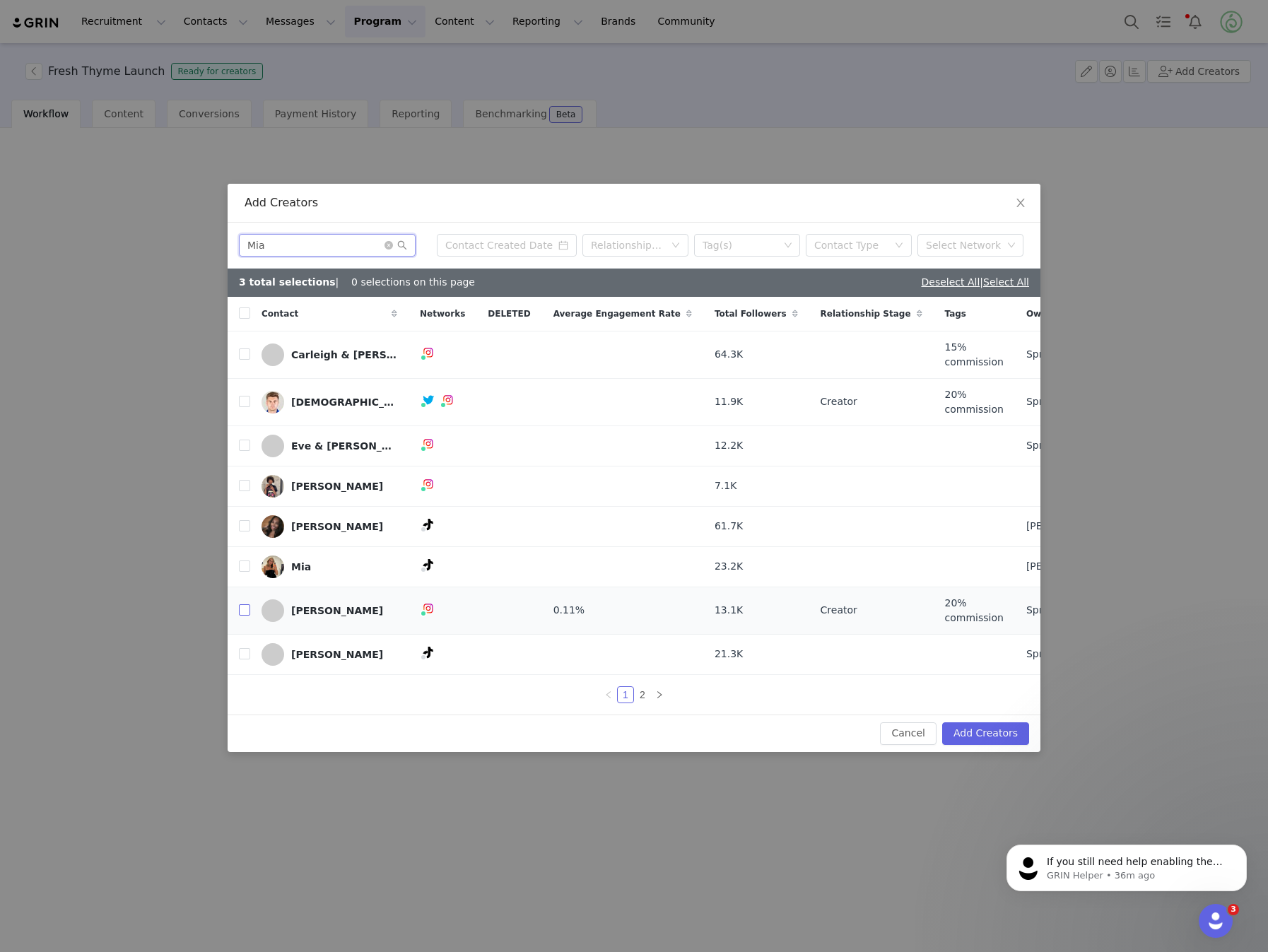
type input "Mia"
click at [246, 615] on input "checkbox" at bounding box center [244, 610] width 11 height 11
checkbox input "true"
click at [388, 241] on icon "icon: close-circle" at bounding box center [389, 245] width 9 height 9
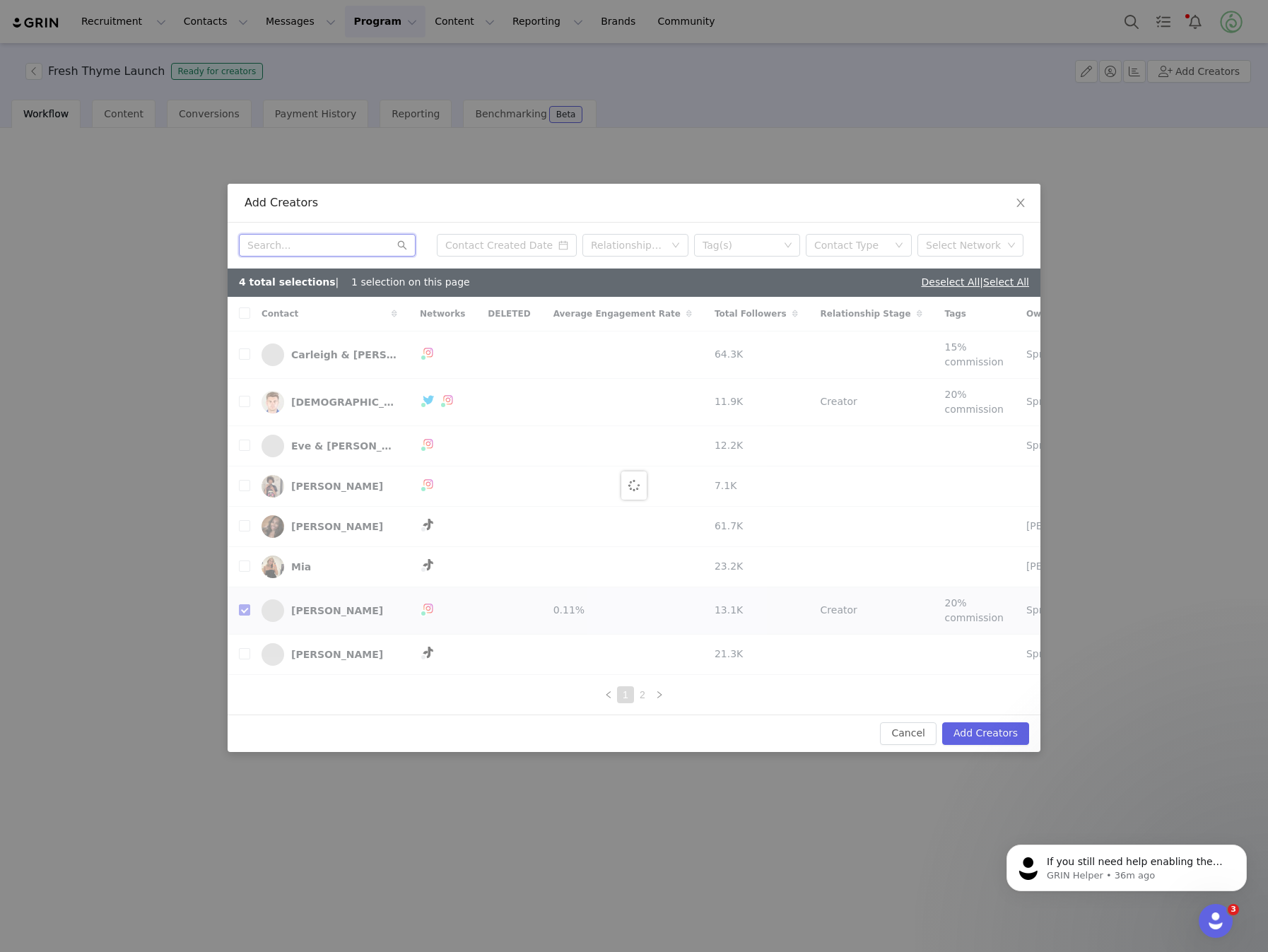
click at [333, 234] on input "text" at bounding box center [327, 245] width 177 height 23
checkbox input "false"
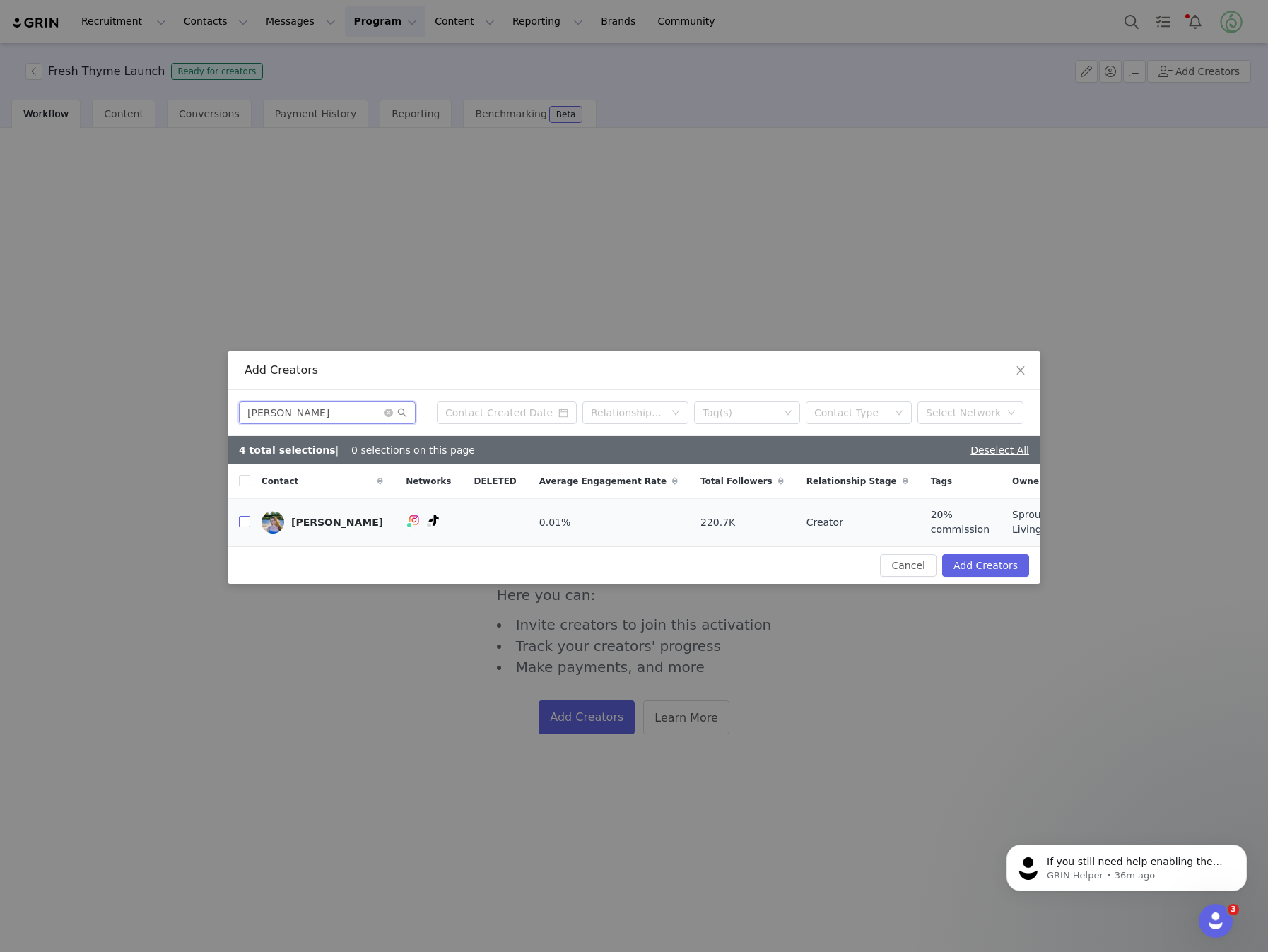
type input "[PERSON_NAME]"
click at [244, 523] on input "checkbox" at bounding box center [244, 521] width 11 height 11
checkbox input "true"
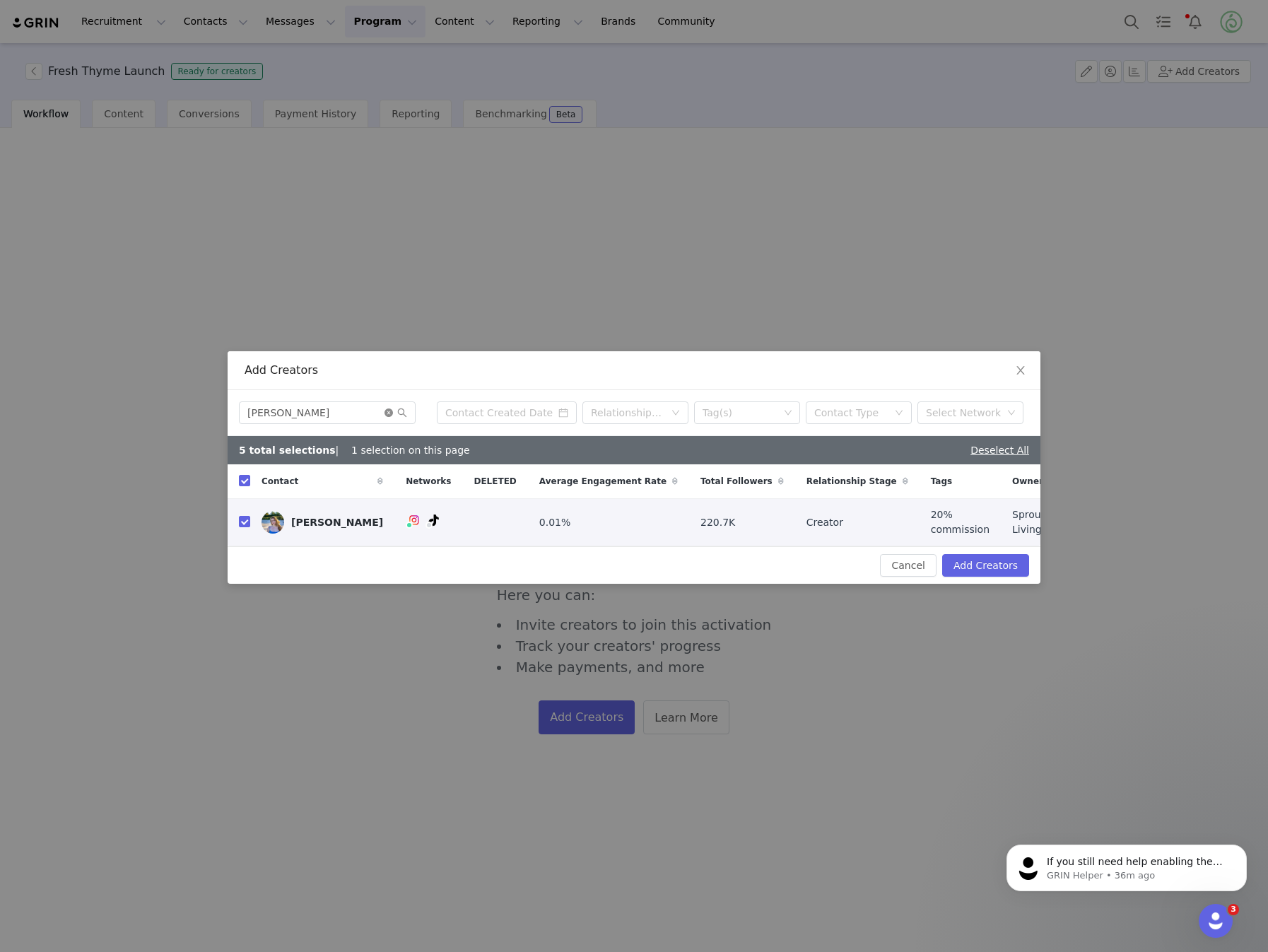
click at [391, 414] on icon "icon: close-circle" at bounding box center [389, 413] width 9 height 9
click at [313, 420] on input "text" at bounding box center [327, 413] width 177 height 23
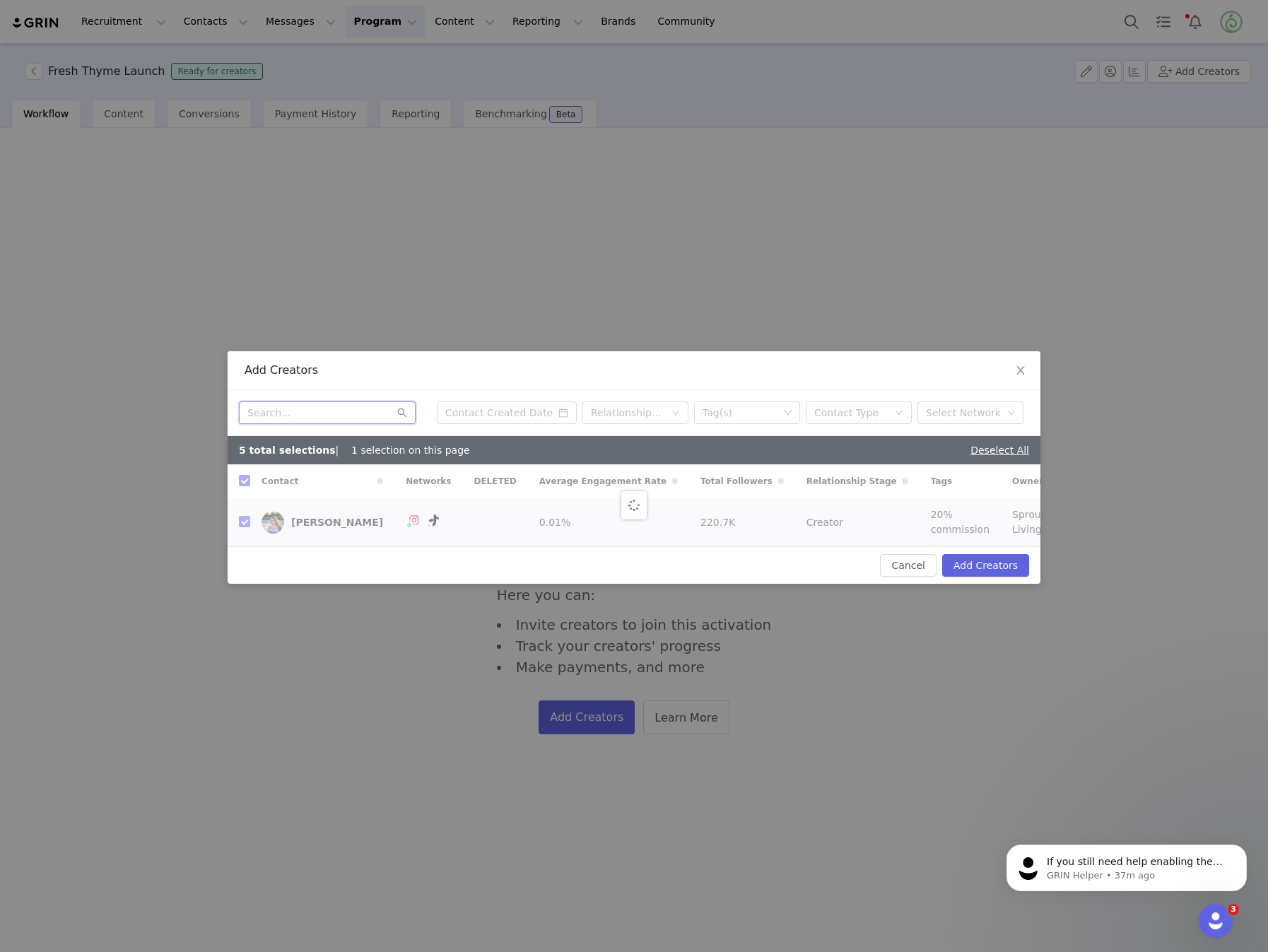
checkbox input "false"
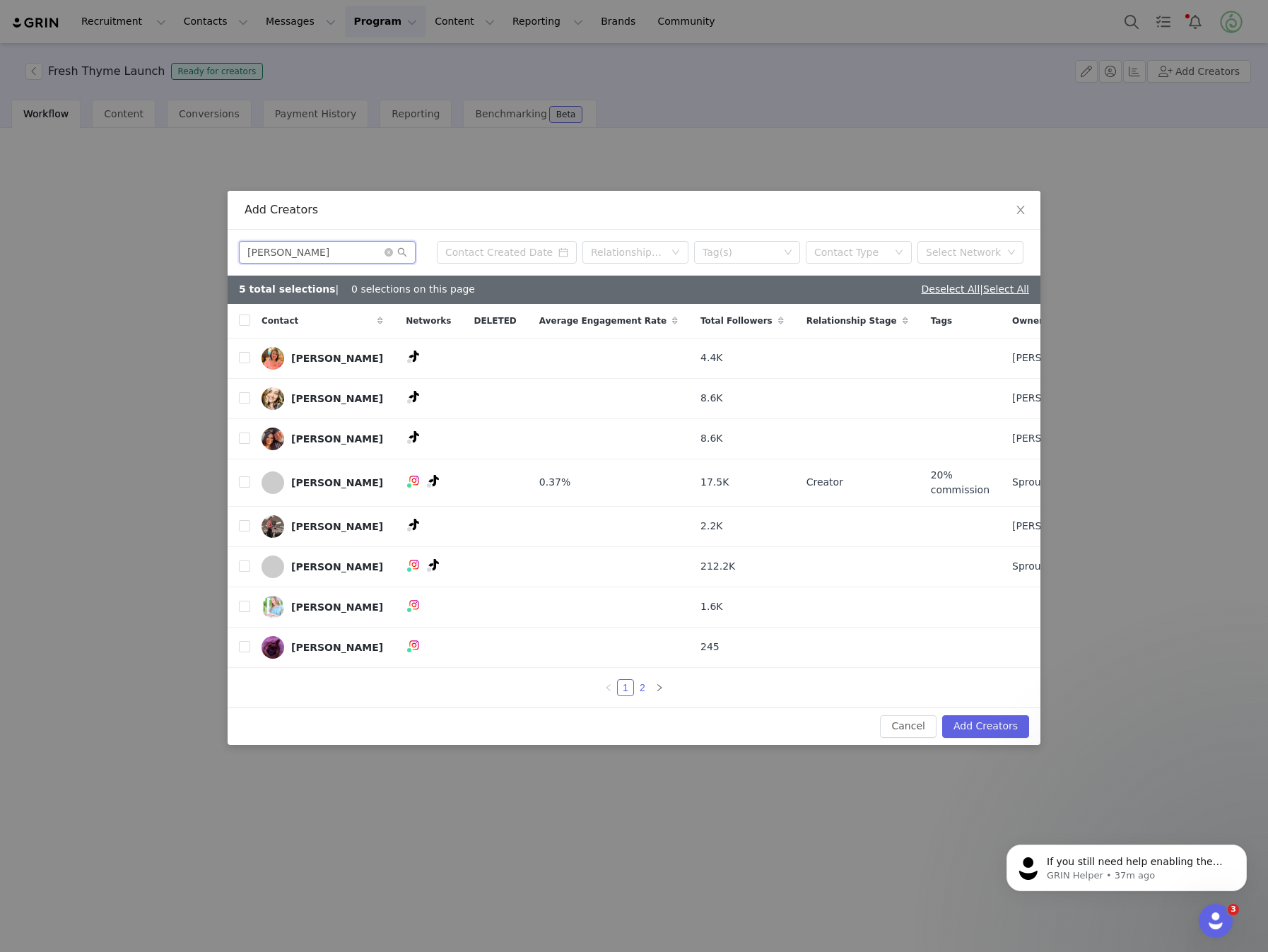
type input "[PERSON_NAME]"
click at [641, 696] on link "2" at bounding box center [643, 688] width 16 height 16
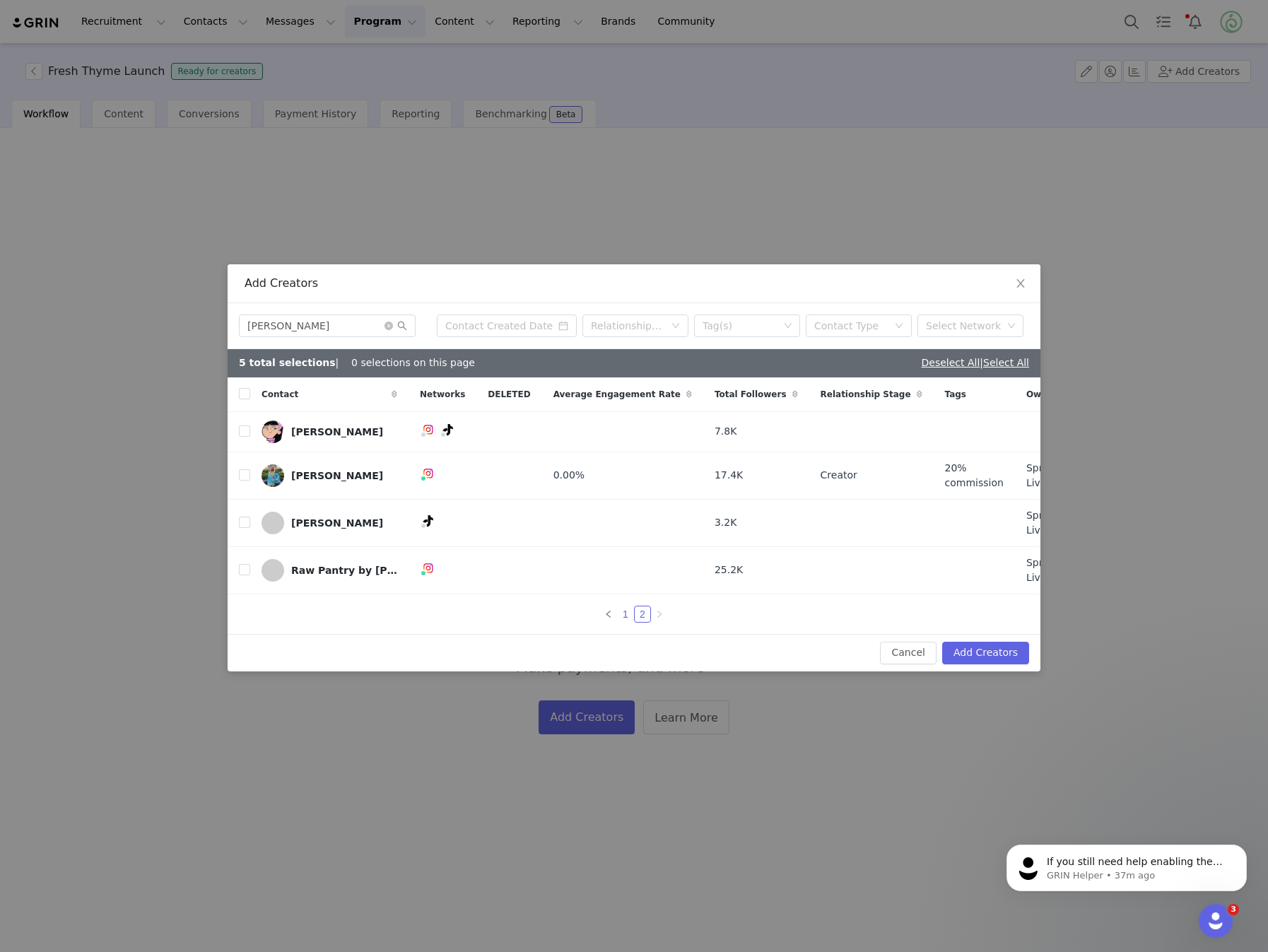
click at [619, 618] on link "1" at bounding box center [625, 614] width 16 height 16
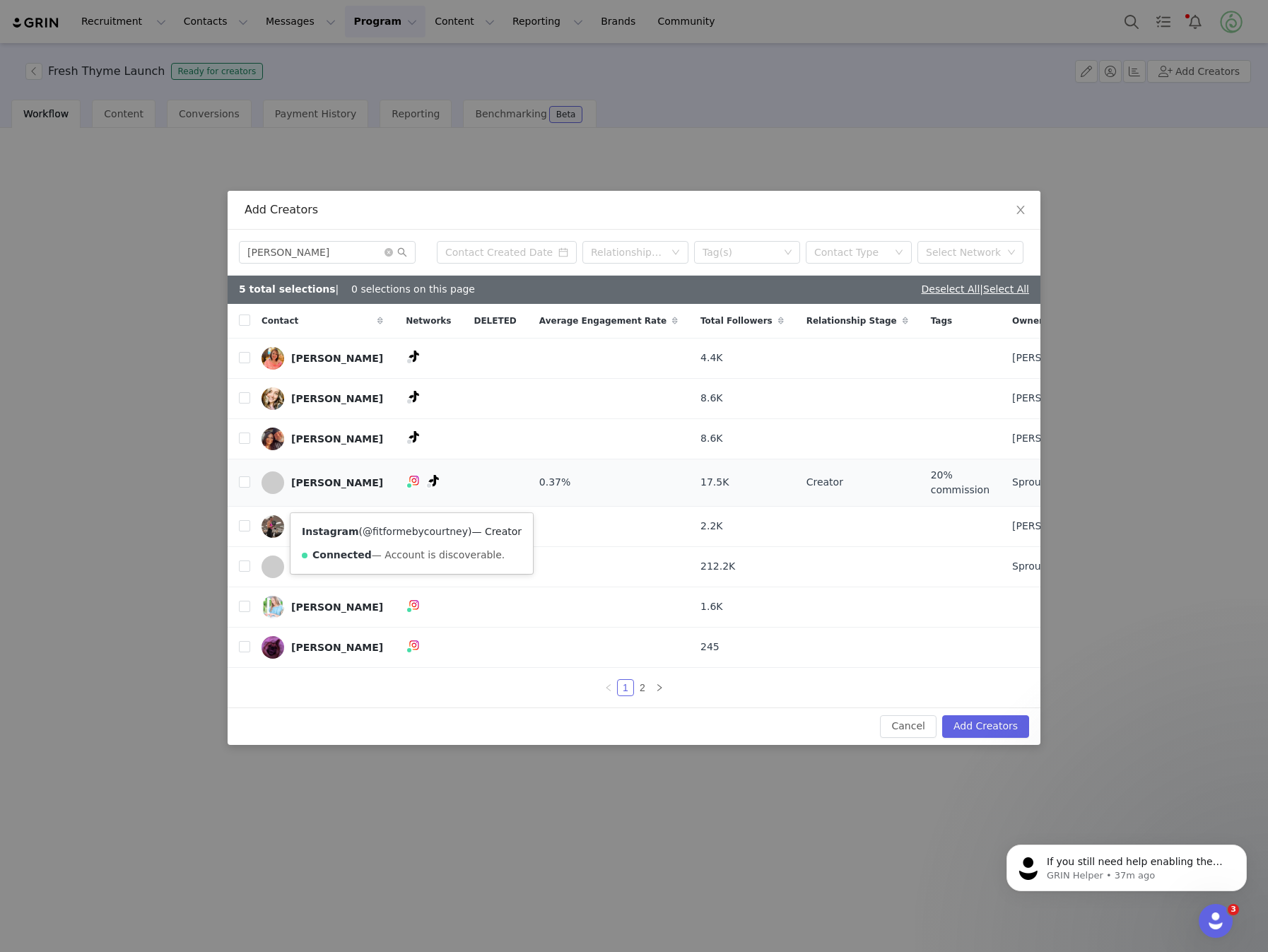
click at [424, 526] on link "@fitformebycourtney" at bounding box center [416, 531] width 106 height 11
click at [967, 737] on button "Add Creators" at bounding box center [986, 727] width 87 height 23
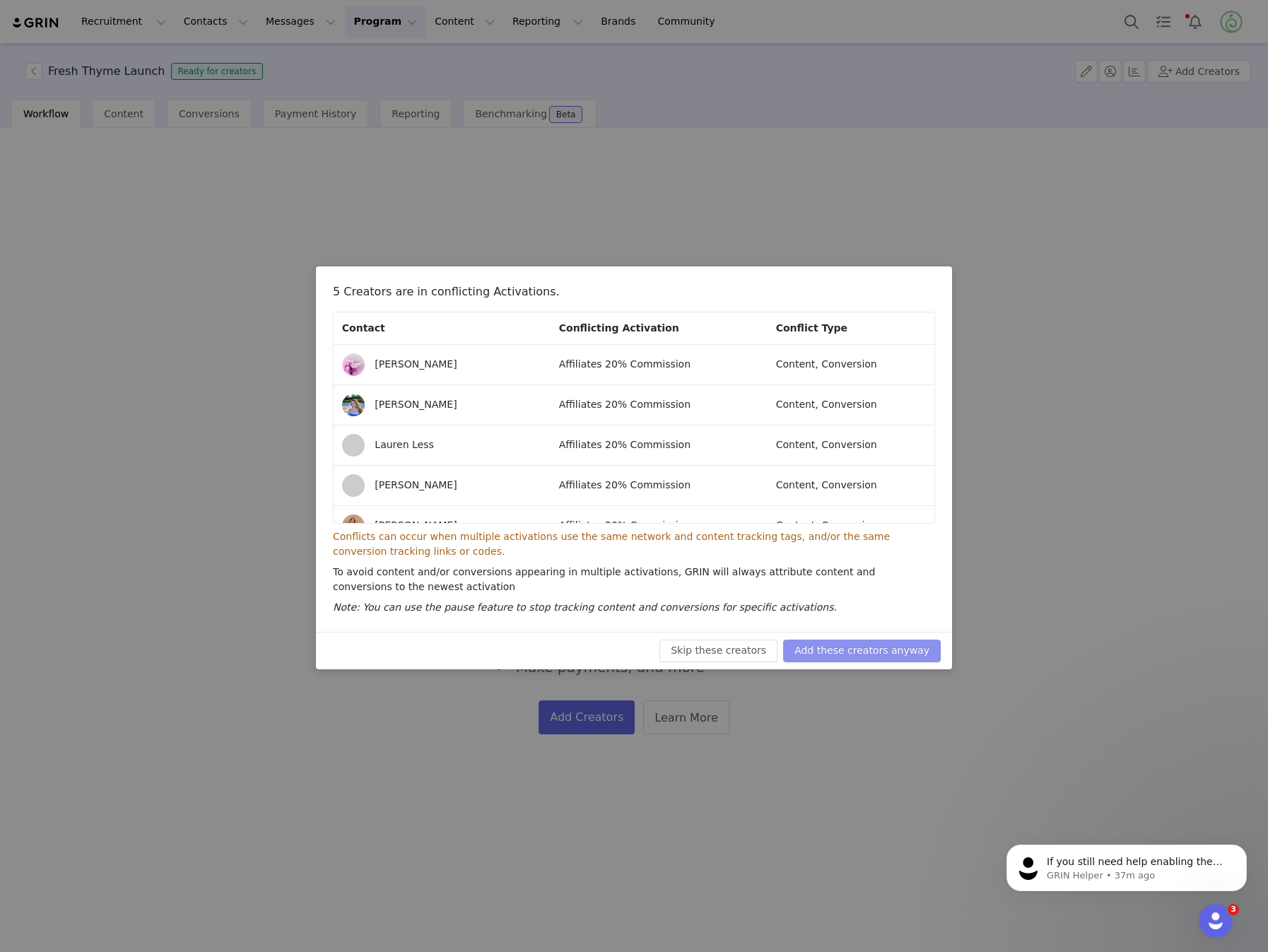
click at [886, 644] on button "Add these creators anyway" at bounding box center [862, 651] width 158 height 23
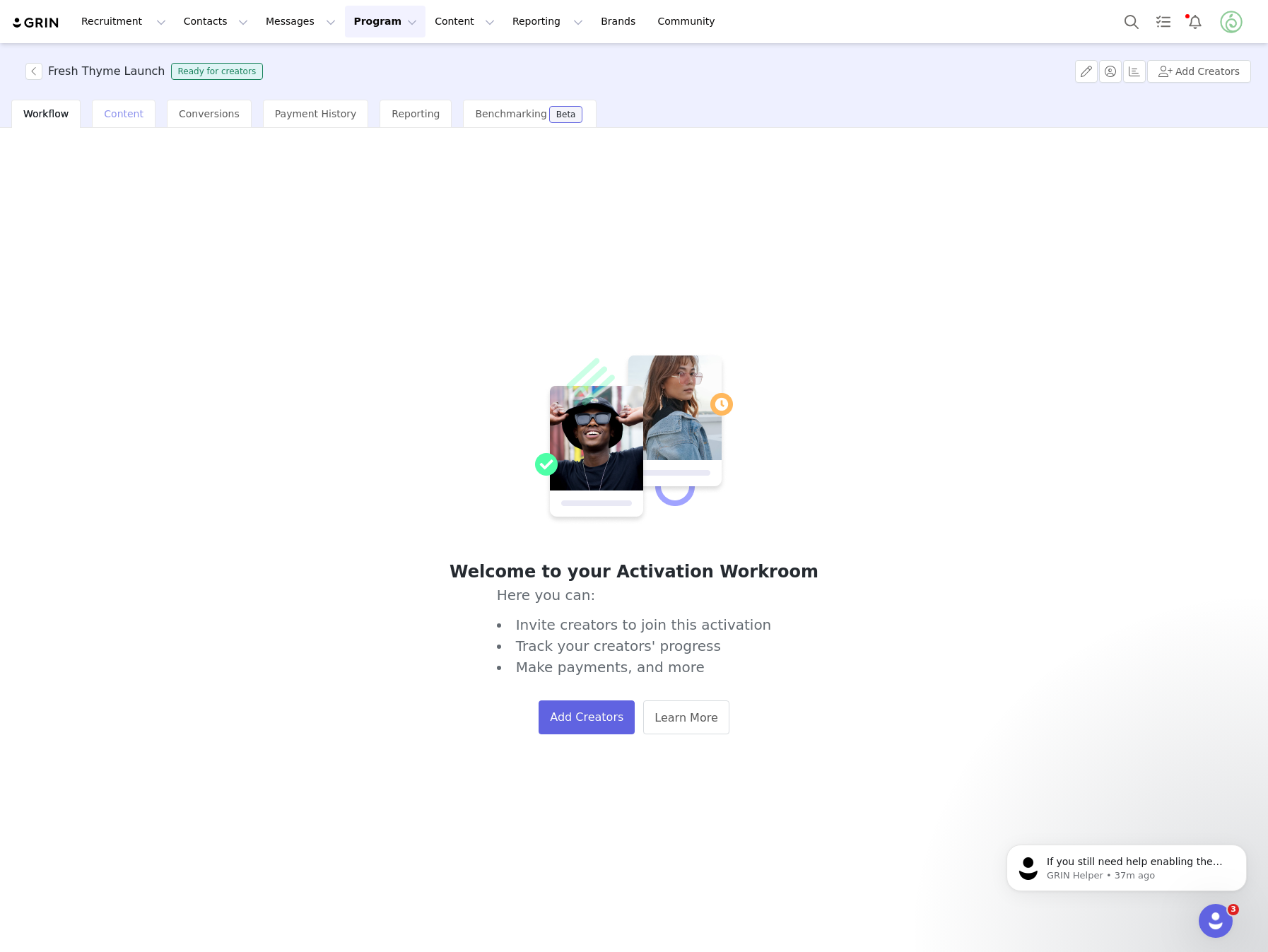
click at [120, 114] on span "Content" at bounding box center [124, 113] width 40 height 11
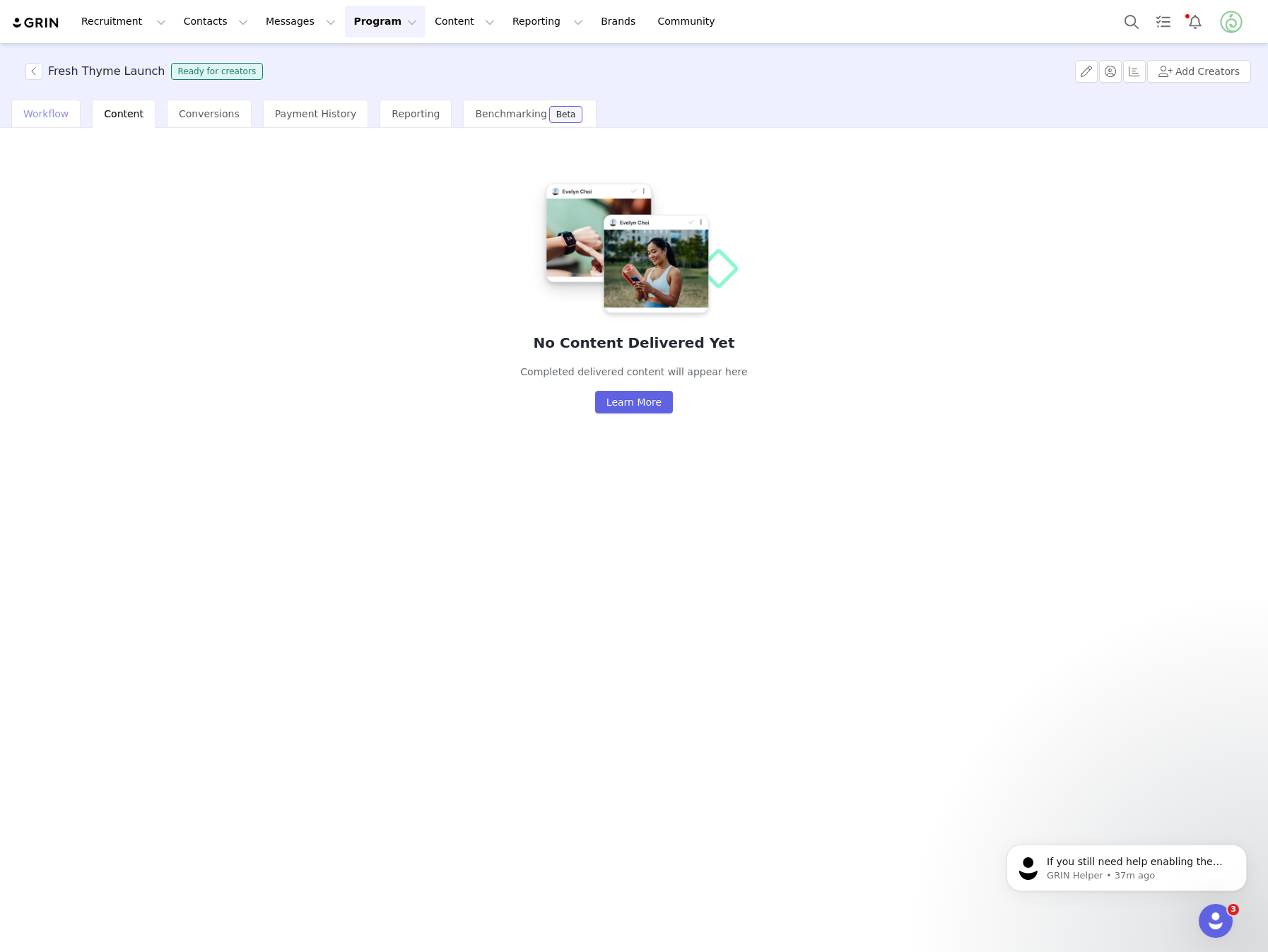
click at [56, 108] on span "Workflow" at bounding box center [46, 113] width 45 height 11
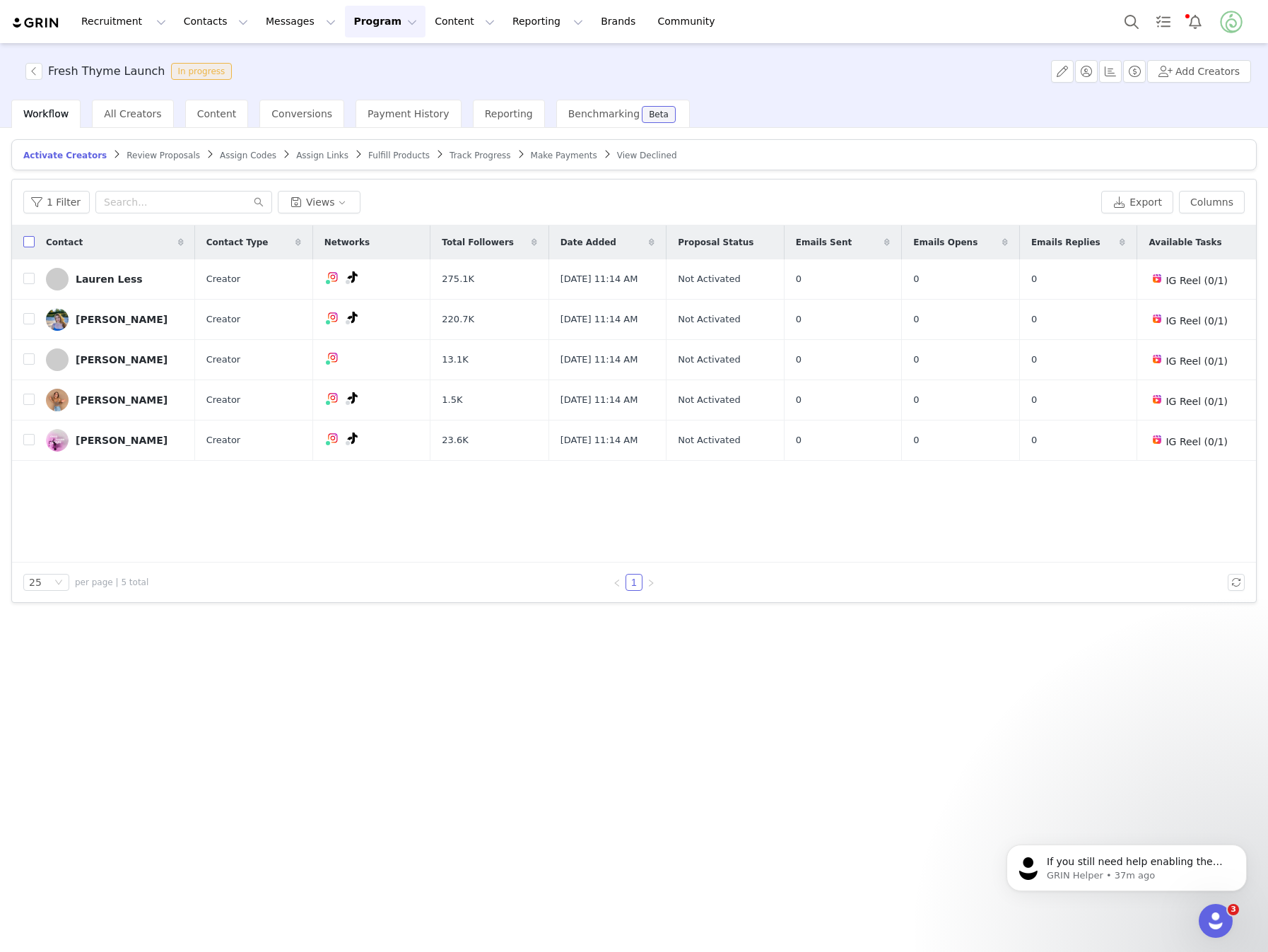
click at [28, 239] on input "checkbox" at bounding box center [29, 242] width 11 height 11
checkbox input "true"
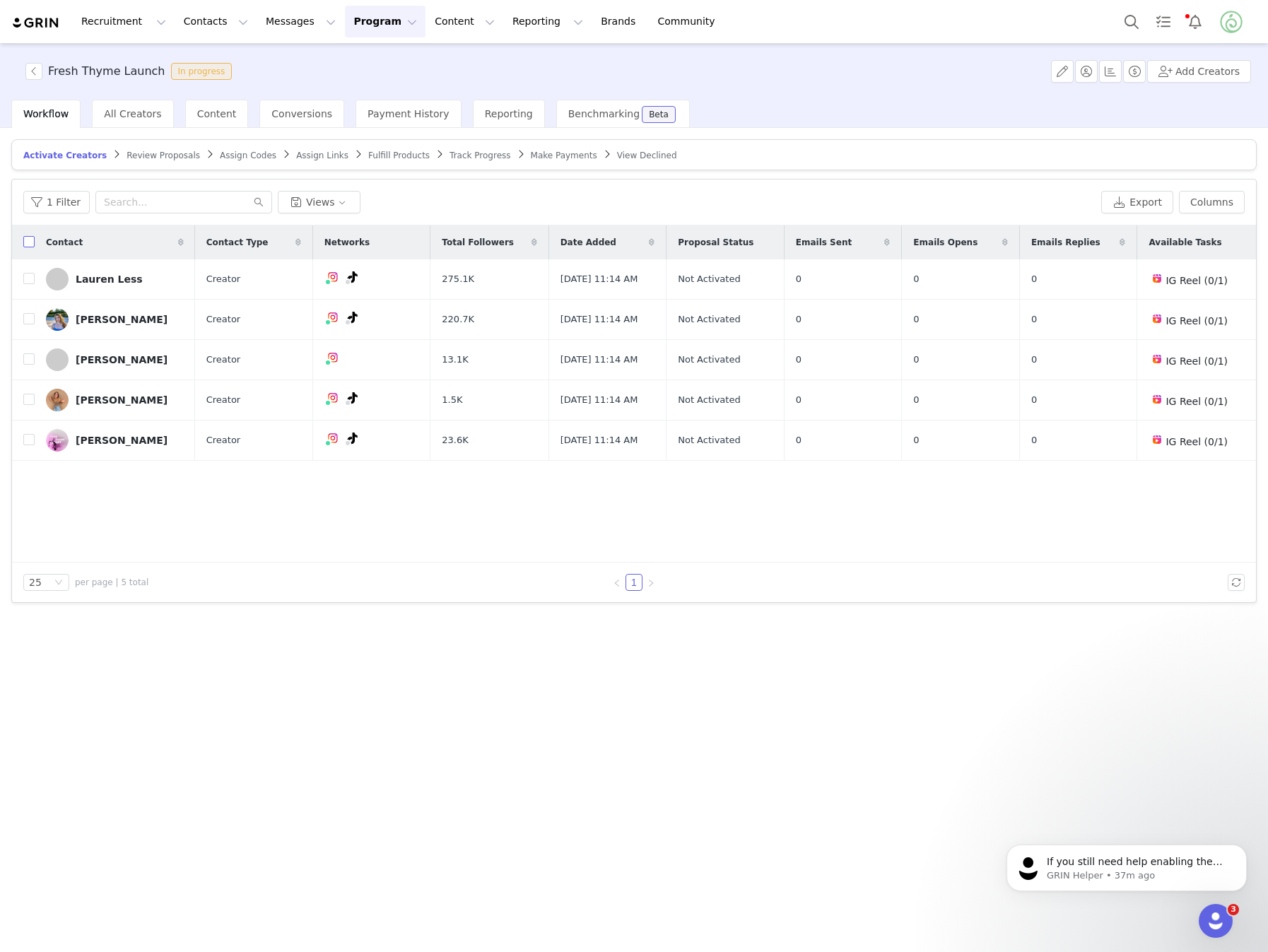
checkbox input "true"
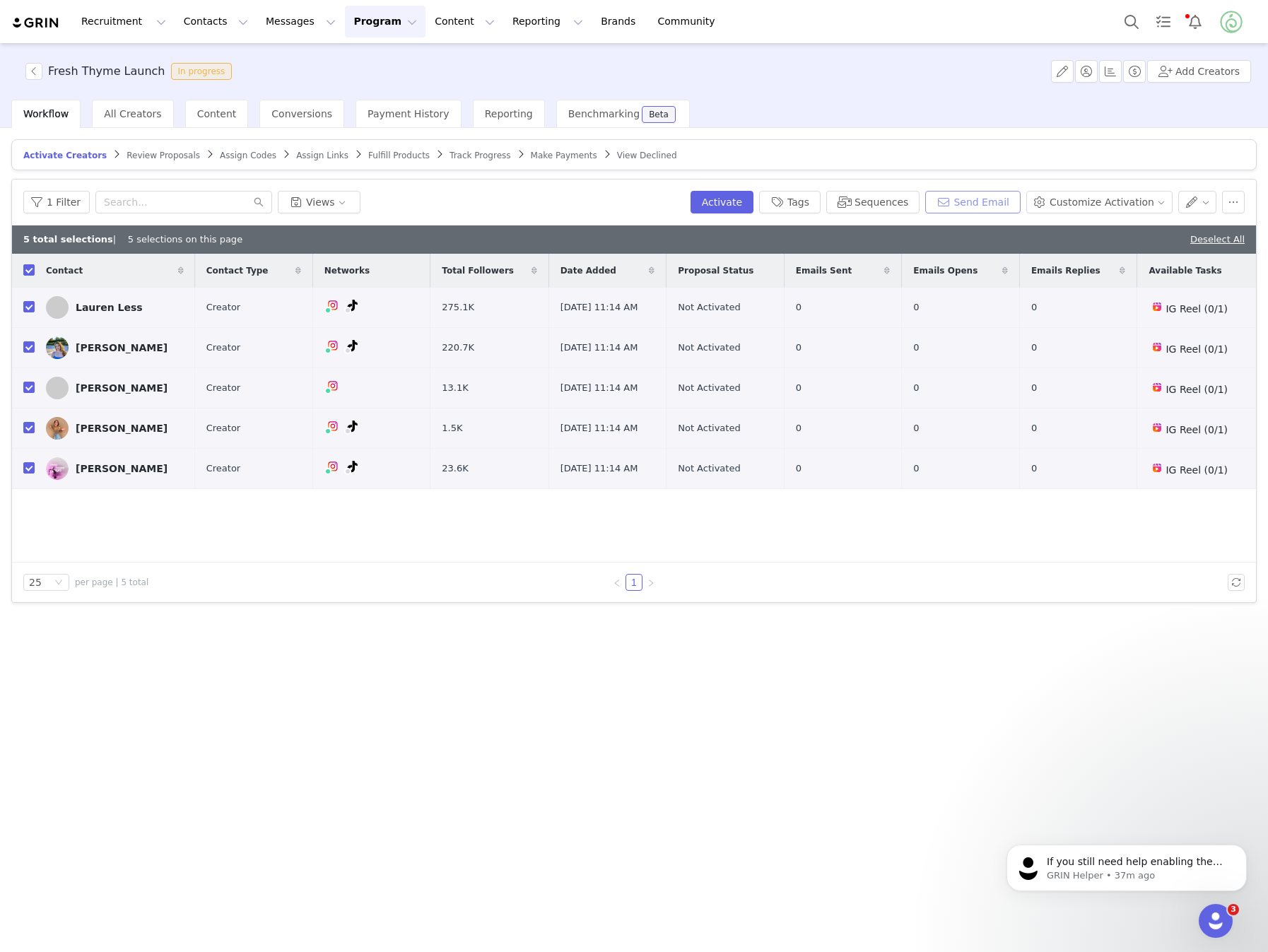
click at [983, 205] on button "Send Email" at bounding box center [973, 202] width 95 height 23
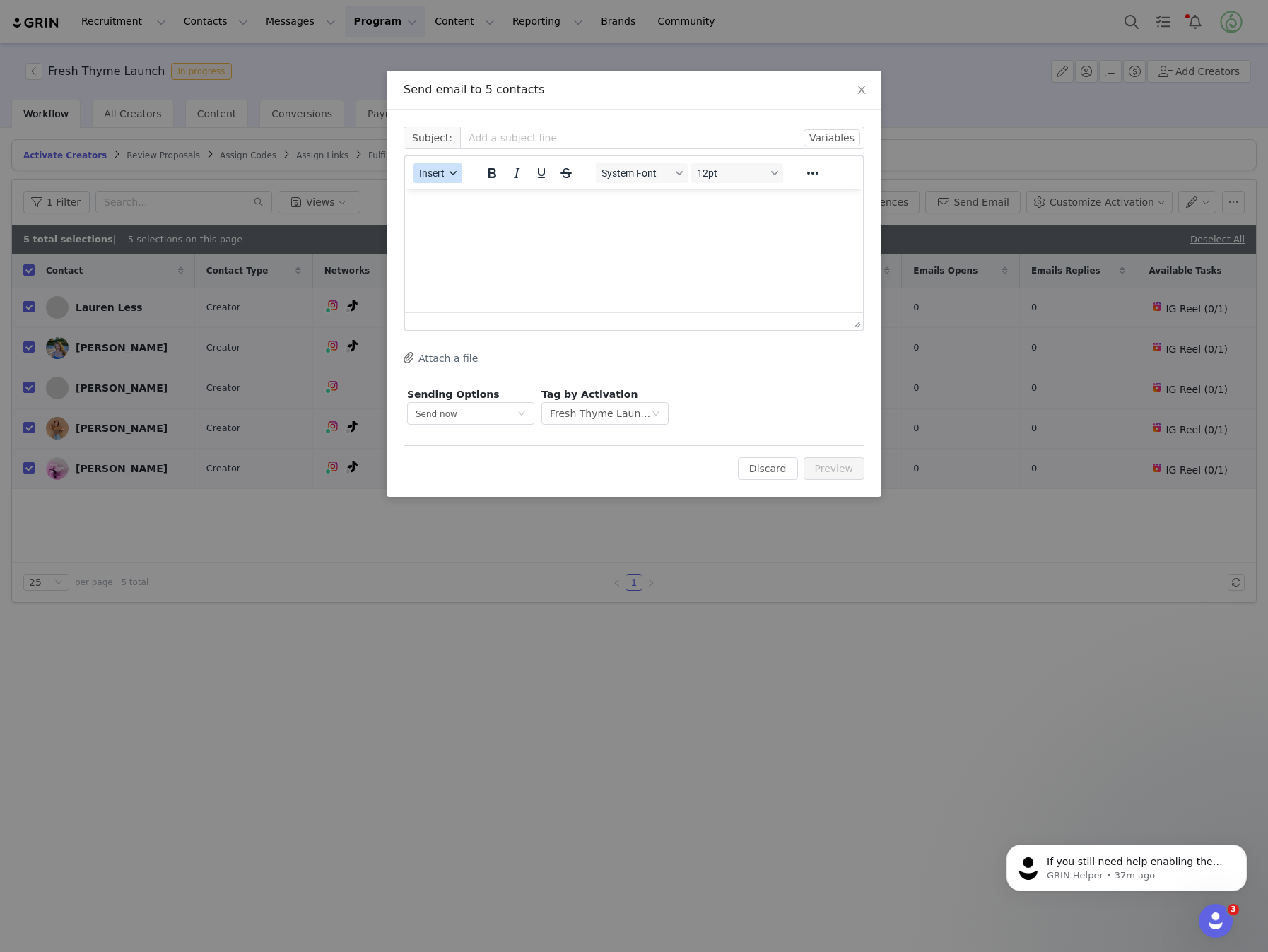
click at [447, 178] on button "Insert" at bounding box center [438, 173] width 49 height 20
click at [468, 196] on div "Insert Template" at bounding box center [488, 198] width 127 height 17
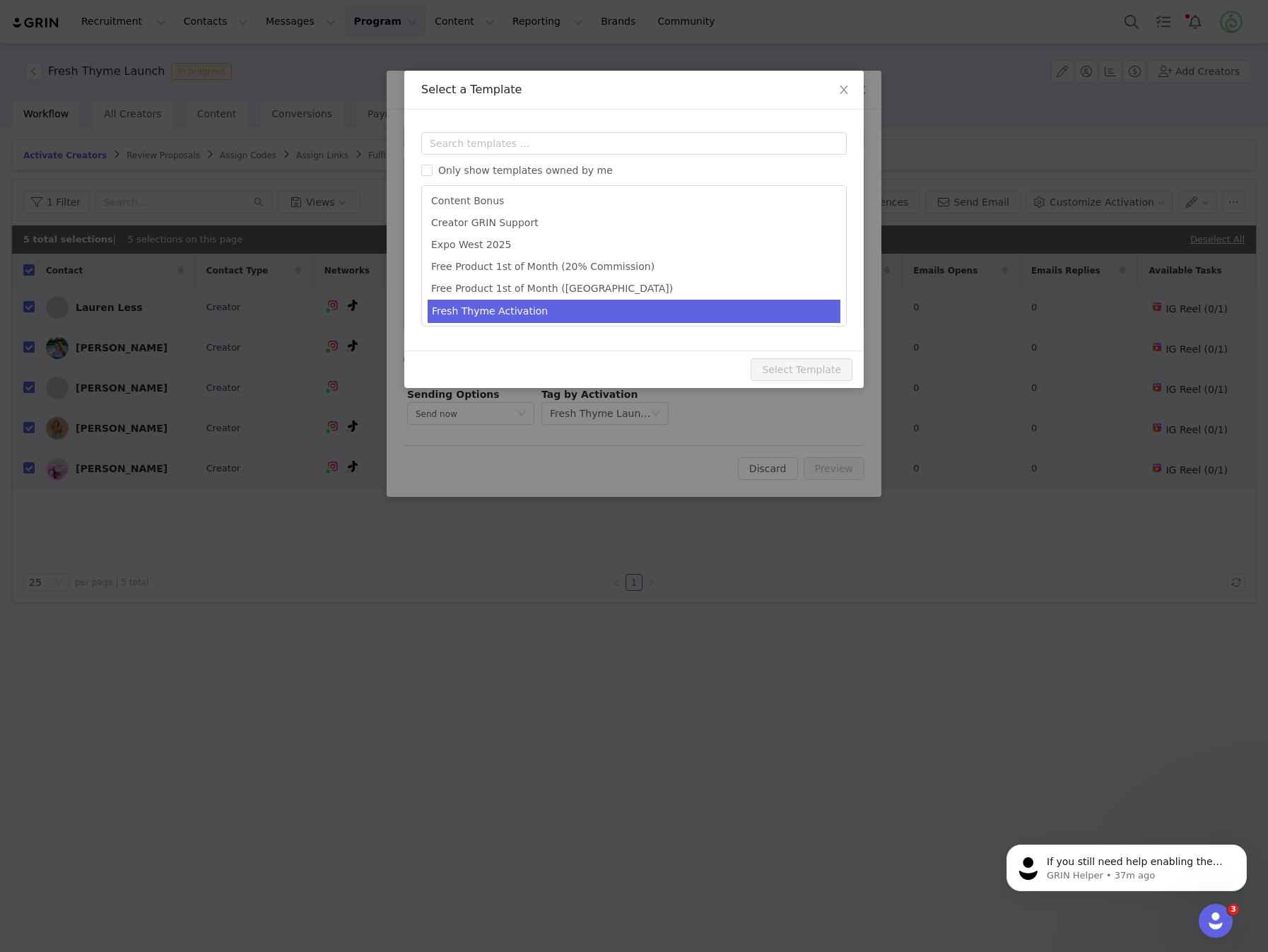
click at [514, 308] on li "Fresh Thyme Activation" at bounding box center [634, 311] width 413 height 23
type input "Paid Activation - Interest?"
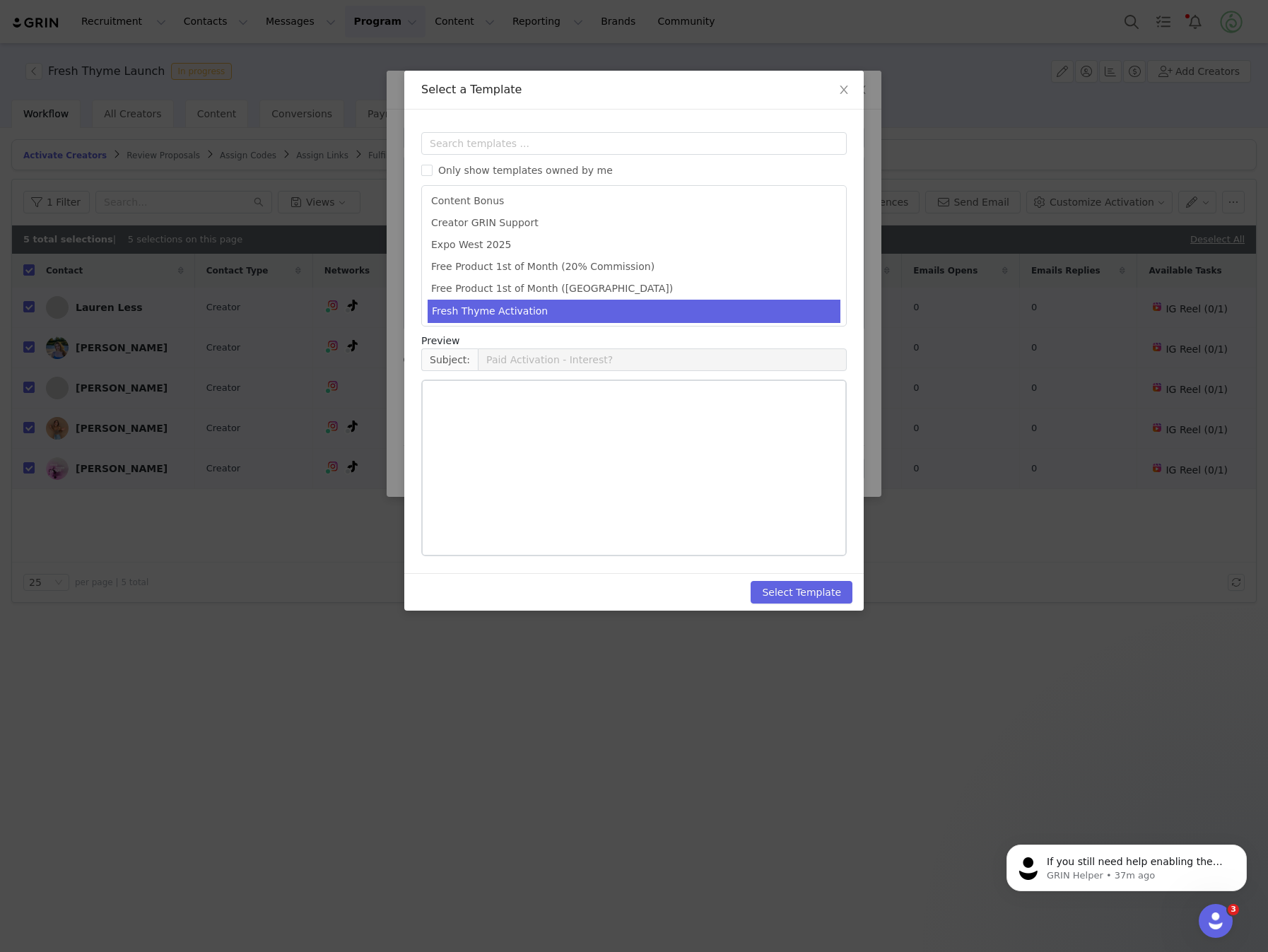
scroll to position [89, 0]
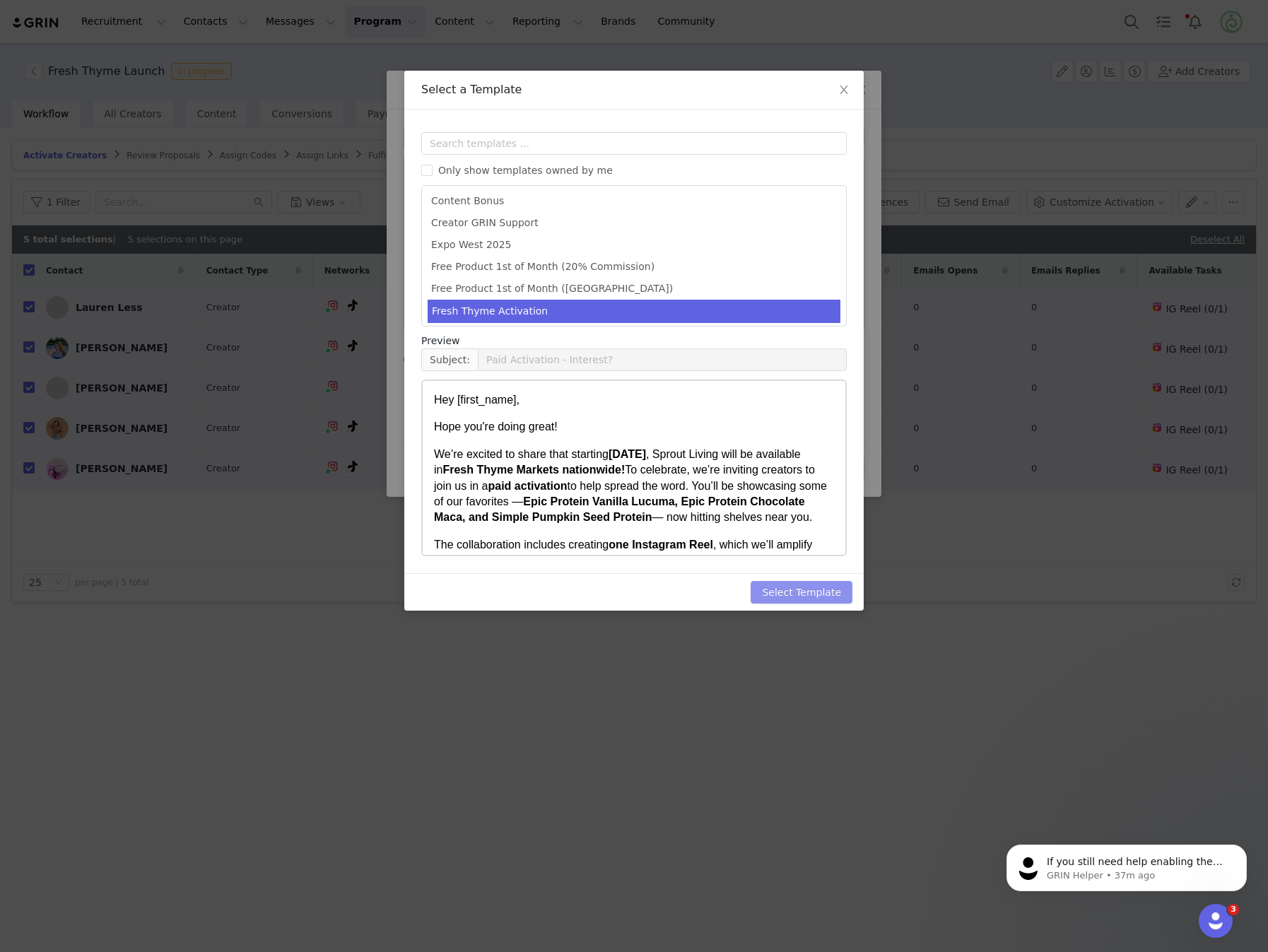
click at [793, 591] on button "Select Template" at bounding box center [802, 593] width 102 height 23
type input "Paid Activation - Interest?"
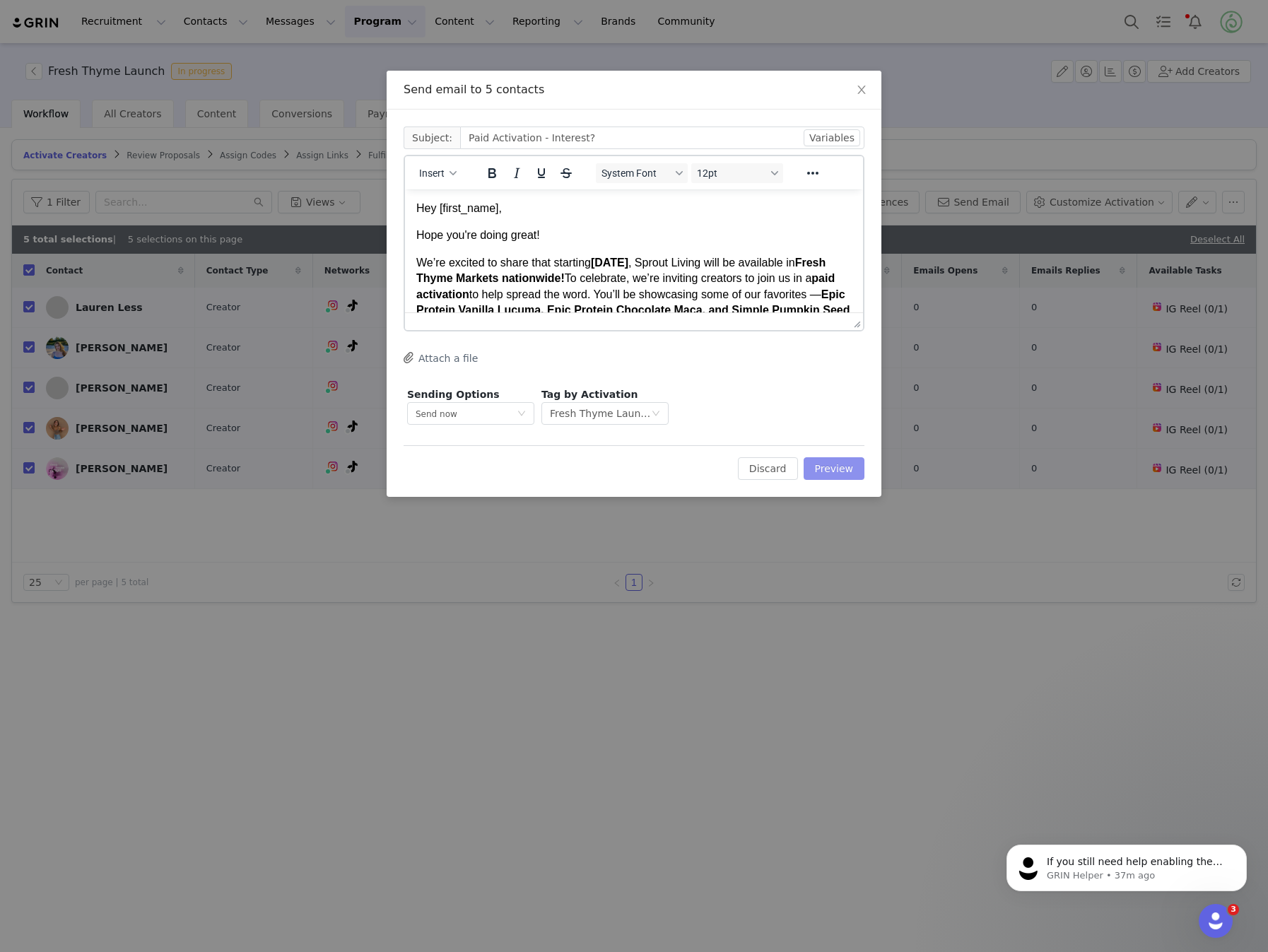
click at [841, 463] on button "Preview" at bounding box center [834, 469] width 61 height 23
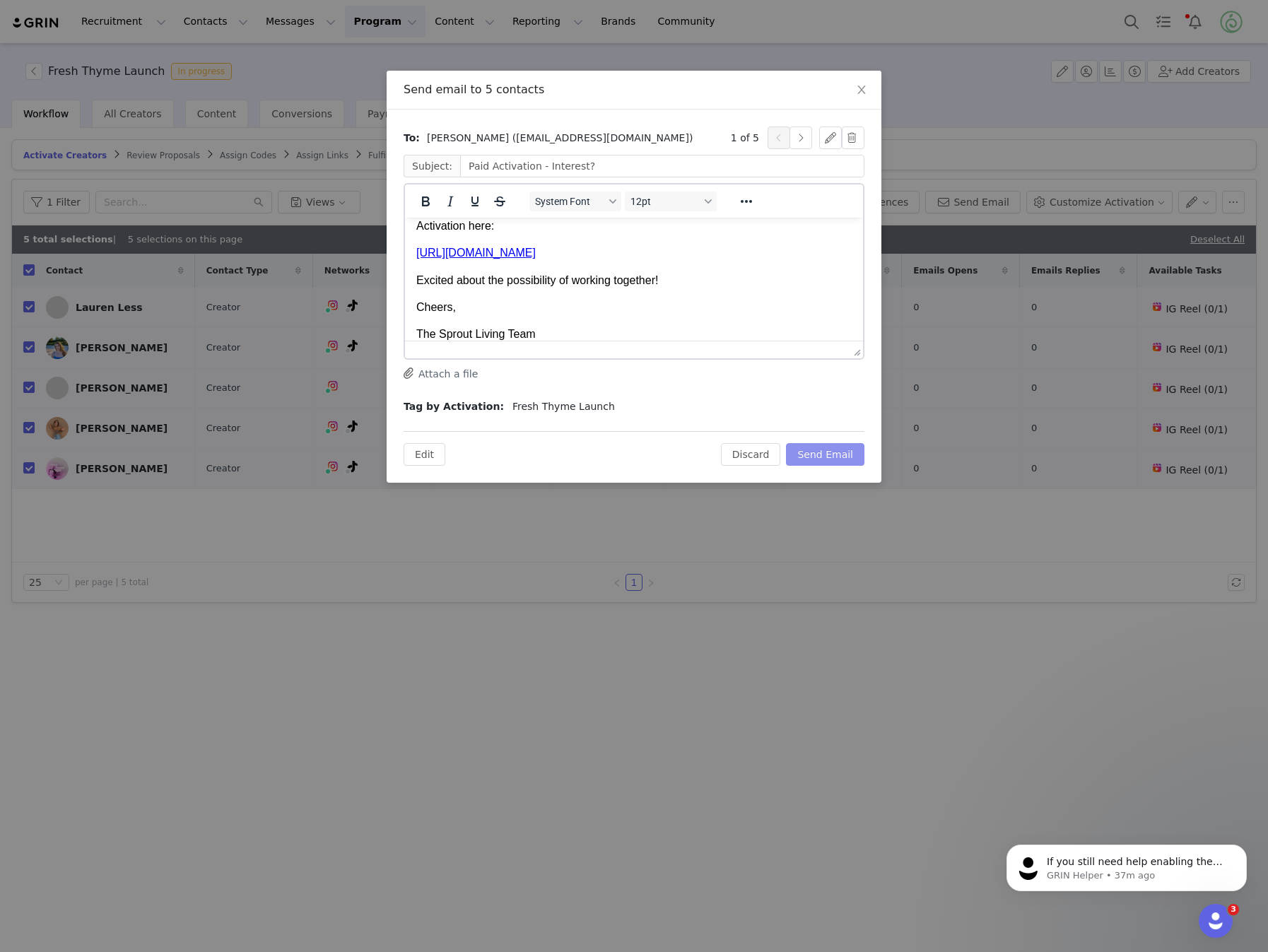
scroll to position [213, 0]
click at [806, 137] on button "button" at bounding box center [801, 138] width 23 height 23
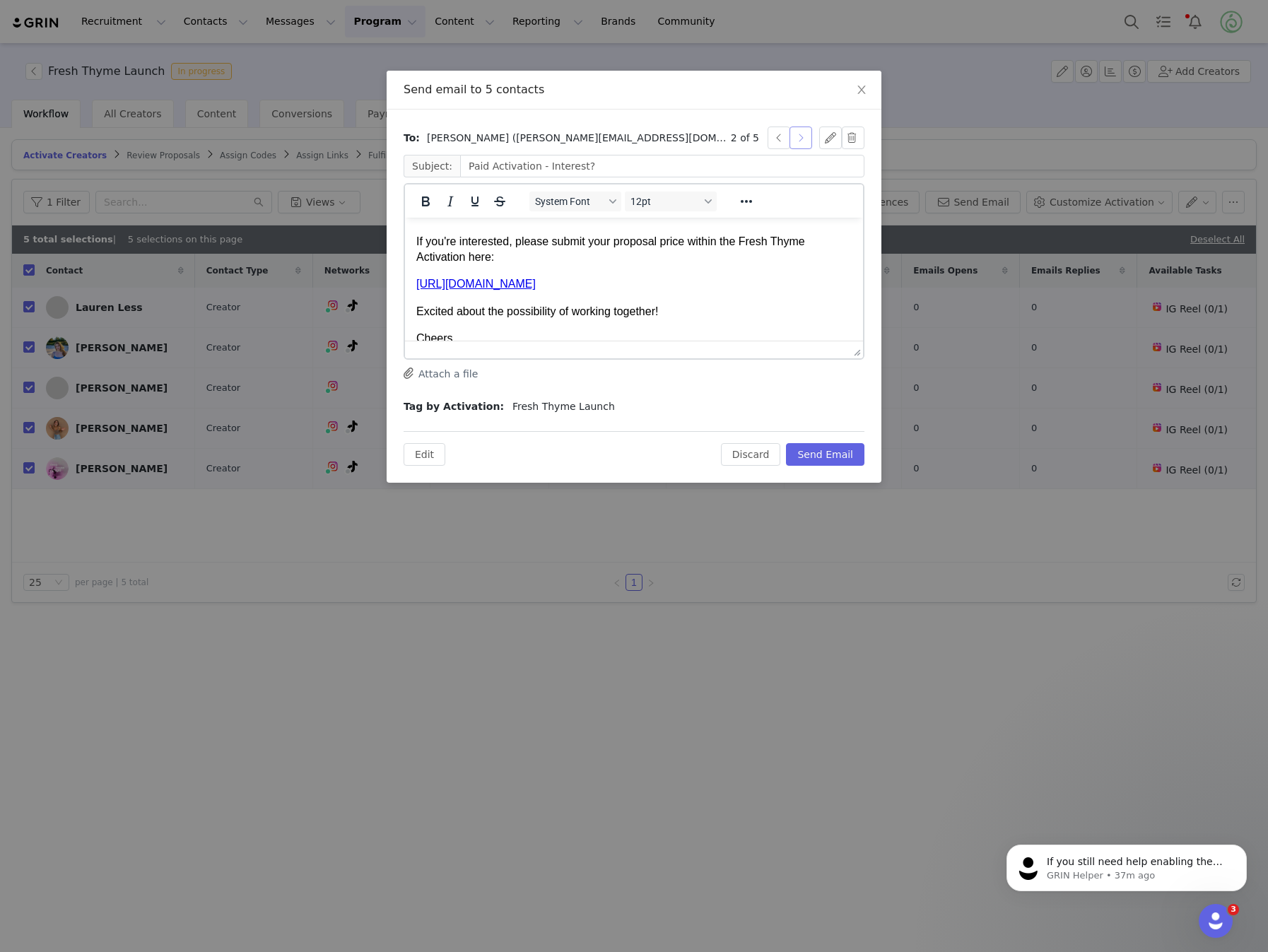
scroll to position [227, 0]
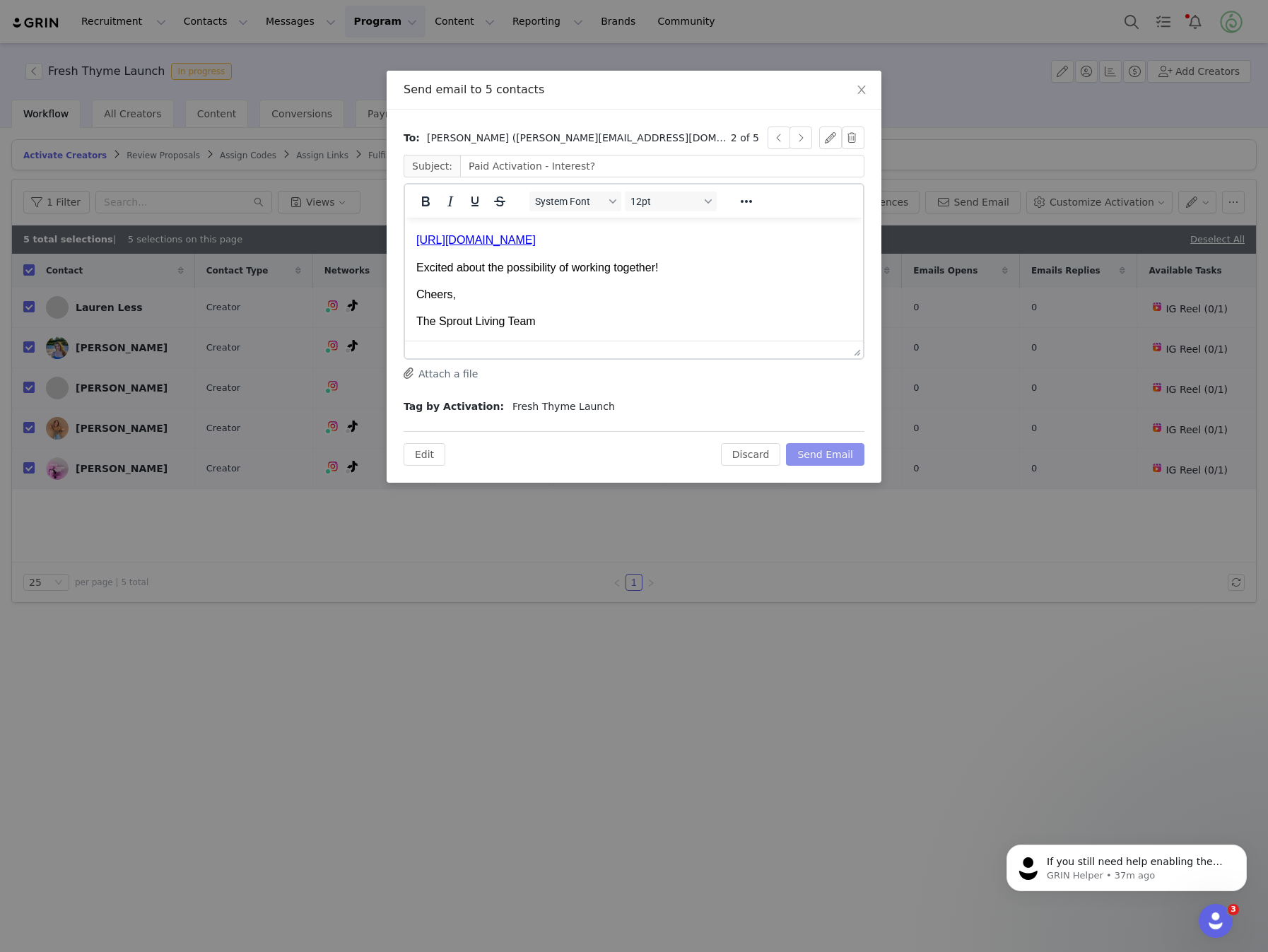
click at [832, 450] on button "Send Email" at bounding box center [825, 455] width 79 height 23
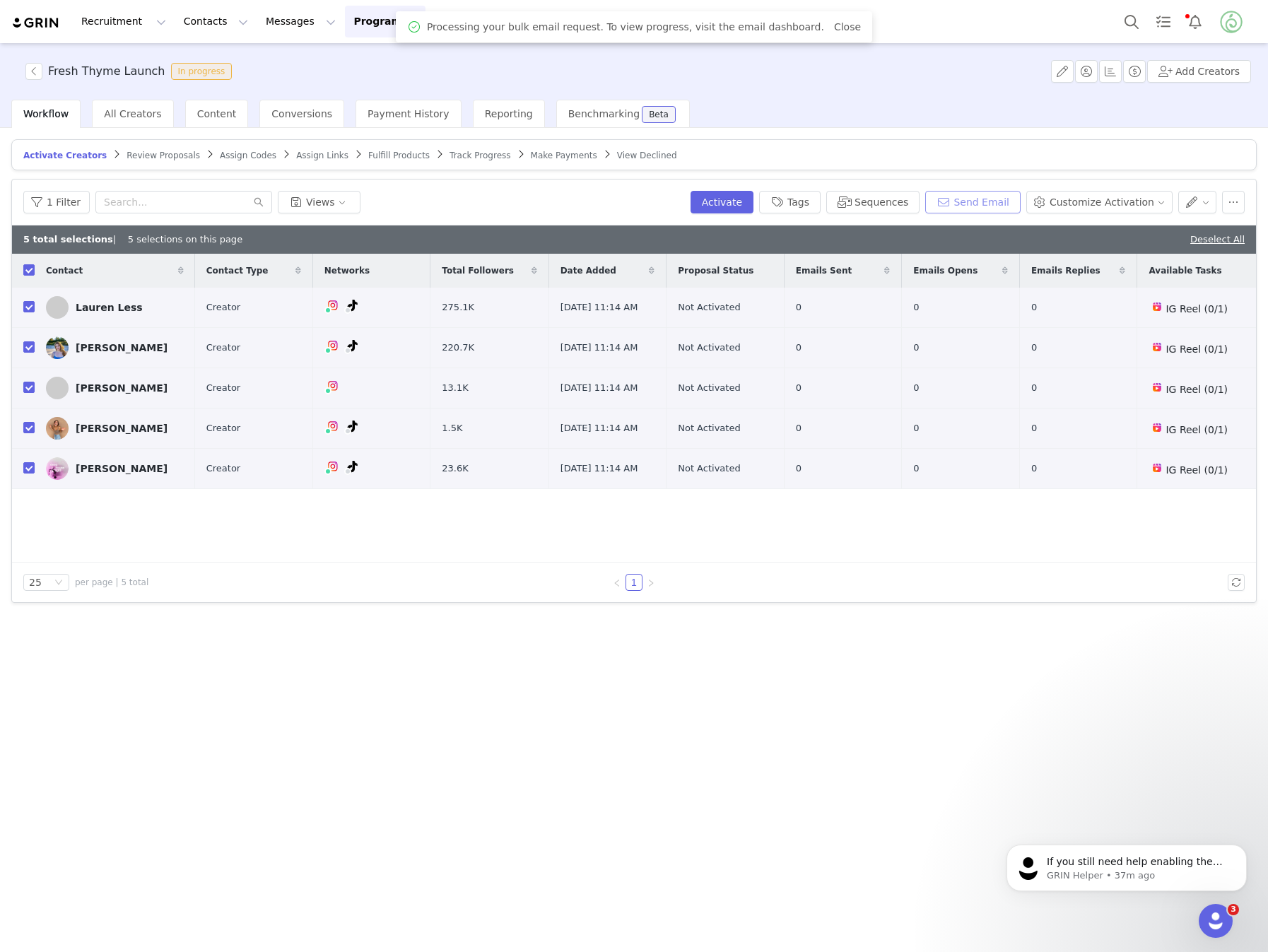
scroll to position [0, 0]
click at [56, 25] on img at bounding box center [36, 23] width 49 height 14
